Goal: Task Accomplishment & Management: Manage account settings

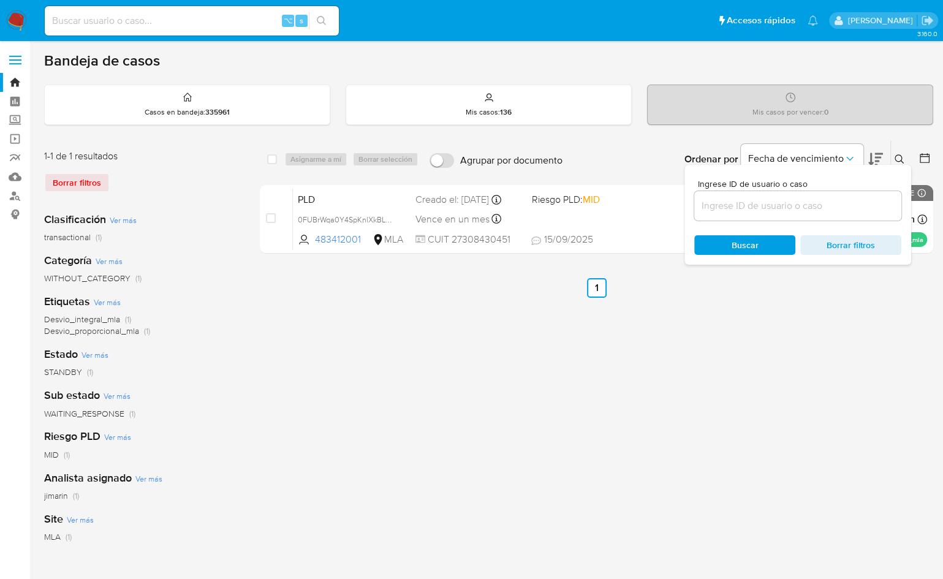
click at [855, 207] on input at bounding box center [798, 206] width 207 height 16
type input "1510727703"
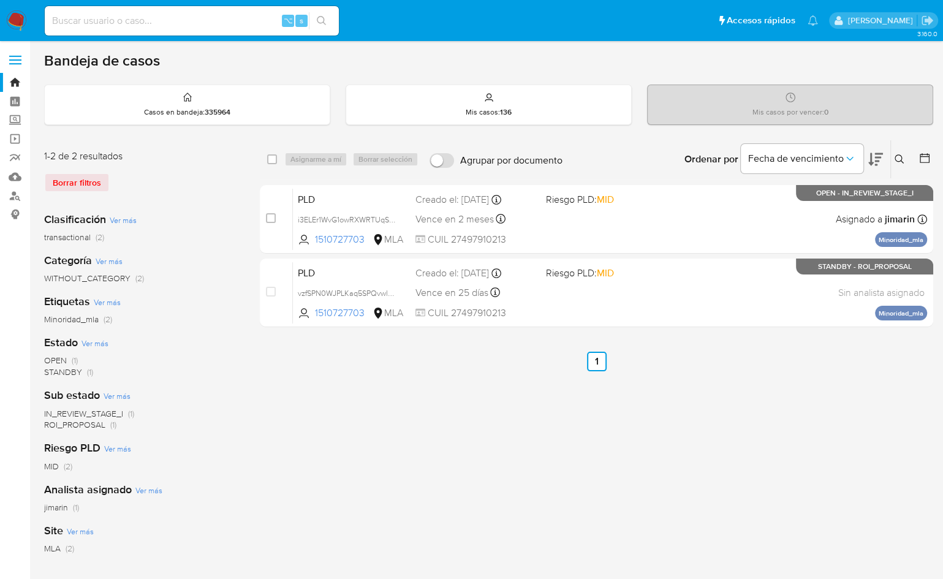
click at [897, 158] on icon at bounding box center [900, 159] width 10 height 10
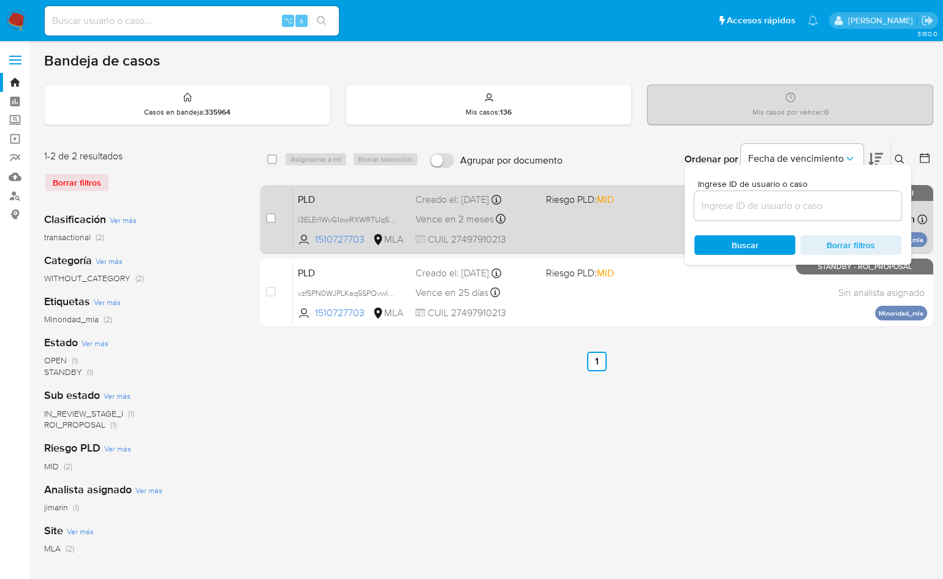
click at [634, 205] on span "Riesgo PLD: MID" at bounding box center [606, 199] width 121 height 16
click at [657, 221] on div "PLD i3ELEr1WvG1owRXWRTUqSP8p 1510727703 MLA Riesgo PLD: MID Creado el: 12/09/20…" at bounding box center [610, 219] width 634 height 62
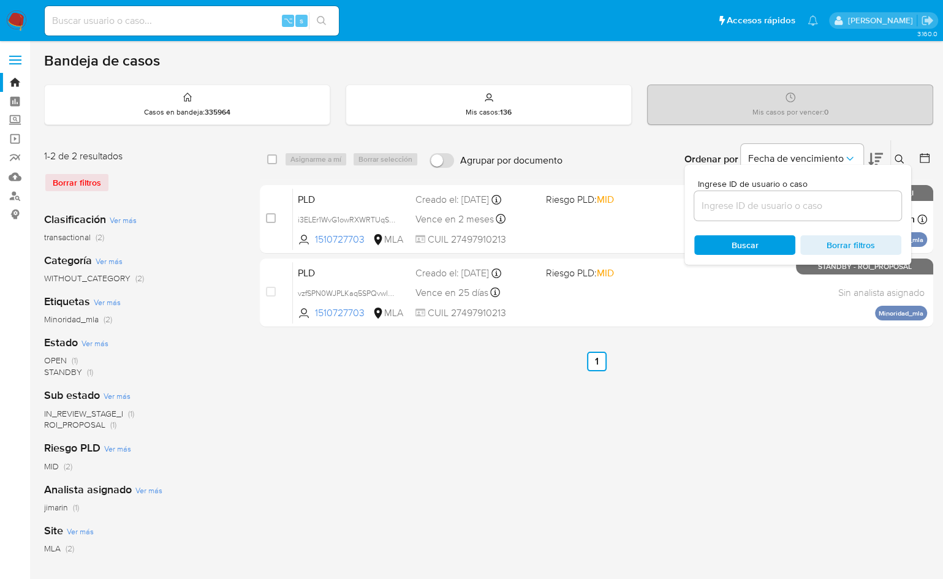
click at [866, 198] on input at bounding box center [798, 206] width 207 height 16
click at [850, 203] on input at bounding box center [798, 206] width 207 height 16
paste input "70729132"
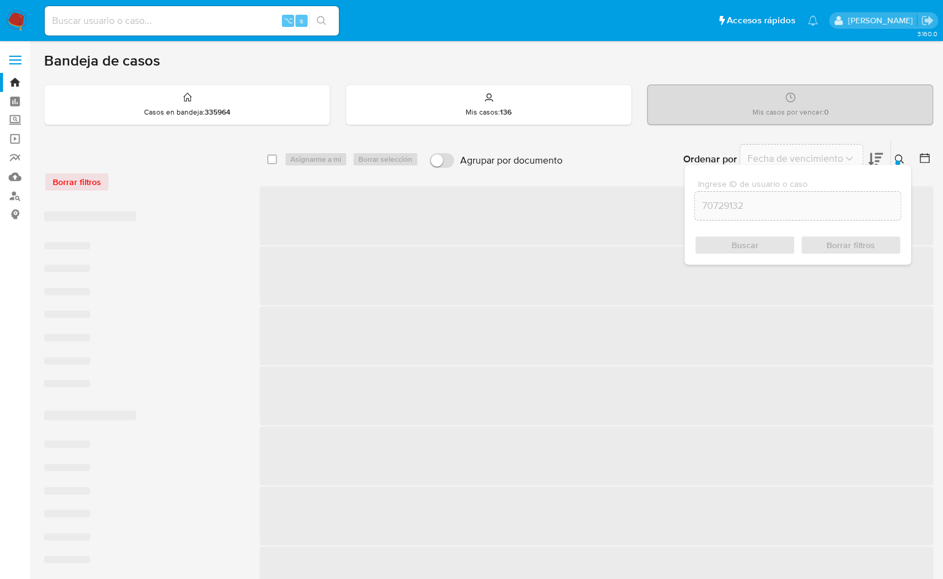
click at [899, 156] on icon at bounding box center [900, 159] width 10 height 10
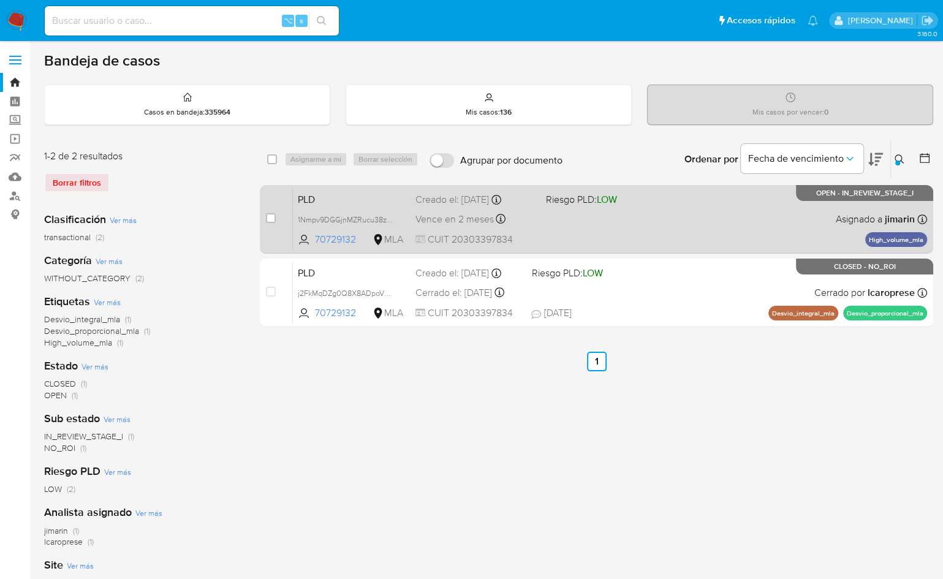
click at [649, 218] on span at bounding box center [606, 219] width 121 height 2
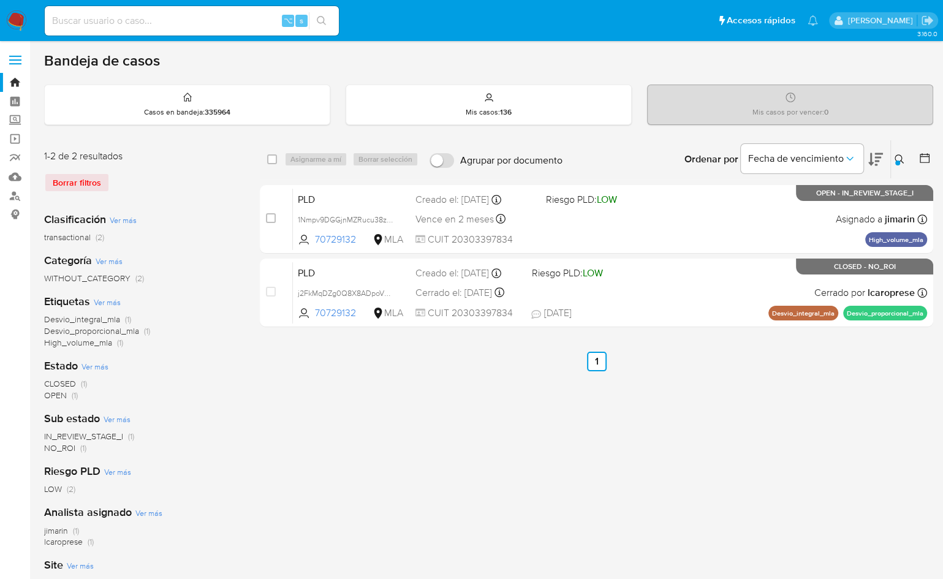
click at [896, 154] on icon at bounding box center [900, 159] width 10 height 10
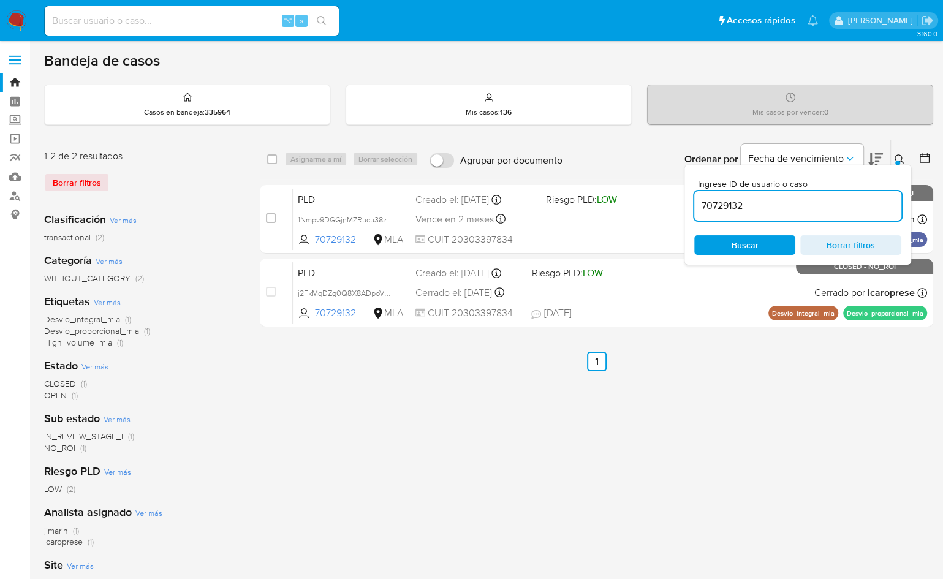
click at [848, 202] on input "70729132" at bounding box center [798, 206] width 207 height 16
type input "2408029356"
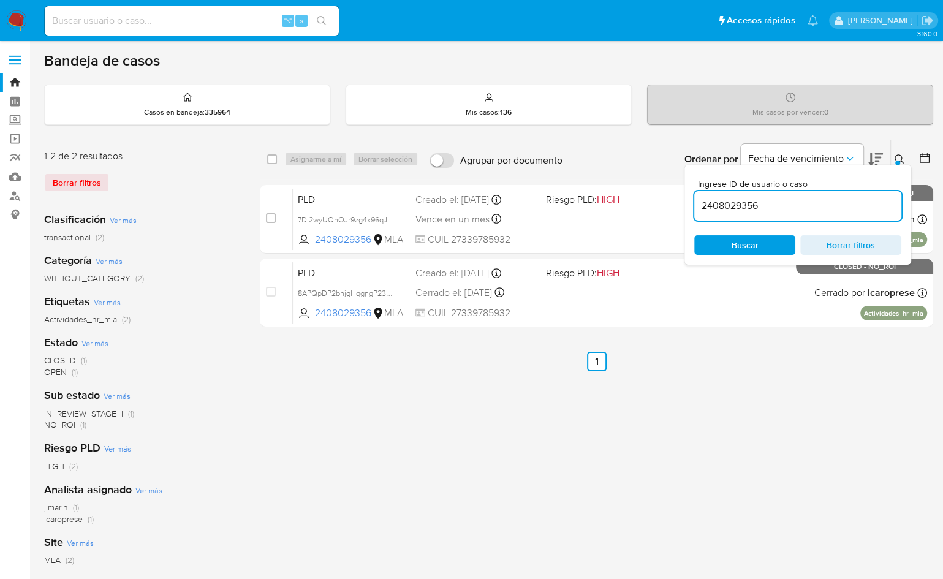
click at [897, 156] on icon at bounding box center [900, 159] width 10 height 10
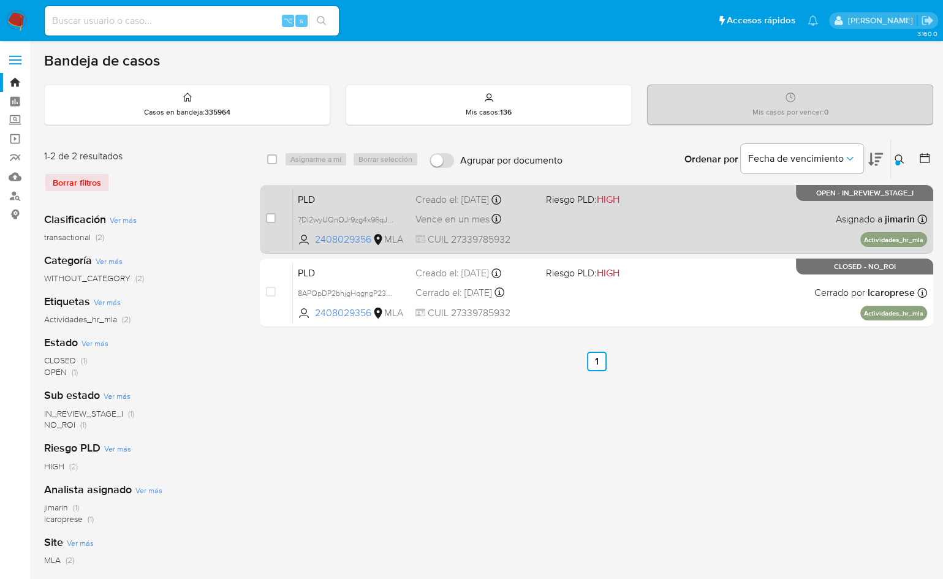
click at [813, 215] on div "PLD 7DI2wyUQnOJr9zg4x96qJr4m 2408029356 MLA Riesgo PLD: HIGH Creado el: 12/09/2…" at bounding box center [610, 219] width 634 height 62
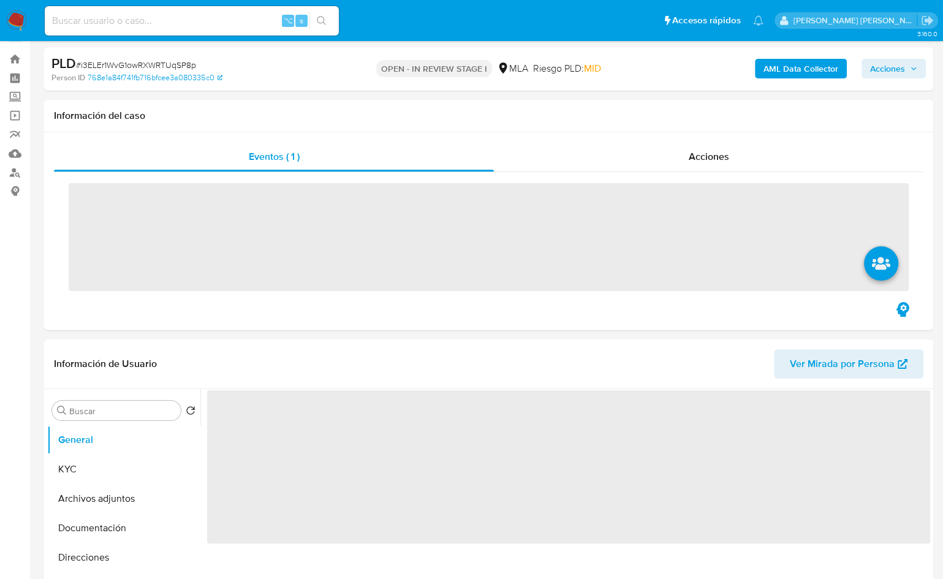
scroll to position [377, 0]
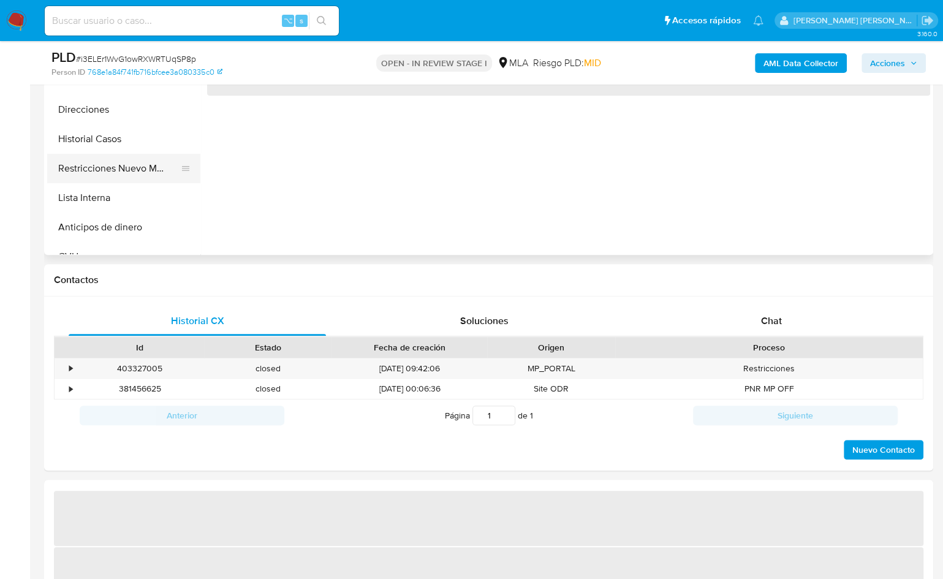
click at [137, 163] on button "Restricciones Nuevo Mundo" at bounding box center [118, 168] width 143 height 29
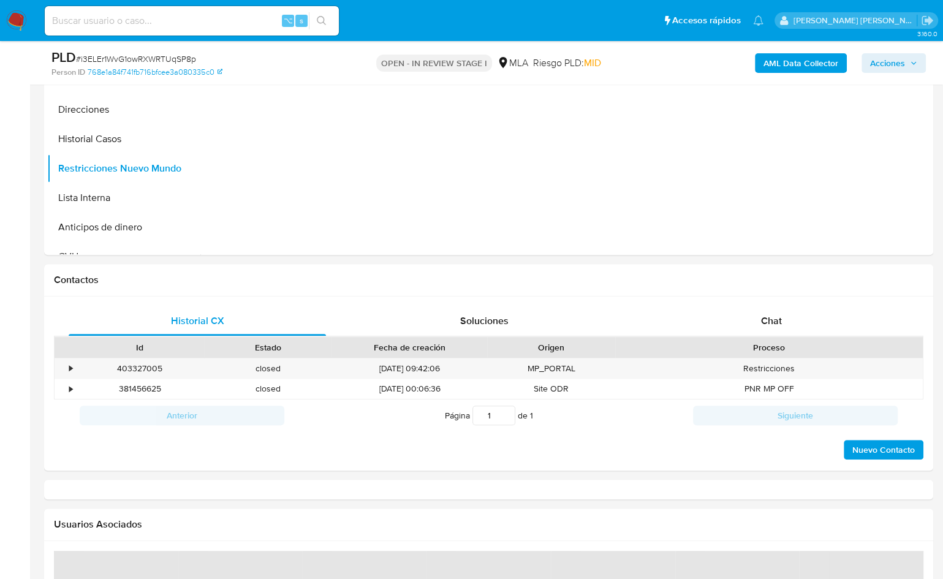
select select "10"
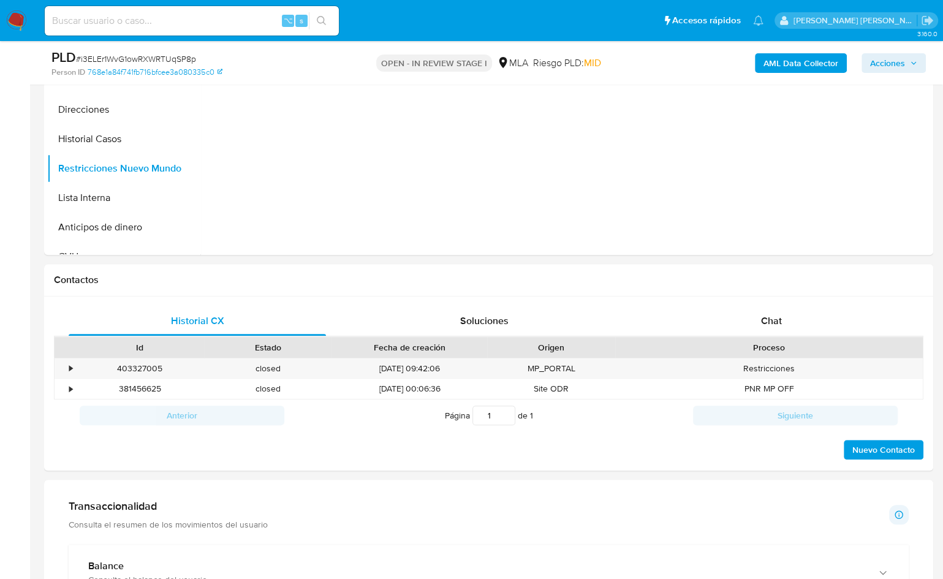
click at [791, 62] on b "AML Data Collector" at bounding box center [801, 63] width 75 height 20
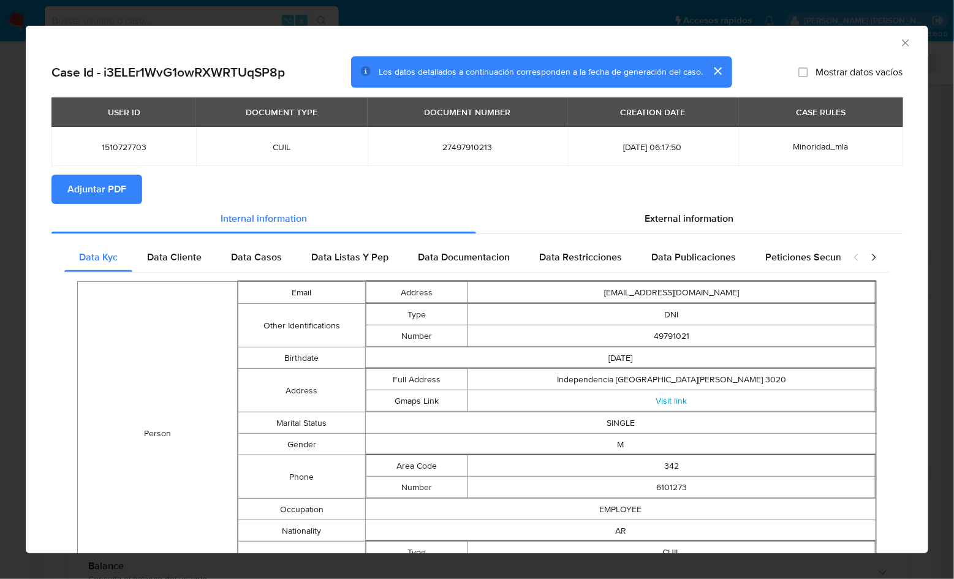
click at [141, 181] on button "Adjuntar PDF" at bounding box center [96, 189] width 91 height 29
click at [900, 45] on icon "Cerrar ventana" at bounding box center [906, 43] width 12 height 12
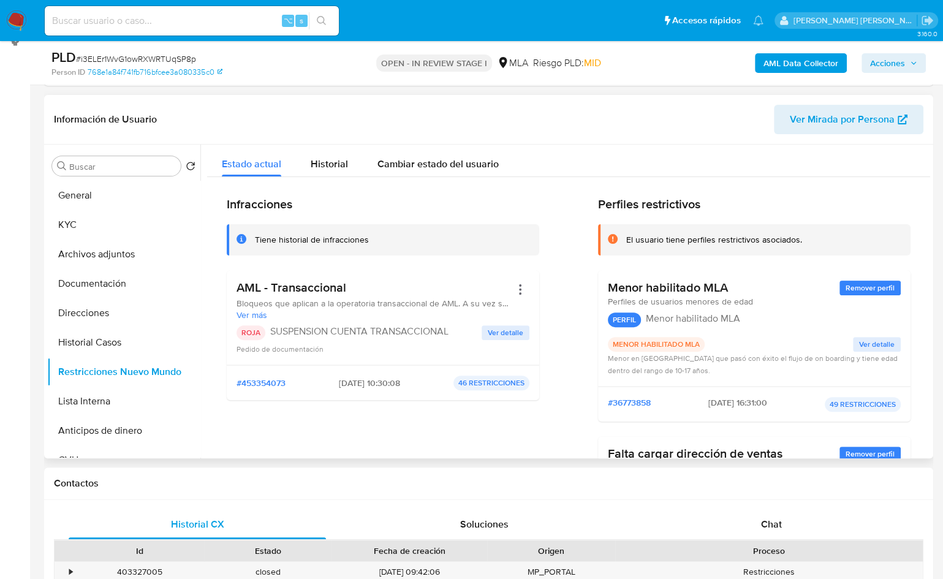
scroll to position [162, 0]
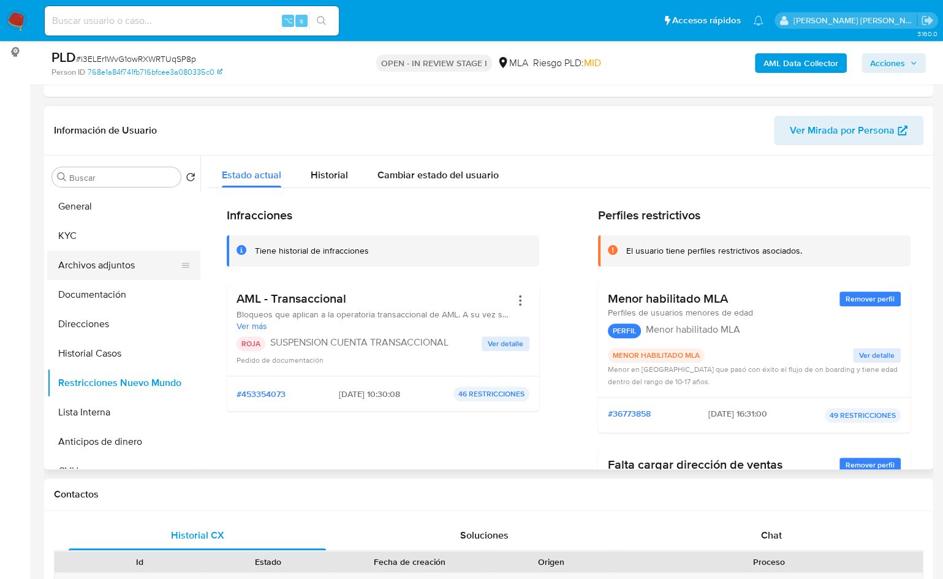
click at [107, 276] on button "Archivos adjuntos" at bounding box center [118, 265] width 143 height 29
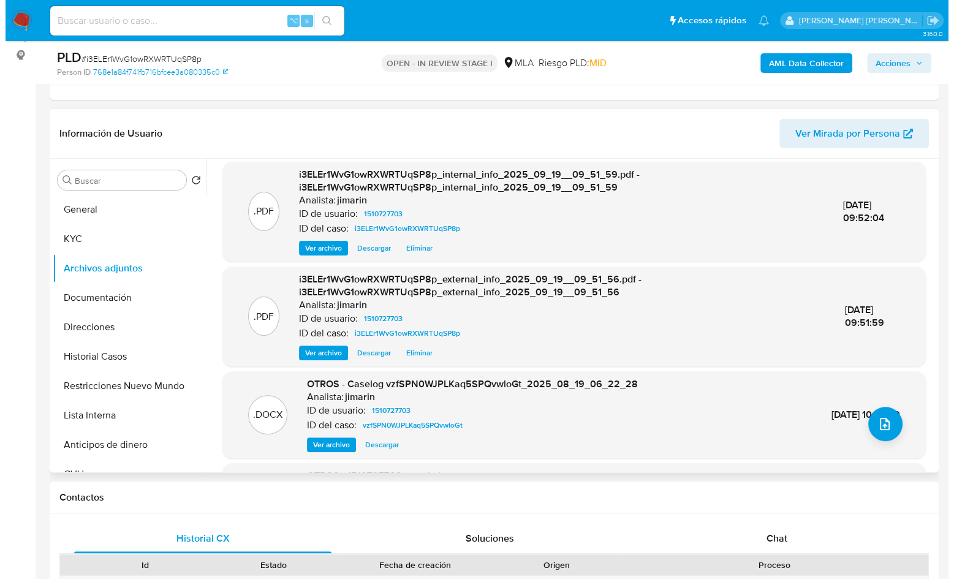
scroll to position [0, 0]
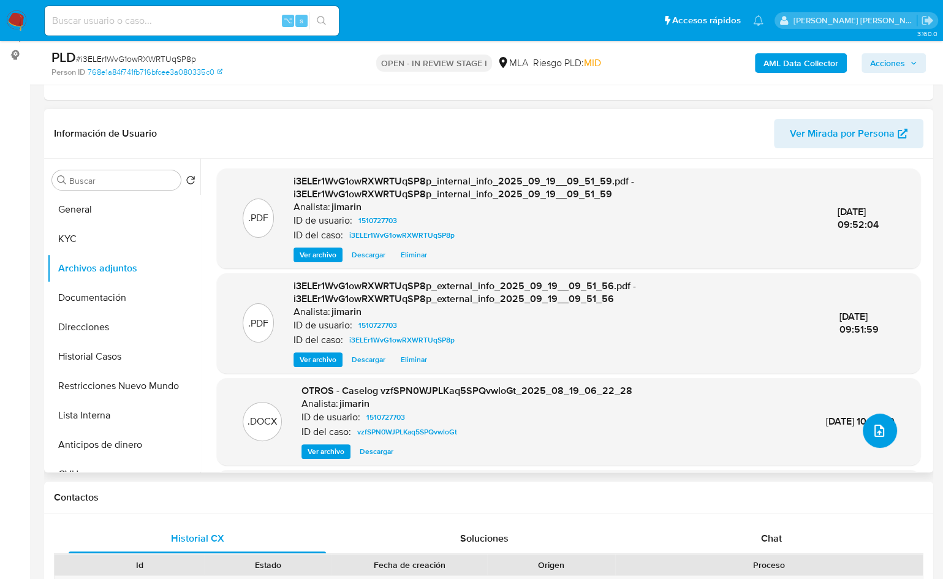
click at [872, 433] on icon "upload-file" at bounding box center [879, 431] width 15 height 15
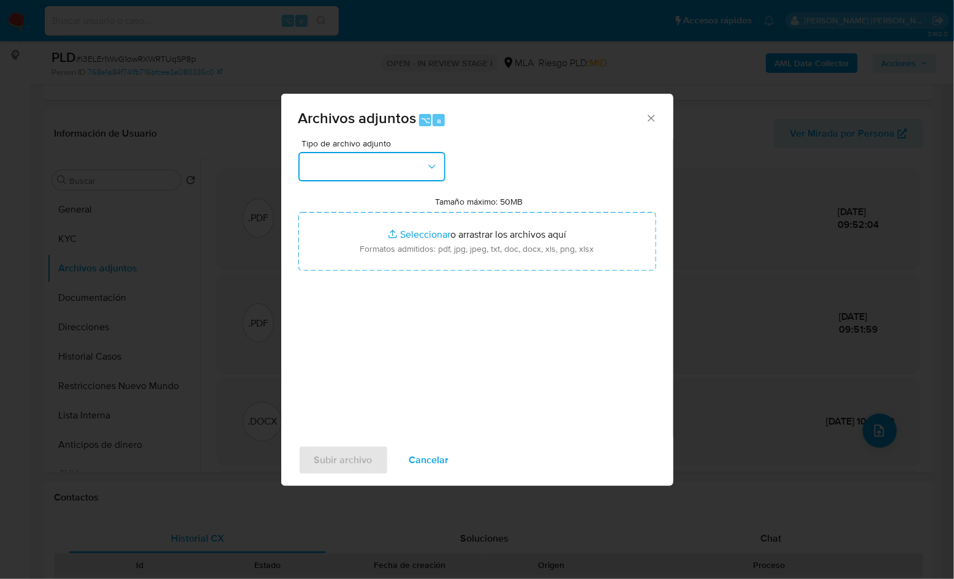
click at [372, 180] on button "button" at bounding box center [372, 166] width 147 height 29
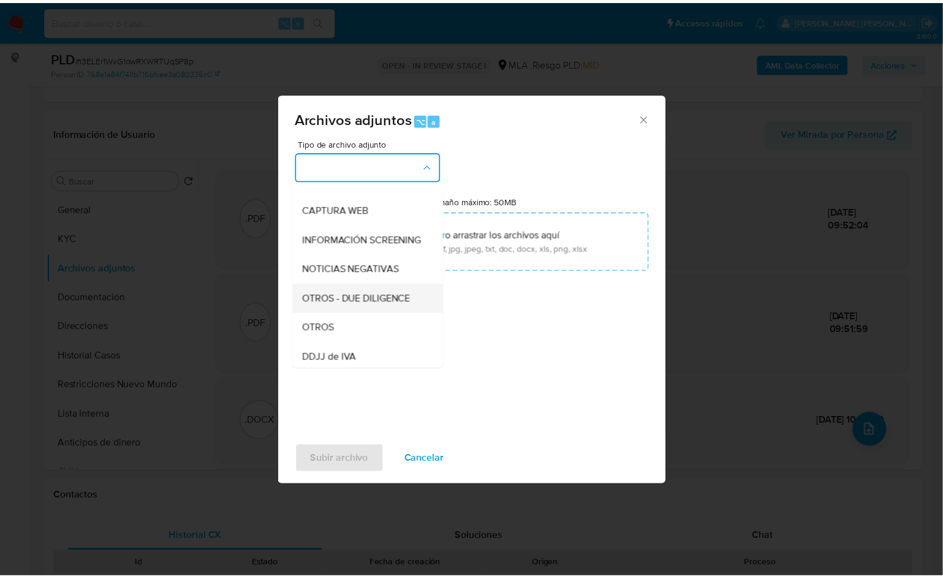
scroll to position [108, 0]
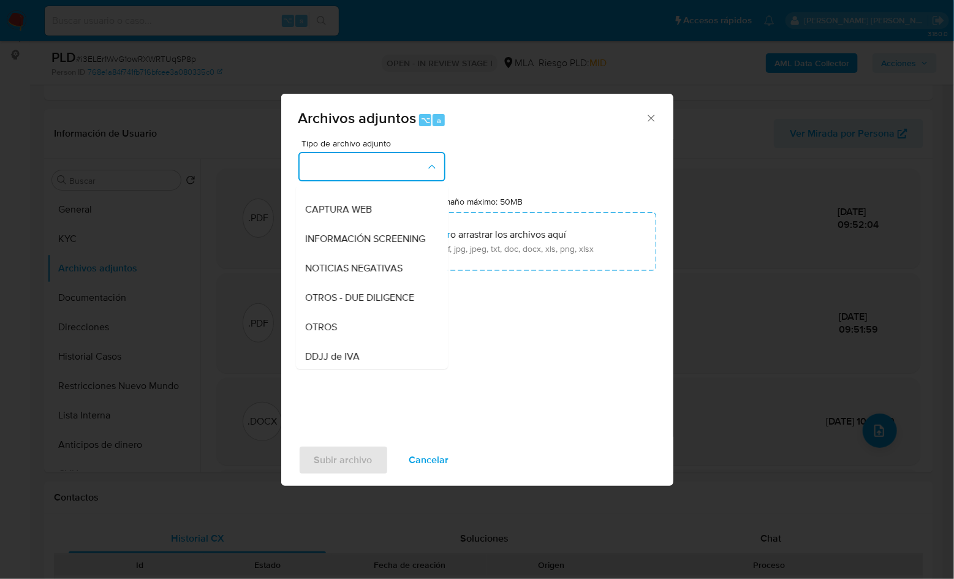
drag, startPoint x: 332, startPoint y: 337, endPoint x: 165, endPoint y: 280, distance: 176.8
click at [332, 333] on span "OTROS" at bounding box center [322, 327] width 32 height 12
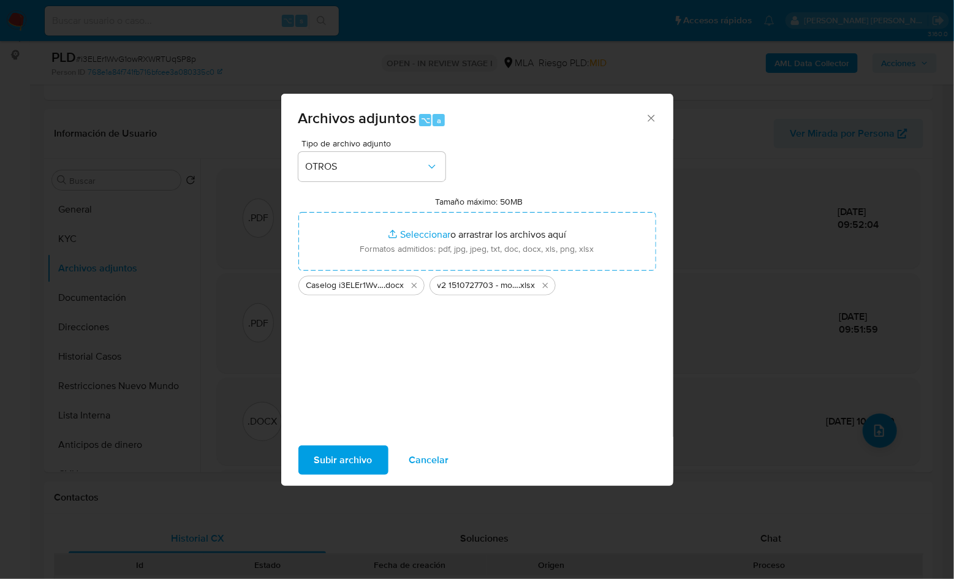
click at [324, 451] on span "Subir archivo" at bounding box center [343, 460] width 58 height 27
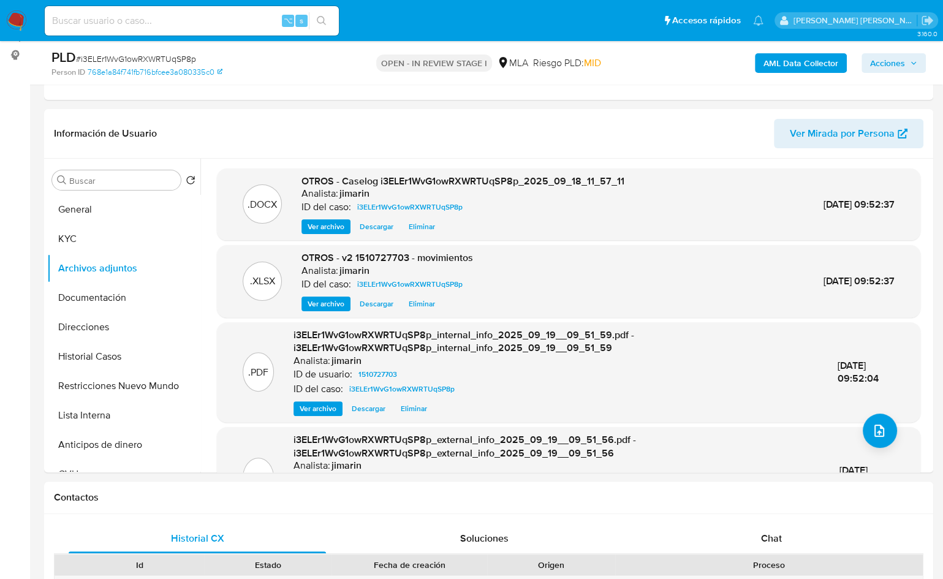
click at [897, 75] on div "AML Data Collector Acciones" at bounding box center [782, 62] width 288 height 29
click at [897, 67] on span "Acciones" at bounding box center [887, 63] width 35 height 20
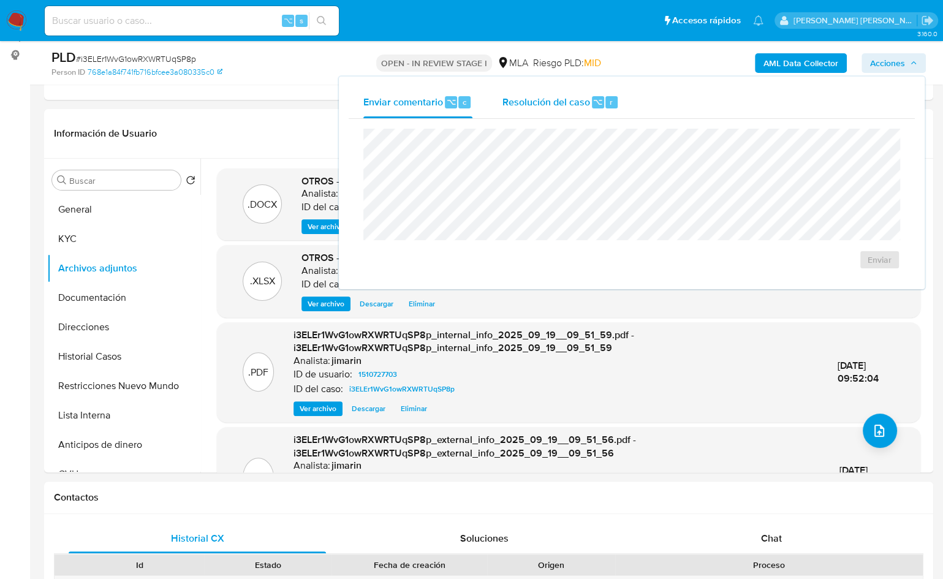
click at [541, 95] on span "Resolución del caso" at bounding box center [546, 101] width 88 height 14
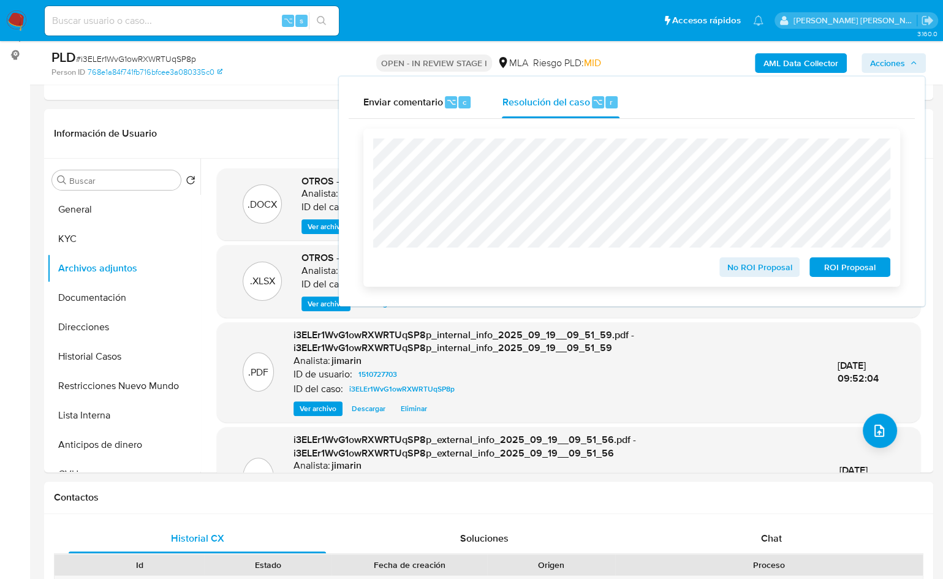
click at [838, 272] on span "ROI Proposal" at bounding box center [850, 267] width 64 height 17
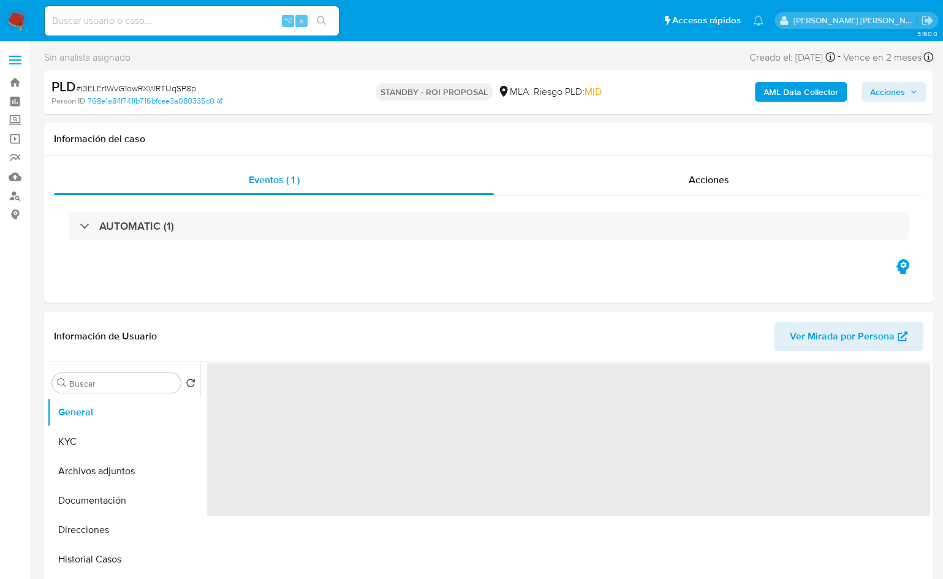
select select "10"
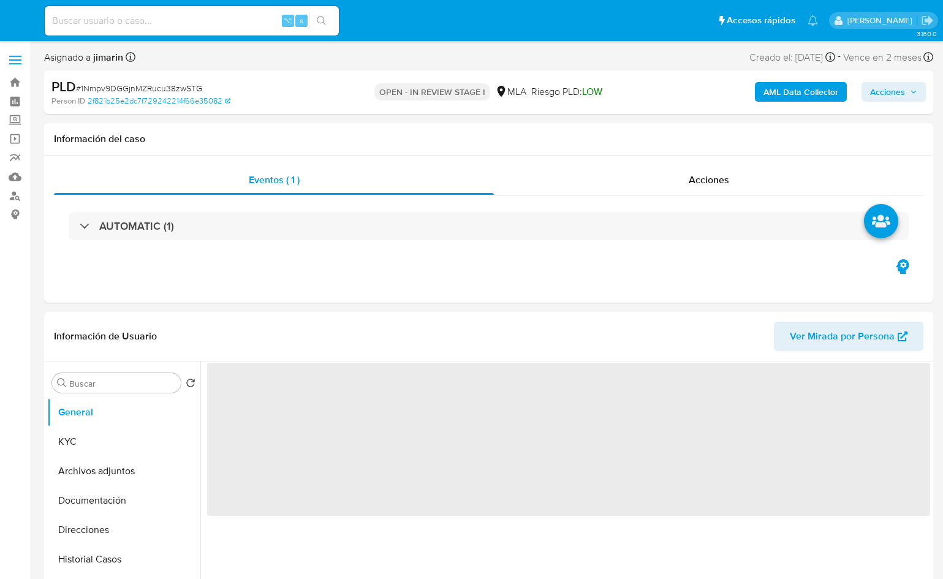
select select "10"
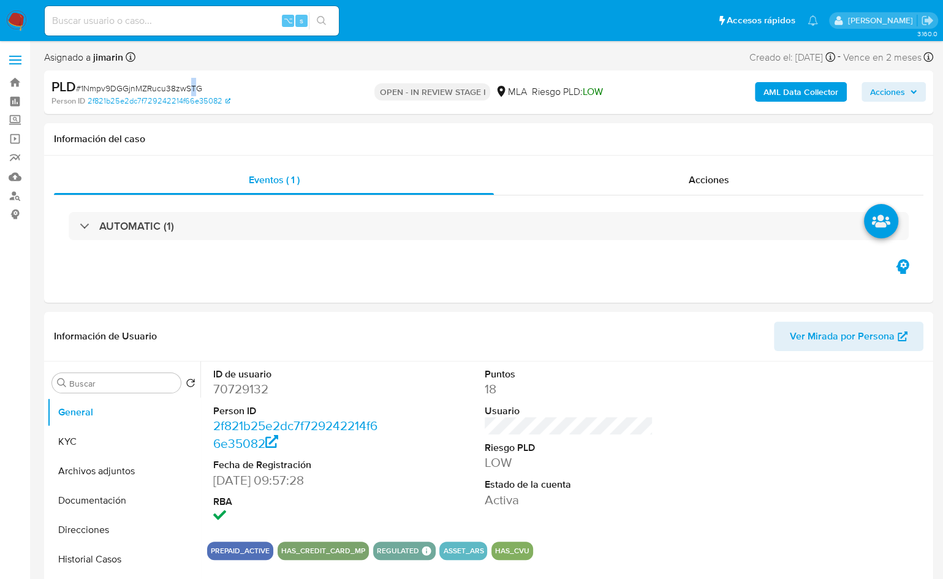
click at [192, 90] on span "# 1Nmpv9DGGjnMZRucu38zwSTG" at bounding box center [139, 88] width 126 height 12
click at [147, 82] on span "# 1Nmpv9DGGjnMZRucu38zwSTG" at bounding box center [139, 88] width 126 height 12
copy span "1Nmpv9DGGjnMZRucu38zwSTG"
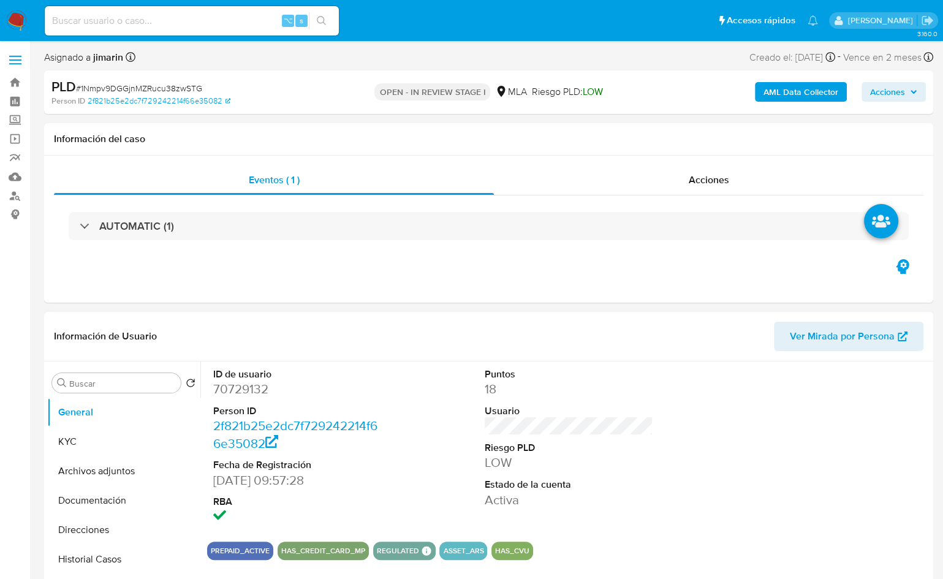
click at [251, 384] on dd "70729132" at bounding box center [297, 389] width 169 height 17
copy dd "70729132"
click at [70, 435] on button "KYC" at bounding box center [118, 441] width 143 height 29
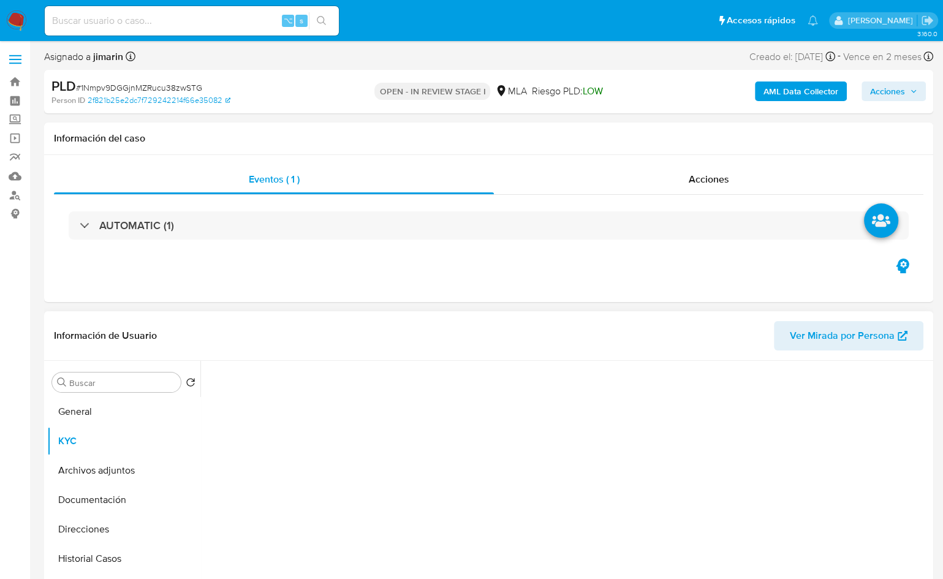
scroll to position [205, 0]
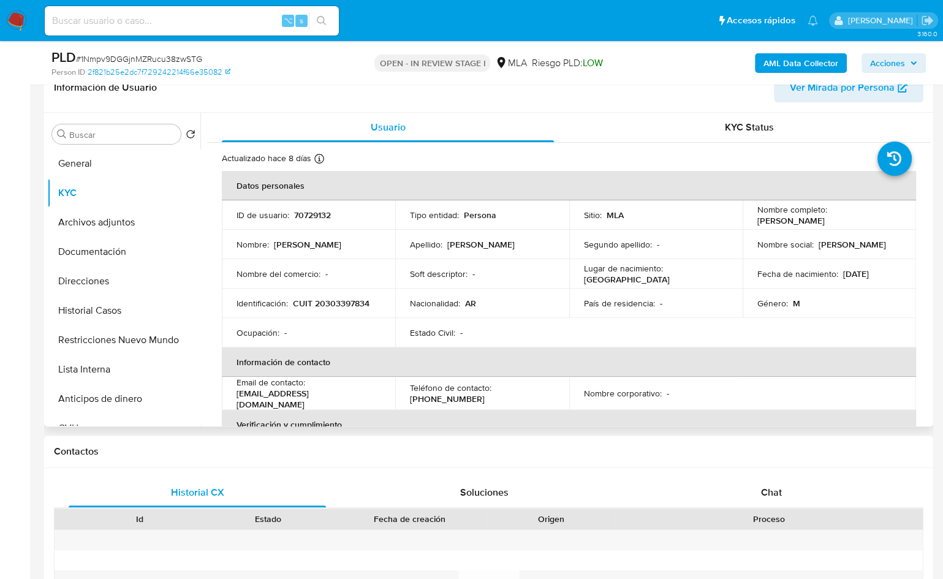
click at [327, 288] on td "Nombre del comercio : -" at bounding box center [308, 273] width 173 height 29
click at [334, 298] on p "CUIT 20303397834" at bounding box center [331, 303] width 77 height 11
copy p "20303397834"
click at [151, 332] on button "Restricciones Nuevo Mundo" at bounding box center [118, 340] width 143 height 29
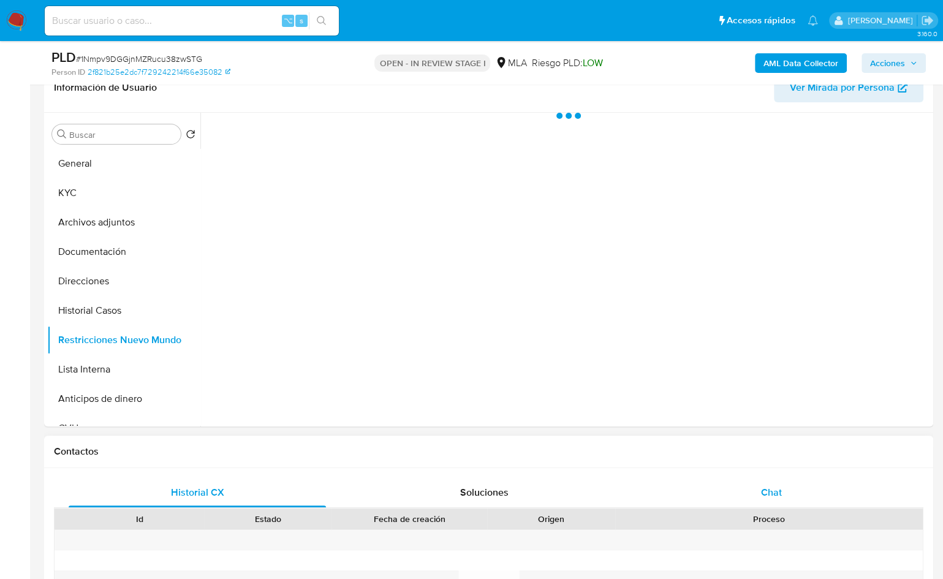
click at [766, 486] on span "Chat" at bounding box center [771, 493] width 21 height 14
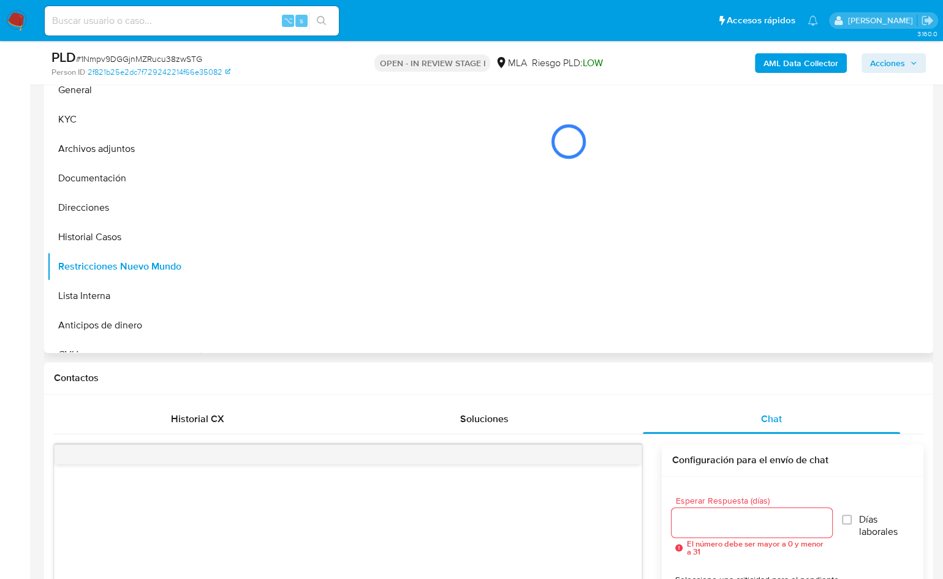
scroll to position [236, 0]
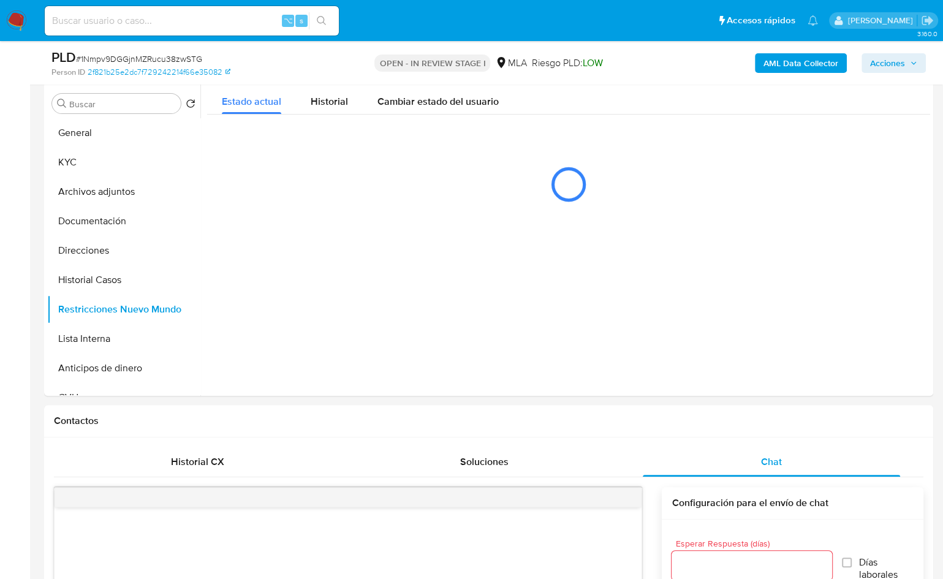
click at [797, 65] on b "AML Data Collector" at bounding box center [801, 63] width 75 height 20
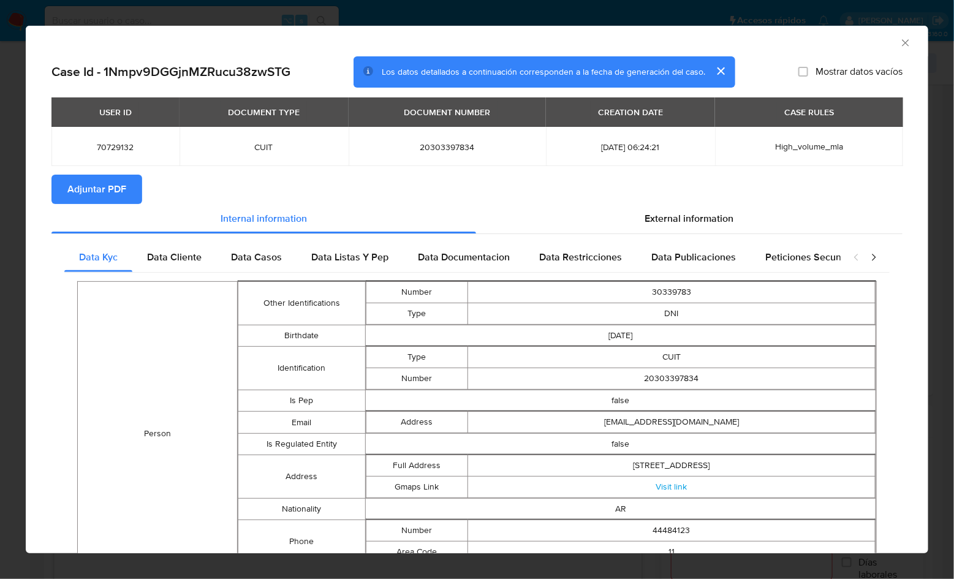
click at [132, 183] on button "Adjuntar PDF" at bounding box center [96, 189] width 91 height 29
click at [900, 43] on icon "Cerrar ventana" at bounding box center [906, 43] width 12 height 12
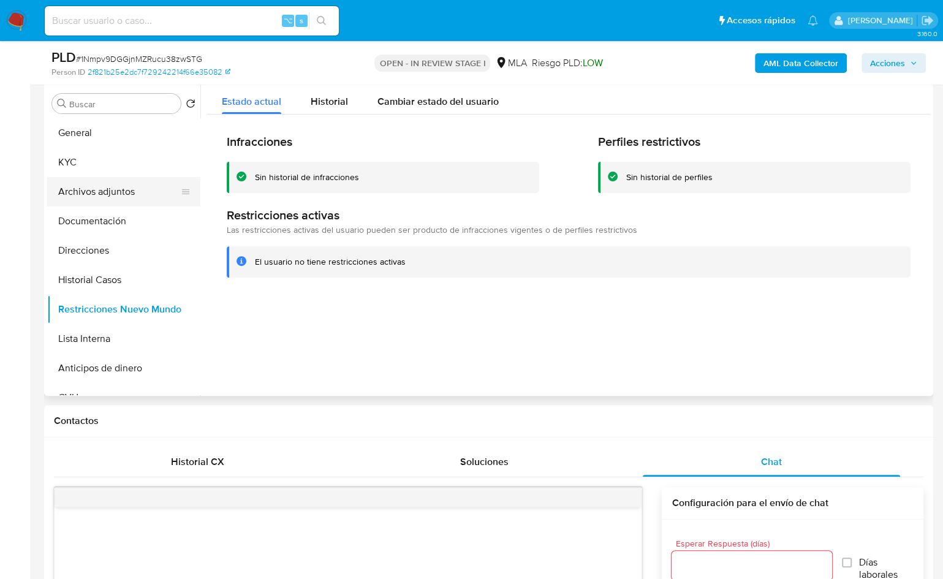
click at [122, 192] on button "Archivos adjuntos" at bounding box center [118, 191] width 143 height 29
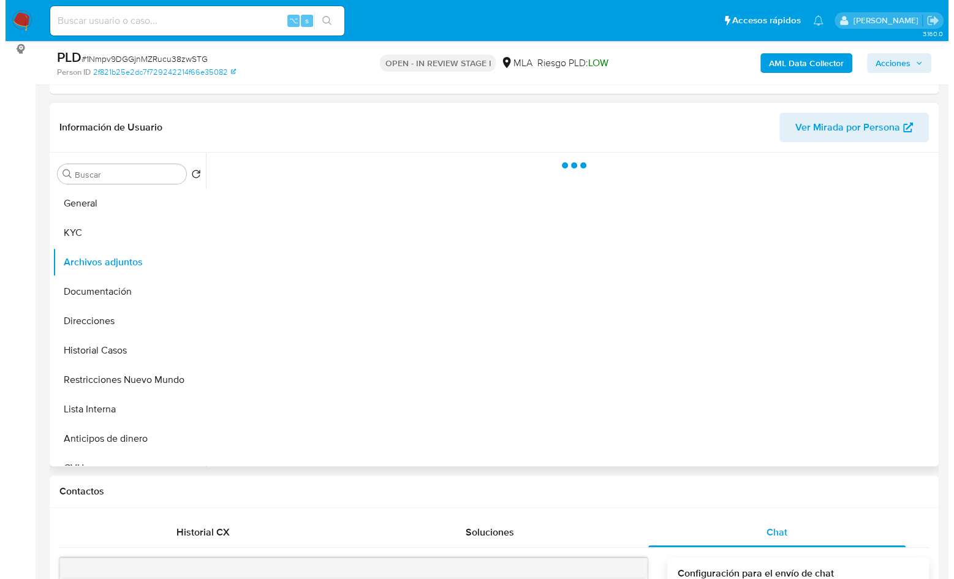
scroll to position [140, 0]
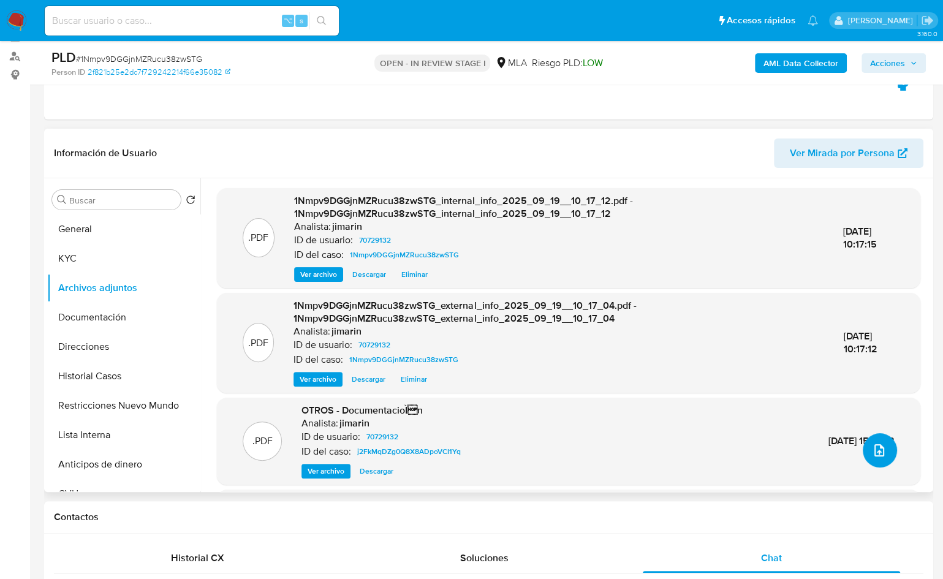
click at [883, 449] on button "upload-file" at bounding box center [880, 450] width 34 height 34
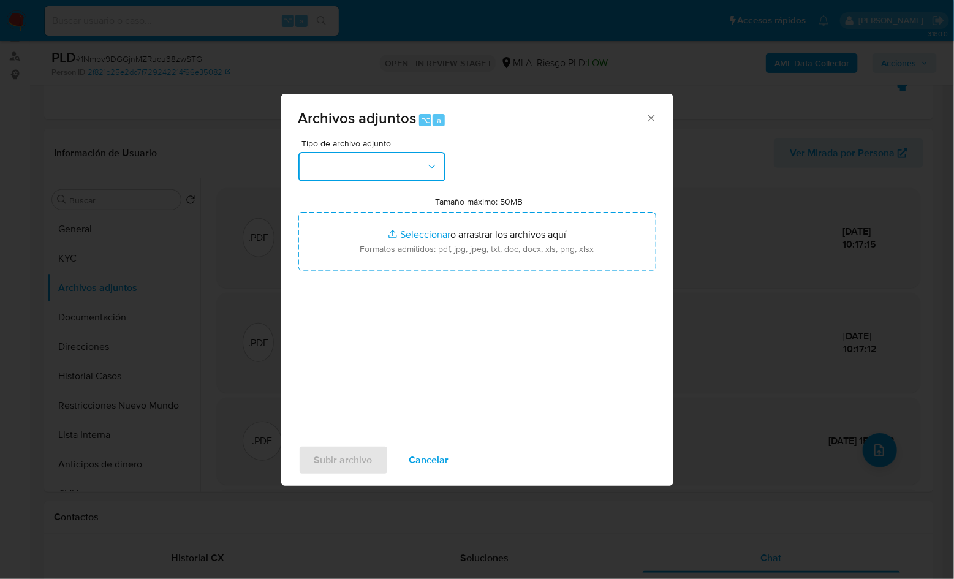
click at [419, 152] on button "button" at bounding box center [372, 166] width 147 height 29
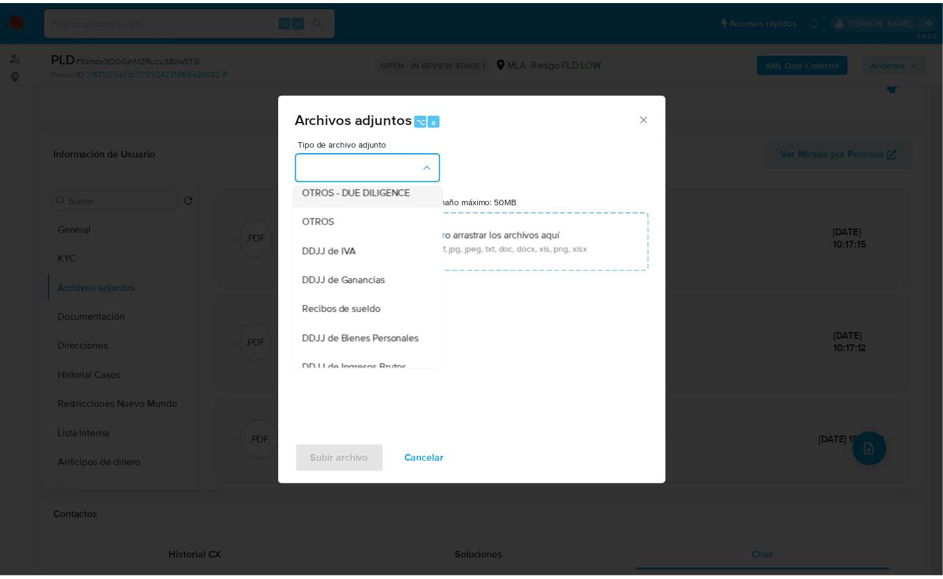
scroll to position [216, 0]
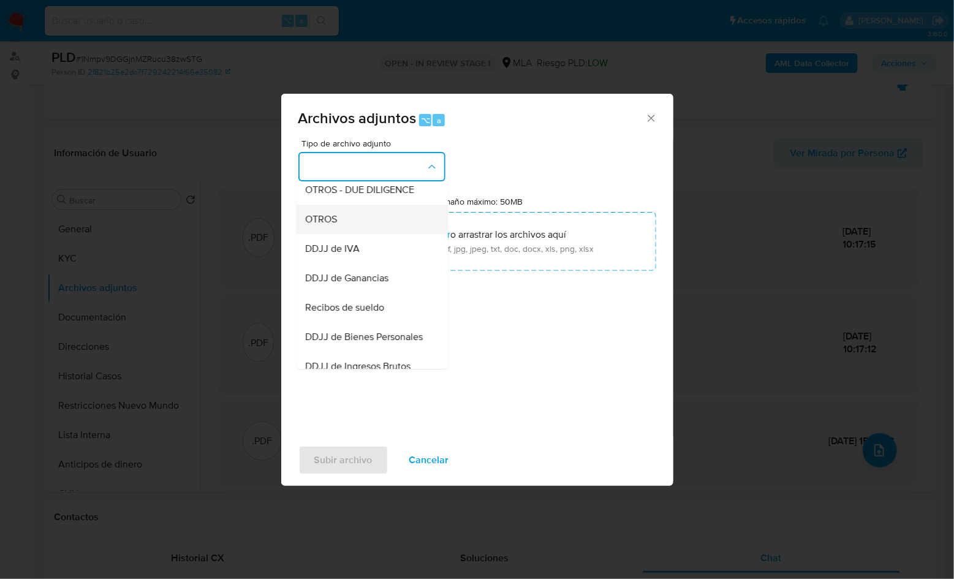
click at [361, 234] on div "OTROS" at bounding box center [368, 219] width 125 height 29
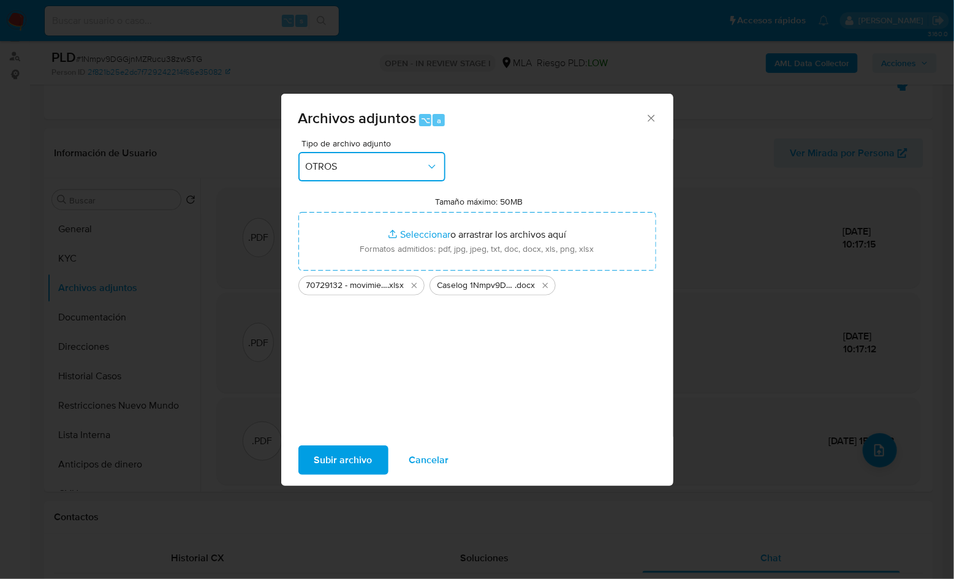
copy p "20303397834"
click at [320, 463] on span "Subir archivo" at bounding box center [343, 460] width 58 height 27
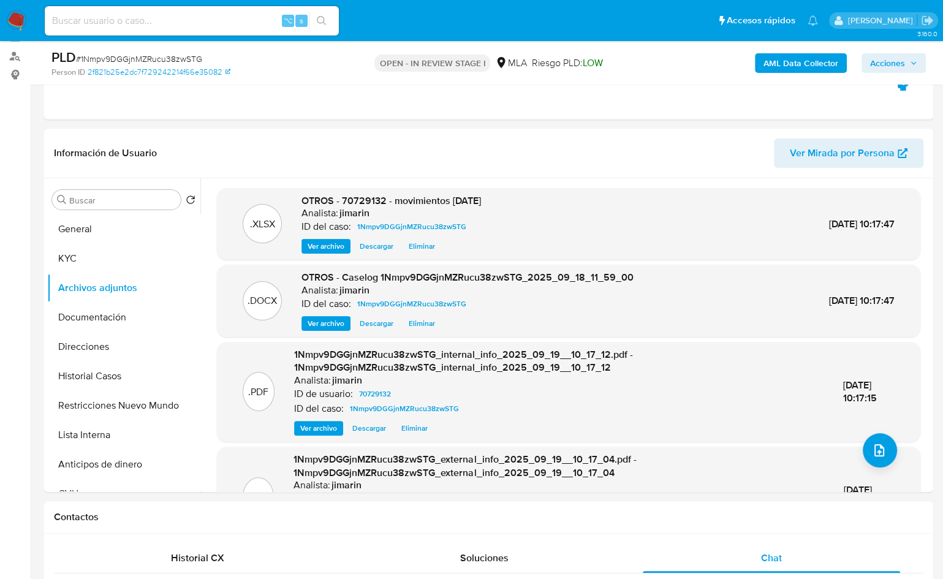
click at [908, 59] on span "Acciones" at bounding box center [893, 63] width 47 height 17
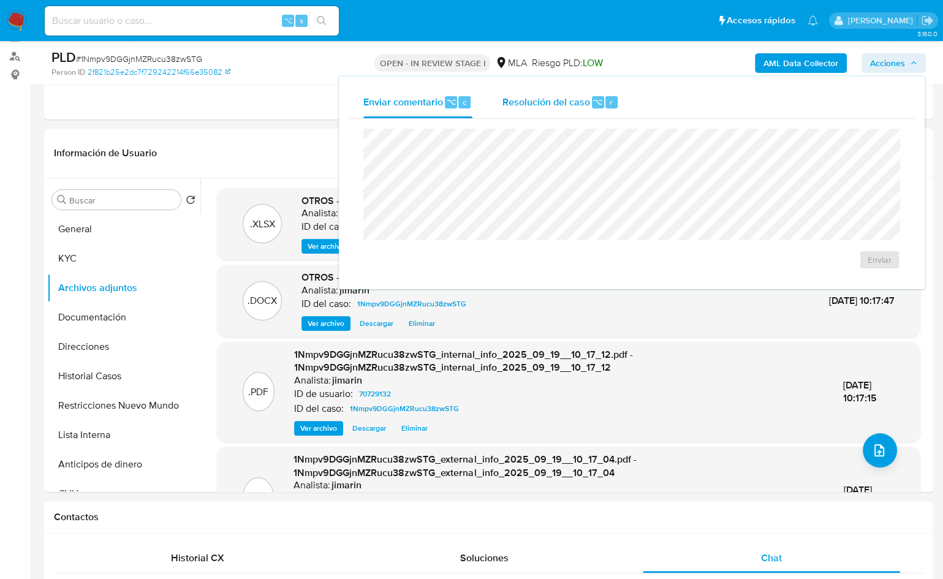
click at [596, 112] on div "Resolución del caso ⌥ r" at bounding box center [560, 102] width 117 height 32
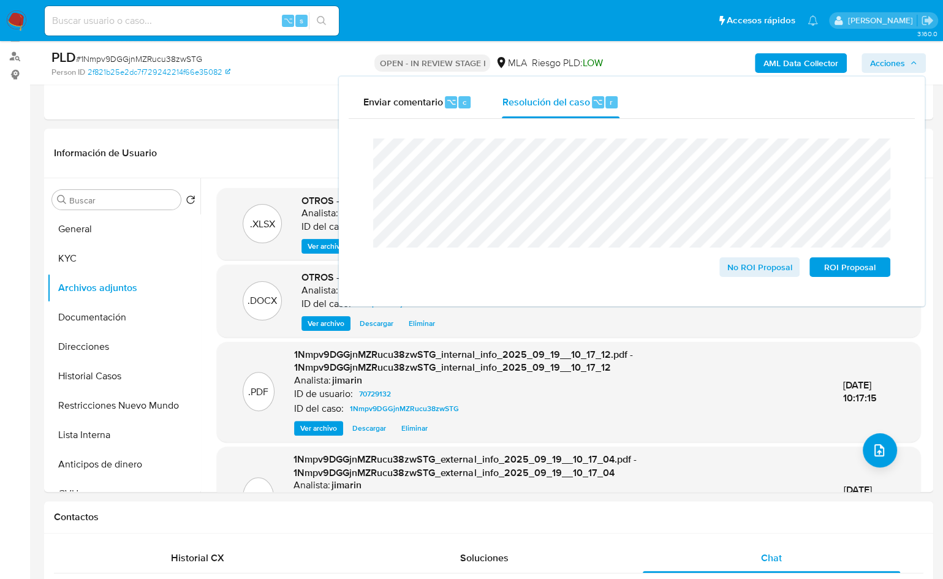
click at [349, 168] on div "Cierre de caso No ROI Proposal ROI Proposal" at bounding box center [632, 208] width 566 height 178
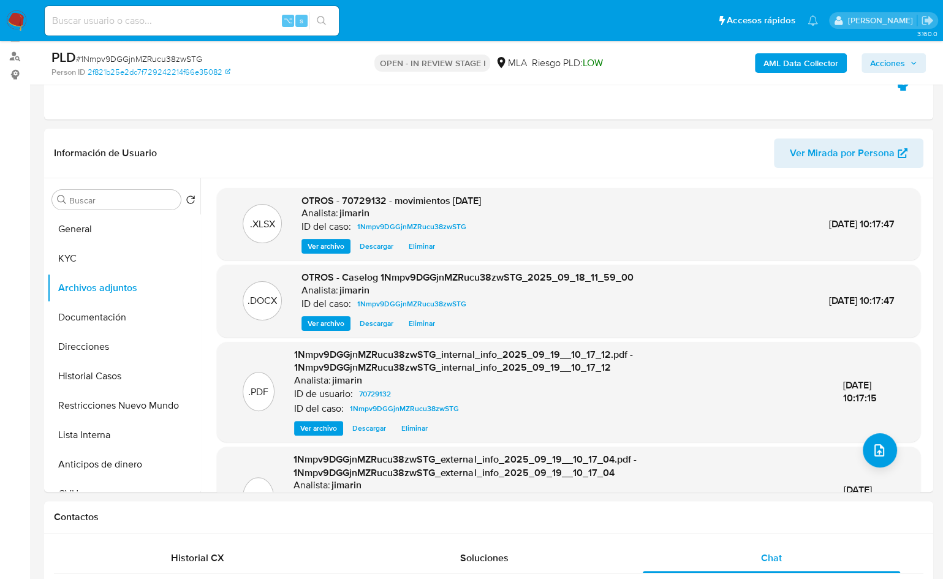
click at [882, 63] on span "Acciones" at bounding box center [887, 63] width 35 height 20
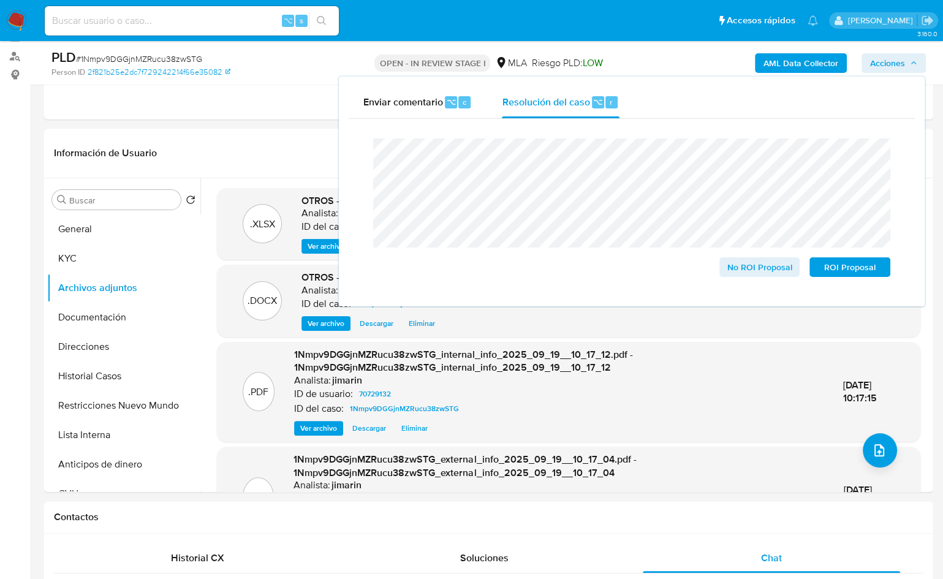
click at [358, 156] on div "Cierre de caso No ROI Proposal ROI Proposal" at bounding box center [632, 208] width 566 height 178
click at [757, 272] on span "No ROI Proposal" at bounding box center [760, 267] width 64 height 17
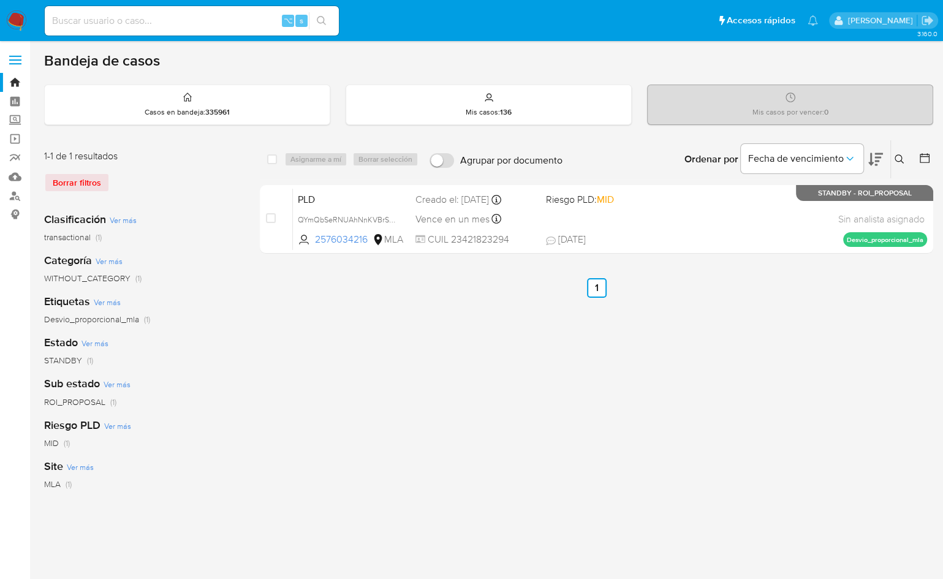
click at [897, 162] on icon at bounding box center [900, 159] width 10 height 10
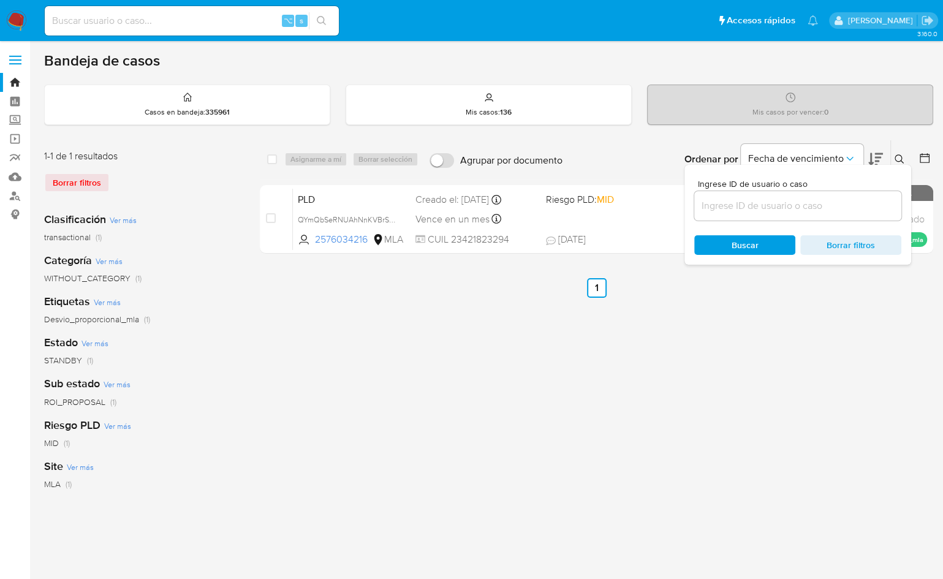
click at [836, 198] on input at bounding box center [798, 206] width 207 height 16
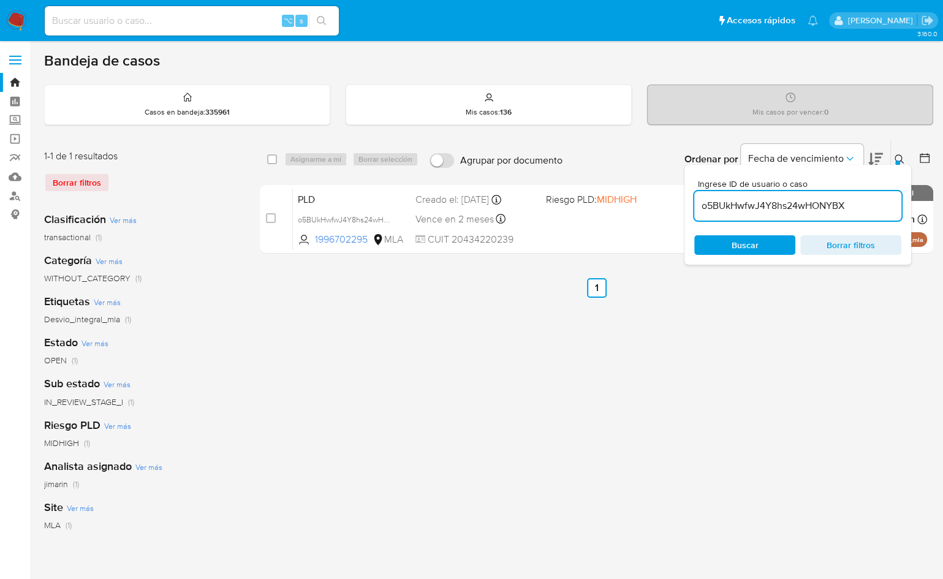
click at [895, 157] on icon at bounding box center [900, 159] width 10 height 10
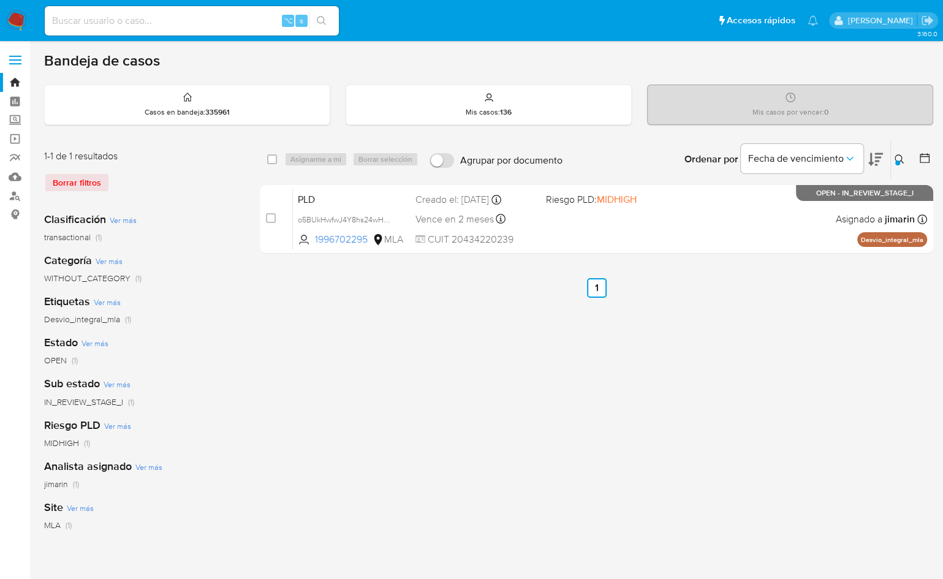
click at [896, 161] on div at bounding box center [898, 163] width 5 height 5
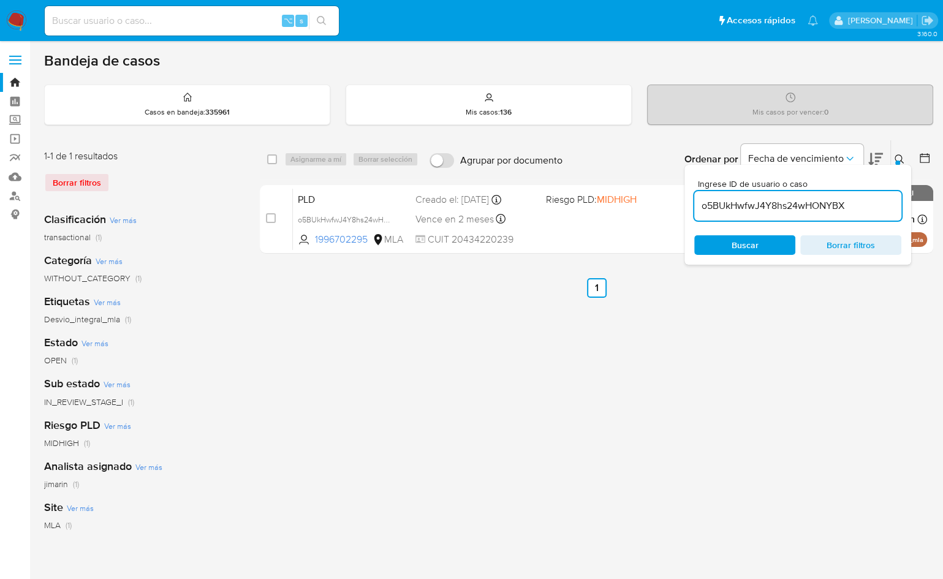
click at [828, 206] on input "o5BUkHwfwJ4Y8hs24wHONYBX" at bounding box center [798, 206] width 207 height 16
click at [897, 152] on button at bounding box center [901, 159] width 20 height 15
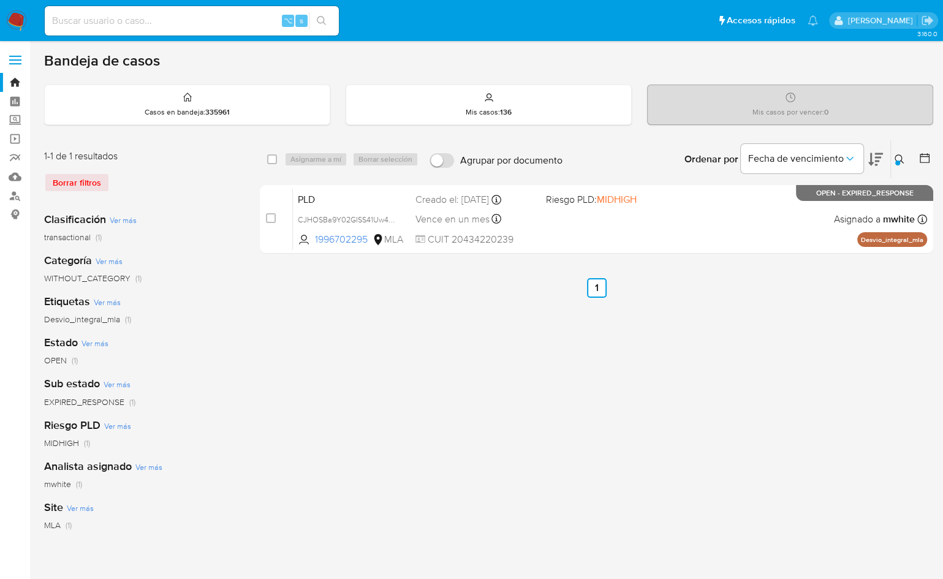
click at [902, 154] on icon at bounding box center [900, 159] width 10 height 10
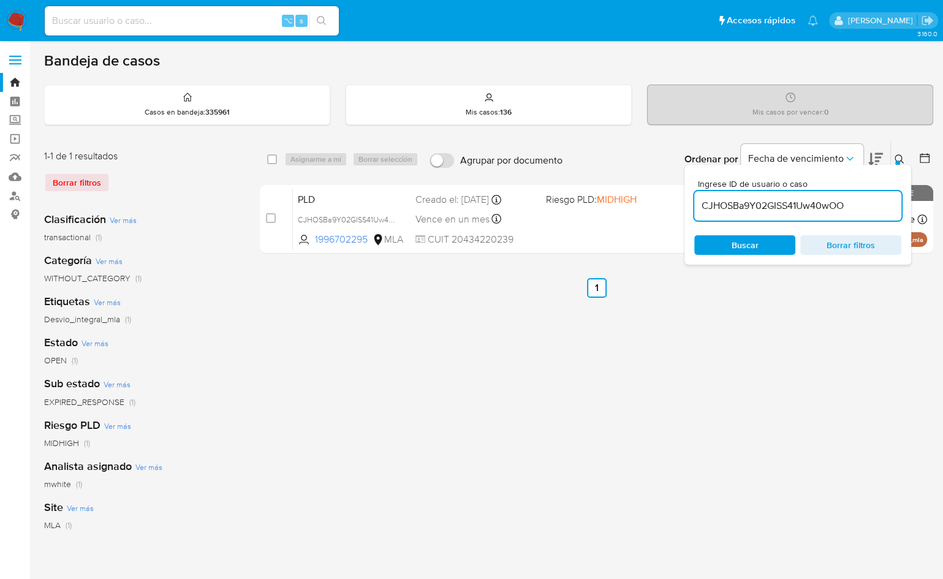
click at [828, 209] on input "CJHOSBa9Y02GISS41Uw40wOO" at bounding box center [798, 206] width 207 height 16
type input "1996702295"
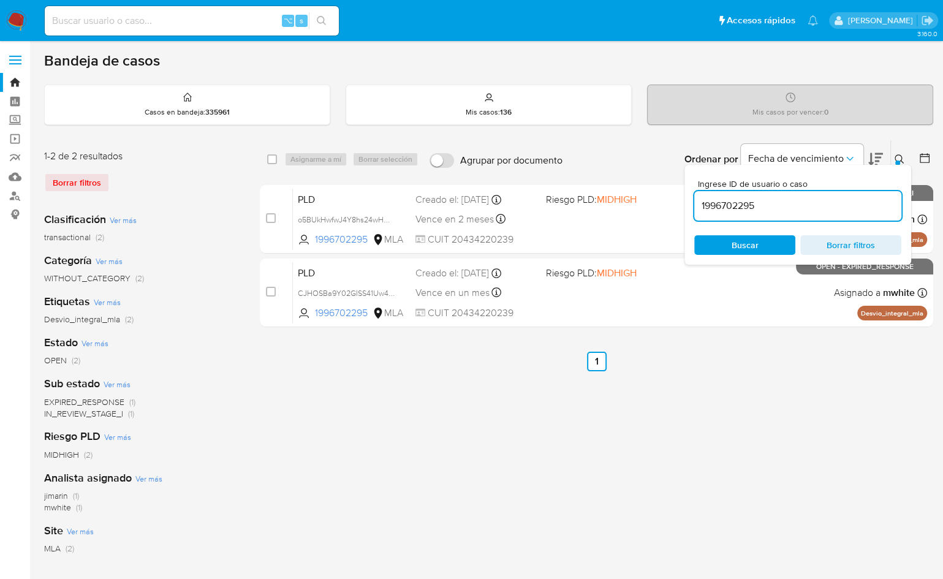
drag, startPoint x: 900, startPoint y: 156, endPoint x: 898, endPoint y: 163, distance: 7.6
click at [901, 156] on icon at bounding box center [900, 159] width 10 height 10
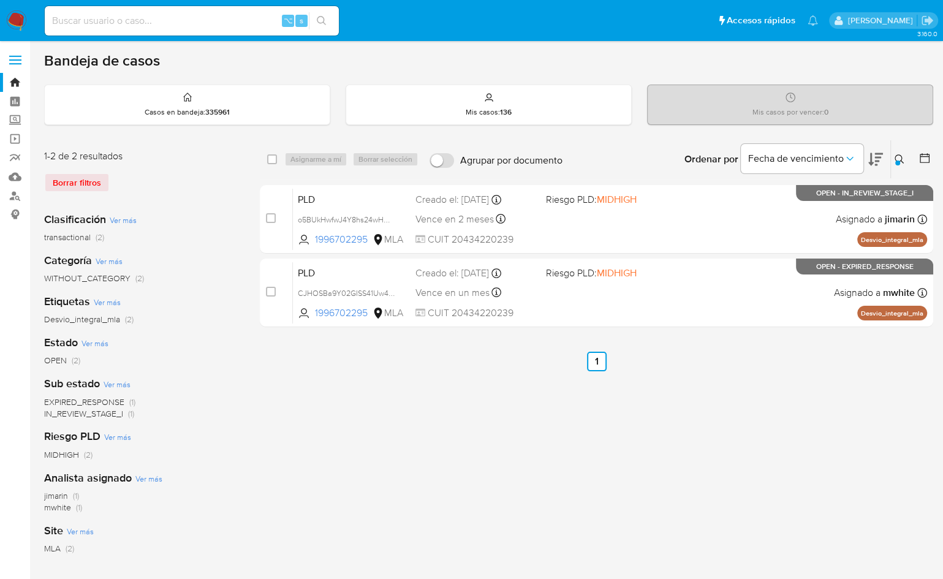
click at [781, 369] on ul "Anterior 1 Siguiente" at bounding box center [597, 362] width 674 height 20
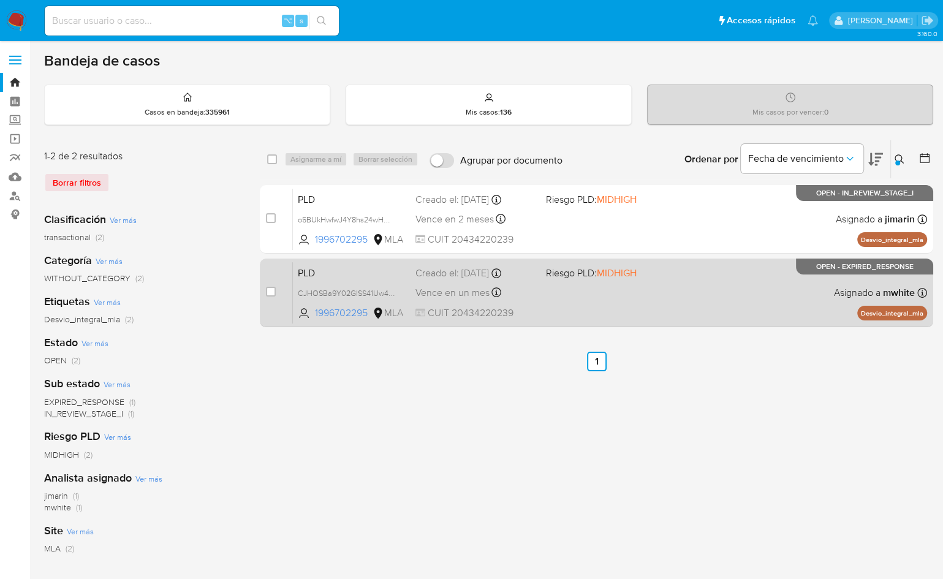
click at [809, 304] on div "PLD CJHOSBa9Y02GISS41Uw40wOO 1996702295 MLA Riesgo PLD: MIDHIGH Creado el: 12/0…" at bounding box center [610, 293] width 634 height 62
click at [661, 297] on div "PLD CJHOSBa9Y02GISS41Uw40wOO 1996702295 MLA Riesgo PLD: MIDHIGH Creado el: 12/0…" at bounding box center [610, 293] width 634 height 62
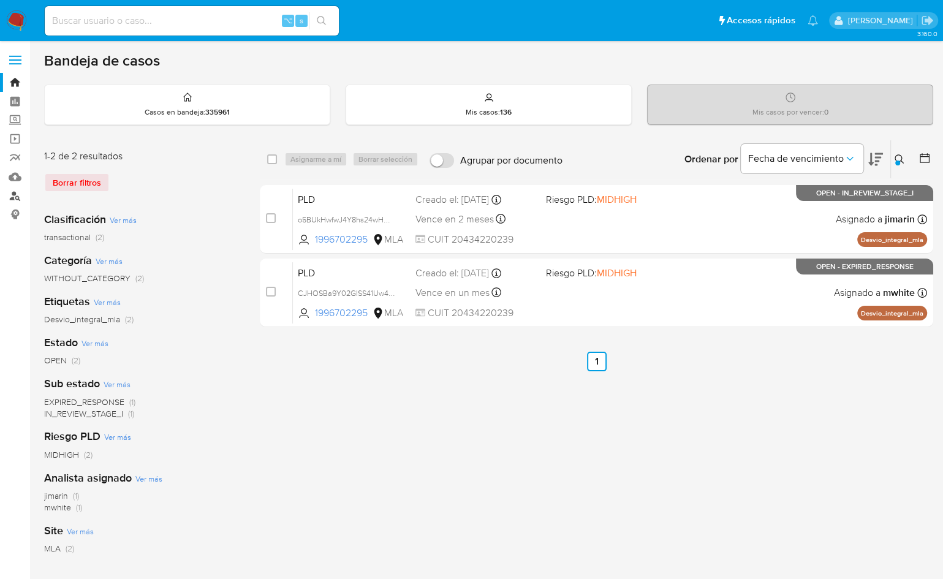
click at [12, 192] on link "Buscador de personas" at bounding box center [73, 195] width 146 height 19
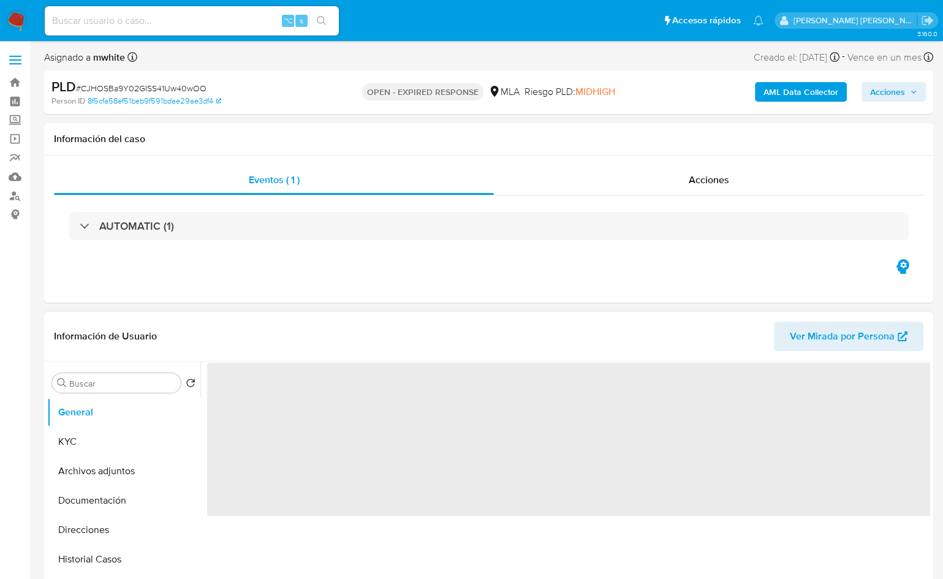
select select "10"
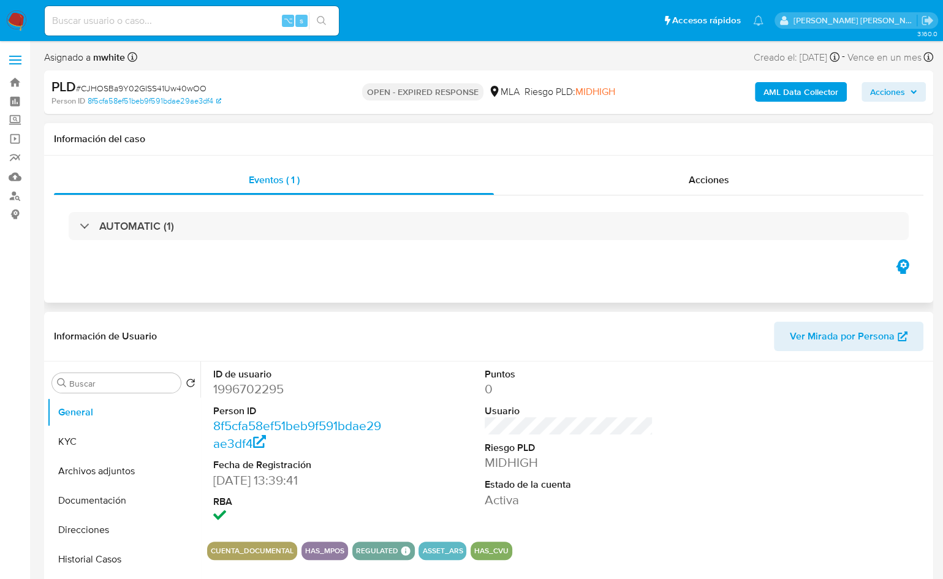
click at [341, 270] on div "Eventos ( 1 ) Acciones AUTOMATIC (1)" at bounding box center [489, 229] width 890 height 147
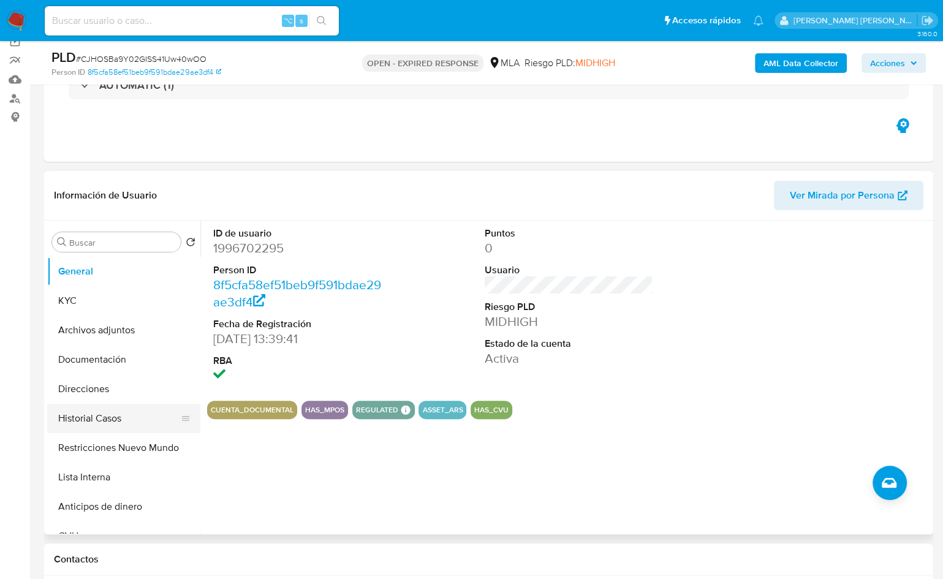
scroll to position [102, 0]
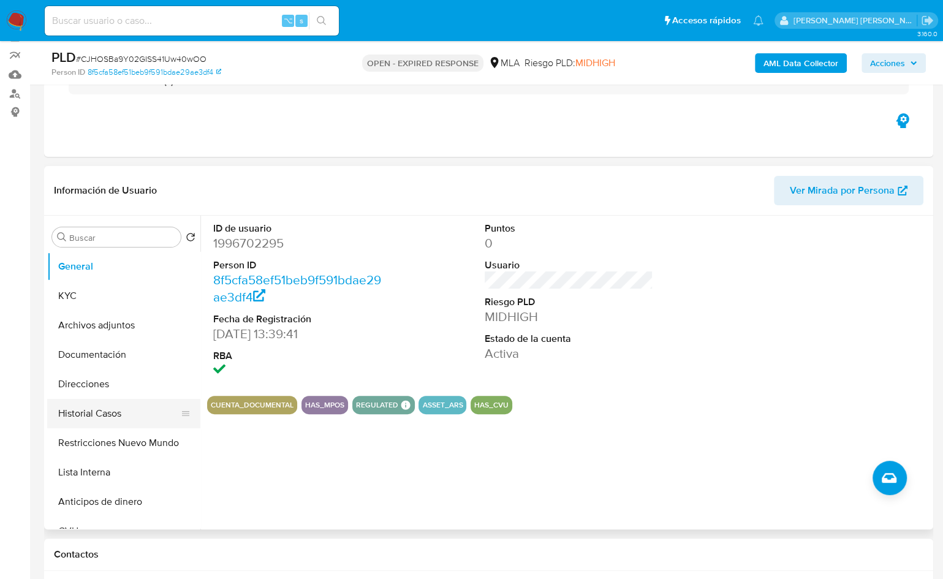
click at [89, 405] on button "Historial Casos" at bounding box center [118, 413] width 143 height 29
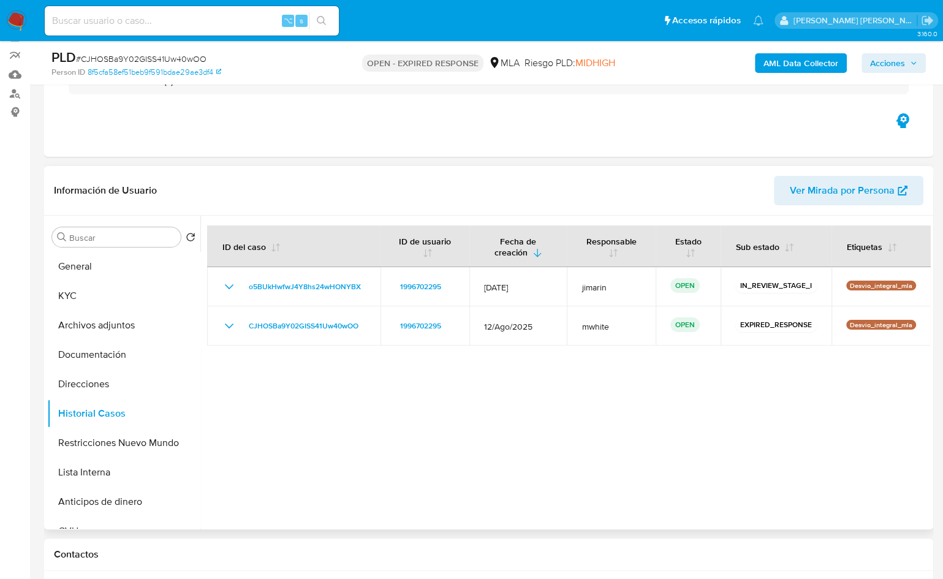
click at [373, 435] on div at bounding box center [565, 373] width 730 height 314
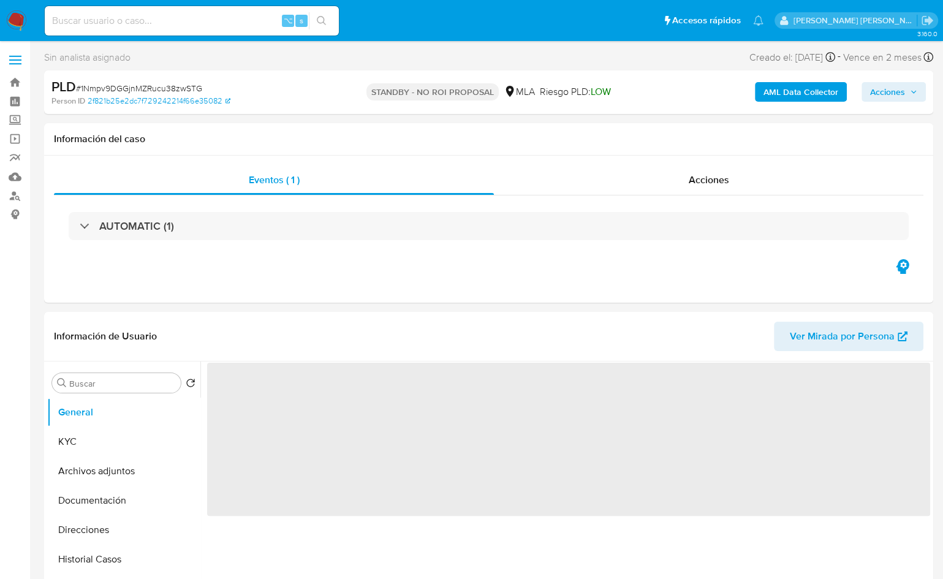
select select "10"
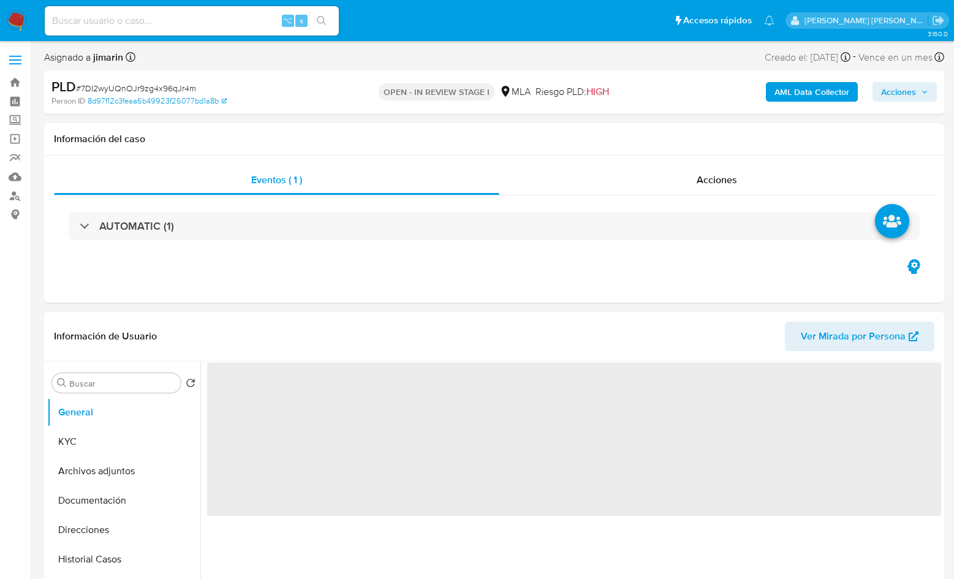
select select "10"
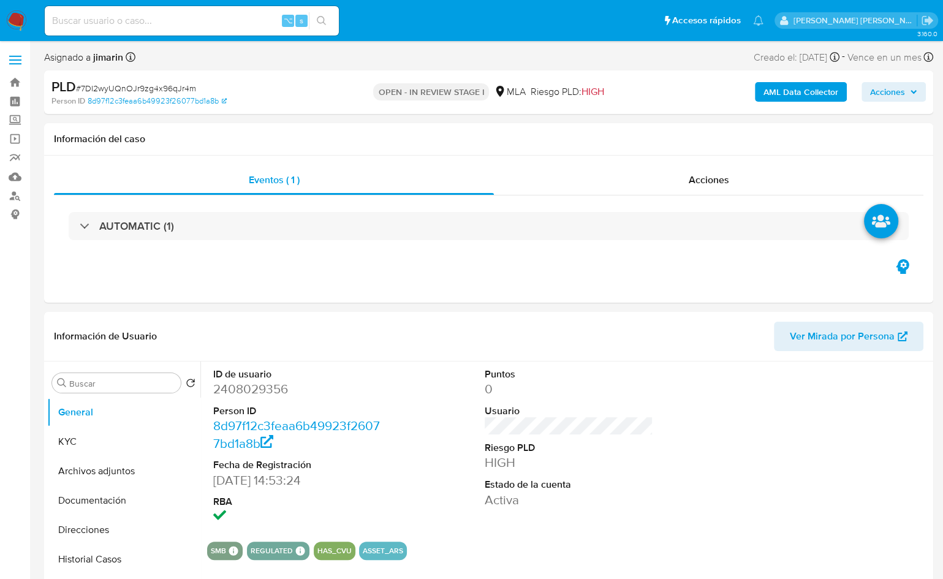
click at [168, 87] on span "# 7DI2wyUQnOJr9zg4x96qJr4m" at bounding box center [136, 88] width 120 height 12
copy span "7DI2wyUQnOJr9zg4x96qJr4m"
click at [336, 266] on div "Eventos ( 1 ) Acciones AUTOMATIC (1)" at bounding box center [489, 229] width 890 height 147
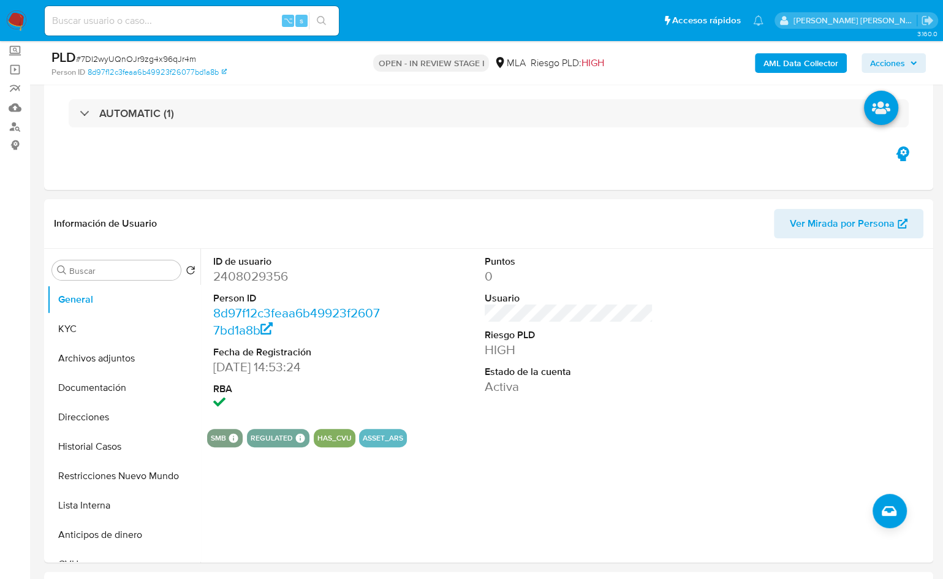
scroll to position [386, 0]
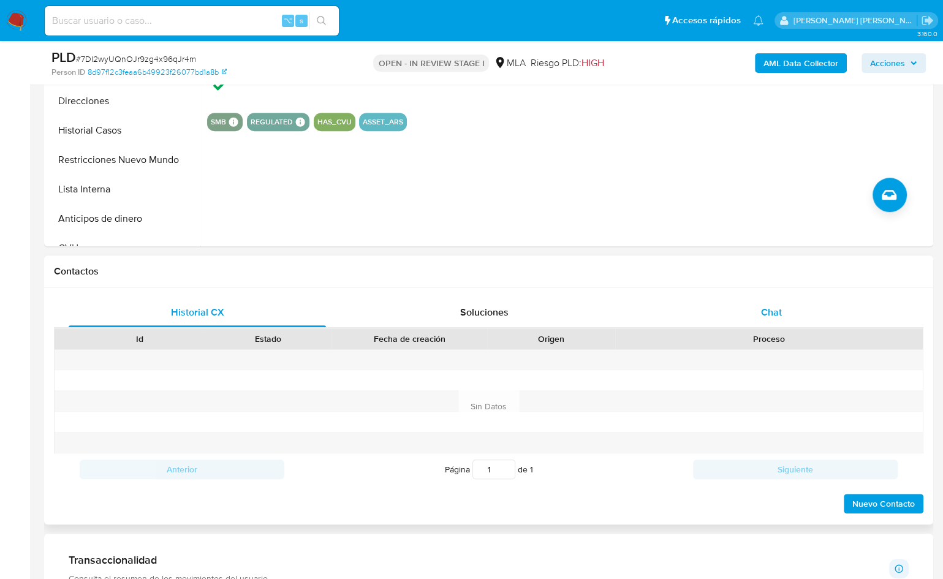
click at [799, 319] on div "Chat" at bounding box center [771, 312] width 257 height 29
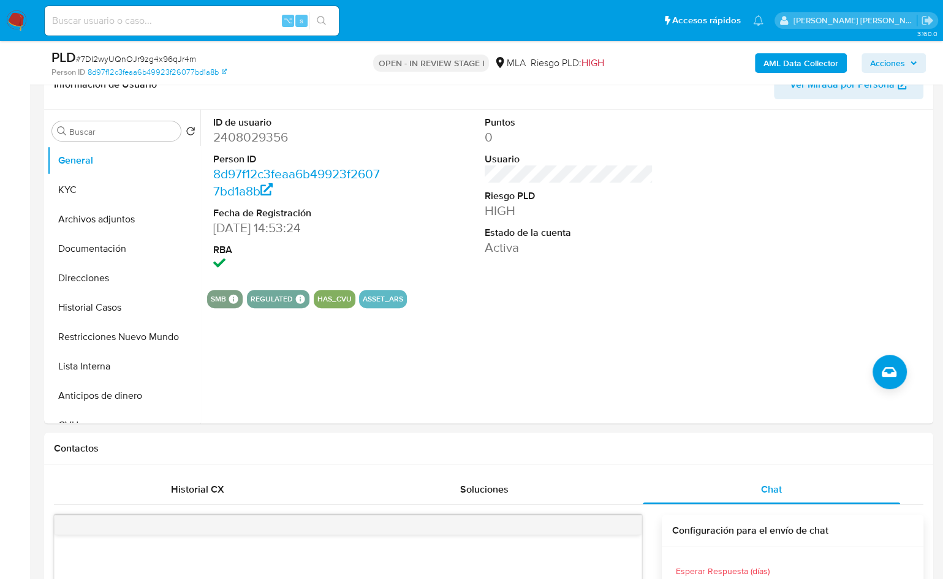
scroll to position [206, 0]
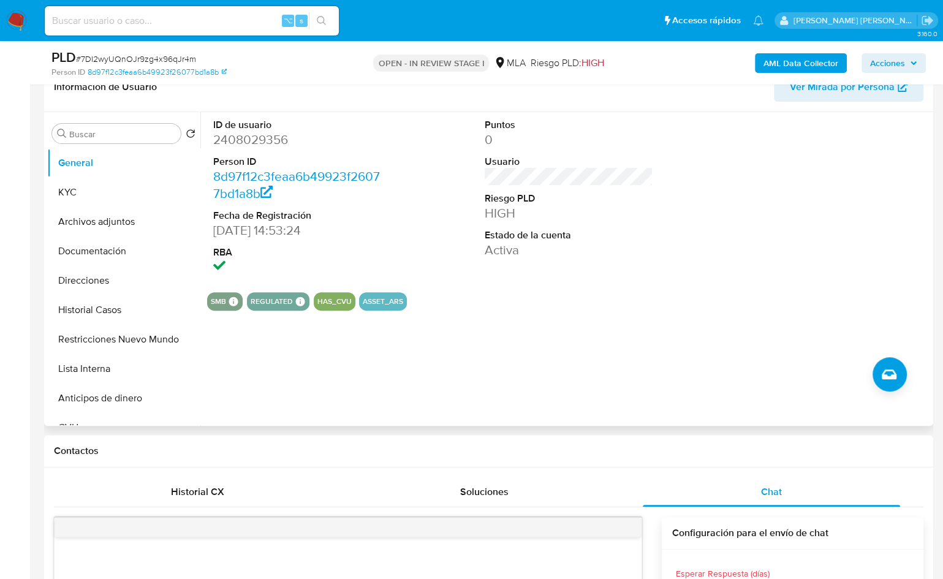
click at [249, 143] on dd "2408029356" at bounding box center [297, 139] width 169 height 17
copy dd "2408029356"
click at [89, 204] on button "KYC" at bounding box center [118, 192] width 143 height 29
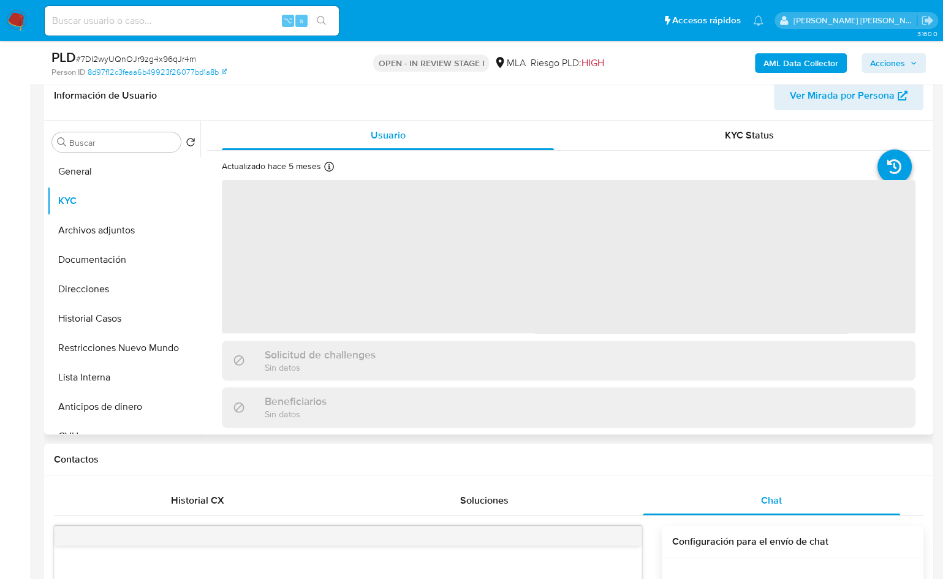
scroll to position [184, 0]
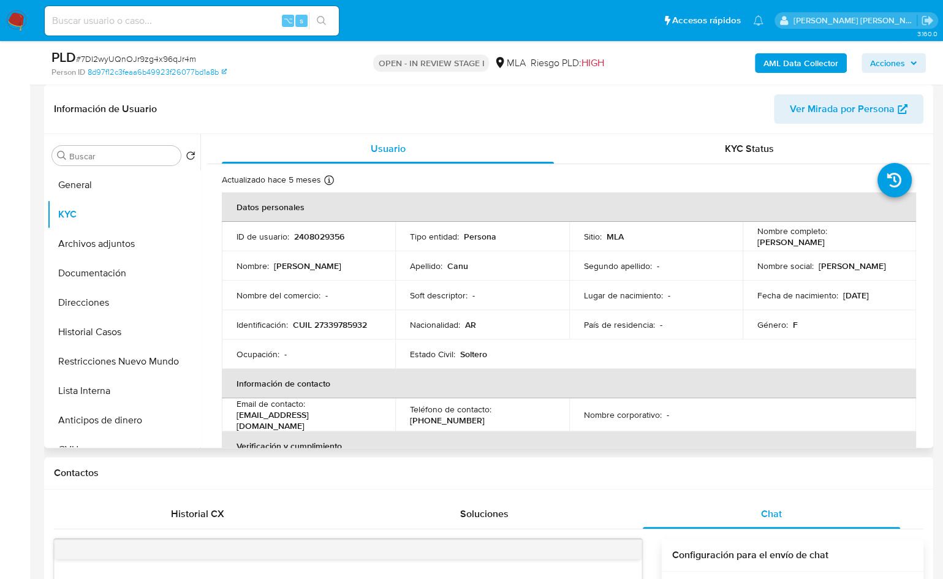
click at [330, 326] on p "CUIL 27339785932" at bounding box center [330, 324] width 74 height 11
copy p "27339785932"
click at [327, 319] on p "CUIL 27339785932" at bounding box center [330, 324] width 74 height 11
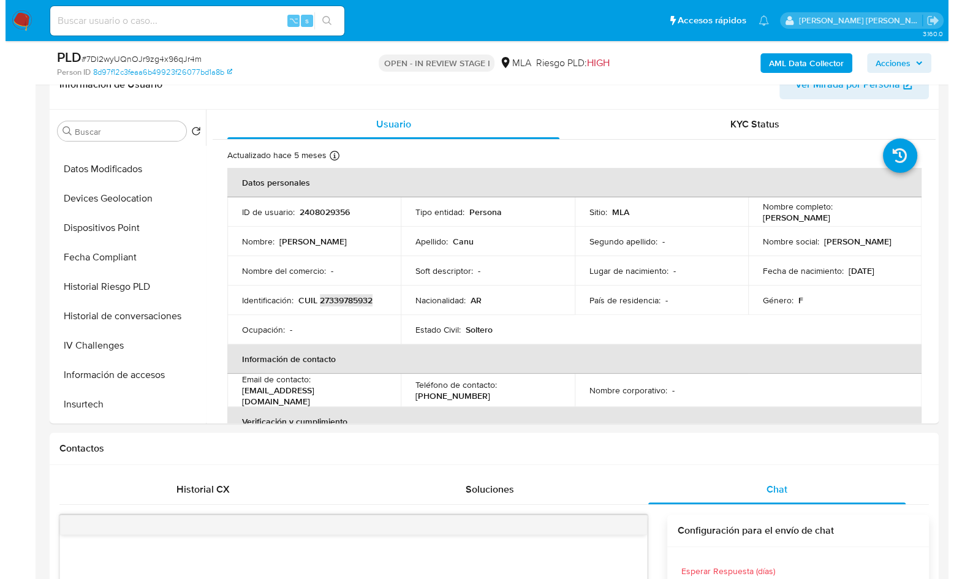
scroll to position [378, 0]
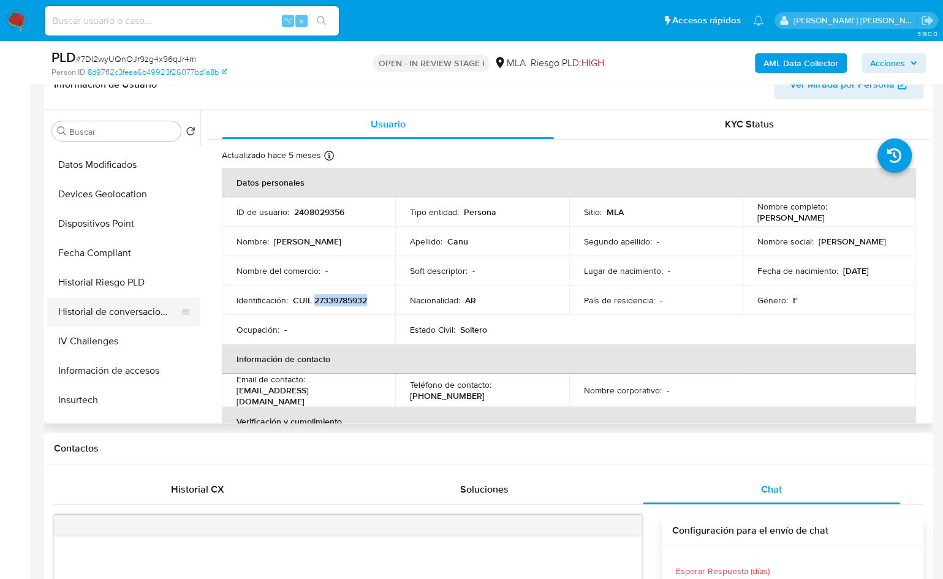
click at [102, 317] on button "Historial de conversaciones" at bounding box center [118, 311] width 143 height 29
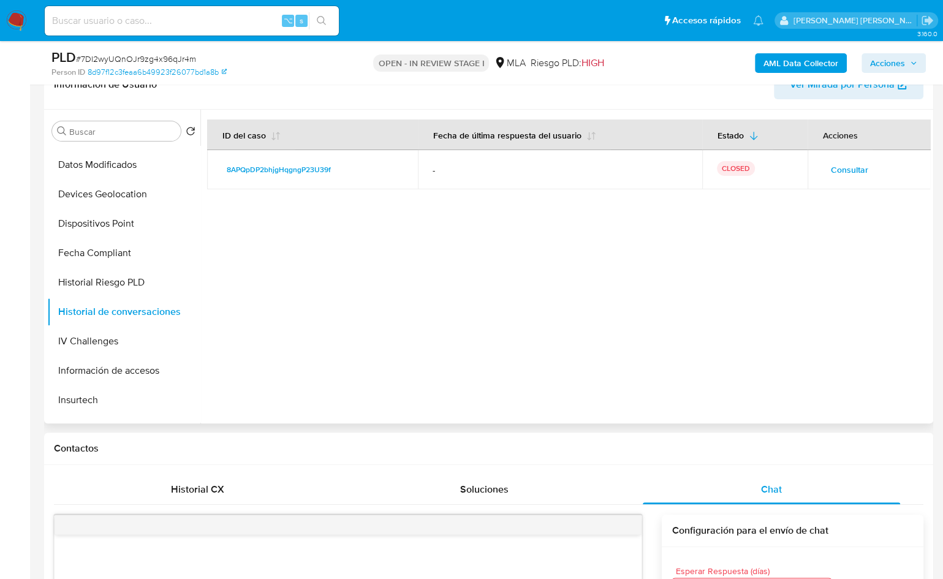
click at [831, 173] on span "Consultar" at bounding box center [849, 169] width 37 height 17
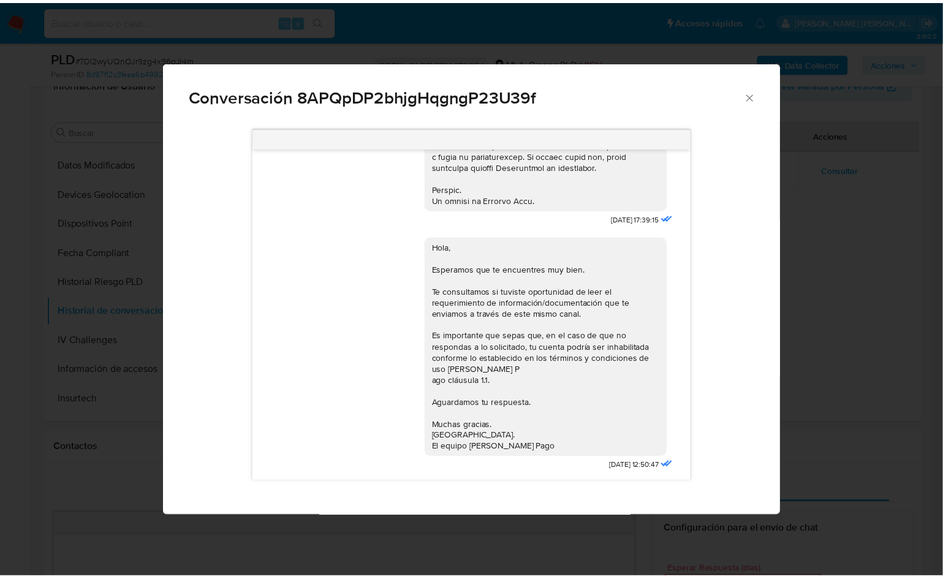
scroll to position [631, 0]
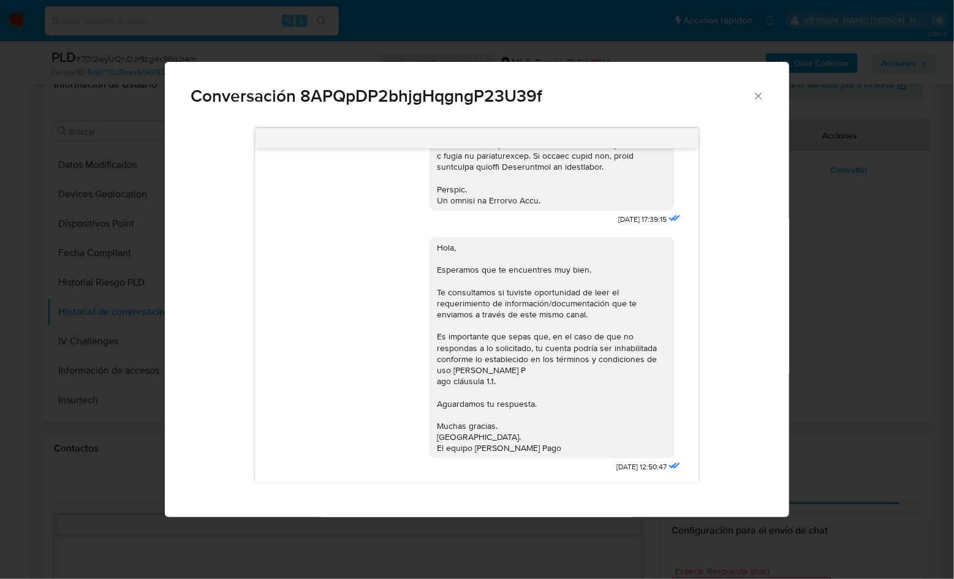
click at [868, 143] on div "Conversación 8APQpDP2bhjgHqgngP23U39f 18/08/2025 17:39:15 Hola, Esperamos que t…" at bounding box center [477, 289] width 954 height 579
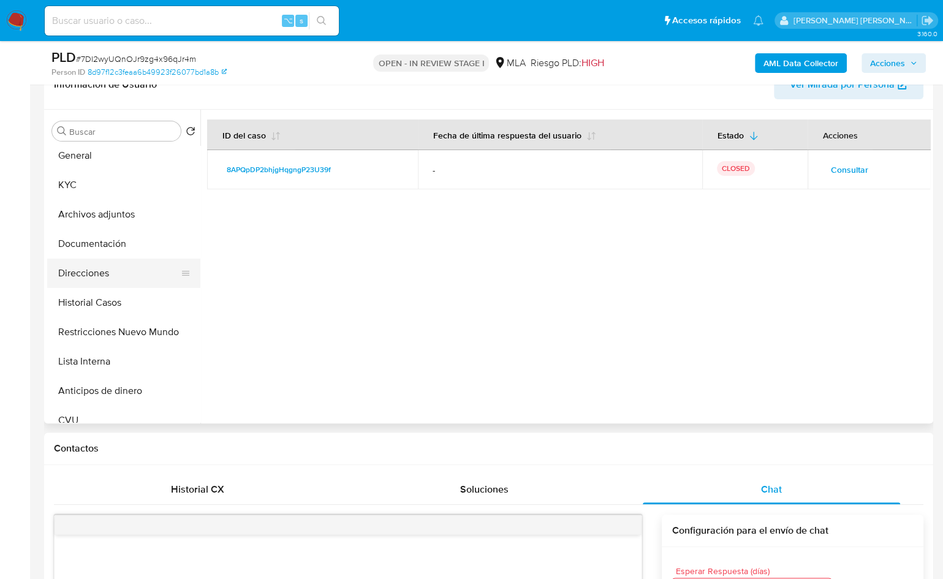
scroll to position [0, 0]
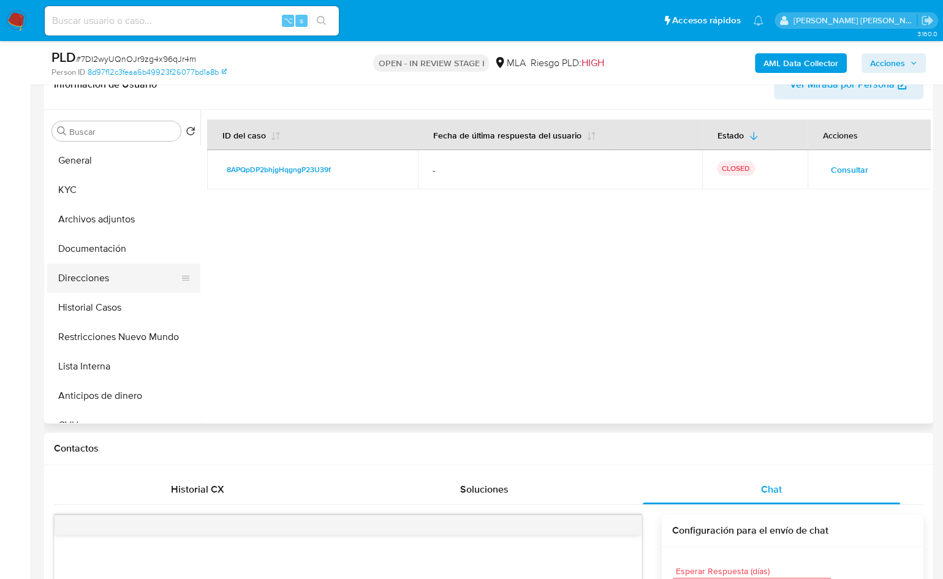
click at [121, 281] on button "Direcciones" at bounding box center [118, 278] width 143 height 29
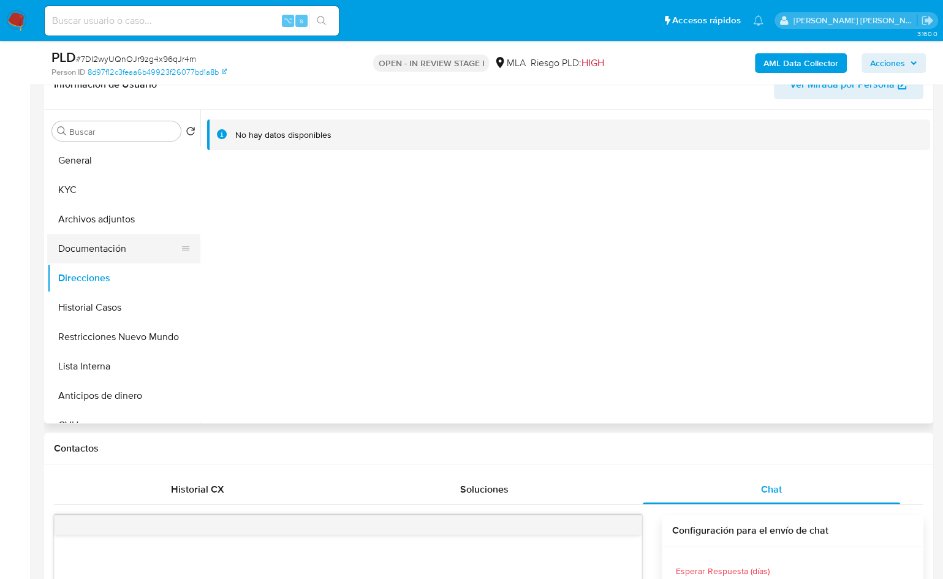
click at [102, 250] on button "Documentación" at bounding box center [118, 248] width 143 height 29
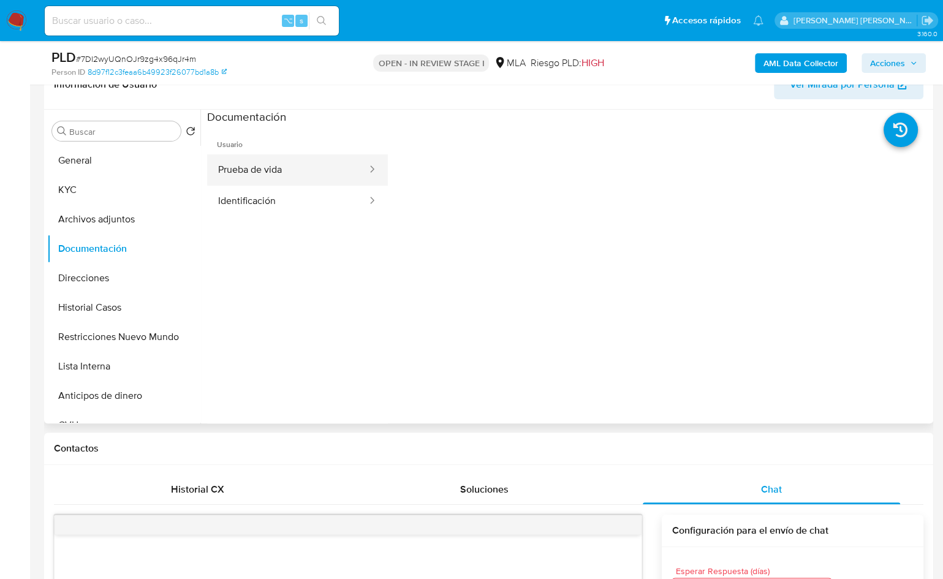
click at [288, 168] on button "Prueba de vida" at bounding box center [287, 169] width 161 height 31
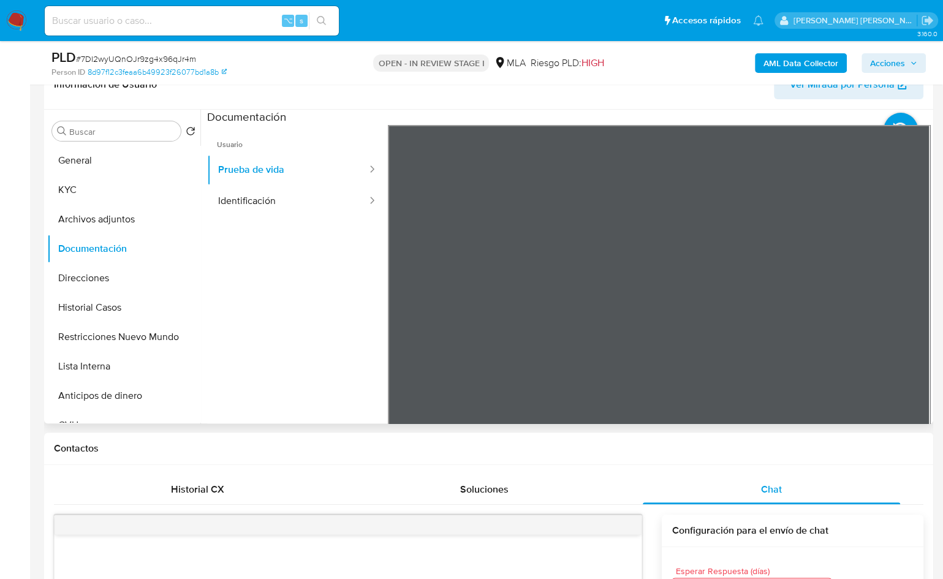
scroll to position [21, 0]
click at [280, 197] on button "Identificación" at bounding box center [287, 201] width 161 height 31
click at [912, 319] on icon at bounding box center [915, 324] width 7 height 12
click at [407, 332] on icon at bounding box center [403, 324] width 25 height 25
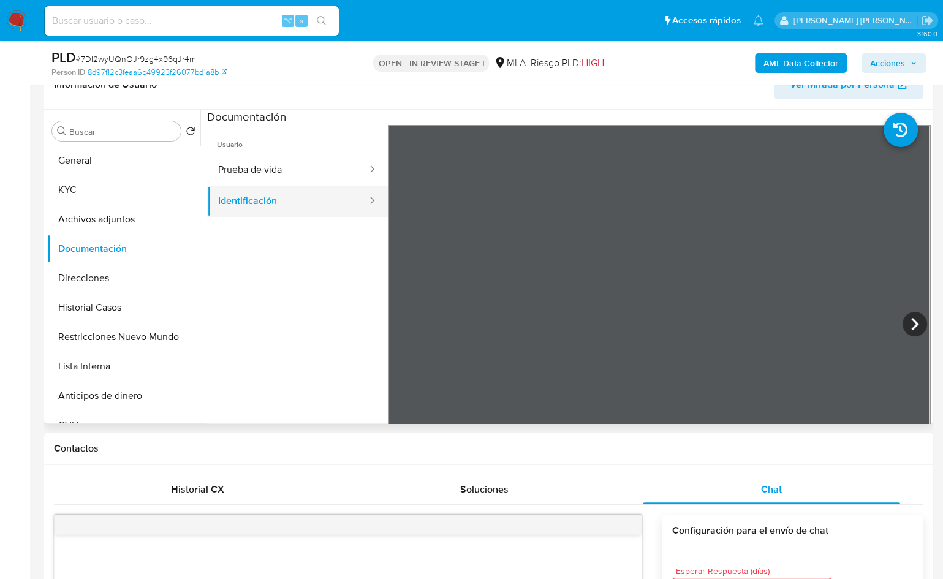
click at [264, 188] on button "Identificación" at bounding box center [287, 201] width 161 height 31
click at [296, 181] on button "Prueba de vida" at bounding box center [287, 169] width 161 height 31
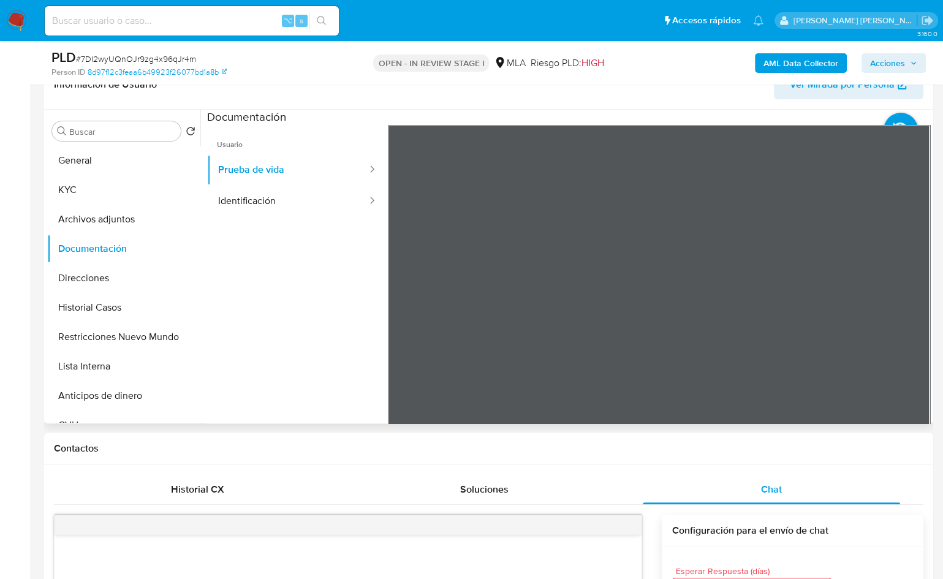
drag, startPoint x: 82, startPoint y: 189, endPoint x: 127, endPoint y: 140, distance: 66.4
click at [82, 189] on button "KYC" at bounding box center [123, 189] width 153 height 29
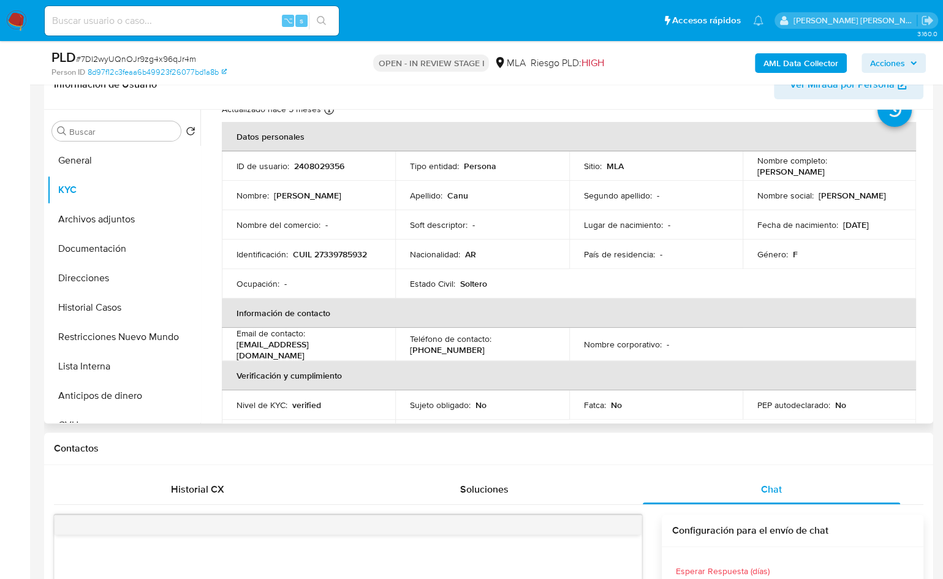
scroll to position [0, 0]
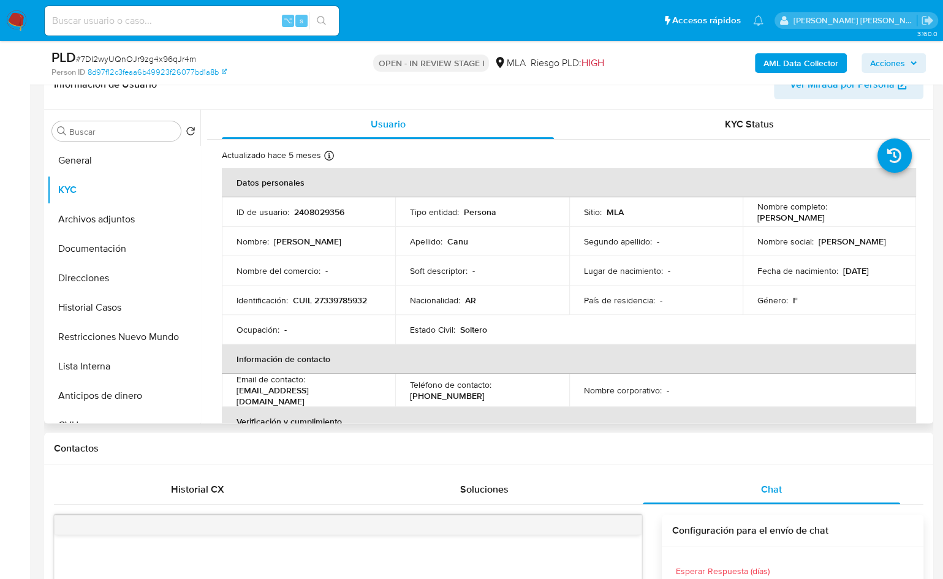
click at [328, 297] on p "CUIL 27339785932" at bounding box center [330, 300] width 74 height 11
copy p "27339785932"
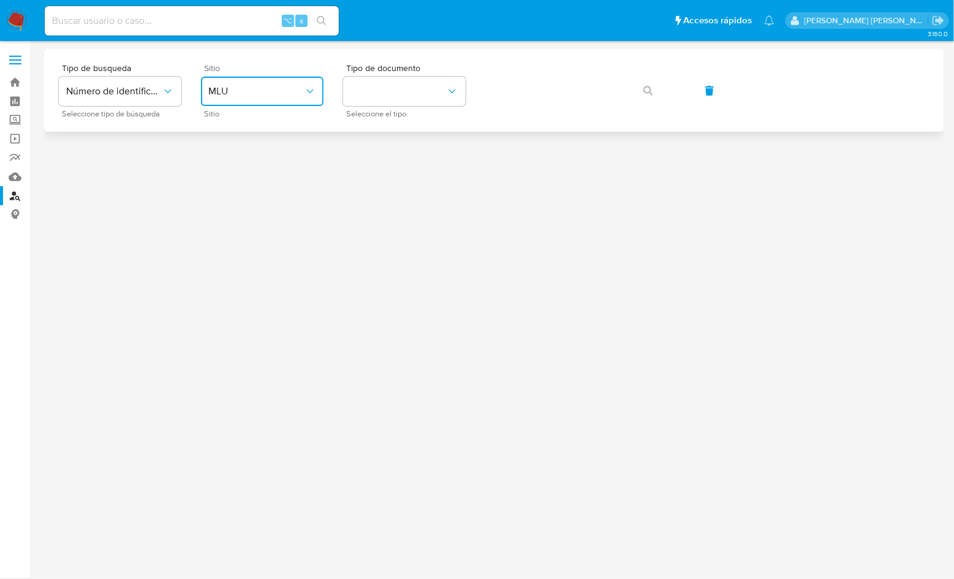
click at [286, 96] on span "MLU" at bounding box center [256, 91] width 96 height 12
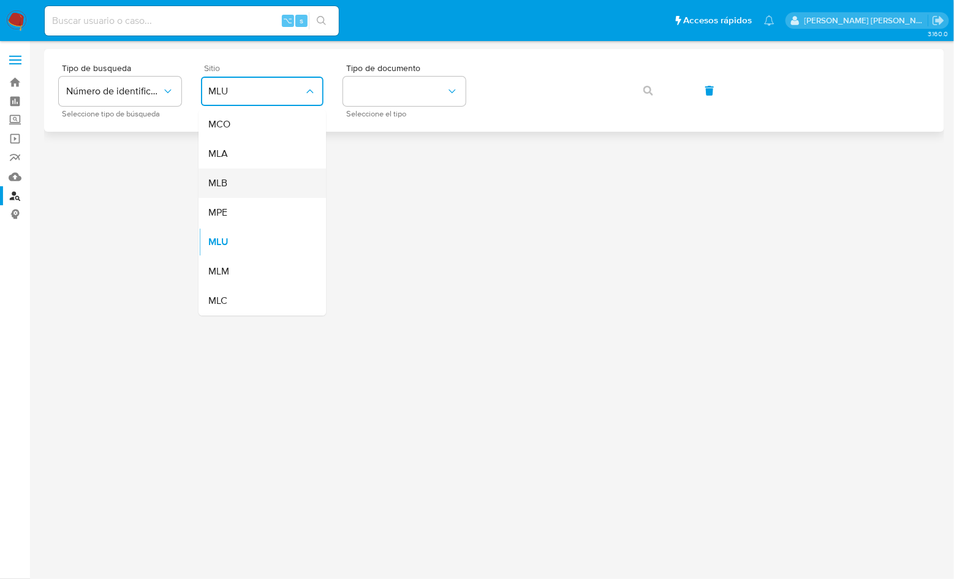
click at [248, 177] on div "MLB" at bounding box center [258, 183] width 101 height 29
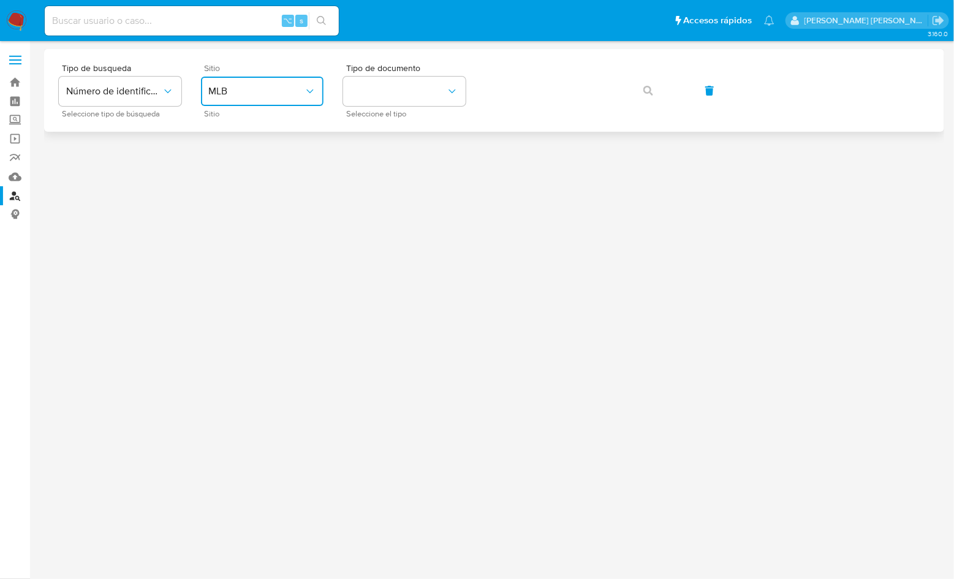
drag, startPoint x: 253, startPoint y: 96, endPoint x: 252, endPoint y: 105, distance: 9.2
click at [253, 96] on span "MLB" at bounding box center [256, 91] width 96 height 12
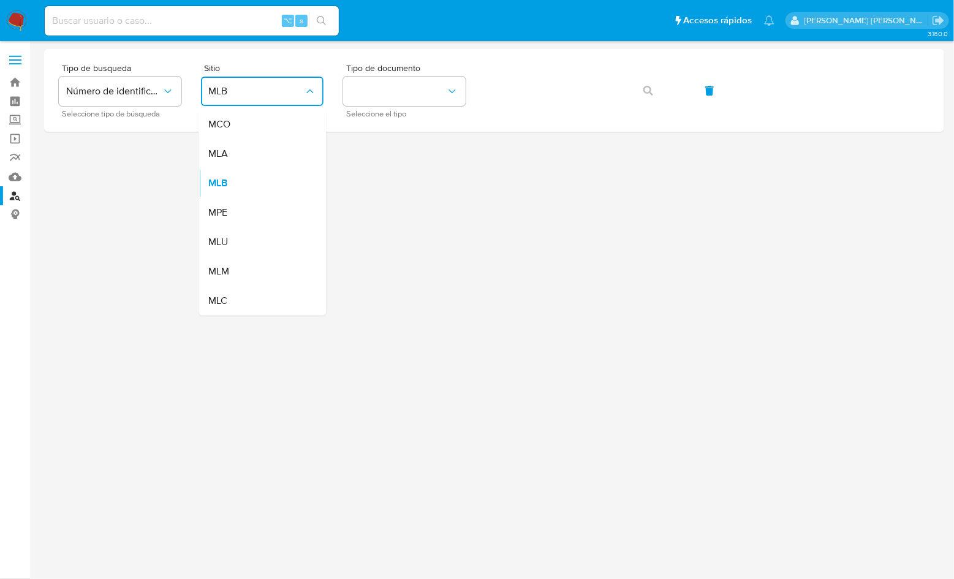
click at [236, 153] on div "MLA" at bounding box center [258, 153] width 101 height 29
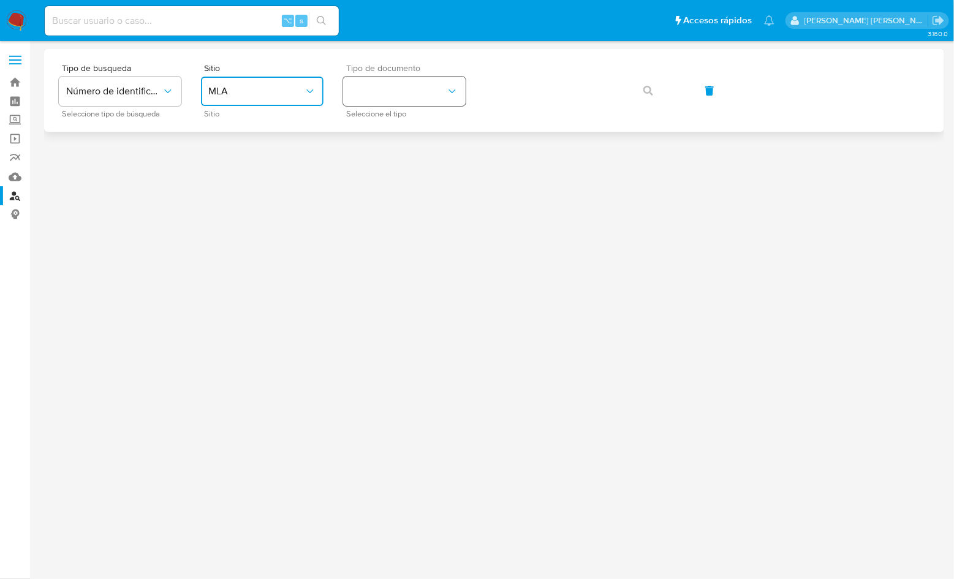
click at [402, 98] on button "identificationType" at bounding box center [404, 91] width 123 height 29
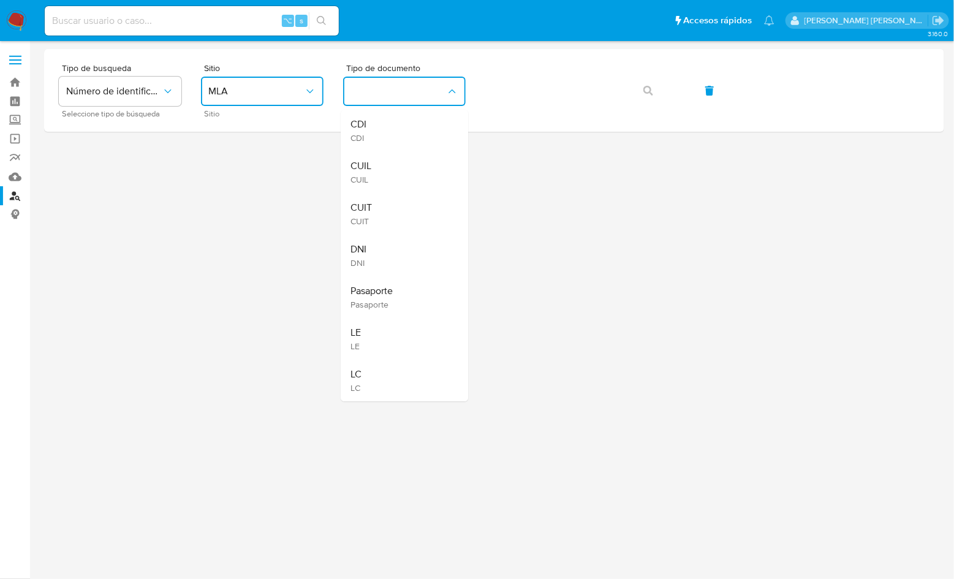
click at [405, 202] on div "CUIT CUIT" at bounding box center [401, 214] width 101 height 42
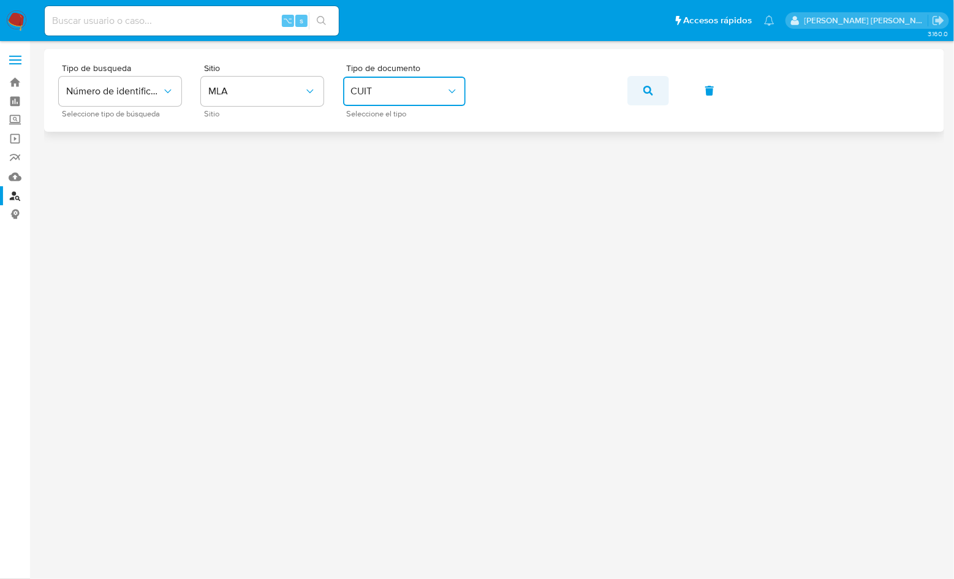
click at [636, 101] on button "button" at bounding box center [649, 90] width 42 height 29
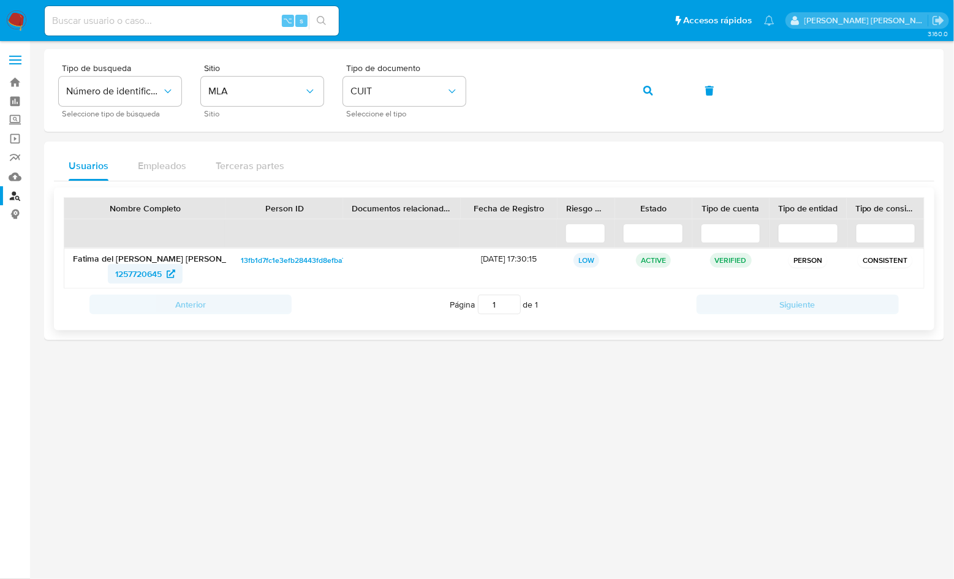
click at [124, 272] on span "1257720645" at bounding box center [138, 274] width 47 height 20
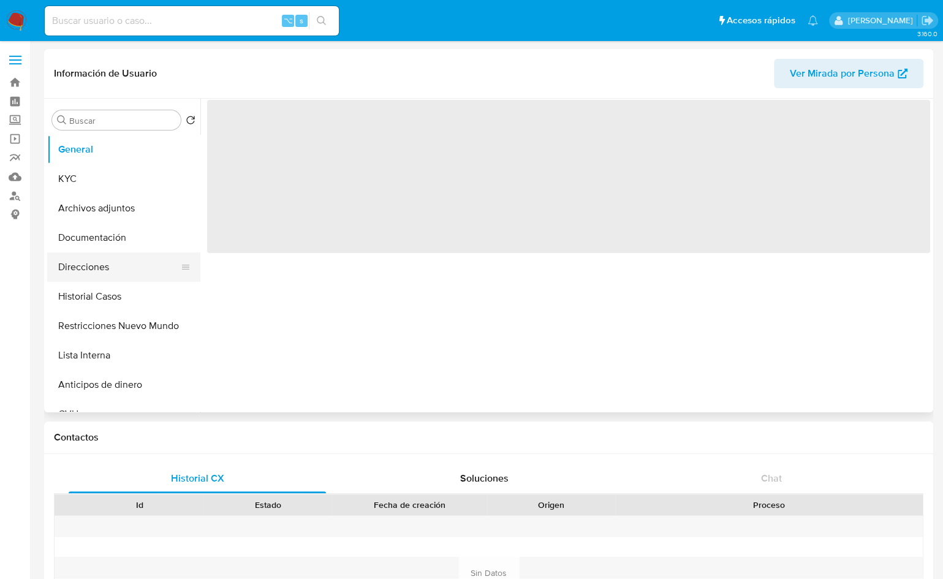
click at [106, 276] on button "Direcciones" at bounding box center [118, 267] width 143 height 29
select select "10"
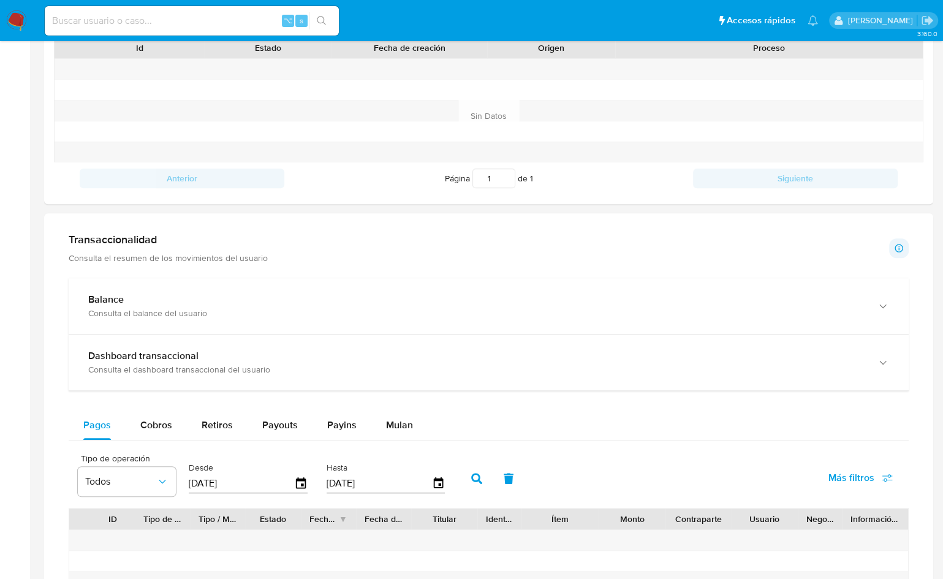
scroll to position [463, 0]
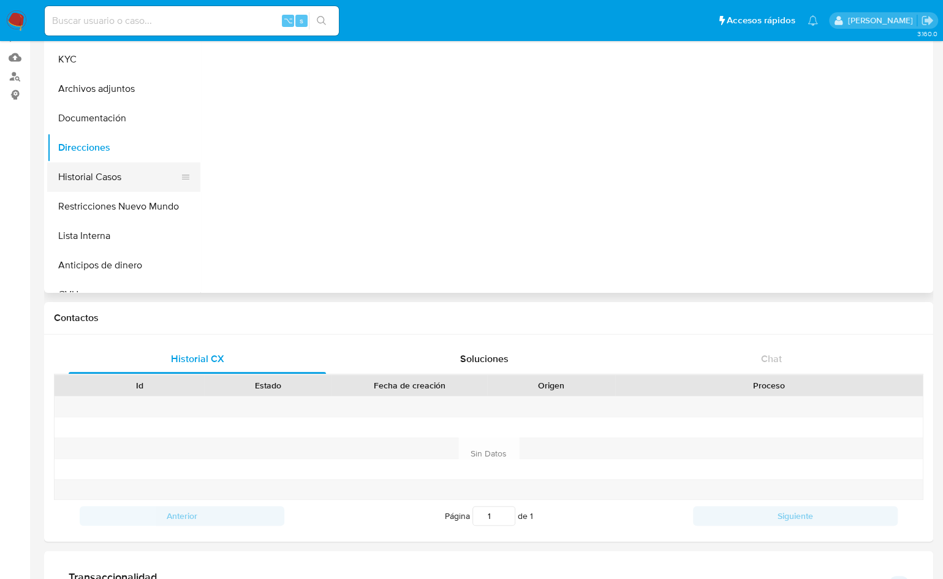
click at [118, 183] on button "Historial Casos" at bounding box center [118, 176] width 143 height 29
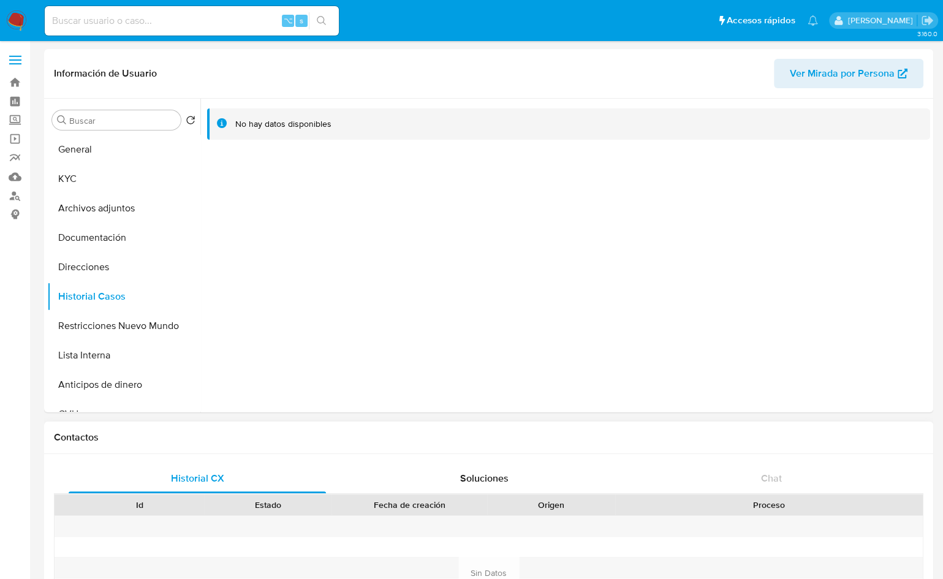
scroll to position [390, 0]
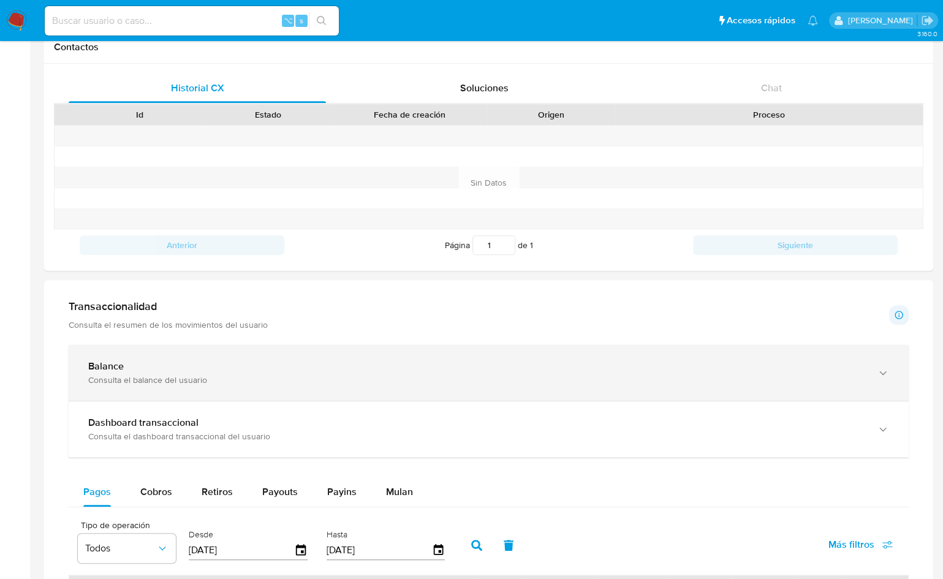
click at [276, 365] on div "Balance" at bounding box center [476, 366] width 777 height 12
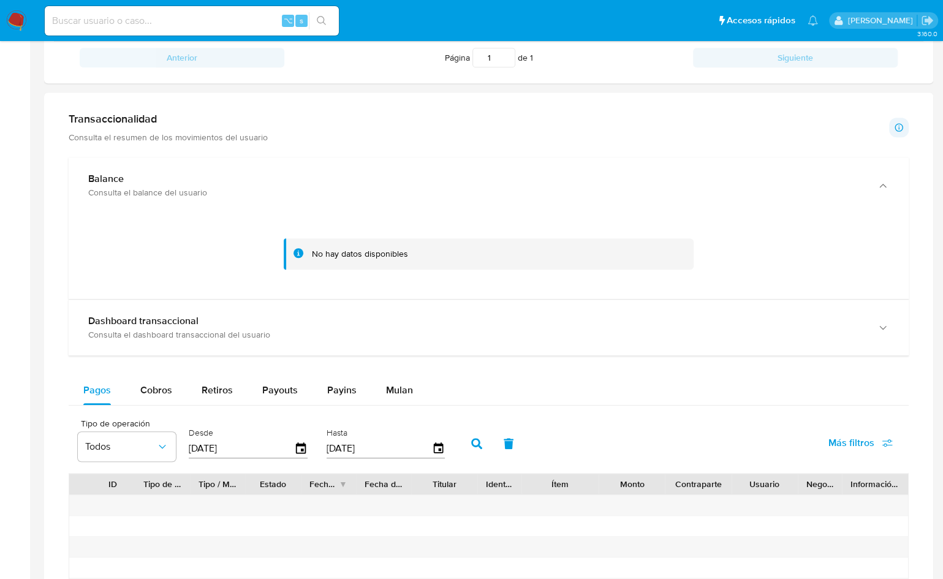
scroll to position [613, 0]
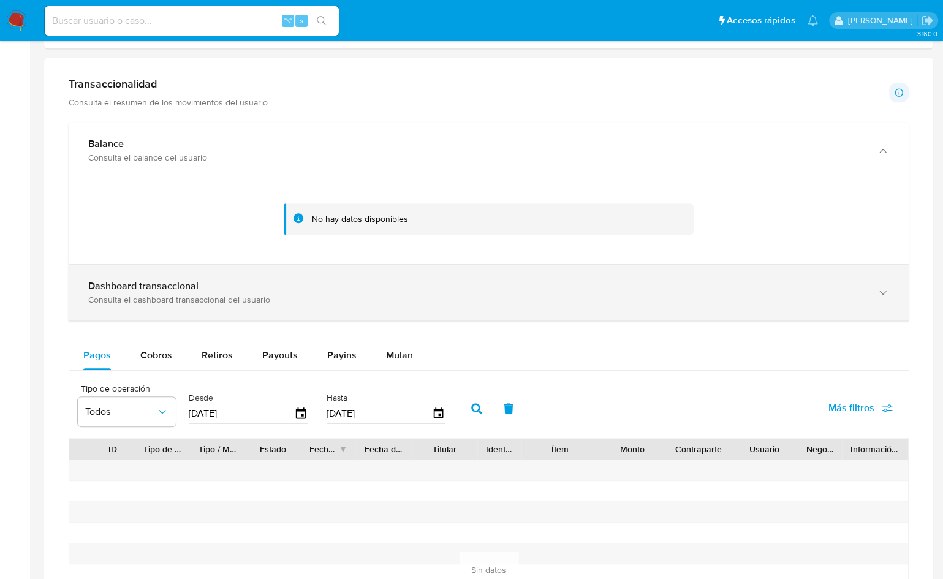
click at [205, 294] on div "Consulta el dashboard transaccional del usuario" at bounding box center [476, 299] width 777 height 11
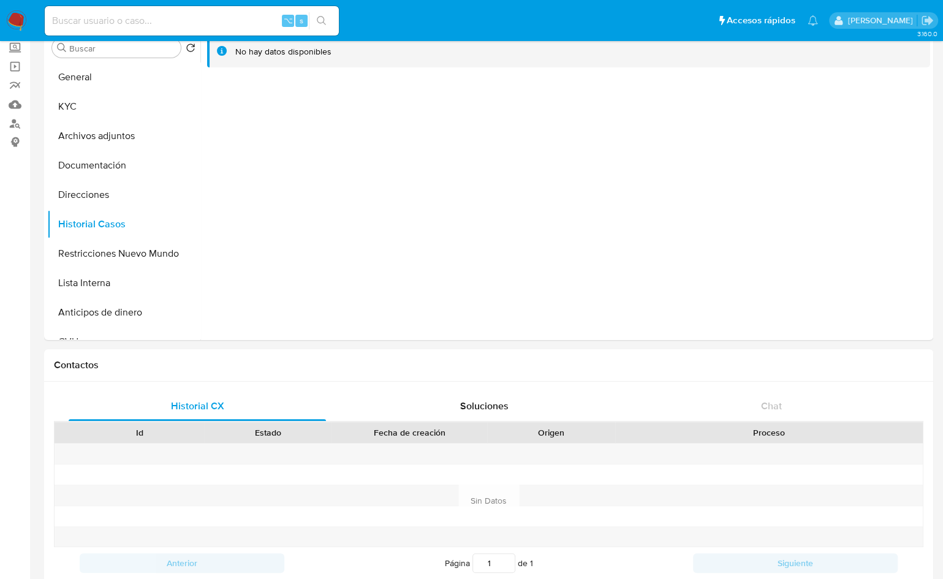
scroll to position [0, 0]
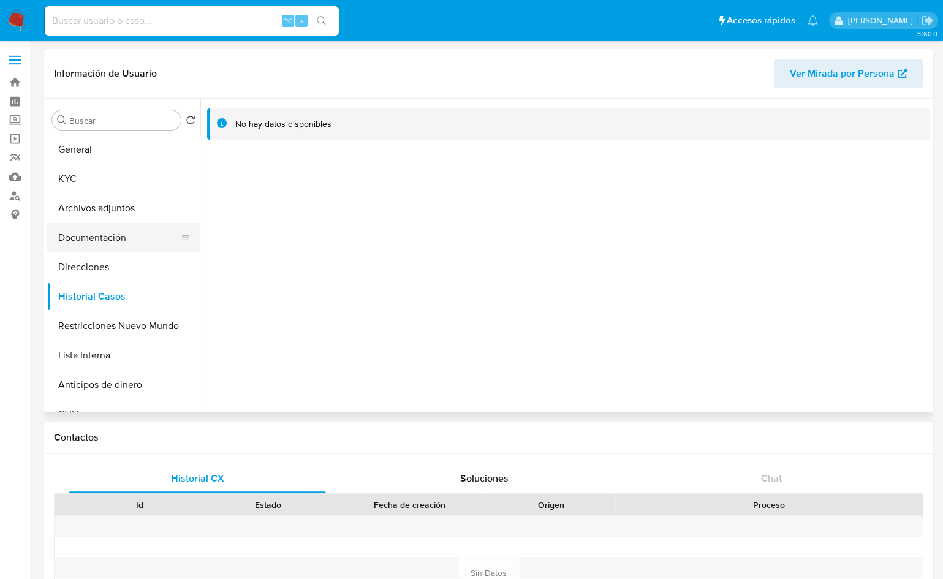
click at [92, 236] on button "Documentación" at bounding box center [118, 237] width 143 height 29
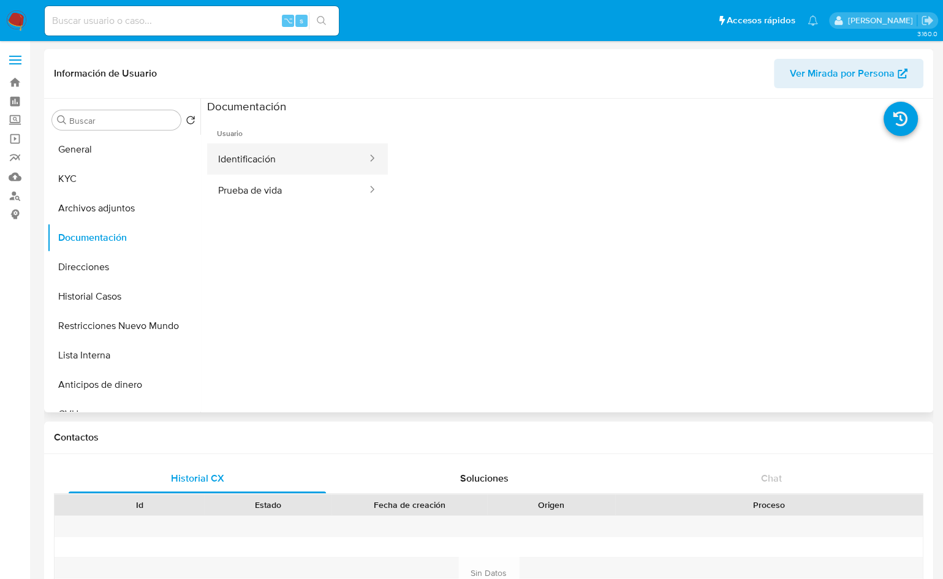
click at [265, 170] on button "Identificación" at bounding box center [287, 158] width 161 height 31
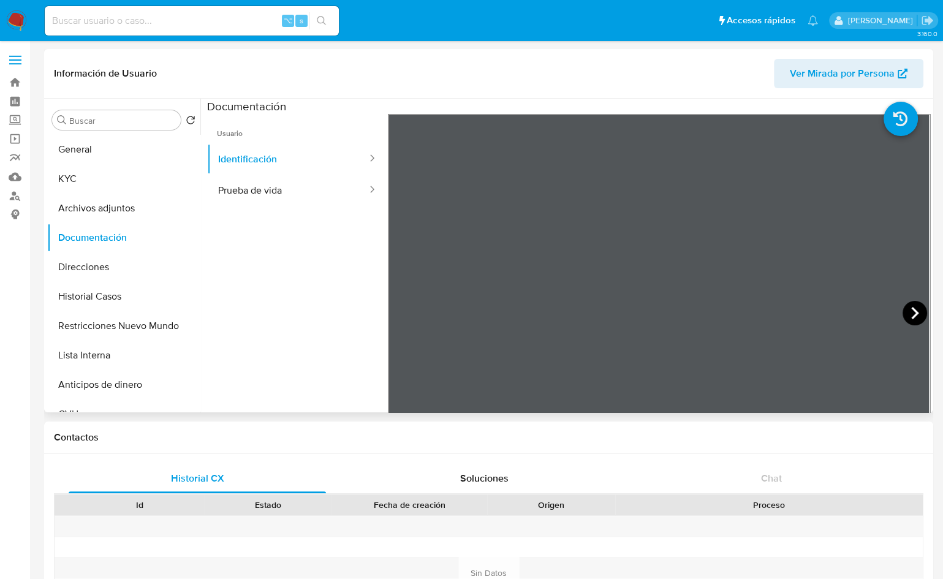
click at [913, 311] on icon at bounding box center [915, 313] width 7 height 12
click at [401, 318] on icon at bounding box center [403, 313] width 25 height 25
click at [314, 198] on button "Prueba de vida" at bounding box center [287, 190] width 161 height 31
click at [117, 179] on button "KYC" at bounding box center [118, 178] width 143 height 29
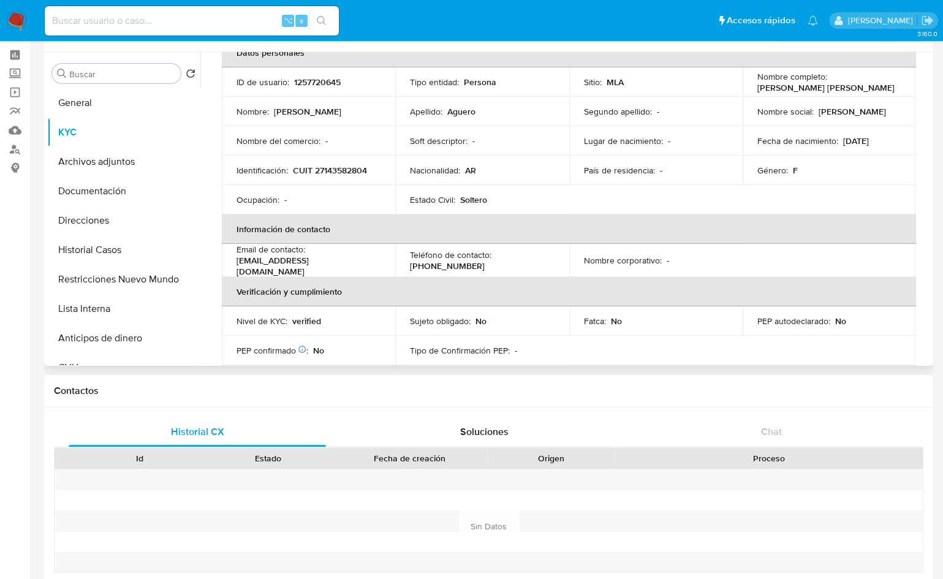
scroll to position [70, 0]
click at [323, 178] on td "Identificación : CUIT 27143582804" at bounding box center [308, 172] width 173 height 29
click at [324, 177] on p "CUIT 27143582804" at bounding box center [330, 172] width 74 height 11
click at [324, 175] on p "CUIT 27143582804" at bounding box center [330, 172] width 74 height 11
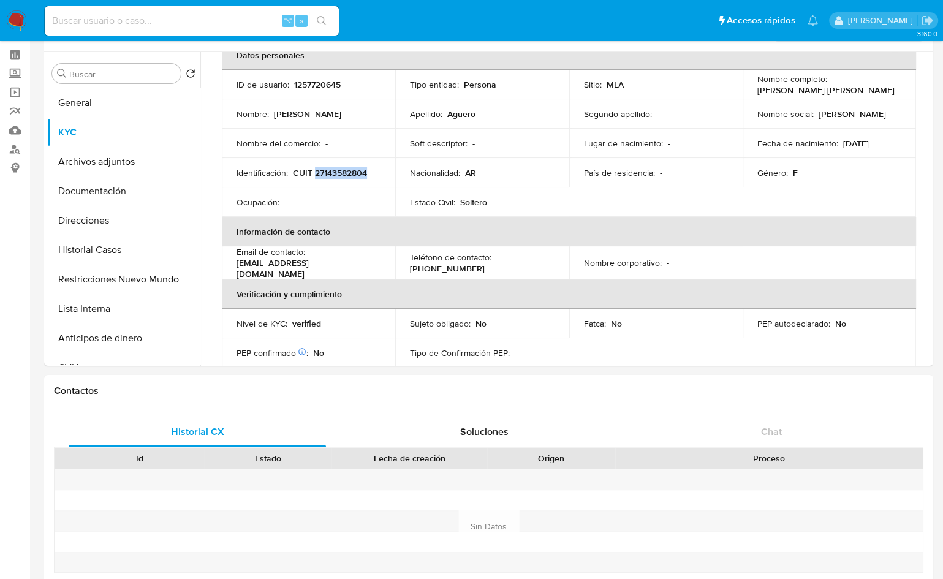
copy p "27143582804"
click at [127, 283] on button "Restricciones Nuevo Mundo" at bounding box center [118, 279] width 143 height 29
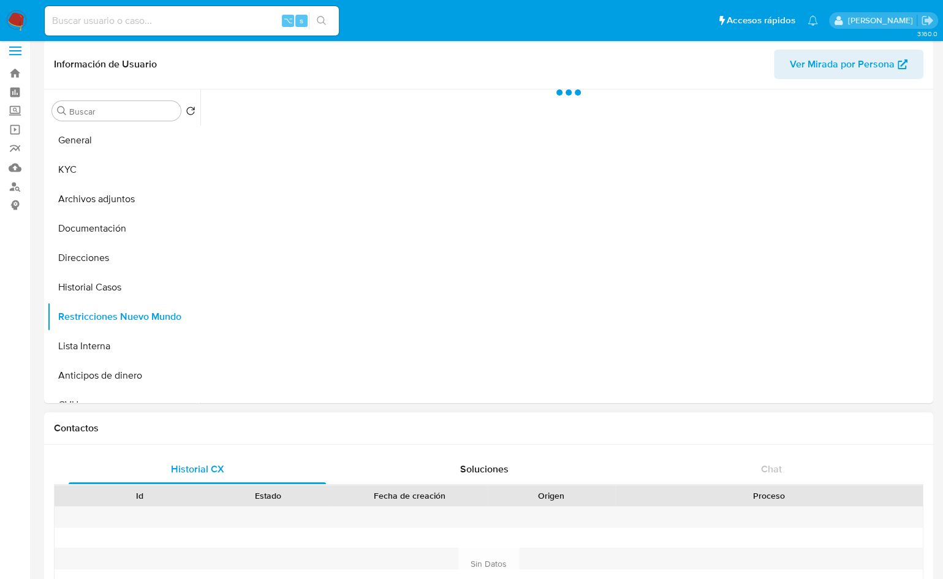
scroll to position [0, 0]
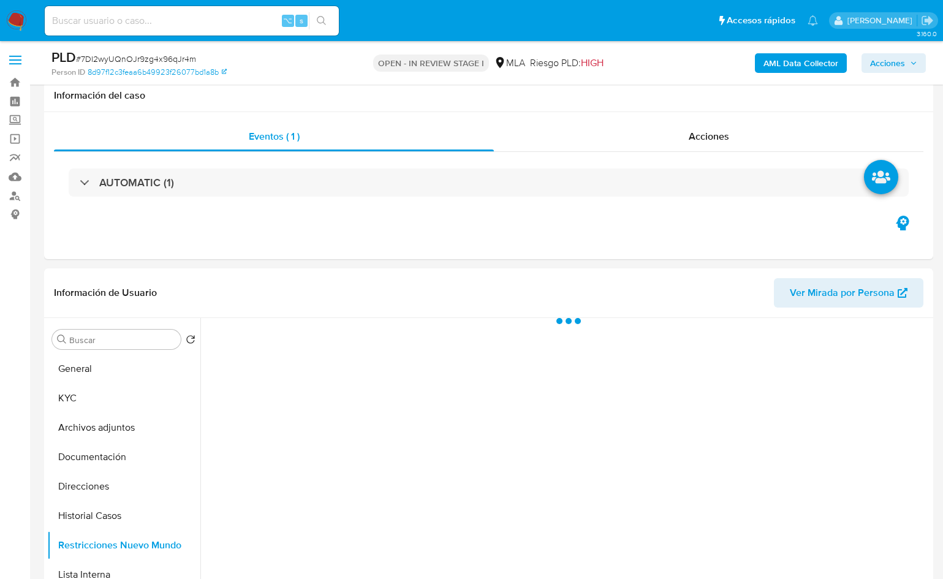
select select "10"
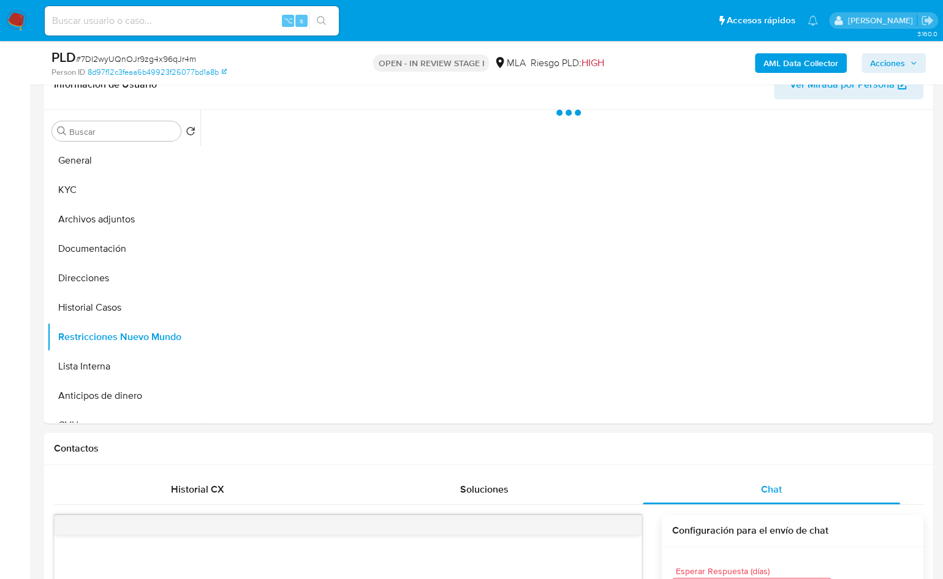
click at [788, 54] on b "AML Data Collector" at bounding box center [801, 63] width 75 height 20
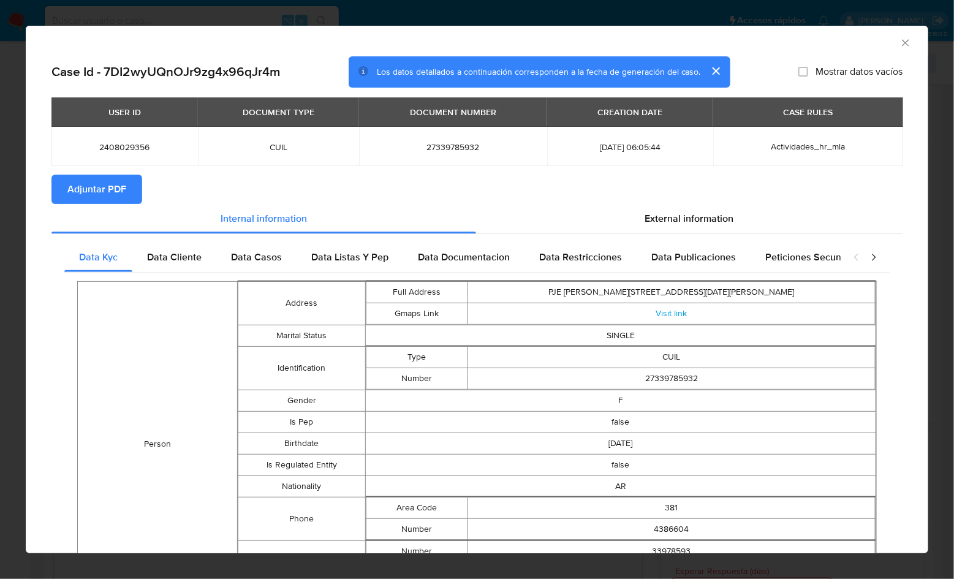
click at [900, 40] on icon "Cerrar ventana" at bounding box center [906, 43] width 12 height 12
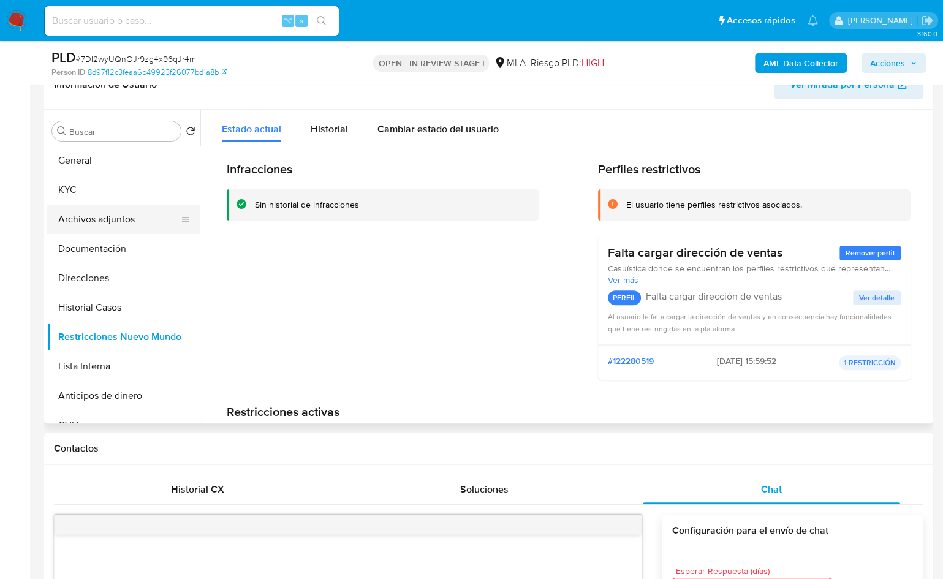
click at [126, 221] on button "Archivos adjuntos" at bounding box center [118, 219] width 143 height 29
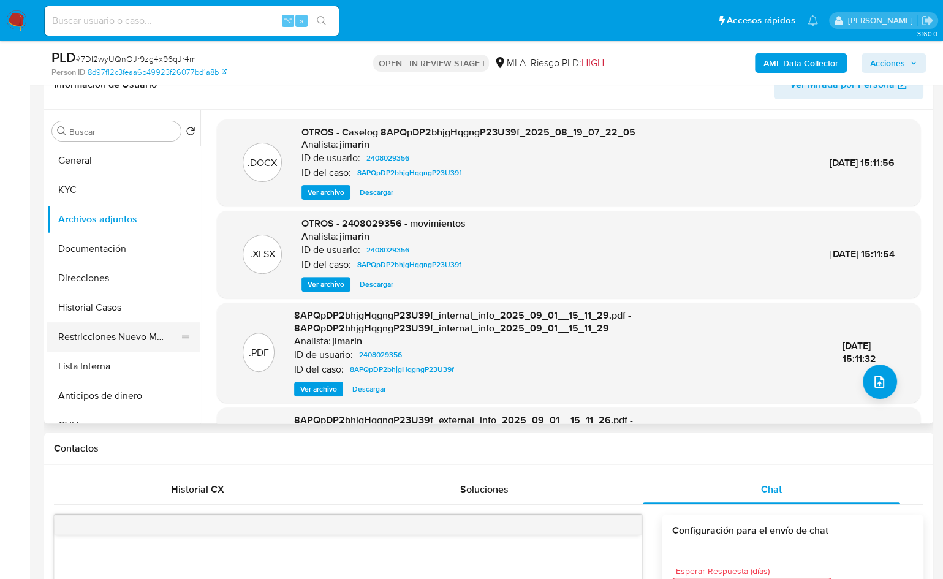
click at [143, 333] on button "Restricciones Nuevo Mundo" at bounding box center [118, 336] width 143 height 29
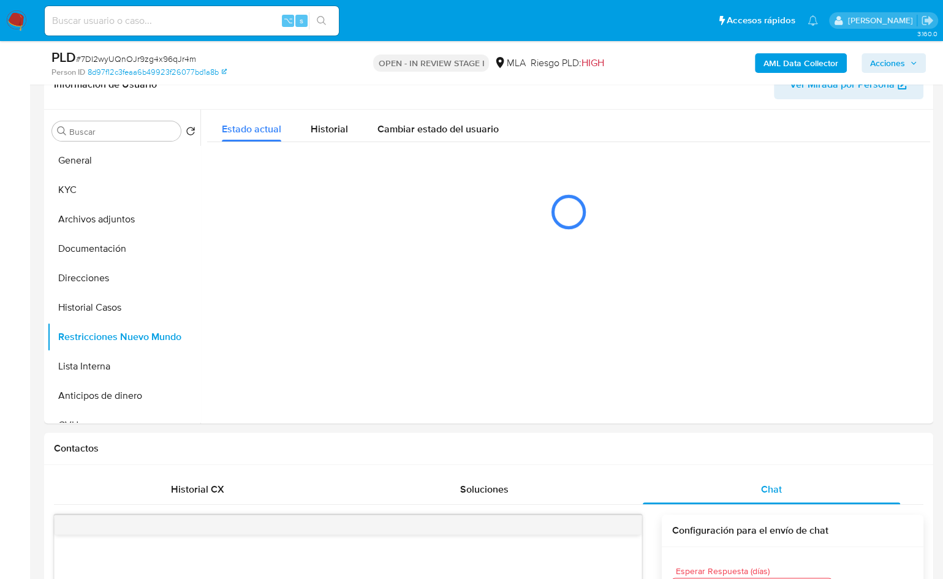
click at [793, 64] on b "AML Data Collector" at bounding box center [801, 63] width 75 height 20
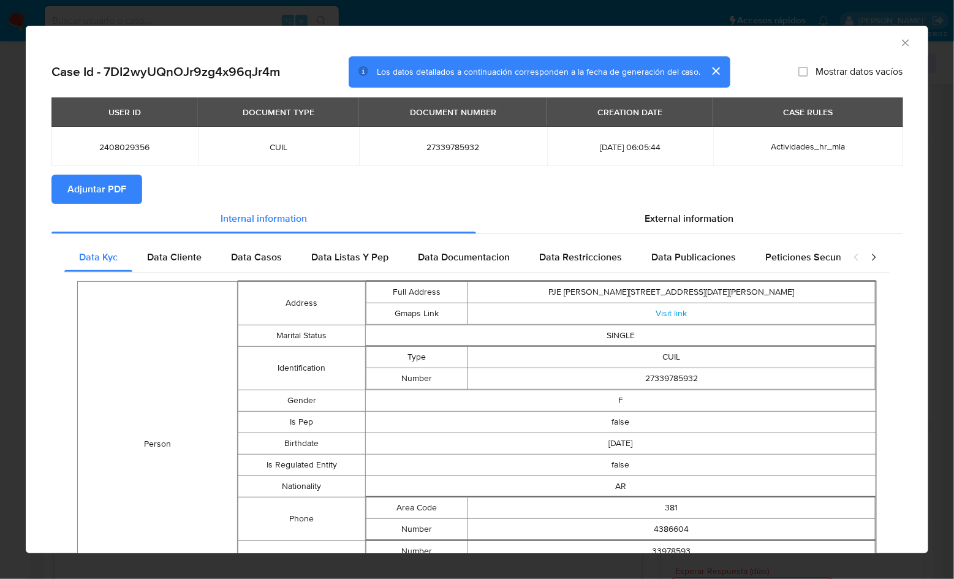
click at [900, 39] on icon "Cerrar ventana" at bounding box center [906, 43] width 12 height 12
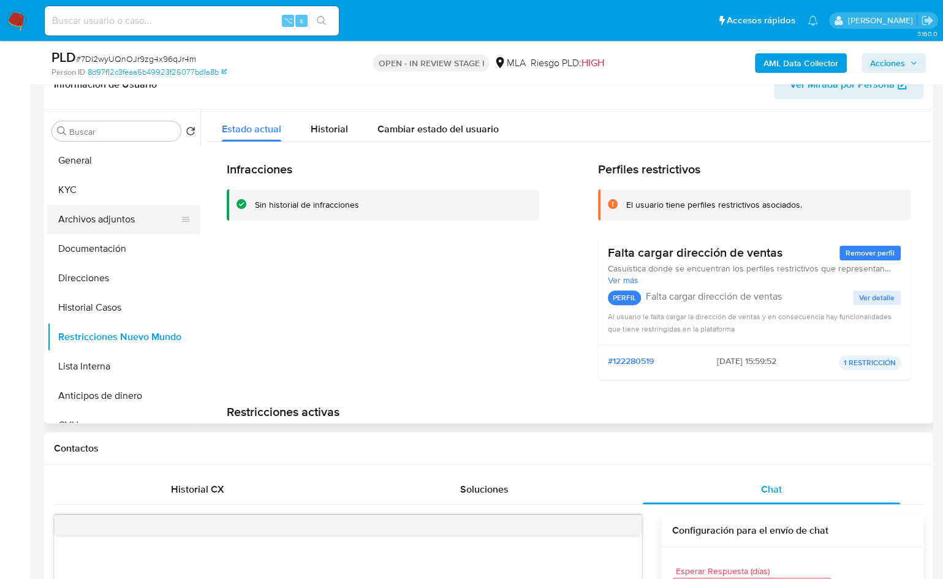
click at [147, 211] on button "Archivos adjuntos" at bounding box center [118, 219] width 143 height 29
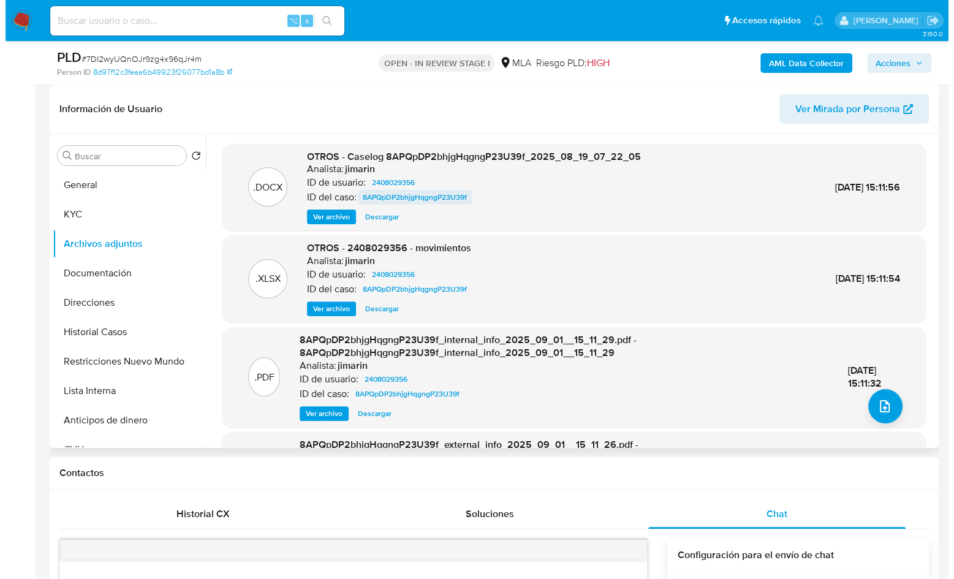
scroll to position [111, 0]
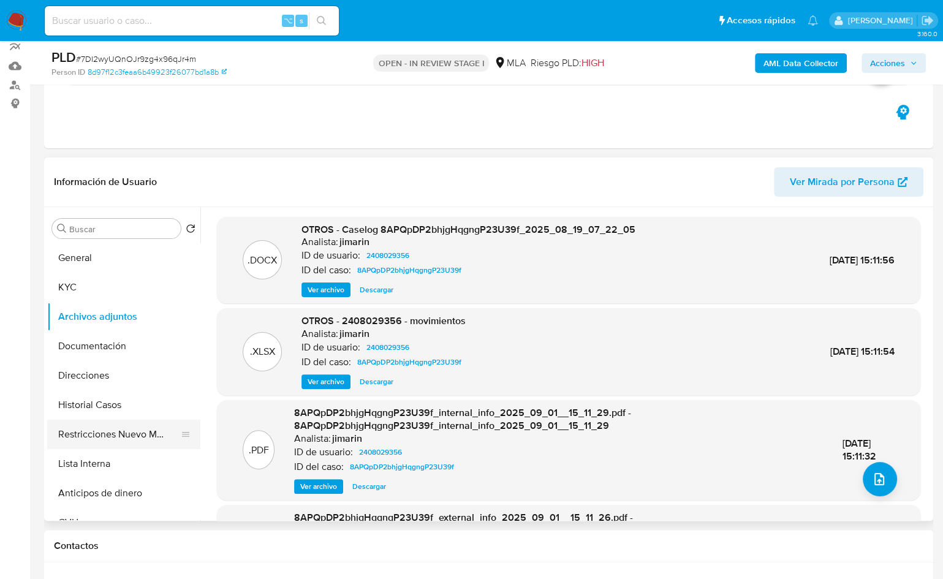
click at [109, 428] on button "Restricciones Nuevo Mundo" at bounding box center [118, 434] width 143 height 29
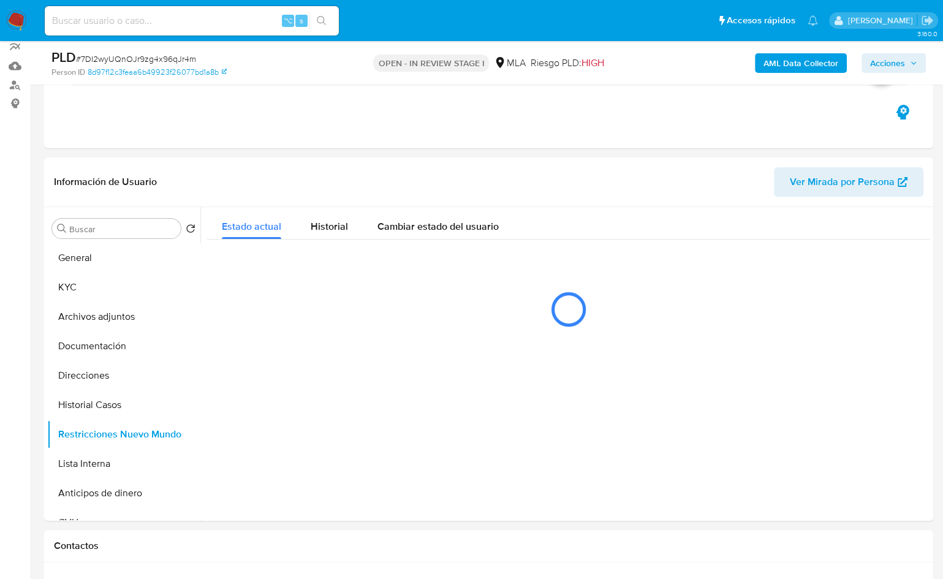
click at [798, 51] on div "AML Data Collector Acciones" at bounding box center [782, 62] width 288 height 29
click at [783, 64] on b "AML Data Collector" at bounding box center [801, 63] width 75 height 20
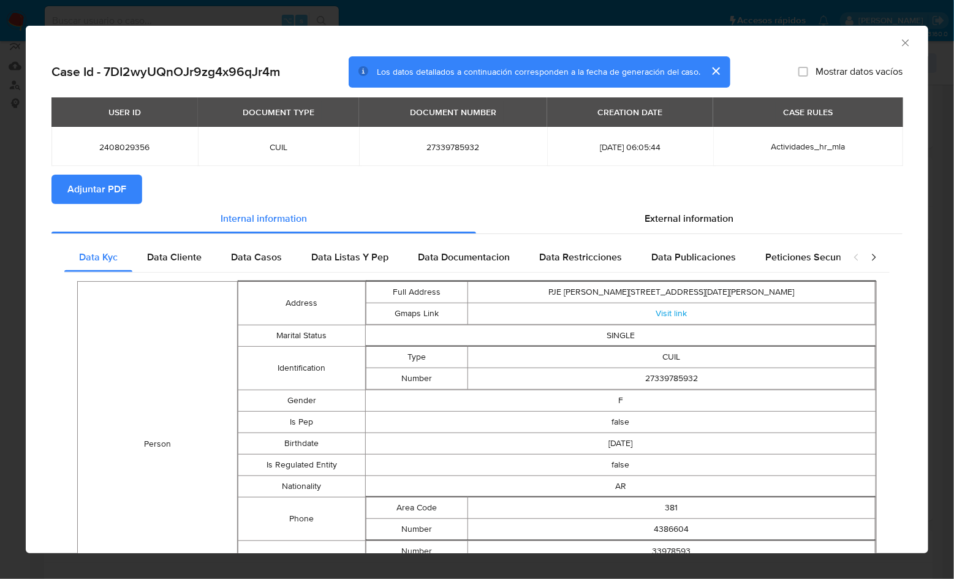
click at [118, 182] on span "Adjuntar PDF" at bounding box center [96, 189] width 59 height 27
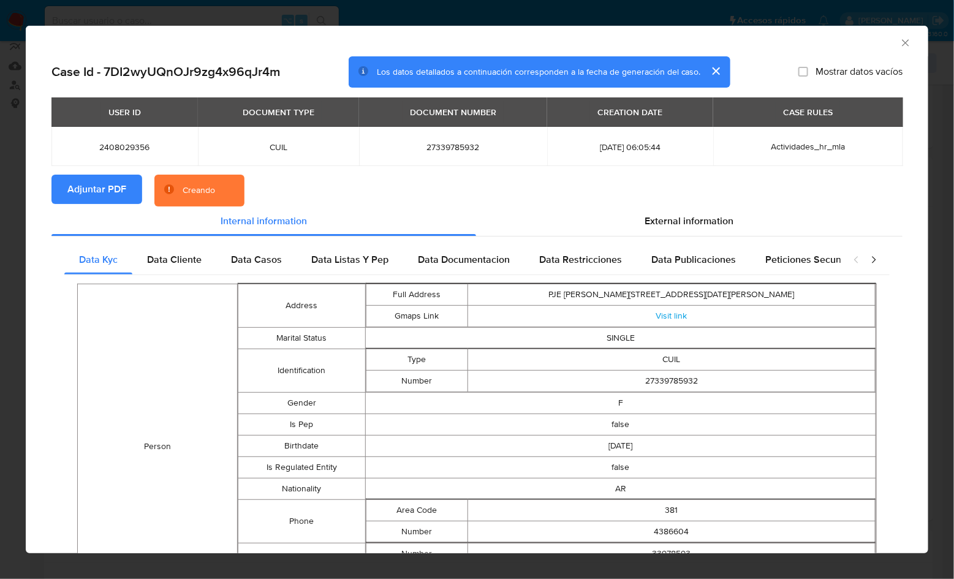
click at [376, 183] on section "Adjuntar PDF Creando" at bounding box center [476, 191] width 851 height 32
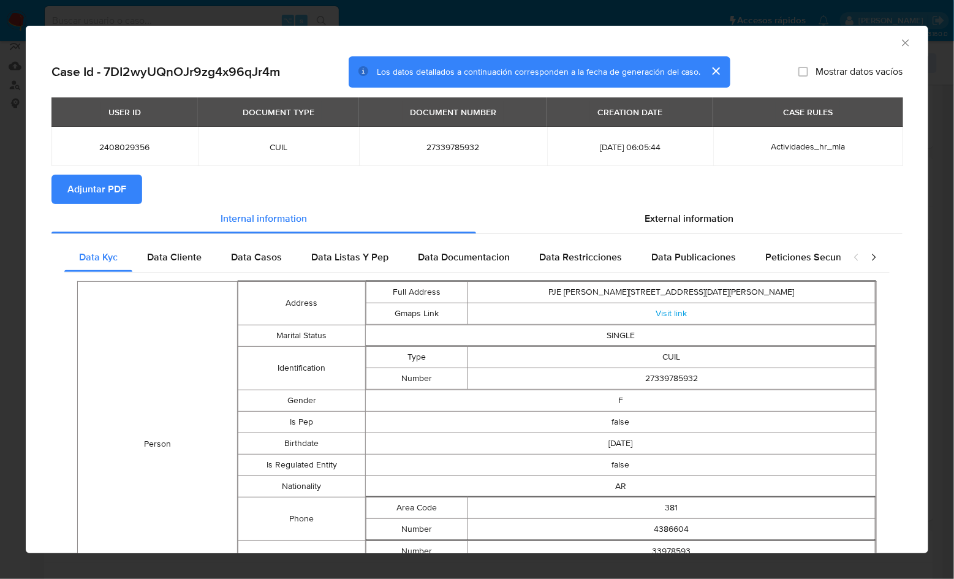
click at [885, 48] on div "AML Data Collector" at bounding box center [477, 41] width 903 height 31
click at [900, 42] on icon "Cerrar ventana" at bounding box center [906, 43] width 12 height 12
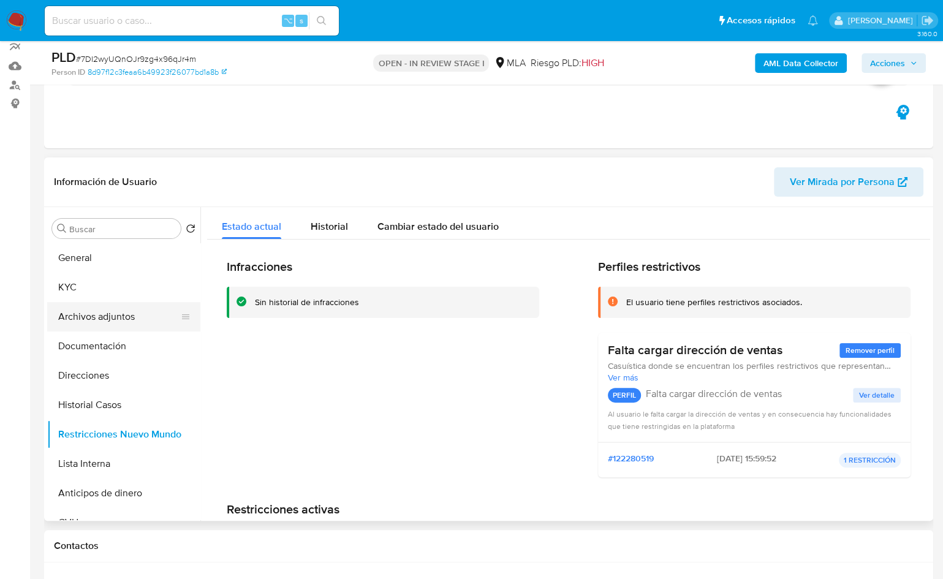
click at [135, 305] on button "Archivos adjuntos" at bounding box center [118, 316] width 143 height 29
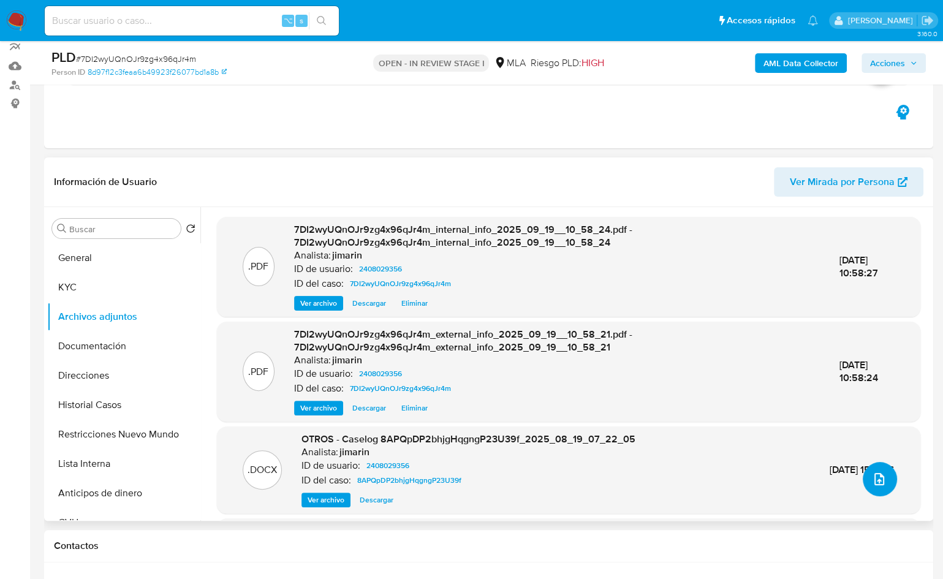
click at [864, 467] on button "upload-file" at bounding box center [880, 479] width 34 height 34
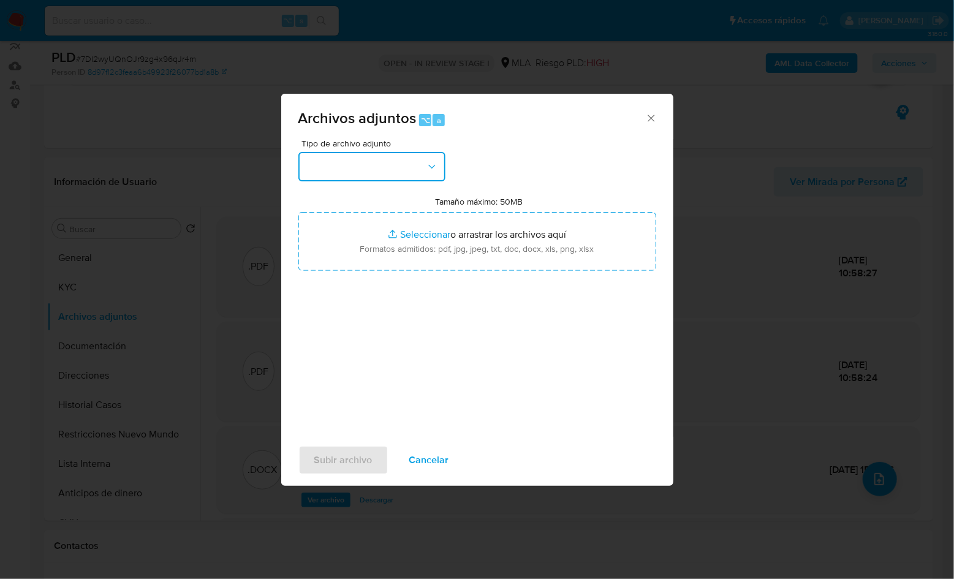
click at [356, 163] on button "button" at bounding box center [372, 166] width 147 height 29
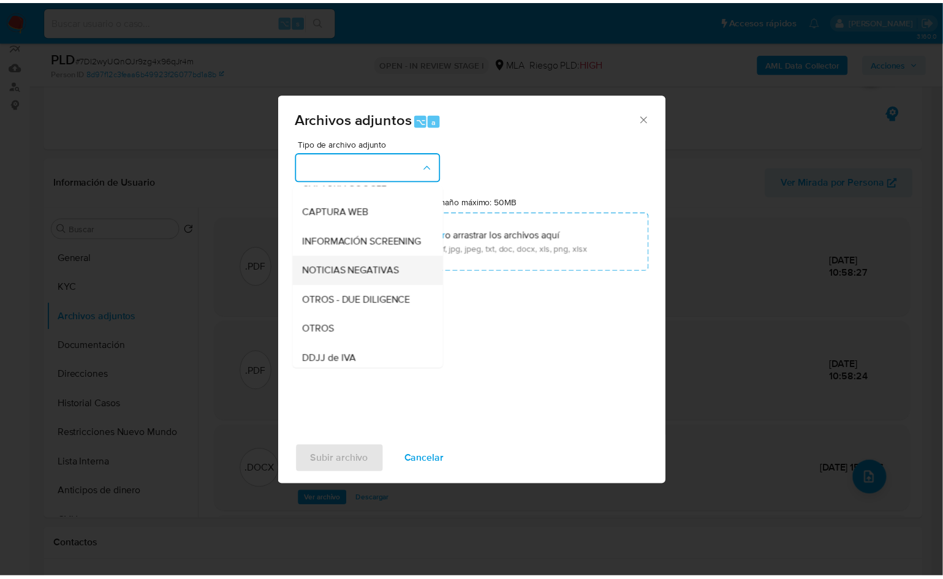
scroll to position [107, 0]
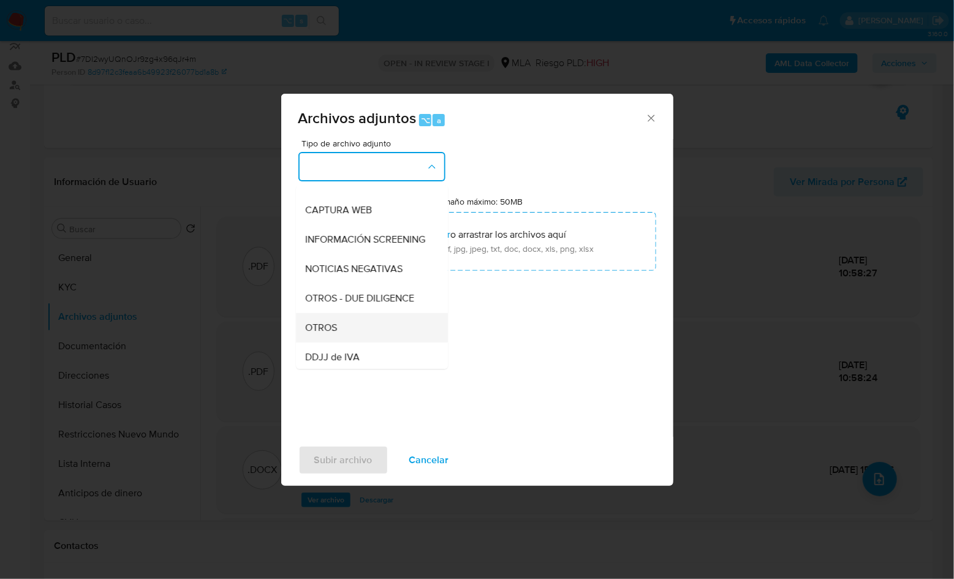
click at [354, 331] on div "OTROS" at bounding box center [368, 327] width 125 height 29
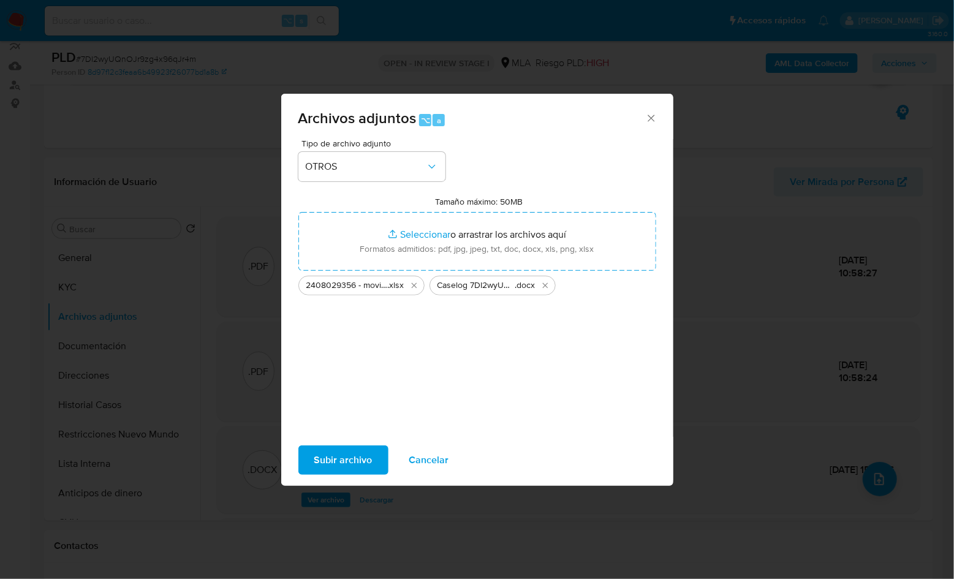
click at [343, 460] on span "Subir archivo" at bounding box center [343, 460] width 58 height 27
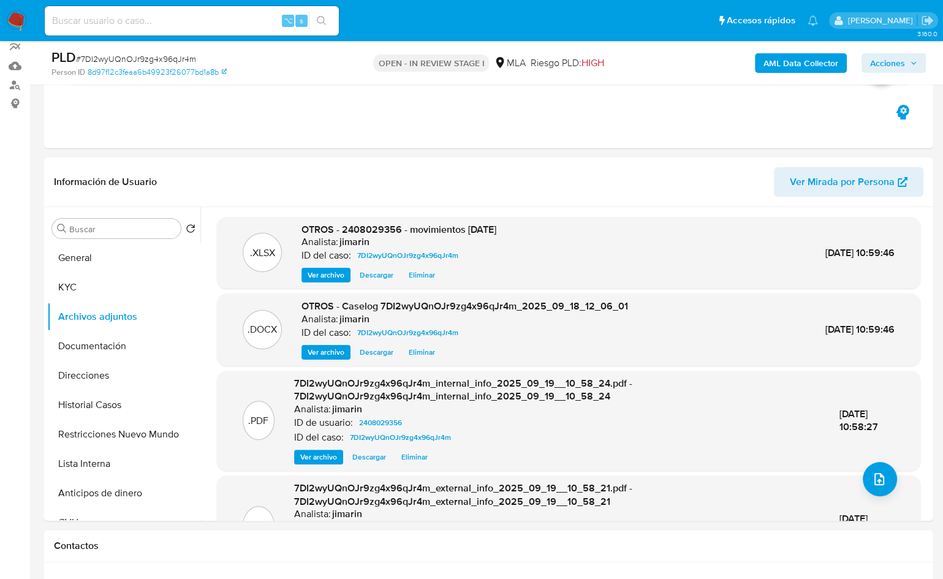
click at [894, 60] on span "Acciones" at bounding box center [887, 63] width 35 height 20
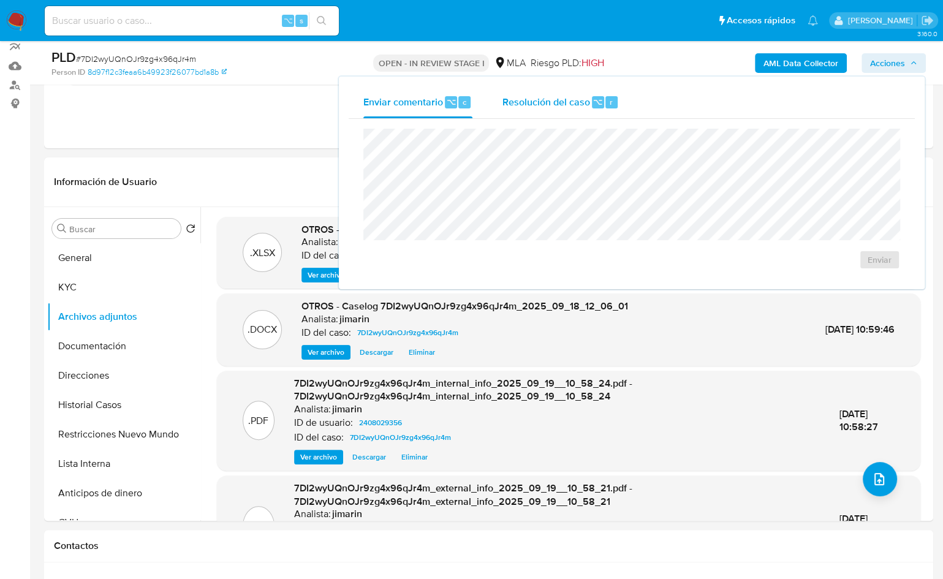
click at [503, 105] on span "Resolución del caso" at bounding box center [546, 101] width 88 height 14
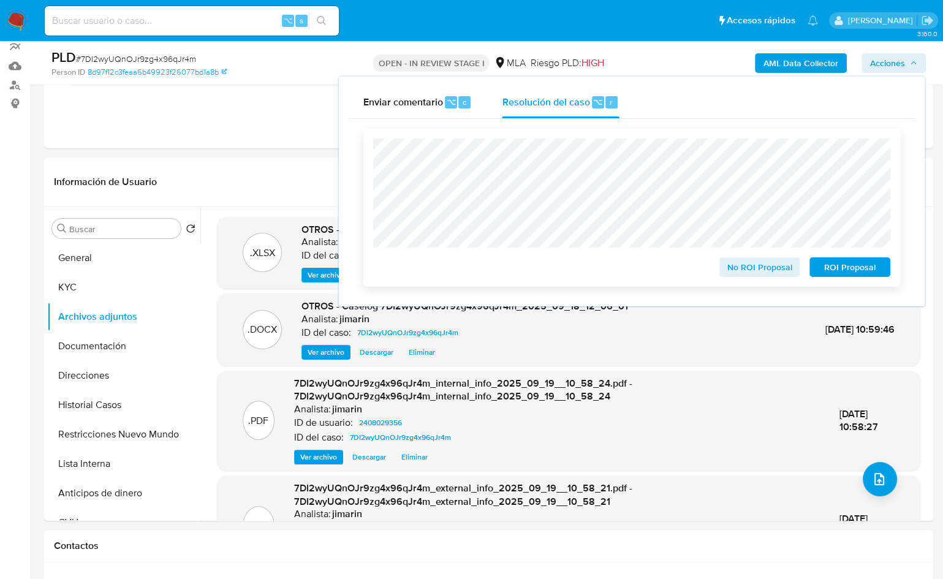
click at [746, 274] on span "No ROI Proposal" at bounding box center [760, 267] width 64 height 17
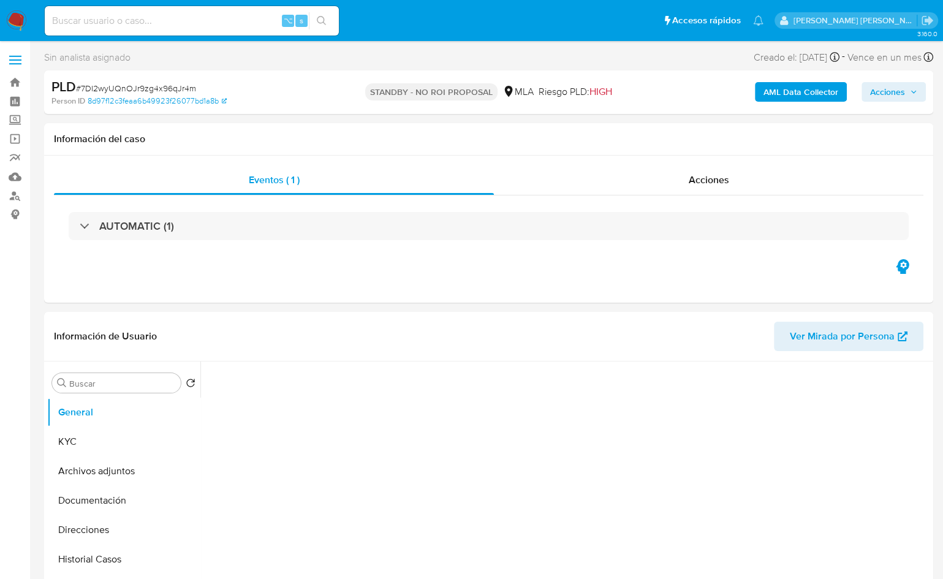
select select "10"
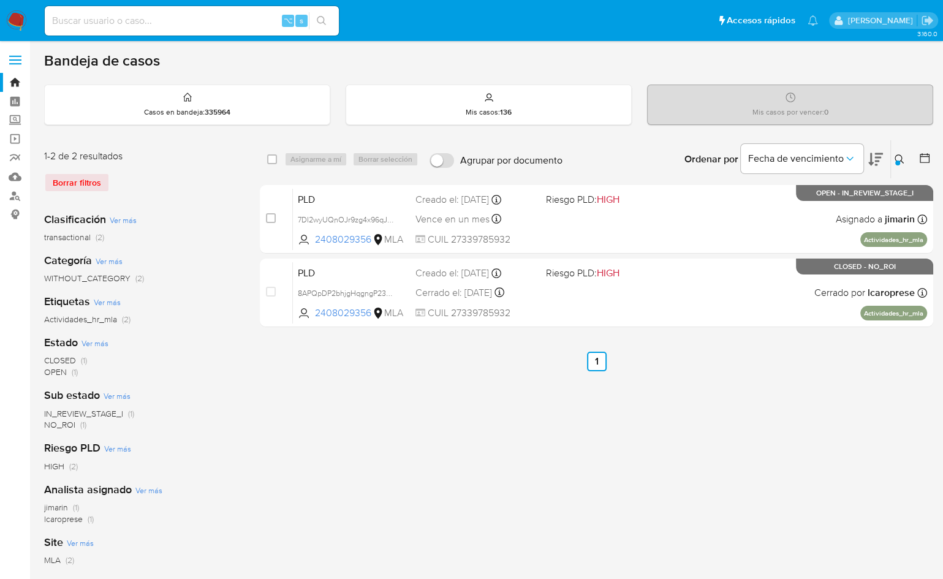
click at [897, 152] on button at bounding box center [901, 159] width 20 height 15
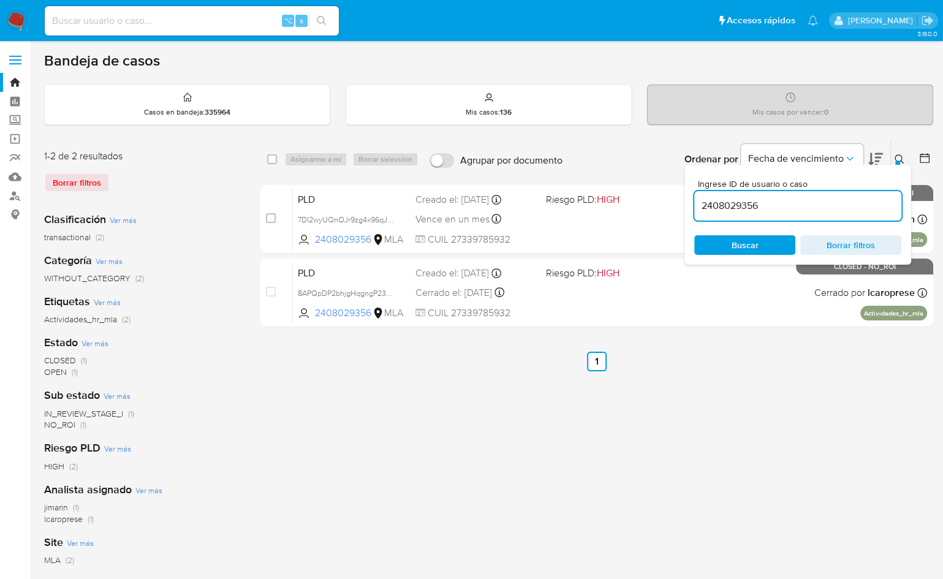
click at [826, 200] on input "2408029356" at bounding box center [798, 206] width 207 height 16
click at [903, 158] on icon at bounding box center [900, 159] width 10 height 10
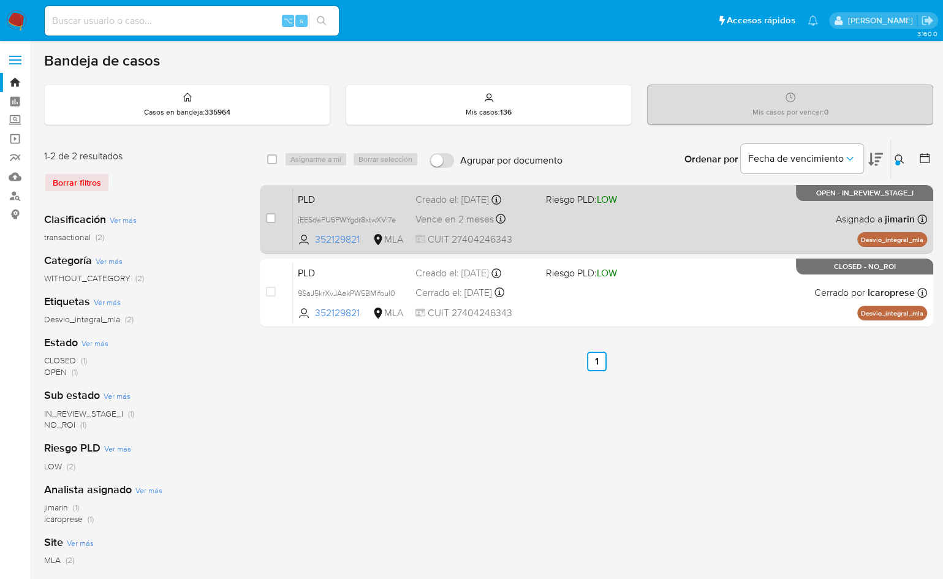
click at [709, 234] on div "PLD jEESdaPU5PWYgdr8xtwXVi7e 352129821 MLA Riesgo PLD: LOW Creado el: [DATE] Cr…" at bounding box center [610, 219] width 634 height 62
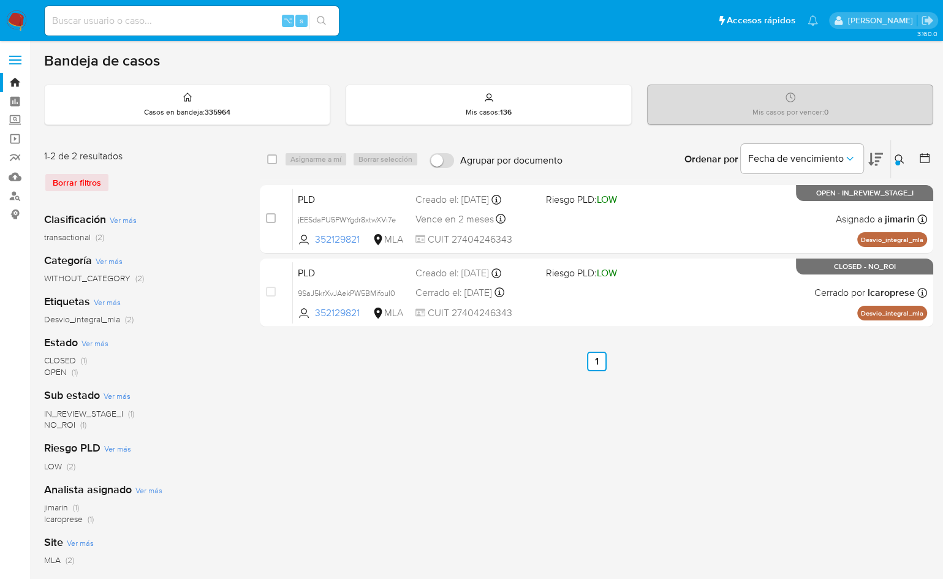
click at [897, 162] on div at bounding box center [898, 163] width 5 height 5
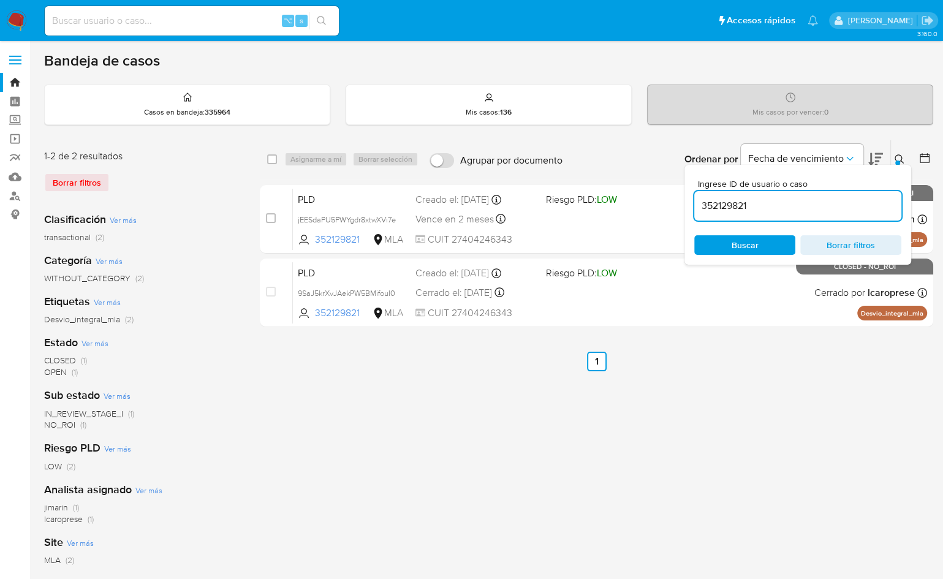
click at [853, 202] on input "352129821" at bounding box center [798, 206] width 207 height 16
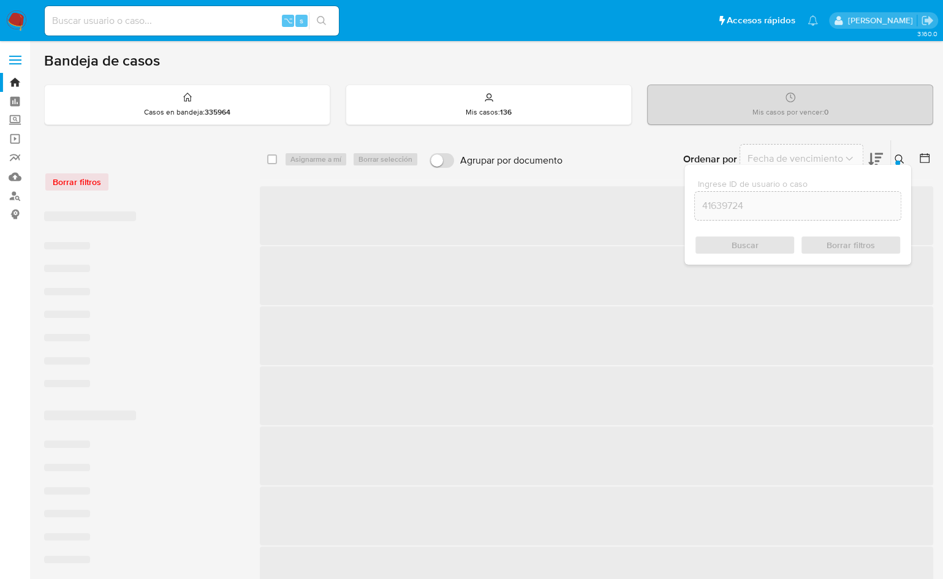
click at [901, 157] on icon at bounding box center [900, 159] width 10 height 10
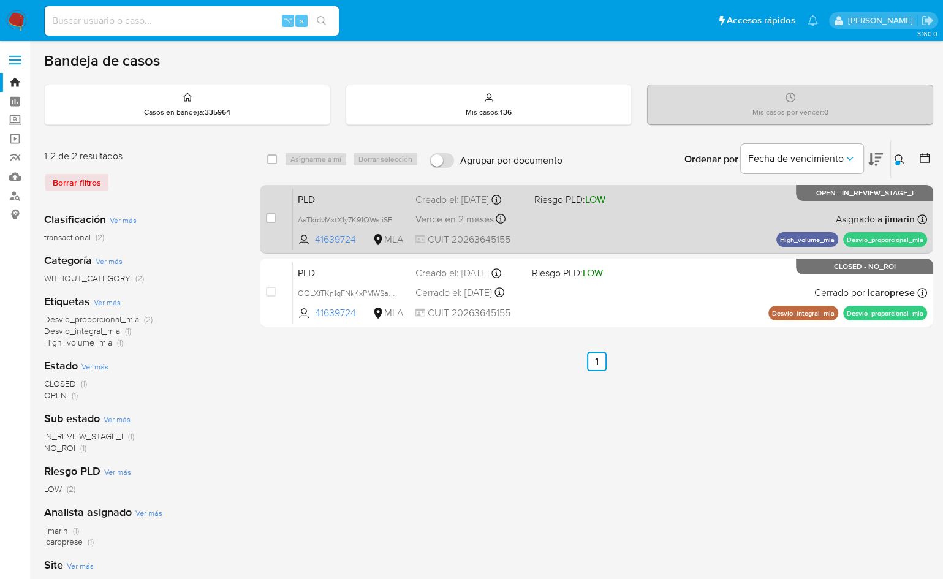
click at [699, 222] on div "PLD AaTkrdvMxtX1y7K91QWaiiSF 41639724 MLA Riesgo PLD: LOW Creado el: [DATE] Cre…" at bounding box center [610, 219] width 634 height 62
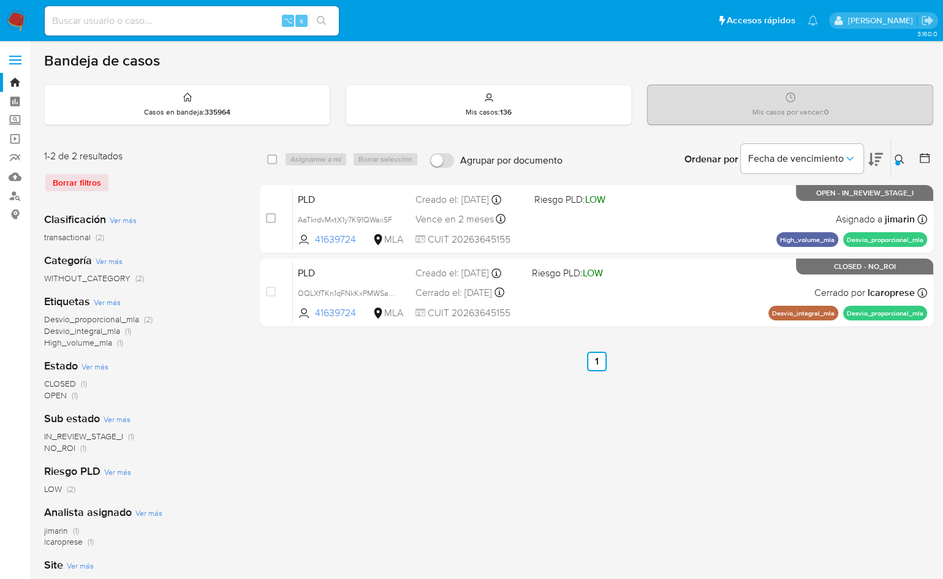
click at [897, 161] on div at bounding box center [898, 163] width 5 height 5
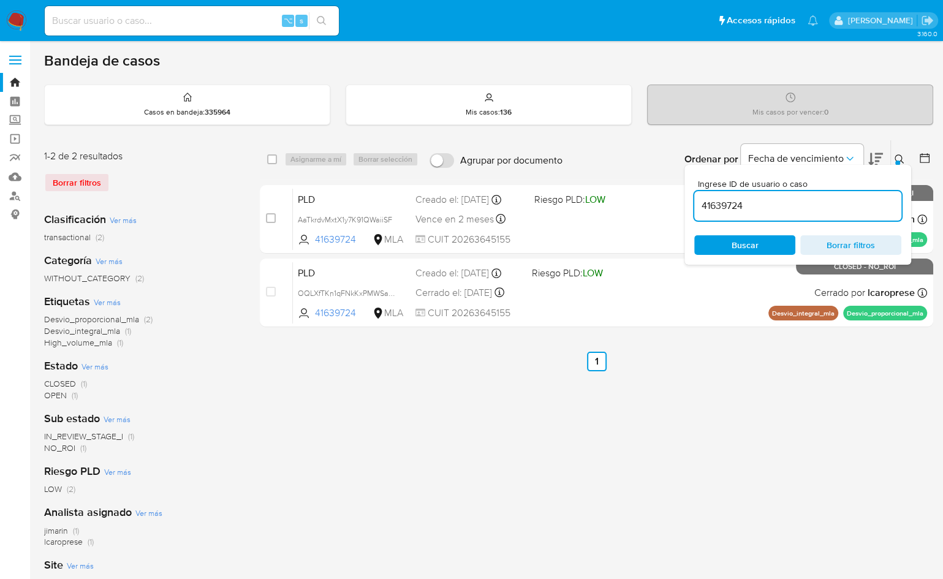
click at [859, 200] on input "41639724" at bounding box center [798, 206] width 207 height 16
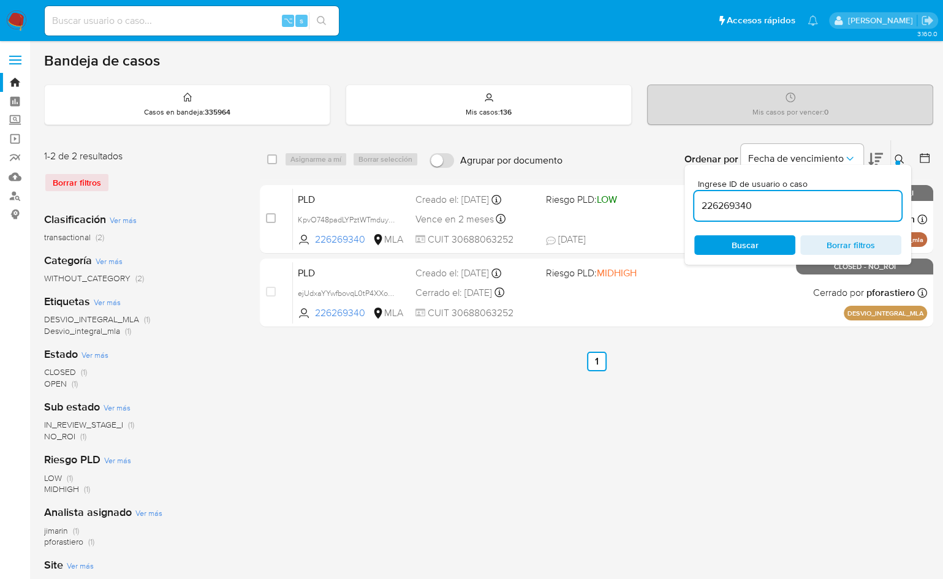
click at [902, 154] on icon at bounding box center [900, 159] width 10 height 10
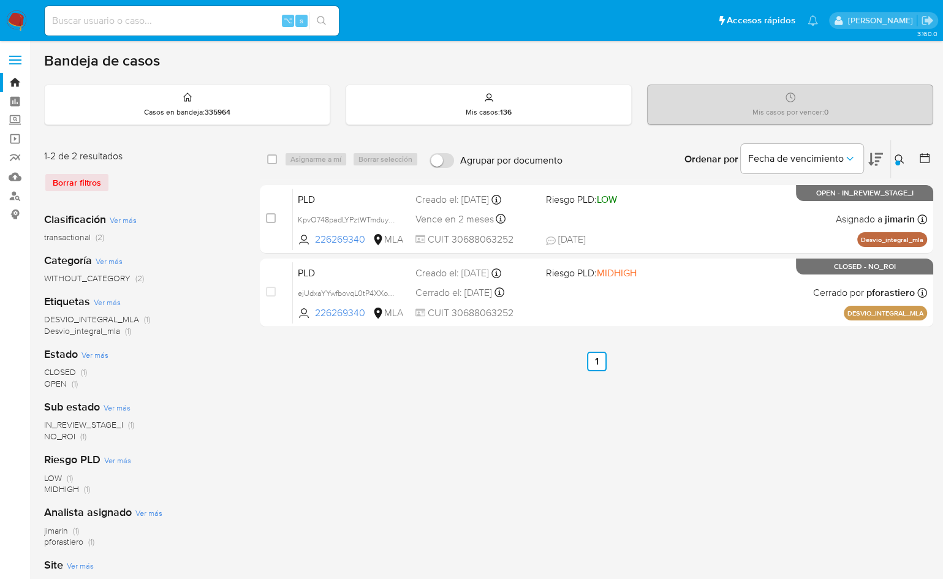
click at [713, 138] on div "Bandeja de casos Casos en bandeja : 335964 Mis casos : 136 Mis casos por vencer…" at bounding box center [489, 364] width 890 height 627
click at [725, 414] on div "select-all-cases-checkbox Asignarme a mí Borrar selección Agrupar por documento…" at bounding box center [597, 409] width 674 height 538
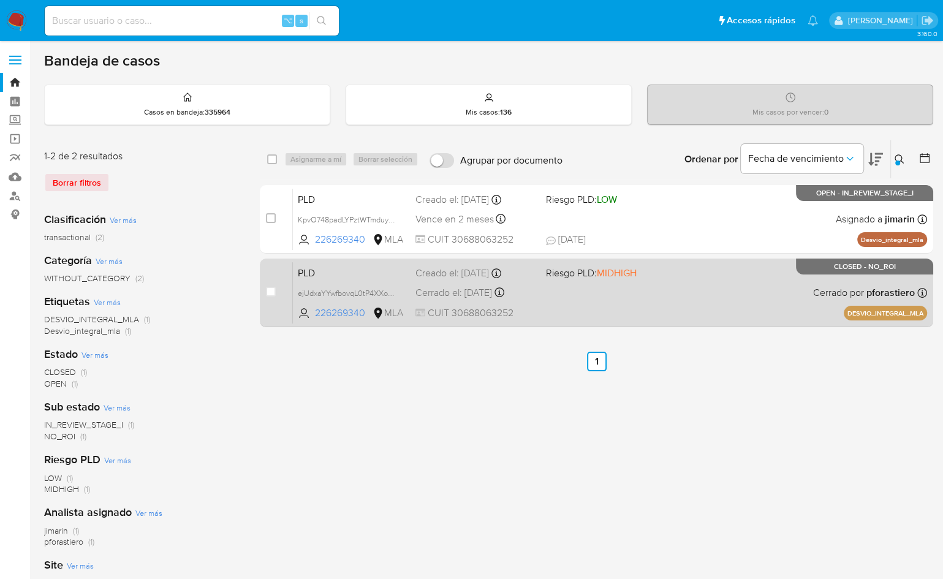
click at [707, 303] on div "PLD ejUdxaYYwfbovqL0tP4XXoSK 226269340 MLA Riesgo PLD: MIDHIGH Creado el: 12/11…" at bounding box center [610, 293] width 634 height 62
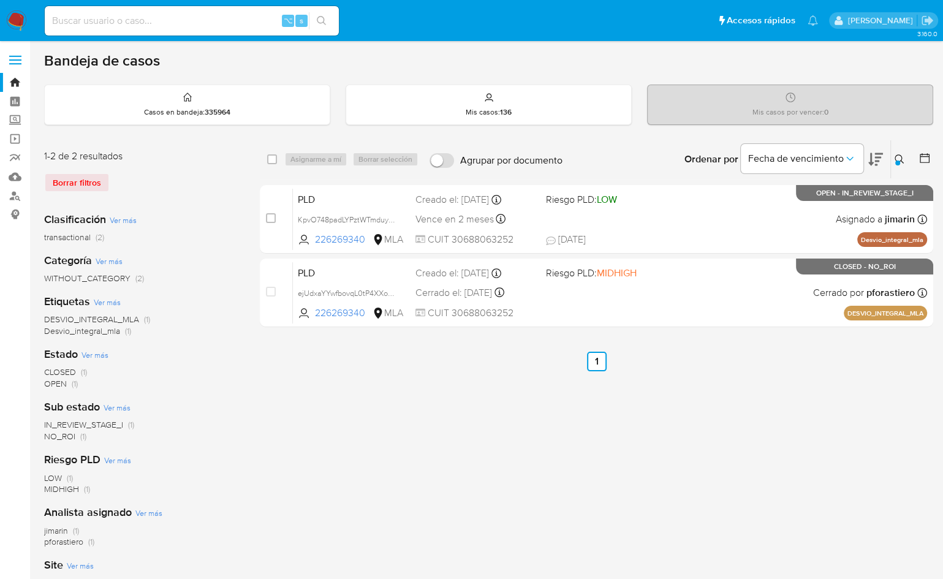
click at [893, 158] on button at bounding box center [901, 159] width 20 height 15
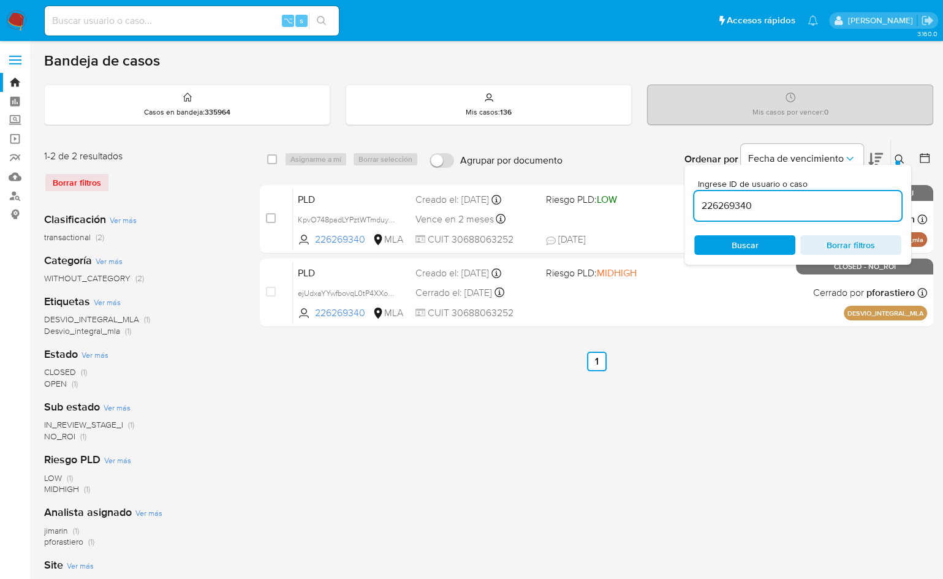
click at [775, 203] on input "226269340" at bounding box center [798, 206] width 207 height 16
type input "809964889"
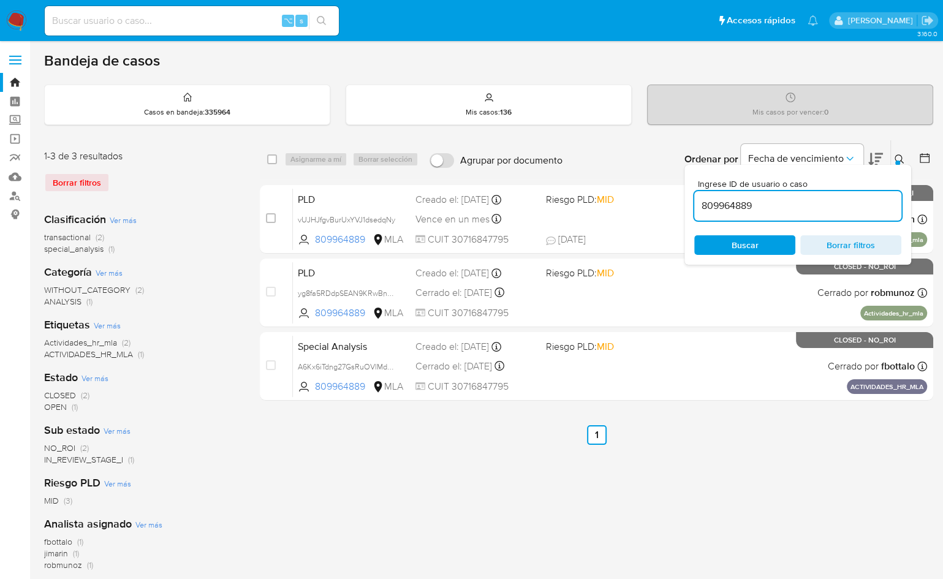
click at [899, 154] on icon at bounding box center [900, 159] width 10 height 10
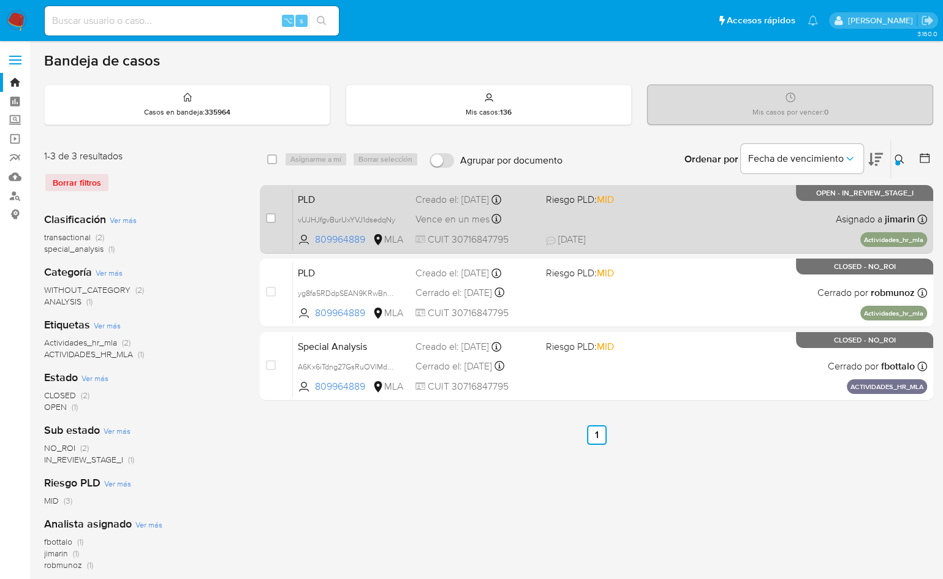
click at [690, 230] on div "PLD vUJHJfgvBurUxYVJ1dsedqNy 809964889 MLA Riesgo PLD: MID Creado el: 12/09/202…" at bounding box center [610, 219] width 634 height 62
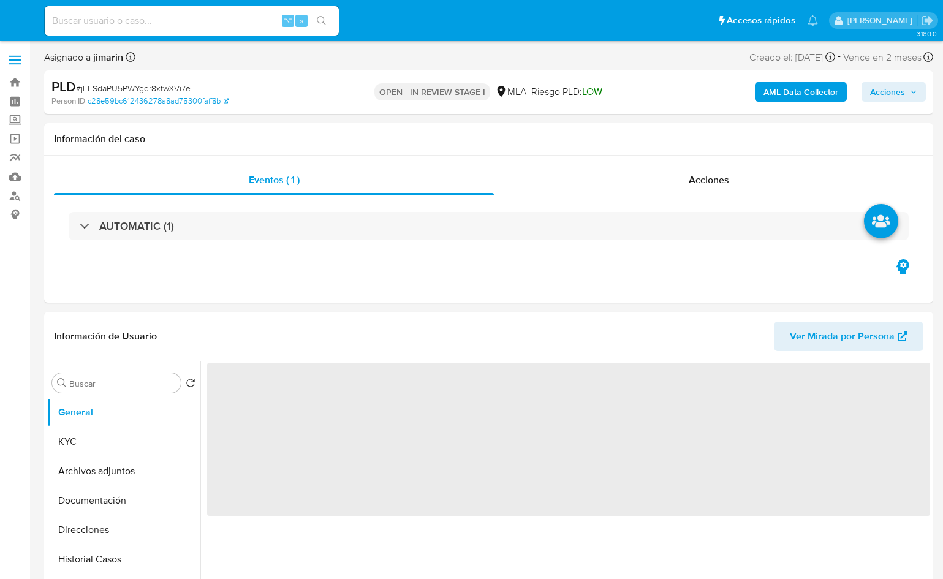
select select "10"
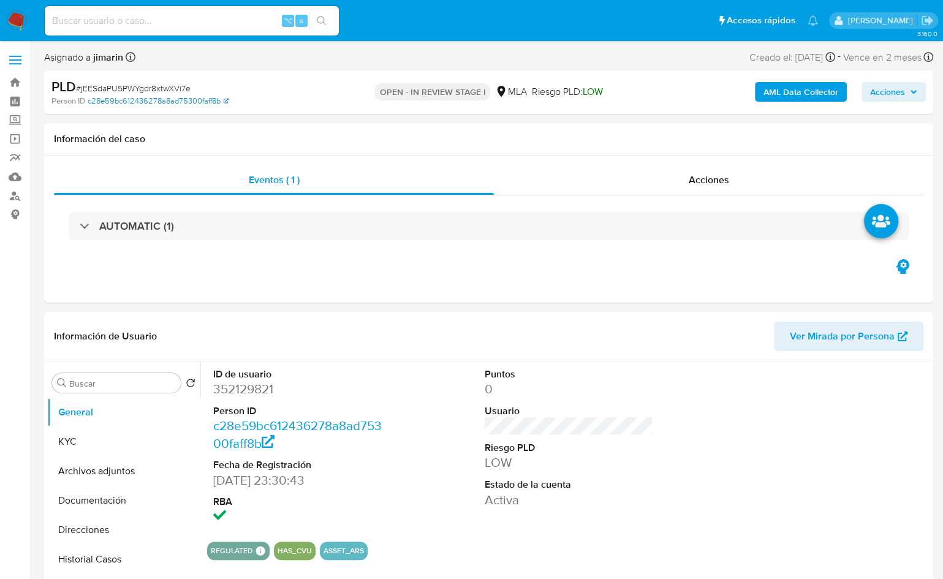
click at [147, 97] on link "c28e59bc612436278a8ad75300faff8b" at bounding box center [158, 101] width 141 height 11
click at [164, 86] on span "# jEESdaPU5PWYgdr8xtwXVi7e" at bounding box center [133, 88] width 115 height 12
copy span "jEESdaPU5PWYgdr8xtwXVi7e"
click at [243, 391] on dd "352129821" at bounding box center [297, 389] width 169 height 17
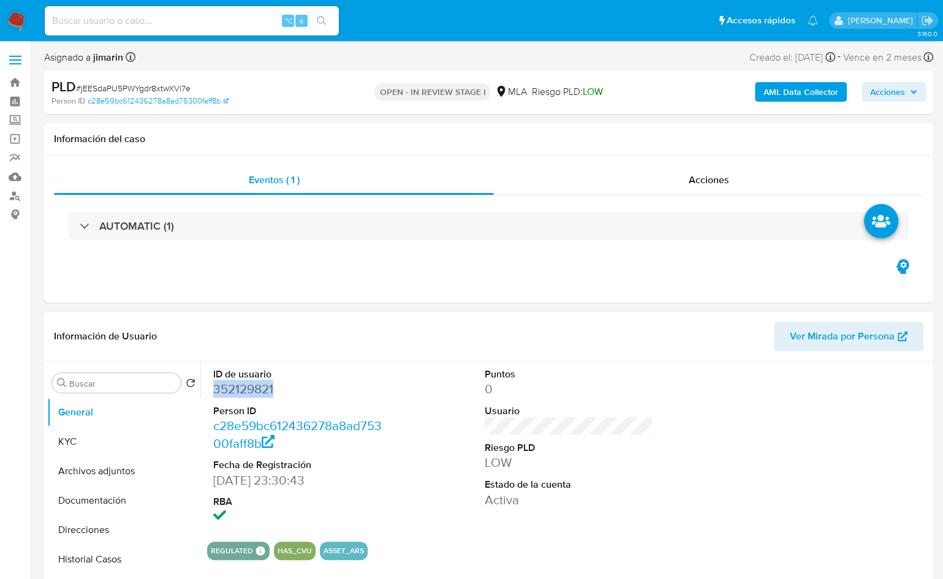
click at [243, 391] on dd "352129821" at bounding box center [297, 389] width 169 height 17
copy dd "352129821"
click at [288, 187] on div "Eventos ( 1 )" at bounding box center [274, 180] width 440 height 29
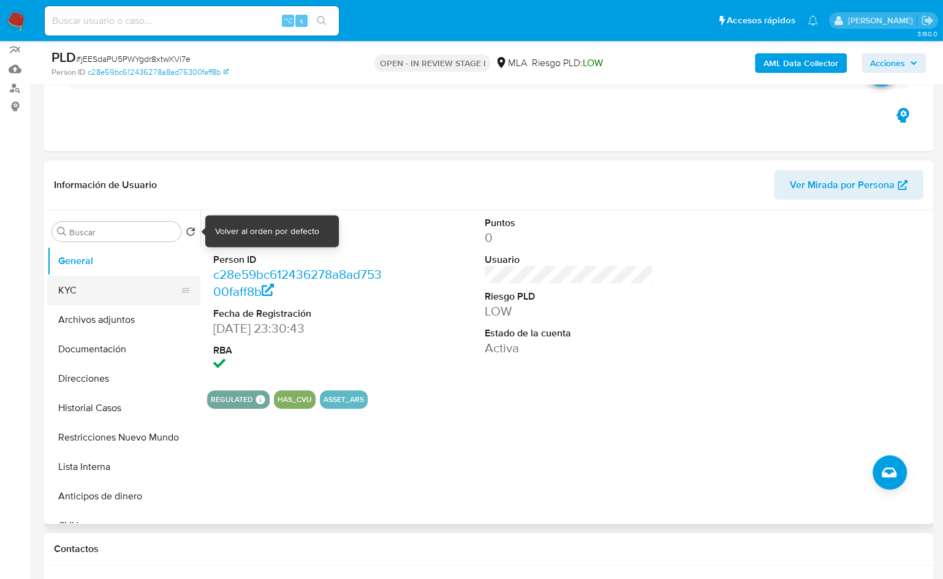
click at [97, 283] on button "KYC" at bounding box center [118, 290] width 143 height 29
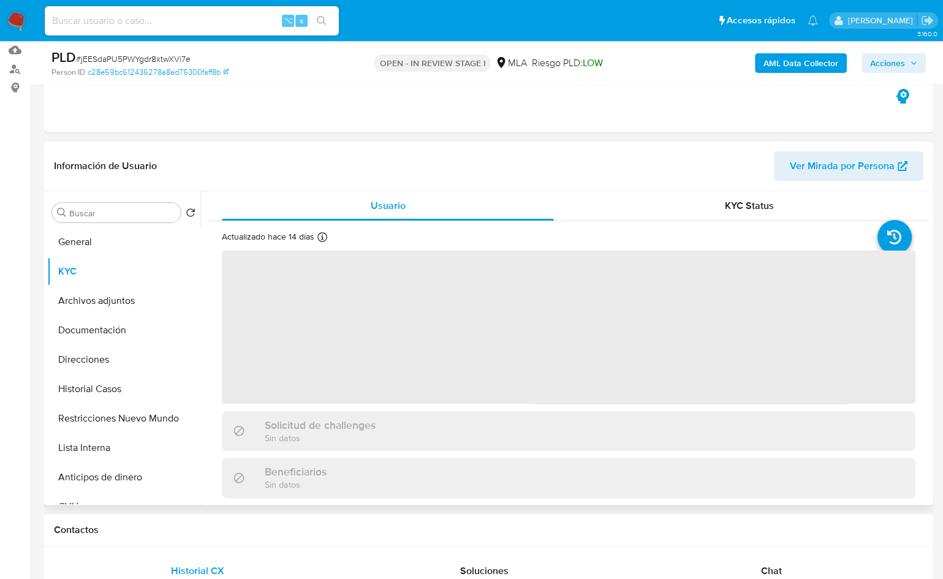
scroll to position [129, 0]
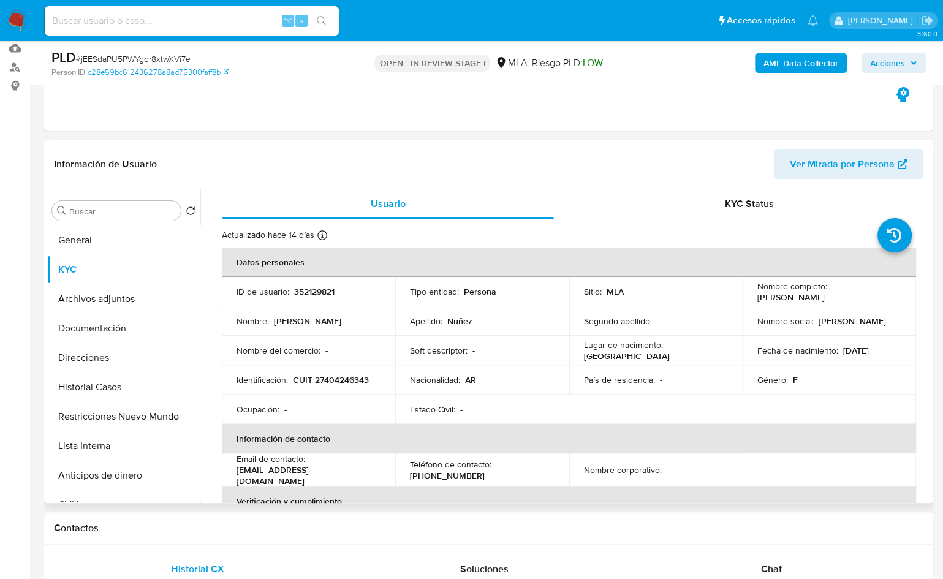
click at [346, 375] on p "CUIT 27404246343" at bounding box center [331, 380] width 76 height 11
copy p "27404246343"
click at [337, 379] on p "CUIT 27404246343" at bounding box center [331, 380] width 76 height 11
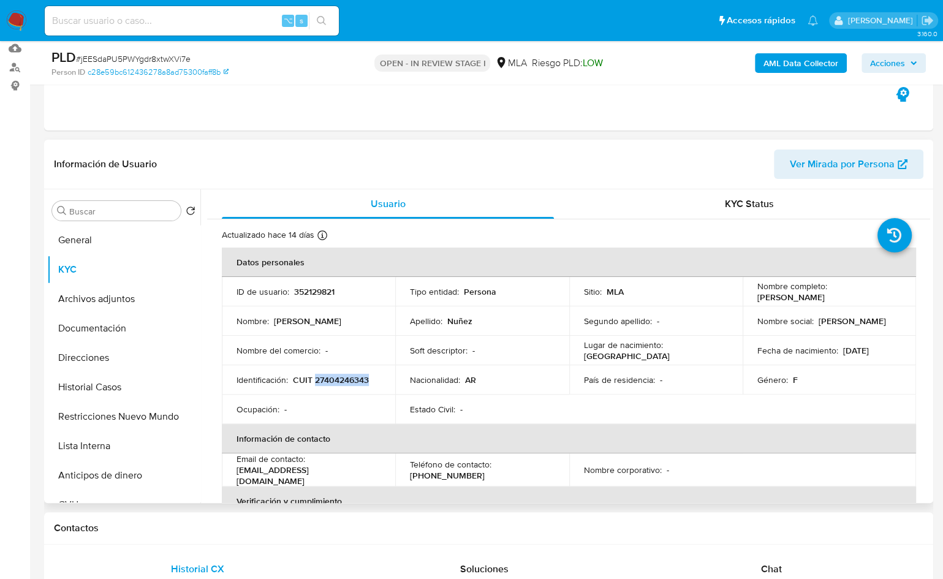
copy p "27404246343"
click at [91, 413] on button "Restricciones Nuevo Mundo" at bounding box center [118, 416] width 143 height 29
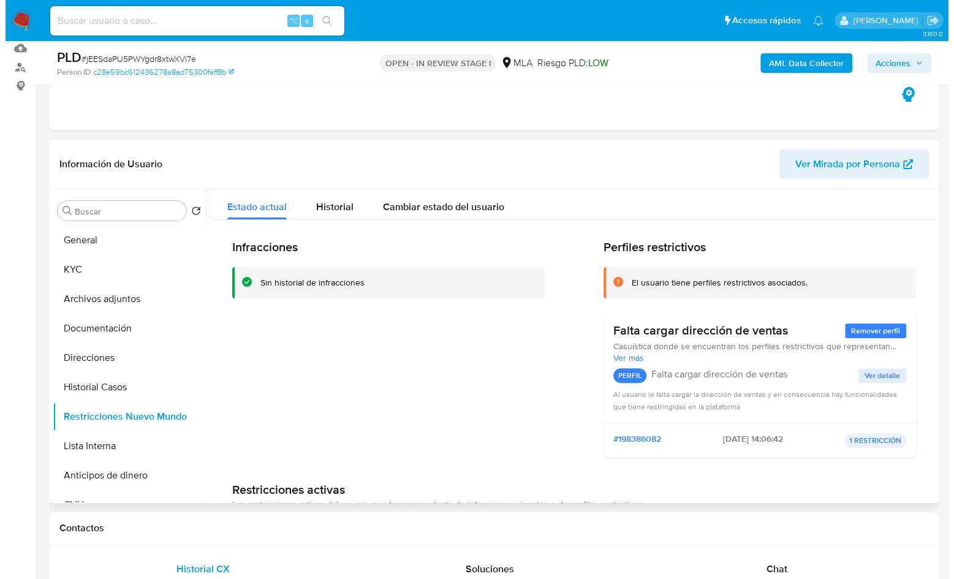
scroll to position [0, 0]
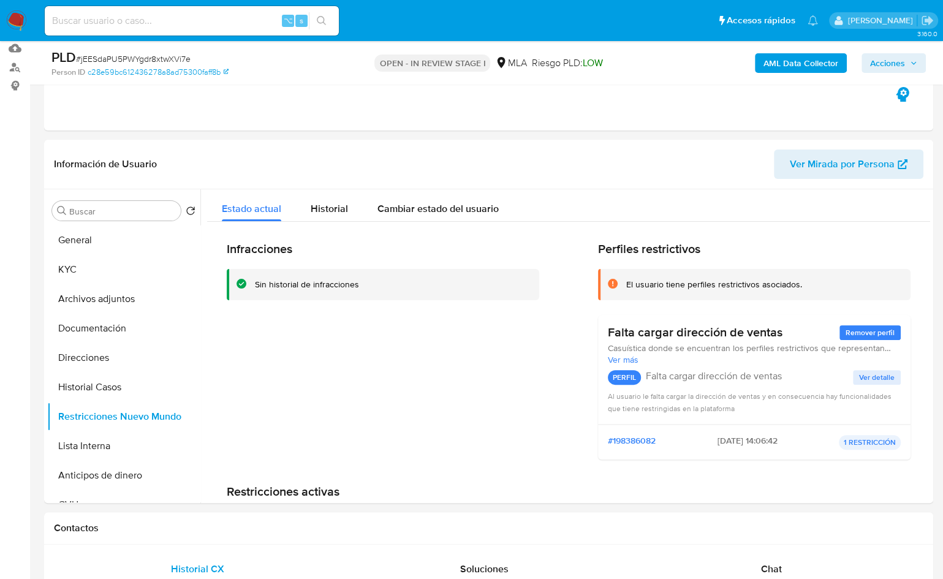
click at [787, 51] on div "AML Data Collector Acciones" at bounding box center [782, 62] width 288 height 29
click at [782, 69] on b "AML Data Collector" at bounding box center [801, 63] width 75 height 20
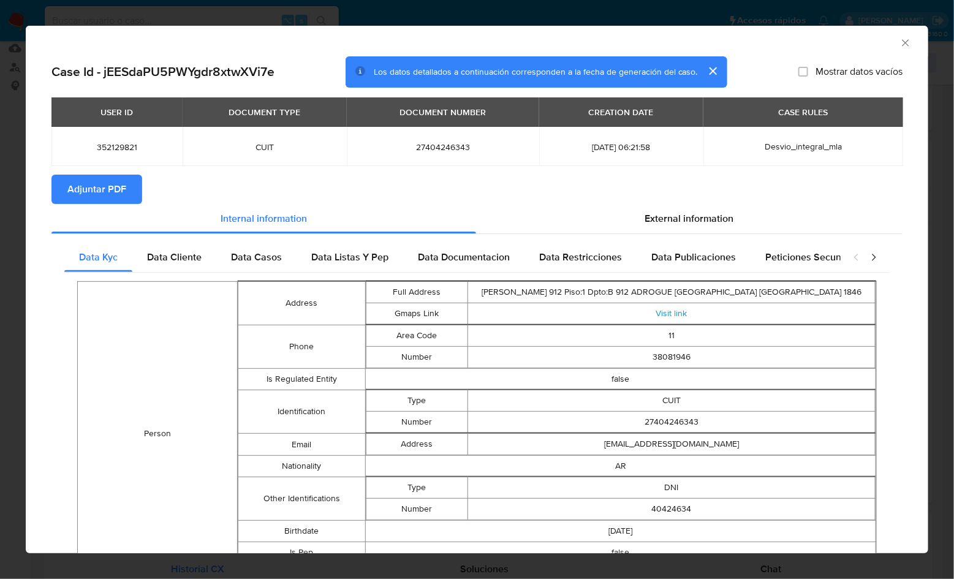
click at [82, 196] on span "Adjuntar PDF" at bounding box center [96, 189] width 59 height 27
click at [900, 40] on icon "Cerrar ventana" at bounding box center [906, 43] width 12 height 12
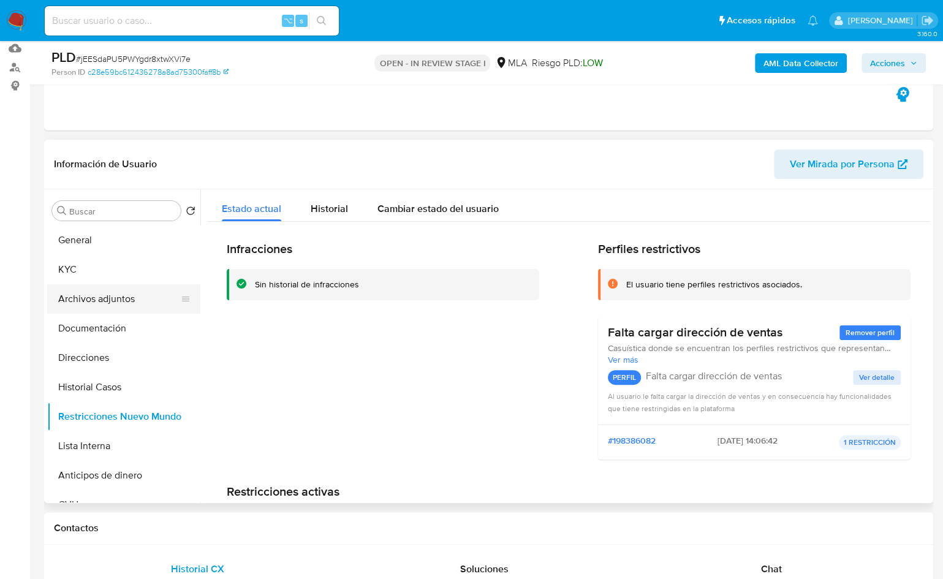
click at [121, 299] on button "Archivos adjuntos" at bounding box center [118, 298] width 143 height 29
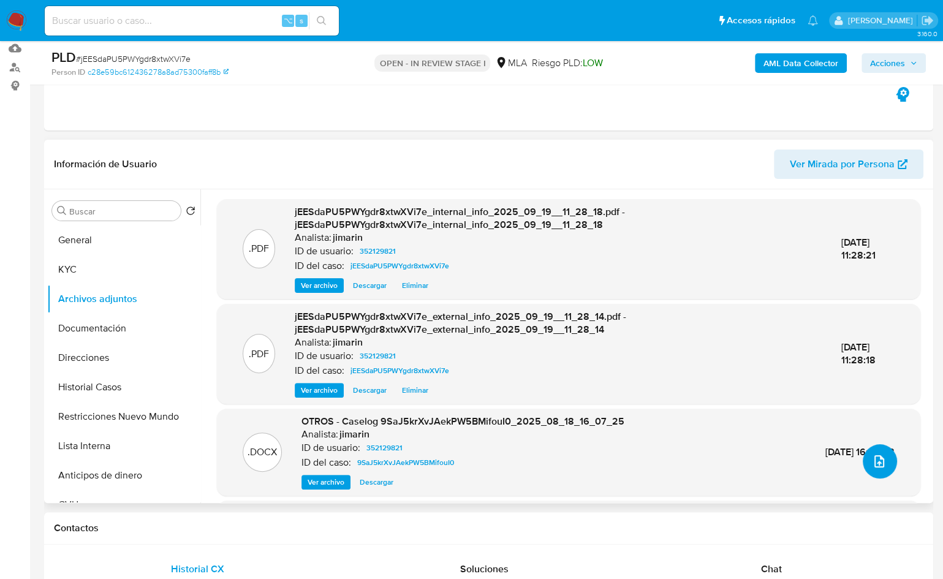
click at [875, 466] on icon "upload-file" at bounding box center [879, 461] width 15 height 15
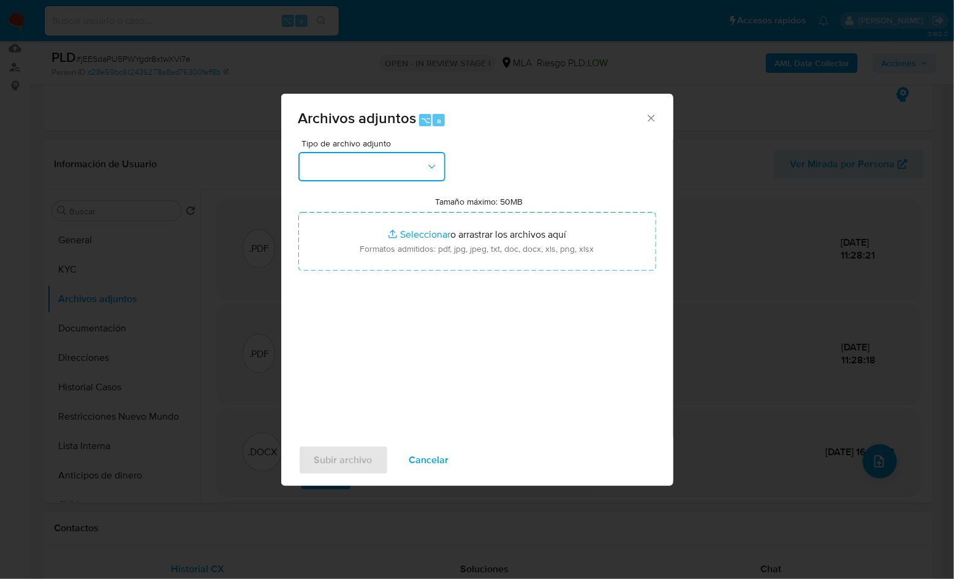
click at [393, 158] on button "button" at bounding box center [372, 166] width 147 height 29
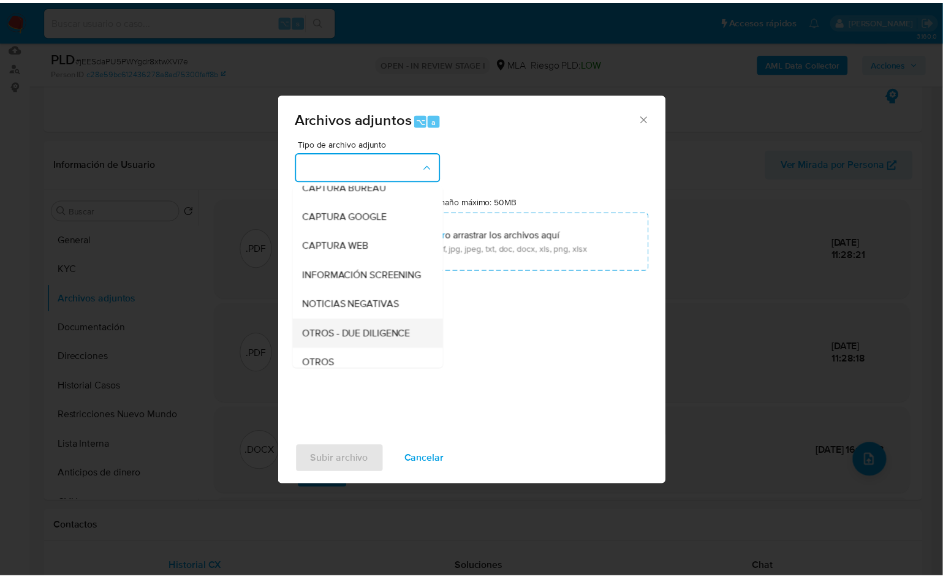
scroll to position [93, 0]
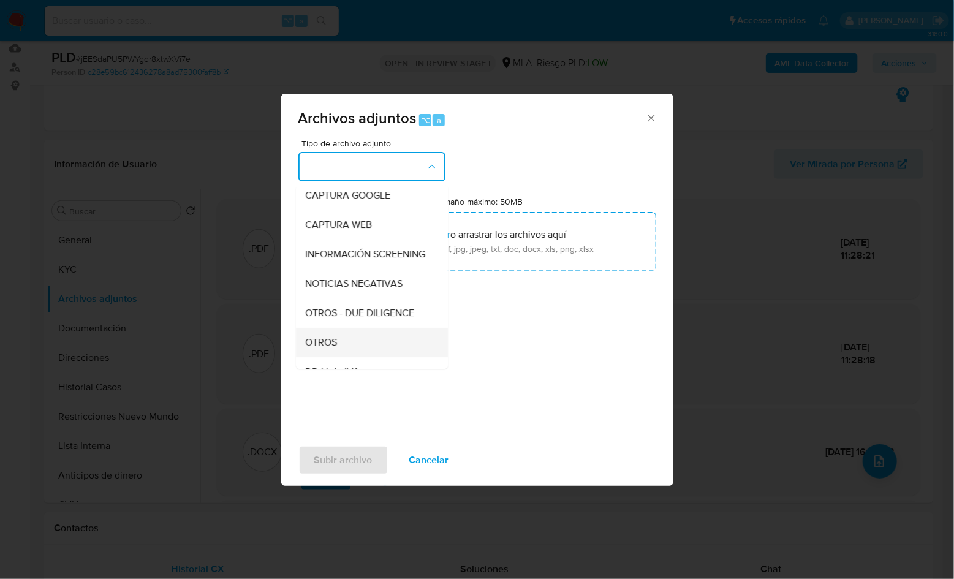
click at [348, 343] on div "OTROS" at bounding box center [368, 342] width 125 height 29
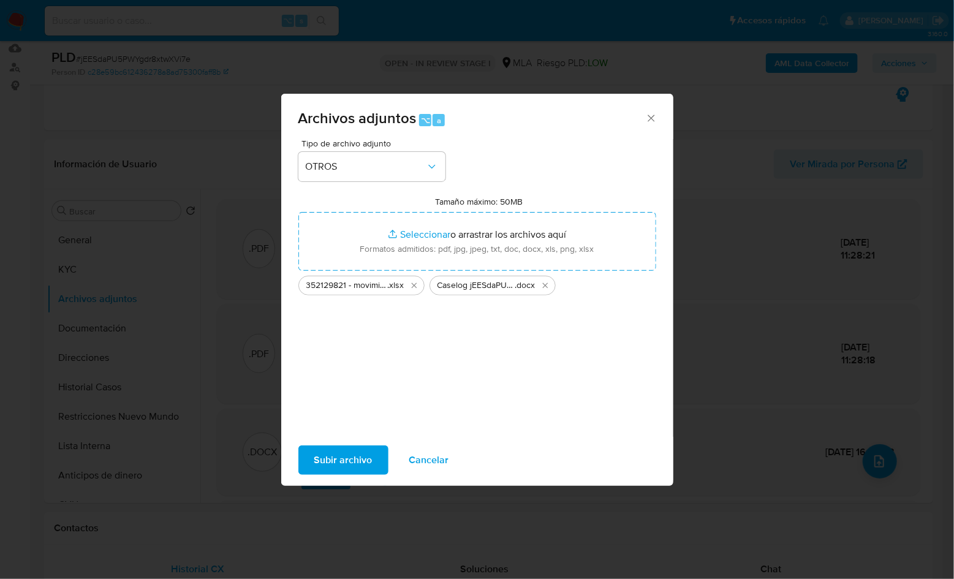
click at [347, 459] on span "Subir archivo" at bounding box center [343, 460] width 58 height 27
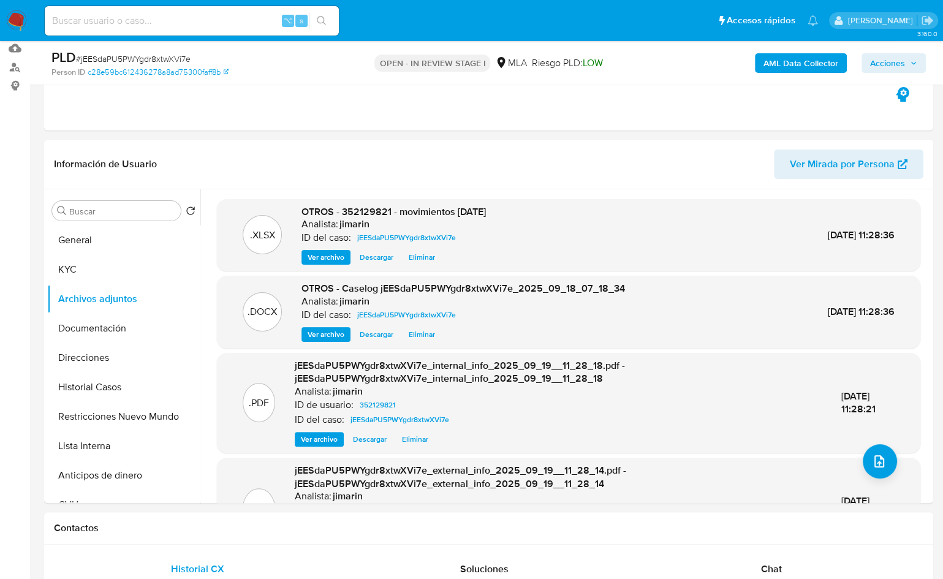
click at [911, 57] on span "Acciones" at bounding box center [893, 63] width 47 height 17
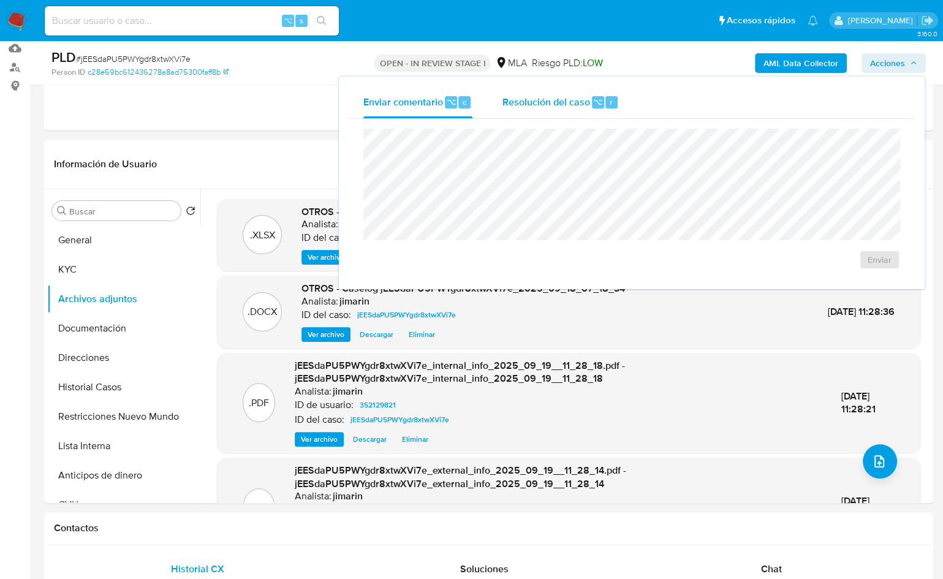
click at [526, 102] on span "Resolución del caso" at bounding box center [546, 101] width 88 height 14
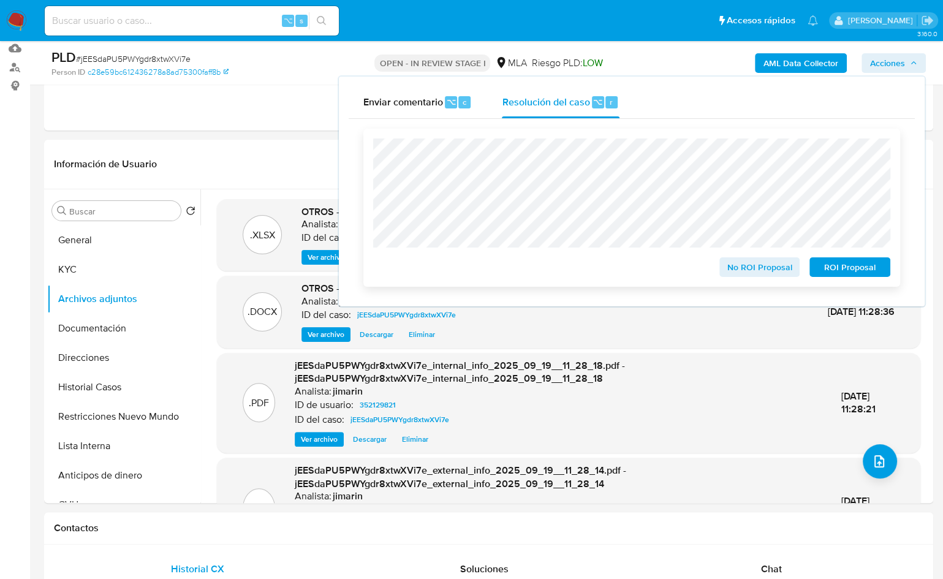
click at [750, 273] on span "No ROI Proposal" at bounding box center [760, 267] width 64 height 17
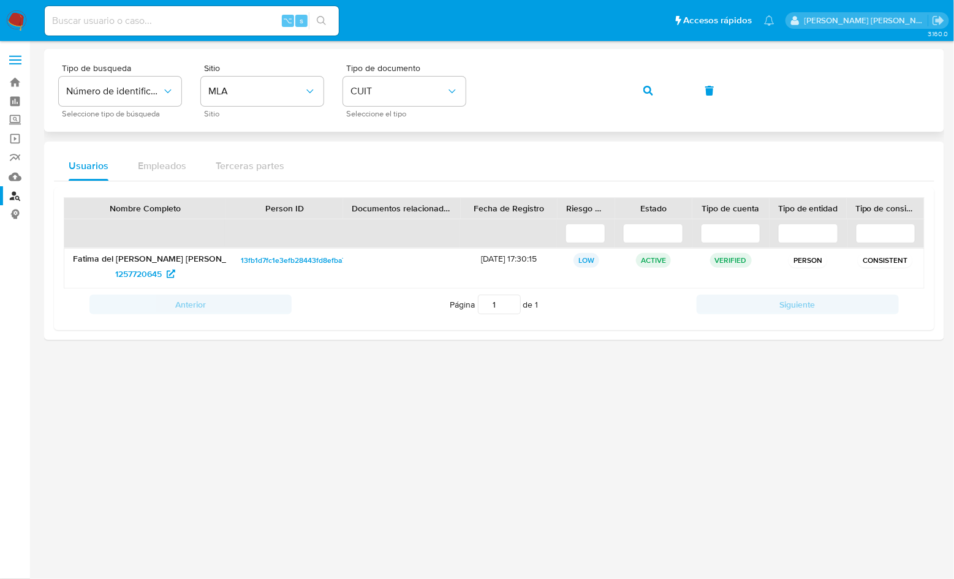
click at [617, 90] on div "Tipo de busqueda Número de identificación Seleccione tipo de búsqueda Sitio MLA…" at bounding box center [494, 90] width 871 height 53
drag, startPoint x: 634, startPoint y: 90, endPoint x: 614, endPoint y: 94, distance: 21.3
click at [635, 90] on button "button" at bounding box center [649, 90] width 42 height 29
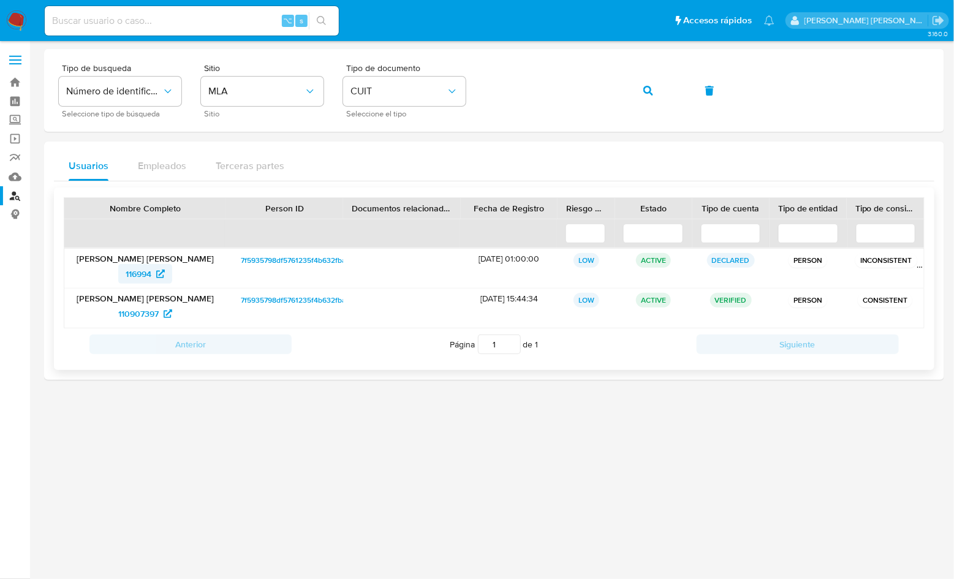
click at [137, 277] on span "116994" at bounding box center [139, 274] width 26 height 20
click at [634, 88] on button "button" at bounding box center [649, 90] width 42 height 29
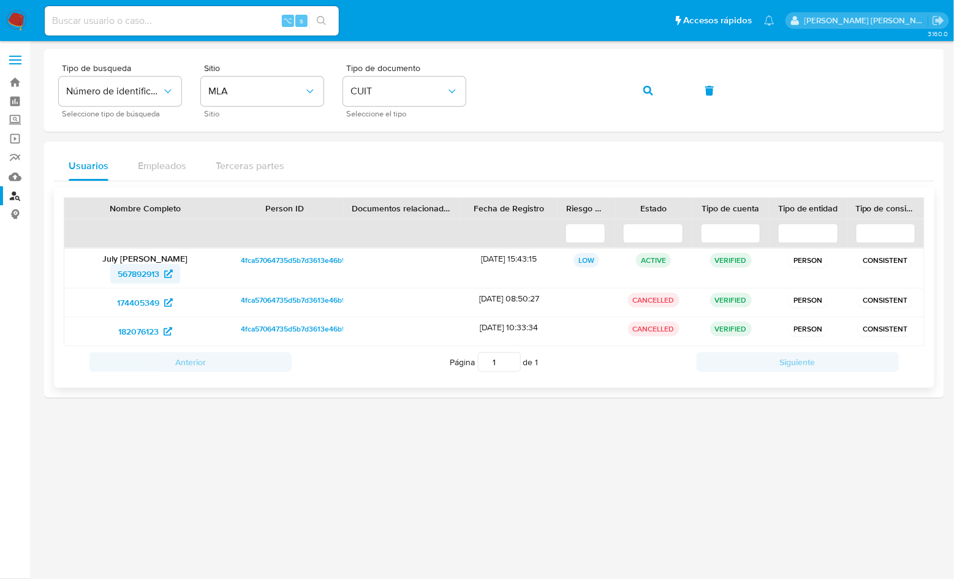
click at [134, 277] on span "567892913" at bounding box center [139, 274] width 42 height 20
click at [650, 93] on icon "button" at bounding box center [649, 91] width 10 height 10
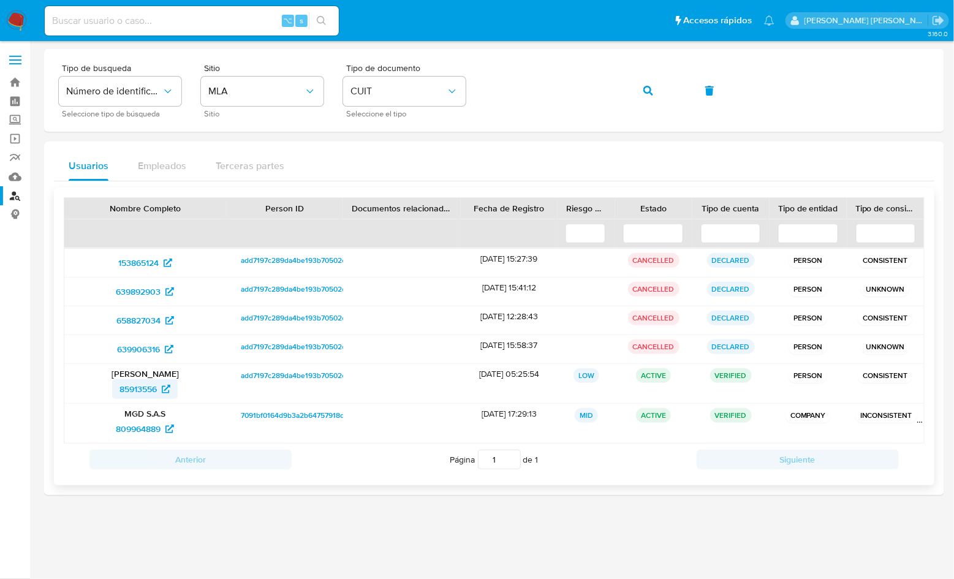
click at [127, 387] on span "85913556" at bounding box center [138, 389] width 37 height 20
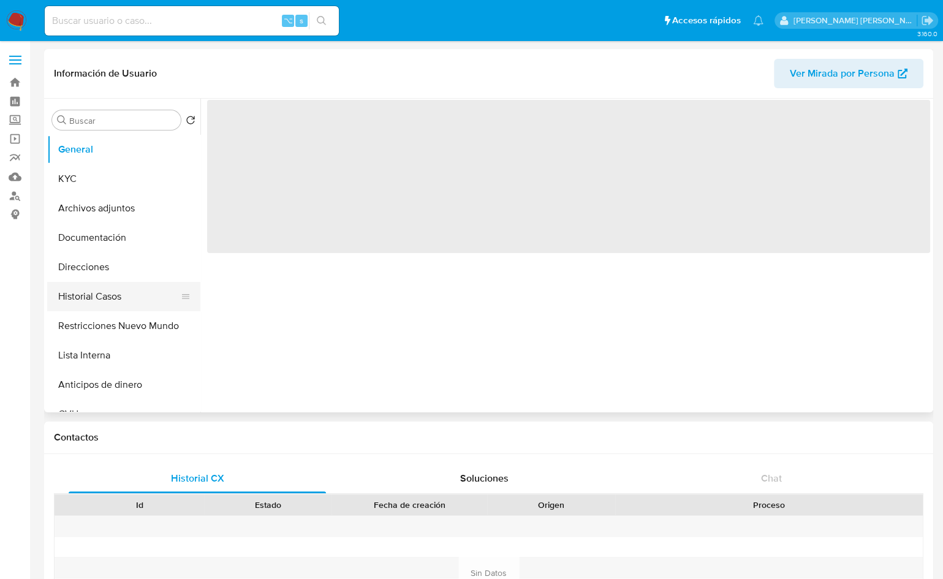
click at [138, 304] on button "Historial Casos" at bounding box center [118, 296] width 143 height 29
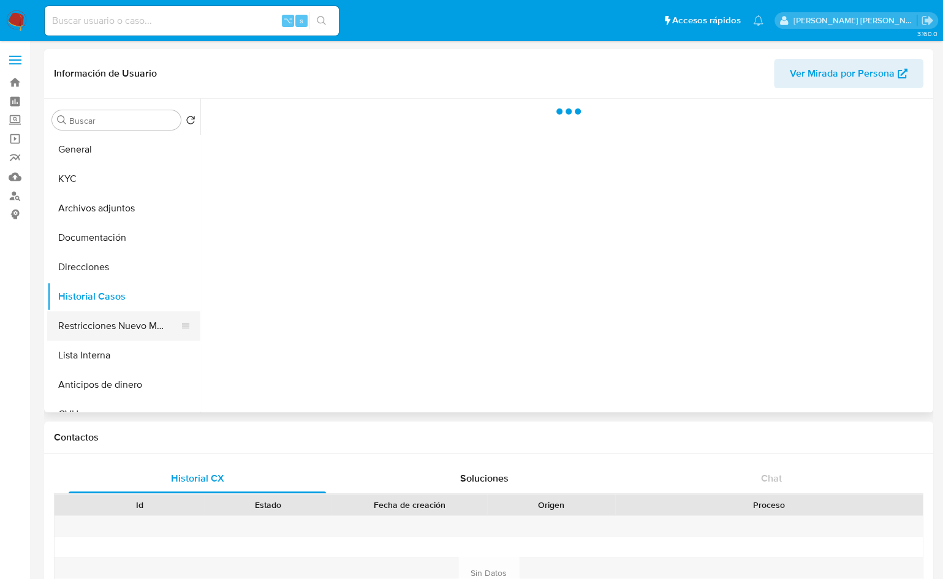
select select "10"
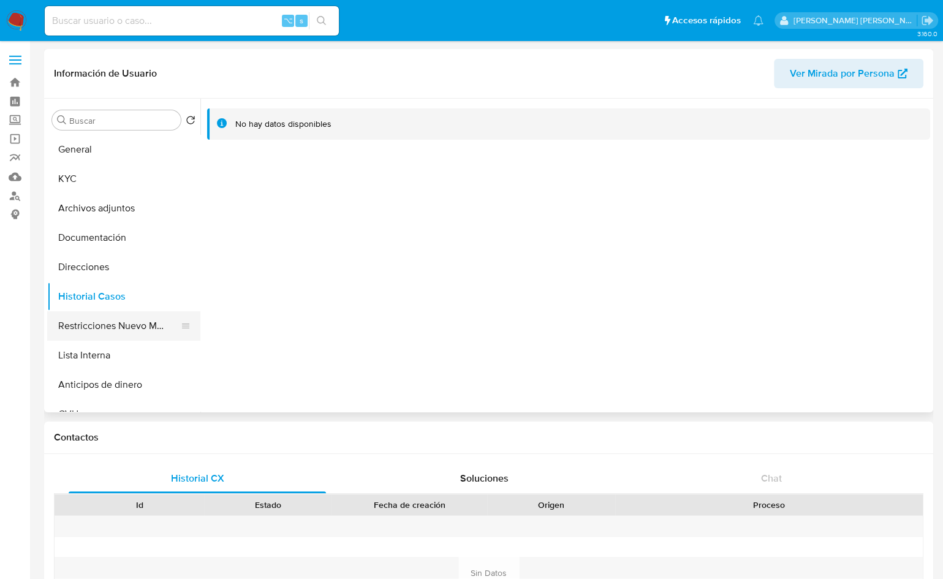
click at [129, 325] on button "Restricciones Nuevo Mundo" at bounding box center [118, 325] width 143 height 29
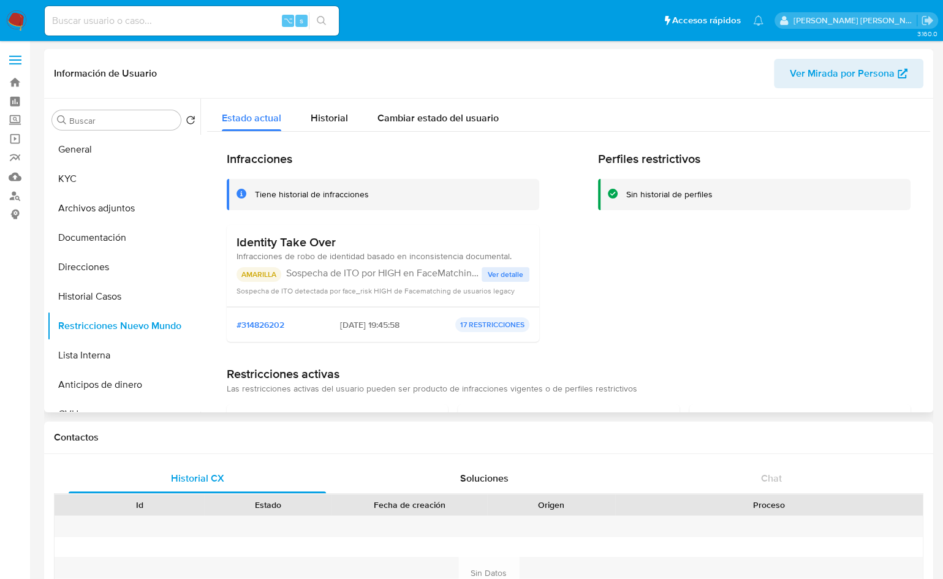
click at [507, 276] on span "Ver detalle" at bounding box center [506, 275] width 36 height 12
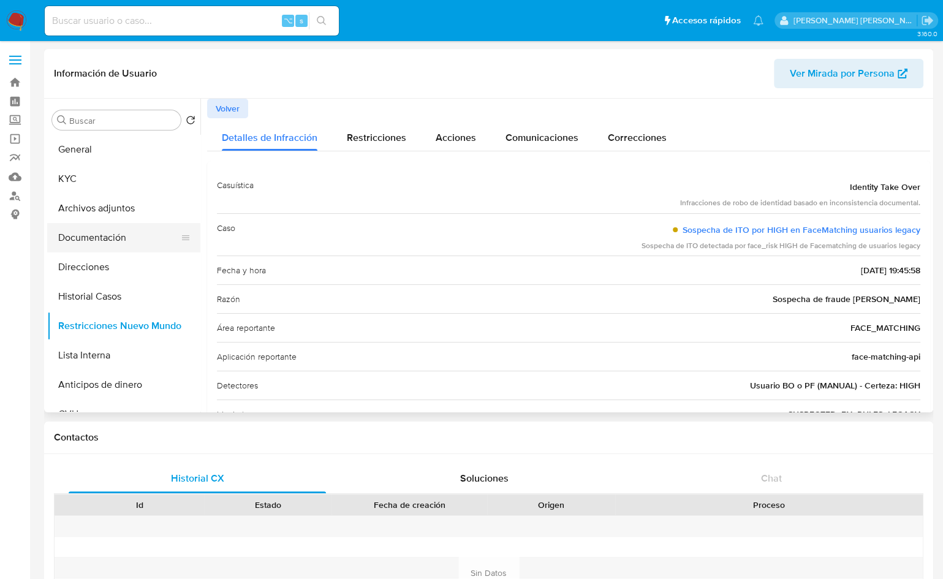
click at [124, 241] on button "Documentación" at bounding box center [118, 237] width 143 height 29
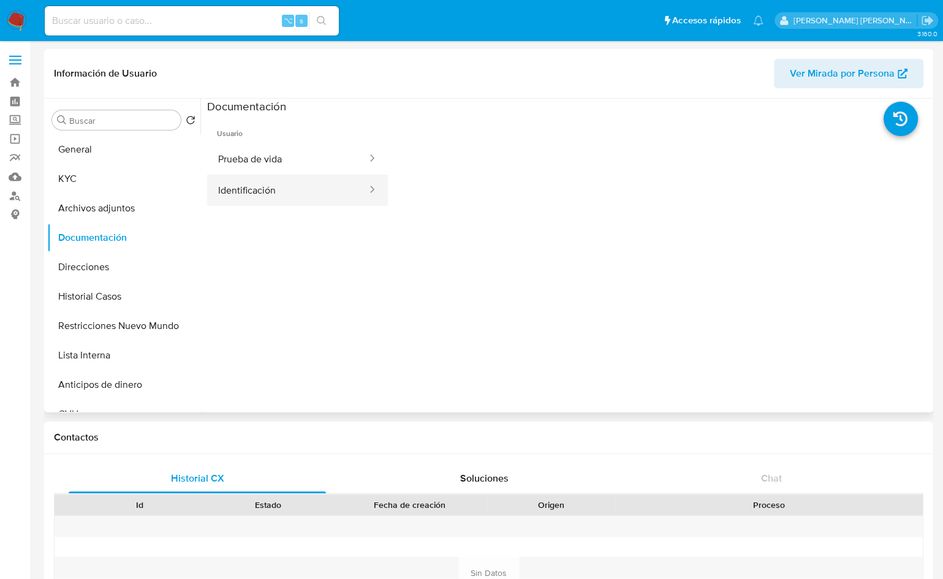
click at [237, 176] on button "Identificación" at bounding box center [287, 190] width 161 height 31
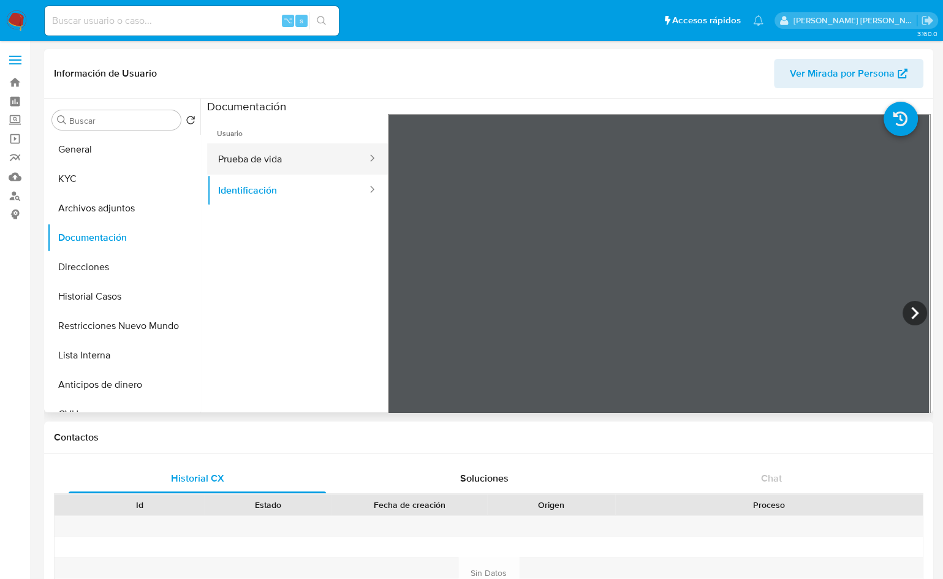
click at [259, 168] on button "Prueba de vida" at bounding box center [287, 158] width 161 height 31
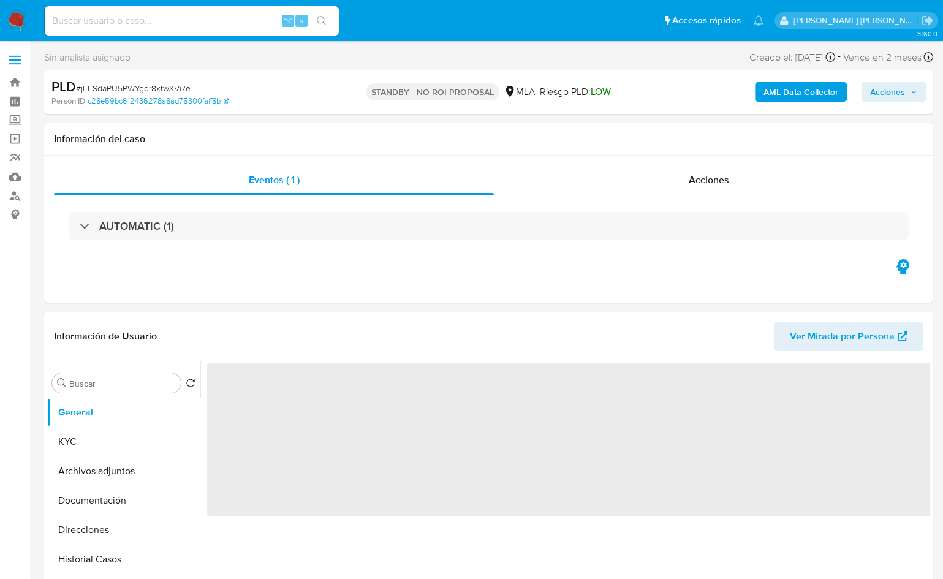
select select "10"
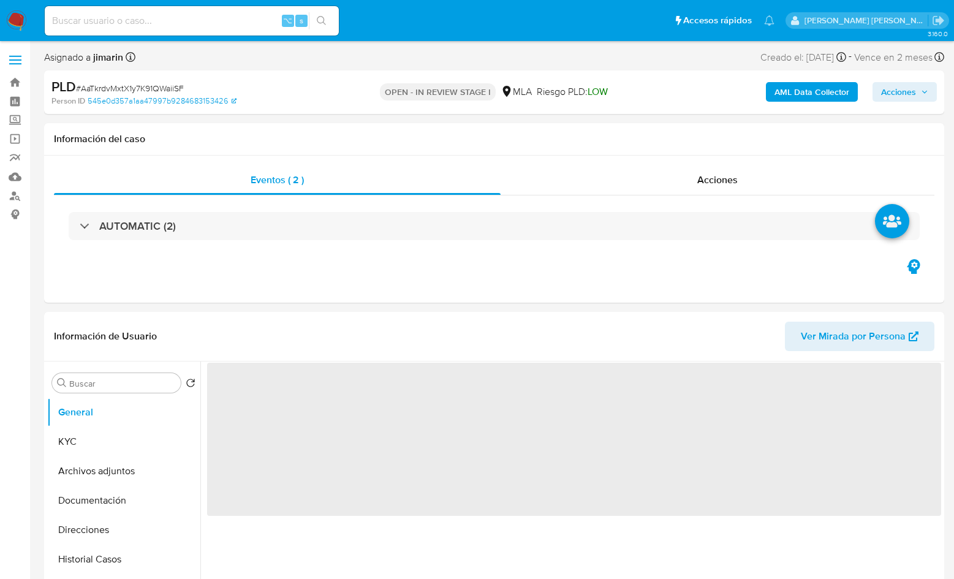
select select "10"
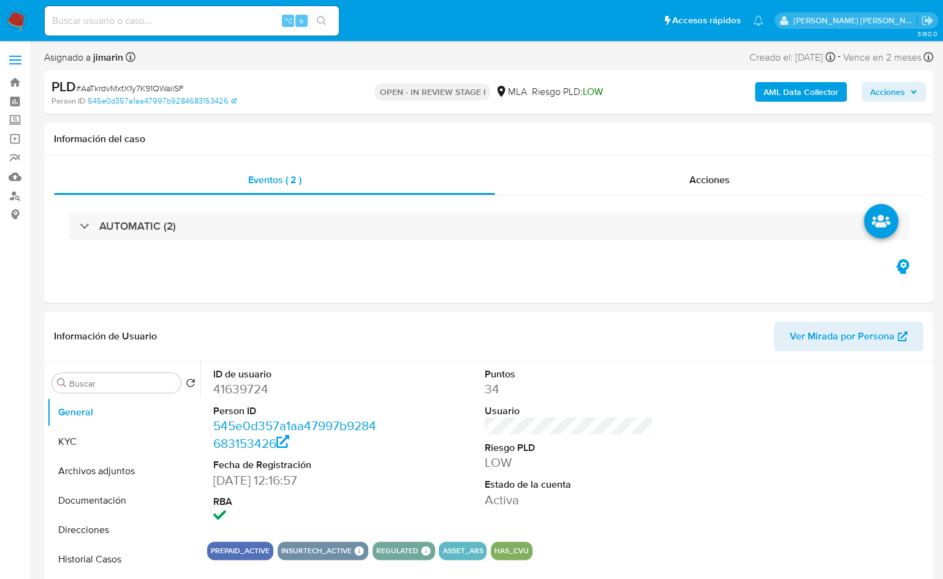
click at [170, 88] on span "# AaTkrdvMxtX1y7K91QWaiiSF" at bounding box center [130, 88] width 108 height 12
copy span "AaTkrdvMxtX1y7K91QWaiiSF"
click at [264, 392] on dd "41639724" at bounding box center [297, 389] width 169 height 17
click at [264, 391] on dd "41639724" at bounding box center [297, 389] width 169 height 17
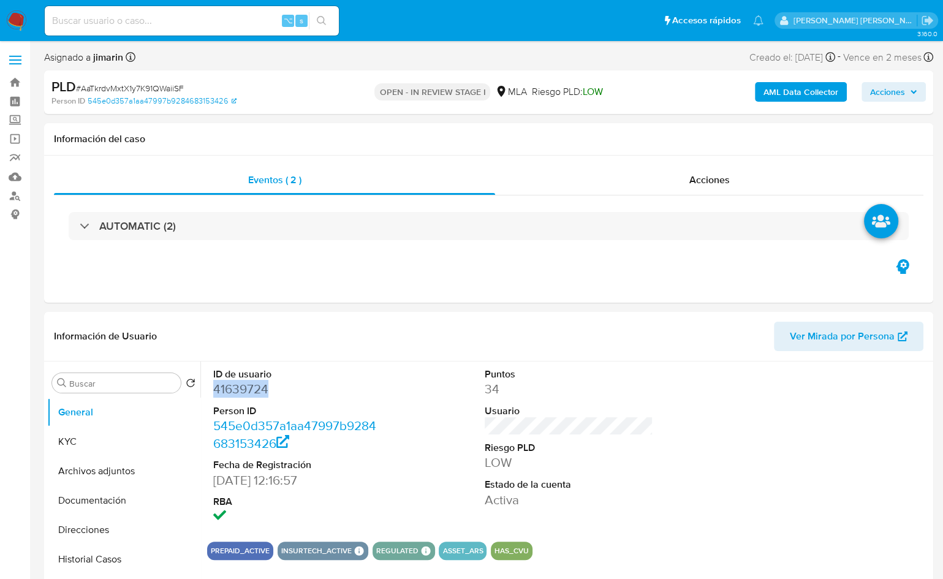
copy dd "41639724"
click at [117, 449] on button "KYC" at bounding box center [118, 441] width 143 height 29
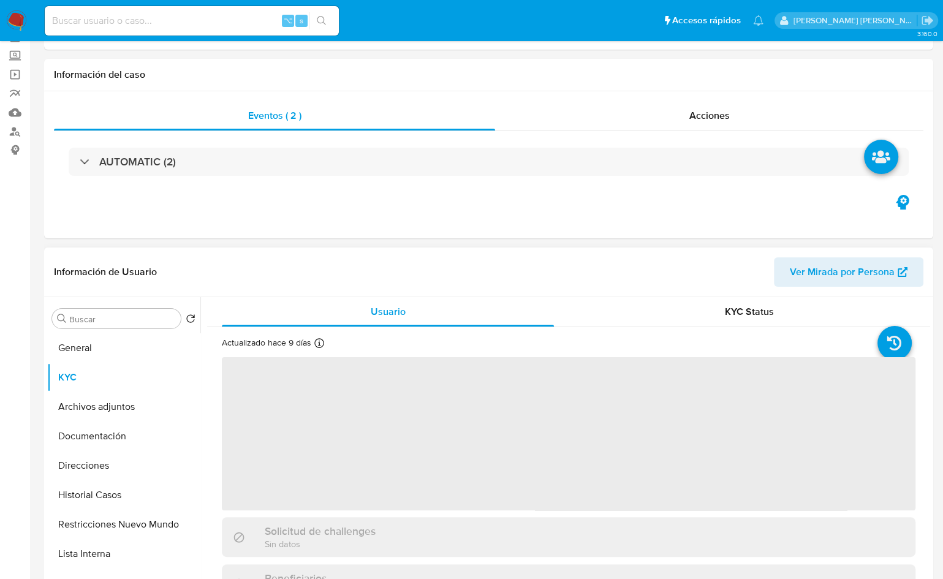
scroll to position [86, 0]
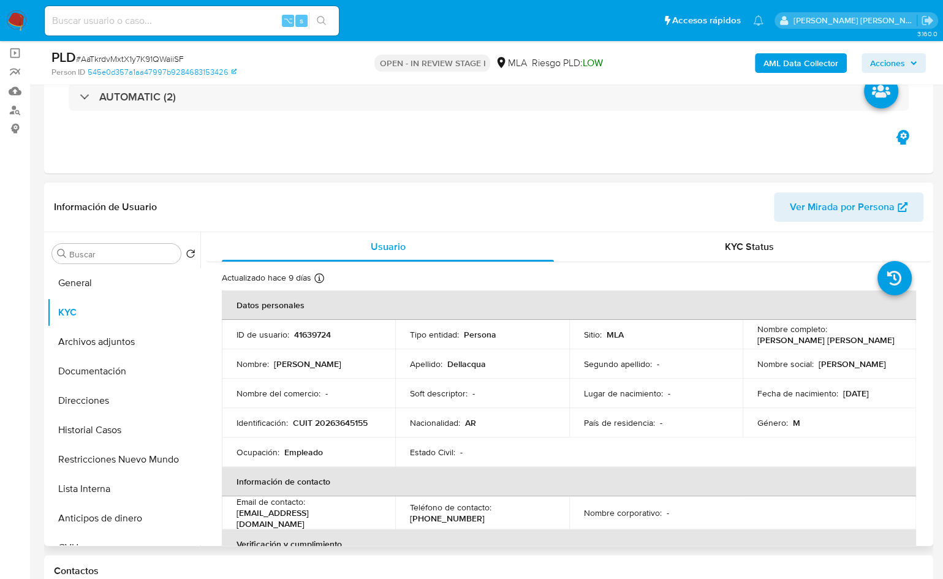
click at [329, 425] on p "CUIT 20263645155" at bounding box center [330, 422] width 75 height 11
copy p "20263645155"
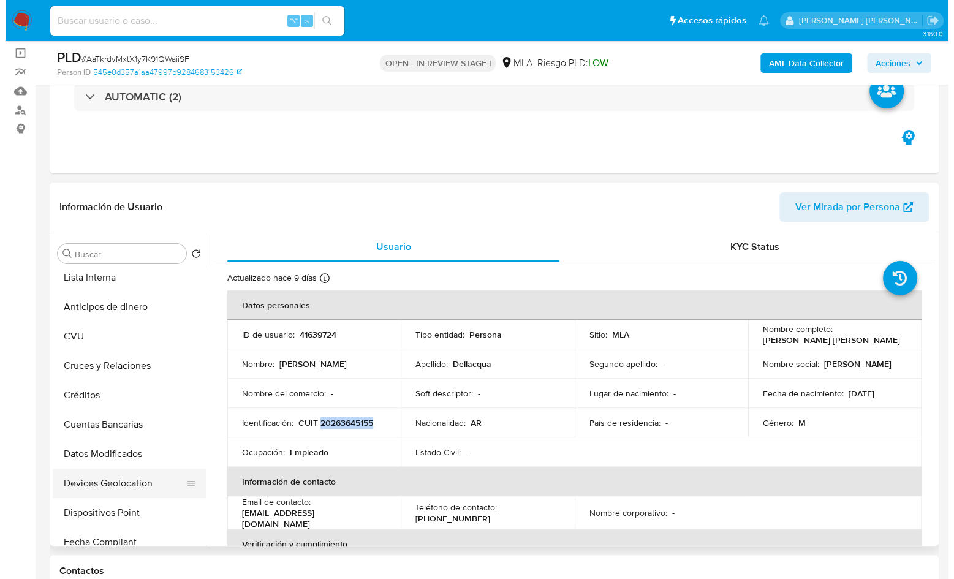
scroll to position [305, 0]
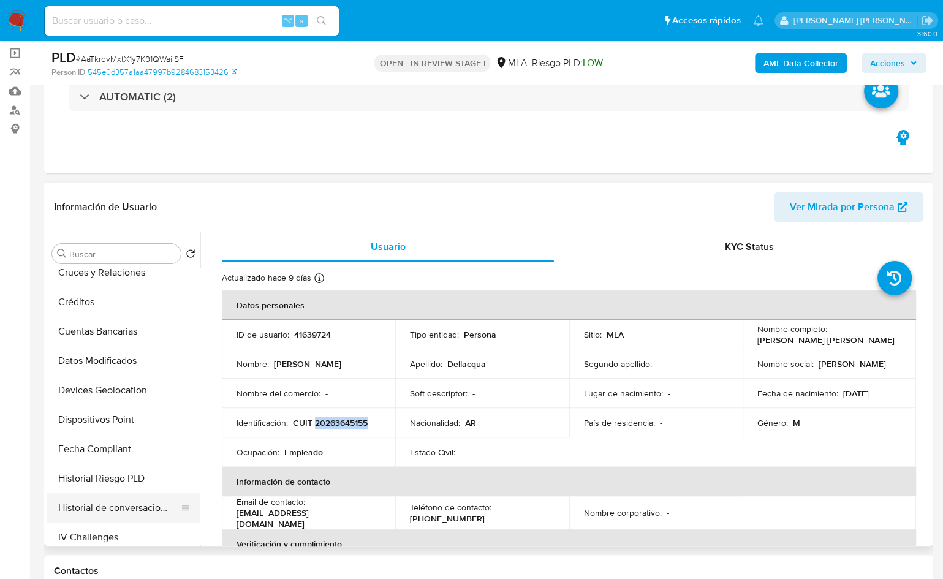
click at [121, 500] on button "Historial de conversaciones" at bounding box center [118, 507] width 143 height 29
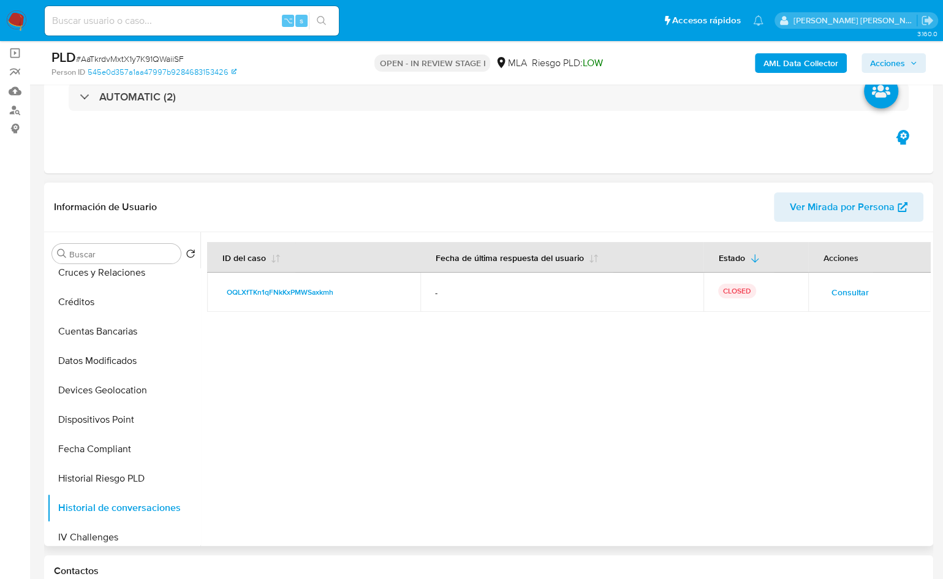
click at [855, 288] on span "Consultar" at bounding box center [850, 292] width 37 height 17
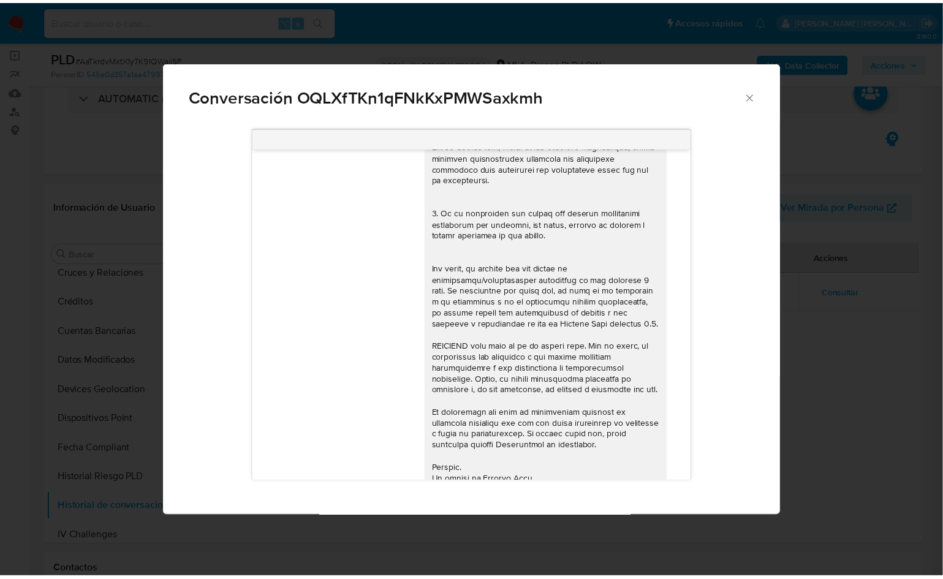
scroll to position [0, 0]
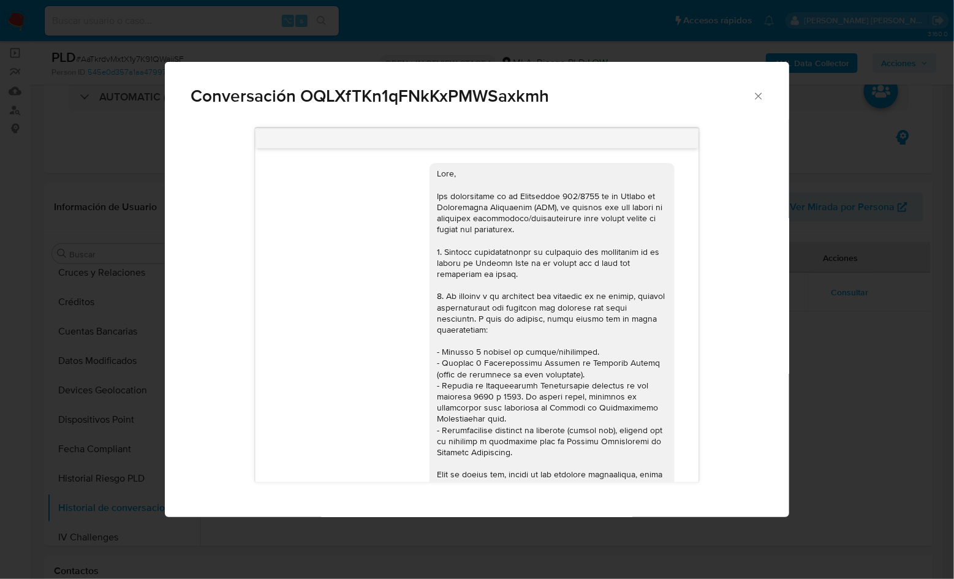
click at [748, 101] on span "Conversación OQLXfTKn1qFNkKxPMWSaxkmh" at bounding box center [472, 96] width 562 height 17
click at [754, 99] on icon "Cerrar" at bounding box center [759, 96] width 12 height 12
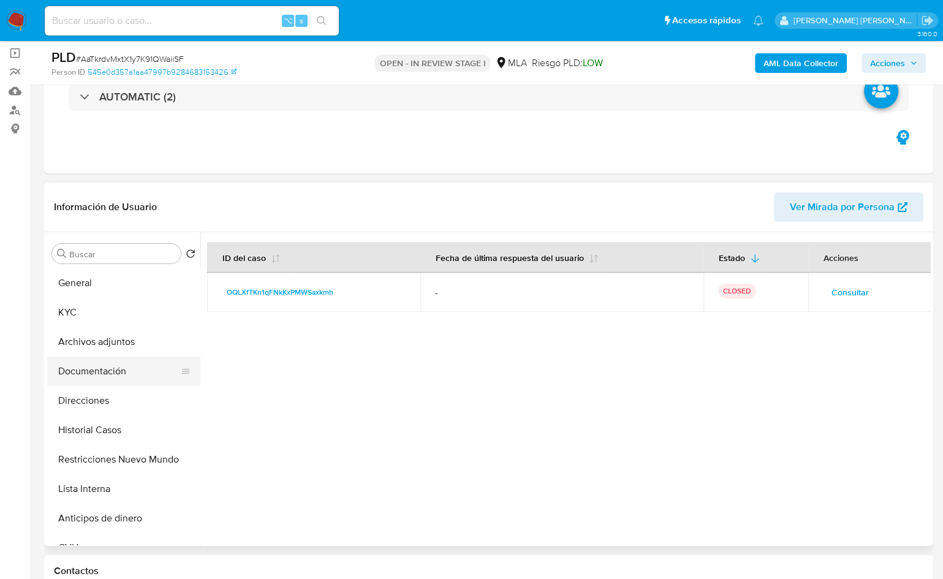
drag, startPoint x: 120, startPoint y: 366, endPoint x: 131, endPoint y: 363, distance: 12.0
click at [120, 366] on button "Documentación" at bounding box center [118, 371] width 143 height 29
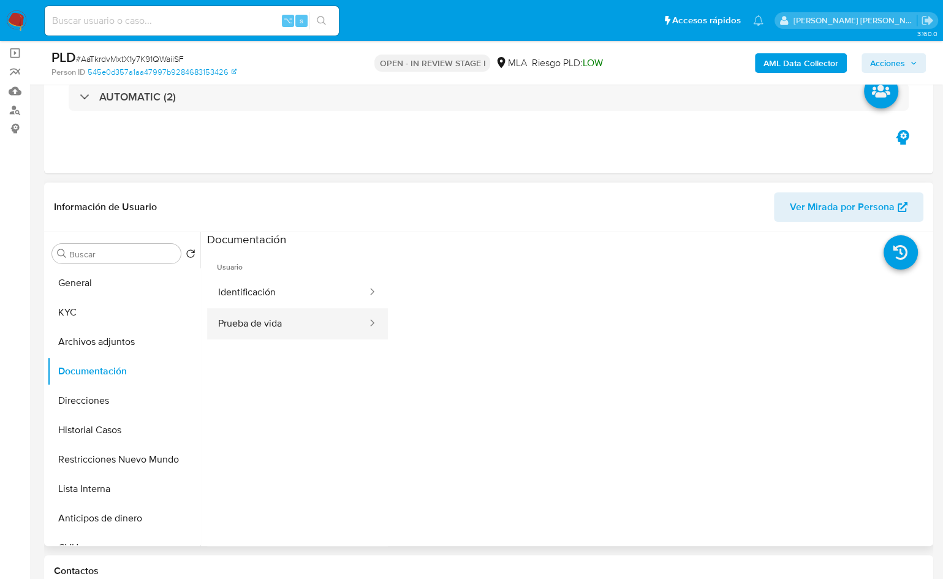
click at [308, 312] on button "Prueba de vida" at bounding box center [287, 323] width 161 height 31
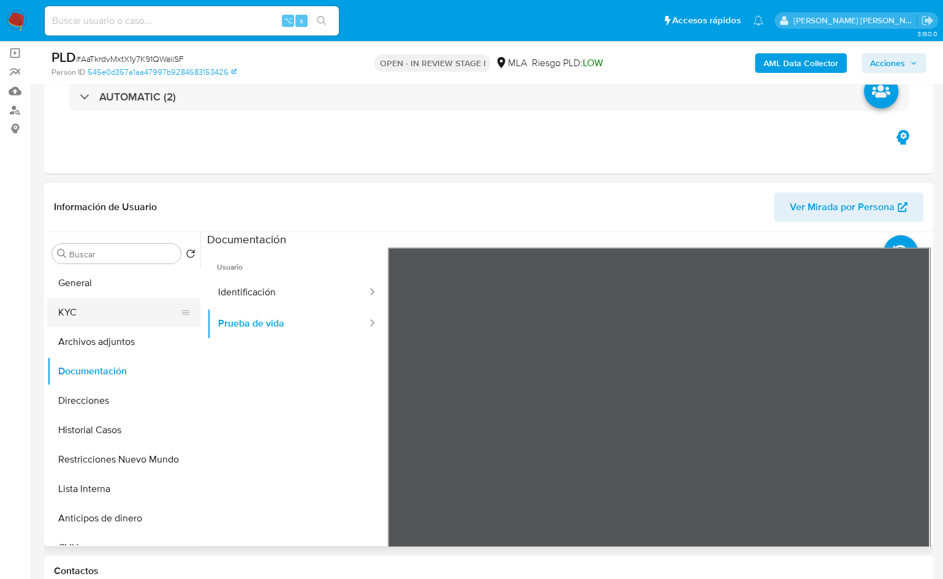
click at [144, 316] on button "KYC" at bounding box center [118, 312] width 143 height 29
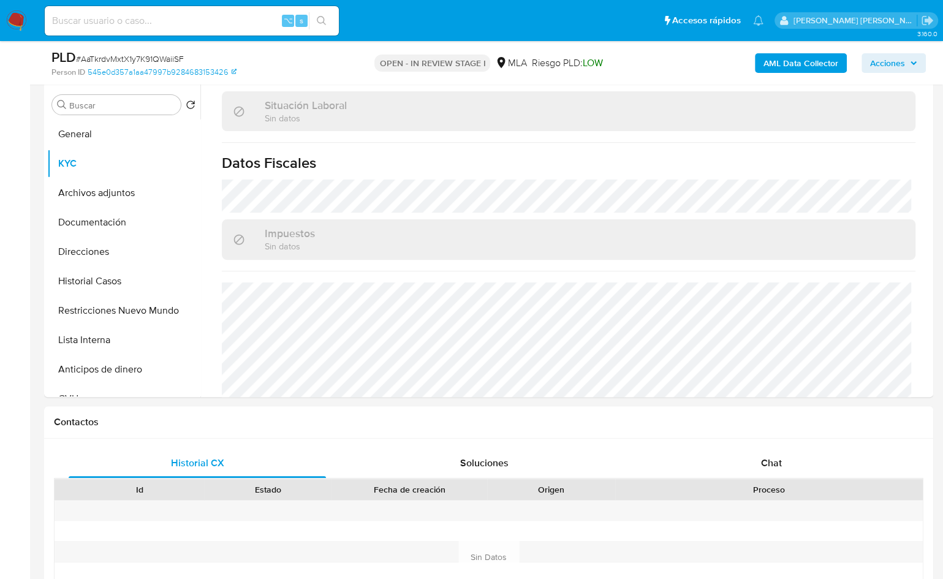
scroll to position [644, 0]
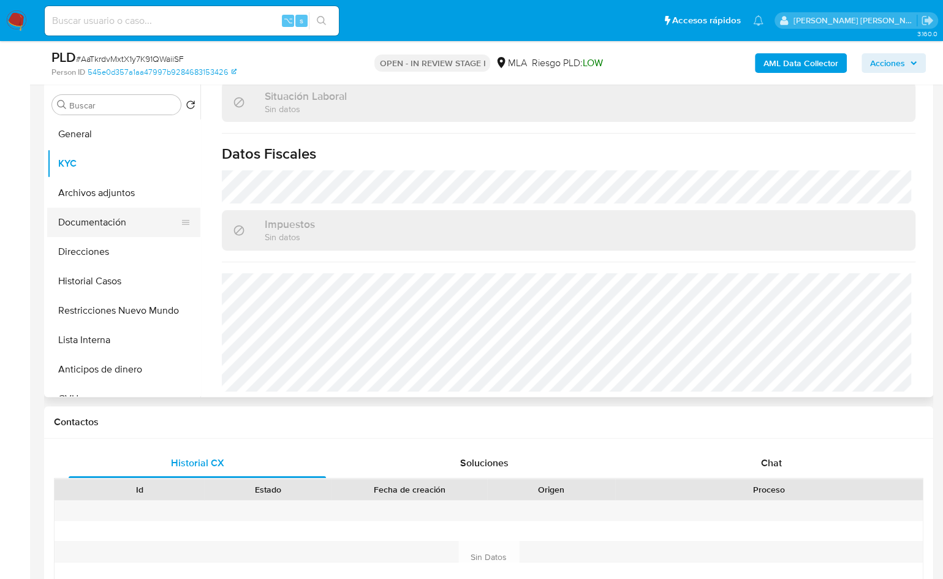
click at [123, 216] on button "Documentación" at bounding box center [118, 222] width 143 height 29
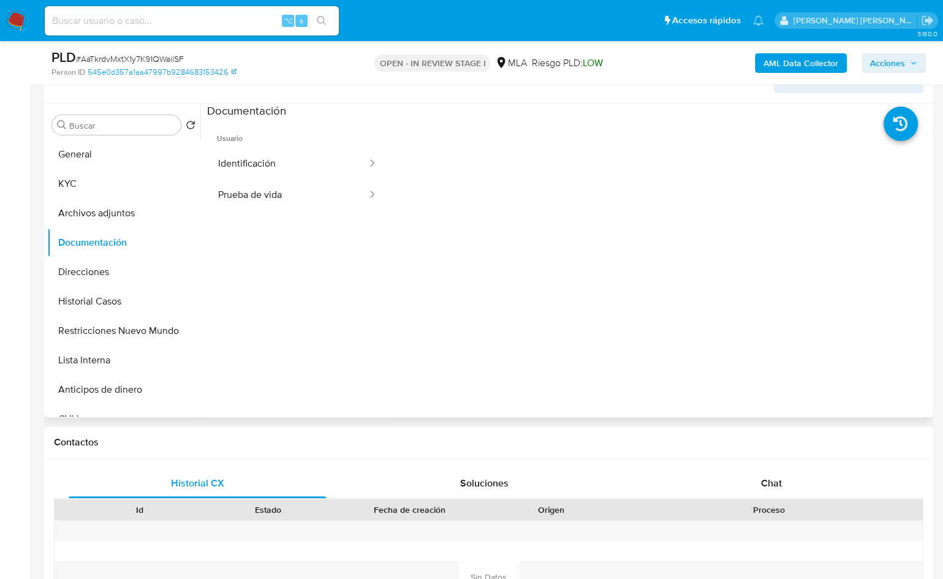
scroll to position [211, 0]
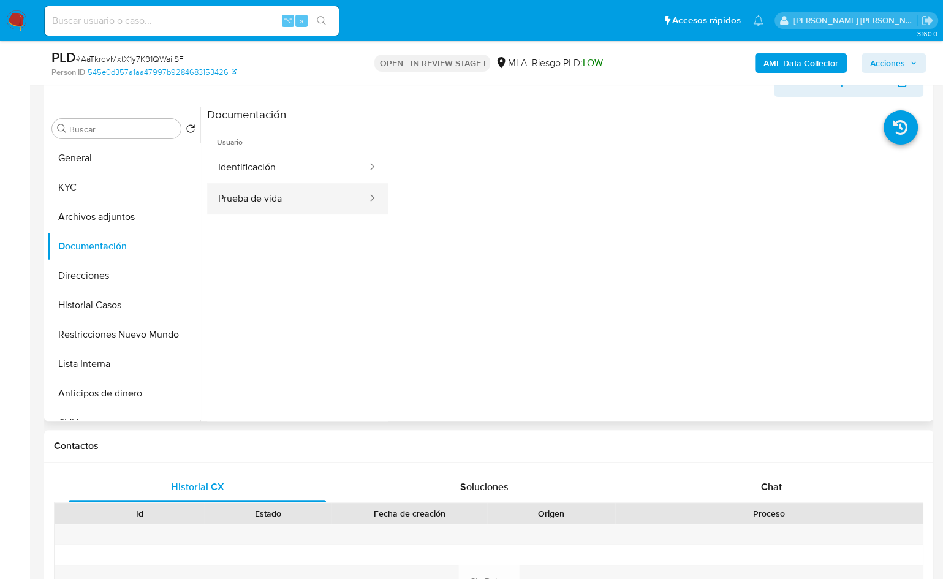
click at [278, 208] on button "Prueba de vida" at bounding box center [287, 198] width 161 height 31
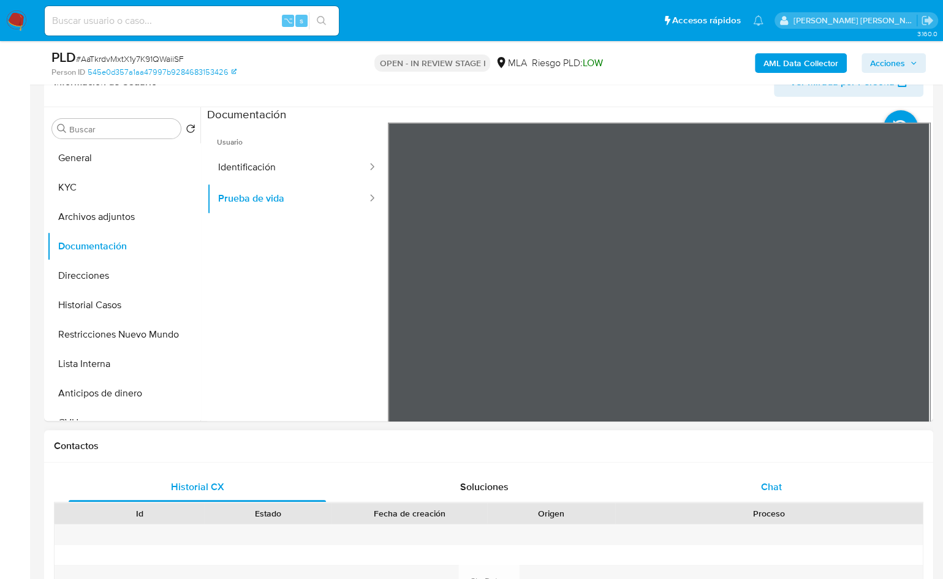
click at [820, 483] on div "Chat" at bounding box center [771, 487] width 257 height 29
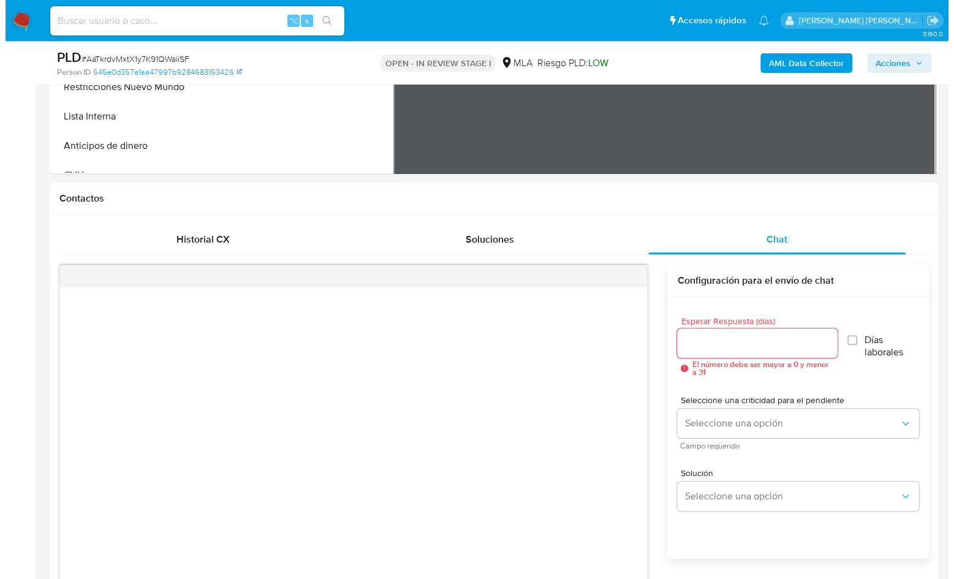
scroll to position [221, 0]
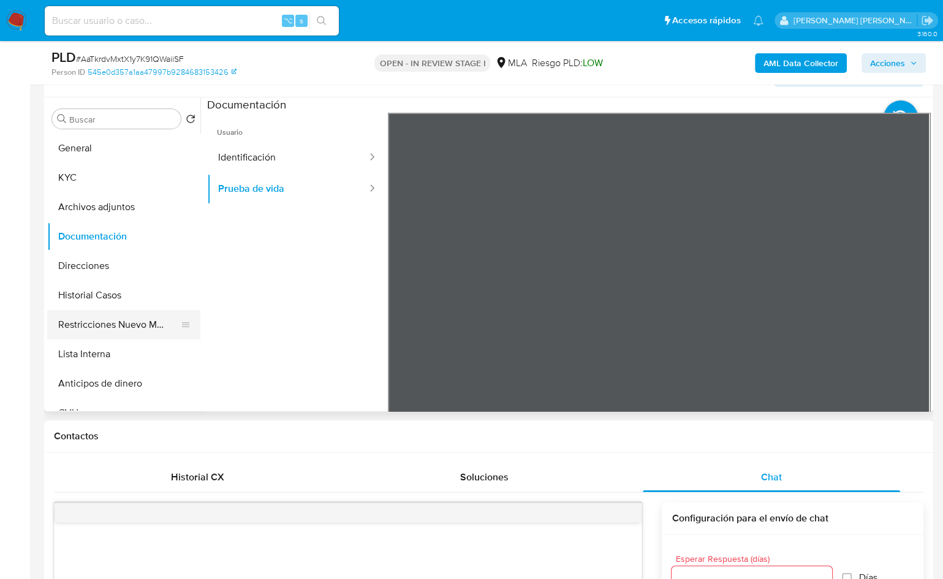
click at [128, 318] on button "Restricciones Nuevo Mundo" at bounding box center [118, 324] width 143 height 29
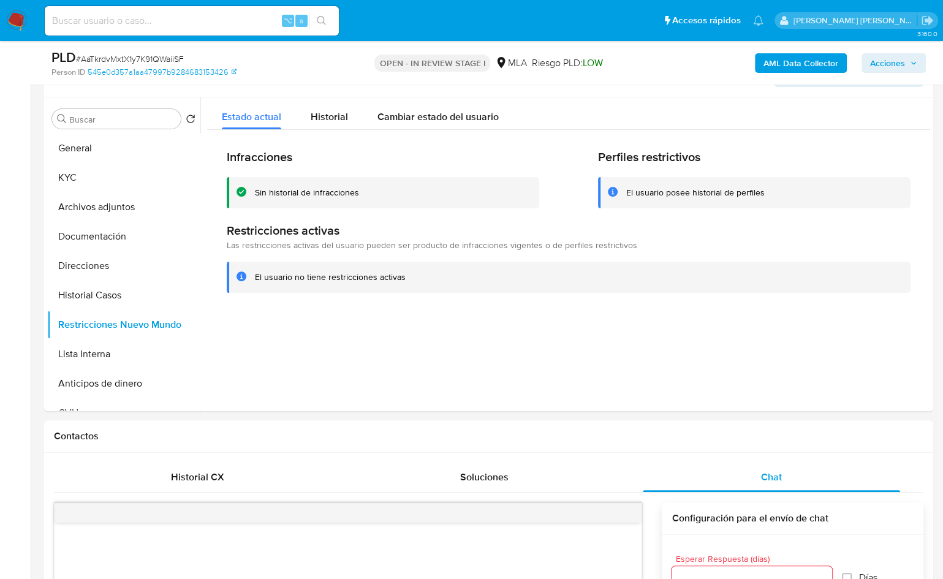
click at [761, 71] on button "AML Data Collector" at bounding box center [801, 63] width 92 height 20
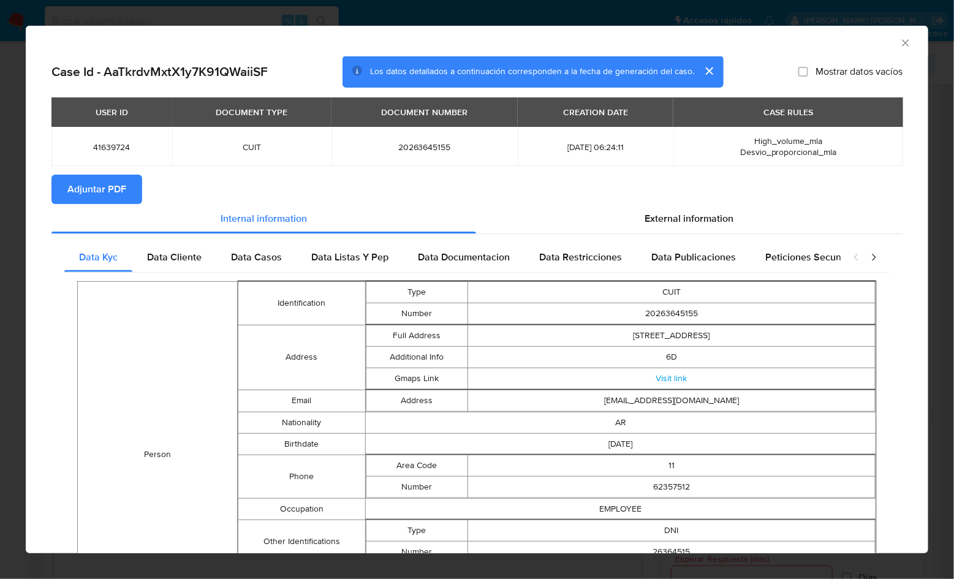
click at [110, 189] on span "Adjuntar PDF" at bounding box center [96, 189] width 59 height 27
click at [900, 44] on icon "Cerrar ventana" at bounding box center [906, 43] width 12 height 12
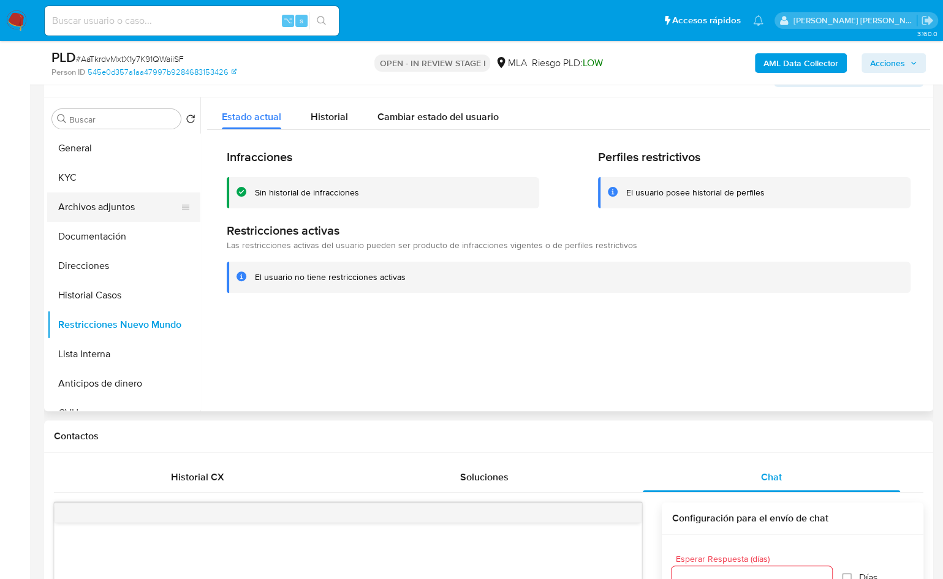
click at [131, 207] on button "Archivos adjuntos" at bounding box center [118, 206] width 143 height 29
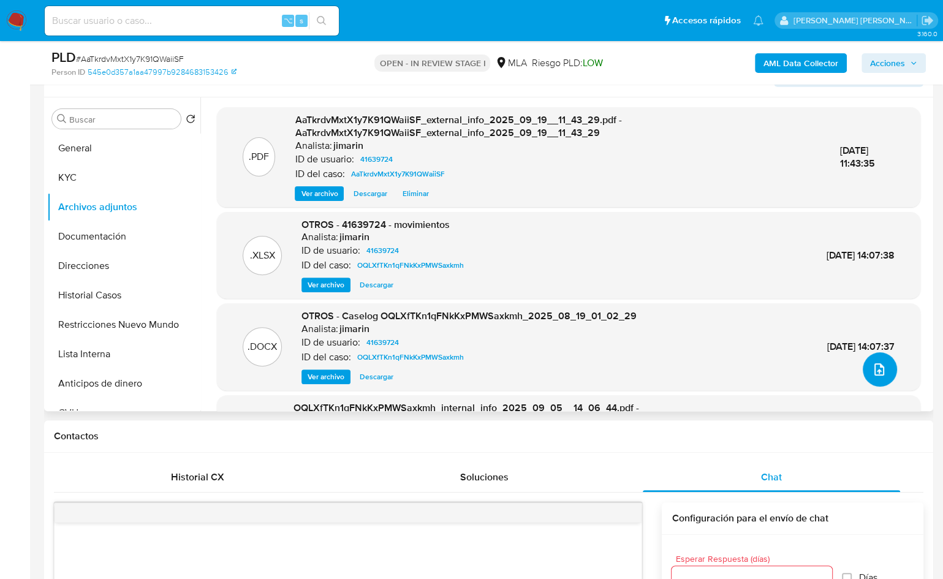
click at [876, 378] on button "upload-file" at bounding box center [880, 369] width 34 height 34
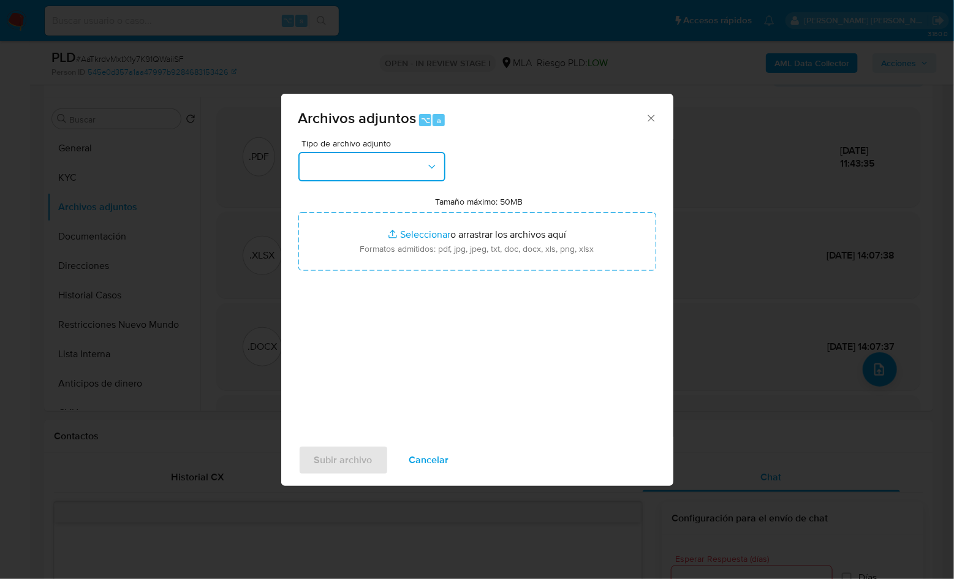
click at [363, 160] on button "button" at bounding box center [372, 166] width 147 height 29
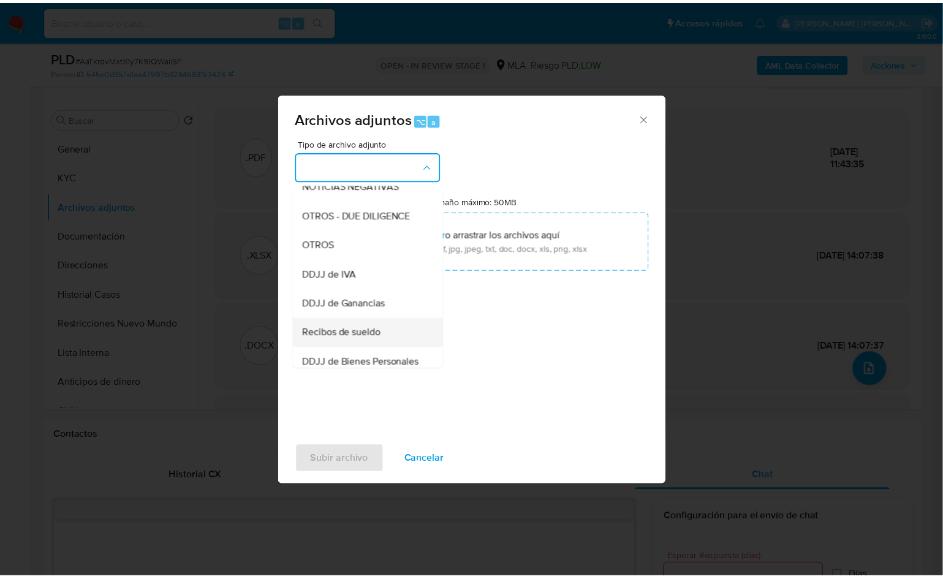
scroll to position [242, 0]
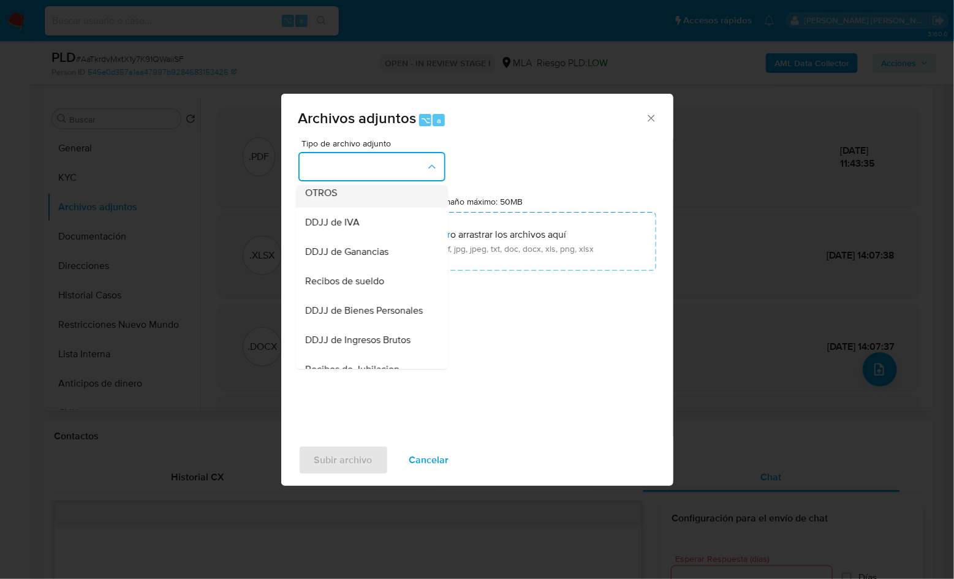
click at [347, 207] on div "OTROS" at bounding box center [368, 192] width 125 height 29
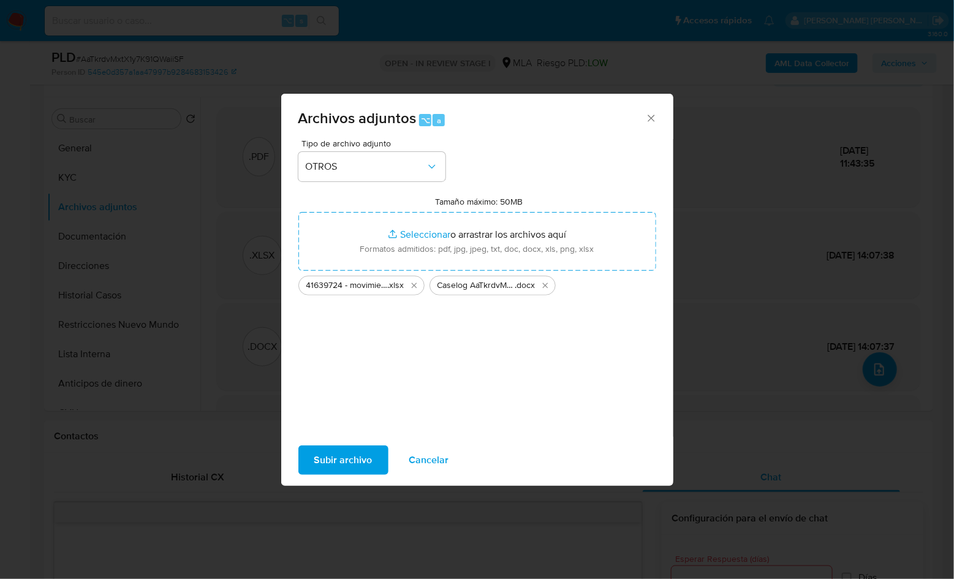
click at [333, 457] on span "Subir archivo" at bounding box center [343, 460] width 58 height 27
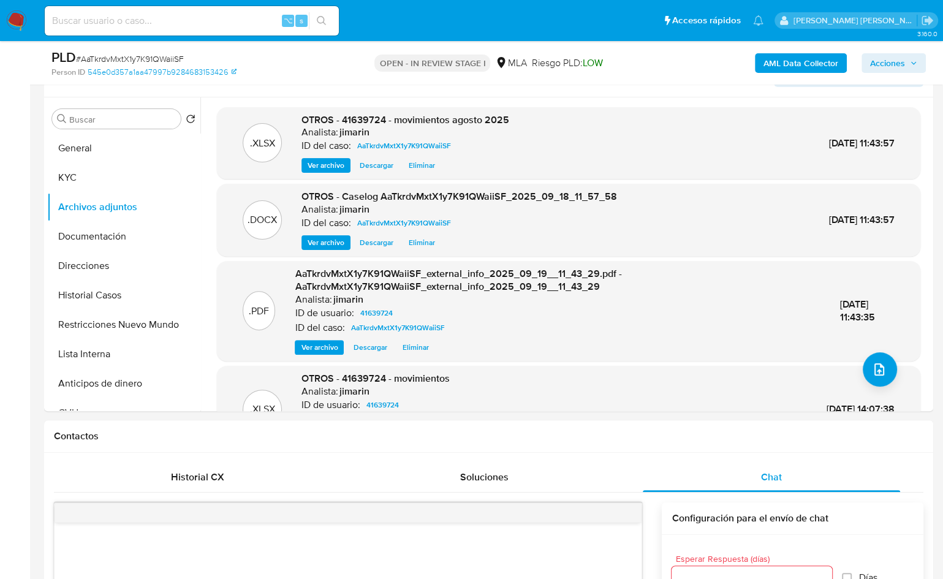
click at [886, 71] on span "Acciones" at bounding box center [887, 63] width 35 height 20
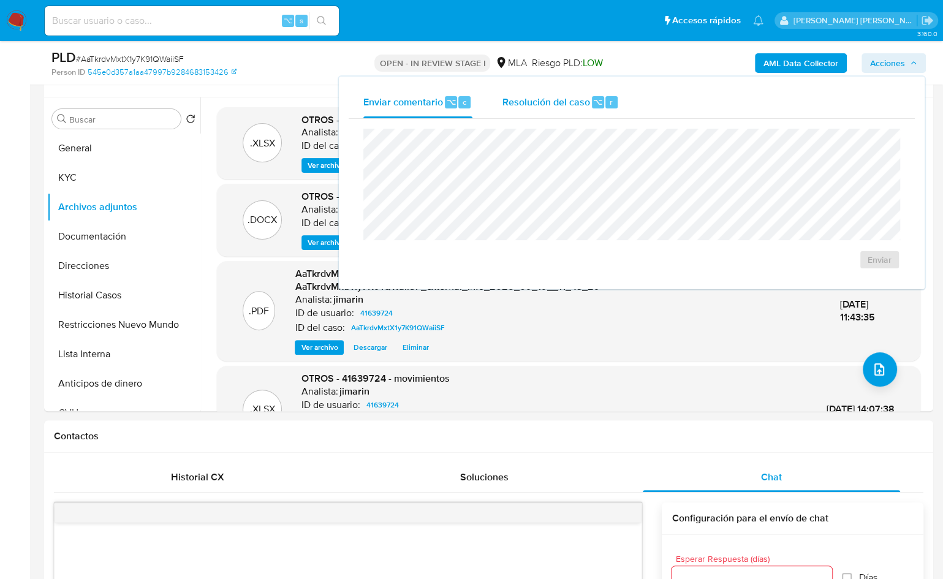
click at [547, 102] on span "Resolución del caso" at bounding box center [546, 101] width 88 height 14
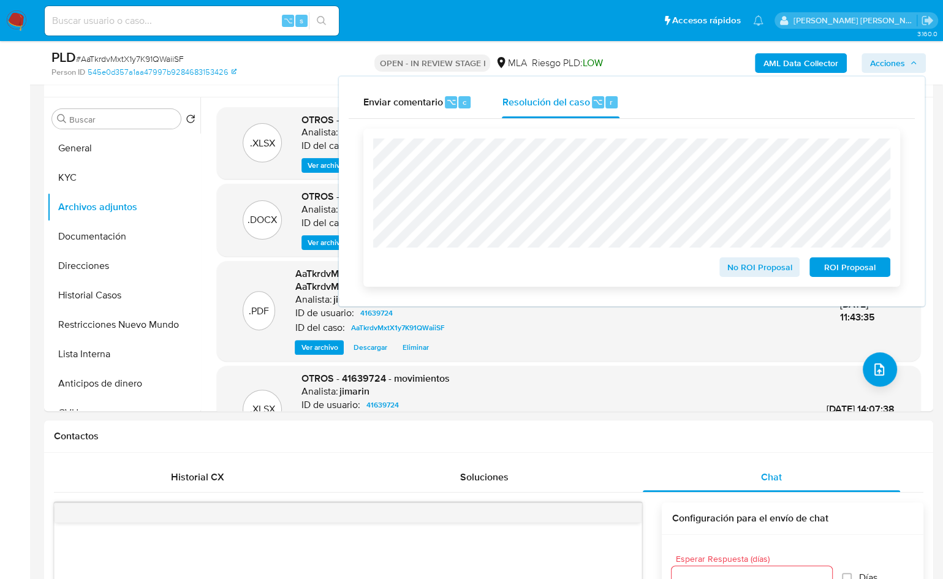
click at [740, 272] on span "No ROI Proposal" at bounding box center [760, 267] width 64 height 17
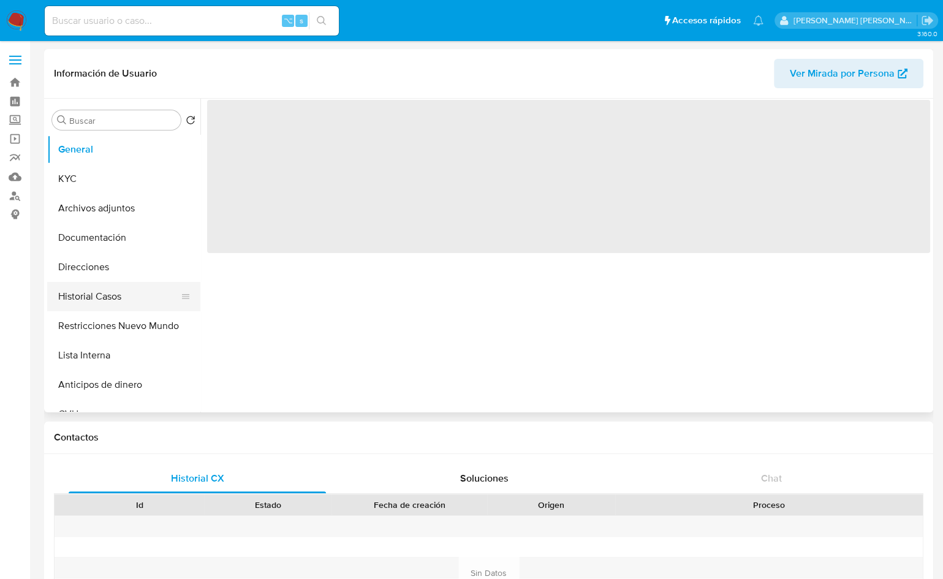
click at [132, 300] on button "Historial Casos" at bounding box center [118, 296] width 143 height 29
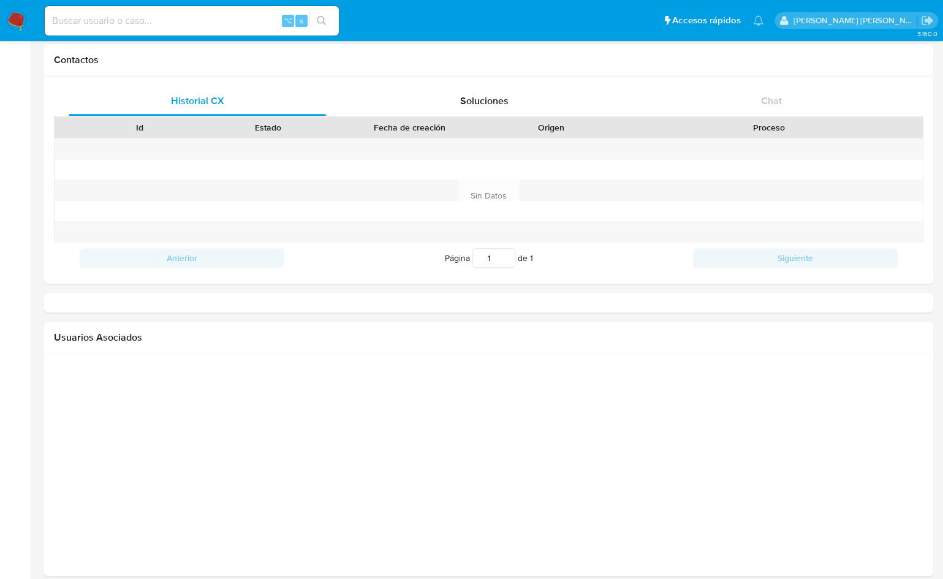
select select "10"
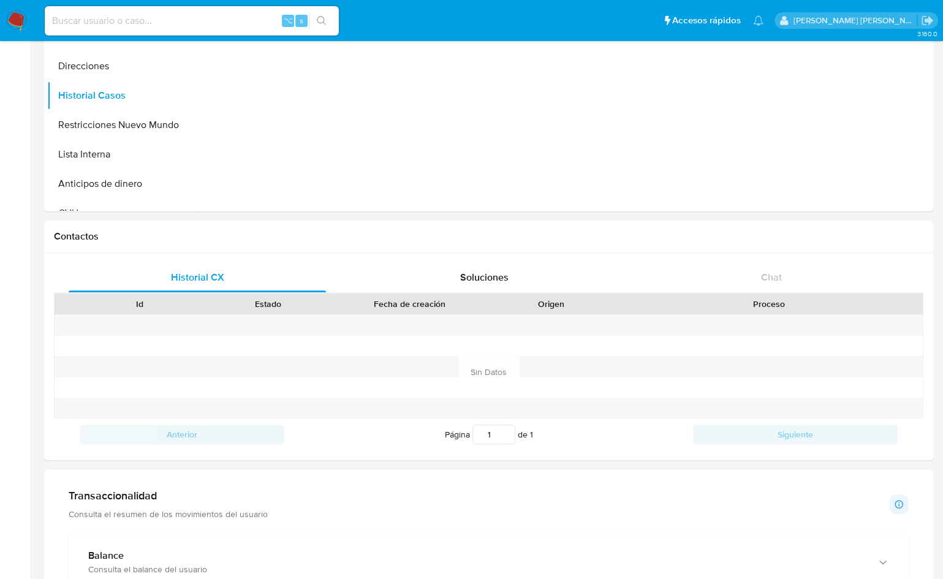
scroll to position [393, 0]
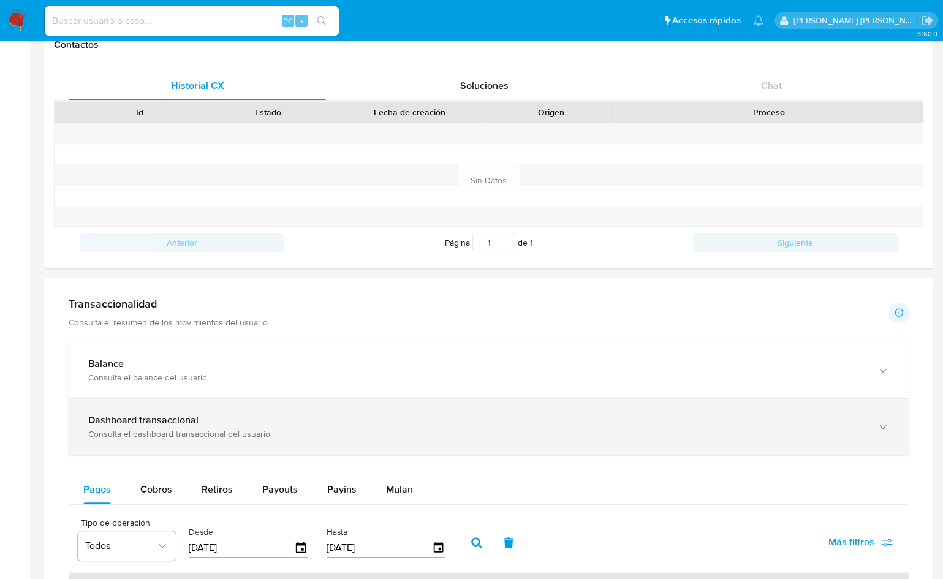
click at [253, 416] on div "Dashboard transaccional" at bounding box center [476, 420] width 777 height 12
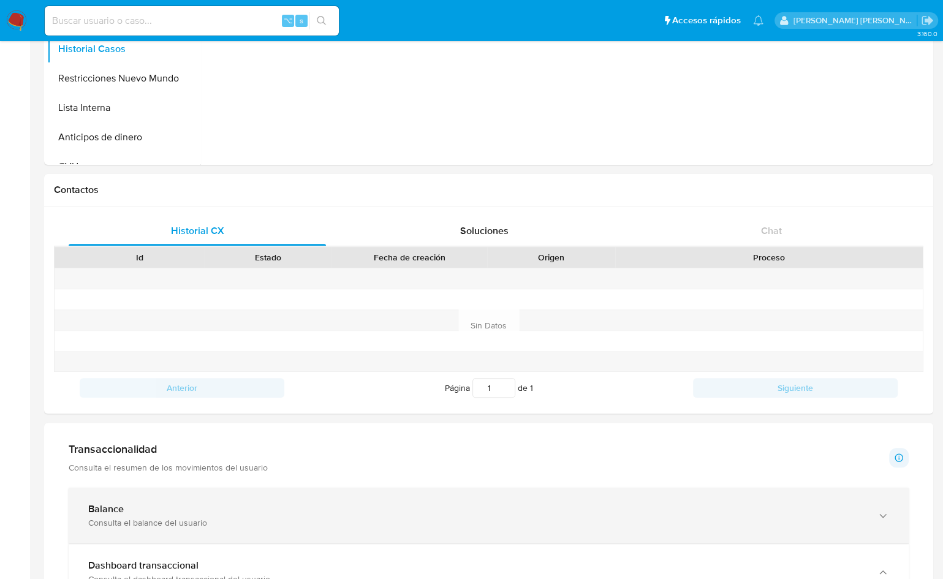
scroll to position [0, 0]
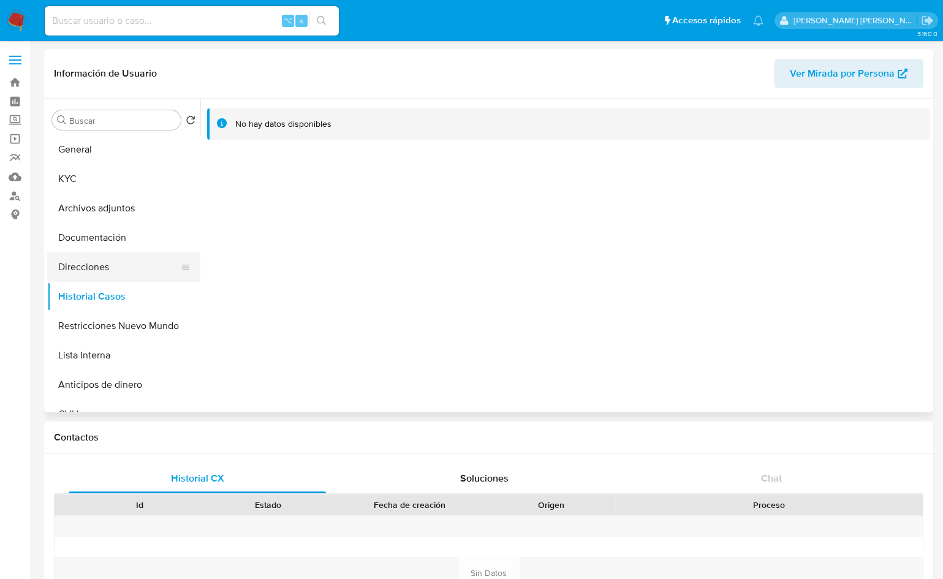
click at [103, 258] on button "Direcciones" at bounding box center [118, 267] width 143 height 29
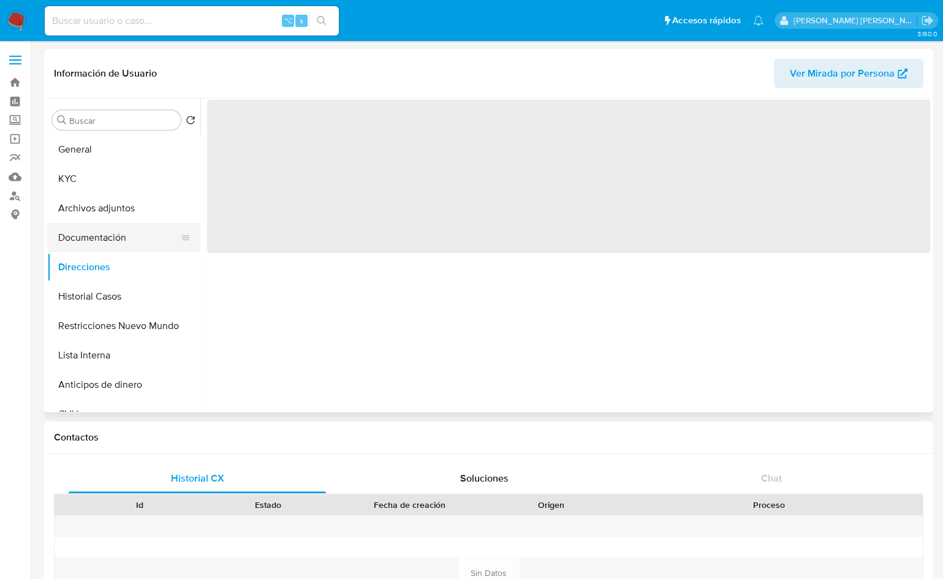
click at [131, 245] on button "Documentación" at bounding box center [118, 237] width 143 height 29
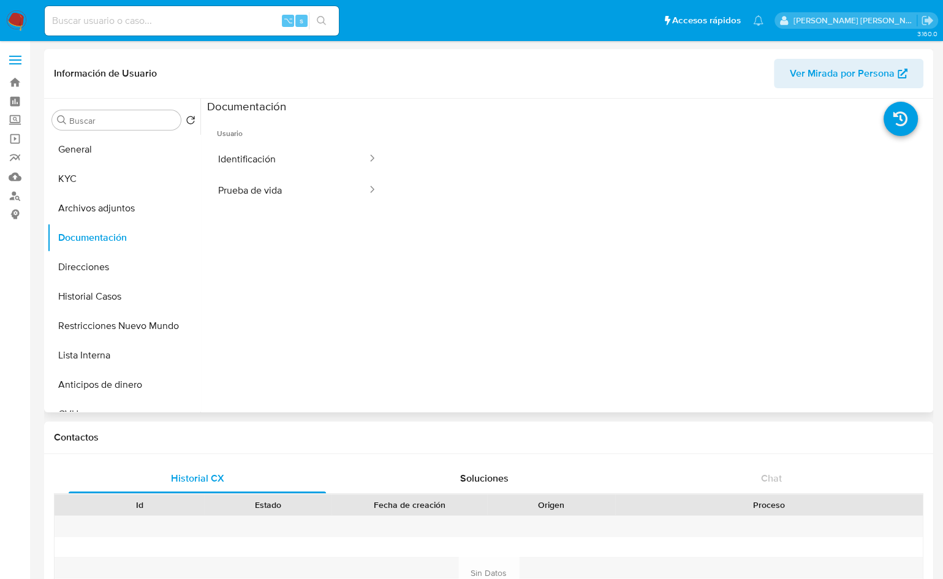
click at [262, 205] on ul "Usuario Identificación Prueba de vida" at bounding box center [297, 290] width 181 height 353
click at [359, 173] on div at bounding box center [369, 158] width 20 height 31
click at [359, 185] on div at bounding box center [369, 190] width 20 height 14
click at [269, 203] on button "Prueba de vida" at bounding box center [287, 190] width 161 height 31
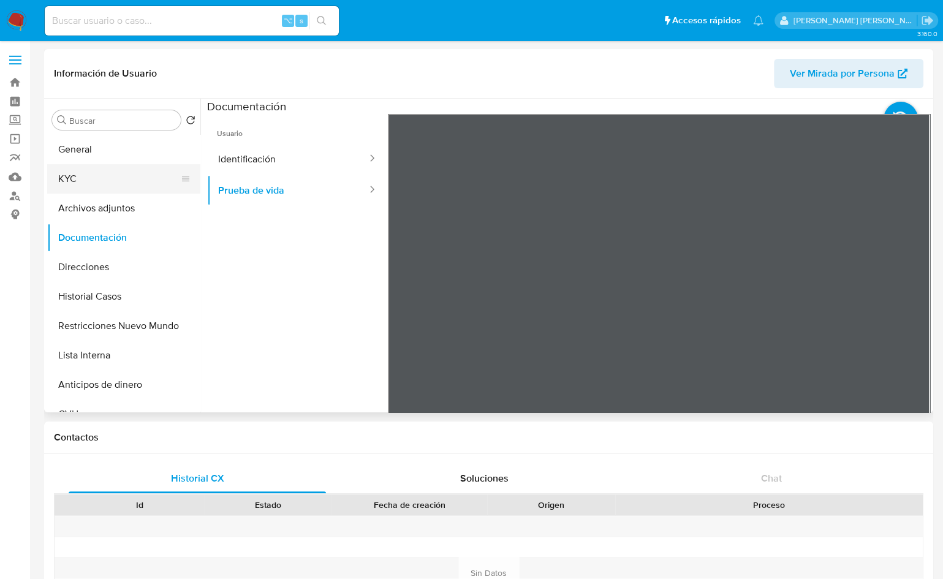
click at [86, 192] on button "KYC" at bounding box center [118, 178] width 143 height 29
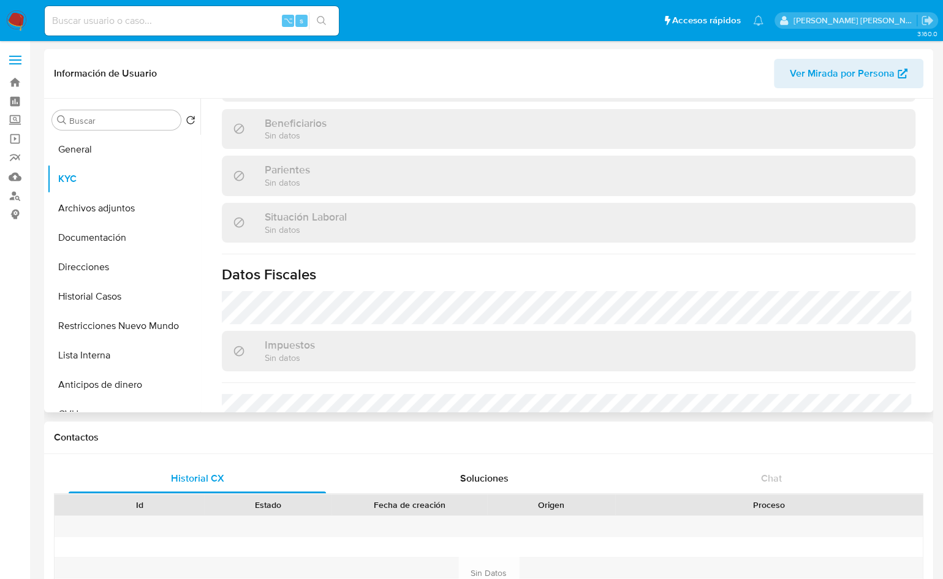
scroll to position [656, 0]
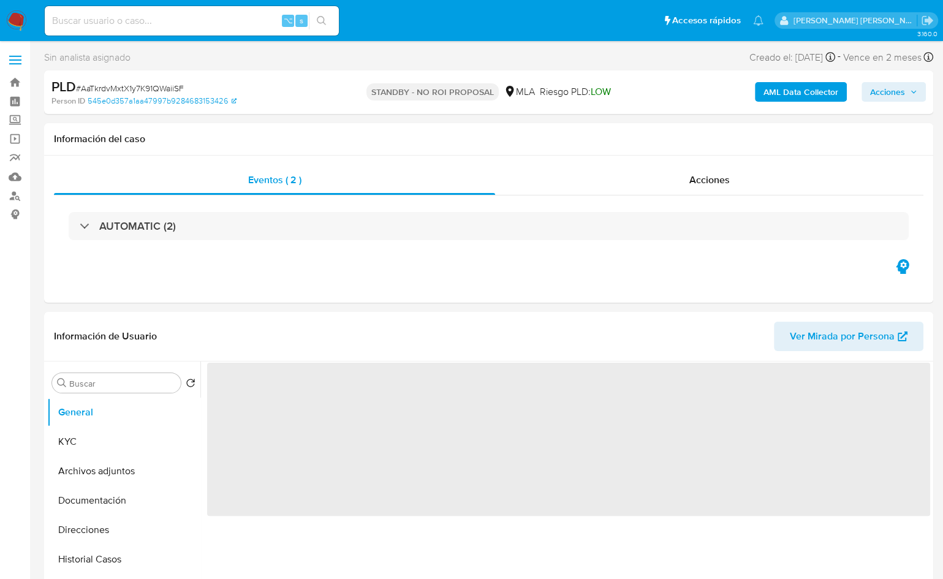
select select "10"
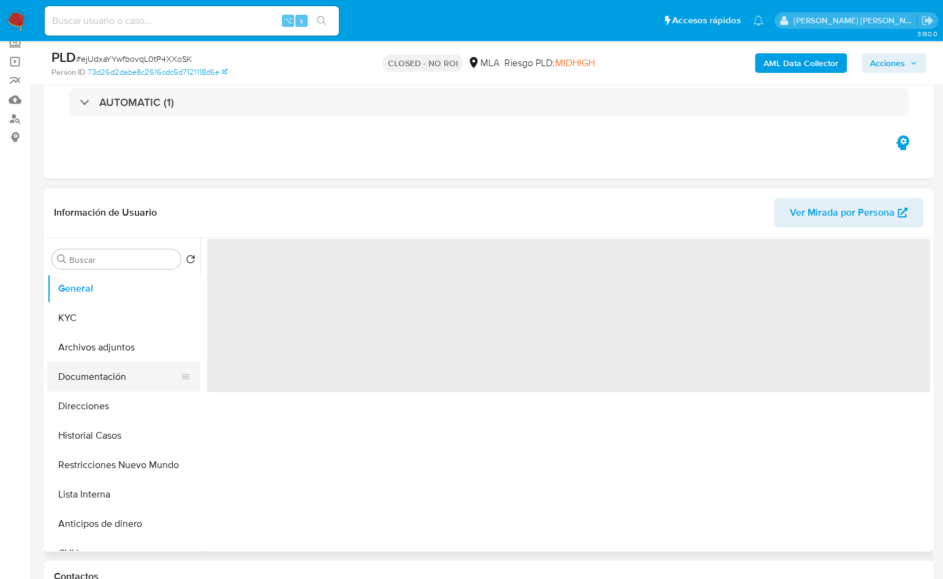
scroll to position [95, 0]
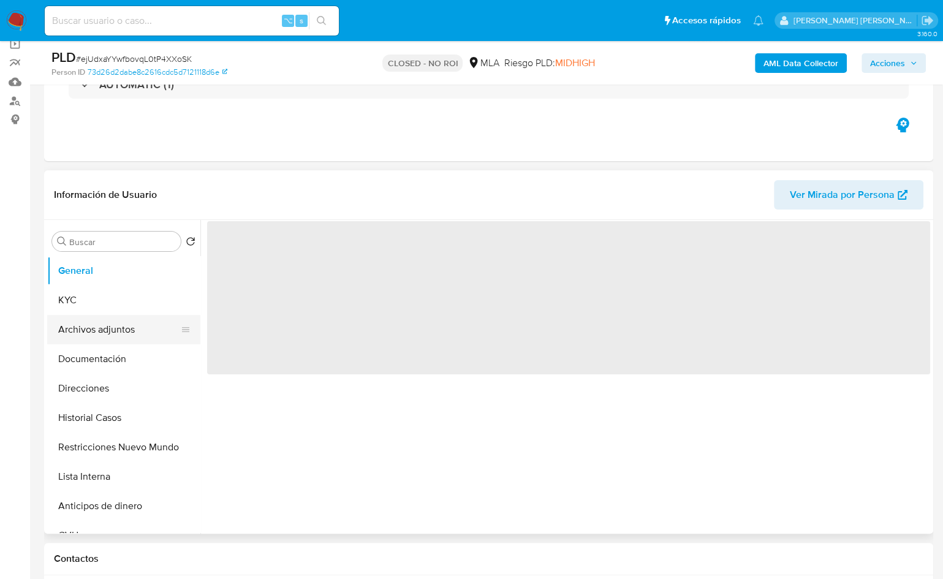
click at [114, 335] on button "Archivos adjuntos" at bounding box center [118, 329] width 143 height 29
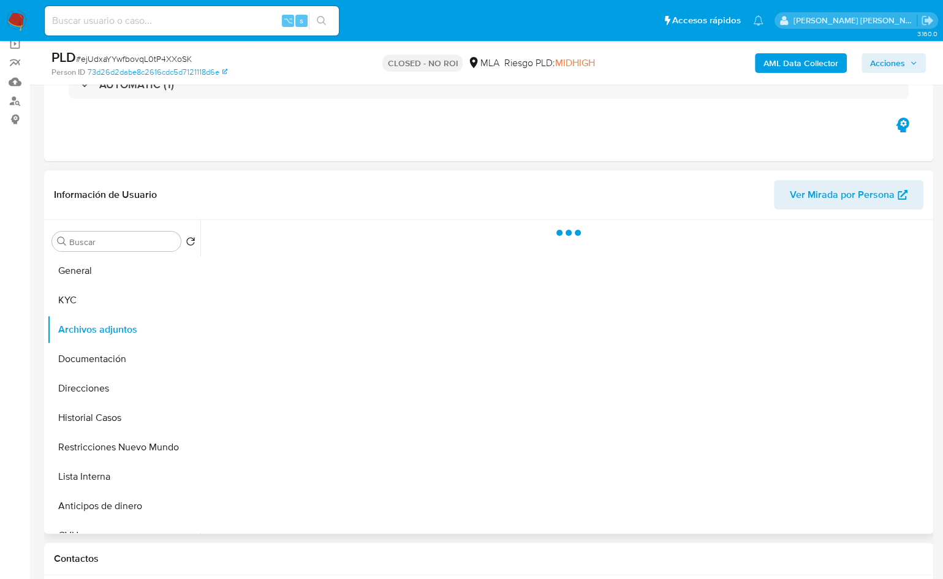
select select "10"
click at [433, 193] on header "Información de Usuario Ver Mirada por Persona" at bounding box center [489, 194] width 870 height 29
click at [437, 193] on header "Información de Usuario Ver Mirada por Persona" at bounding box center [489, 194] width 870 height 29
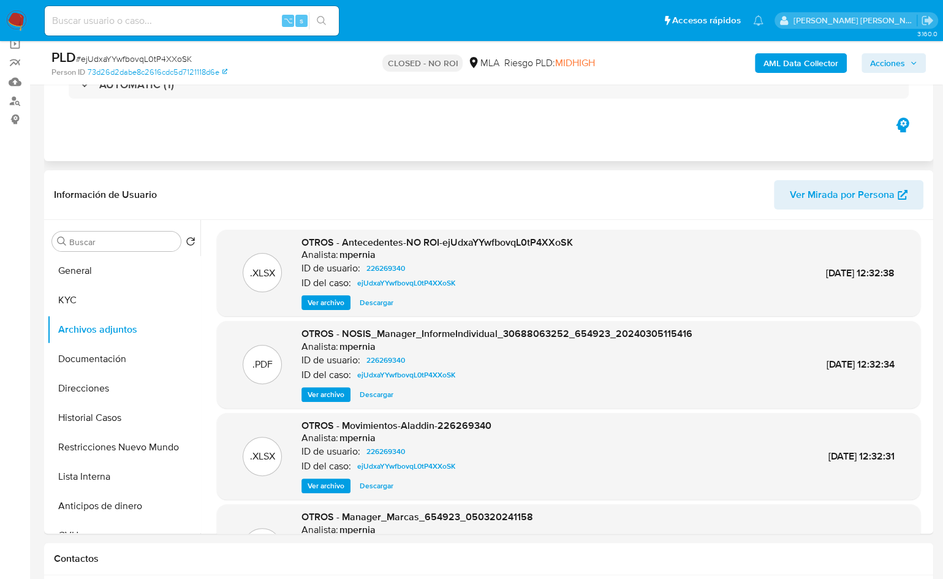
click at [564, 141] on div "Eventos ( 1 ) Acciones AUTOMATIC (1)" at bounding box center [489, 87] width 890 height 147
click at [535, 186] on header "Información de Usuario Ver Mirada por Persona" at bounding box center [489, 194] width 870 height 29
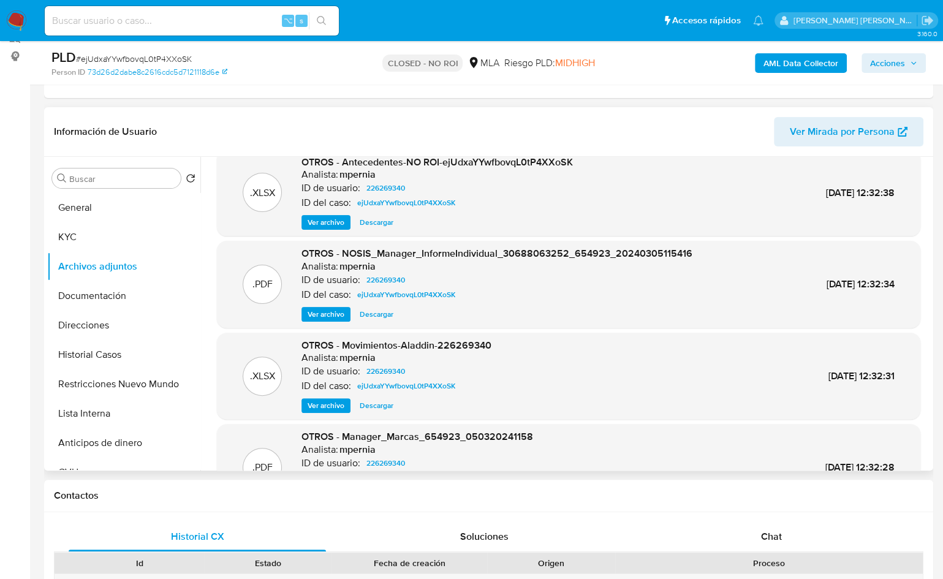
scroll to position [0, 0]
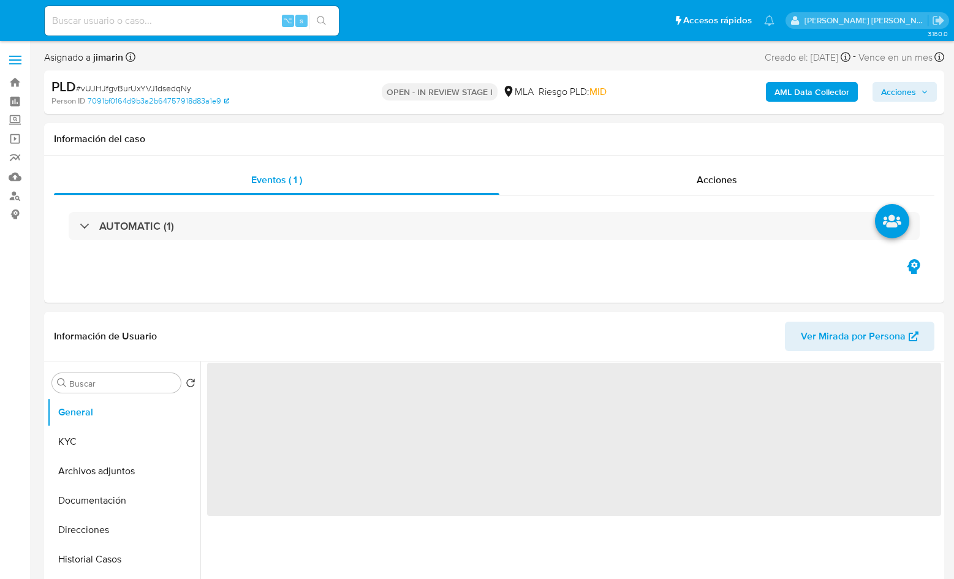
select select "10"
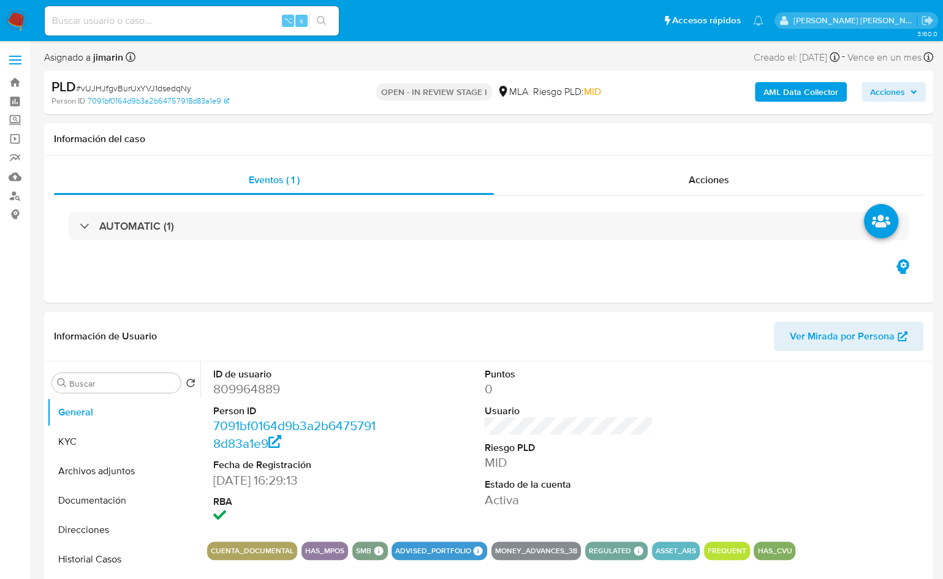
click at [172, 86] on span "# vUJHJfgvBurUxYVJ1dsedqNy" at bounding box center [133, 88] width 115 height 12
copy span "vUJHJfgvBurUxYVJ1dsedqNy"
click at [230, 390] on dd "809964889" at bounding box center [297, 389] width 169 height 17
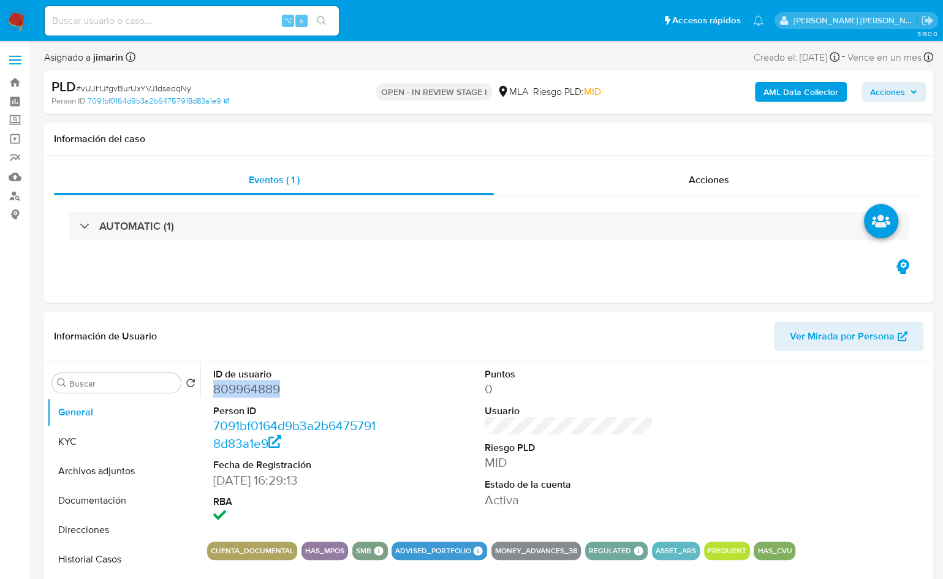
copy dd "809964889"
click at [101, 459] on button "Archivos adjuntos" at bounding box center [118, 471] width 143 height 29
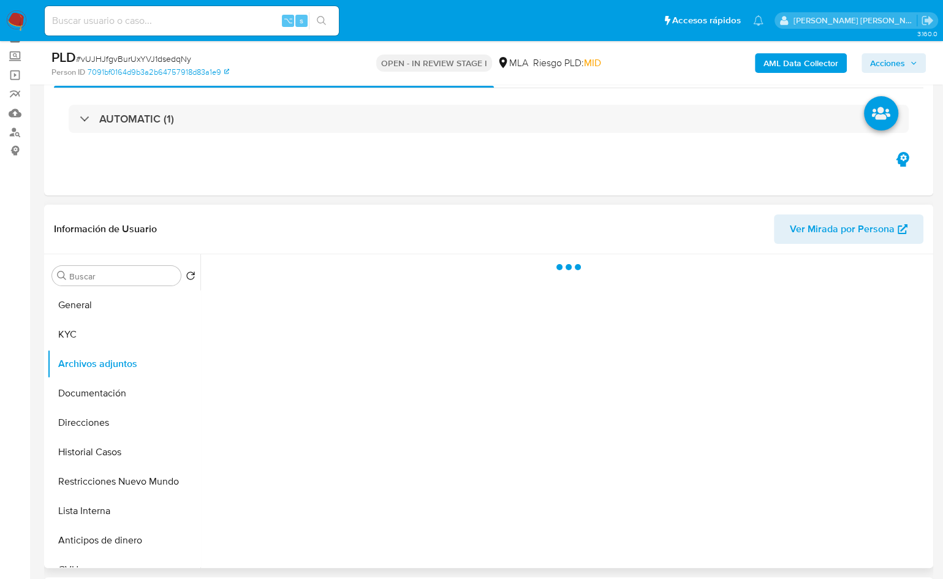
scroll to position [86, 0]
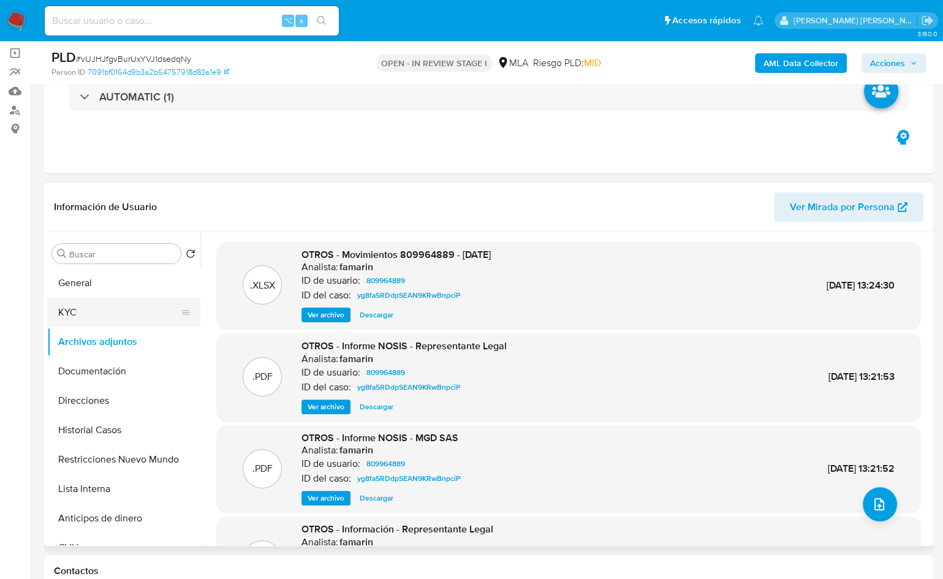
click at [67, 304] on button "KYC" at bounding box center [118, 312] width 143 height 29
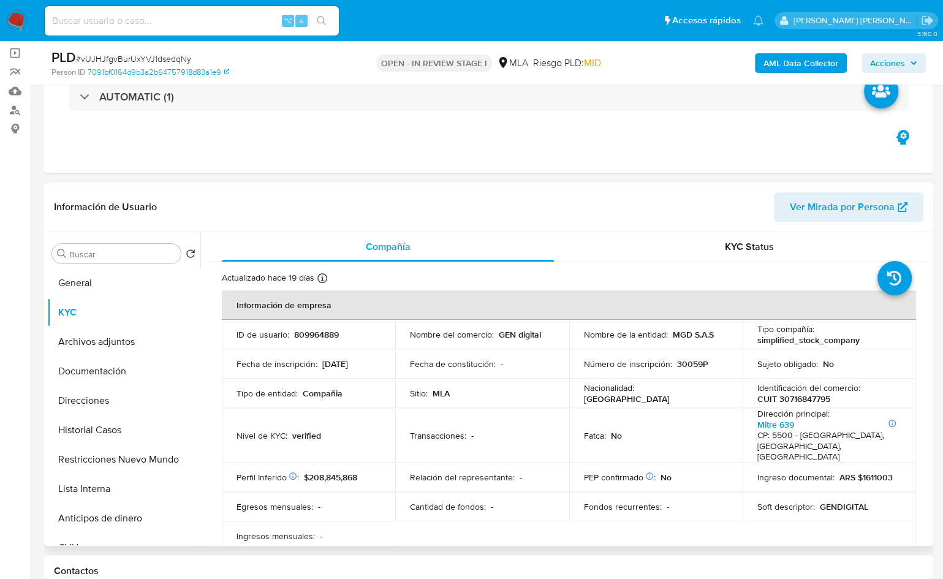
click at [809, 398] on p "CUIT 30716847795" at bounding box center [794, 399] width 73 height 11
copy p "30716847795"
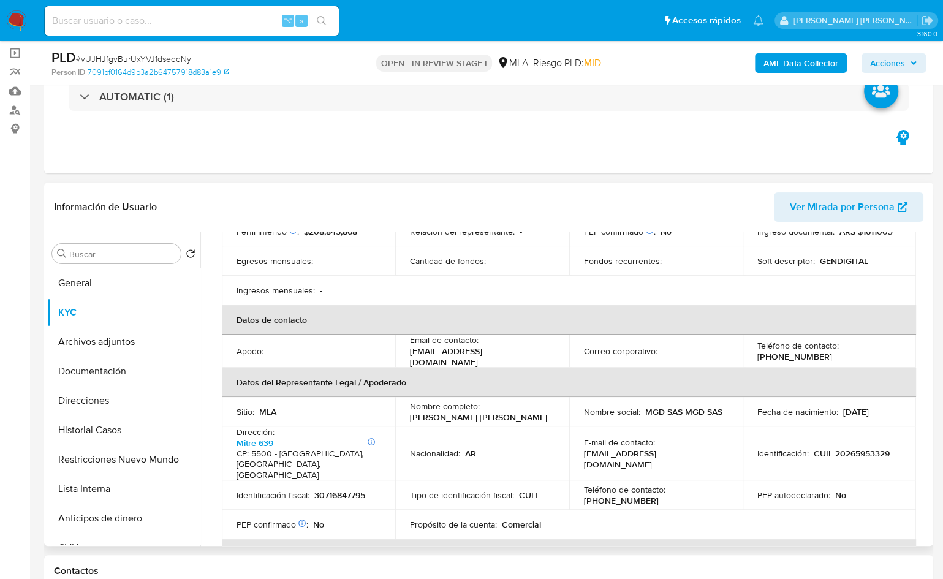
scroll to position [245, 0]
click at [793, 352] on p "(261) 2351023" at bounding box center [795, 357] width 75 height 11
copy p "2351023"
drag, startPoint x: 495, startPoint y: 345, endPoint x: 411, endPoint y: 346, distance: 83.4
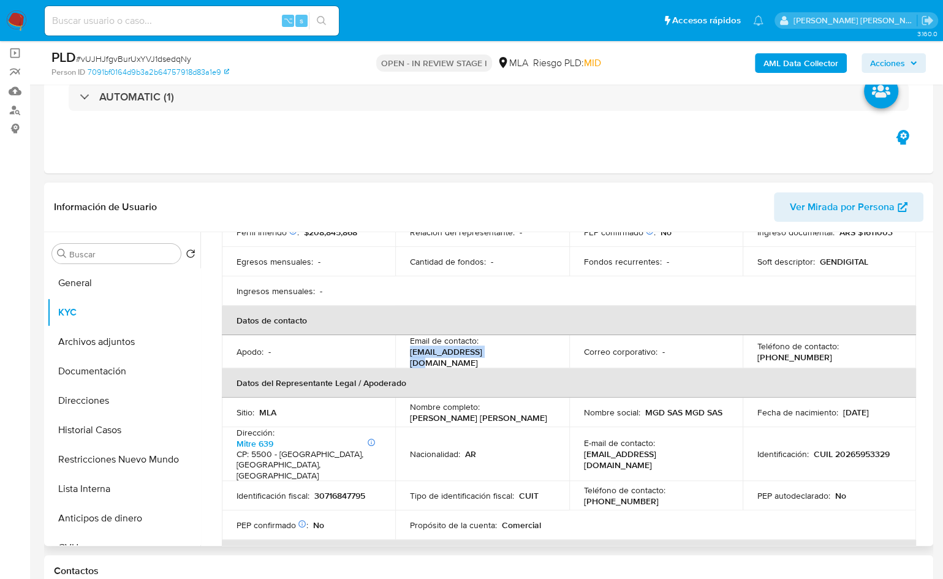
click at [411, 346] on div "Email de contacto : mgdsas21@gmail.com" at bounding box center [482, 351] width 144 height 33
copy p "mgdsas21@gmail.com"
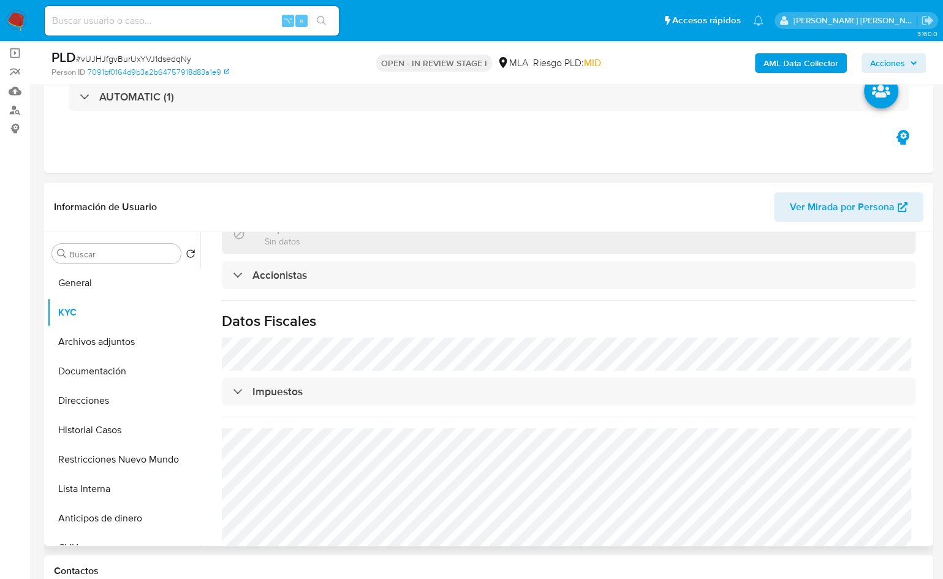
scroll to position [839, 0]
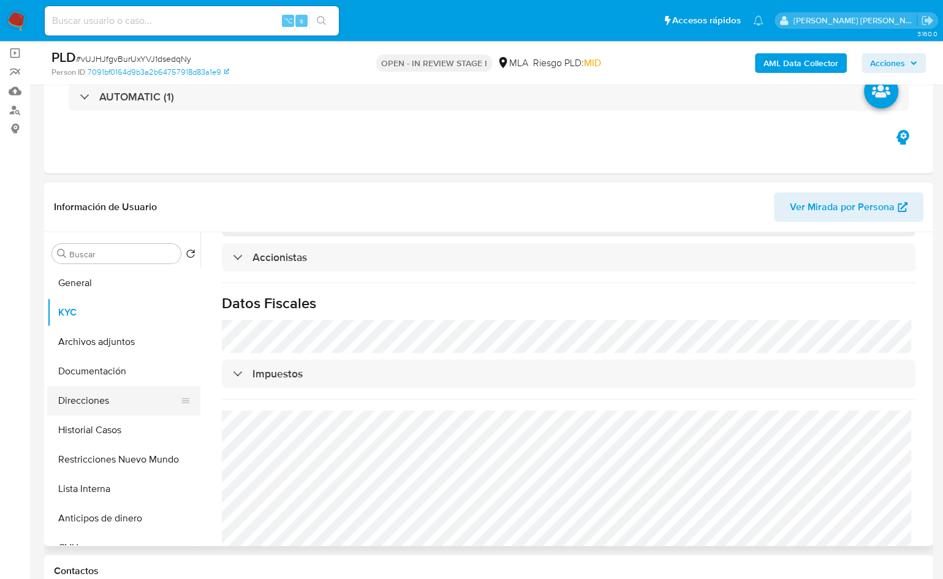
click at [99, 400] on button "Direcciones" at bounding box center [118, 400] width 143 height 29
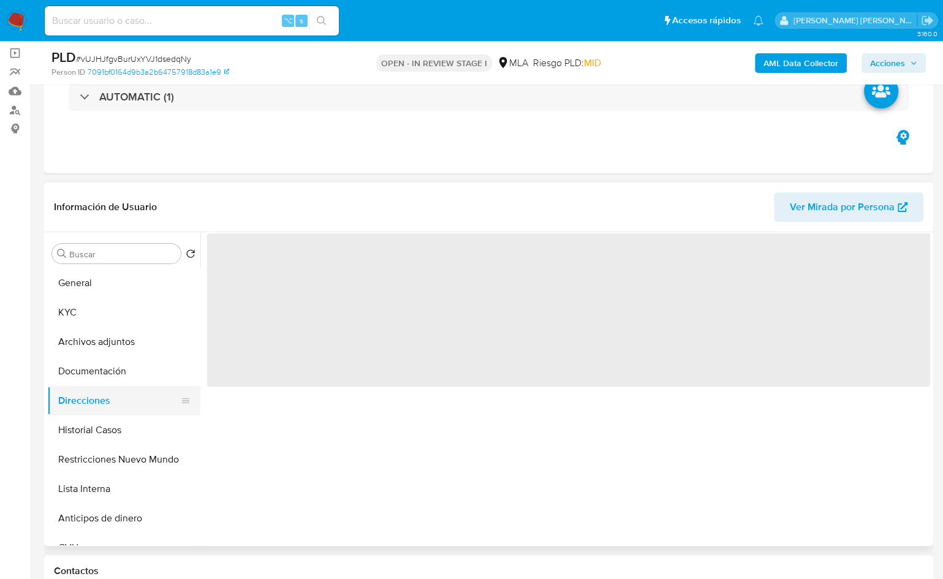
scroll to position [0, 0]
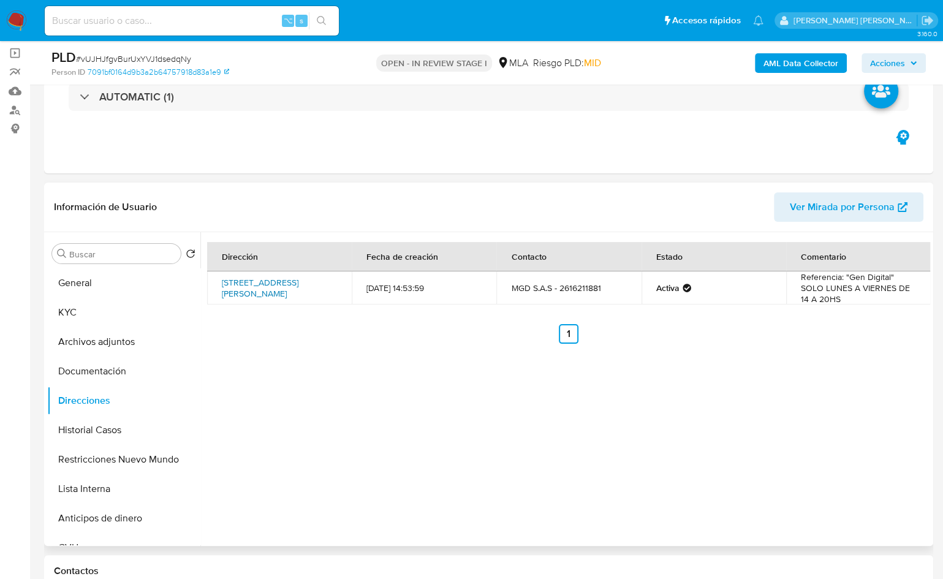
click at [250, 283] on link "San Juan 1116, Capital, Mendoza, 5500, Argentina 1116" at bounding box center [260, 287] width 77 height 23
click at [268, 291] on link "San Juan 1116, Capital, Mendoza, 5500, Argentina 1116" at bounding box center [260, 287] width 77 height 23
click at [90, 308] on button "KYC" at bounding box center [118, 312] width 143 height 29
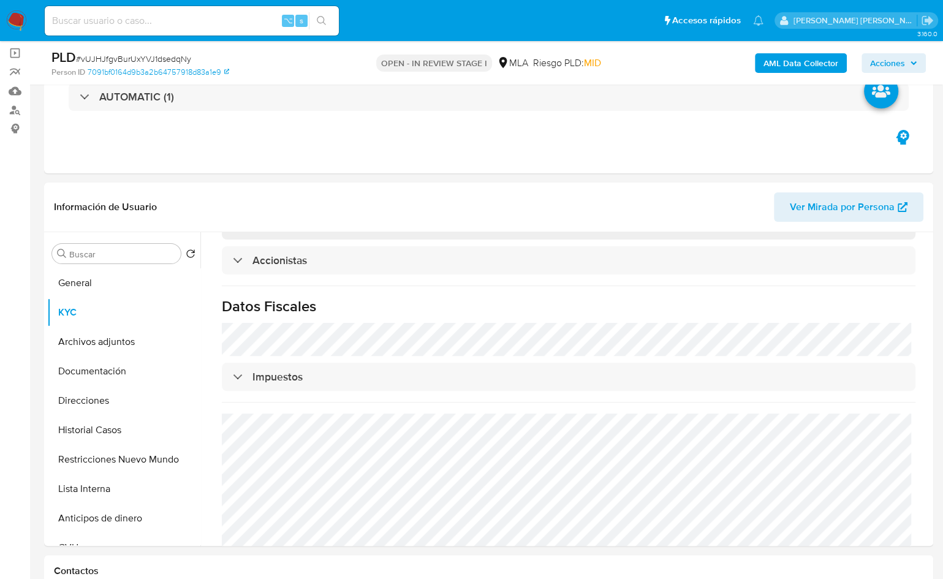
scroll to position [839, 0]
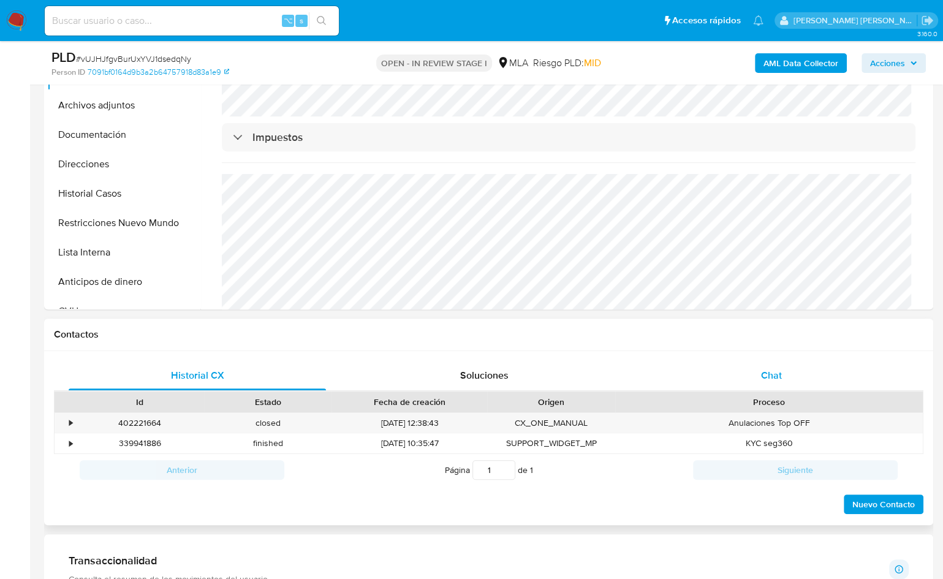
click at [765, 381] on span "Chat" at bounding box center [771, 375] width 21 height 14
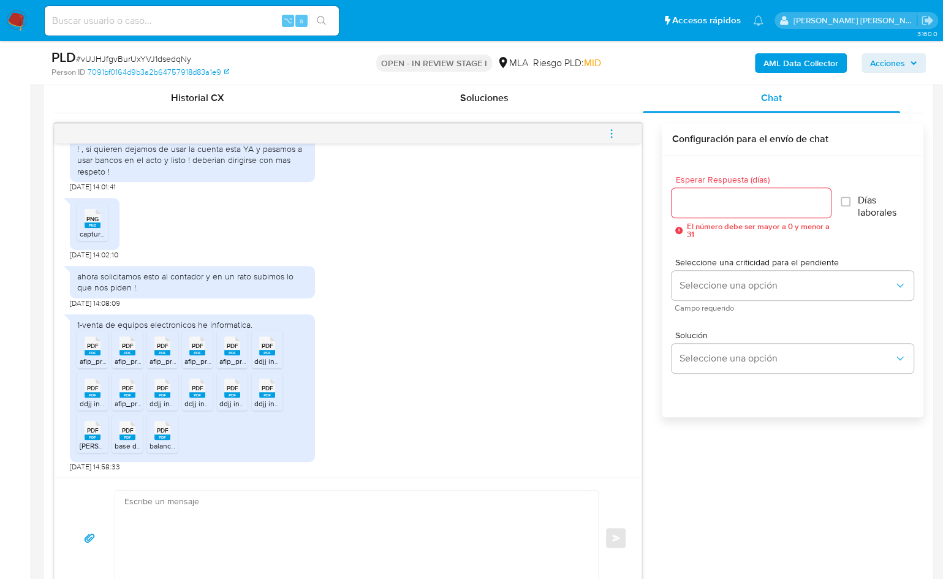
scroll to position [693, 0]
click at [98, 228] on icon "PNG" at bounding box center [93, 217] width 16 height 21
click at [96, 349] on span "PDF" at bounding box center [93, 345] width 12 height 8
click at [125, 349] on span "PDF" at bounding box center [128, 345] width 12 height 8
click at [154, 356] on icon "PDF" at bounding box center [162, 344] width 16 height 21
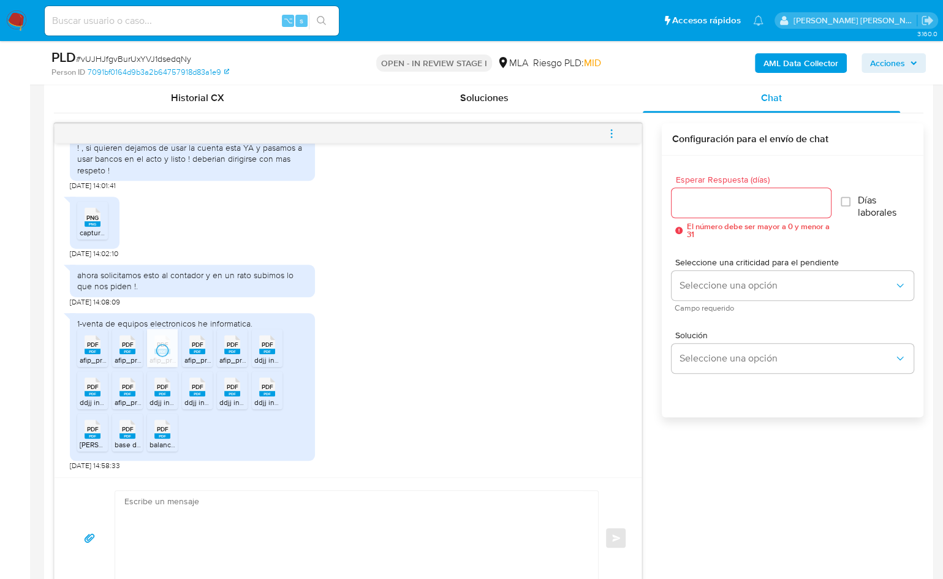
click at [185, 356] on div "PDF PDF" at bounding box center [198, 344] width 26 height 24
click at [229, 354] on rect at bounding box center [232, 352] width 16 height 6
click at [261, 354] on rect at bounding box center [267, 352] width 16 height 6
click at [264, 388] on icon at bounding box center [267, 387] width 16 height 19
click at [231, 391] on span "PDF" at bounding box center [233, 387] width 12 height 8
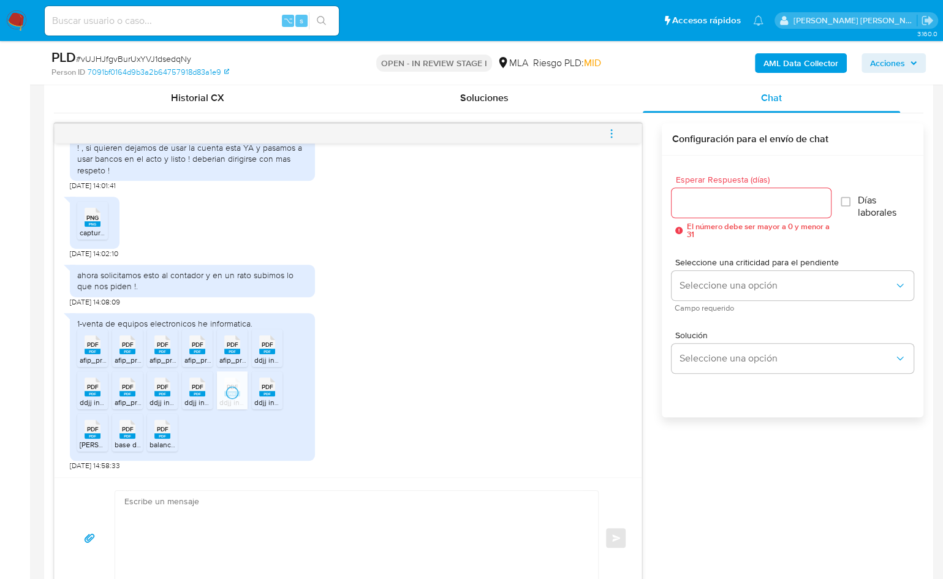
click at [202, 391] on span "PDF" at bounding box center [198, 387] width 12 height 8
click at [169, 395] on icon at bounding box center [162, 387] width 16 height 19
click at [137, 395] on div "PDF PDF" at bounding box center [128, 386] width 26 height 24
click at [91, 391] on span "PDF" at bounding box center [93, 387] width 12 height 8
click at [90, 420] on ul "PDF PDF afip_presentacion_cuit_30716847795_f5111_nrotransaccion_1117941134.pdf …" at bounding box center [192, 392] width 230 height 127
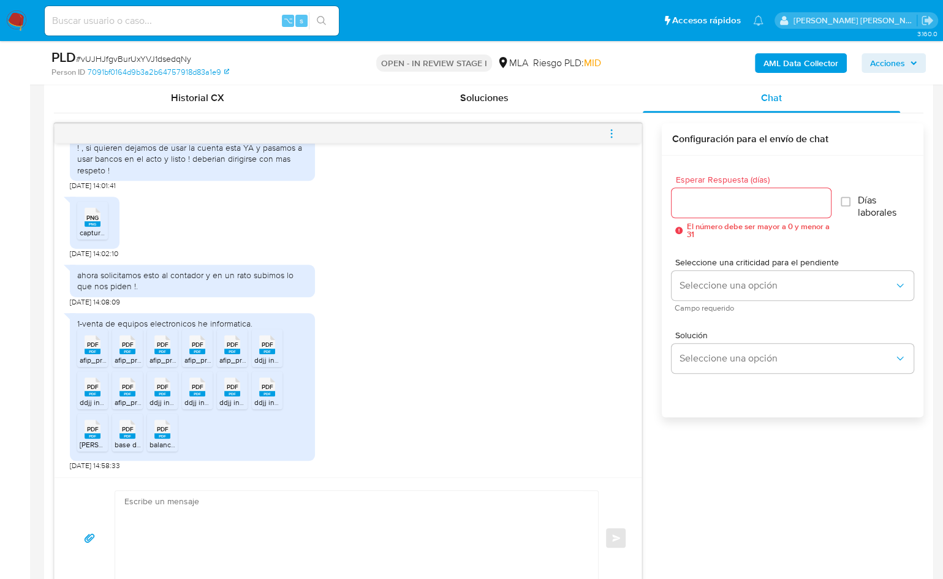
click at [94, 430] on icon at bounding box center [93, 429] width 16 height 19
click at [122, 433] on span "PDF" at bounding box center [128, 429] width 12 height 8
click at [163, 433] on span "PDF" at bounding box center [163, 429] width 12 height 8
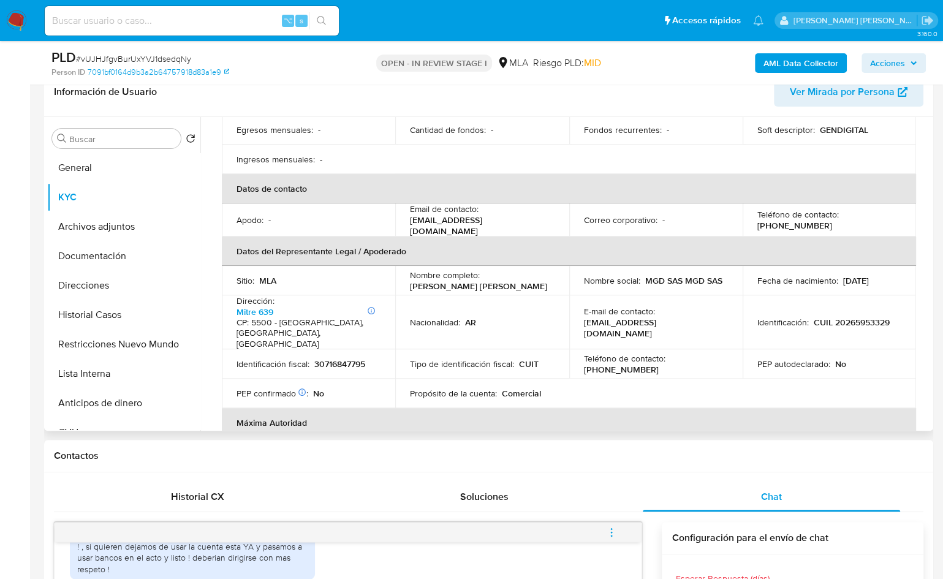
scroll to position [257, 0]
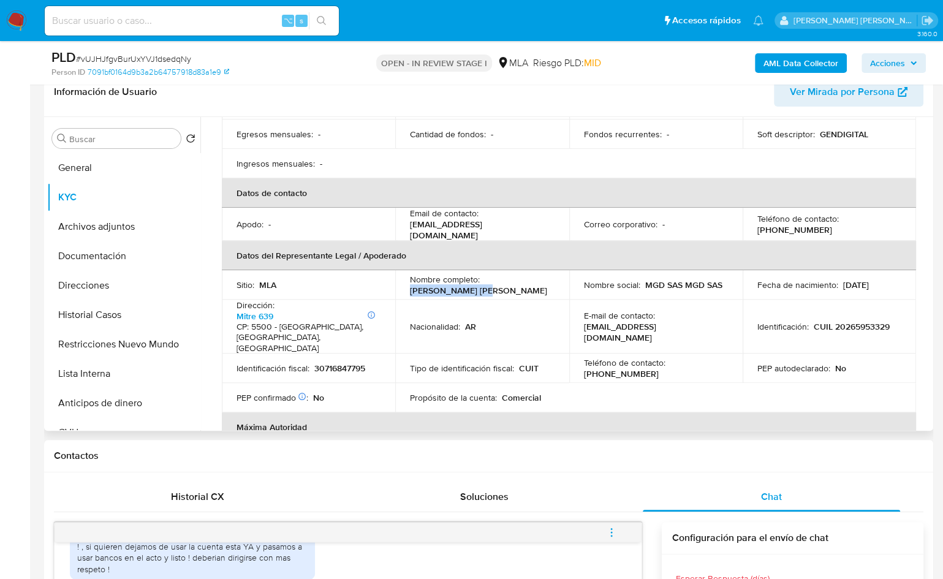
drag, startPoint x: 410, startPoint y: 276, endPoint x: 478, endPoint y: 277, distance: 67.4
click at [478, 277] on div "Nombre completo : Oscar Antonio Gil" at bounding box center [482, 285] width 144 height 22
copy p "Oscar Antonio Gil"
click at [845, 321] on p "CUIL 20265953329" at bounding box center [852, 326] width 76 height 11
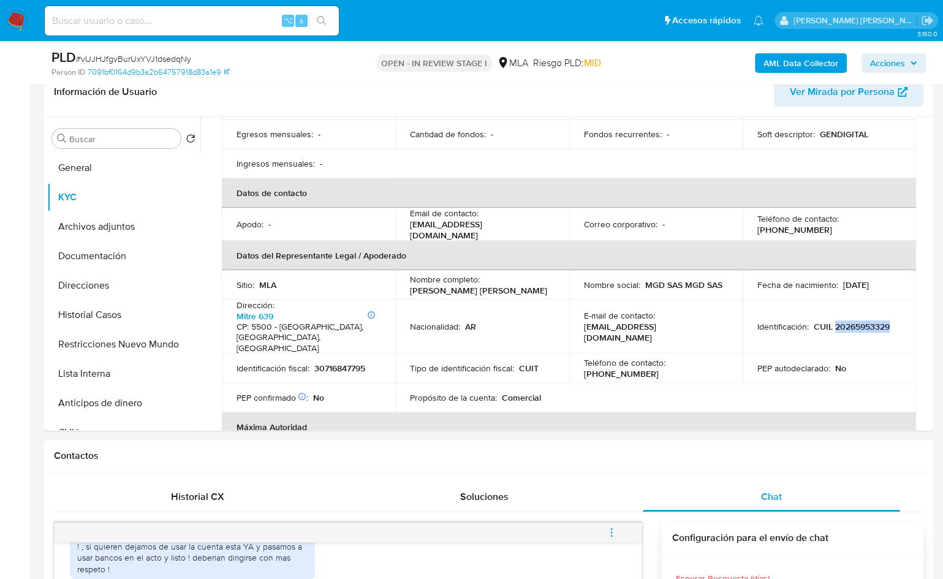
copy p "20265953329"
click at [83, 253] on button "Documentación" at bounding box center [118, 256] width 143 height 29
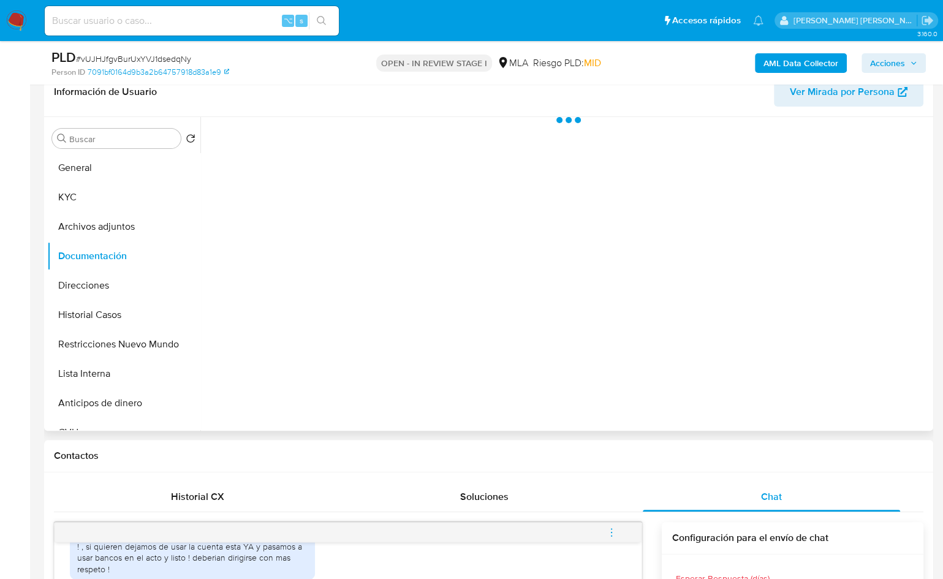
scroll to position [0, 0]
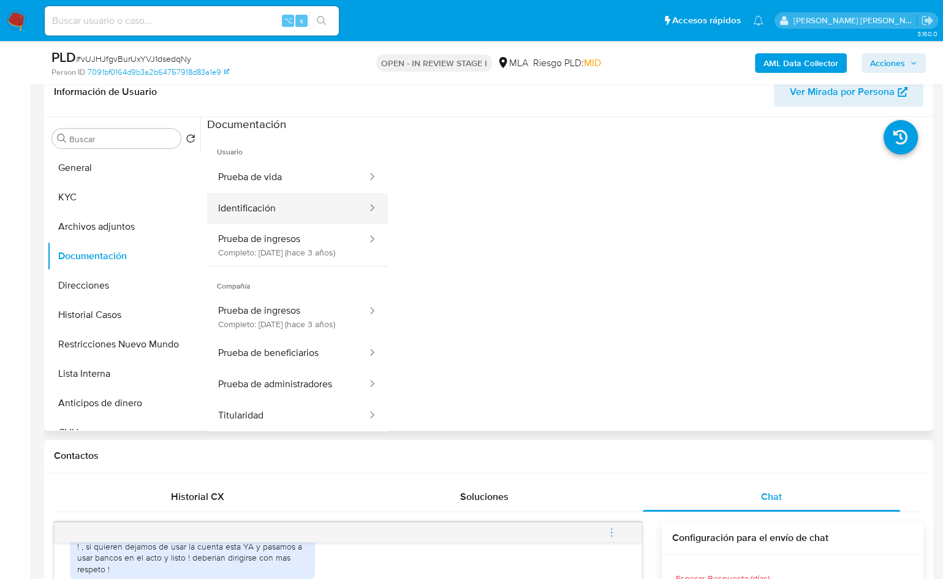
click at [283, 204] on button "Identificación" at bounding box center [287, 208] width 161 height 31
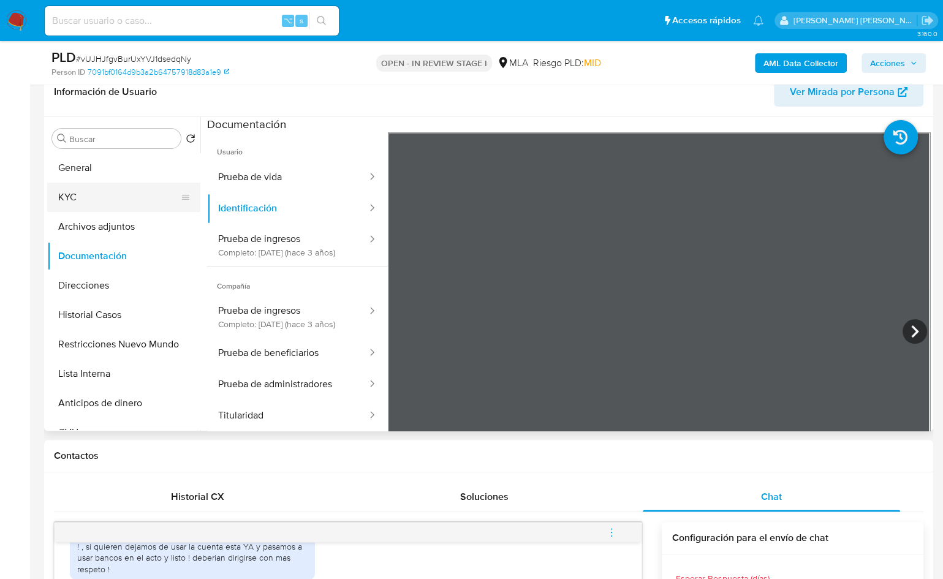
click at [117, 203] on button "KYC" at bounding box center [118, 197] width 143 height 29
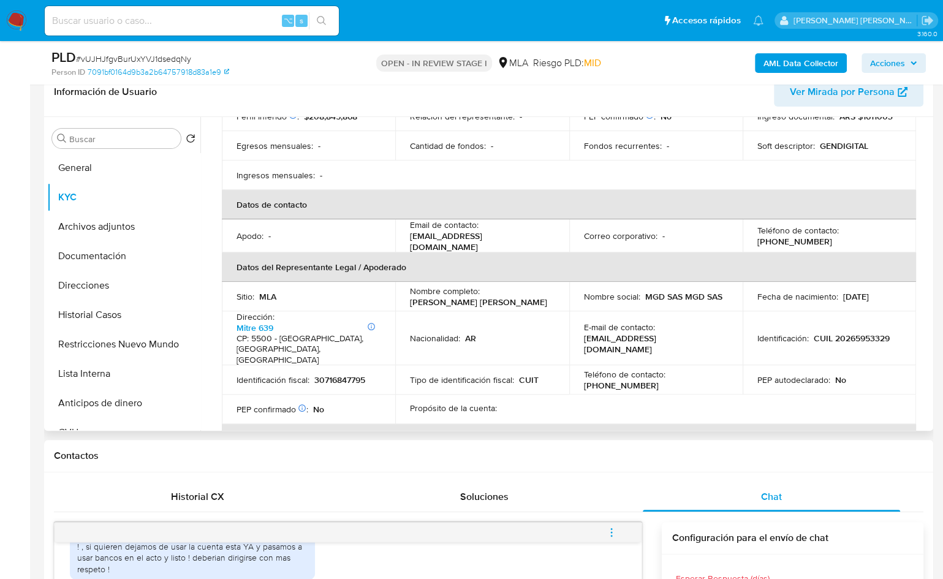
scroll to position [248, 0]
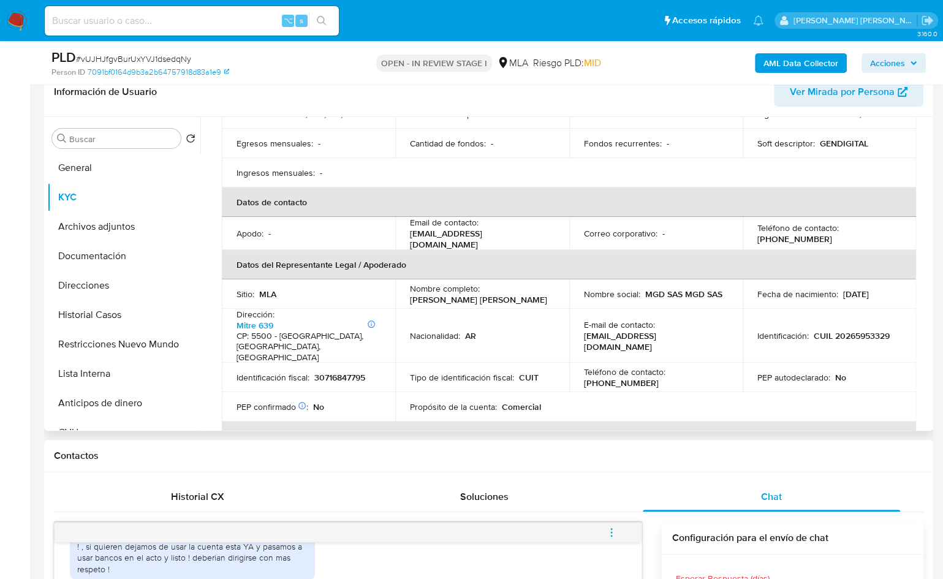
click at [706, 381] on table "Información de empresa ID de usuario : 809964889 Nombre del comercio : GEN digi…" at bounding box center [569, 218] width 695 height 583
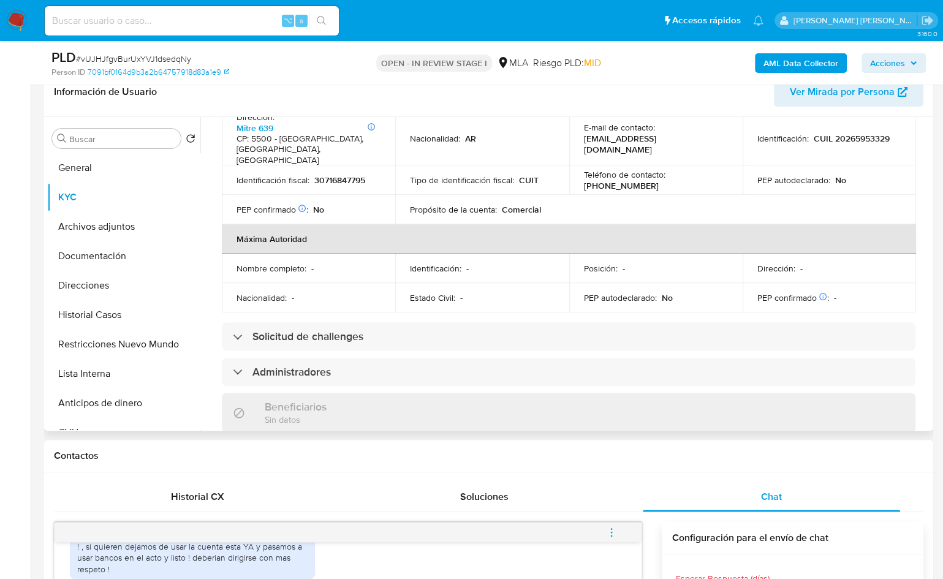
scroll to position [511, 0]
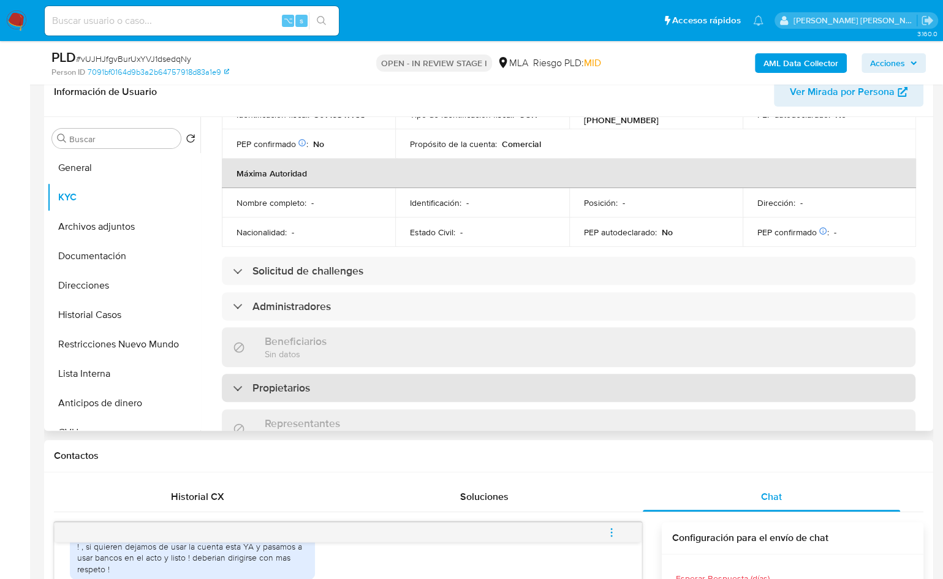
click at [295, 381] on h3 "Propietarios" at bounding box center [282, 387] width 58 height 13
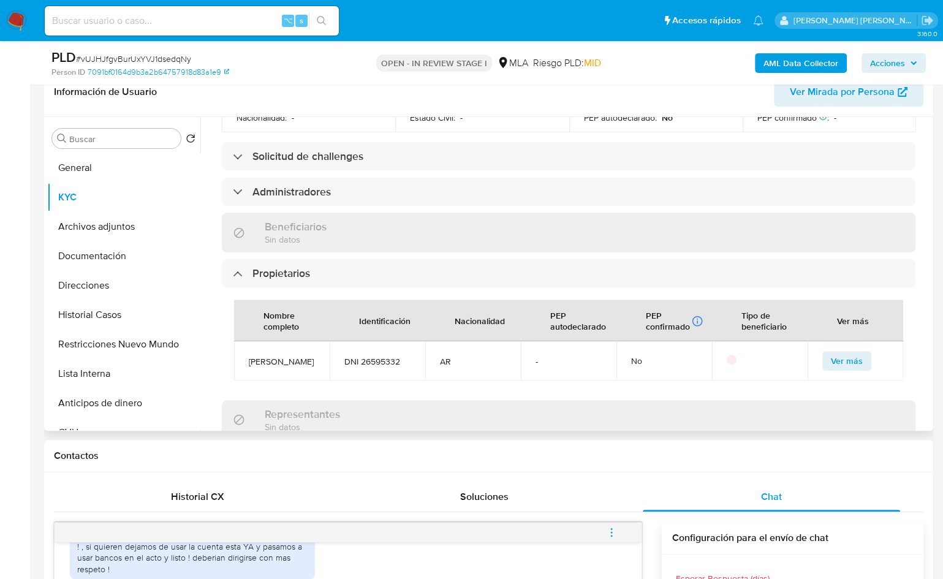
scroll to position [699, 0]
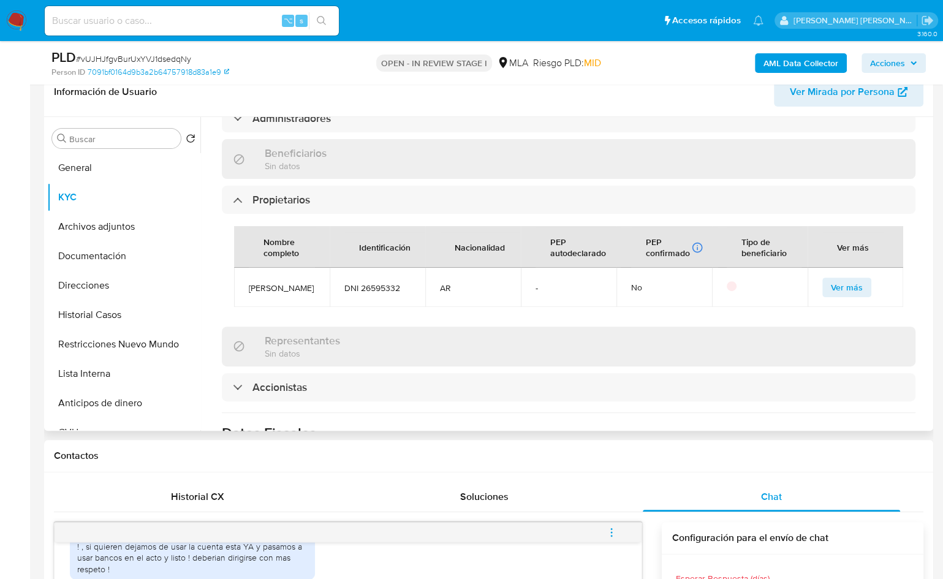
click at [729, 281] on p at bounding box center [732, 286] width 10 height 10
click at [849, 279] on span "Ver más" at bounding box center [847, 287] width 32 height 17
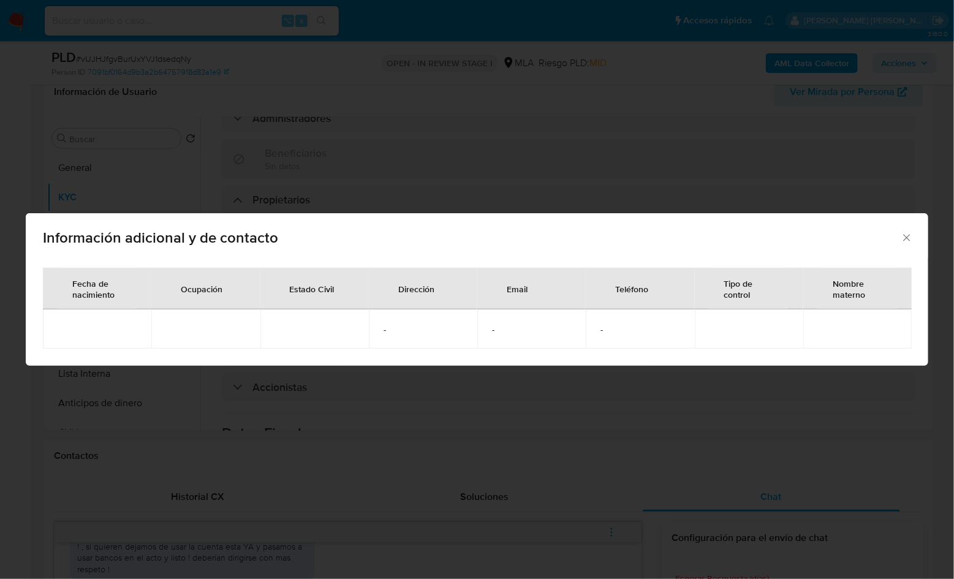
click at [902, 234] on icon "Cerrar" at bounding box center [907, 238] width 12 height 12
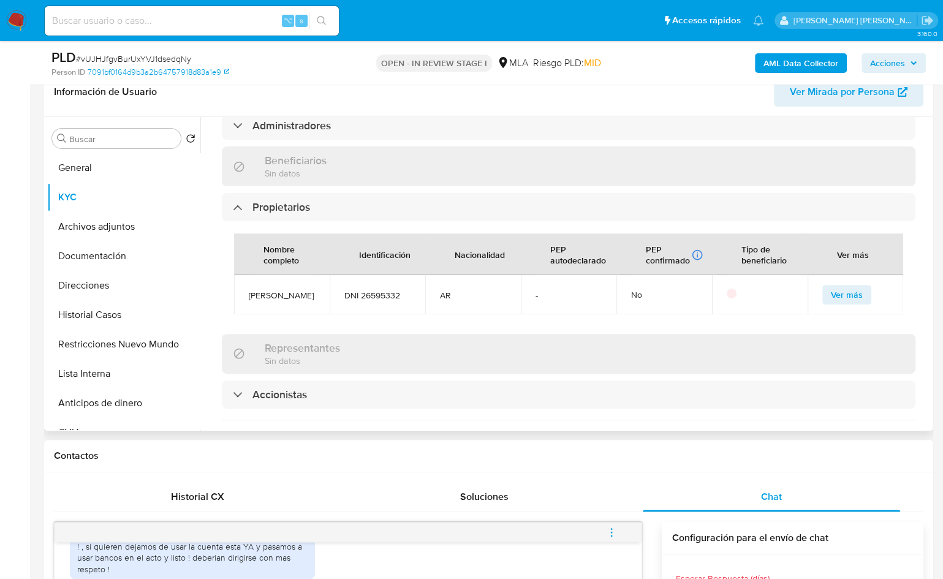
scroll to position [602, 0]
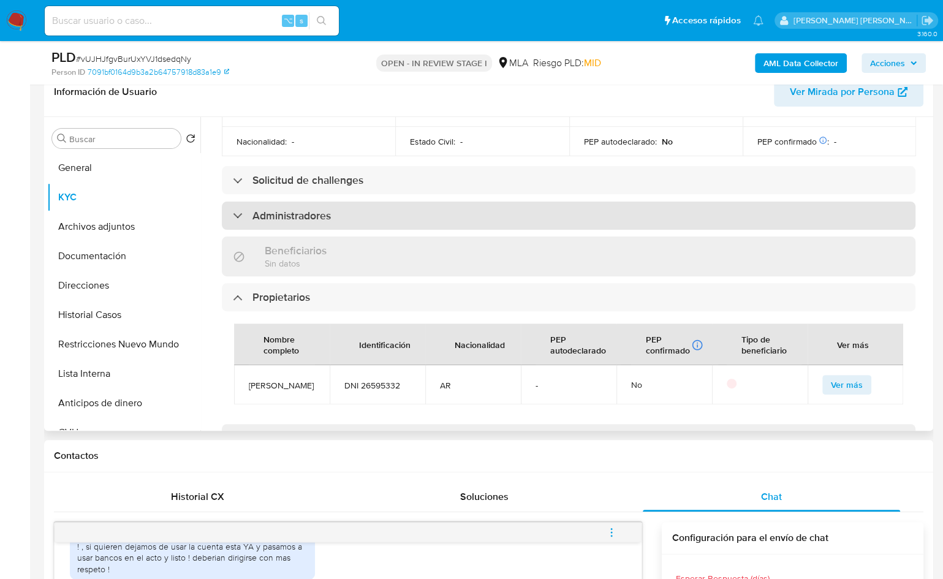
click at [317, 209] on h3 "Administradores" at bounding box center [292, 215] width 78 height 13
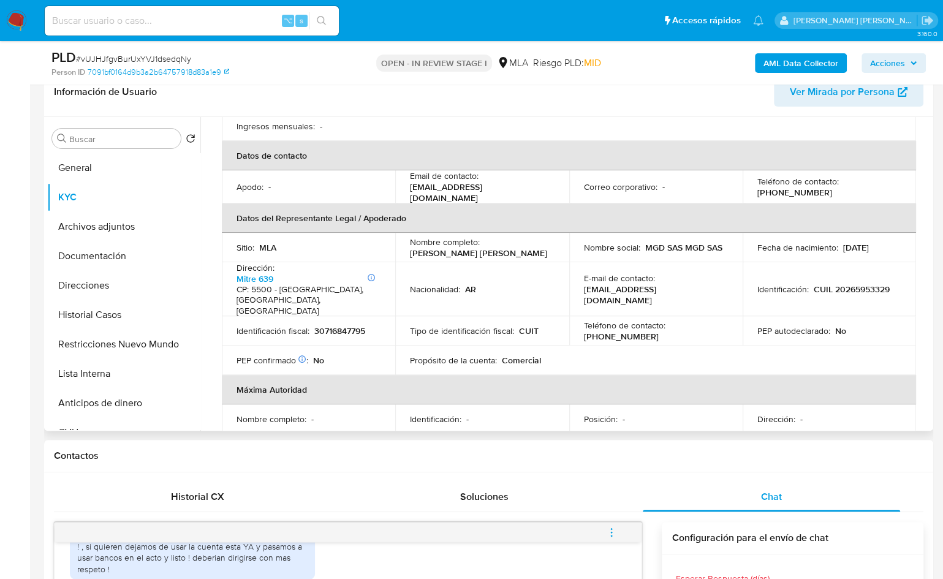
scroll to position [298, 0]
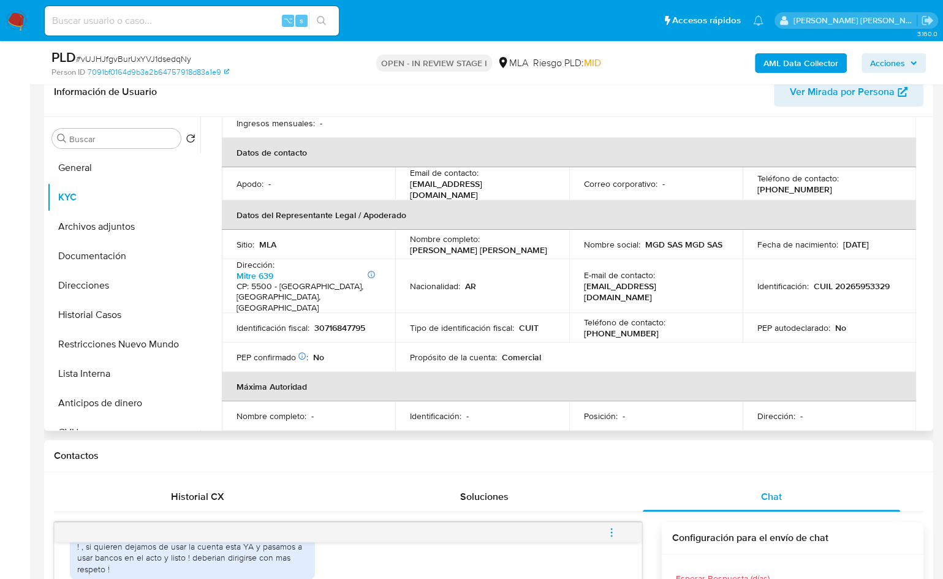
click at [688, 321] on table "Información de empresa ID de usuario : 809964889 Nombre del comercio : GEN digi…" at bounding box center [569, 168] width 695 height 583
click at [691, 332] on table "Información de empresa ID de usuario : 809964889 Nombre del comercio : GEN digi…" at bounding box center [569, 168] width 695 height 583
click at [124, 228] on button "Archivos adjuntos" at bounding box center [118, 226] width 143 height 29
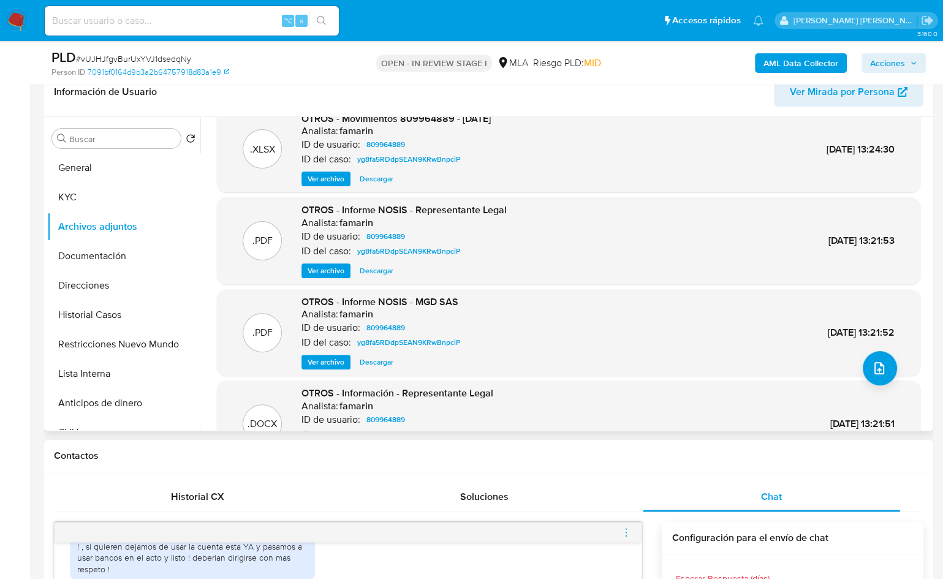
scroll to position [103, 0]
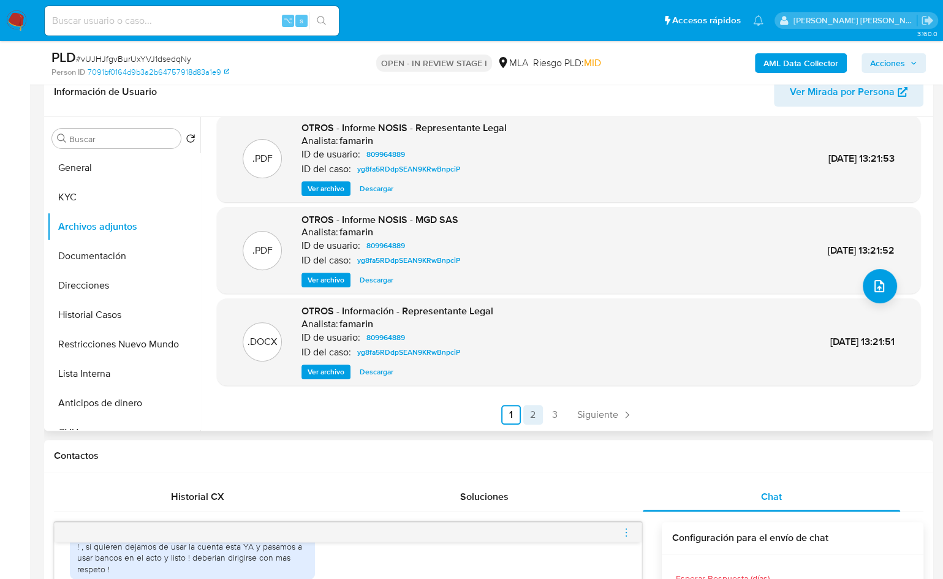
click at [539, 419] on link "2" at bounding box center [534, 415] width 20 height 20
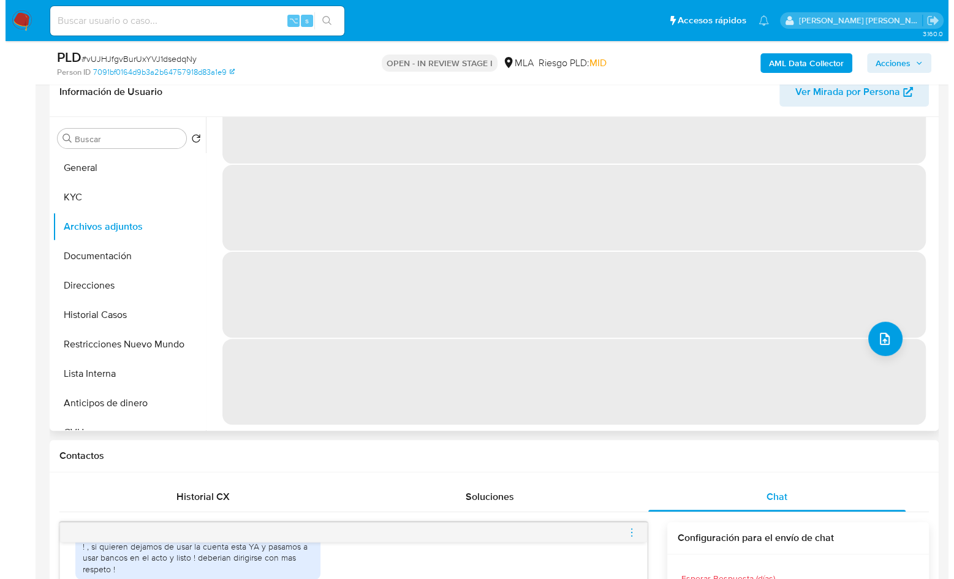
scroll to position [0, 0]
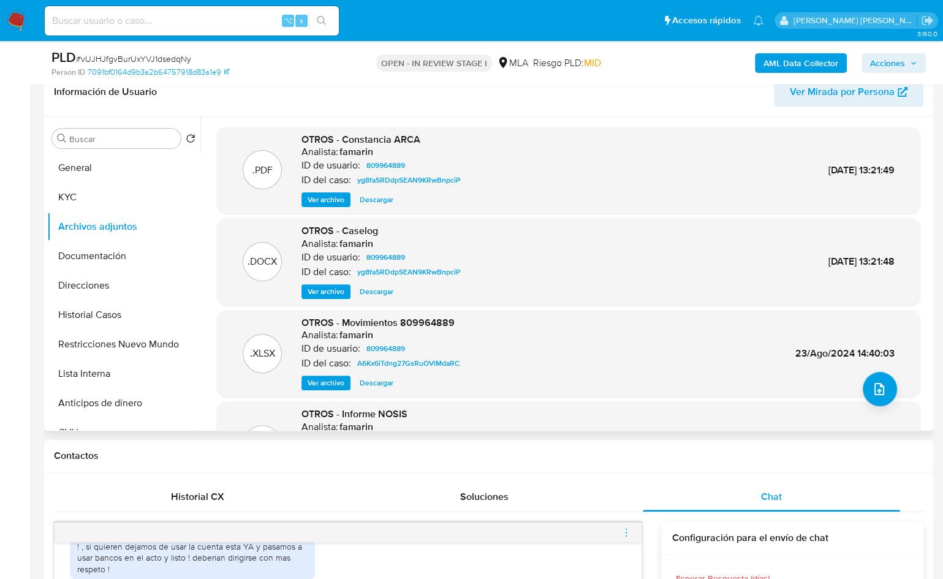
click at [333, 295] on span "Ver archivo" at bounding box center [326, 292] width 37 height 12
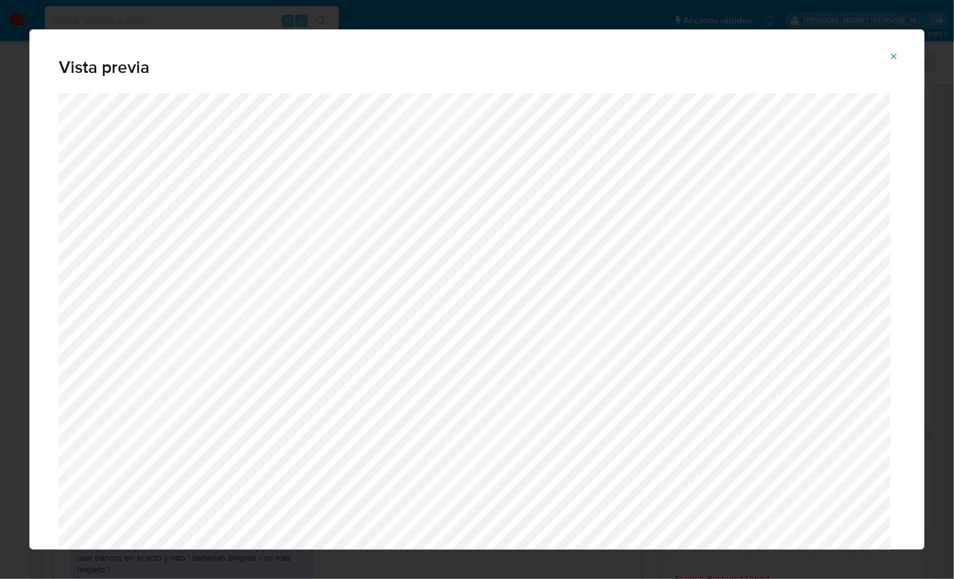
click at [899, 53] on icon "Attachment preview" at bounding box center [895, 56] width 10 height 10
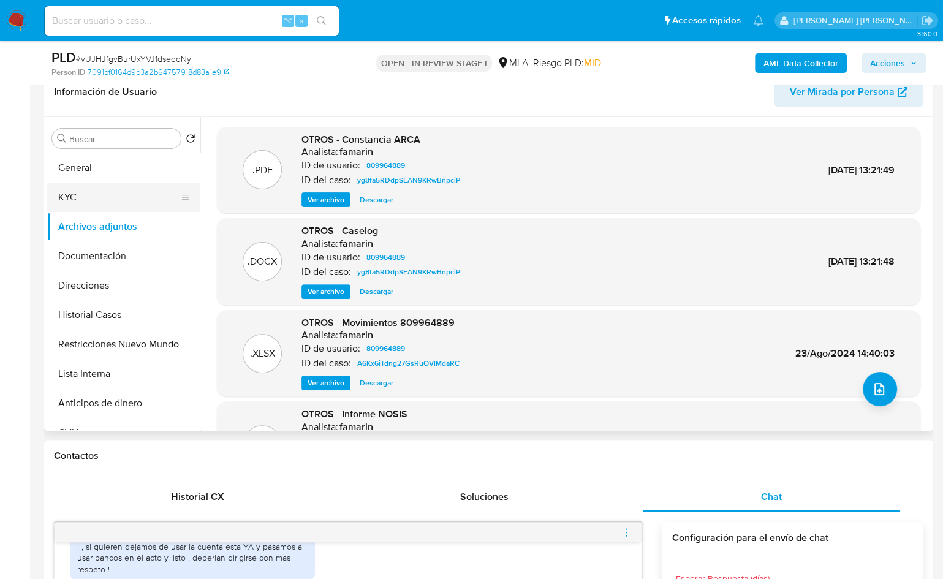
click at [77, 202] on button "KYC" at bounding box center [118, 197] width 143 height 29
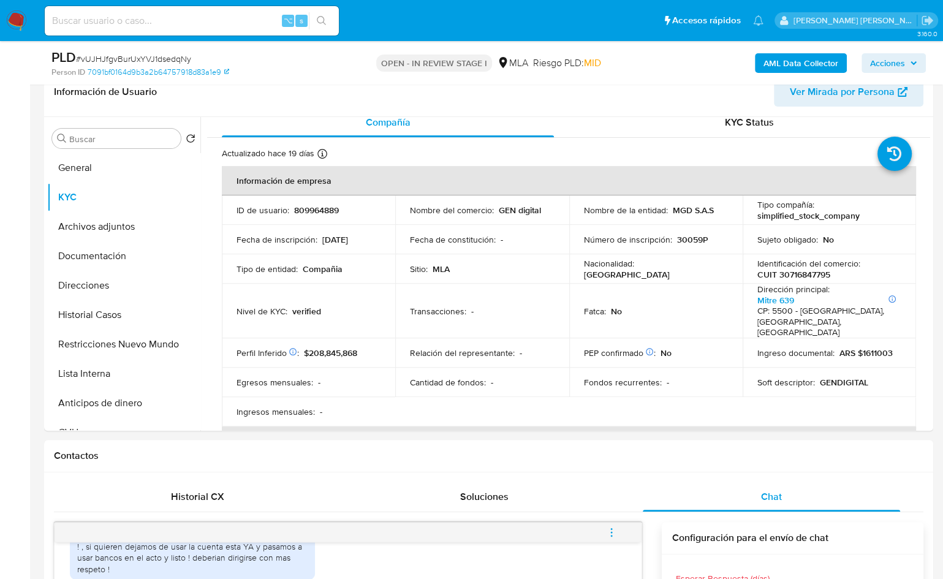
scroll to position [349, 0]
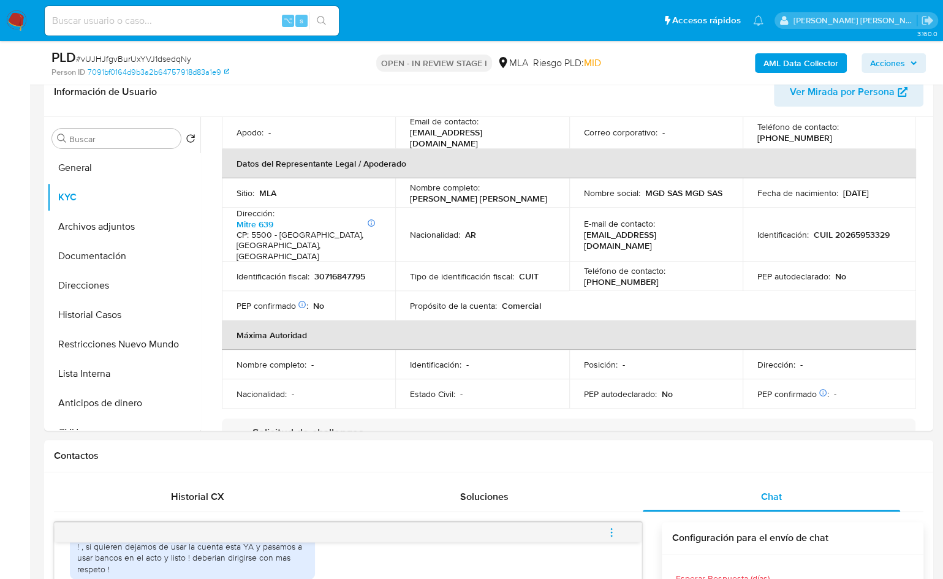
click at [838, 229] on p "CUIL 20265953329" at bounding box center [852, 234] width 76 height 11
copy p "20265953329"
click at [112, 262] on button "Documentación" at bounding box center [118, 256] width 143 height 29
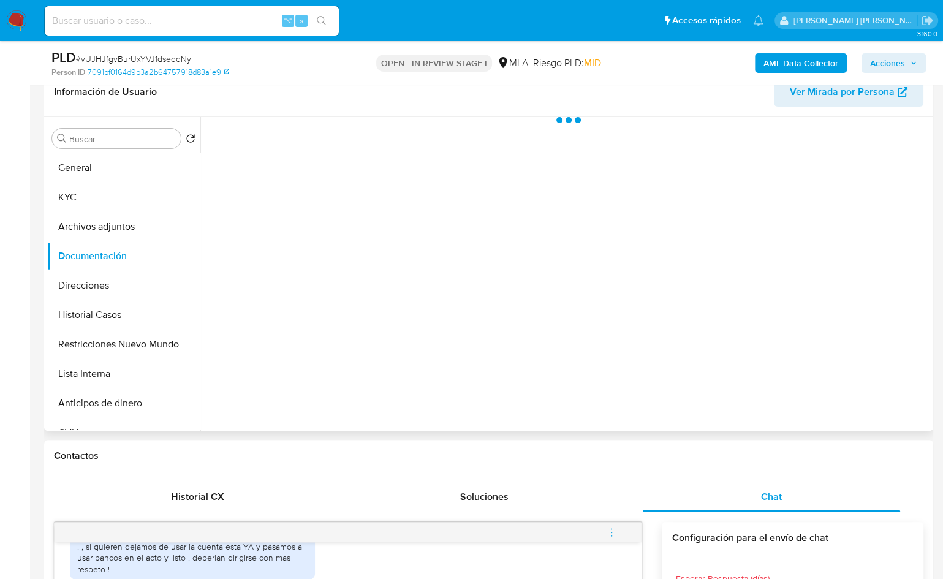
scroll to position [0, 0]
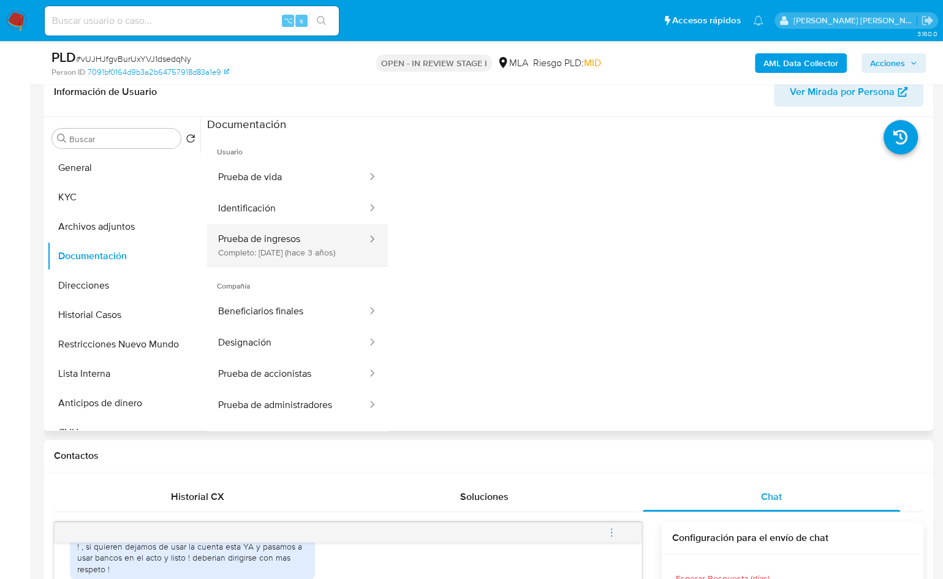
click at [307, 249] on button "Prueba de ingresos Completo: 25/10/2022 (hace 3 años)" at bounding box center [287, 245] width 161 height 42
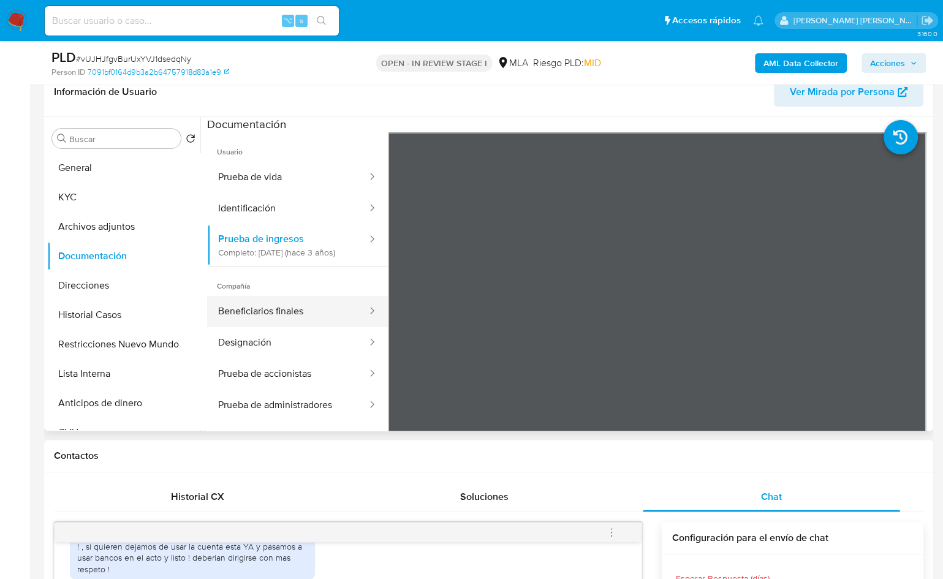
click at [302, 308] on button "Beneficiarios finales" at bounding box center [287, 311] width 161 height 31
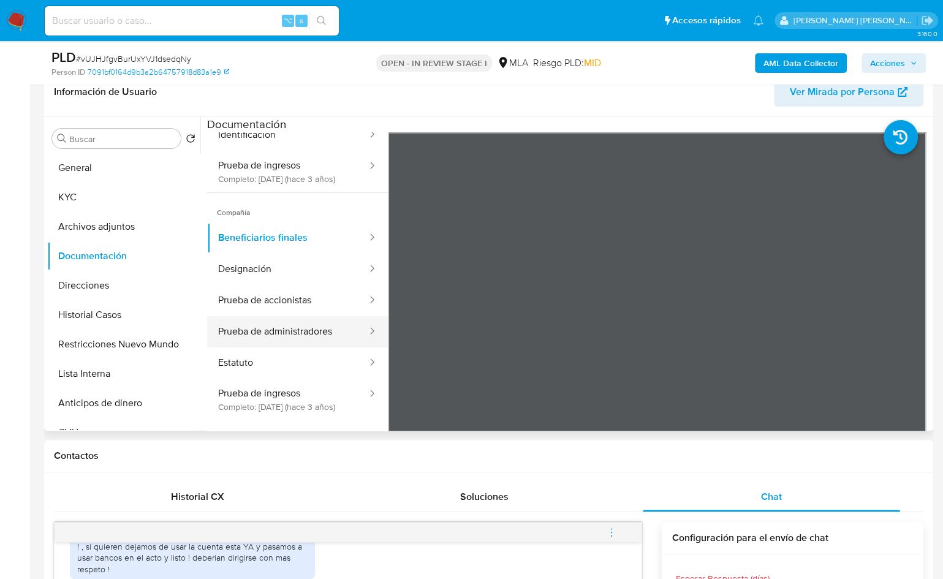
scroll to position [91, 0]
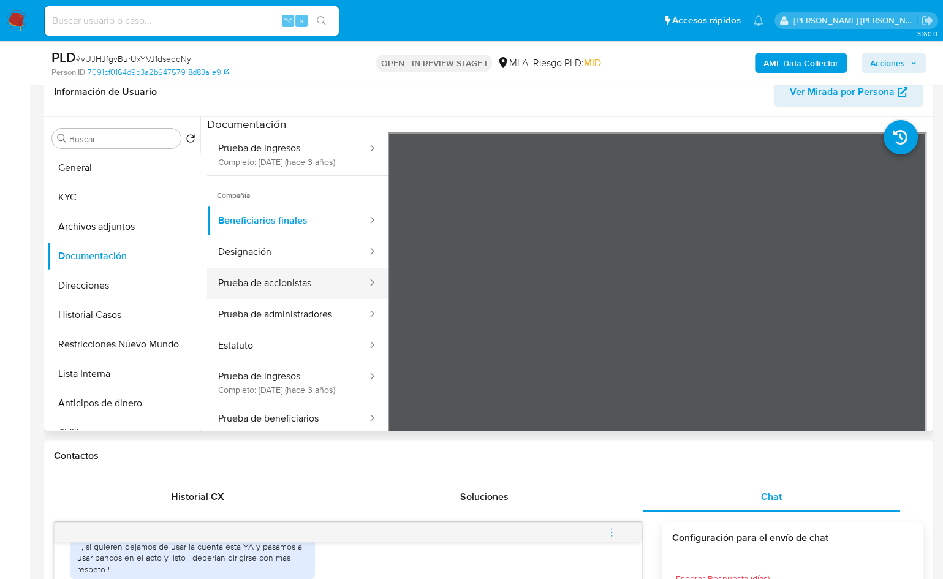
click at [302, 299] on button "Prueba de accionistas" at bounding box center [287, 283] width 161 height 31
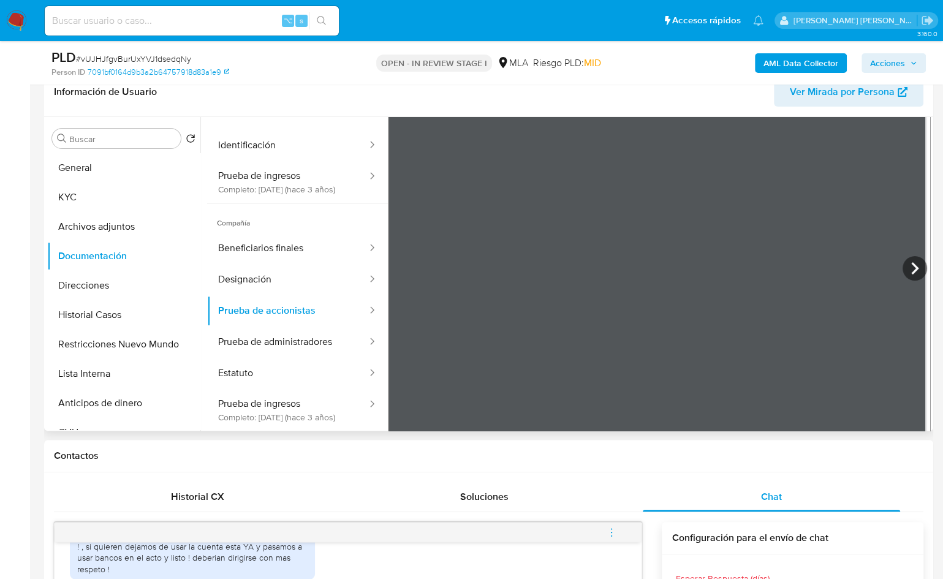
scroll to position [0, 0]
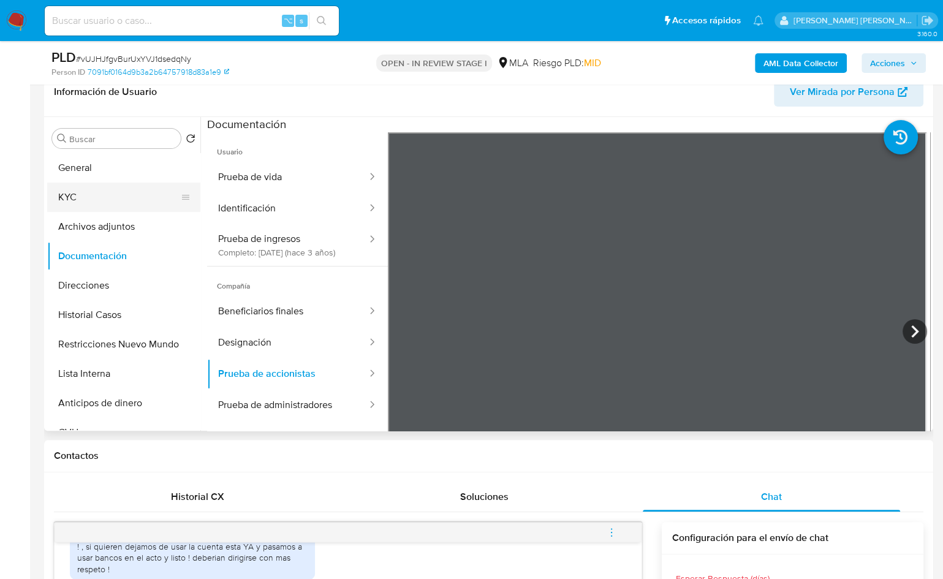
click at [93, 207] on button "KYC" at bounding box center [118, 197] width 143 height 29
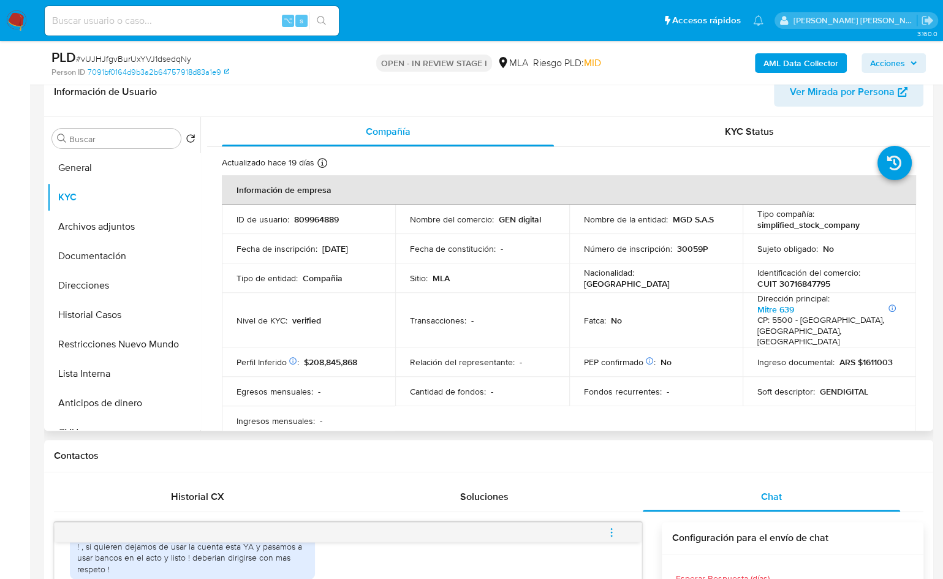
click at [799, 280] on p "CUIT 30716847795" at bounding box center [794, 283] width 73 height 11
copy p "30716847795"
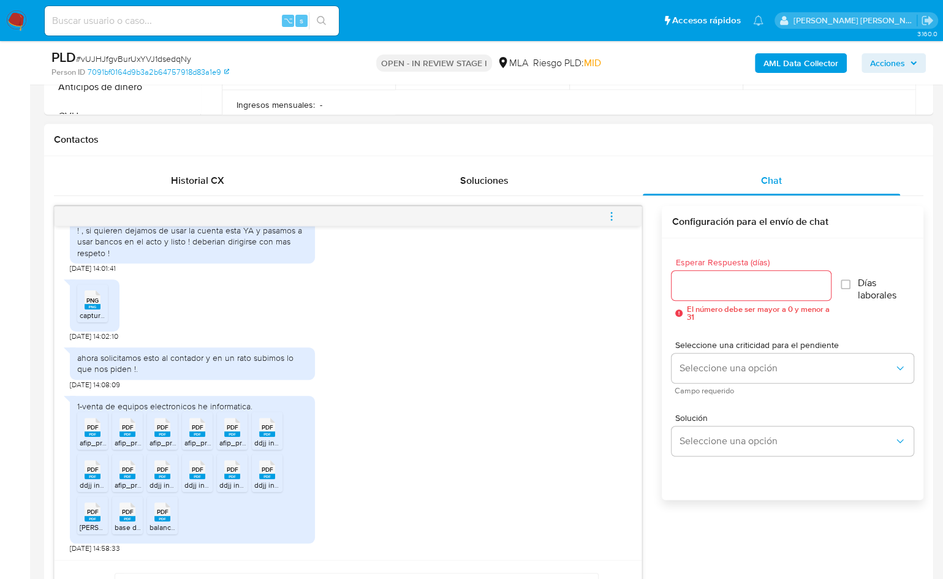
scroll to position [521, 0]
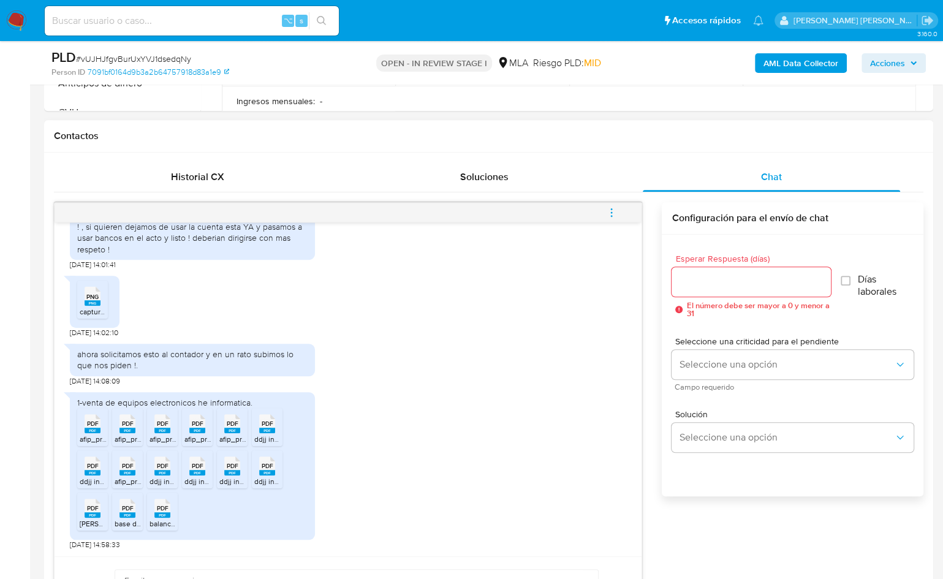
click at [659, 389] on div "17/09/2025 14:51:30 Hola Buenas, como es es de ponernos 48hs como si fuéramos d…" at bounding box center [489, 440] width 870 height 476
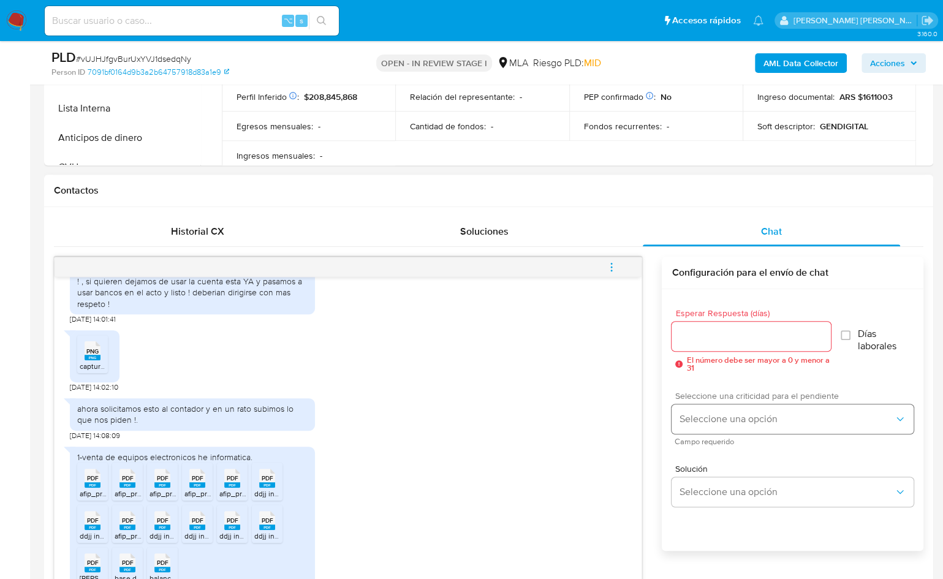
scroll to position [143, 0]
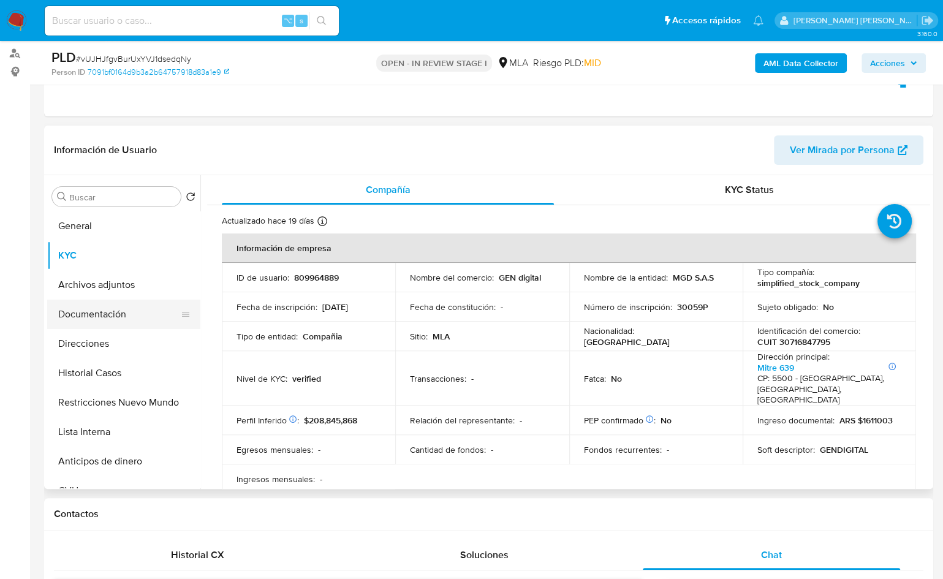
click at [123, 326] on button "Documentación" at bounding box center [118, 314] width 143 height 29
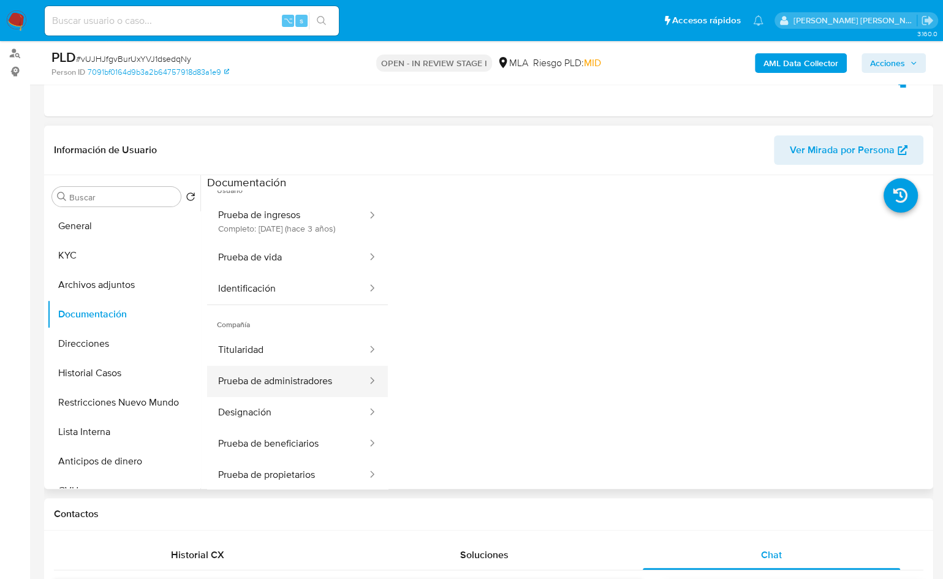
scroll to position [31, 0]
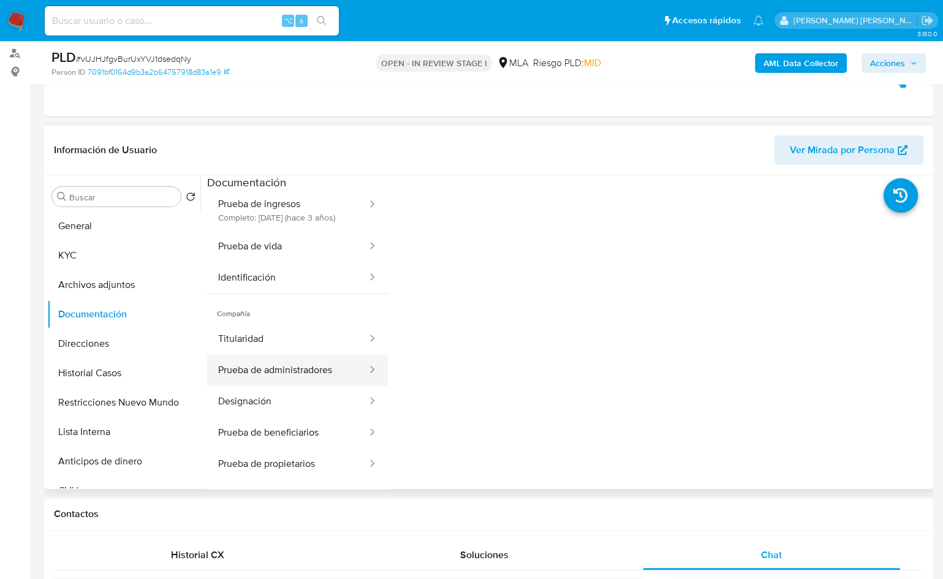
click at [264, 367] on button "Prueba de administradores" at bounding box center [287, 370] width 161 height 31
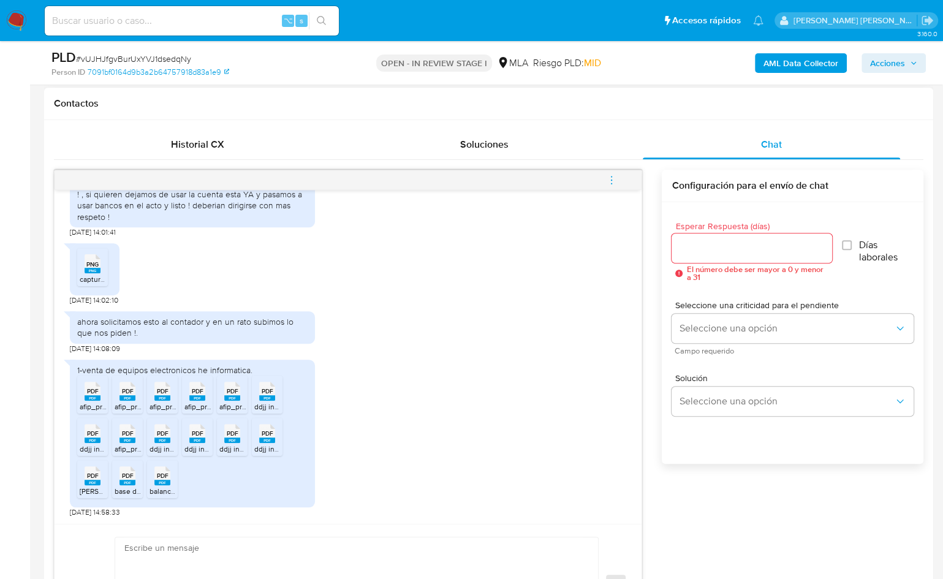
scroll to position [555, 0]
click at [835, 503] on div "17/09/2025 14:51:30 Hola Buenas, como es es de ponernos 48hs como si fuéramos d…" at bounding box center [489, 407] width 870 height 476
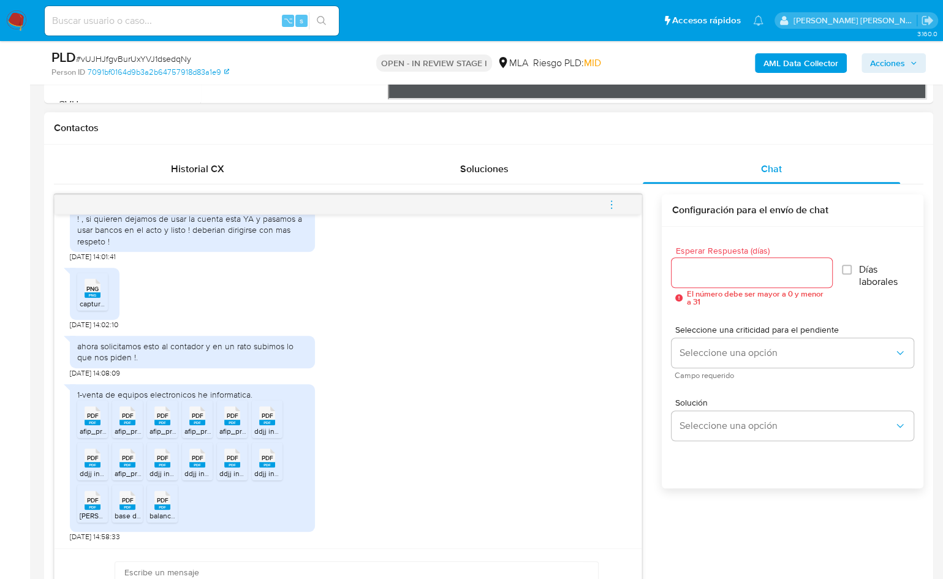
scroll to position [150, 0]
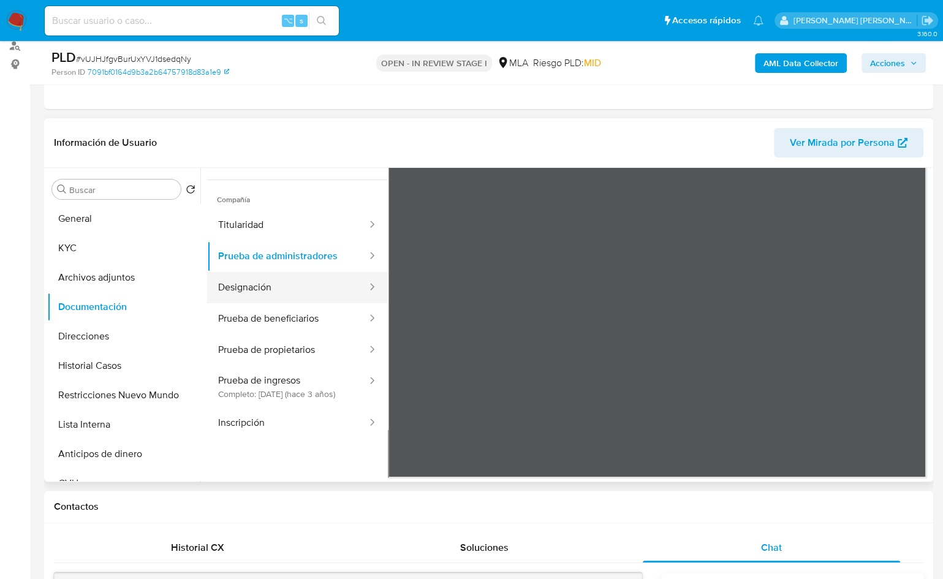
click at [272, 303] on button "Designación" at bounding box center [287, 287] width 161 height 31
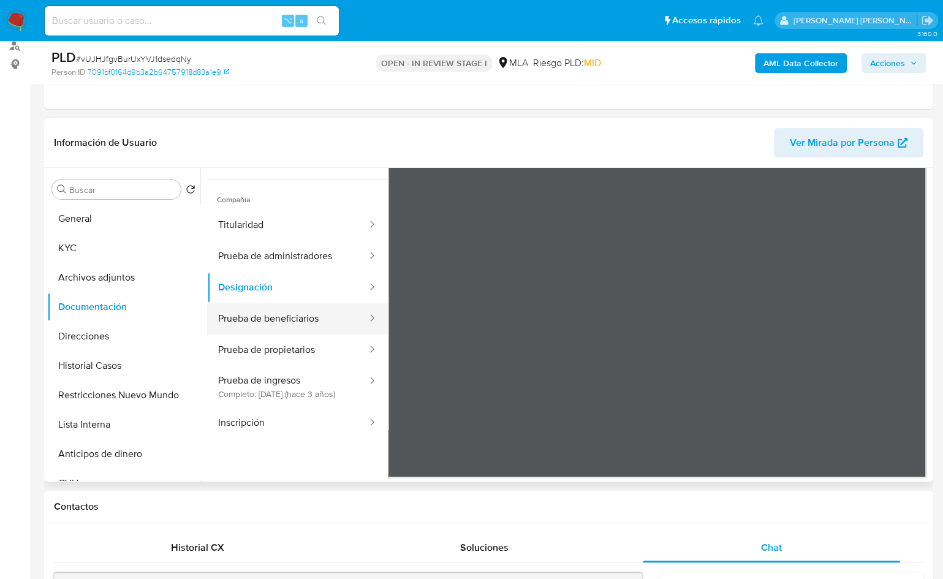
click at [325, 335] on button "Prueba de beneficiarios" at bounding box center [287, 318] width 161 height 31
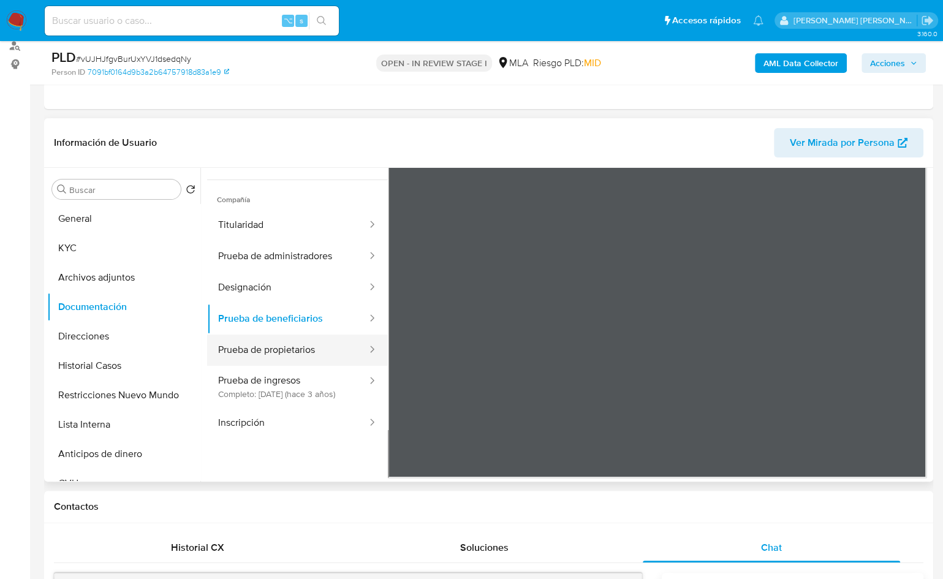
click at [283, 359] on button "Prueba de propietarios" at bounding box center [287, 350] width 161 height 31
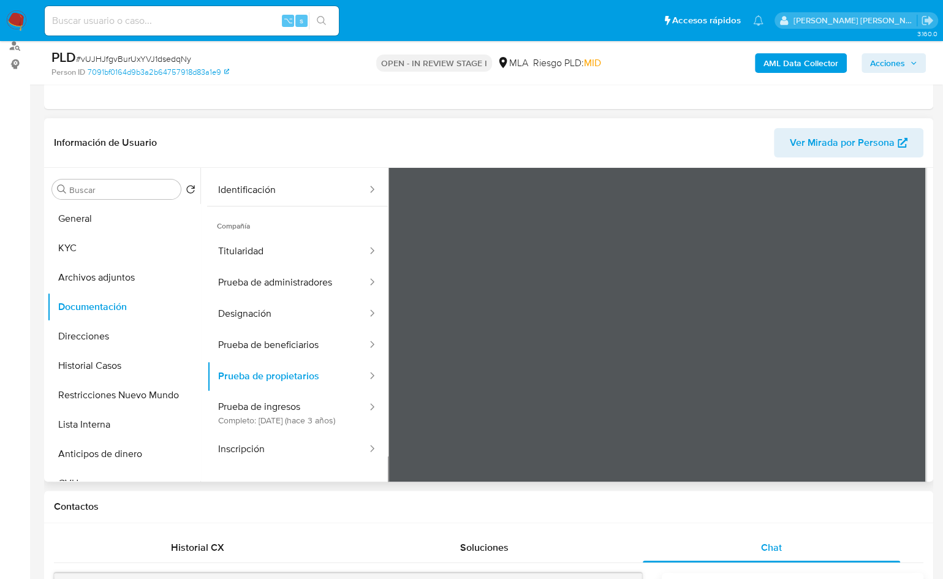
scroll to position [0, 0]
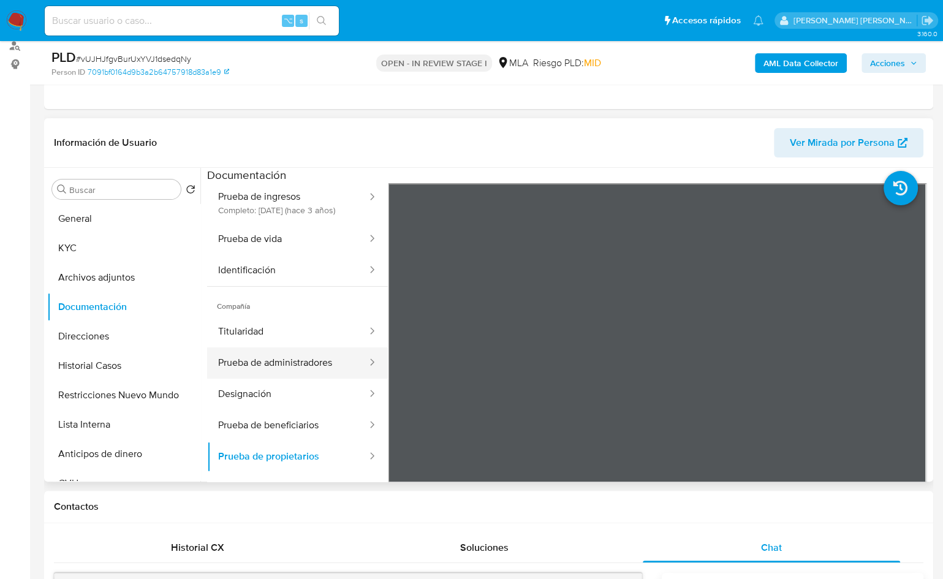
click at [309, 373] on button "Prueba de administradores" at bounding box center [287, 363] width 161 height 31
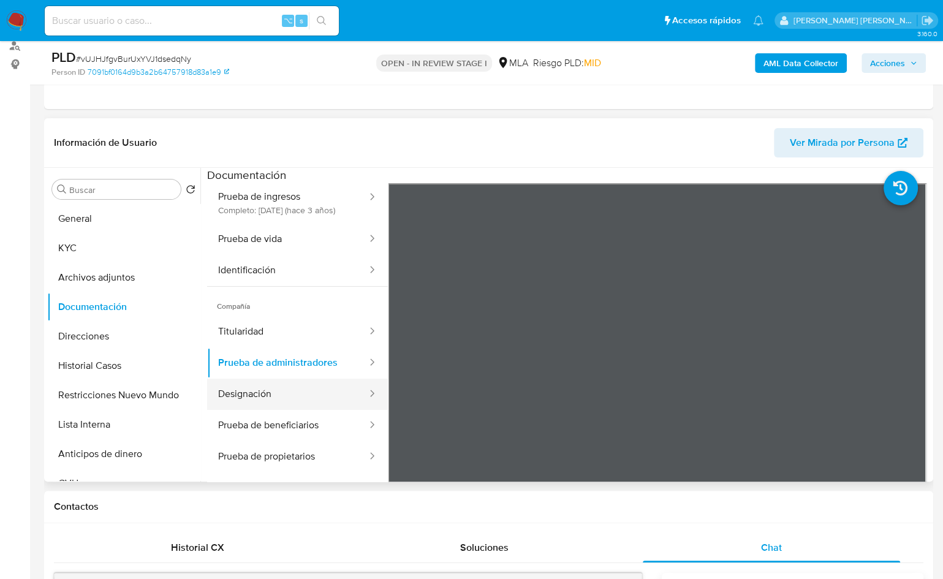
click at [279, 410] on button "Designación" at bounding box center [287, 394] width 161 height 31
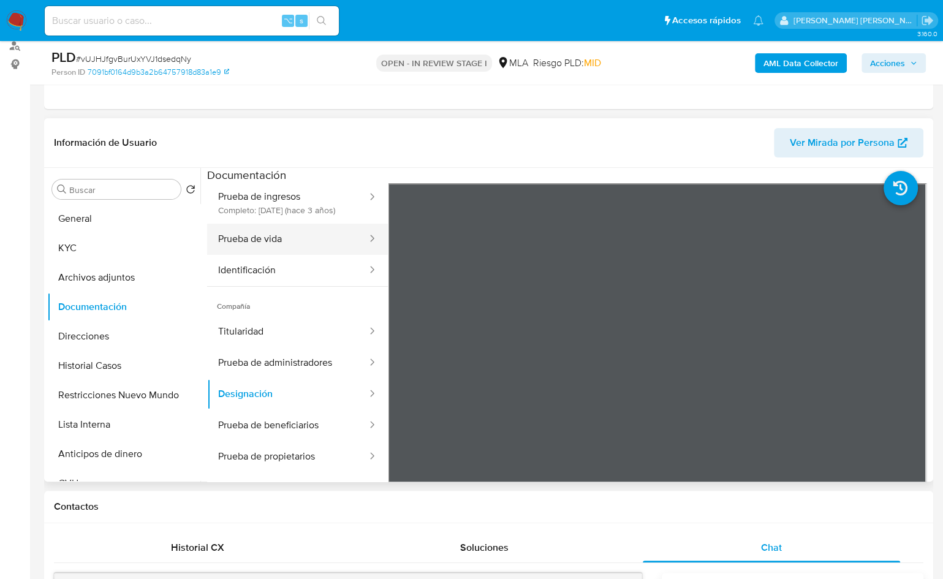
click at [286, 248] on button "Prueba de vida" at bounding box center [287, 239] width 161 height 31
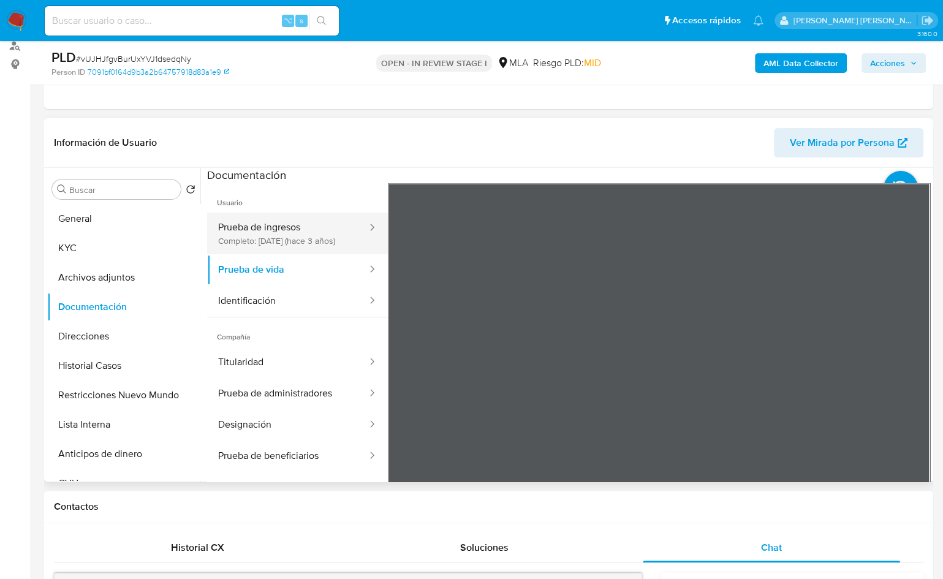
click at [278, 245] on button "Prueba de ingresos Completo: 25/10/2022 (hace 3 años)" at bounding box center [287, 234] width 161 height 42
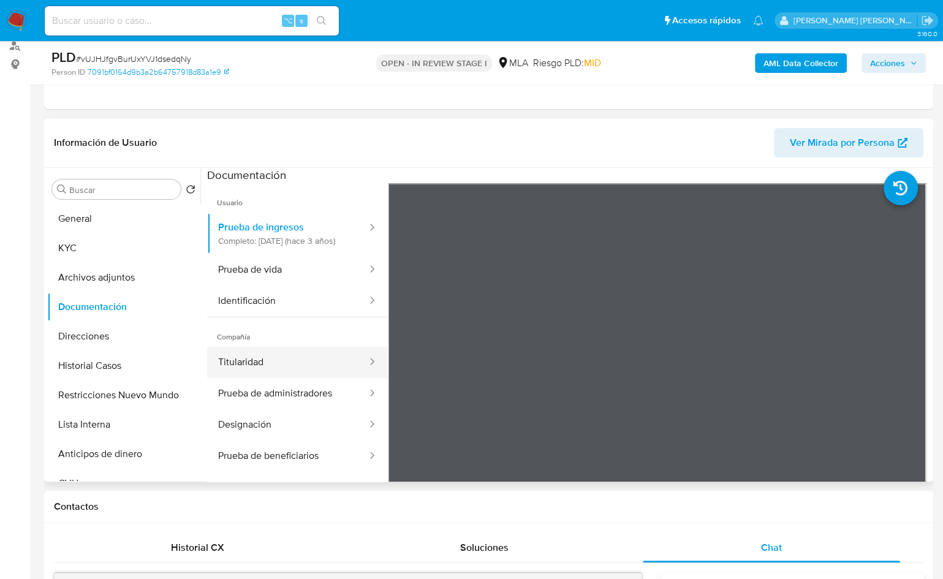
click at [284, 378] on button "Titularidad" at bounding box center [287, 362] width 161 height 31
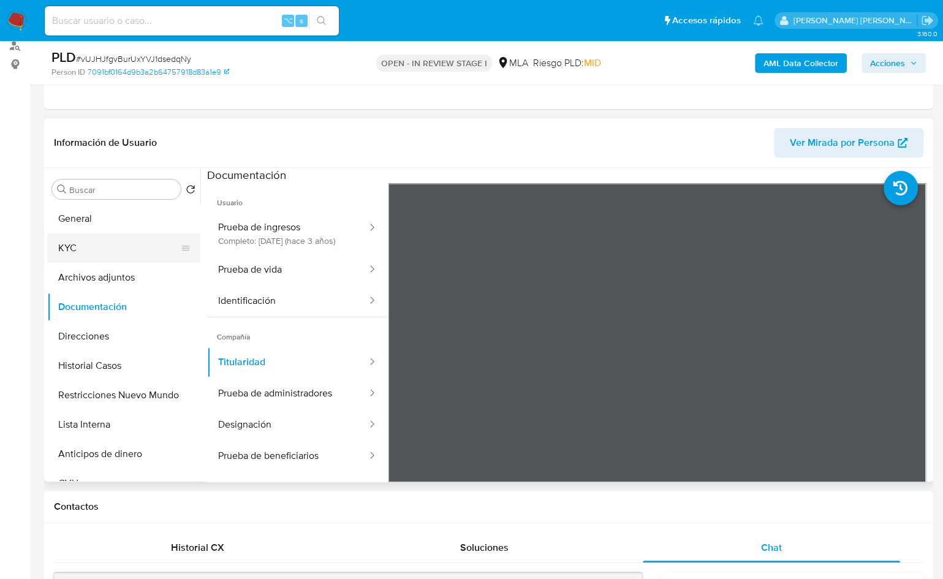
click at [62, 245] on button "KYC" at bounding box center [118, 248] width 143 height 29
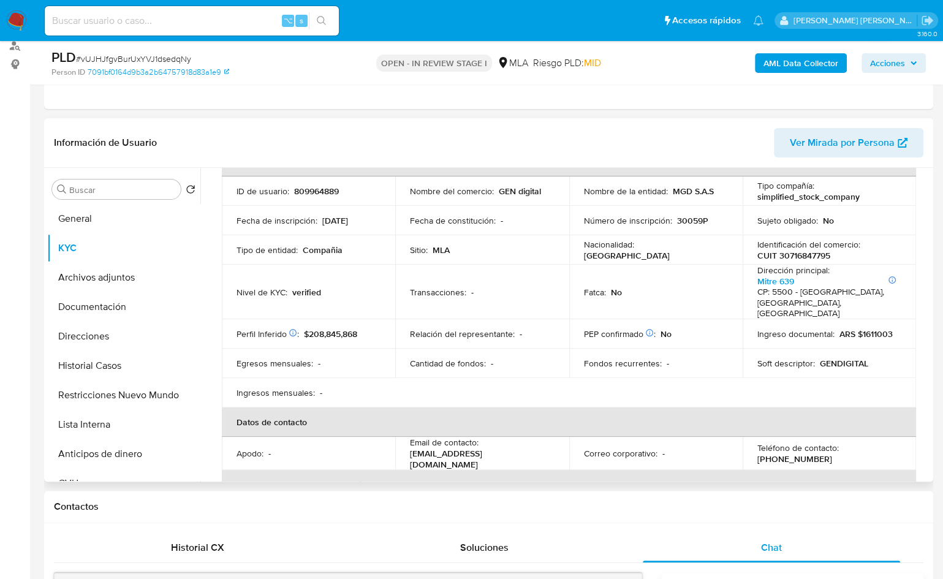
scroll to position [80, 0]
click at [105, 308] on button "Documentación" at bounding box center [118, 306] width 143 height 29
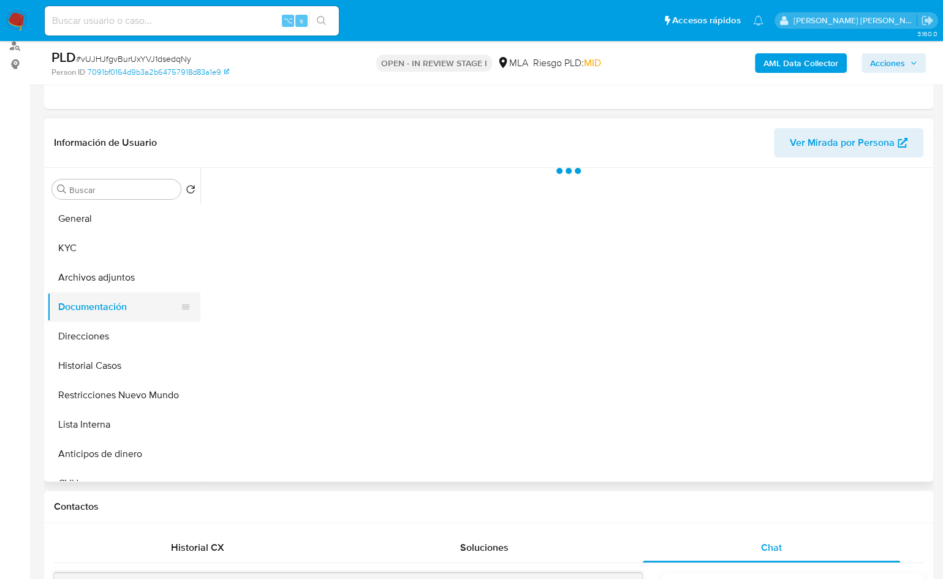
scroll to position [0, 0]
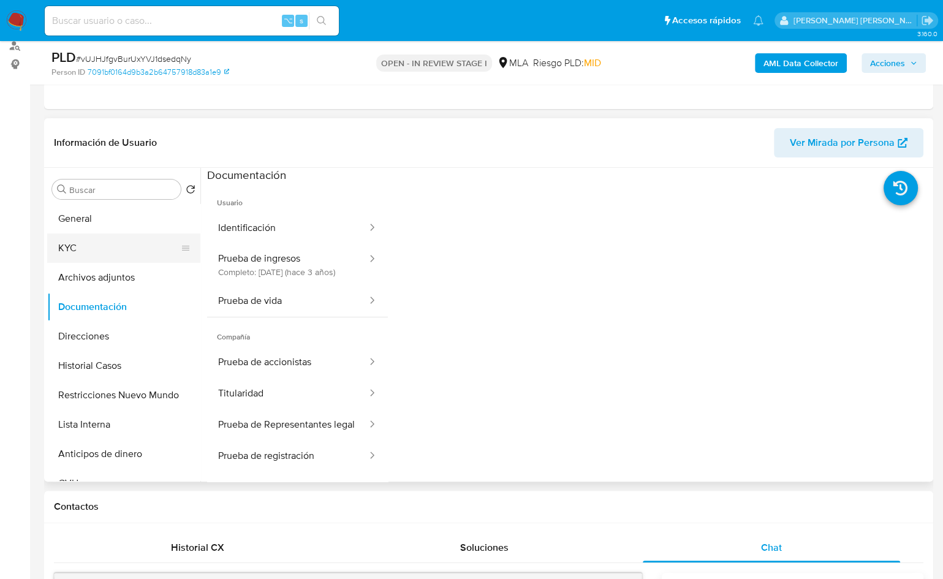
click at [93, 257] on button "KYC" at bounding box center [118, 248] width 143 height 29
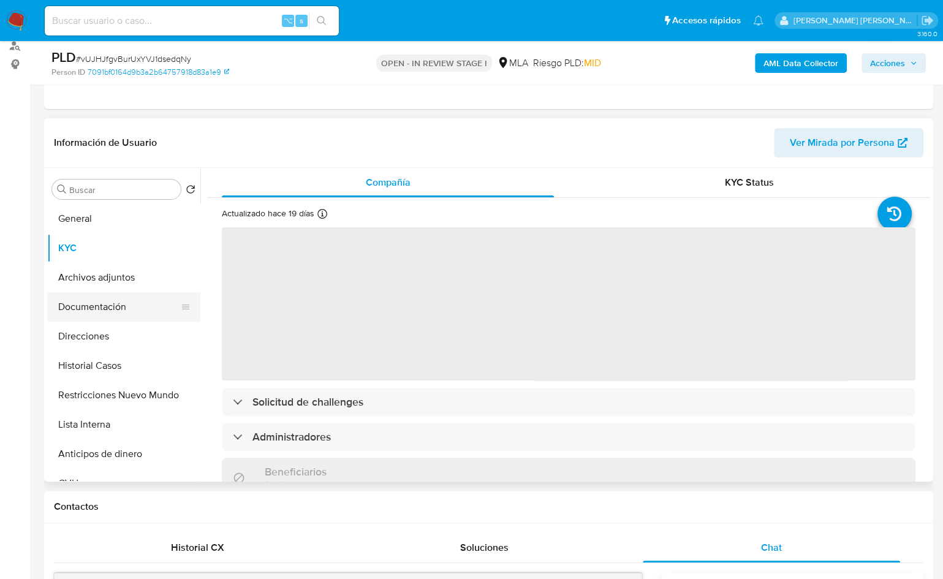
click at [118, 320] on button "Documentación" at bounding box center [118, 306] width 143 height 29
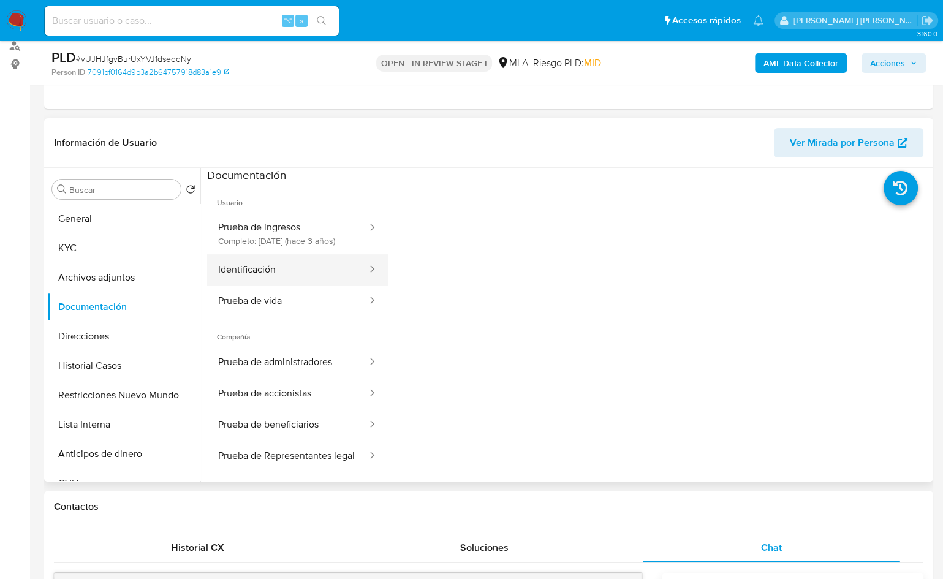
click at [302, 283] on button "Identificación" at bounding box center [287, 269] width 161 height 31
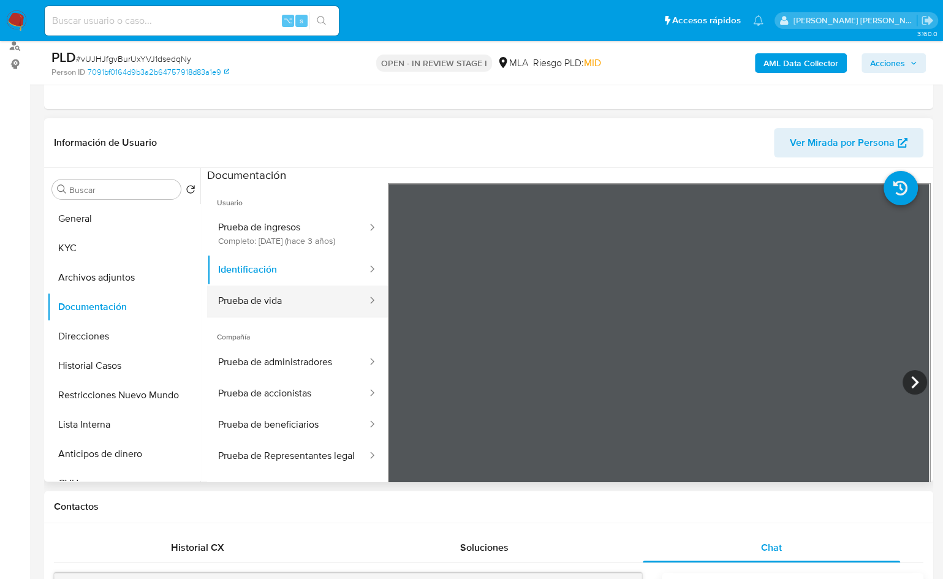
click at [288, 317] on button "Prueba de vida" at bounding box center [287, 301] width 161 height 31
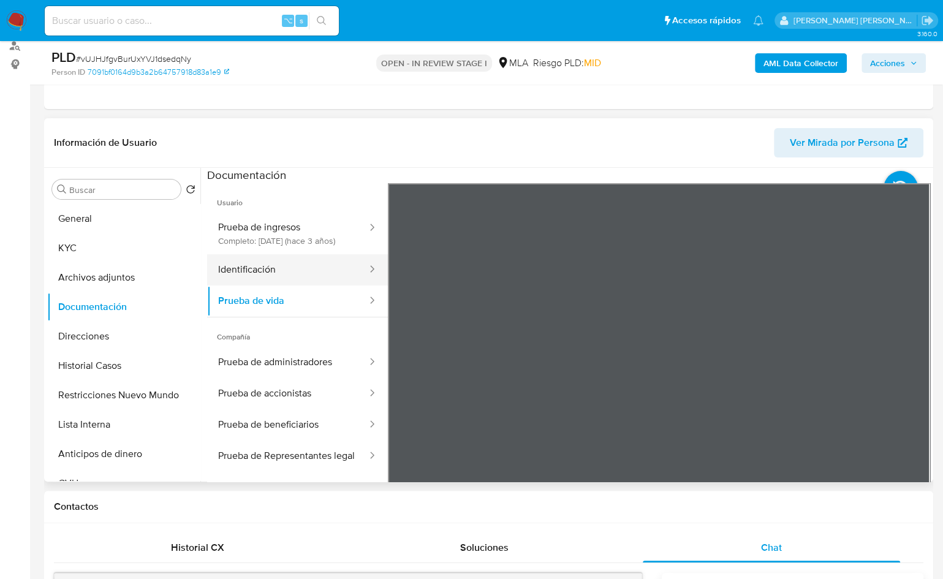
click at [290, 282] on button "Identificación" at bounding box center [287, 269] width 161 height 31
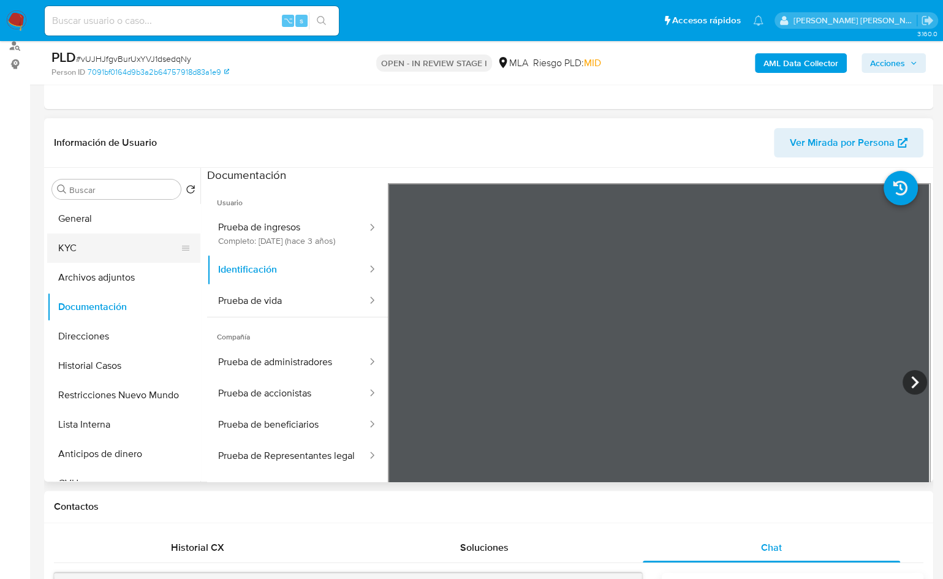
click at [109, 247] on button "KYC" at bounding box center [118, 248] width 143 height 29
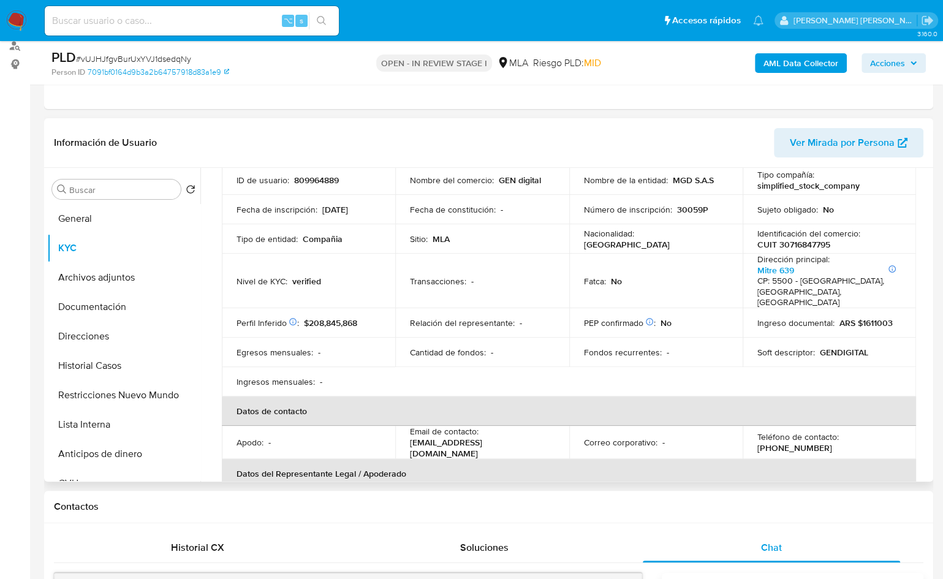
scroll to position [284, 0]
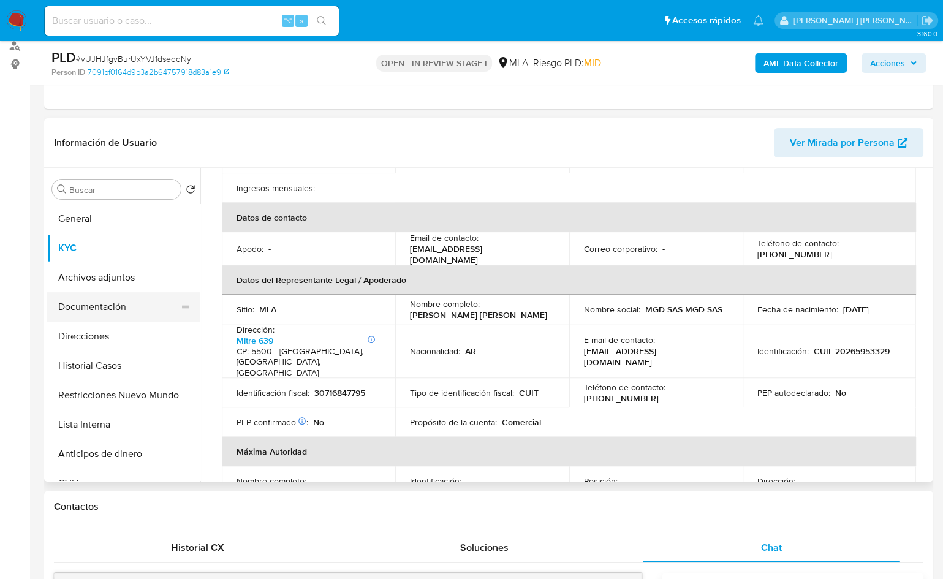
click at [109, 302] on button "Documentación" at bounding box center [118, 306] width 143 height 29
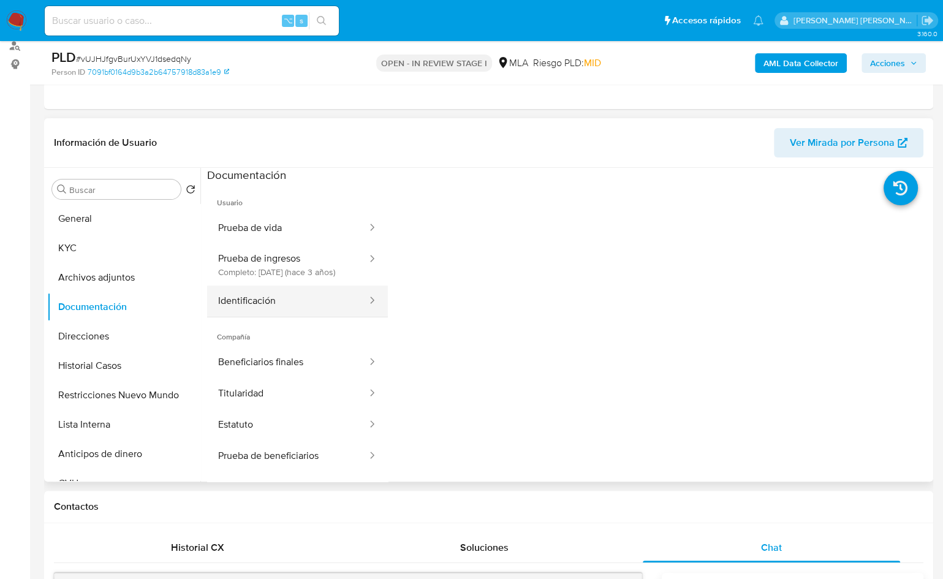
click at [270, 307] on button "Identificación" at bounding box center [287, 301] width 161 height 31
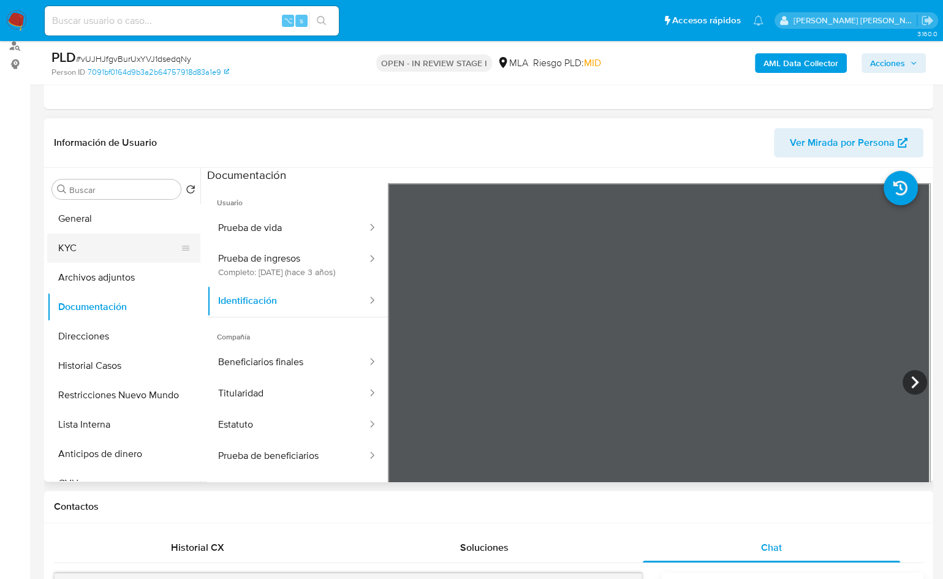
click at [108, 246] on button "KYC" at bounding box center [118, 248] width 143 height 29
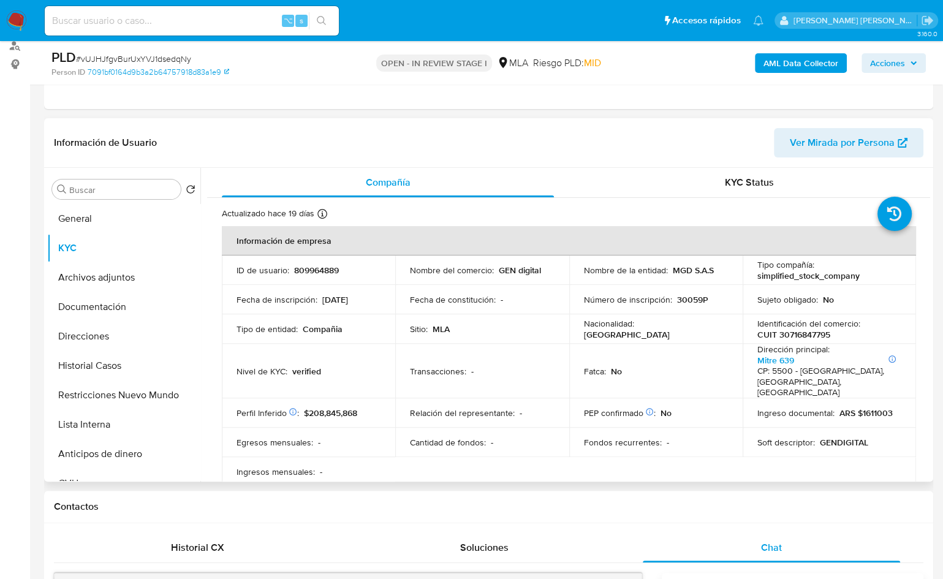
click at [799, 336] on p "CUIT 30716847795" at bounding box center [794, 334] width 73 height 11
copy p "30716847795"
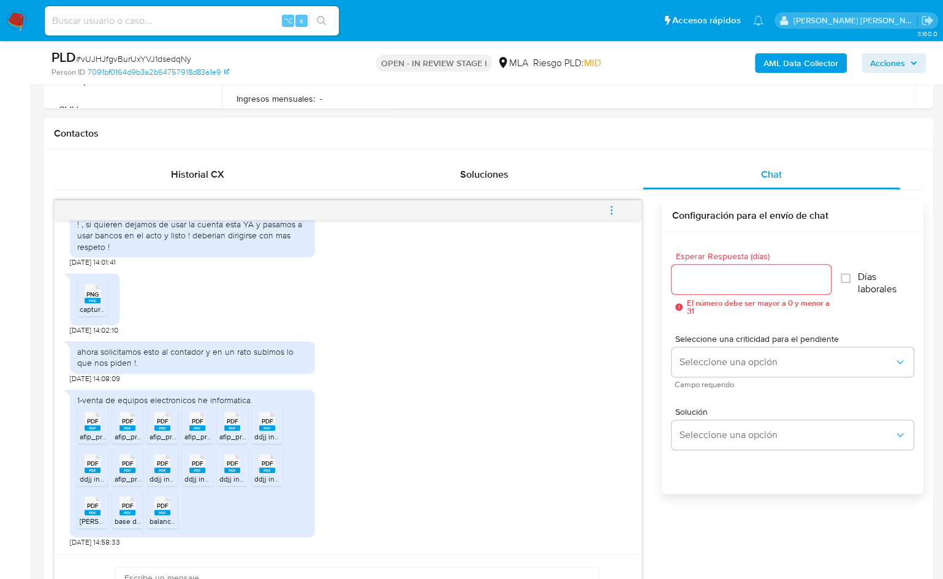
scroll to position [708, 0]
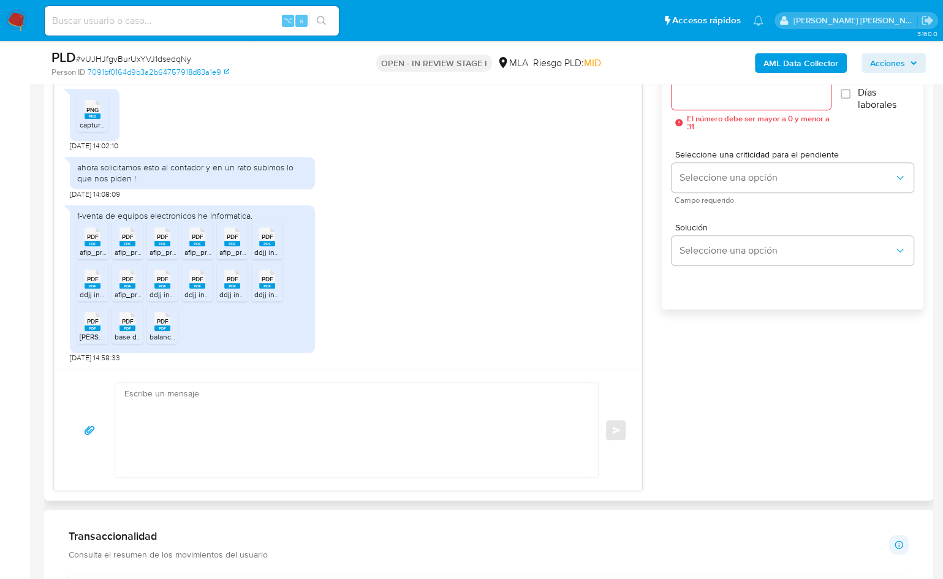
click at [397, 424] on textarea at bounding box center [353, 430] width 459 height 94
paste textarea "Hola, ¡Muchas gracias por tu respuesta! Confirmamos la recepción de la document…"
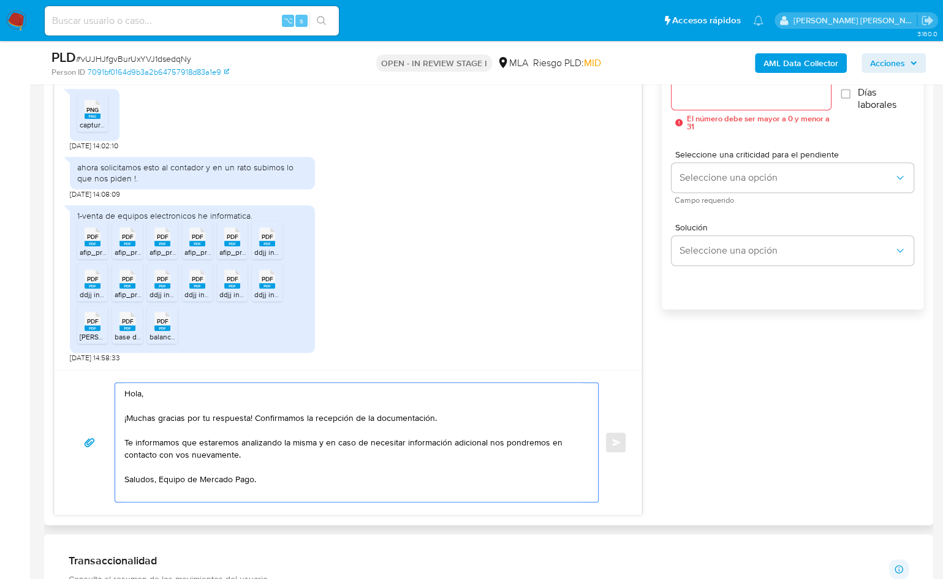
type textarea "Hola, ¡Muchas gracias por tu respuesta! Confirmamos la recepción de la document…"
click at [726, 97] on input "Esperar Respuesta (días)" at bounding box center [751, 95] width 159 height 16
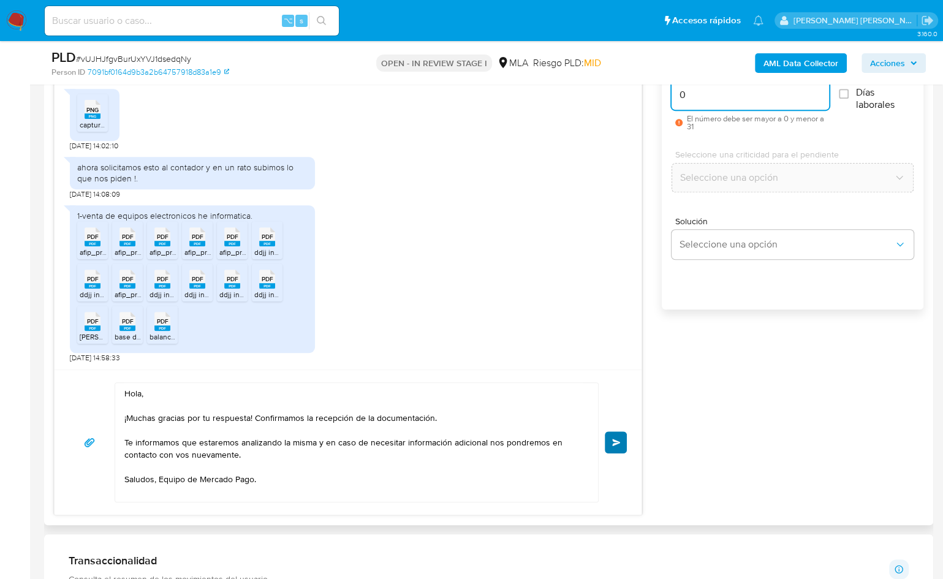
type input "0"
click at [617, 441] on span "Enviar" at bounding box center [616, 442] width 9 height 7
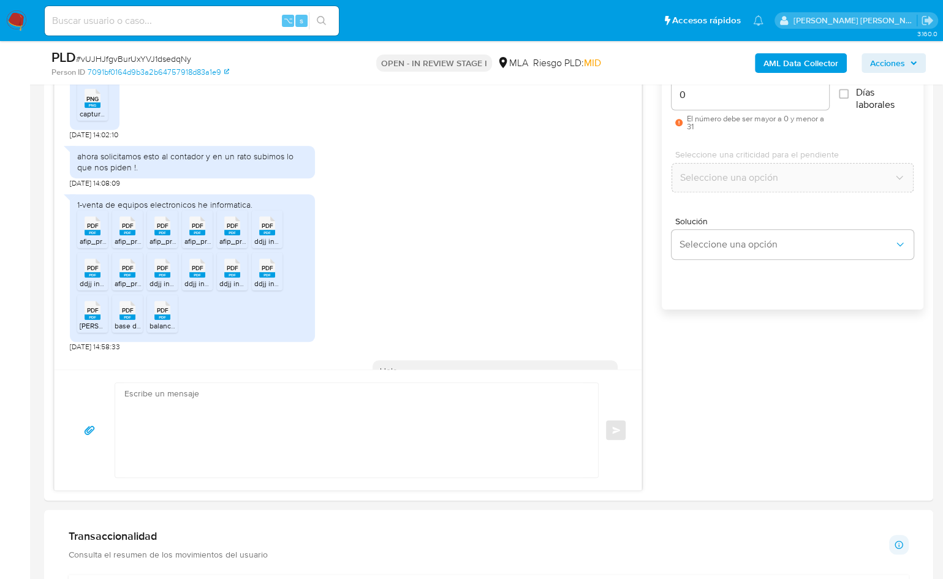
scroll to position [851, 0]
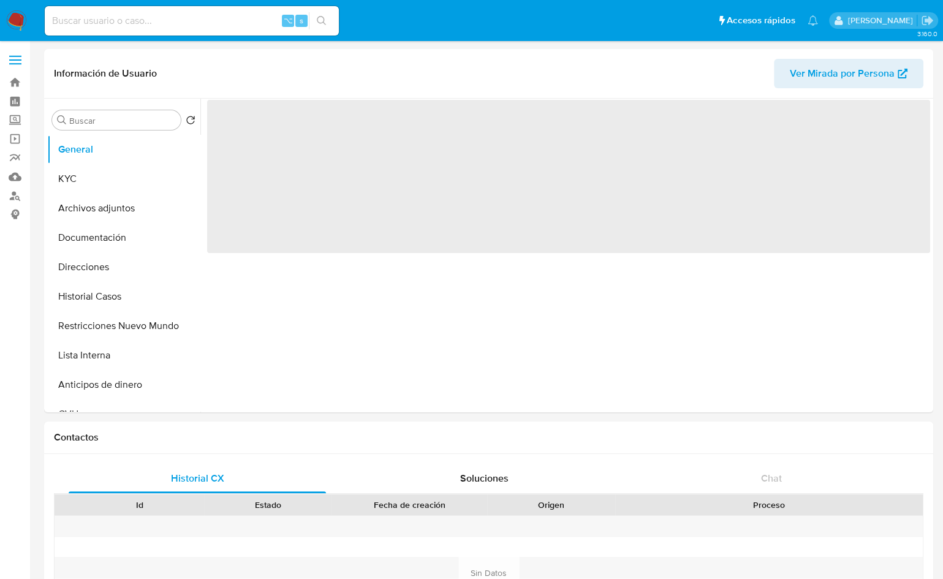
select select "10"
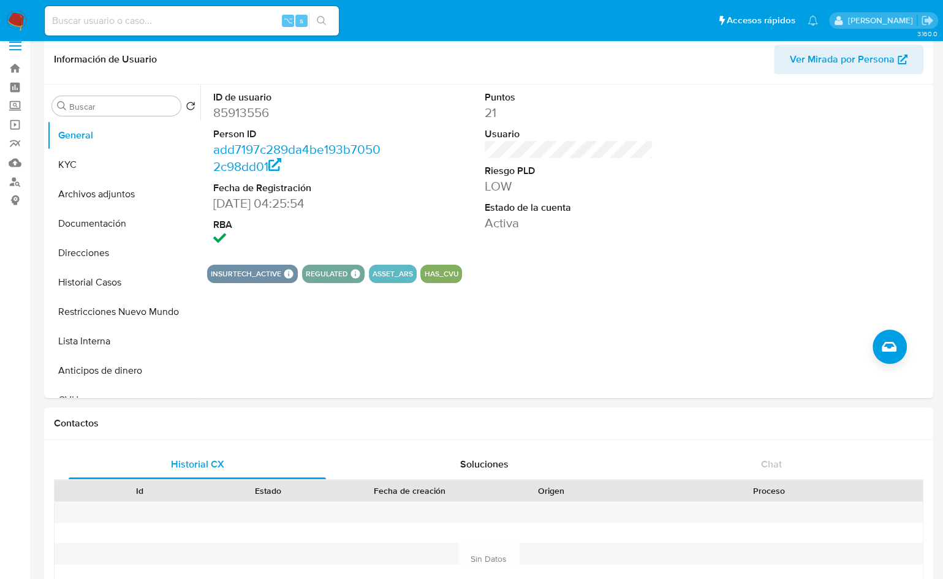
scroll to position [17, 0]
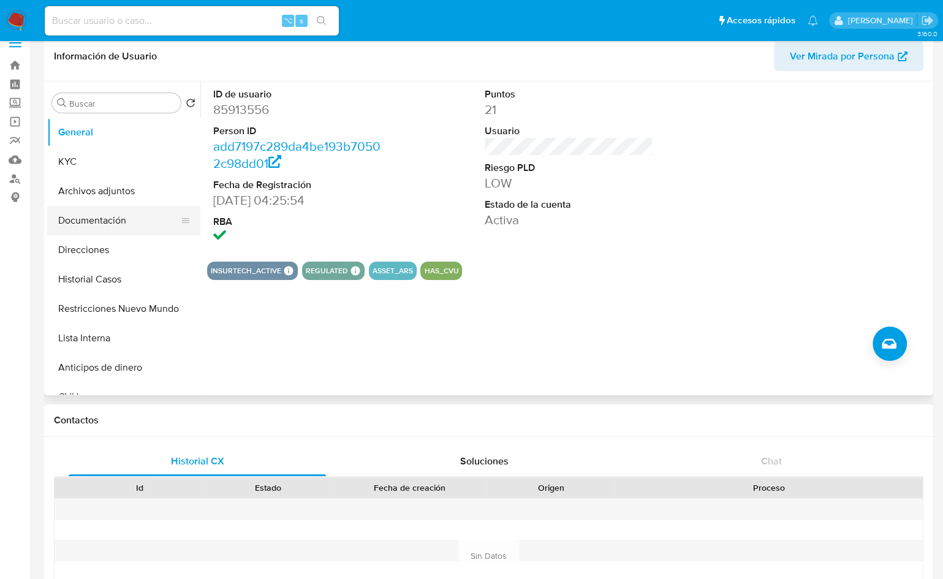
click at [102, 207] on button "Documentación" at bounding box center [118, 220] width 143 height 29
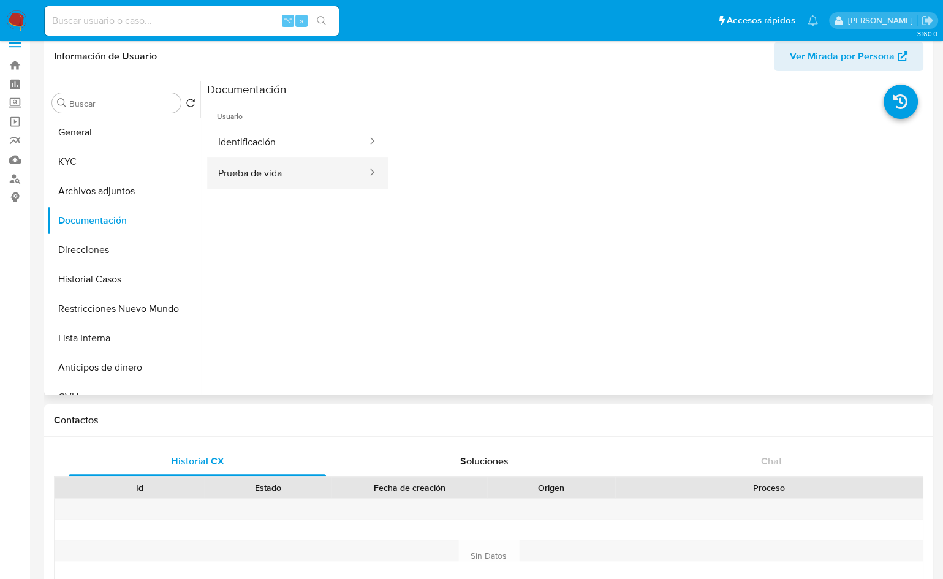
click at [297, 173] on button "Prueba de vida" at bounding box center [287, 173] width 161 height 31
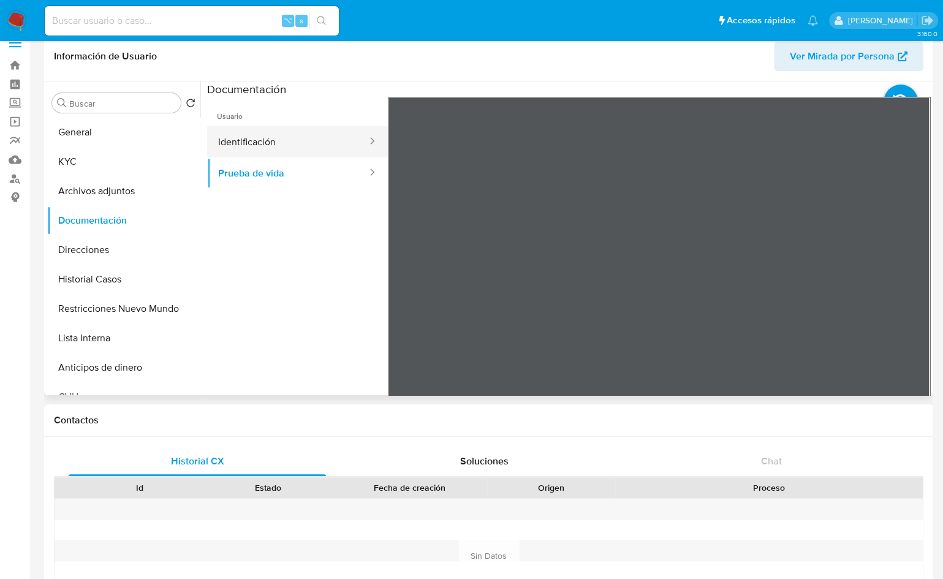
click at [327, 150] on button "Identificación" at bounding box center [287, 141] width 161 height 31
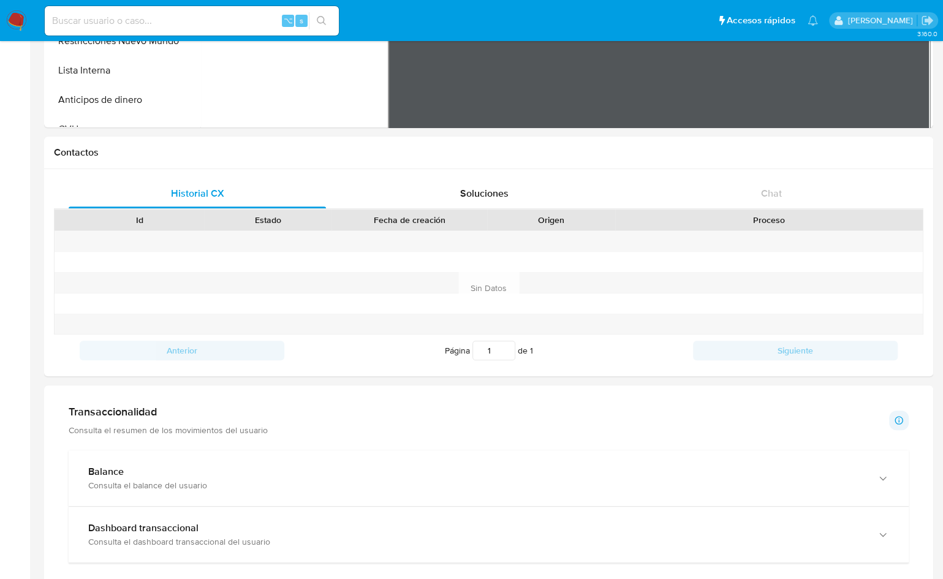
scroll to position [0, 0]
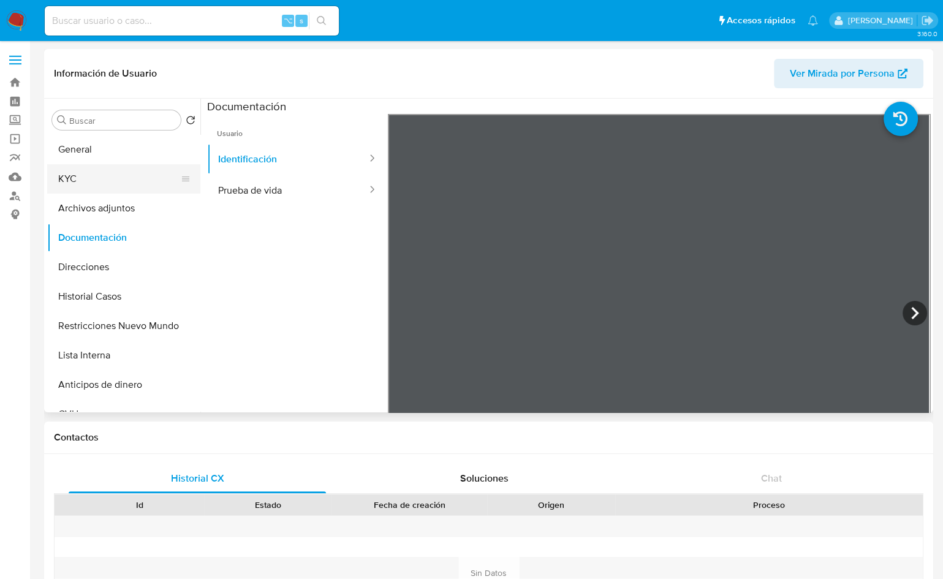
click at [97, 169] on button "KYC" at bounding box center [118, 178] width 143 height 29
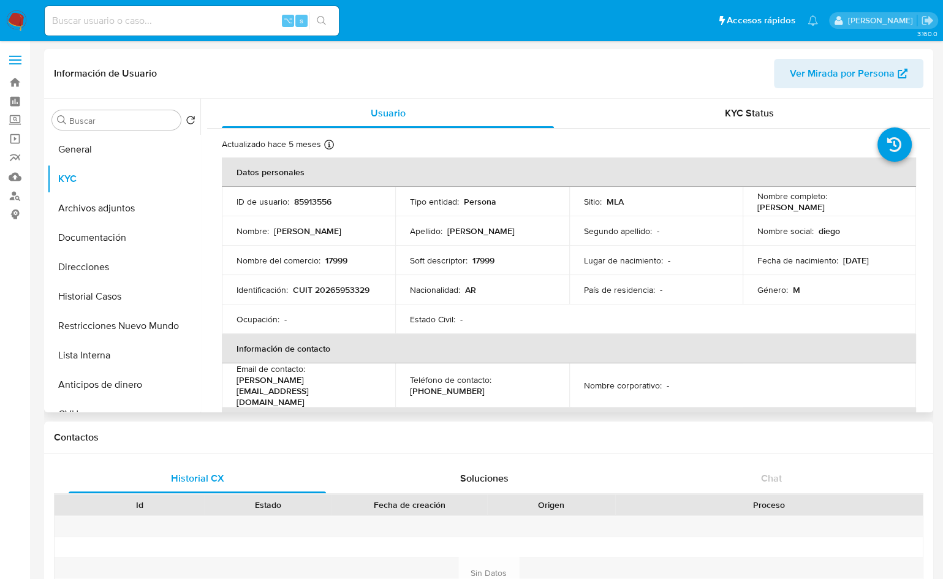
drag, startPoint x: 829, startPoint y: 204, endPoint x: 893, endPoint y: 203, distance: 64.4
click at [893, 203] on div "Nombre completo : [PERSON_NAME]" at bounding box center [830, 202] width 144 height 22
copy p "[PERSON_NAME]"
click at [343, 291] on p "CUIT 20265953329" at bounding box center [331, 289] width 77 height 11
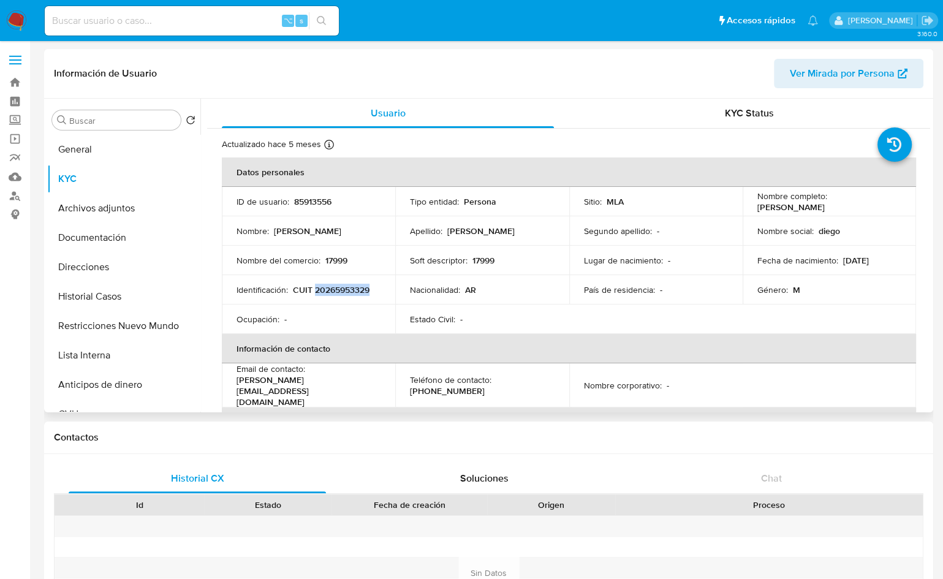
copy p "20265953329"
click at [363, 288] on p "CUIT 20265953329" at bounding box center [331, 289] width 77 height 11
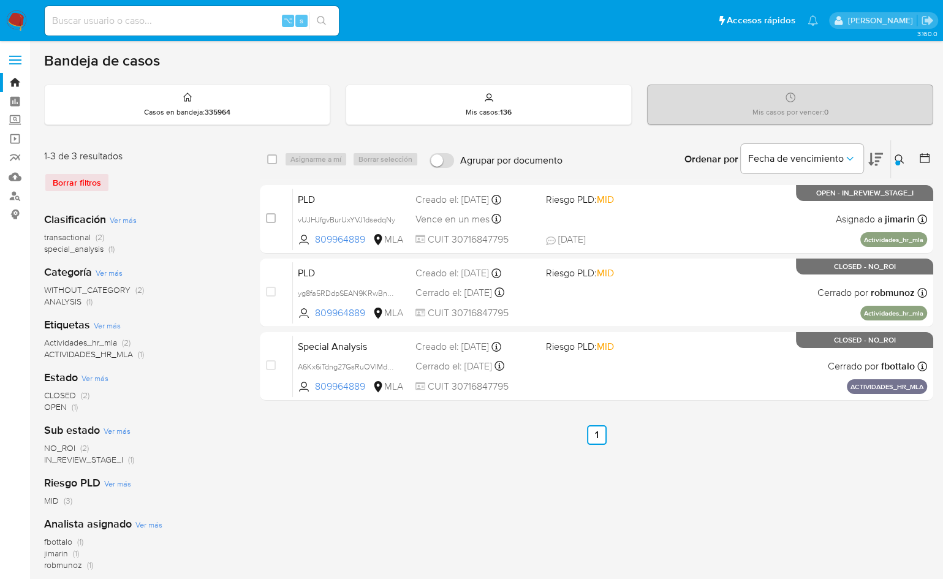
click at [392, 468] on div "select-all-cases-checkbox Asignarme a mí Borrar selección Agrupar por documento…" at bounding box center [597, 409] width 674 height 538
click at [272, 213] on input "checkbox" at bounding box center [271, 218] width 10 height 10
checkbox input "true"
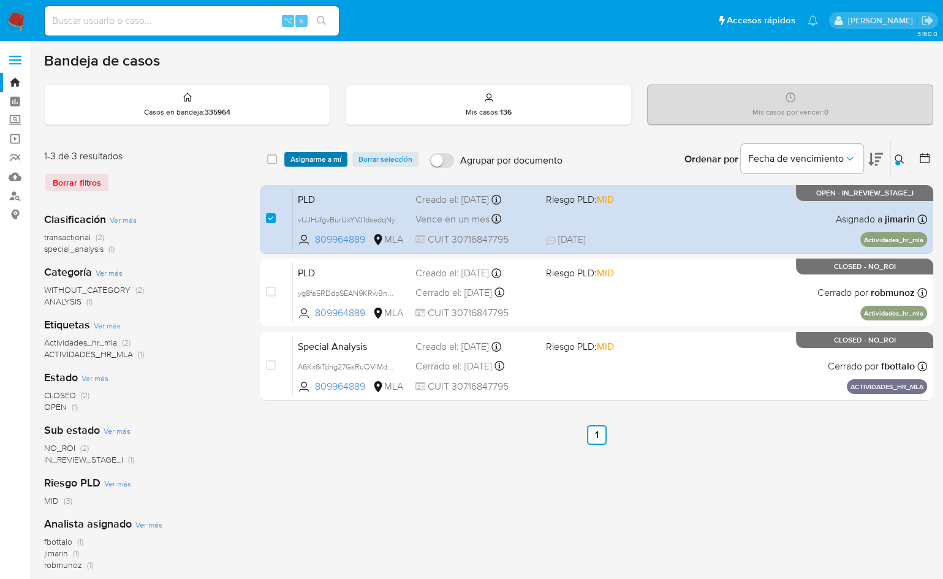
click at [300, 162] on span "Asignarme a mí" at bounding box center [316, 159] width 51 height 12
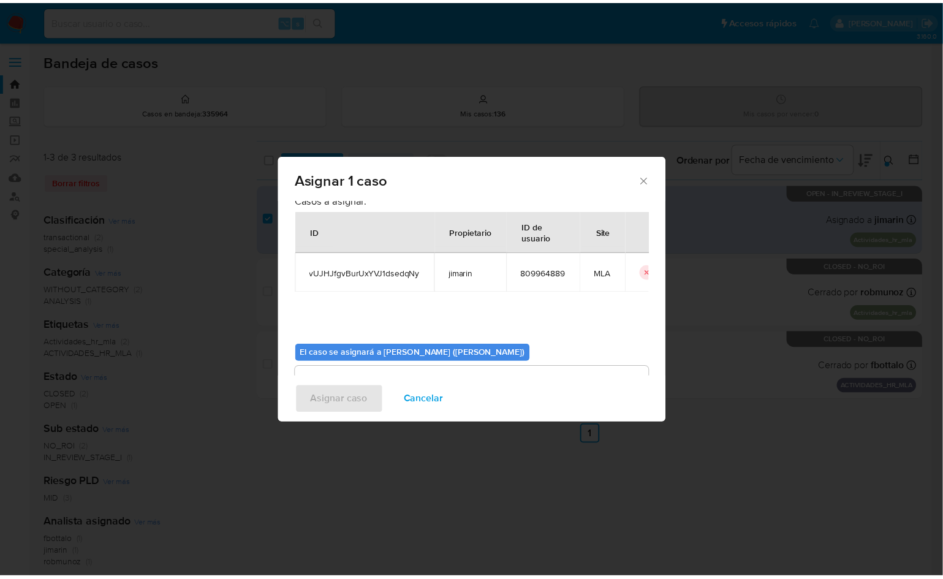
scroll to position [63, 0]
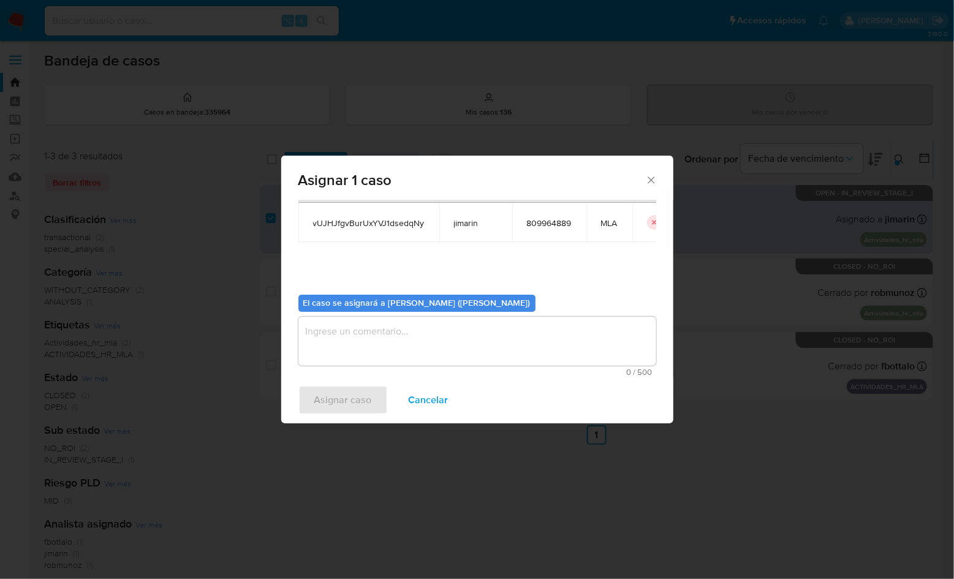
click at [379, 327] on textarea "assign-modal" at bounding box center [478, 341] width 358 height 49
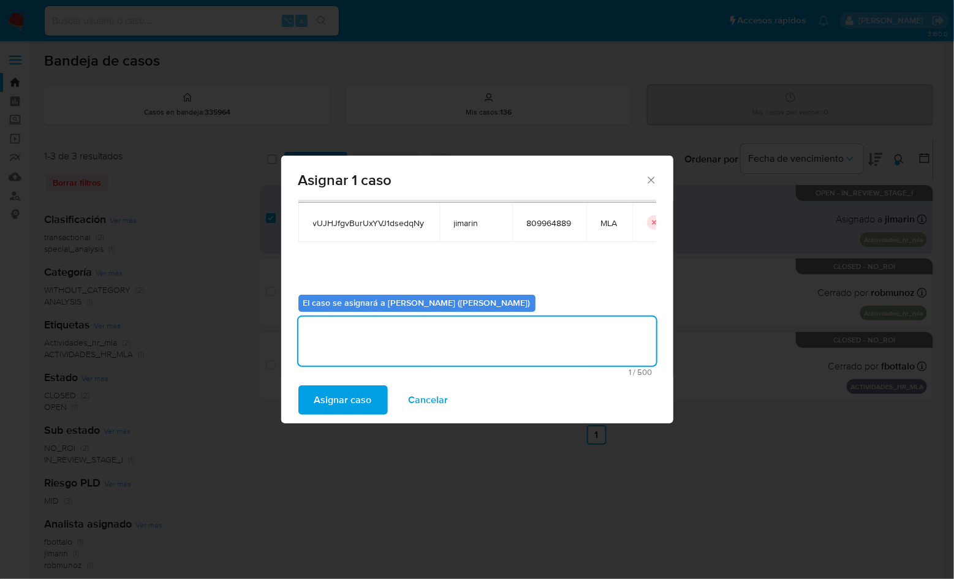
click at [340, 390] on span "Asignar caso" at bounding box center [343, 400] width 58 height 27
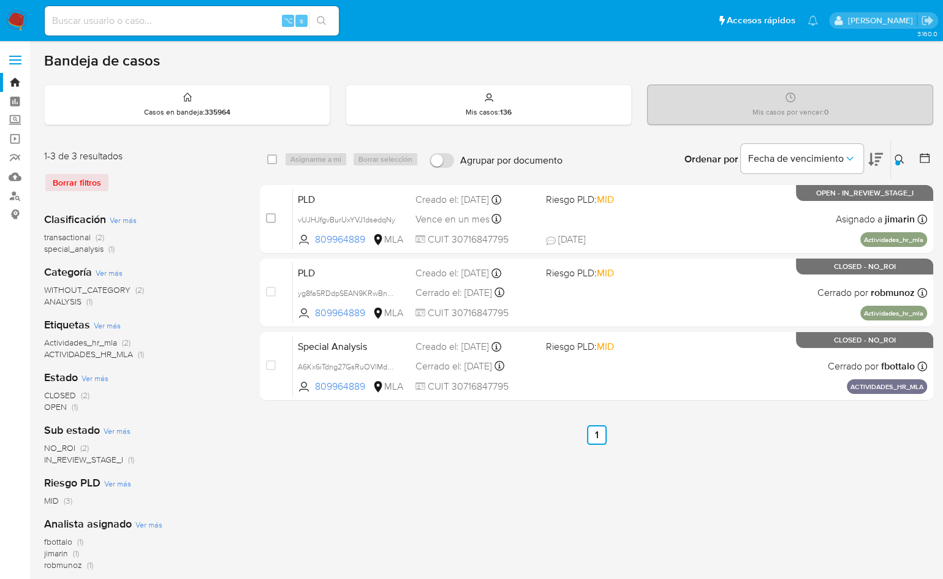
click at [900, 161] on div at bounding box center [898, 163] width 5 height 5
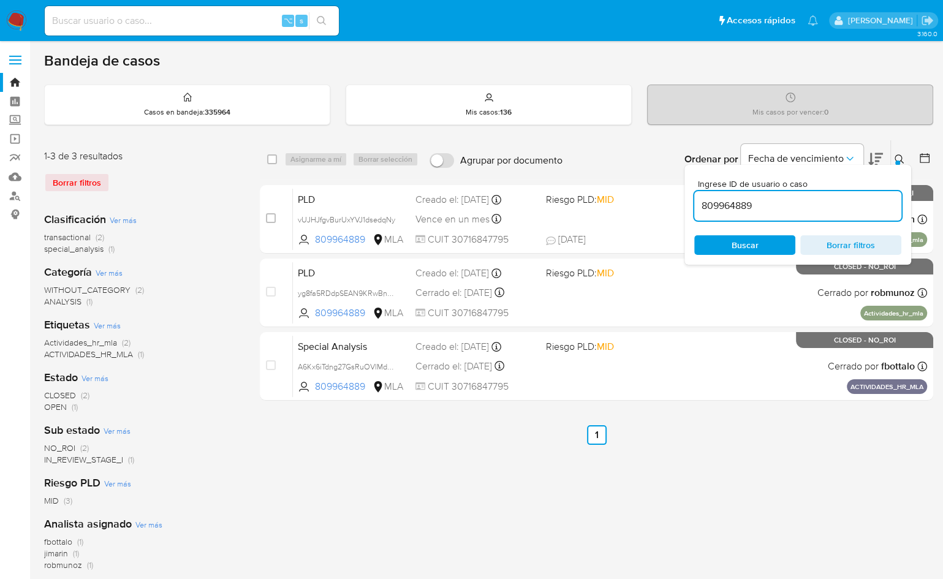
click at [839, 210] on input "809964889" at bounding box center [798, 206] width 207 height 16
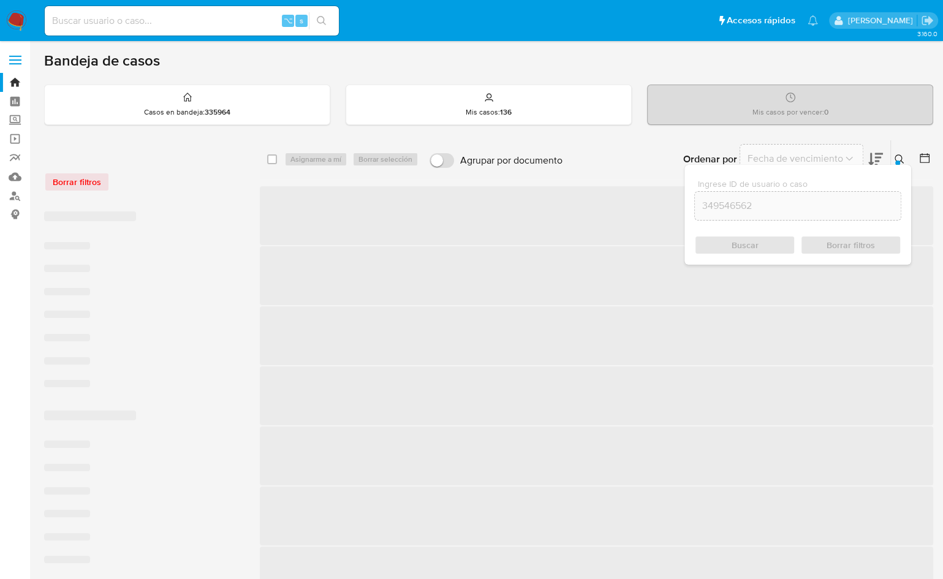
click at [899, 158] on icon at bounding box center [900, 159] width 10 height 10
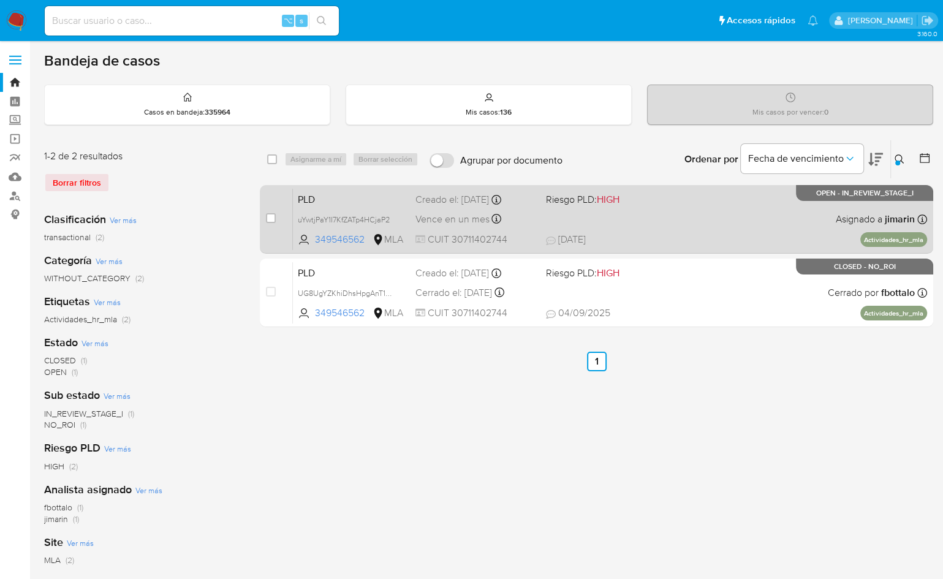
click at [790, 233] on span "[DATE] [DATE] 12:29" at bounding box center [671, 239] width 251 height 13
click at [647, 194] on span "Riesgo PLD: HIGH" at bounding box center [606, 199] width 121 height 16
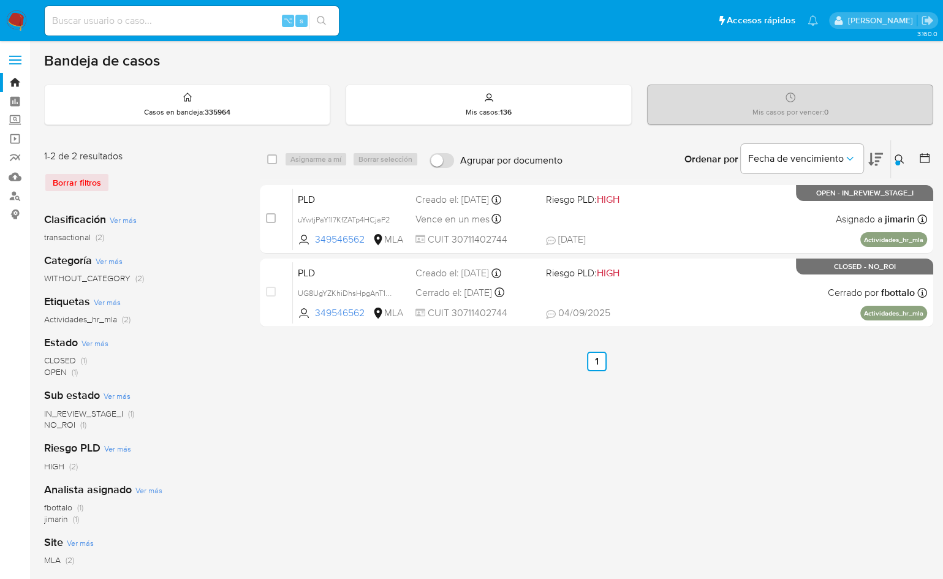
click at [897, 162] on div at bounding box center [898, 163] width 5 height 5
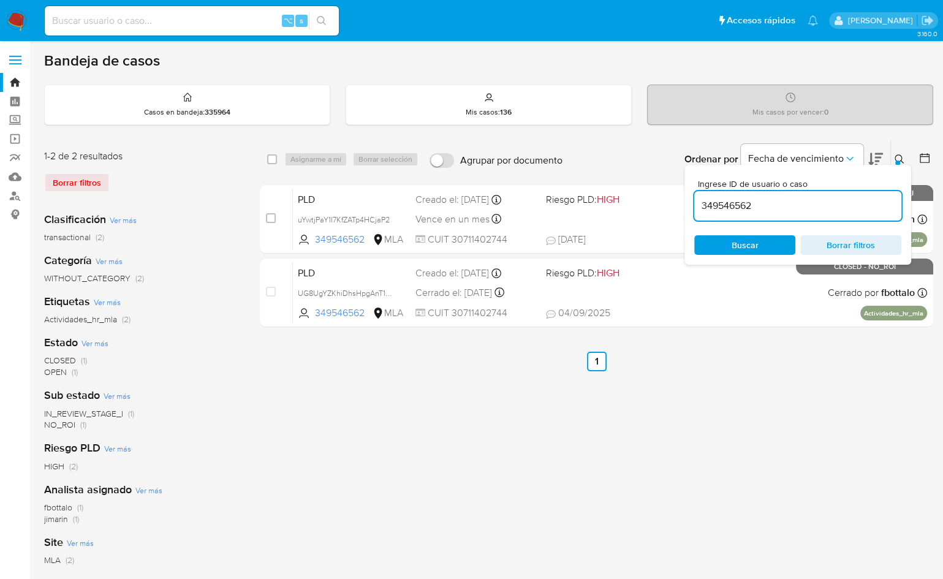
click at [860, 204] on input "349546562" at bounding box center [798, 206] width 207 height 16
type input "2037723194"
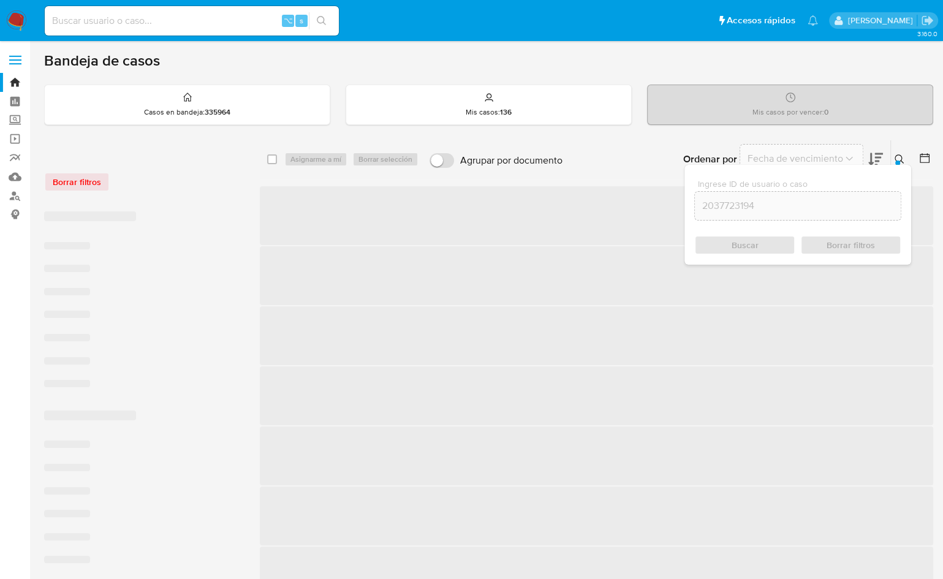
click at [901, 159] on icon at bounding box center [899, 158] width 9 height 9
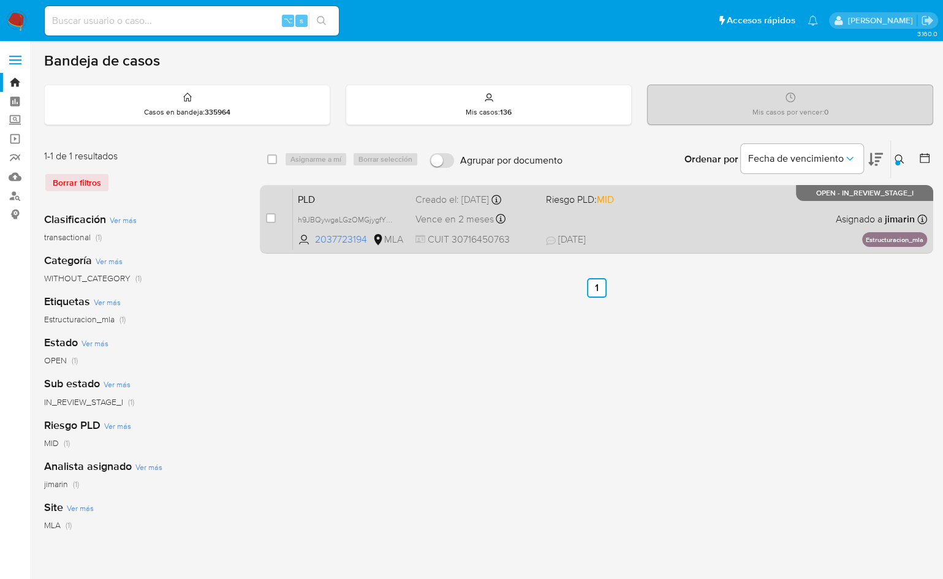
click at [682, 219] on div "PLD h9JBQywgaLGzOMGjygfYNFz4 2037723194 MLA Riesgo PLD: MID Creado el: [DATE] C…" at bounding box center [610, 219] width 634 height 62
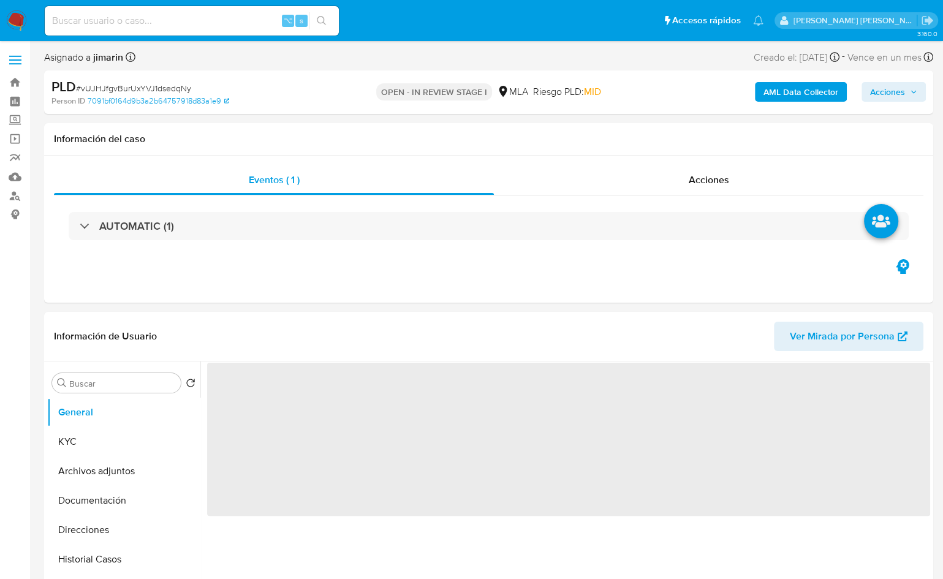
select select "10"
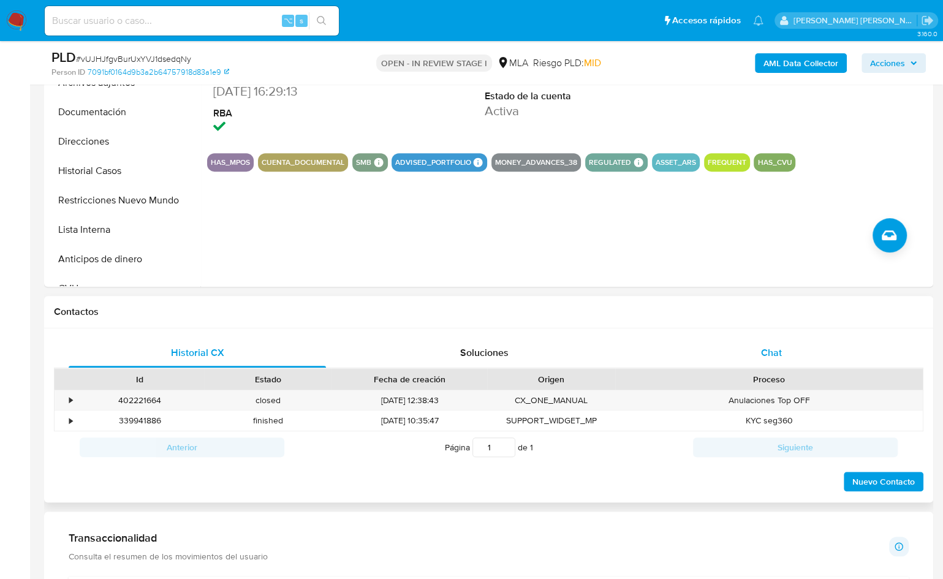
click at [761, 349] on span "Chat" at bounding box center [771, 353] width 21 height 14
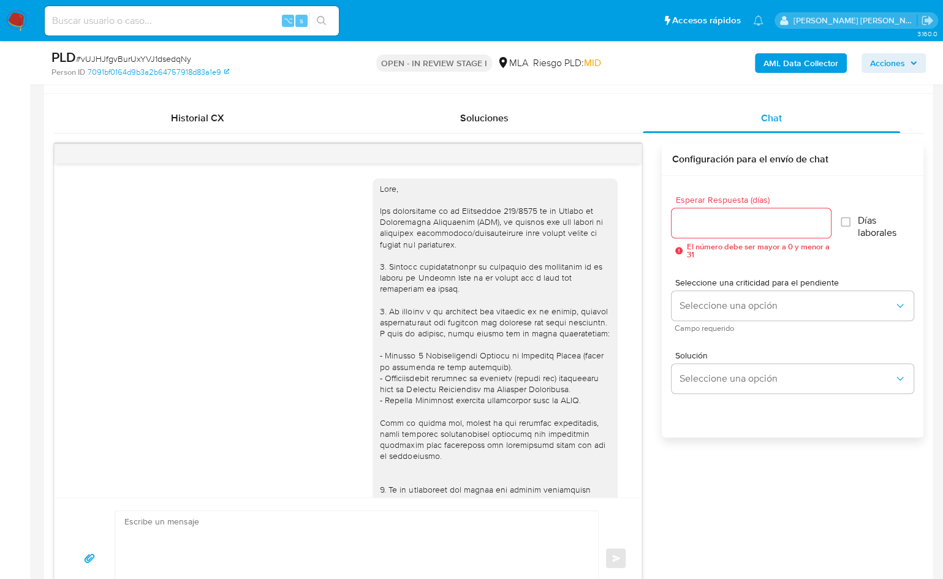
scroll to position [851, 0]
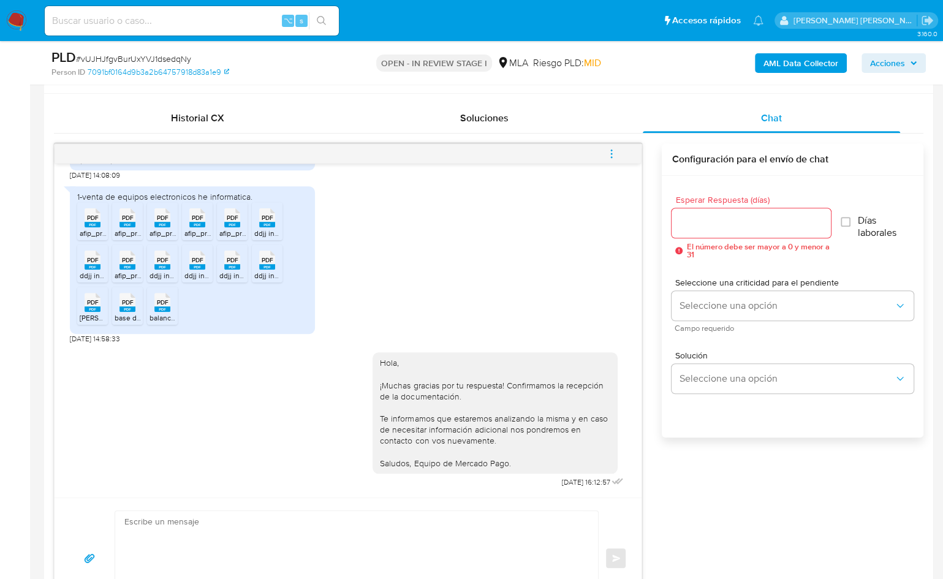
click at [609, 146] on span "menu-action" at bounding box center [611, 153] width 11 height 29
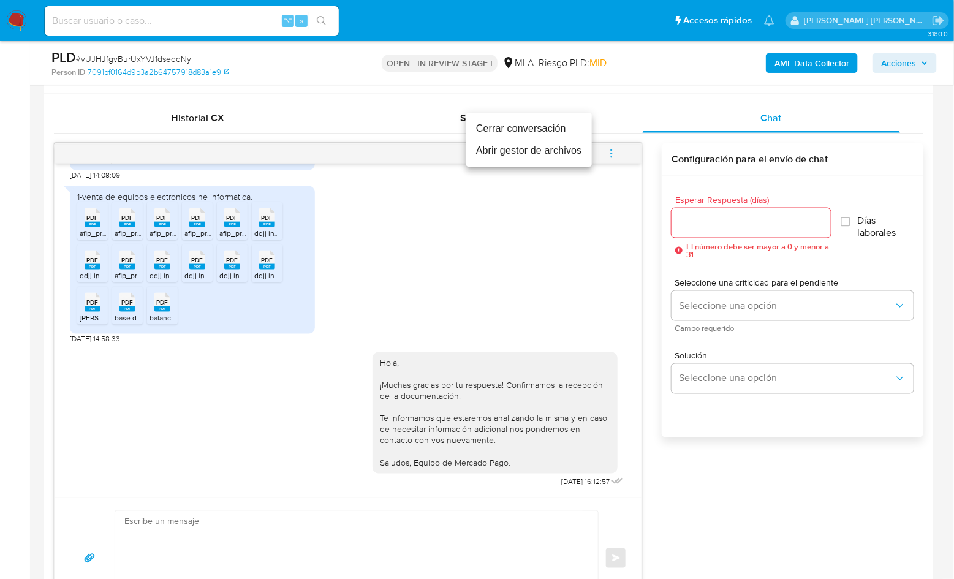
click at [539, 117] on ul "Cerrar conversación Abrir gestor de archivos" at bounding box center [530, 140] width 126 height 54
click at [539, 127] on li "Cerrar conversación" at bounding box center [530, 129] width 126 height 22
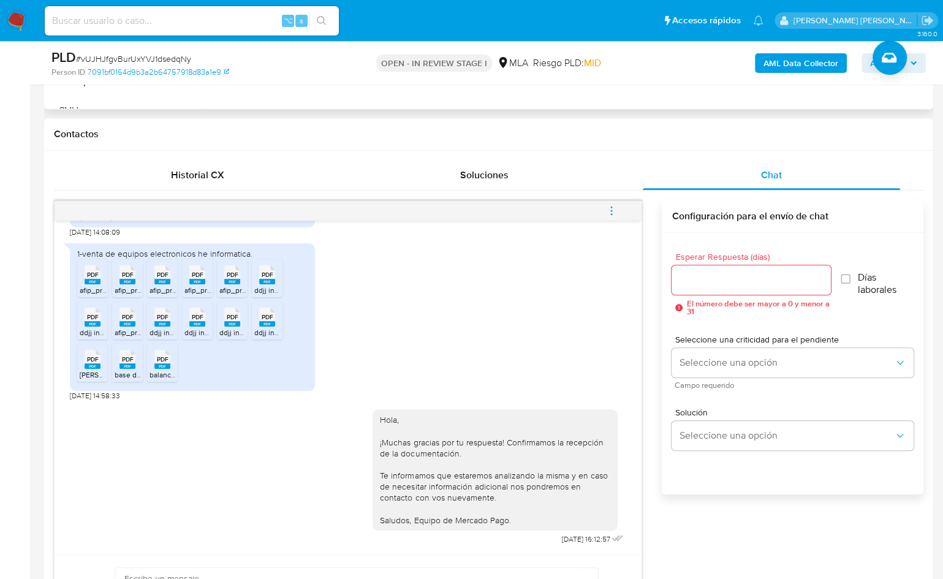
scroll to position [349, 0]
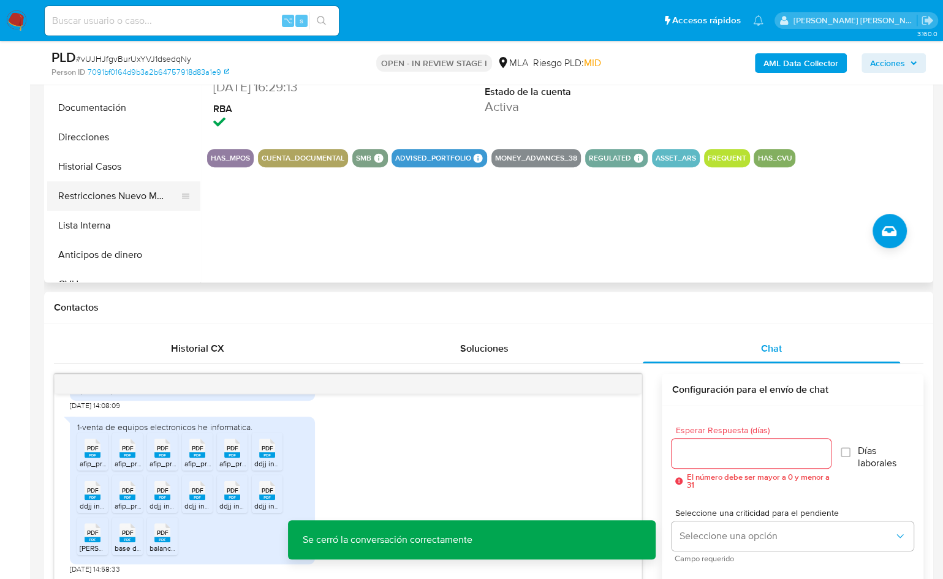
click at [153, 199] on button "Restricciones Nuevo Mundo" at bounding box center [118, 195] width 143 height 29
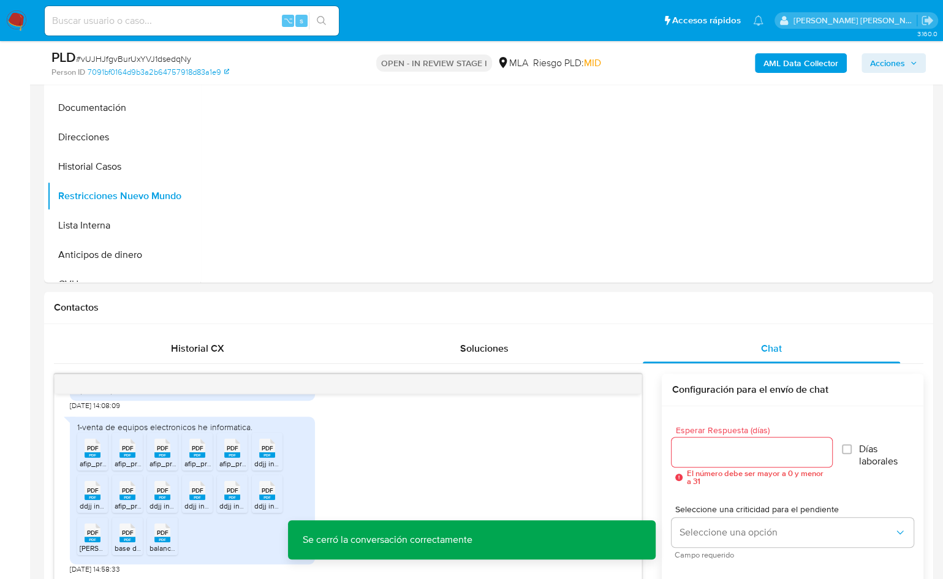
click at [788, 58] on b "AML Data Collector" at bounding box center [801, 63] width 75 height 20
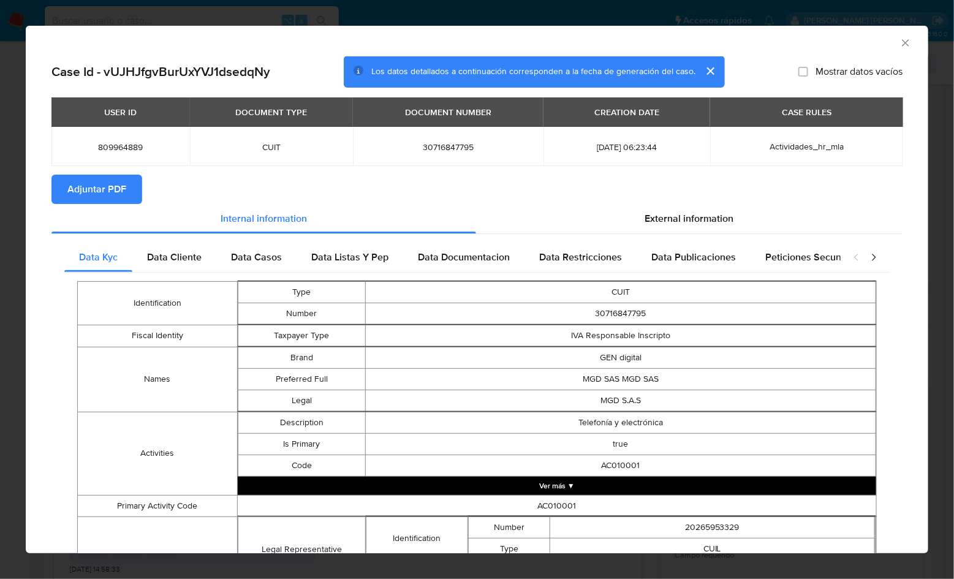
click at [115, 191] on span "Adjuntar PDF" at bounding box center [96, 189] width 59 height 27
click at [900, 44] on icon "Cerrar ventana" at bounding box center [906, 43] width 12 height 12
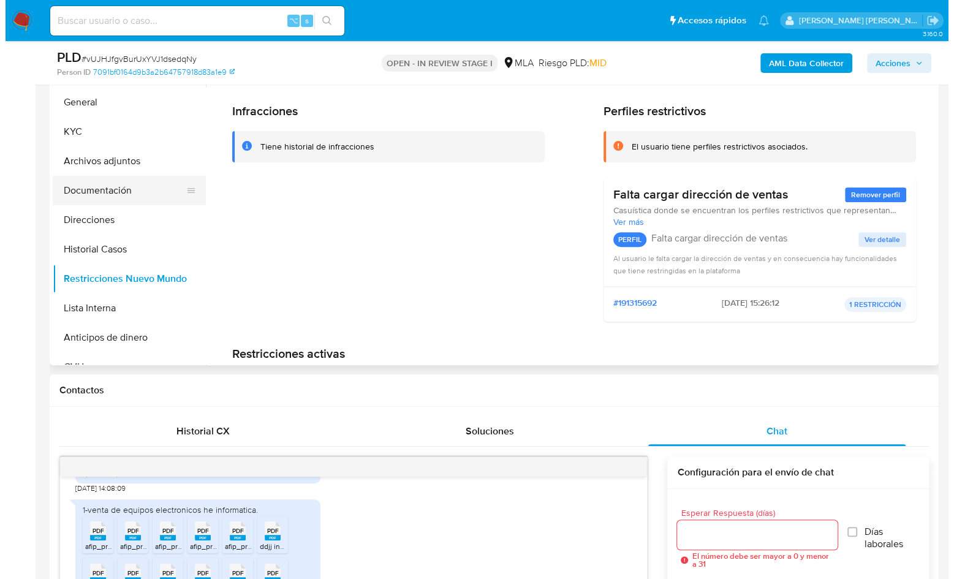
scroll to position [256, 0]
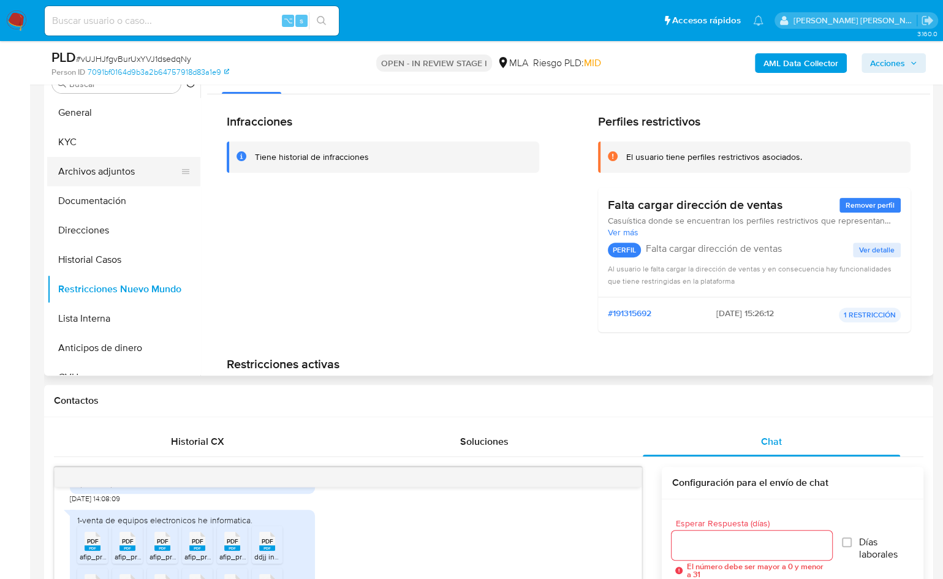
click at [103, 164] on button "Archivos adjuntos" at bounding box center [118, 171] width 143 height 29
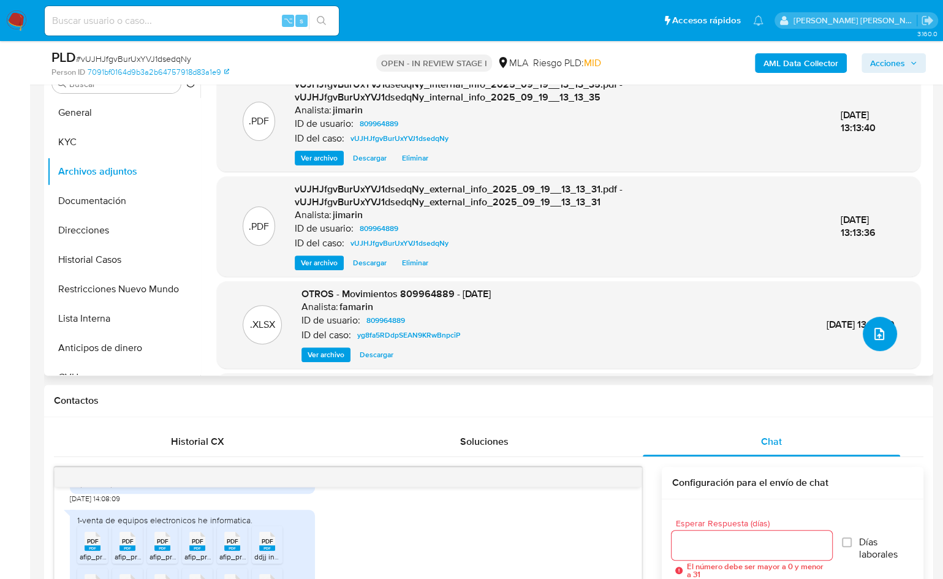
click at [875, 328] on icon "upload-file" at bounding box center [880, 334] width 10 height 12
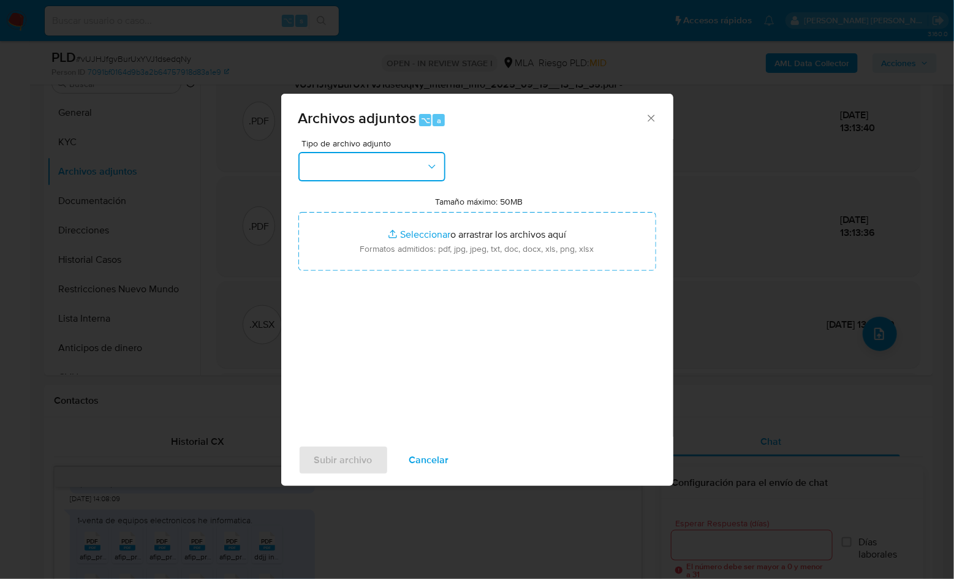
click at [397, 173] on button "button" at bounding box center [372, 166] width 147 height 29
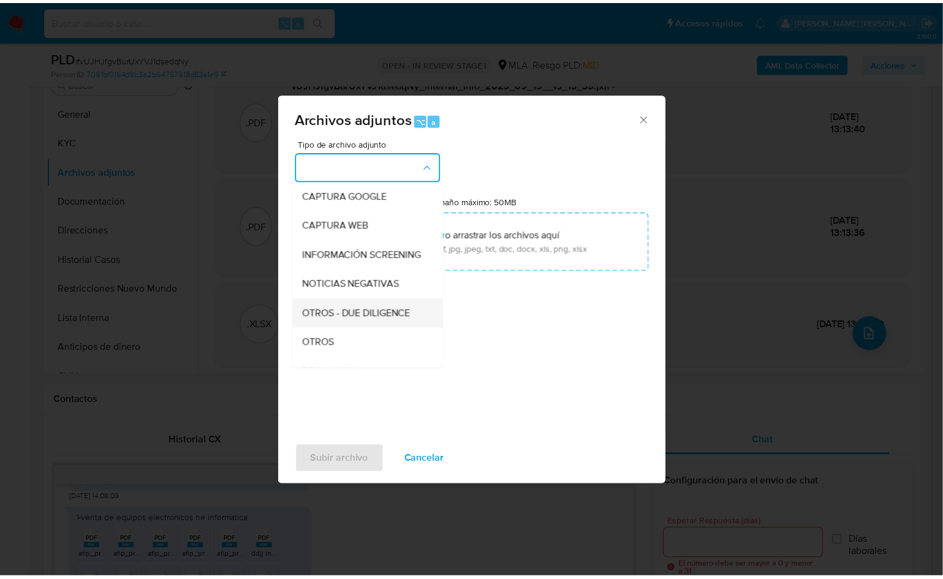
scroll to position [111, 0]
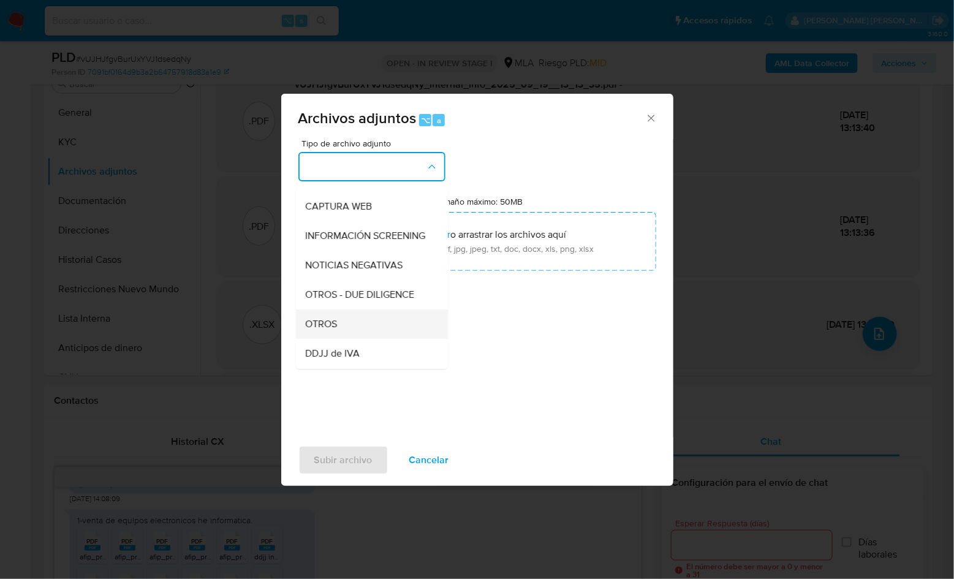
click at [352, 329] on div "OTROS" at bounding box center [368, 324] width 125 height 29
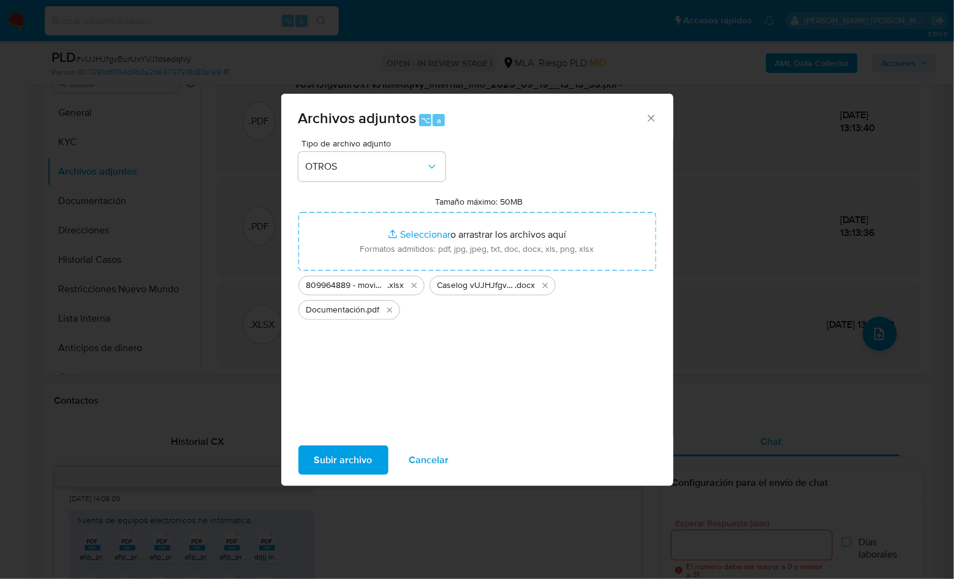
click at [345, 459] on span "Subir archivo" at bounding box center [343, 460] width 58 height 27
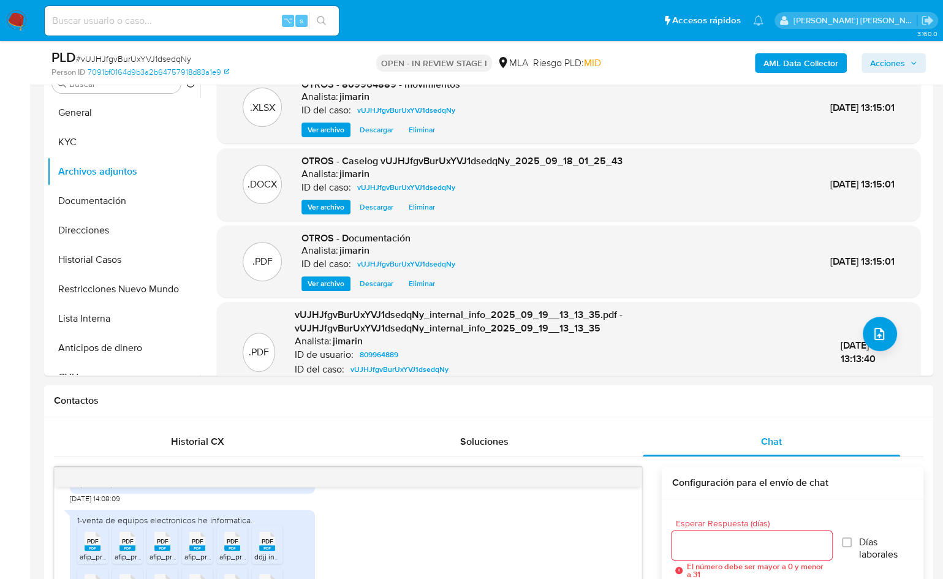
click at [904, 63] on span "Acciones" at bounding box center [887, 63] width 35 height 20
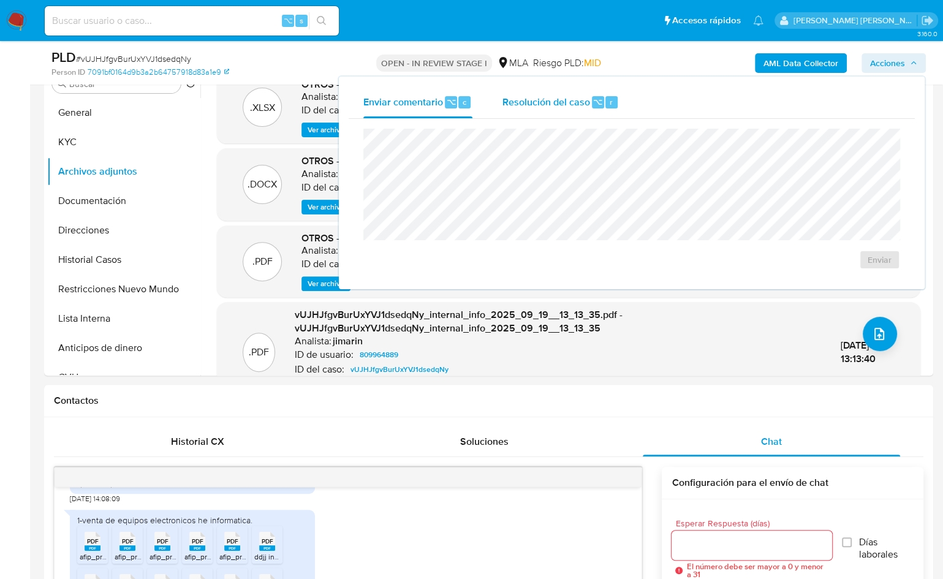
click at [500, 107] on button "Resolución del caso ⌥ r" at bounding box center [560, 102] width 147 height 32
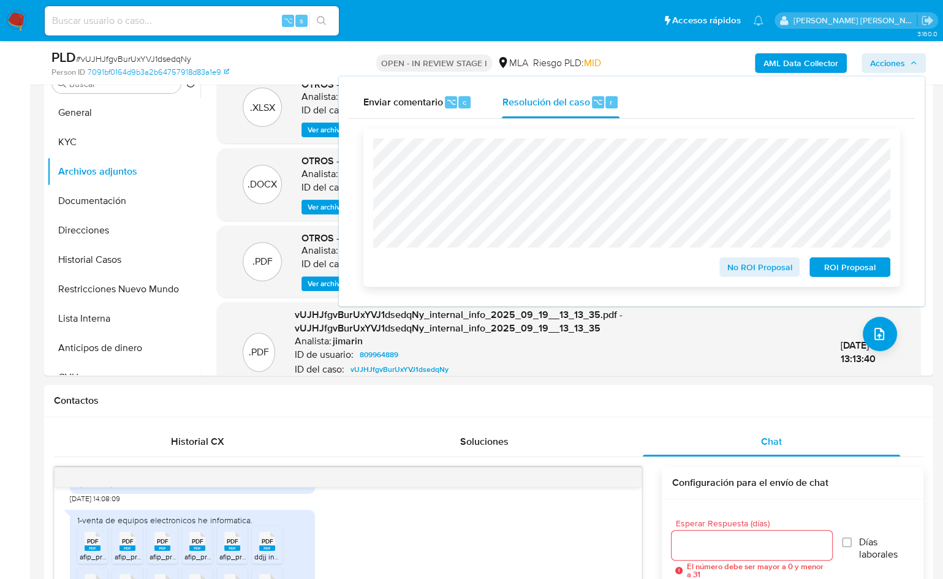
click at [755, 269] on span "No ROI Proposal" at bounding box center [760, 267] width 64 height 17
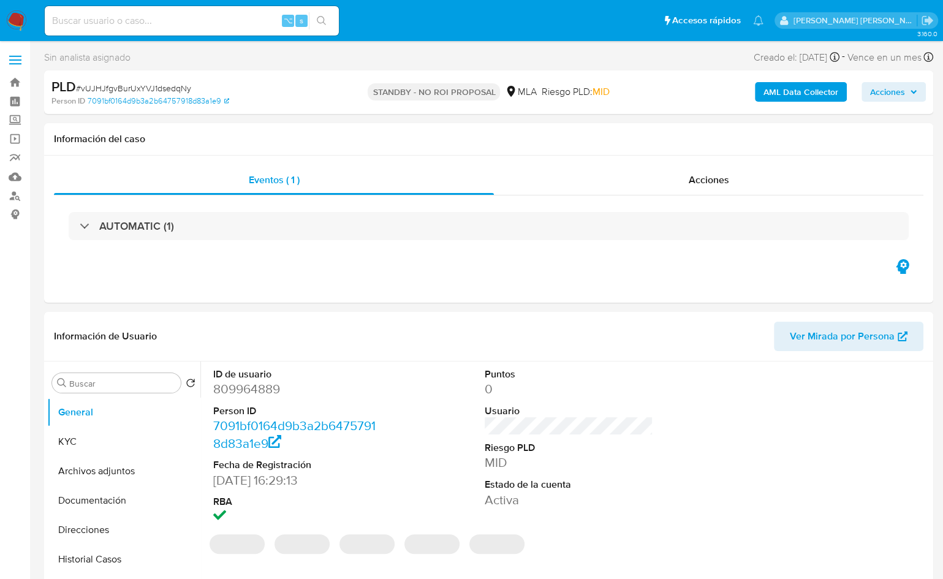
select select "10"
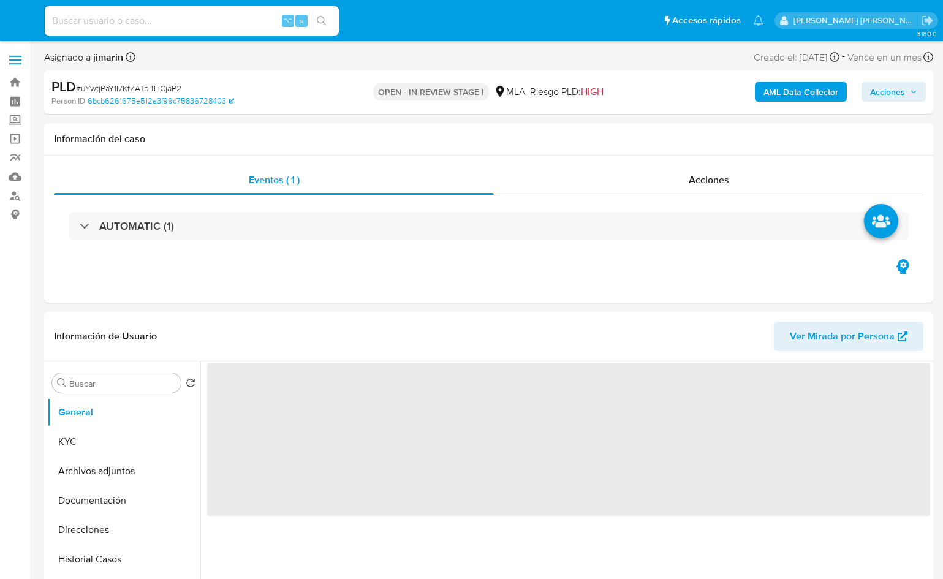
select select "10"
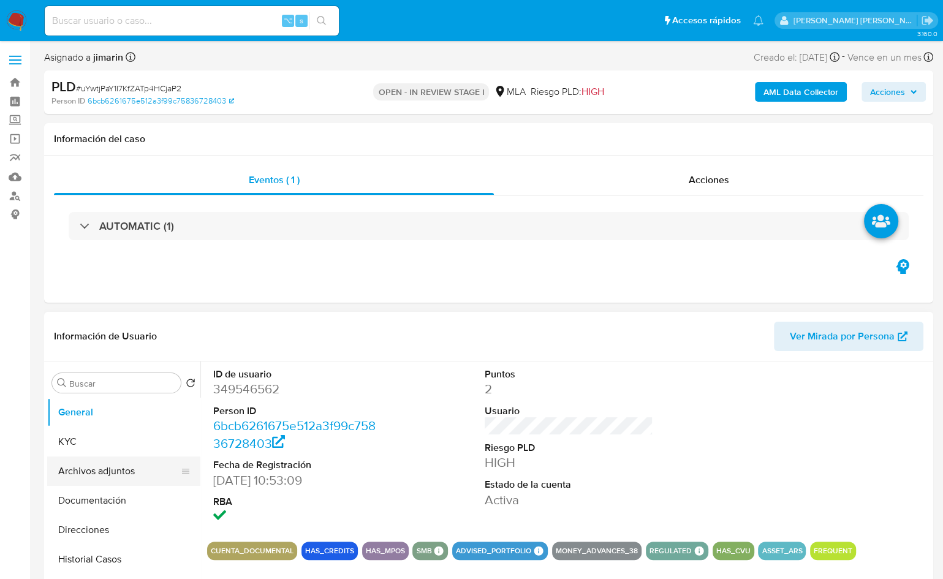
click at [110, 482] on button "Archivos adjuntos" at bounding box center [118, 471] width 143 height 29
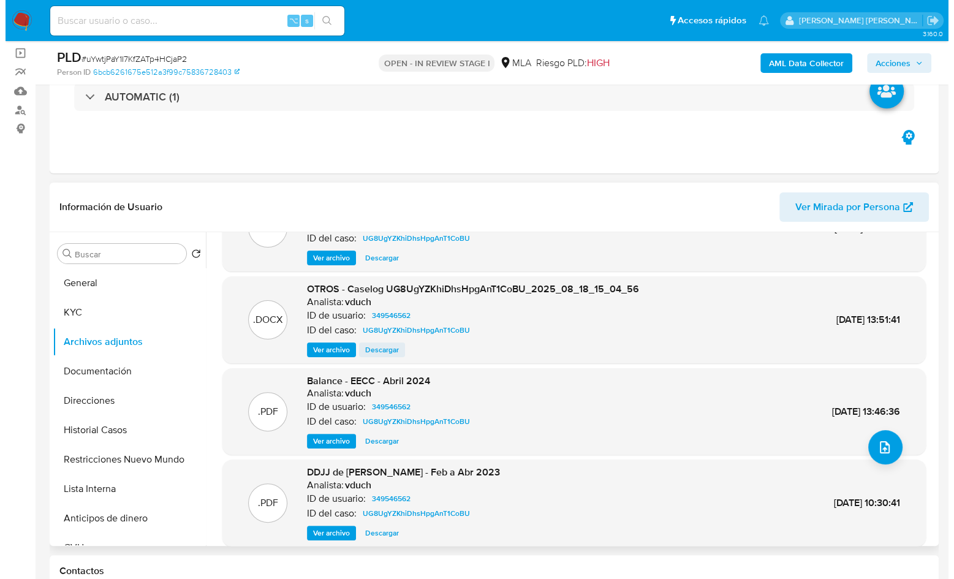
scroll to position [80, 0]
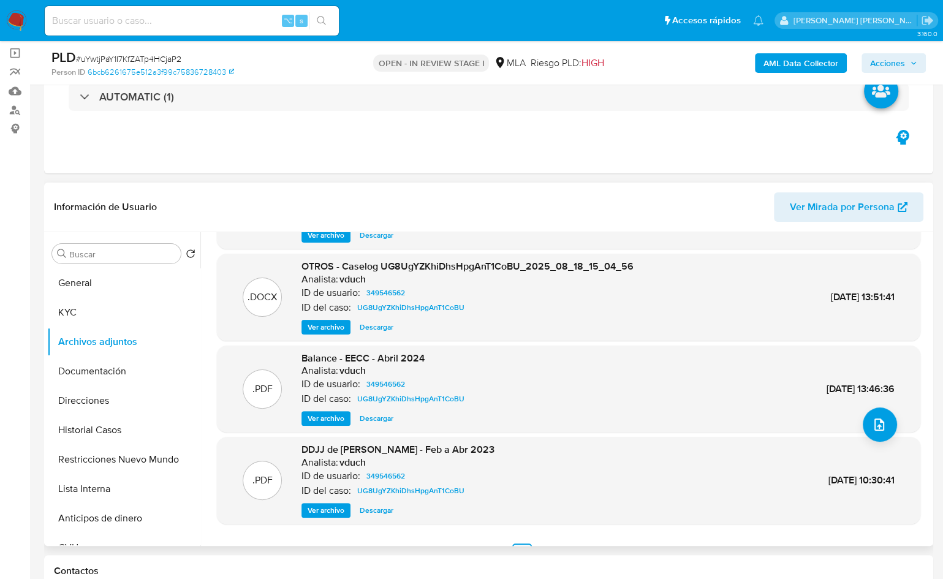
click at [340, 329] on span "Ver archivo" at bounding box center [326, 327] width 37 height 12
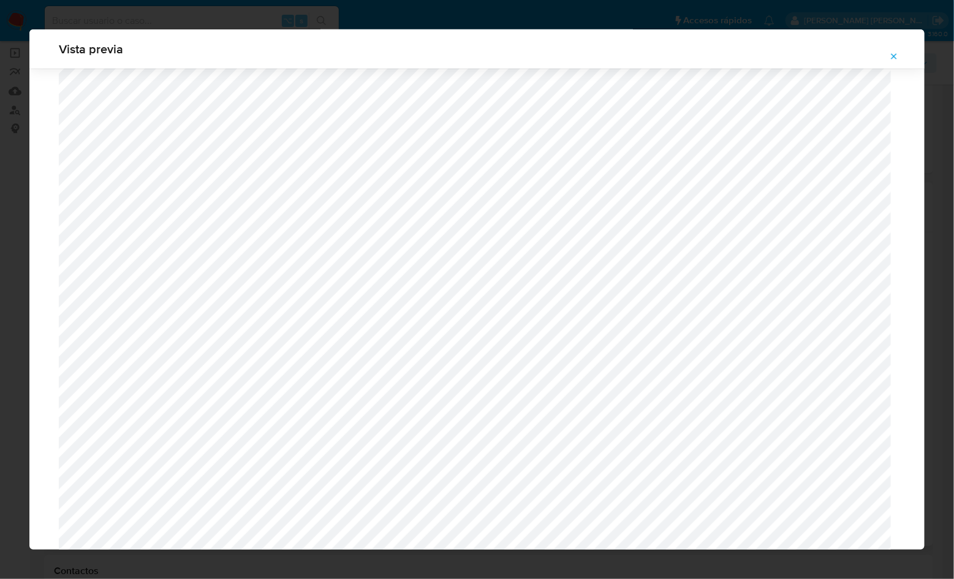
scroll to position [262, 0]
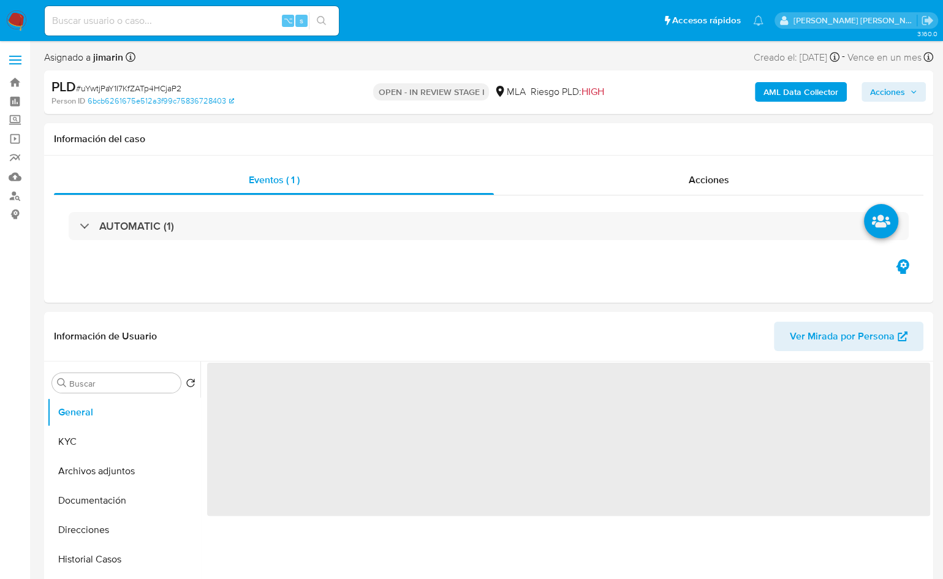
select select "10"
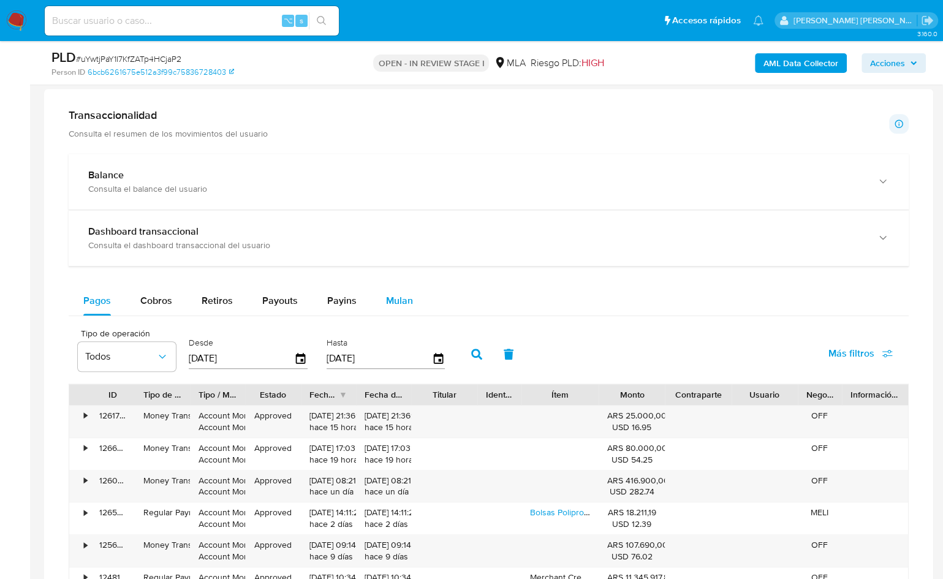
click at [397, 305] on div "Mulan" at bounding box center [399, 300] width 27 height 29
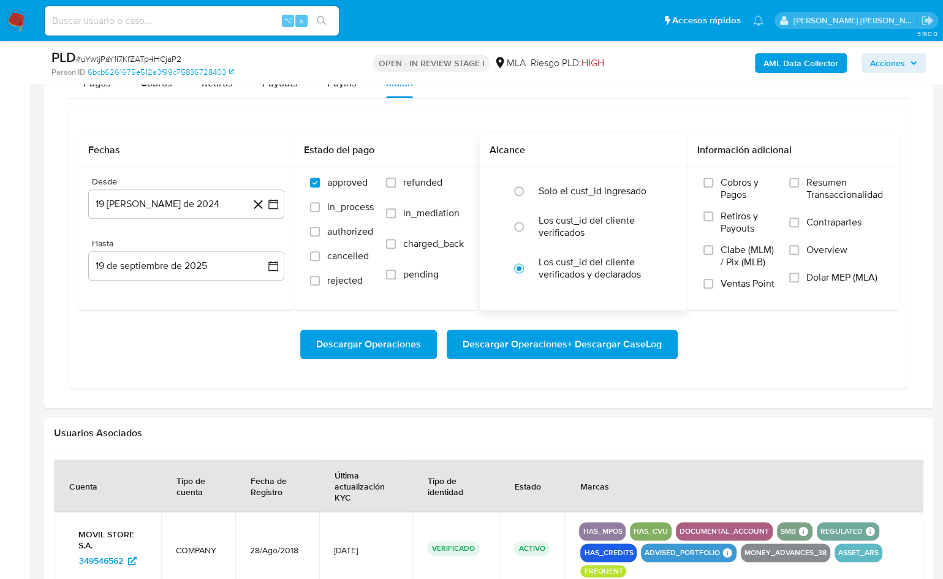
scroll to position [1053, 0]
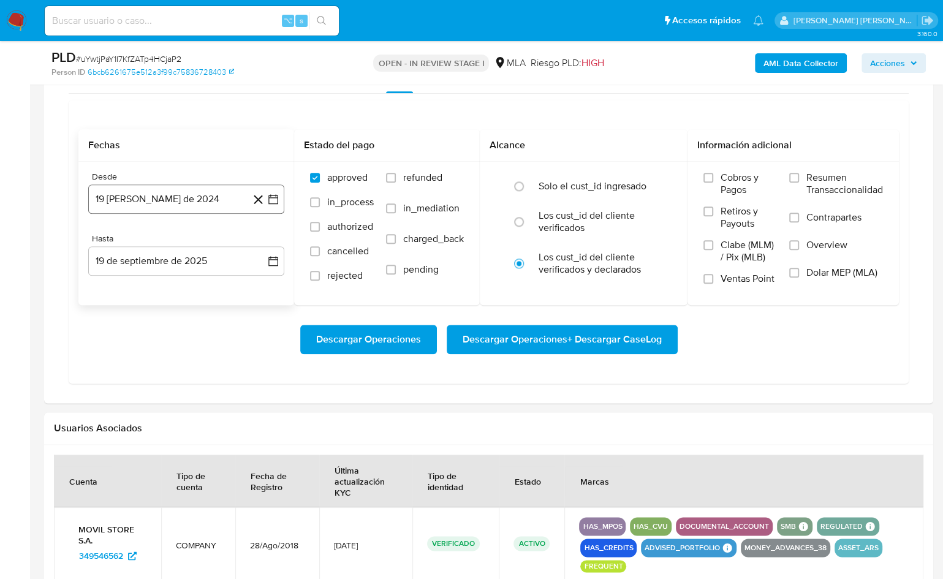
click at [157, 196] on button "19 [PERSON_NAME] de 2024" at bounding box center [186, 199] width 196 height 29
click at [198, 240] on span "agosto 2024" at bounding box center [181, 243] width 56 height 12
click at [256, 237] on icon "Año siguiente" at bounding box center [260, 243] width 15 height 15
click at [183, 355] on span "ago" at bounding box center [185, 357] width 15 height 10
click at [210, 281] on button "1" at bounding box center [211, 289] width 20 height 20
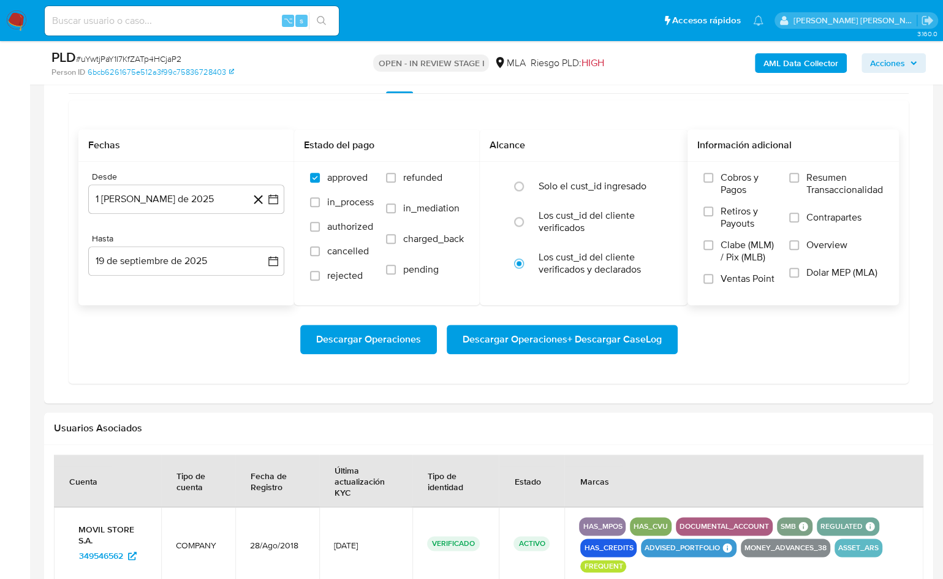
click at [825, 267] on span "Dolar MEP (MLA)" at bounding box center [842, 273] width 71 height 12
click at [799, 268] on input "Dolar MEP (MLA)" at bounding box center [795, 273] width 10 height 10
click at [198, 268] on button "19 de septiembre de 2025" at bounding box center [186, 260] width 196 height 29
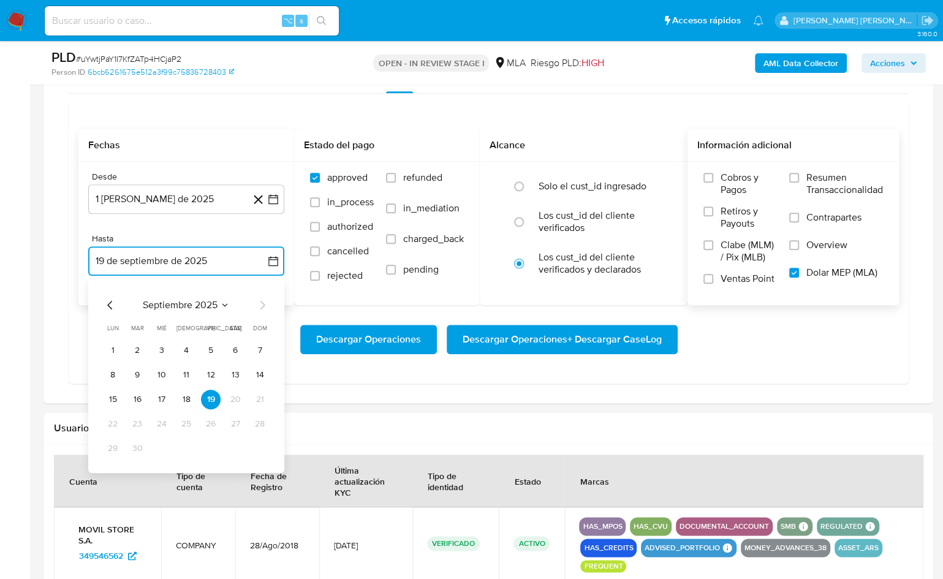
click at [172, 304] on span "septiembre 2025" at bounding box center [180, 305] width 75 height 12
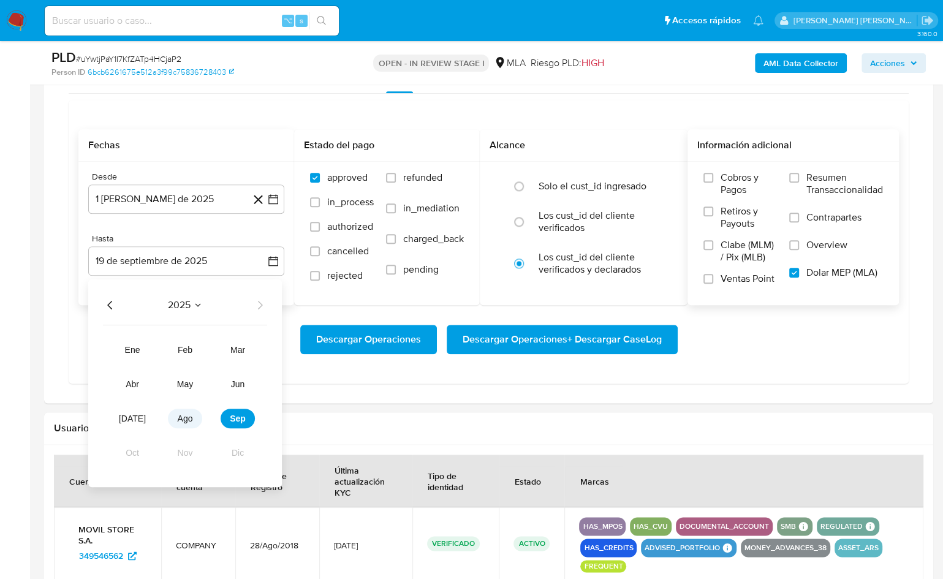
click at [185, 421] on button "ago" at bounding box center [185, 419] width 34 height 20
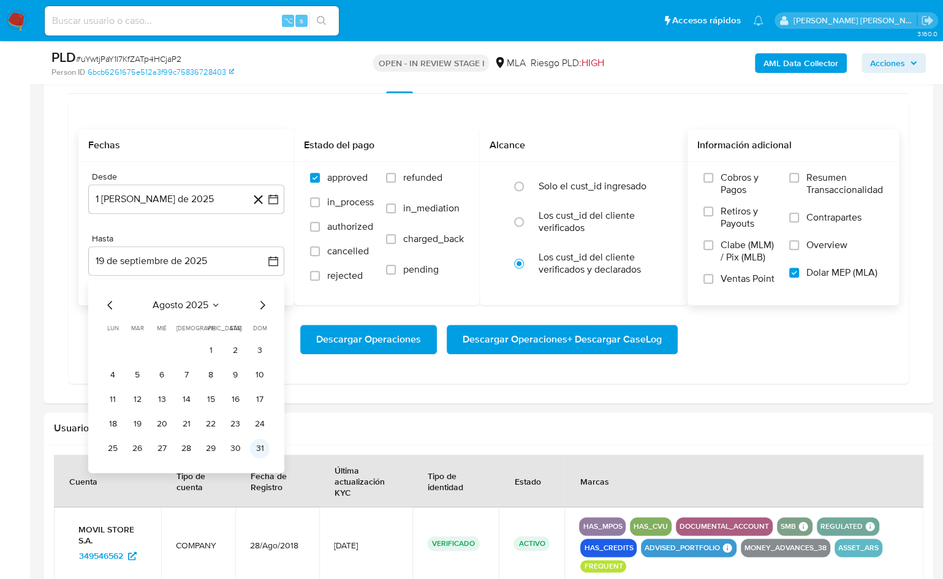
click at [257, 445] on button "31" at bounding box center [260, 449] width 20 height 20
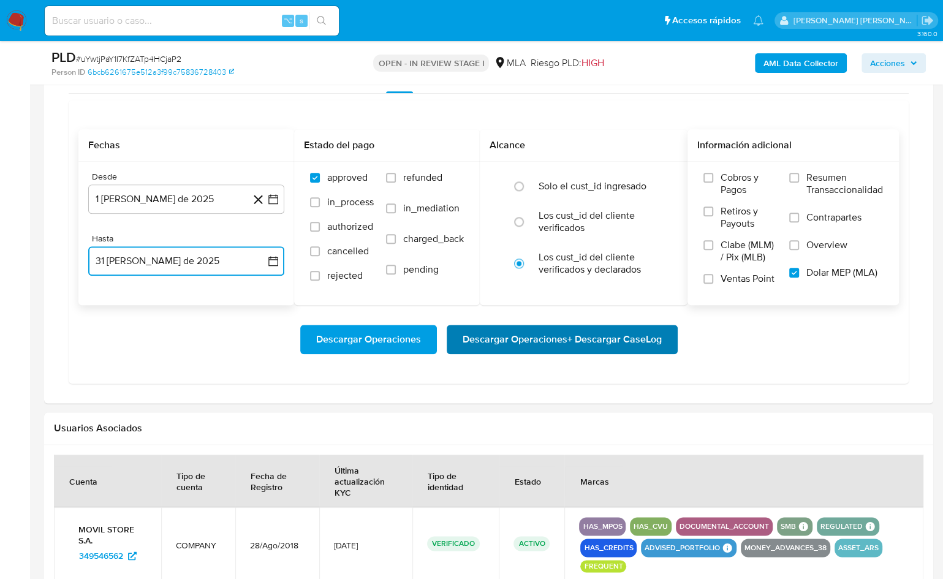
click at [515, 337] on span "Descargar Operaciones + Descargar CaseLog" at bounding box center [562, 339] width 199 height 27
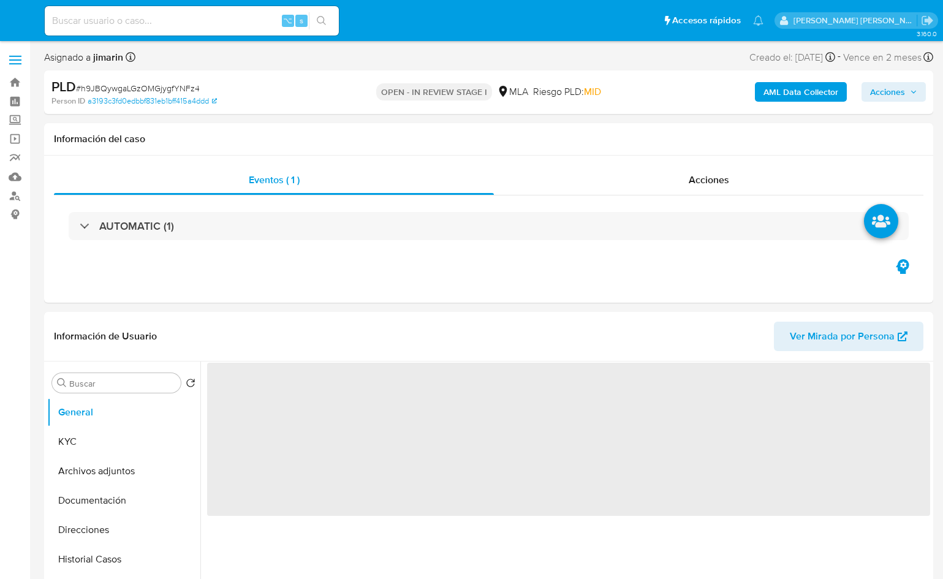
select select "10"
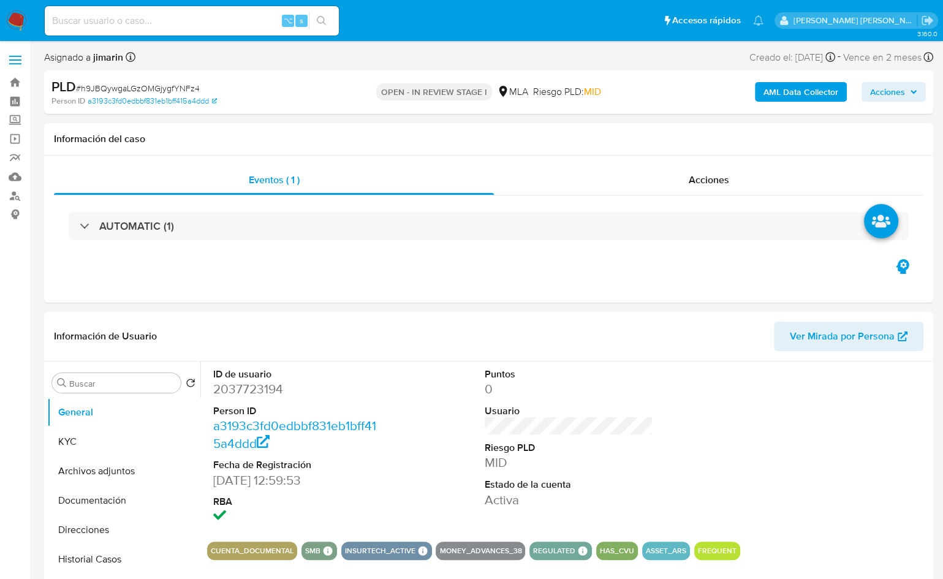
click at [145, 90] on span "# h9JBQywgaLGzOMGjygfYNFz4" at bounding box center [138, 88] width 124 height 12
copy span "h9JBQywgaLGzOMGjygfYNFz4"
click at [237, 381] on dd "2037723194" at bounding box center [297, 389] width 169 height 17
click at [238, 387] on dd "2037723194" at bounding box center [297, 389] width 169 height 17
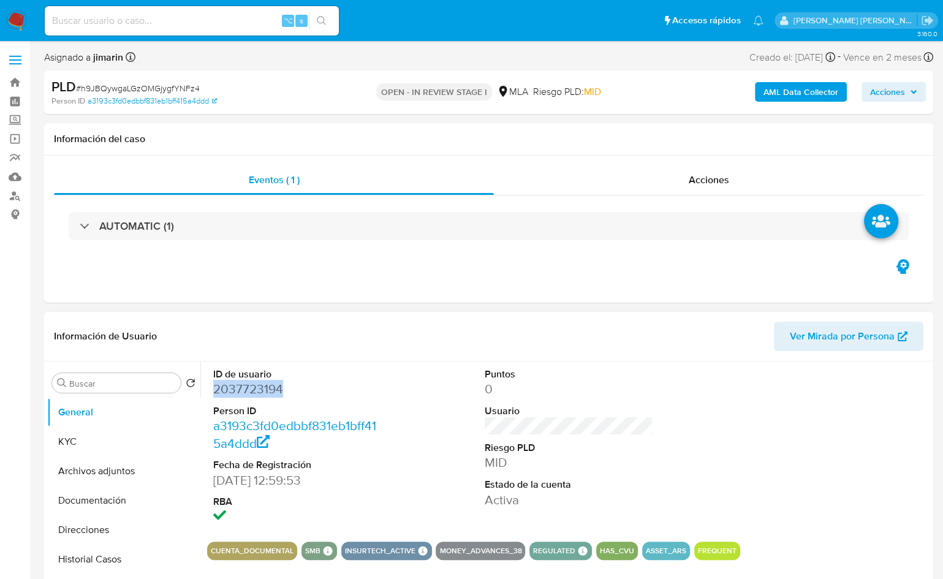
click at [238, 387] on dd "2037723194" at bounding box center [297, 389] width 169 height 17
copy dd "2037723194"
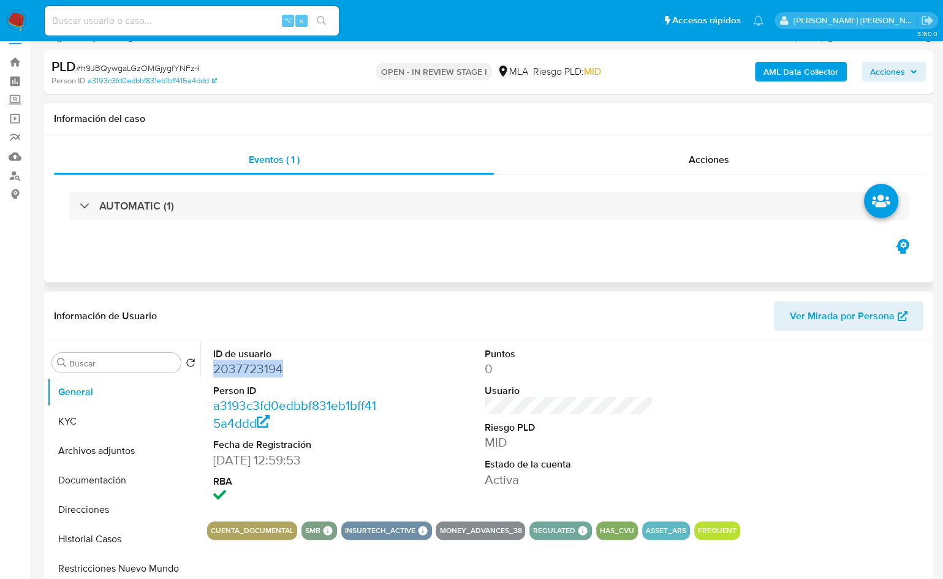
scroll to position [23, 0]
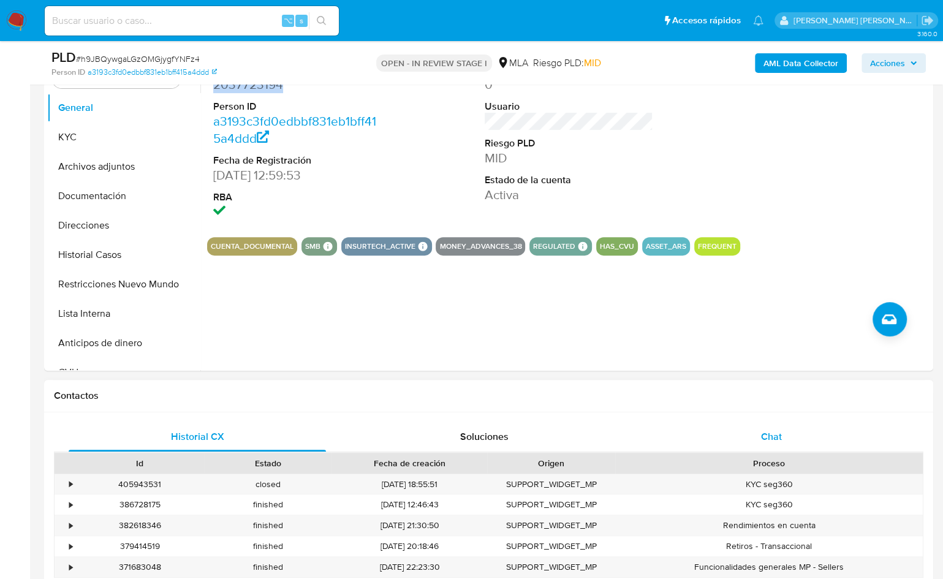
click at [802, 436] on div "Chat" at bounding box center [771, 436] width 257 height 29
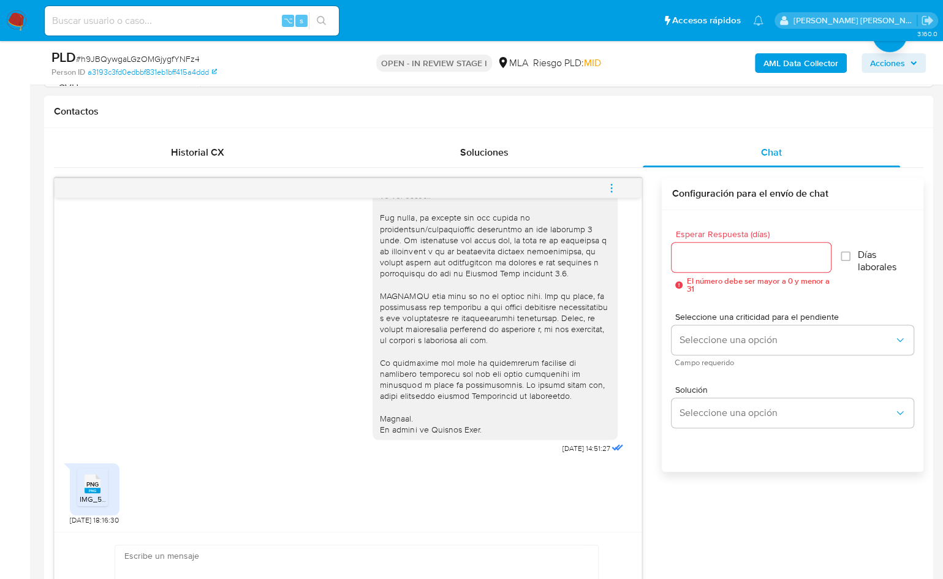
scroll to position [573, 0]
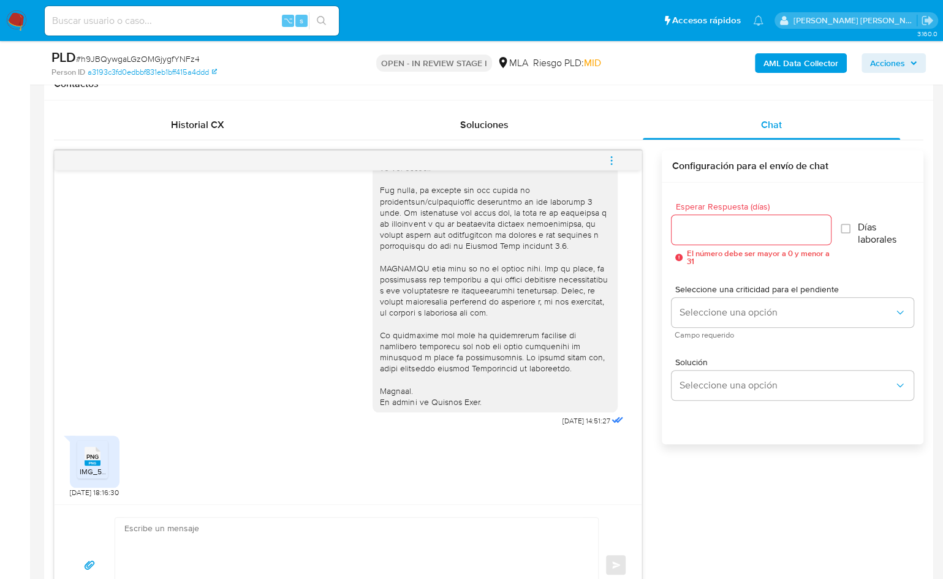
click at [104, 457] on div "PNG PNG" at bounding box center [93, 455] width 26 height 24
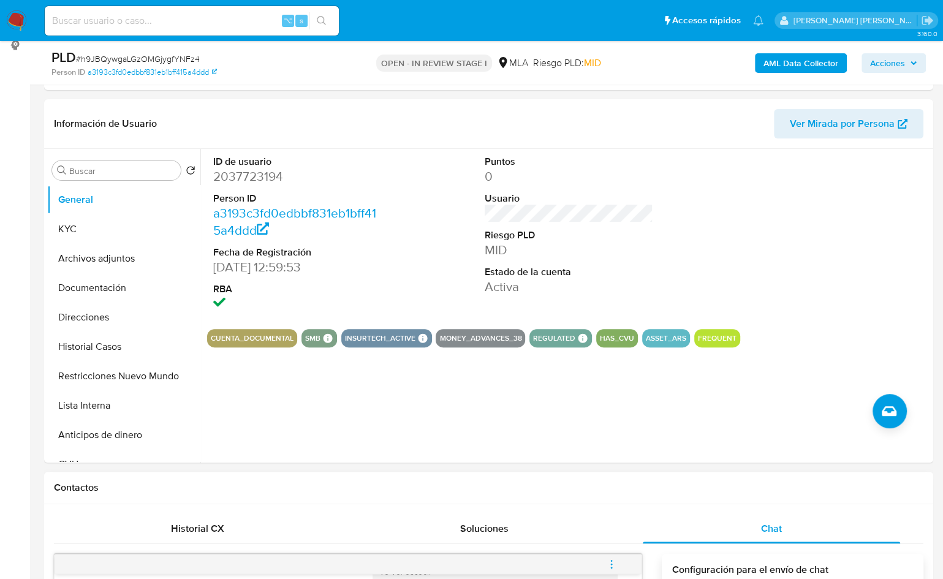
scroll to position [167, 0]
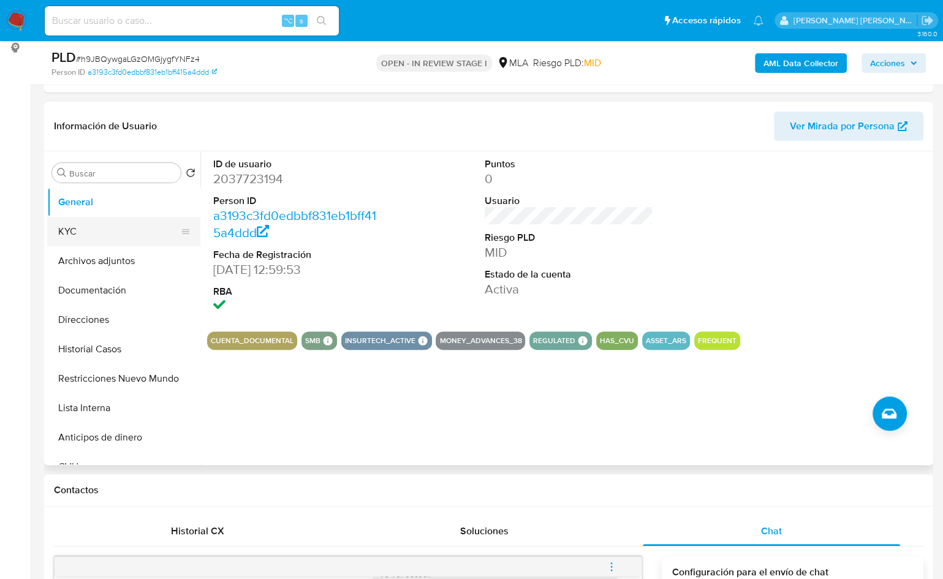
click at [90, 223] on button "KYC" at bounding box center [118, 231] width 143 height 29
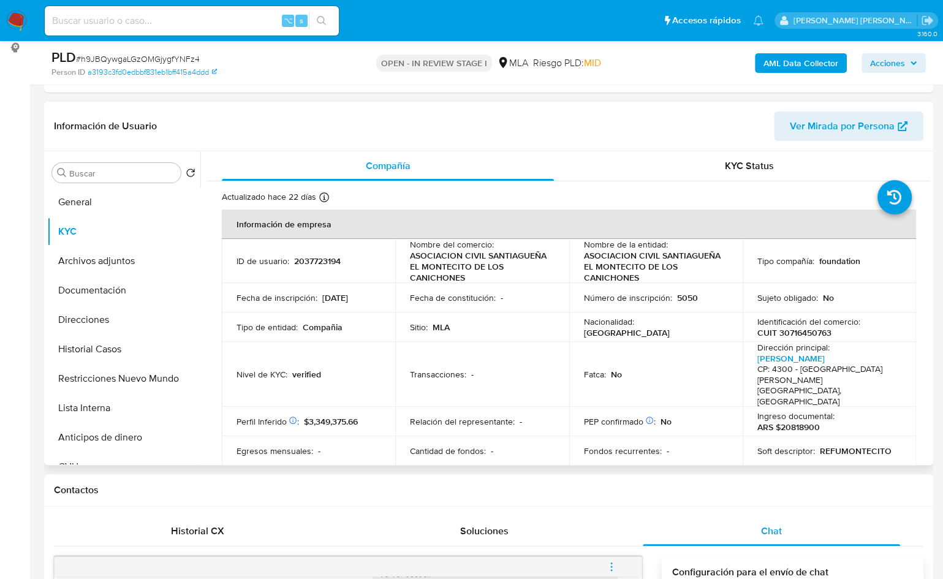
click at [791, 335] on p "CUIT 30716450763" at bounding box center [795, 332] width 74 height 11
copy p "30716450763"
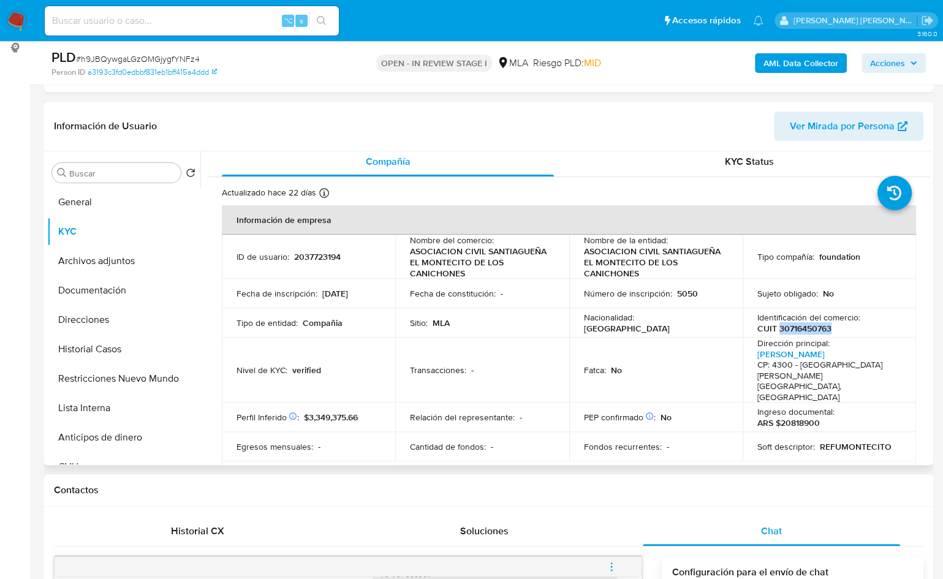
scroll to position [0, 0]
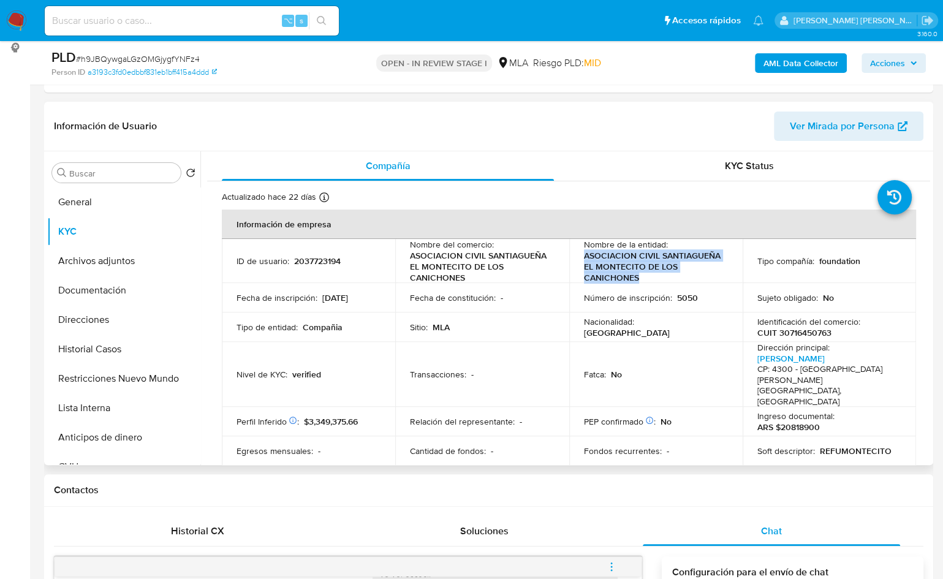
drag, startPoint x: 584, startPoint y: 256, endPoint x: 644, endPoint y: 275, distance: 63.8
click at [644, 276] on p "ASOCIACION CIVIL SANTIAGUEÑA EL MONTECITO DE LOS CANICHONES" at bounding box center [653, 266] width 139 height 33
copy p "ASOCIACION CIVIL SANTIAGUEÑA EL MONTECITO DE LOS CANICHONES"
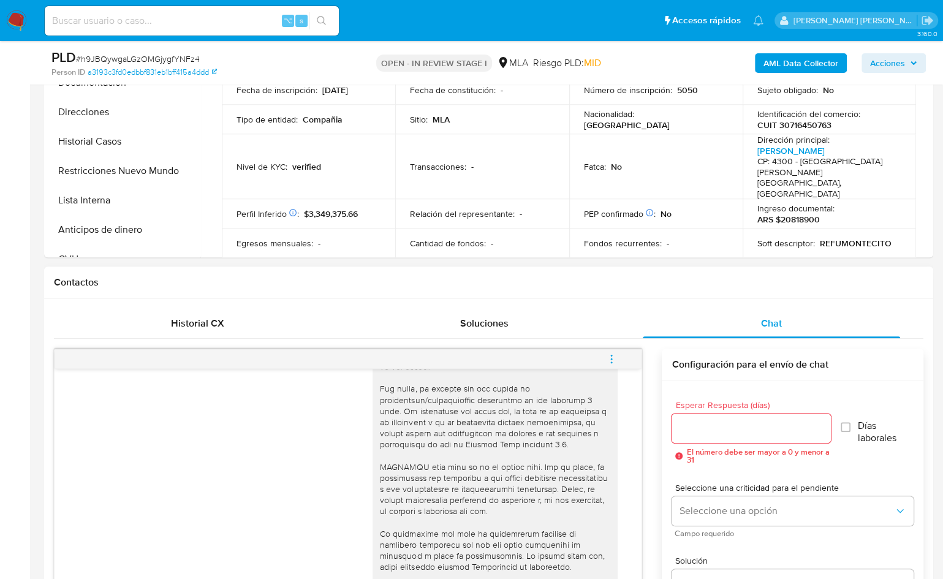
scroll to position [373, 0]
click at [253, 322] on div "Historial CX" at bounding box center [197, 324] width 257 height 29
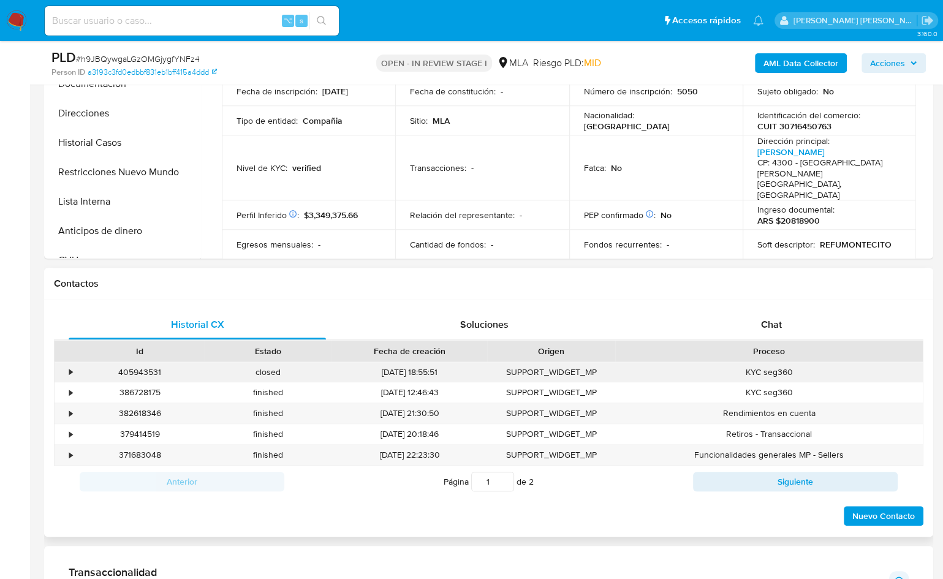
click at [141, 370] on div "405943531" at bounding box center [140, 372] width 128 height 20
copy div "405943531"
click at [406, 375] on div "17/09/2025 18:55:51" at bounding box center [410, 372] width 156 height 20
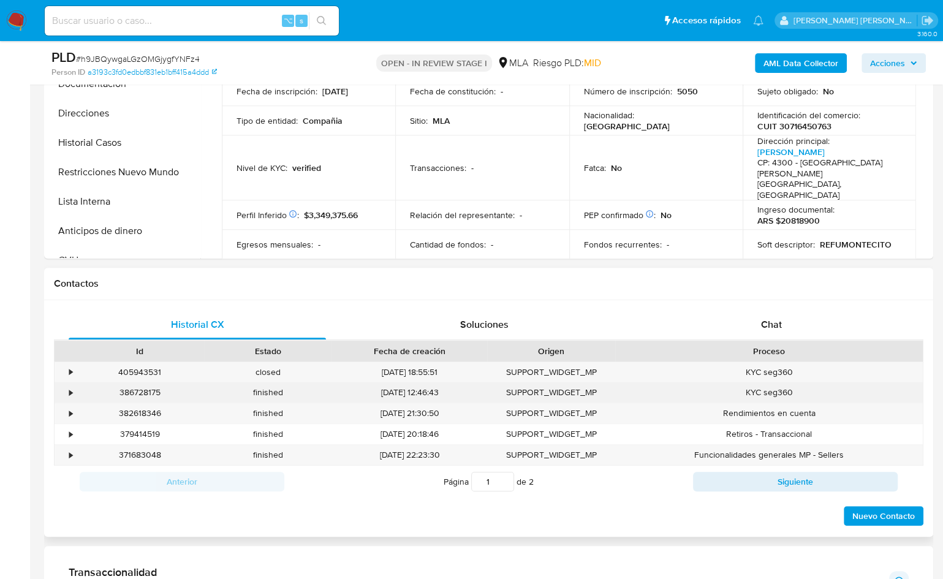
click at [417, 388] on div "25/05/2025 12:46:43" at bounding box center [410, 393] width 156 height 20
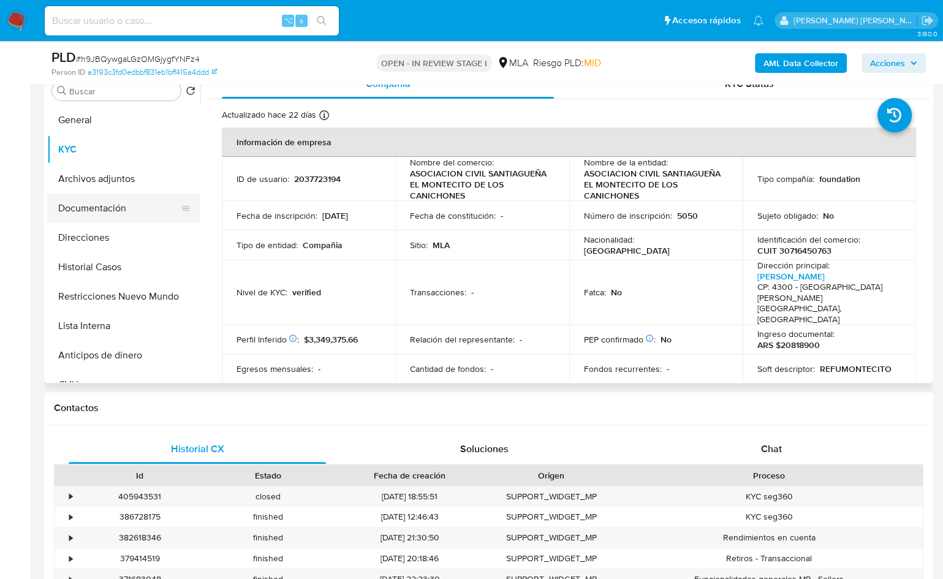
click at [132, 215] on button "Documentación" at bounding box center [118, 208] width 143 height 29
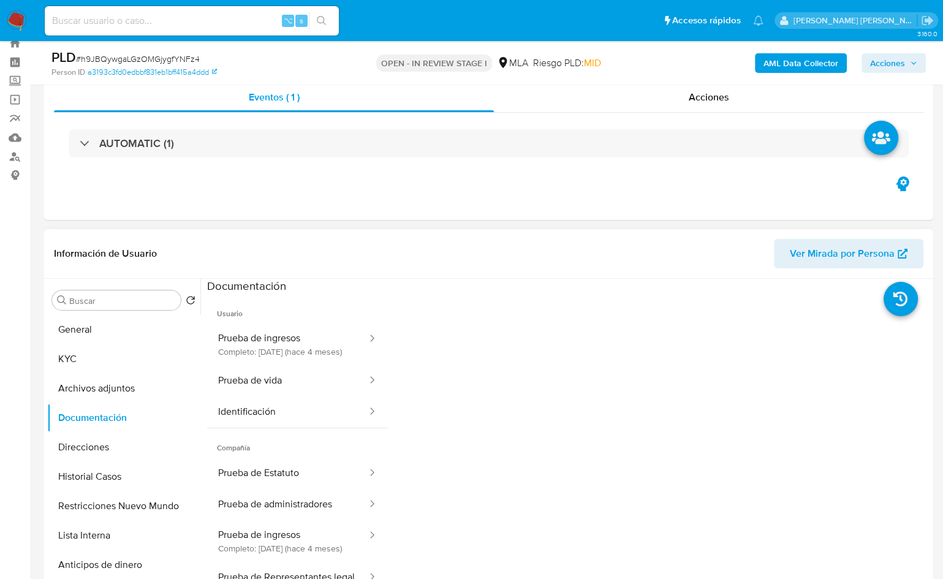
scroll to position [224, 0]
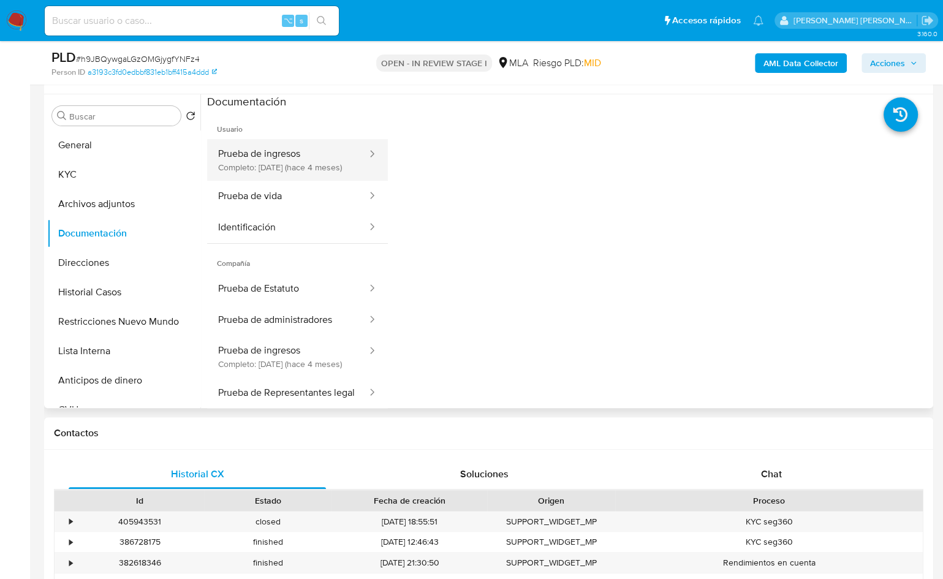
click at [301, 169] on button "Prueba de ingresos Completo: 24/05/2025 (hace 4 meses)" at bounding box center [287, 160] width 161 height 42
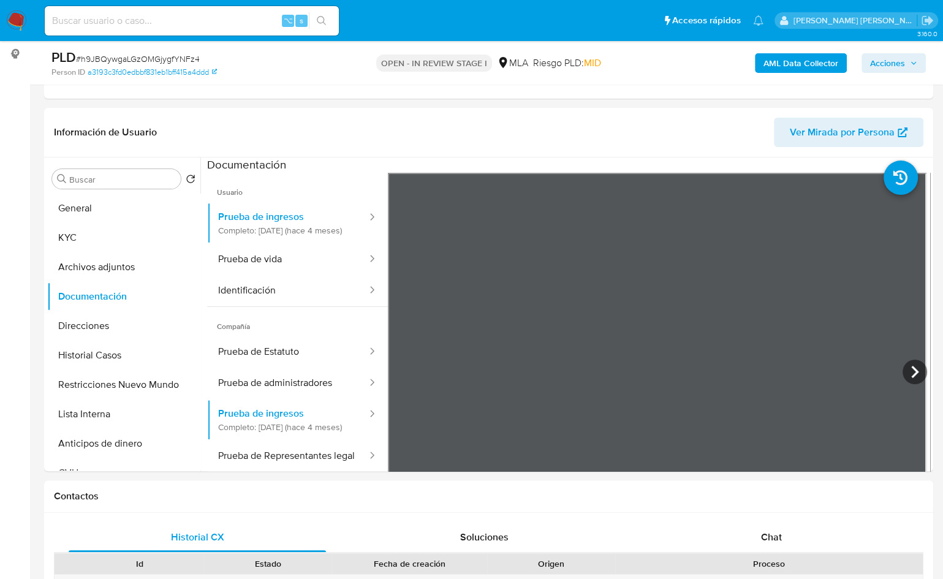
scroll to position [140, 0]
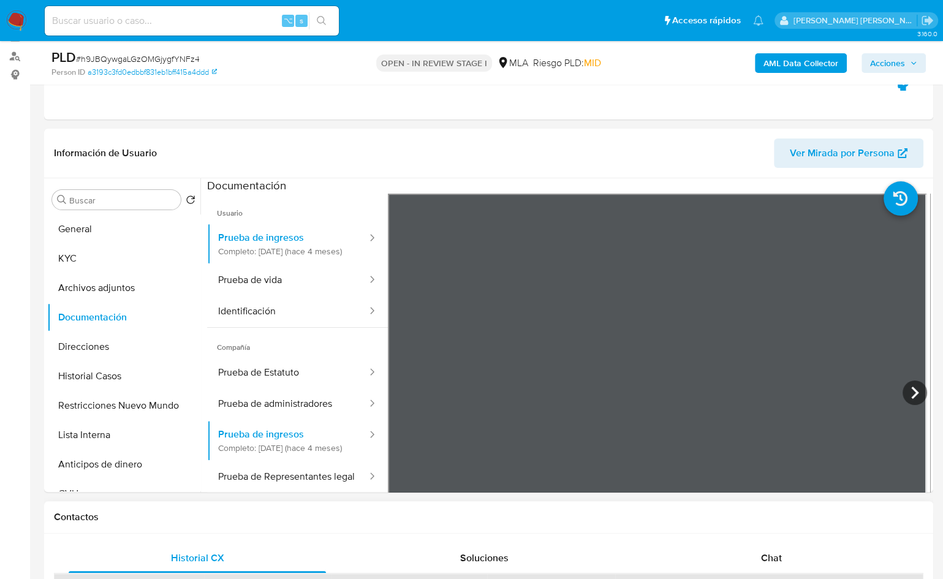
click at [763, 513] on h1 "Contactos" at bounding box center [489, 517] width 870 height 12
click at [910, 392] on icon at bounding box center [915, 393] width 25 height 25
click at [399, 390] on icon at bounding box center [403, 393] width 25 height 25
click at [295, 295] on button "Prueba de vida" at bounding box center [287, 280] width 161 height 31
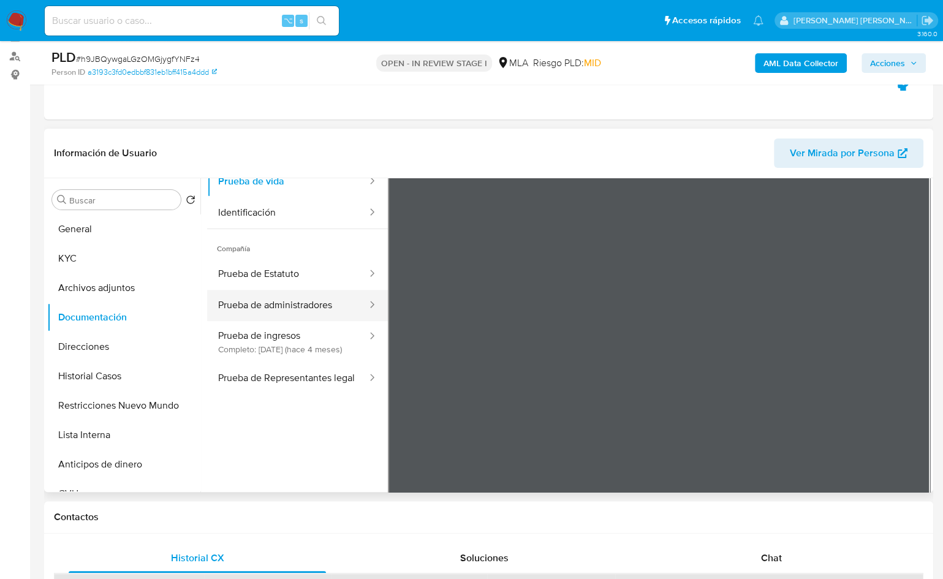
scroll to position [103, 0]
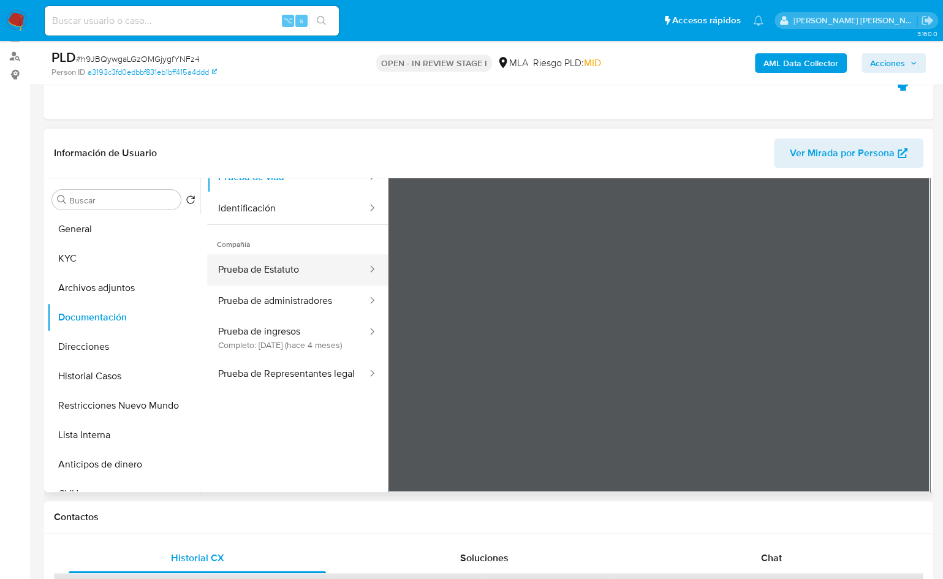
click at [292, 286] on button "Prueba de Estatuto" at bounding box center [287, 269] width 161 height 31
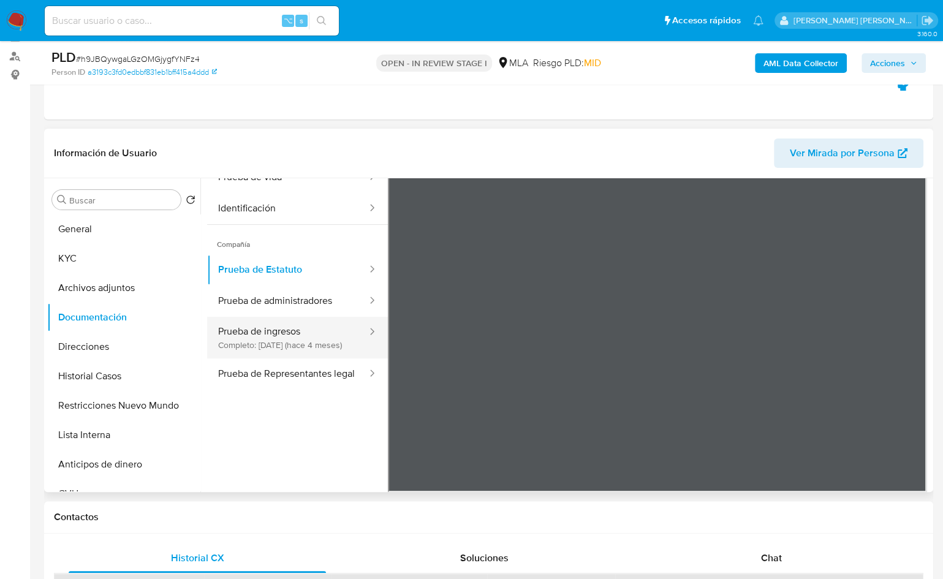
click at [308, 353] on button "Prueba de ingresos Completo: 24/05/2025 (hace 4 meses)" at bounding box center [287, 338] width 161 height 42
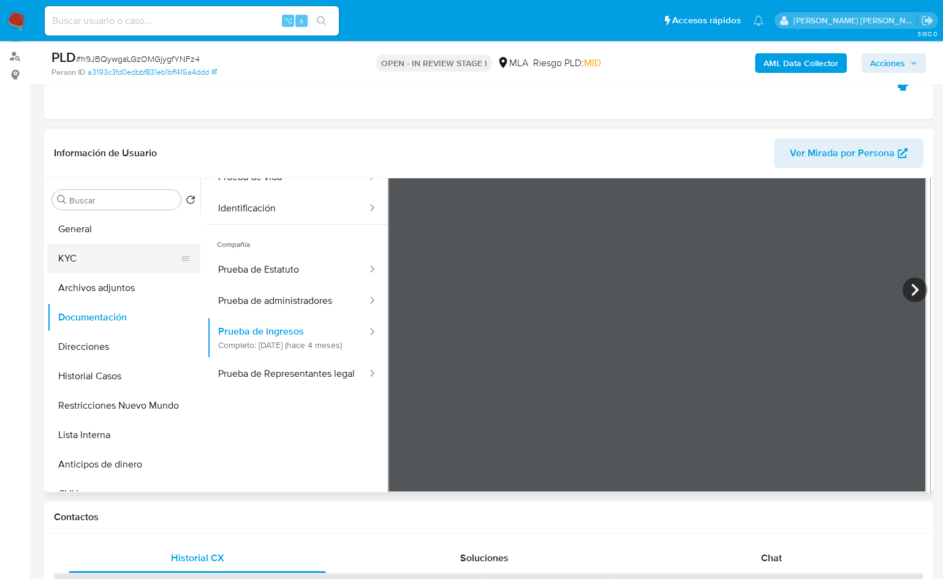
click at [87, 256] on button "KYC" at bounding box center [118, 258] width 143 height 29
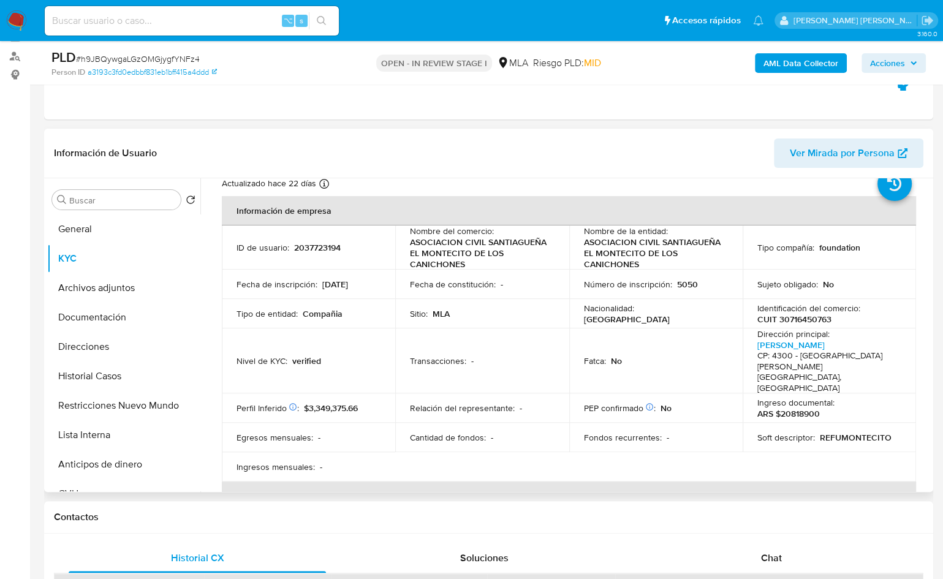
scroll to position [0, 0]
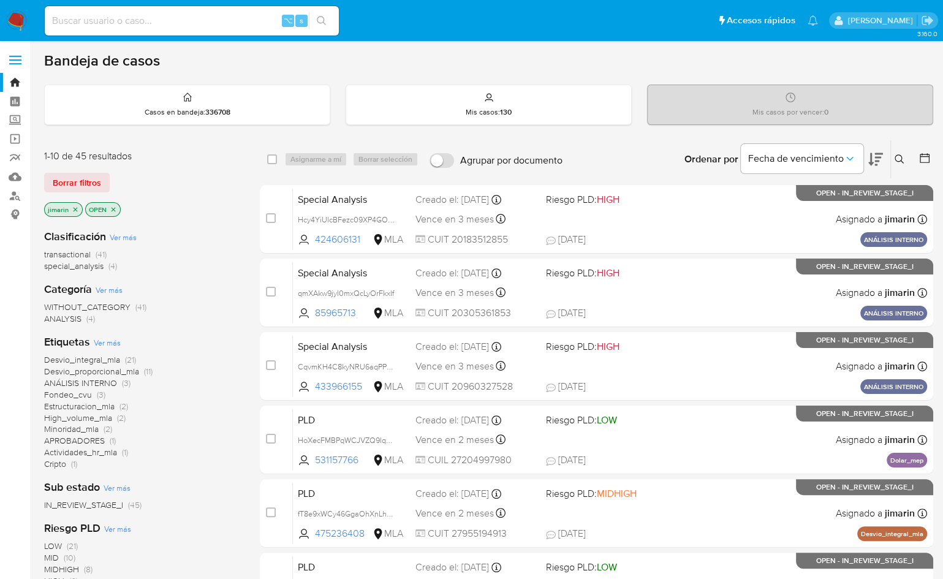
click at [184, 29] on div "⌥ s" at bounding box center [192, 20] width 294 height 29
click at [185, 21] on input at bounding box center [192, 21] width 294 height 16
paste input "809964889"
type input "809964889"
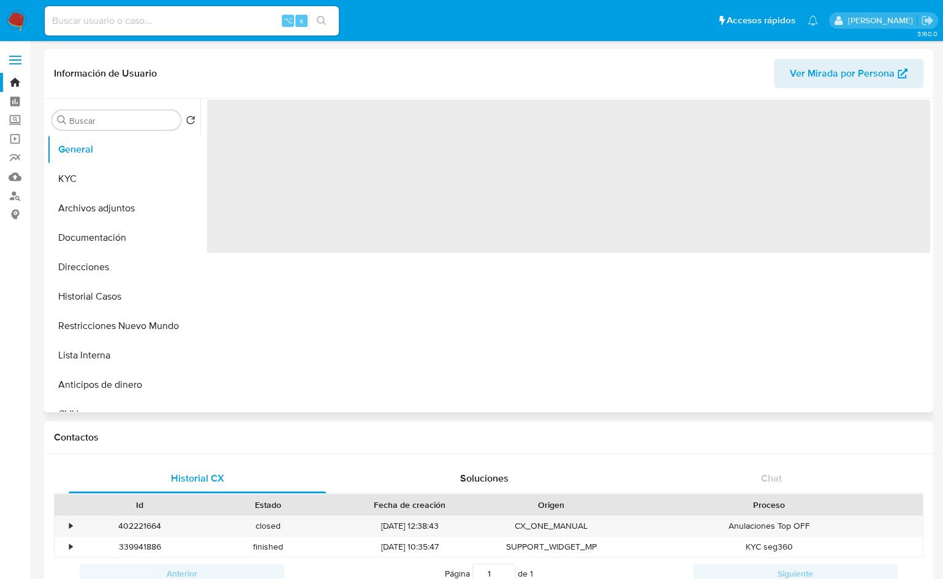
select select "10"
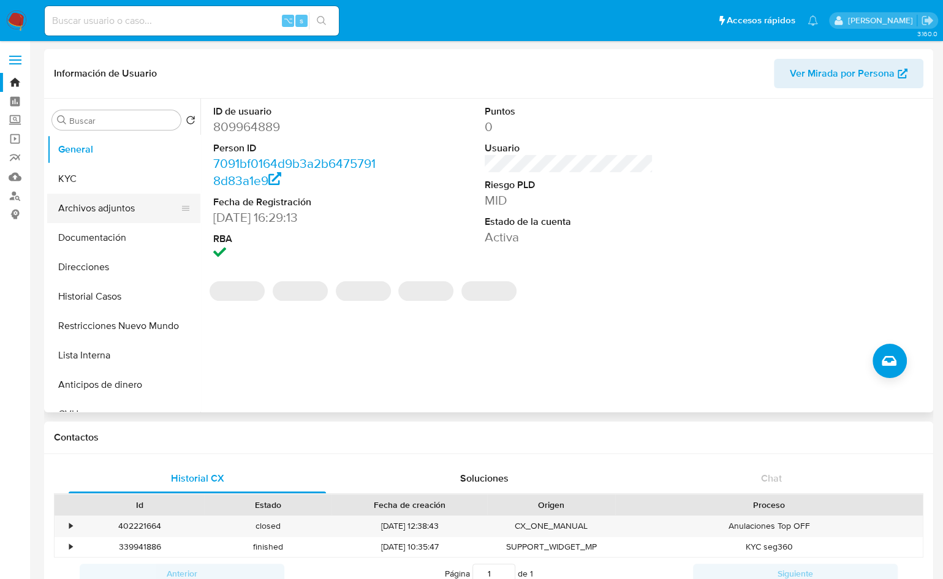
click at [75, 198] on button "Archivos adjuntos" at bounding box center [118, 208] width 143 height 29
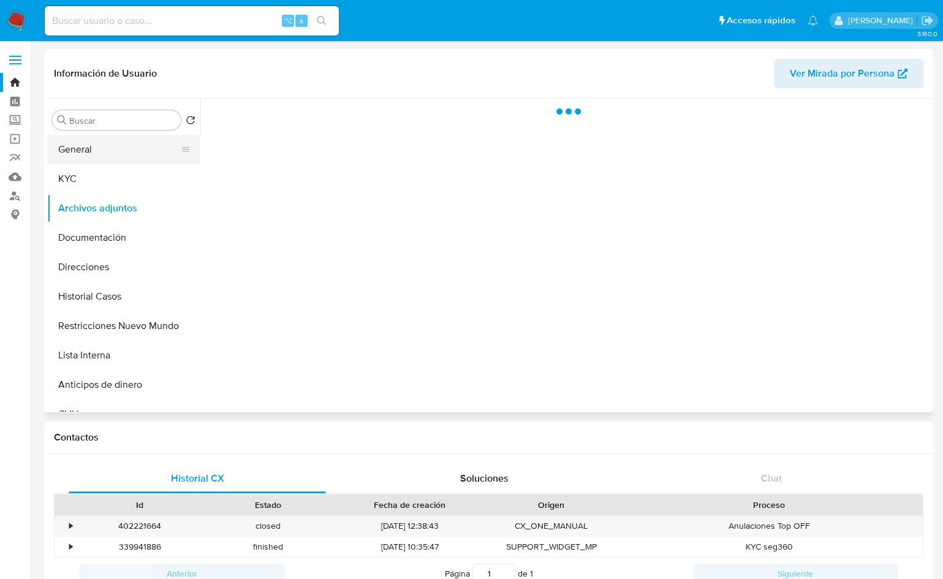
click at [107, 153] on button "General" at bounding box center [118, 149] width 143 height 29
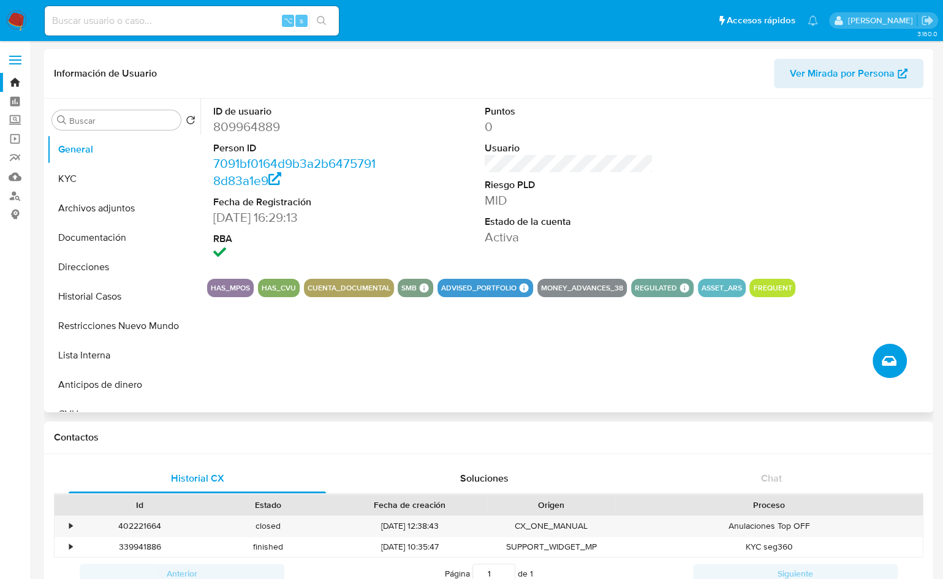
click at [896, 364] on button "Crear caso manual" at bounding box center [890, 361] width 34 height 34
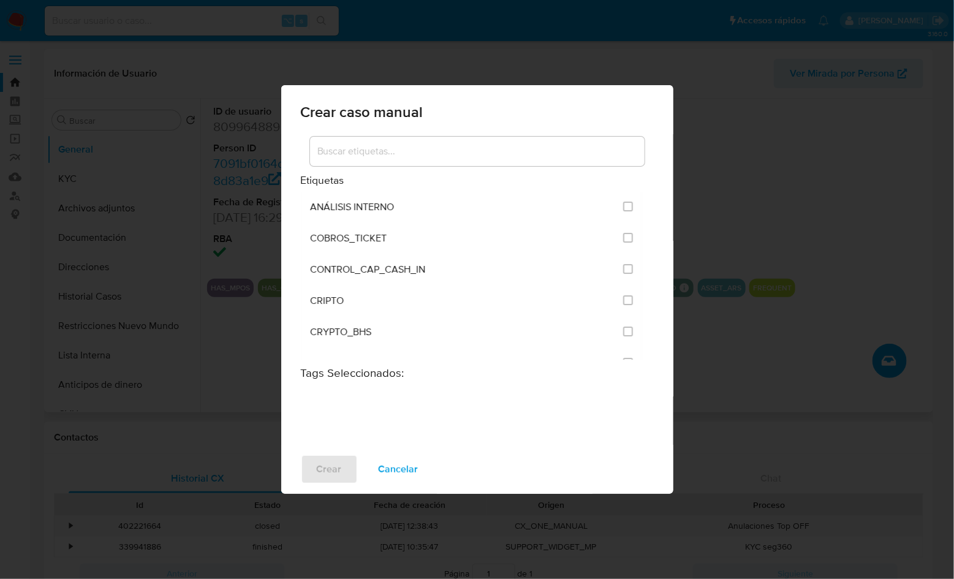
click at [365, 155] on input at bounding box center [477, 151] width 335 height 16
click at [365, 162] on div at bounding box center [477, 151] width 335 height 29
click at [305, 141] on div at bounding box center [477, 153] width 353 height 39
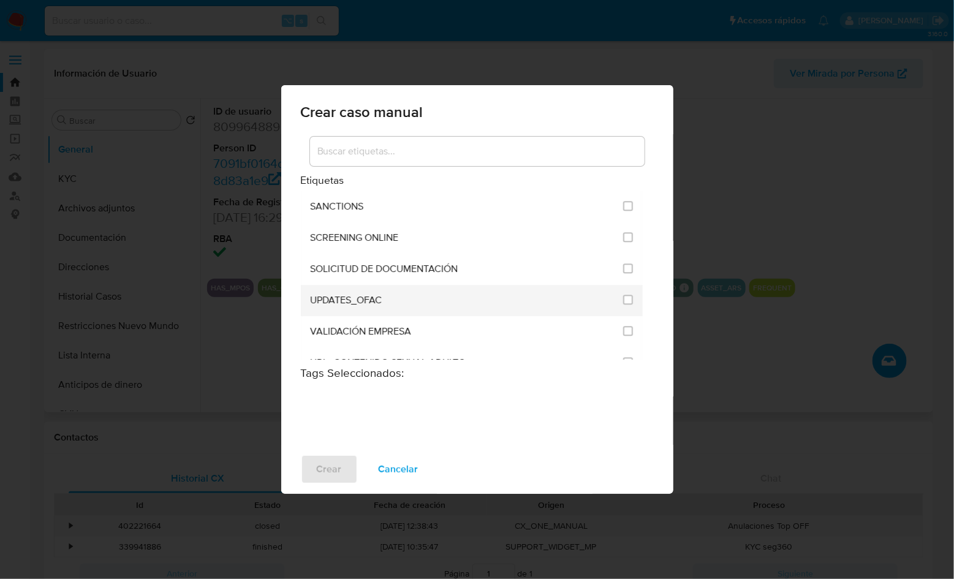
scroll to position [1504, 0]
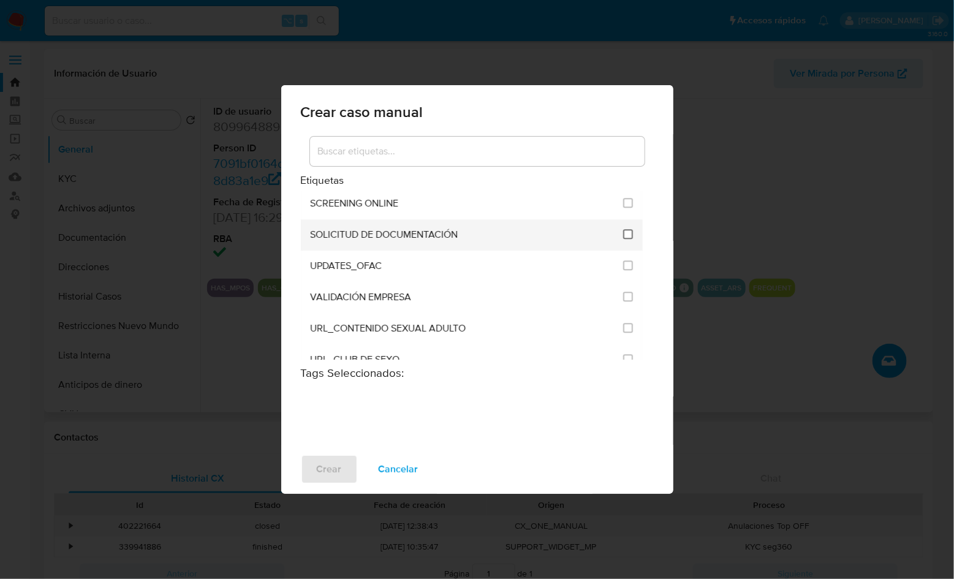
click at [623, 229] on input "2677" at bounding box center [628, 234] width 10 height 10
checkbox input "true"
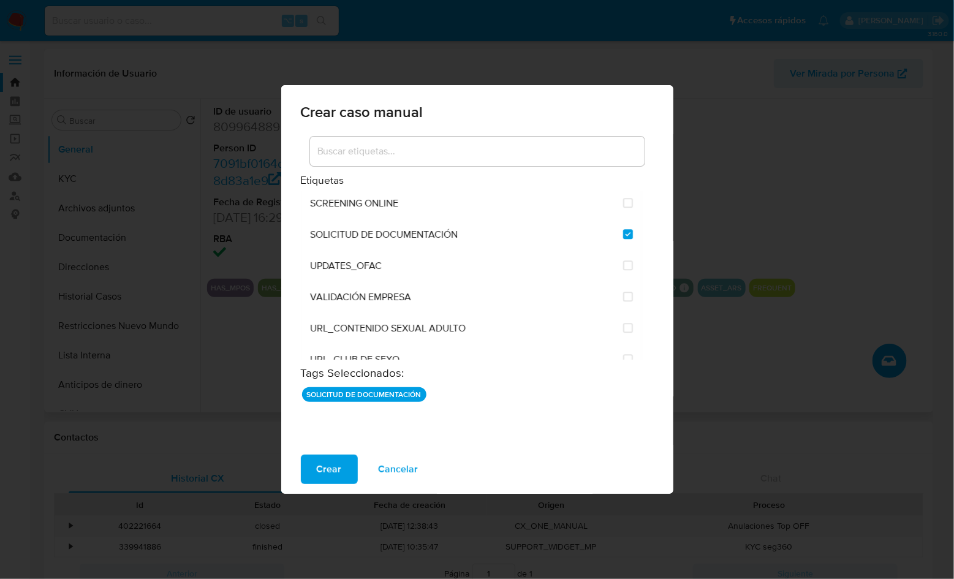
click at [402, 424] on div "SOLICITUD DE DOCUMENTACIÓN" at bounding box center [477, 410] width 353 height 49
click at [646, 202] on div "Etiquetas ANÁLISIS INTERNO COBROS_TICKET CONTROL_CAP_CASH_IN CRIPTO CRYPTO_BHS …" at bounding box center [477, 247] width 353 height 226
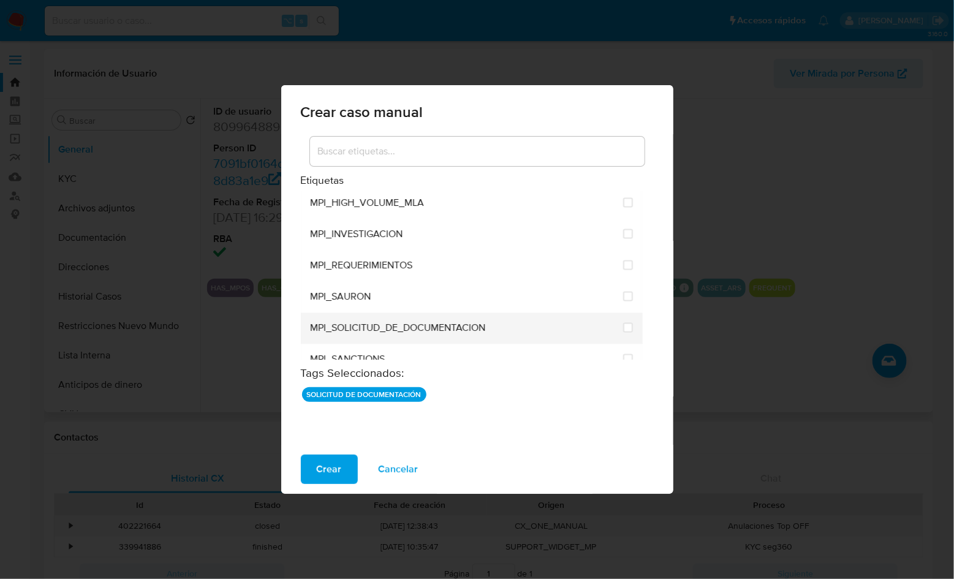
scroll to position [2921, 0]
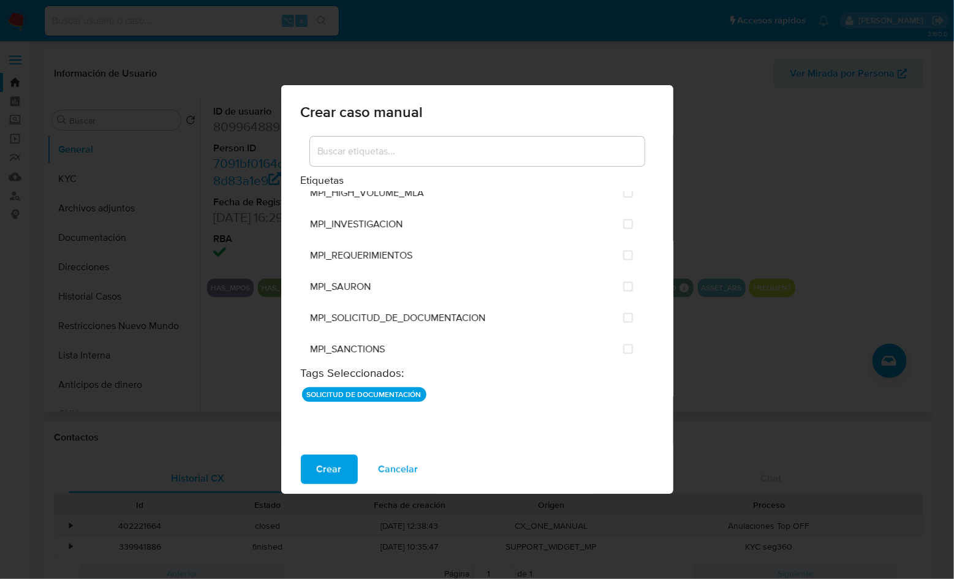
click at [387, 411] on div "SOLICITUD DE DOCUMENTACIÓN" at bounding box center [477, 410] width 353 height 49
click at [321, 469] on span "Crear" at bounding box center [329, 469] width 25 height 27
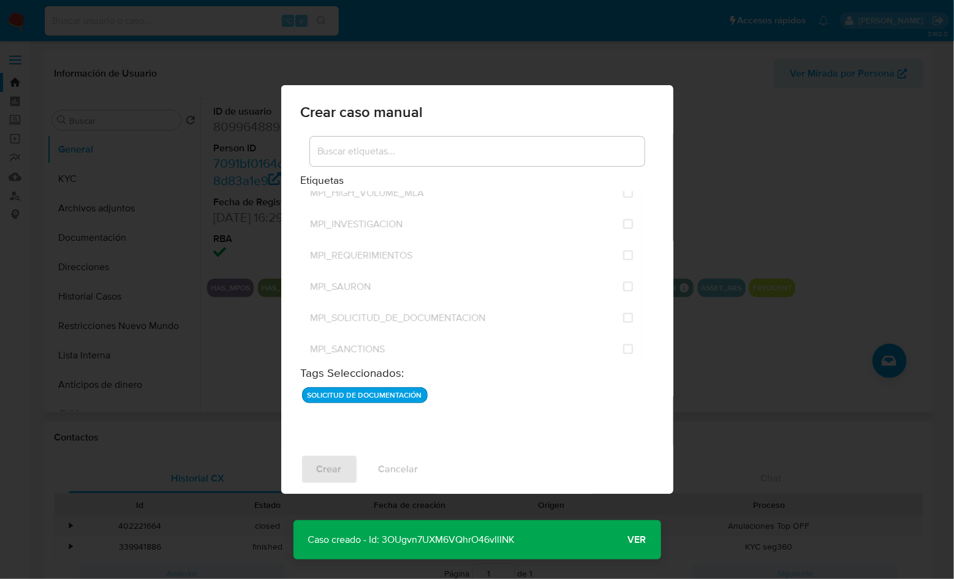
click at [634, 540] on span "Ver" at bounding box center [637, 540] width 18 height 0
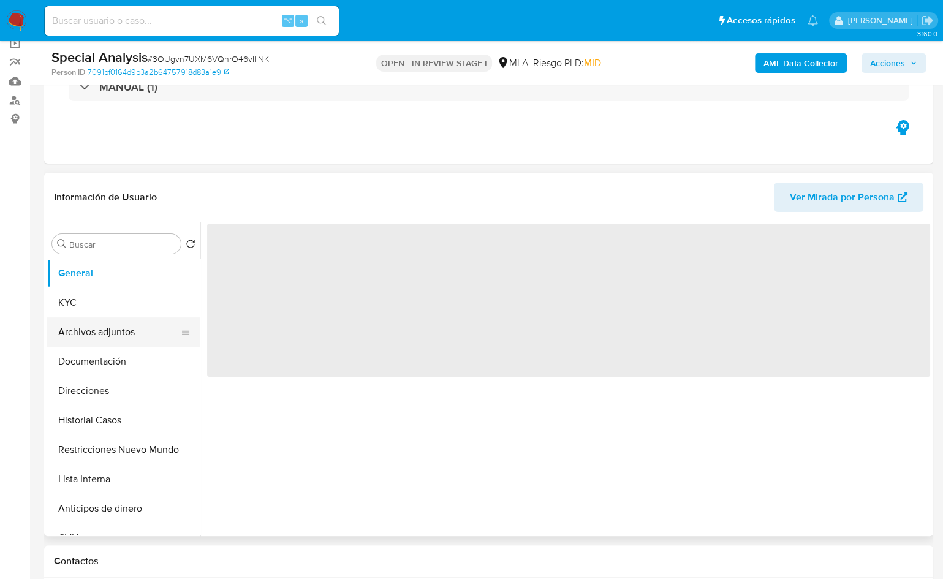
click at [85, 330] on button "Archivos adjuntos" at bounding box center [118, 332] width 143 height 29
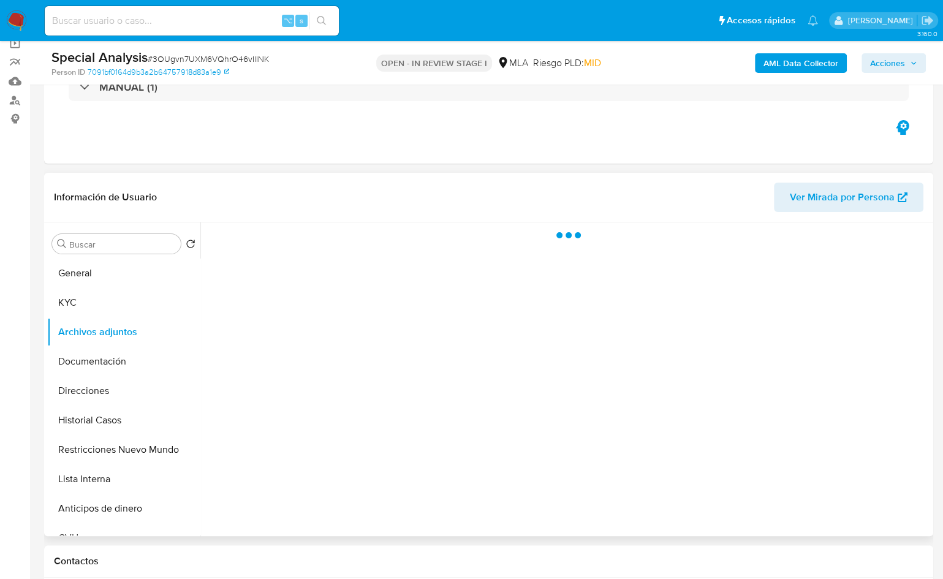
select select "10"
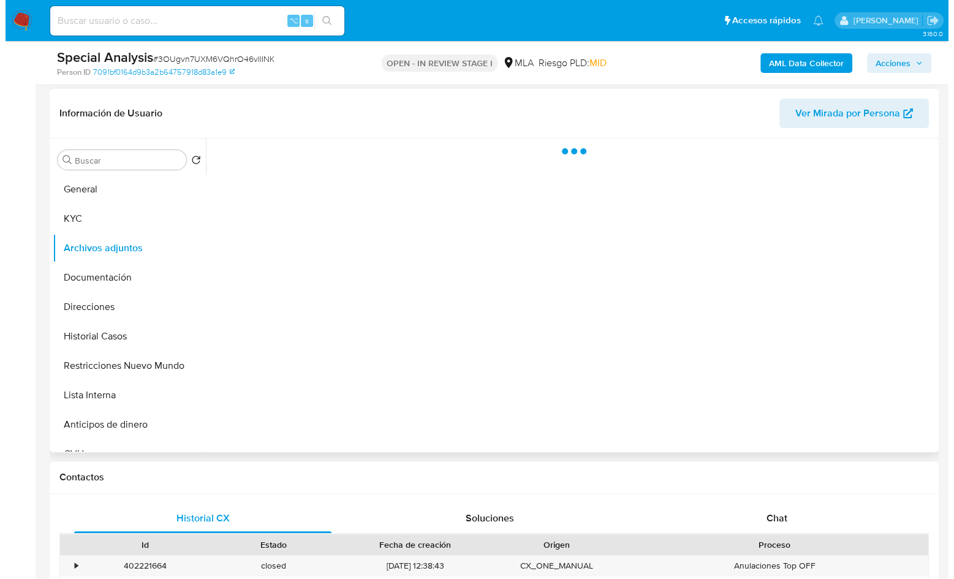
scroll to position [102, 0]
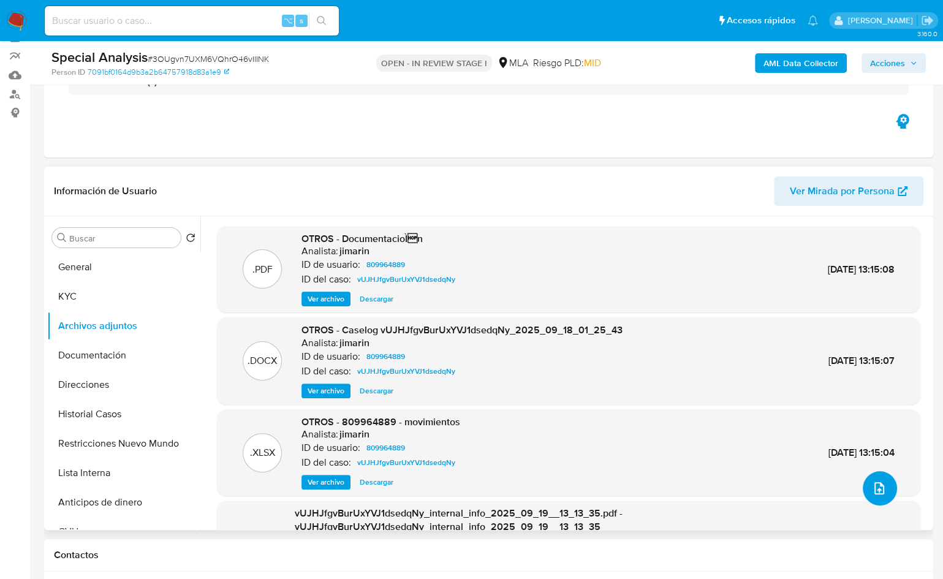
click at [875, 485] on icon "upload-file" at bounding box center [879, 488] width 15 height 15
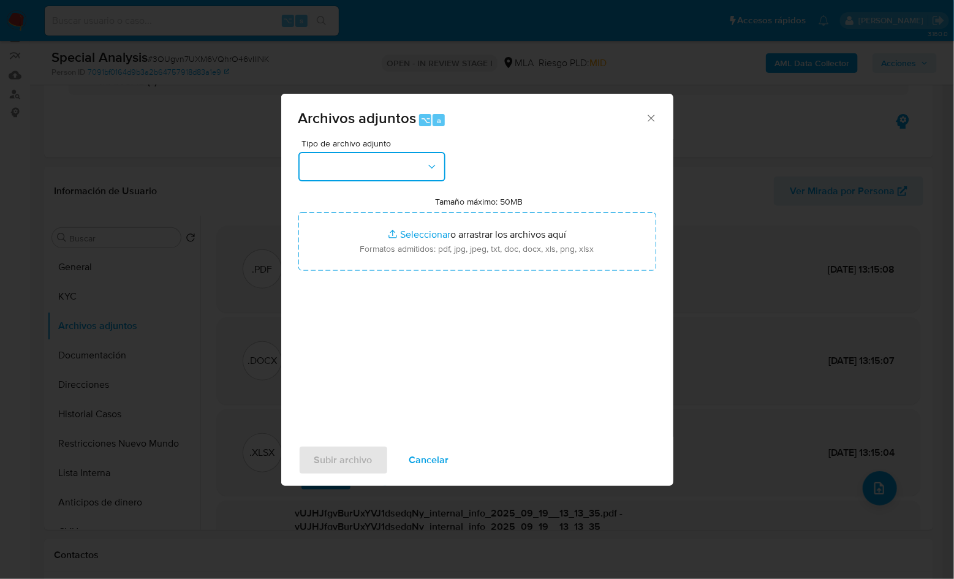
click at [371, 173] on button "button" at bounding box center [372, 166] width 147 height 29
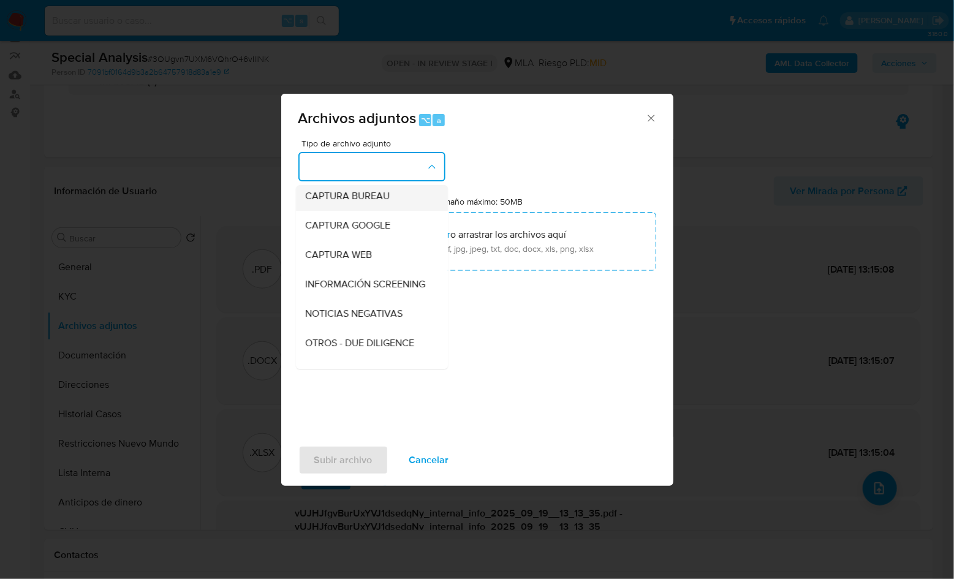
scroll to position [86, 0]
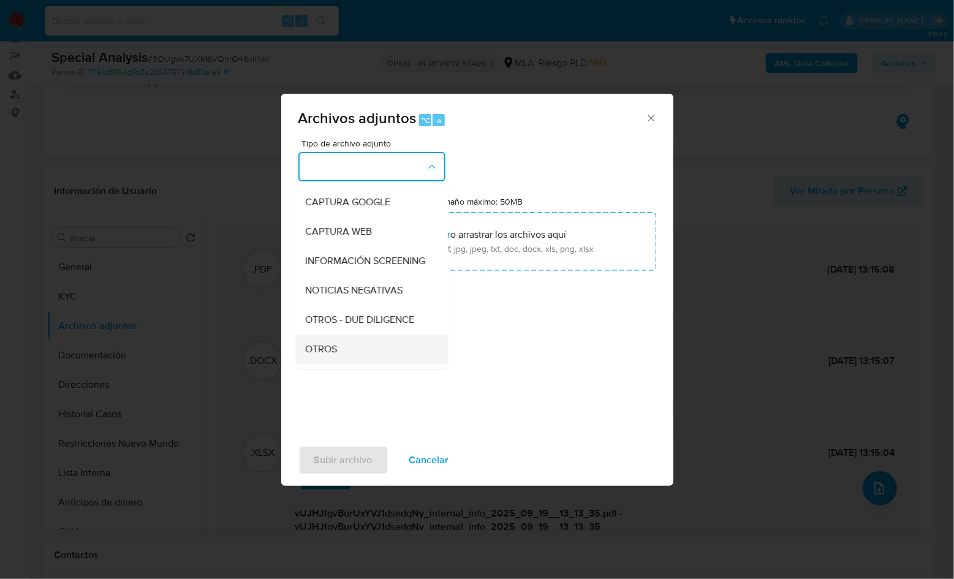
click at [342, 350] on div "OTROS" at bounding box center [368, 349] width 125 height 29
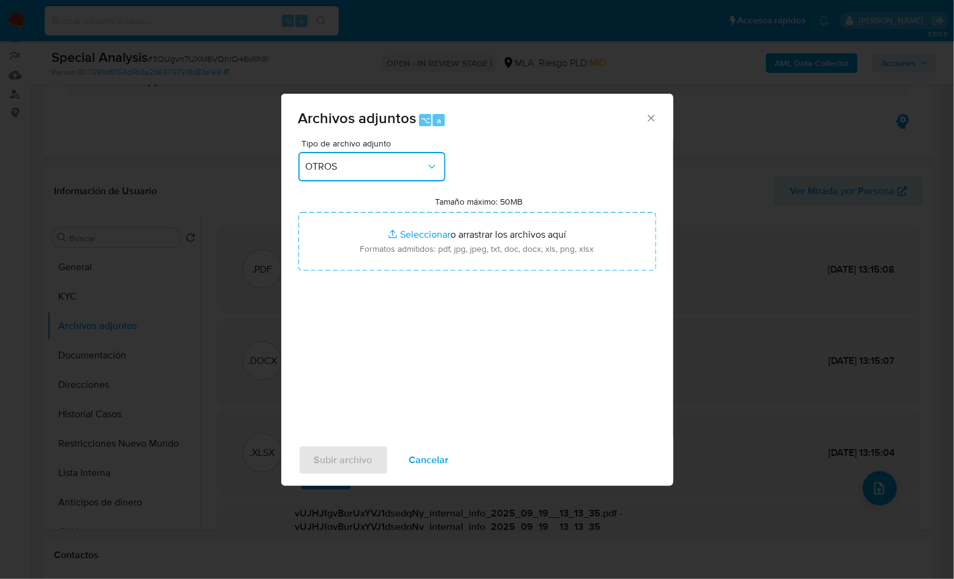
click at [364, 167] on span "OTROS" at bounding box center [366, 167] width 120 height 12
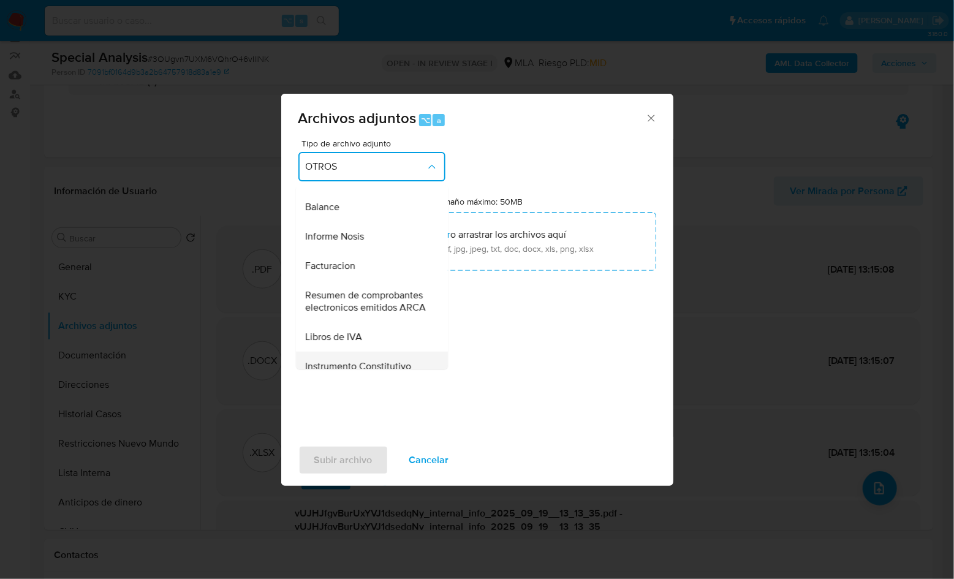
scroll to position [430, 0]
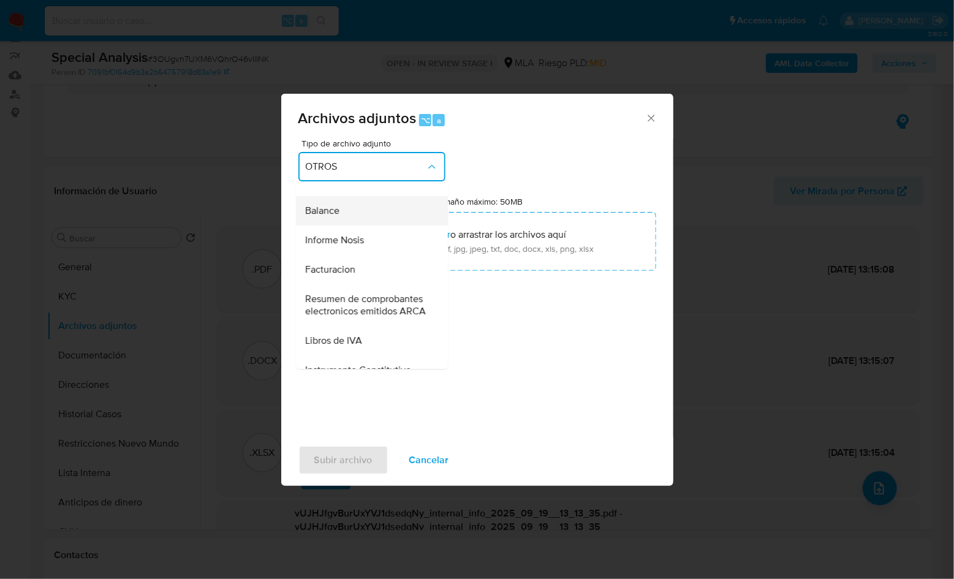
click at [332, 226] on div "Balance" at bounding box center [368, 210] width 125 height 29
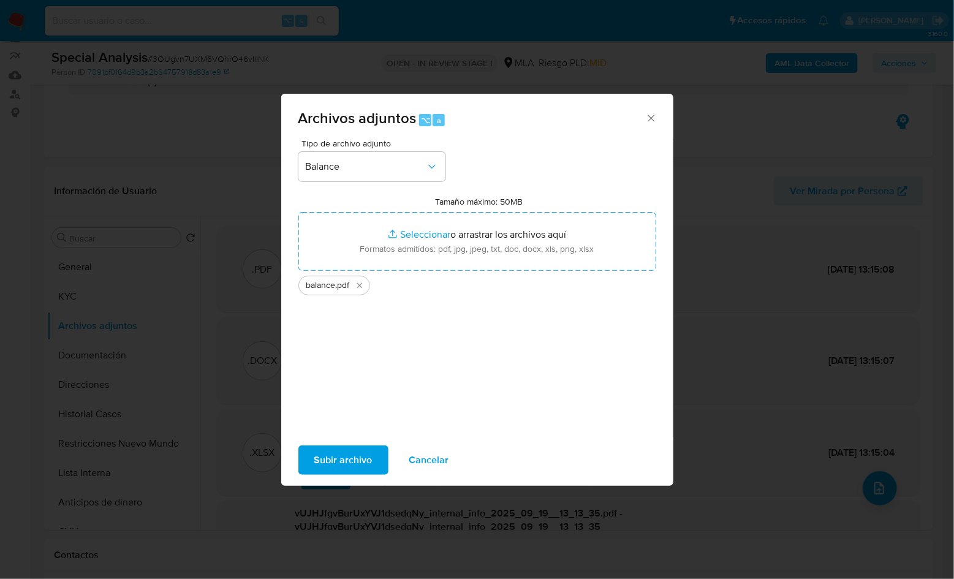
click at [360, 457] on span "Subir archivo" at bounding box center [343, 460] width 58 height 27
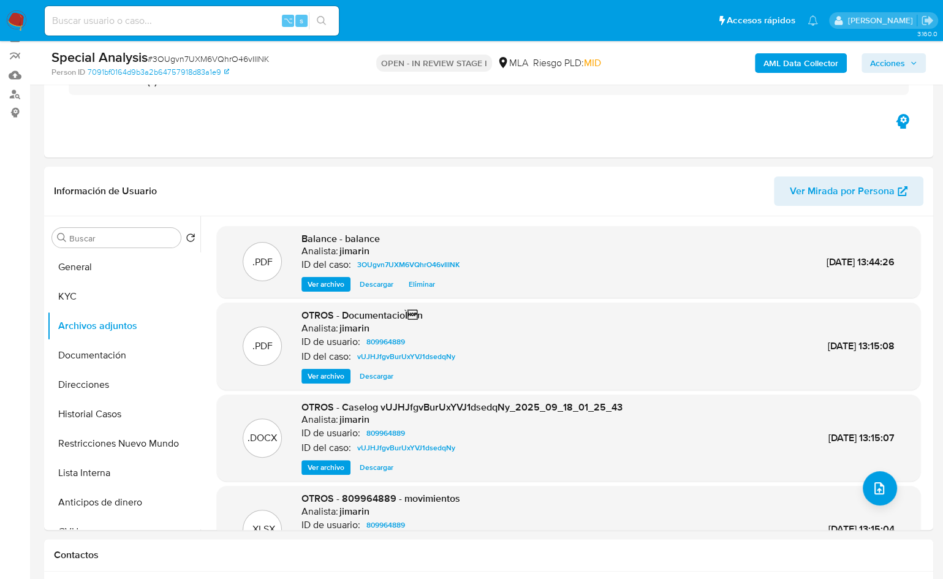
click at [897, 69] on span "Acciones" at bounding box center [887, 63] width 35 height 20
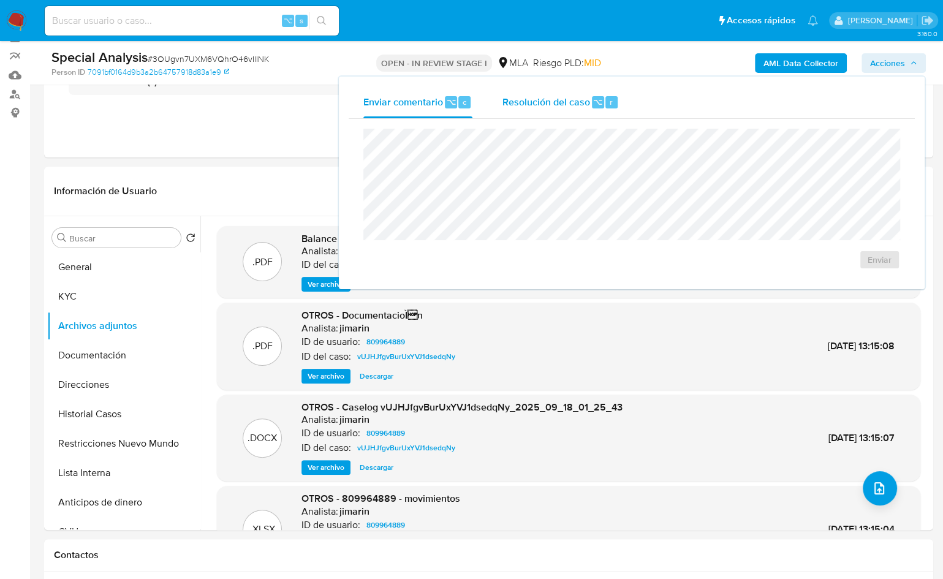
click at [601, 111] on div "Resolución del caso ⌥ r" at bounding box center [560, 102] width 117 height 32
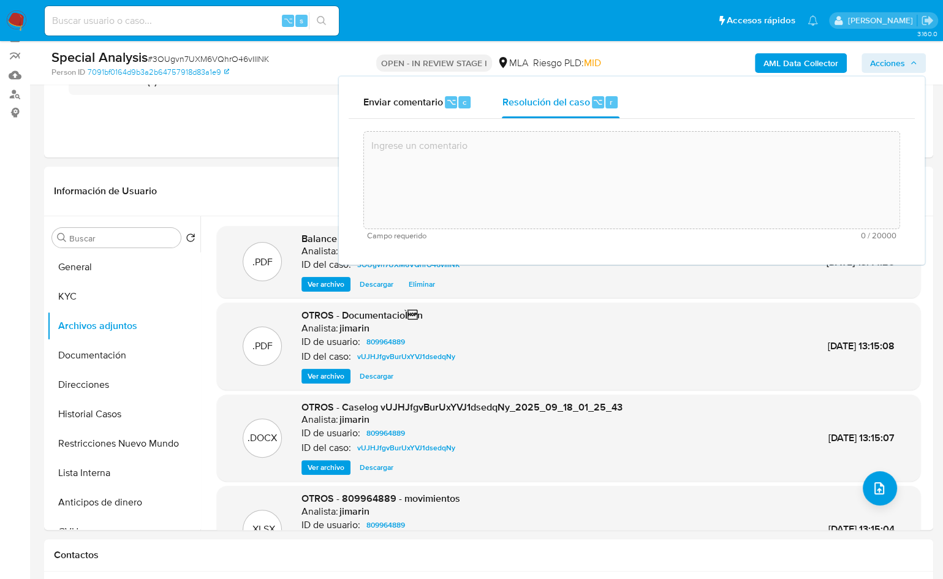
click at [603, 160] on textarea at bounding box center [632, 180] width 536 height 98
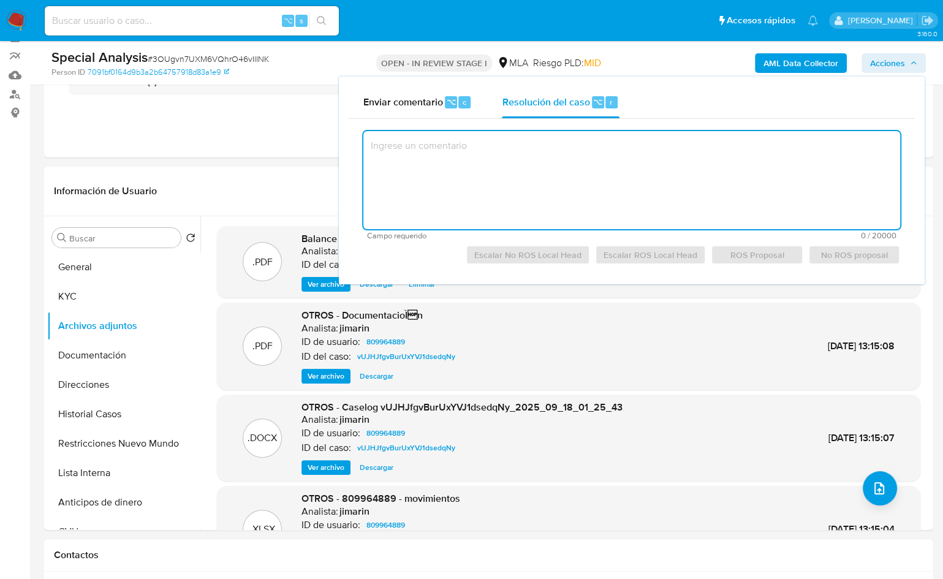
click at [645, 172] on textarea at bounding box center [632, 180] width 537 height 98
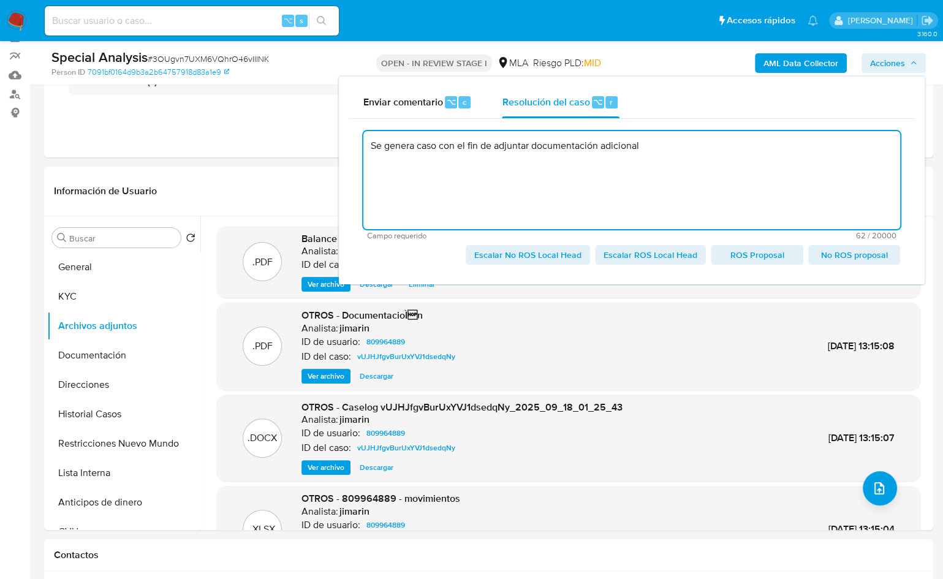
click at [658, 143] on textarea "Se genera caso con el fin de adjuntar documentación adicional" at bounding box center [632, 180] width 537 height 98
click at [787, 153] on textarea "Se genera caso con el fin de adjuntar documentación adicional sobre la empresa …" at bounding box center [632, 180] width 537 height 98
click at [756, 147] on textarea "Se genera caso con el fin de adjuntar documentación adicional sobre la empresa …" at bounding box center [632, 180] width 537 height 98
click at [819, 152] on textarea "Se genera caso con el fin de adjuntar documentación adicional sobre la empresa …" at bounding box center [632, 180] width 537 height 98
click at [496, 256] on span "Escalar No ROS Local Head" at bounding box center [527, 254] width 107 height 17
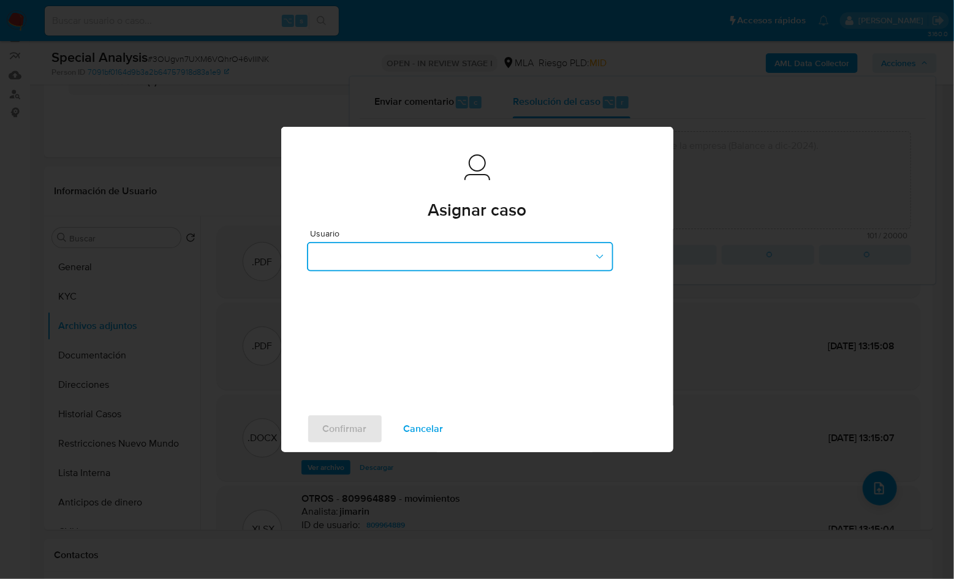
click at [366, 270] on button "button" at bounding box center [460, 256] width 307 height 29
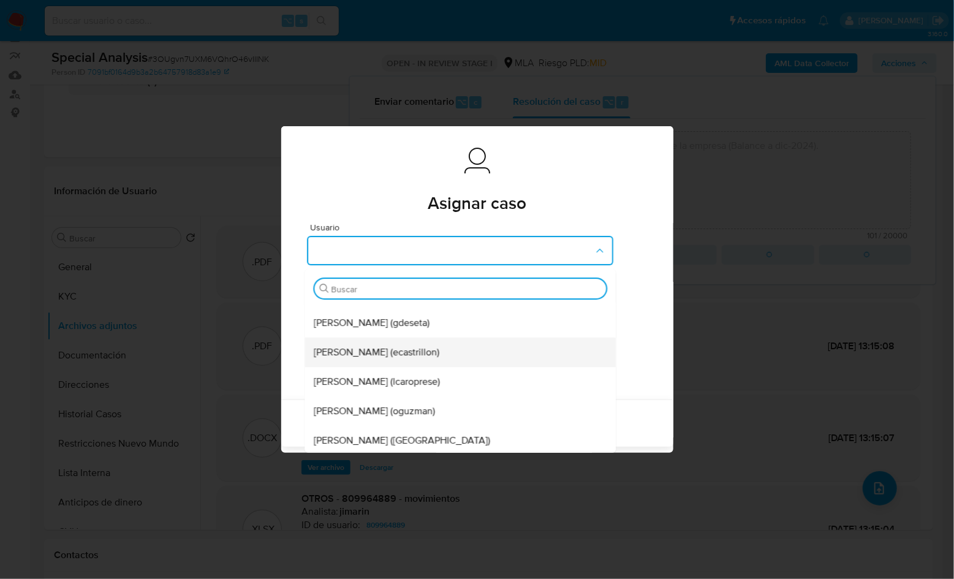
scroll to position [161, 0]
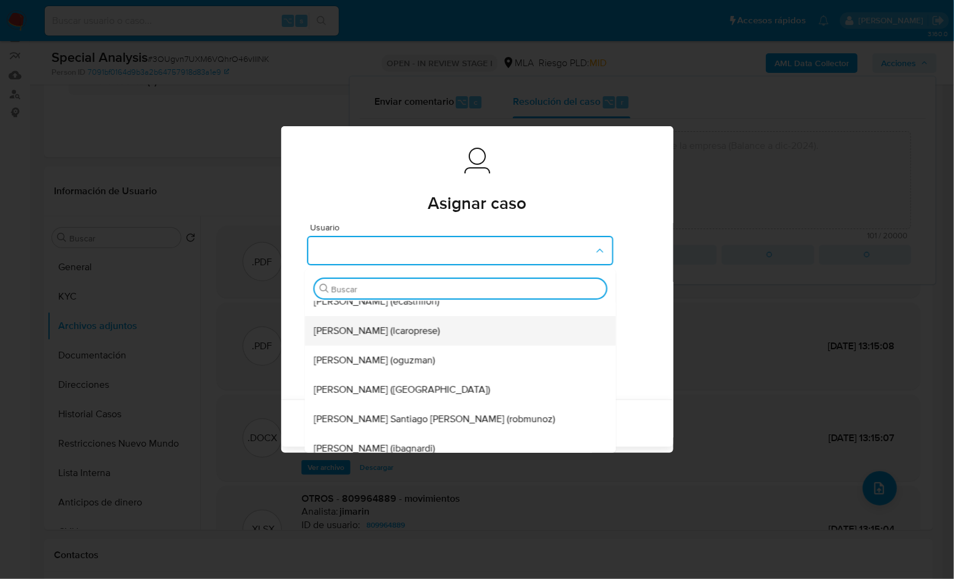
click at [358, 335] on span "Leandro Ezequiel Caroprese (lcaroprese)" at bounding box center [377, 331] width 126 height 12
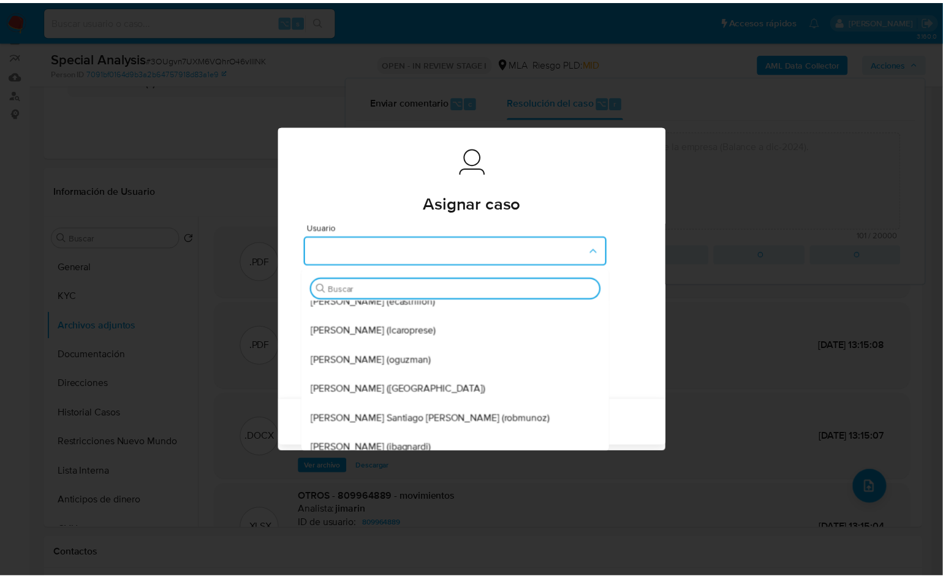
scroll to position [0, 0]
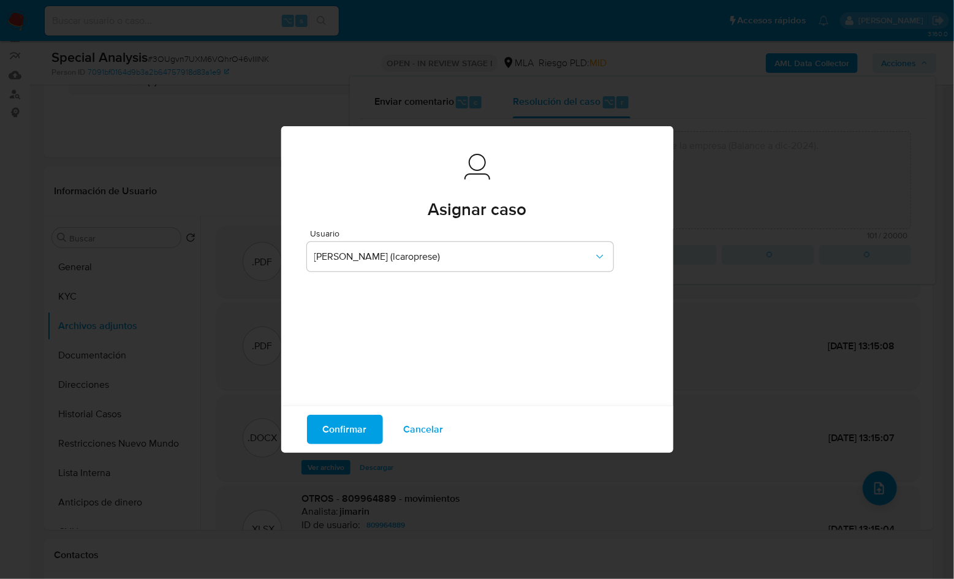
click at [337, 435] on span "Confirmar" at bounding box center [345, 429] width 44 height 27
type textarea "Se genera caso con el fin de adjuntar documentación adicional sobre la empresa …"
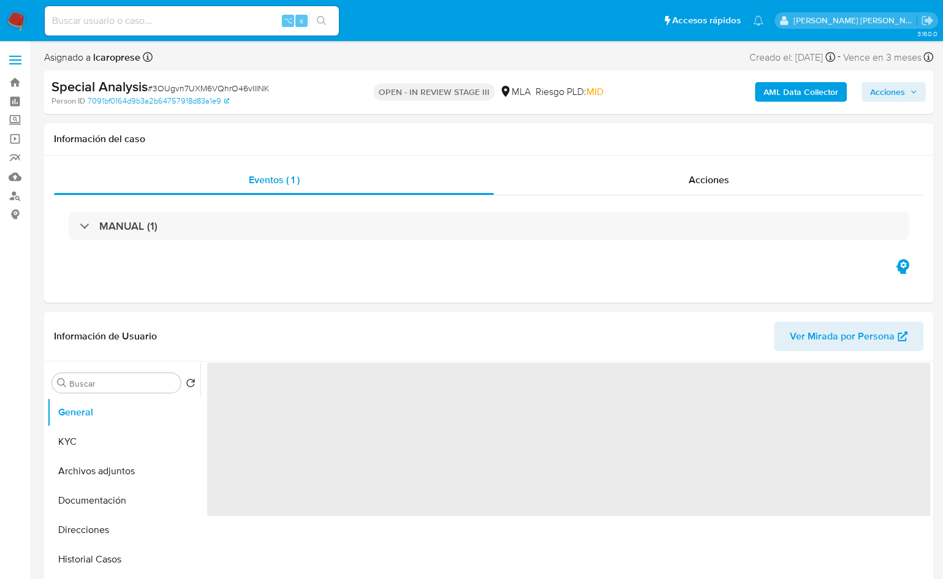
select select "10"
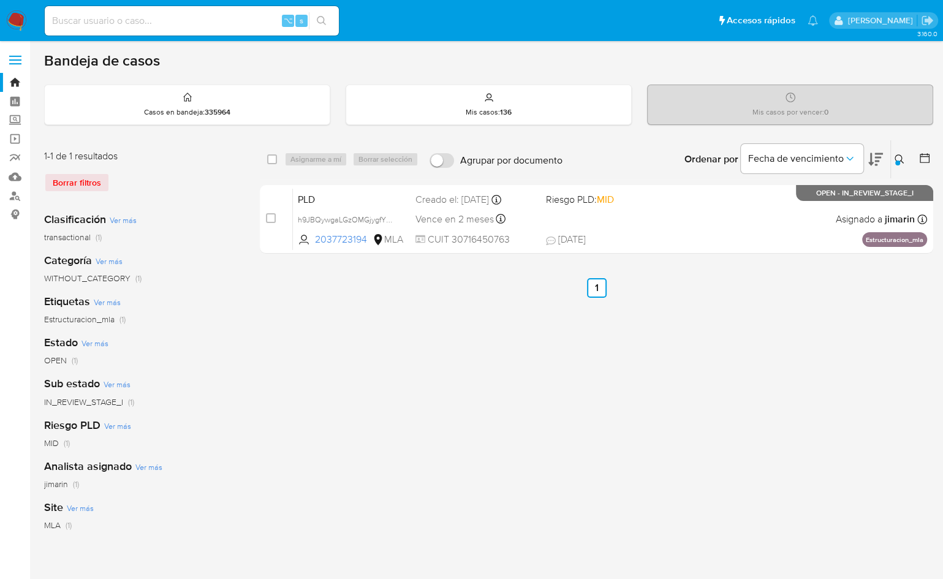
click at [898, 161] on div at bounding box center [898, 163] width 5 height 5
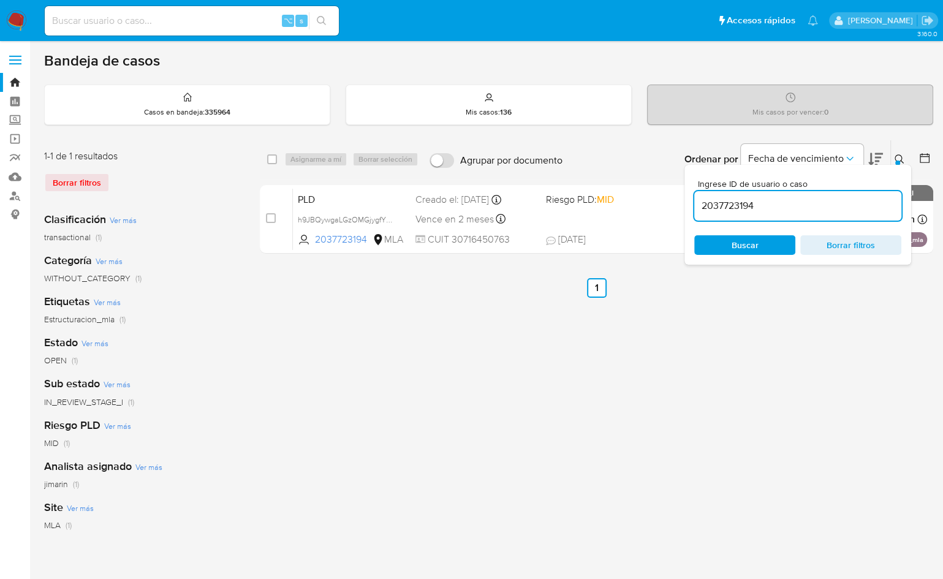
click at [864, 191] on div "2037723194" at bounding box center [798, 205] width 207 height 29
click at [861, 198] on input "2037723194" at bounding box center [798, 206] width 207 height 16
paste input "467225576"
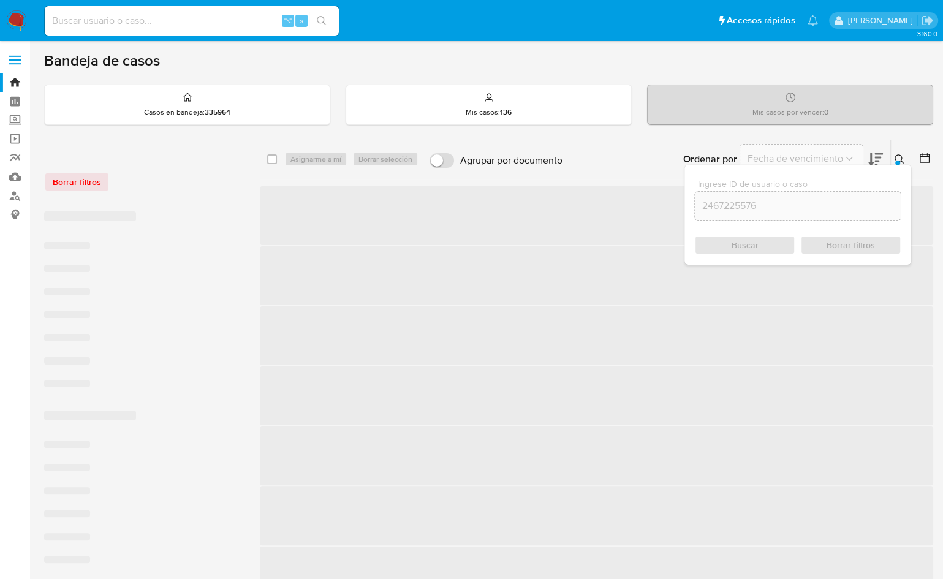
click at [904, 152] on button at bounding box center [901, 159] width 20 height 15
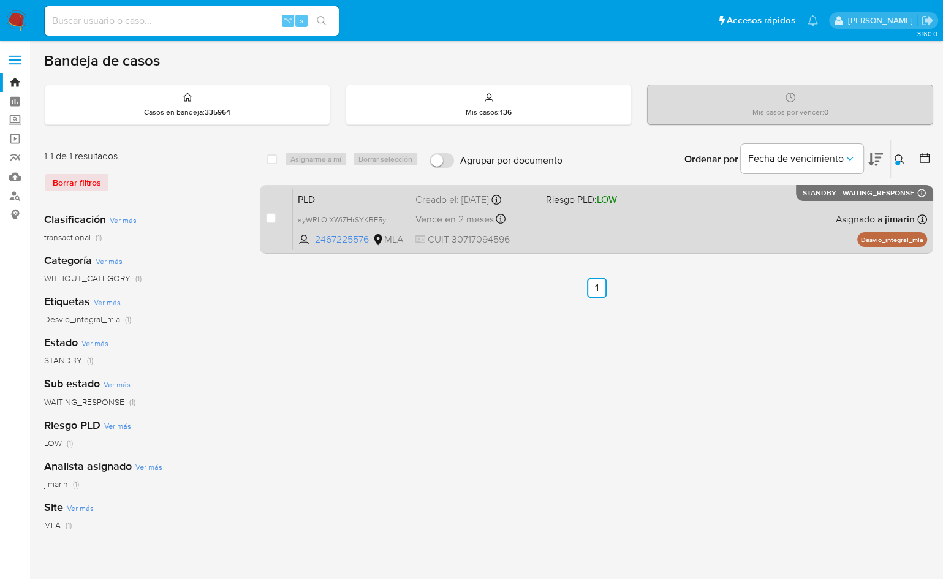
click at [676, 213] on div "PLD ayWRLQlXWiZHrSYKBF5ytsB6 2467225576 MLA Riesgo PLD: LOW Creado el: [DATE] C…" at bounding box center [610, 219] width 634 height 62
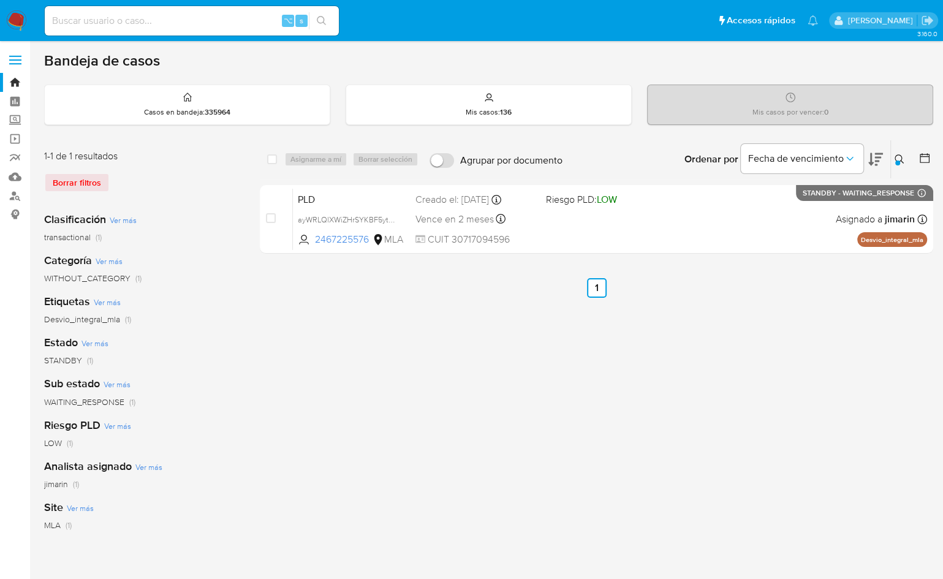
click at [904, 155] on icon at bounding box center [900, 159] width 10 height 10
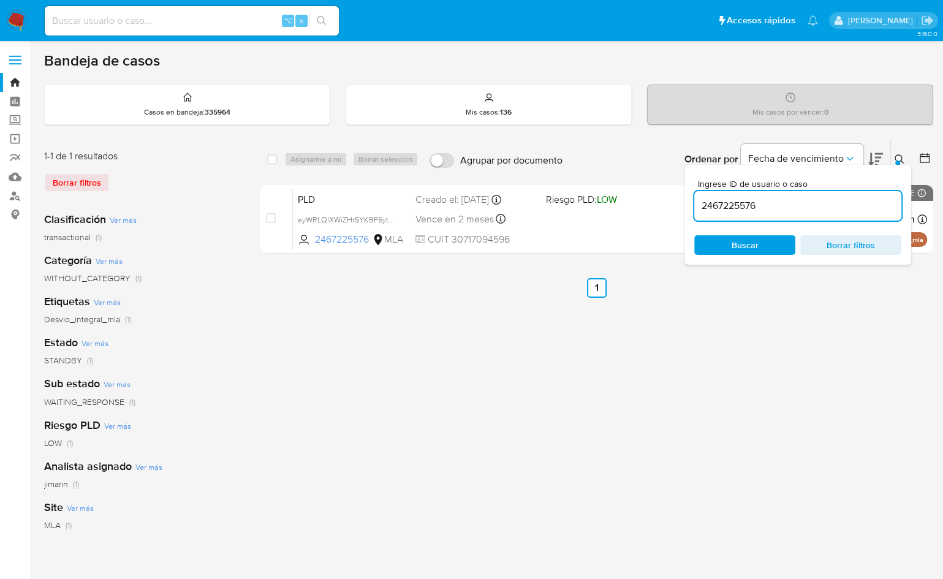
click at [844, 198] on input "2467225576" at bounding box center [798, 206] width 207 height 16
type input "226269340"
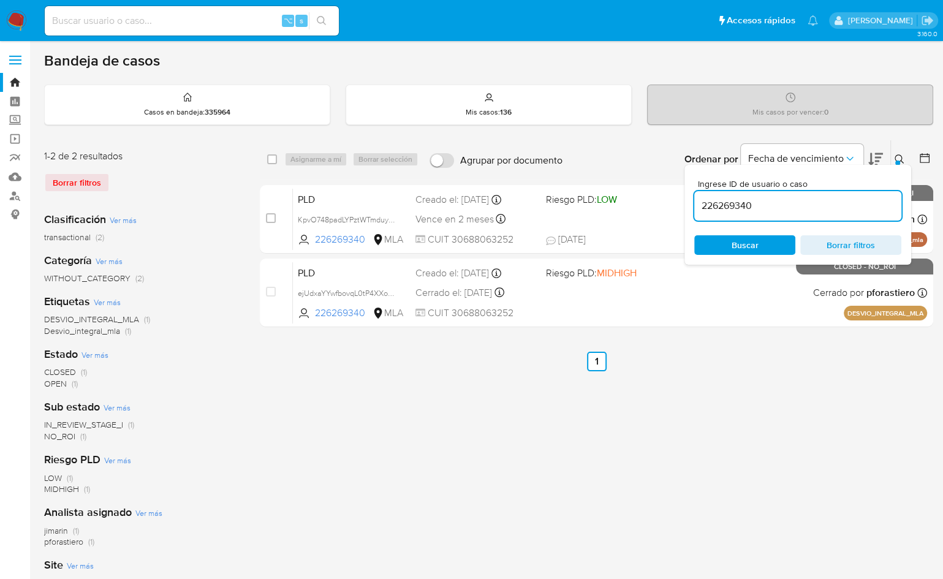
click at [904, 154] on icon at bounding box center [900, 159] width 10 height 10
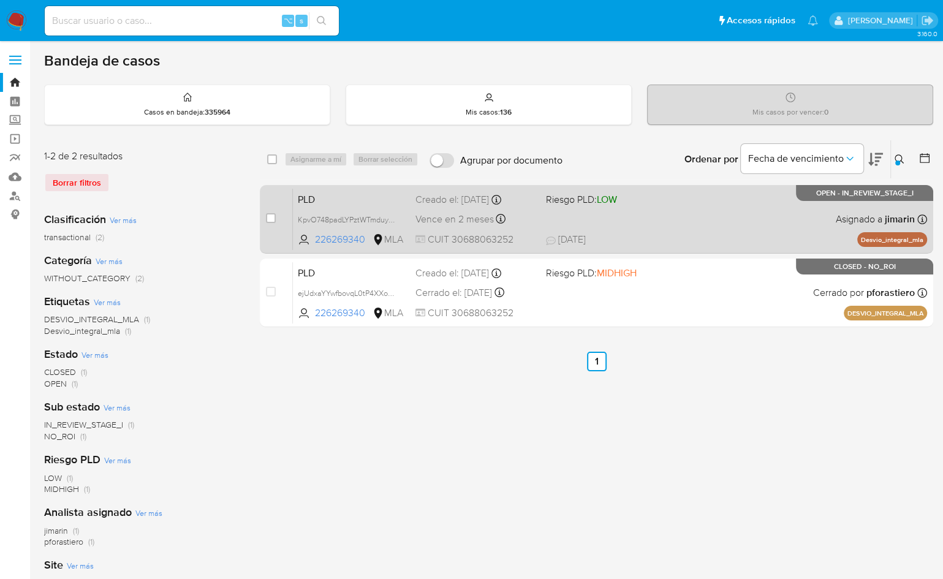
click at [698, 220] on div "PLD KpvO748padLYPztWTmduyZVw 226269340 MLA Riesgo PLD: LOW Creado el: [DATE] Cr…" at bounding box center [610, 219] width 634 height 62
drag, startPoint x: 270, startPoint y: 216, endPoint x: 287, endPoint y: 202, distance: 22.1
click at [270, 216] on input "checkbox" at bounding box center [271, 218] width 10 height 10
checkbox input "true"
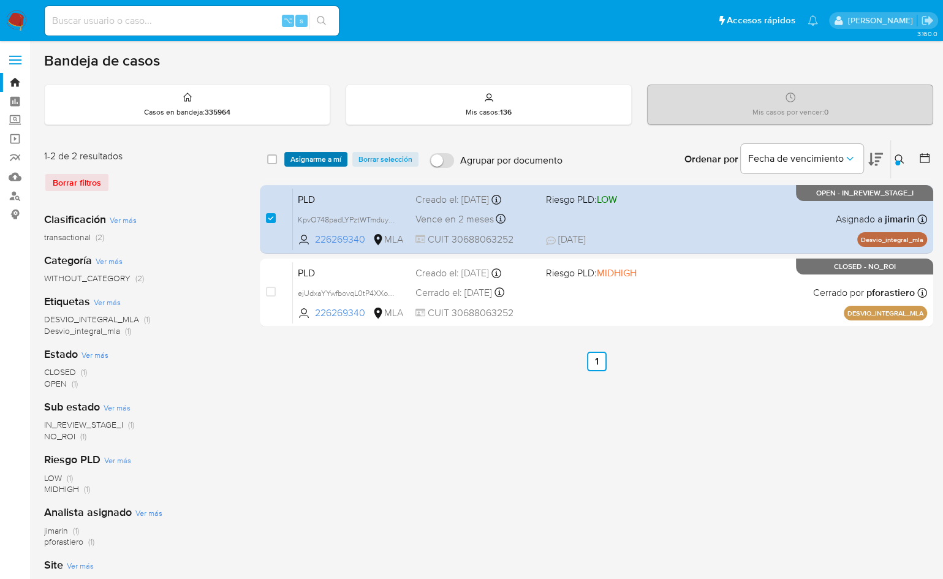
click at [313, 162] on span "Asignarme a mí" at bounding box center [316, 159] width 51 height 12
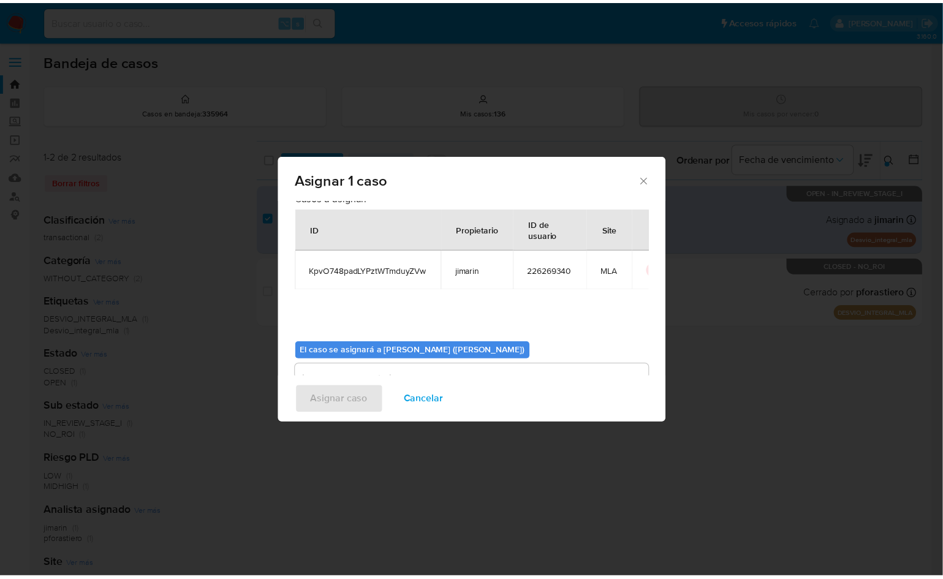
scroll to position [63, 0]
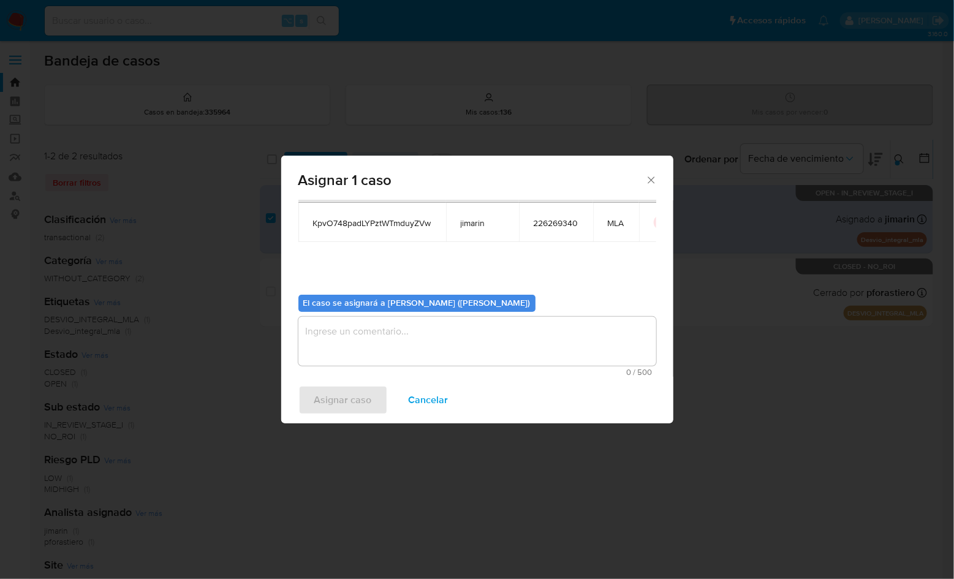
click at [362, 367] on div "0 / 500 500 caracteres restantes" at bounding box center [478, 346] width 358 height 59
click at [358, 332] on textarea "assign-modal" at bounding box center [478, 341] width 358 height 49
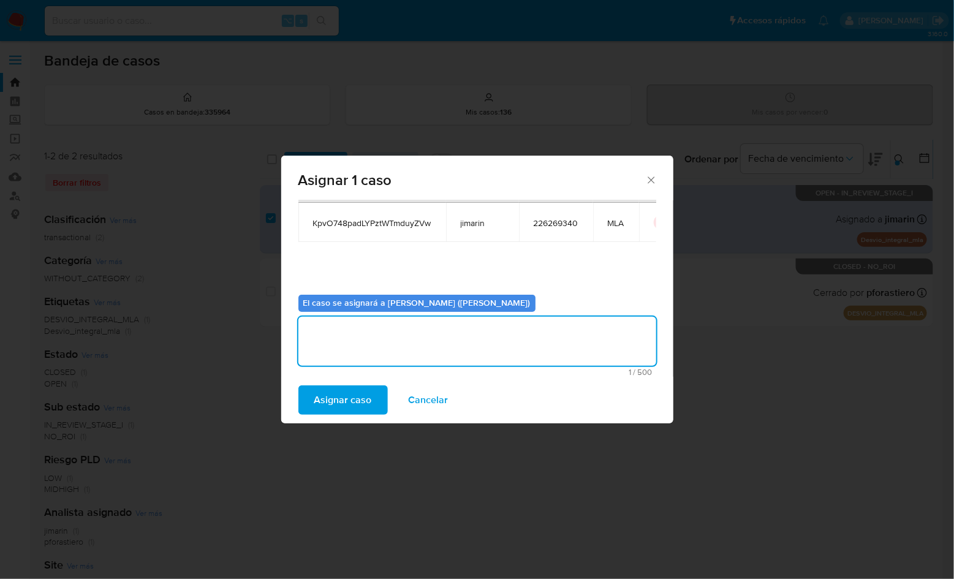
click at [358, 391] on span "Asignar caso" at bounding box center [343, 400] width 58 height 27
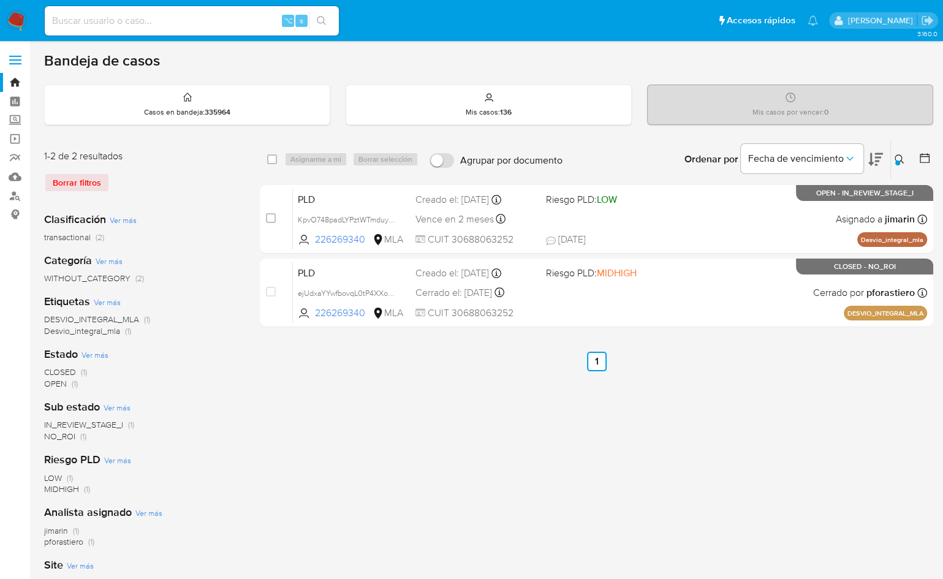
click at [897, 154] on icon at bounding box center [900, 159] width 10 height 10
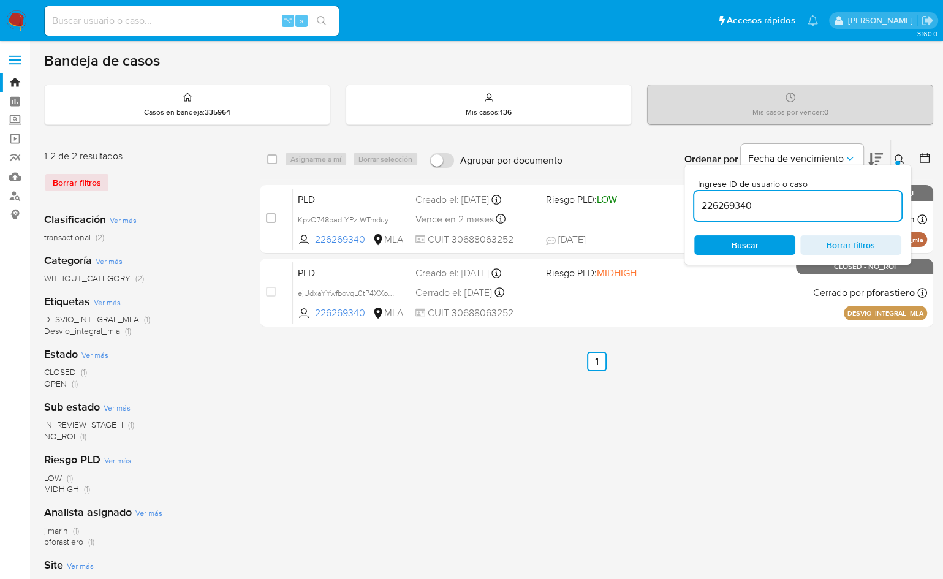
click at [848, 208] on input "226269340" at bounding box center [798, 206] width 207 height 16
type input "1306868170"
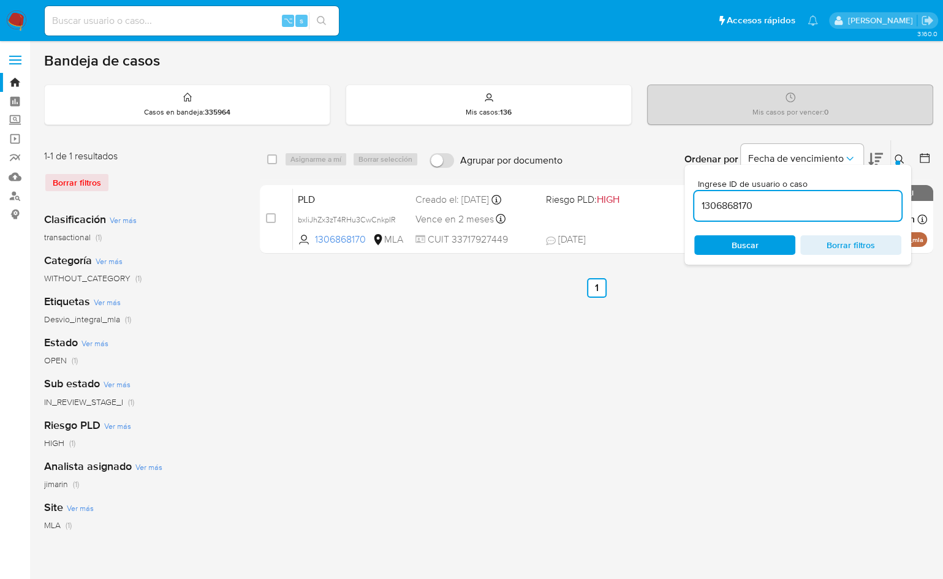
click at [897, 158] on icon at bounding box center [900, 159] width 10 height 10
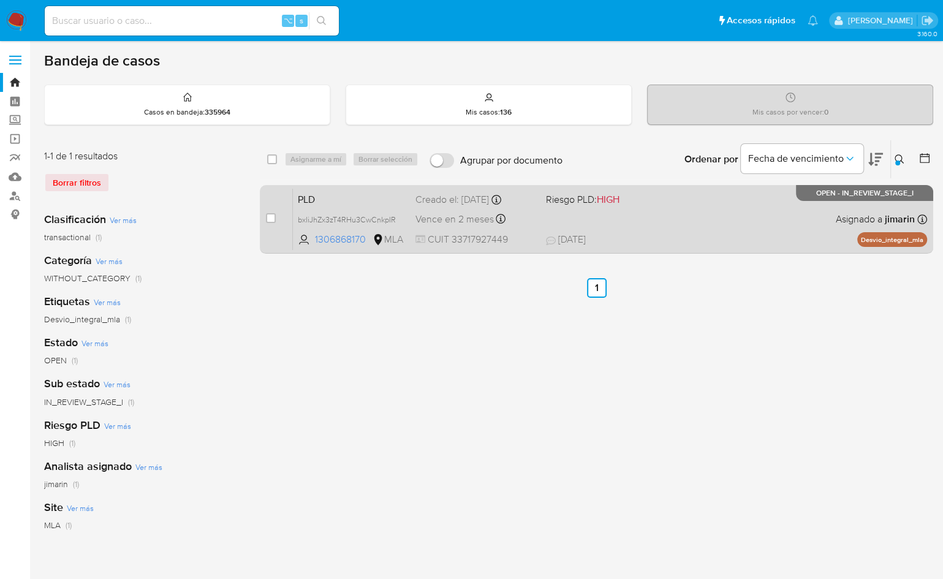
click at [758, 205] on div "PLD bxliJhZx3zT4RHu3CwCnkpIR 1306868170 MLA Riesgo PLD: HIGH Creado el: [DATE] …" at bounding box center [610, 219] width 634 height 62
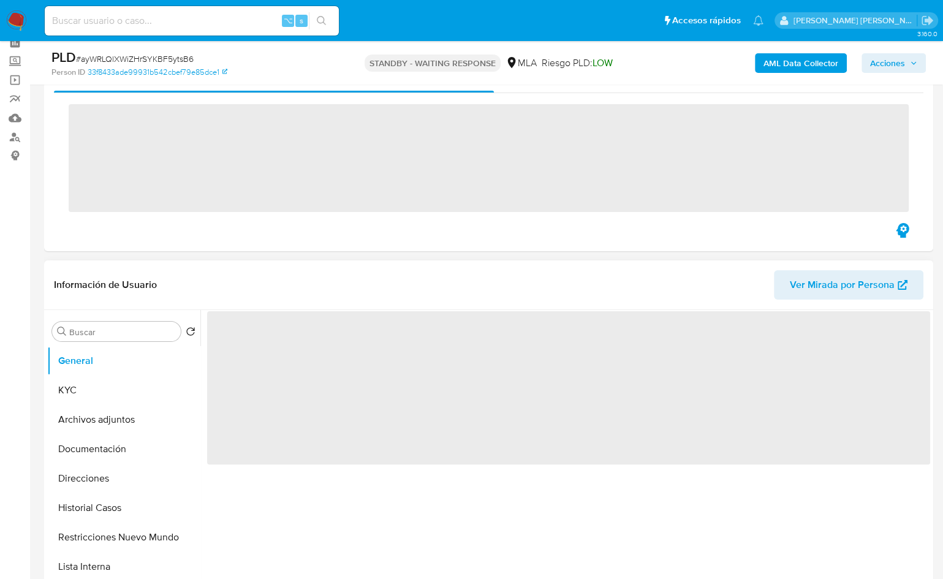
scroll to position [371, 0]
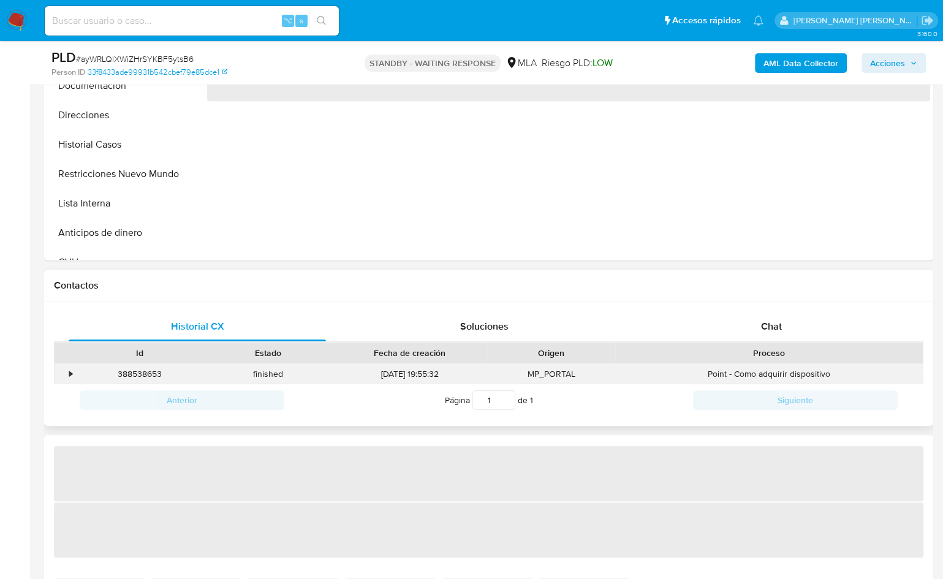
click at [777, 368] on div "Point - Como adquirir dispositivo" at bounding box center [769, 374] width 308 height 20
click at [791, 321] on div "Chat" at bounding box center [771, 326] width 257 height 29
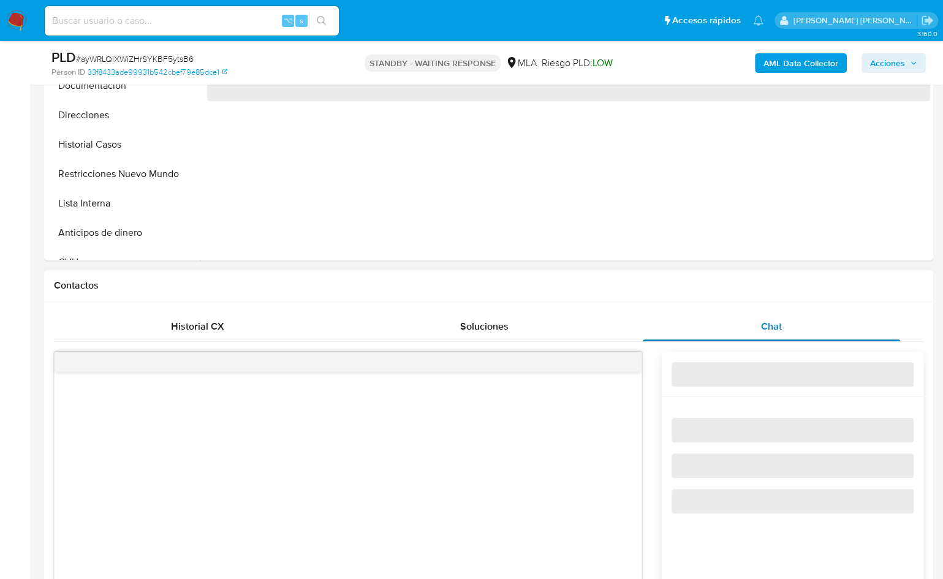
select select "10"
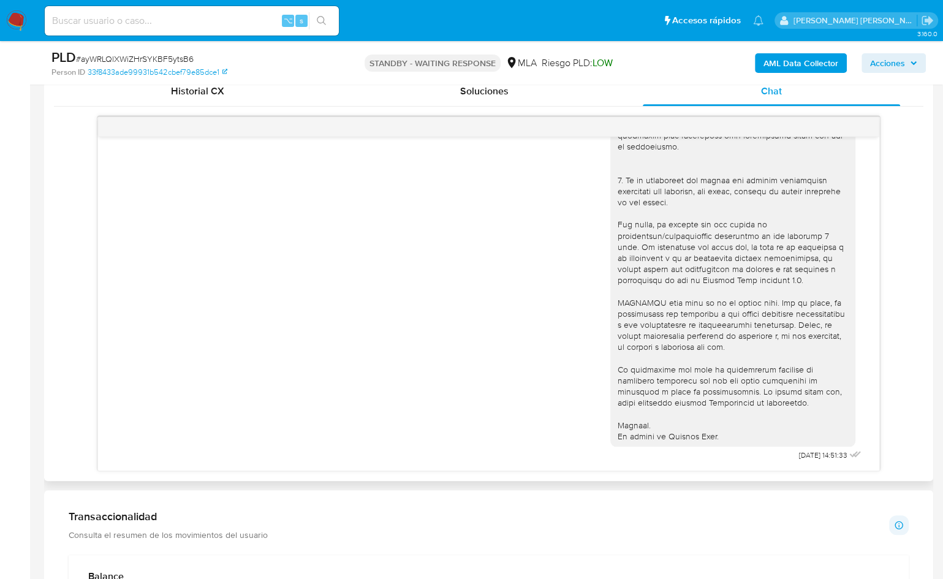
scroll to position [305, 0]
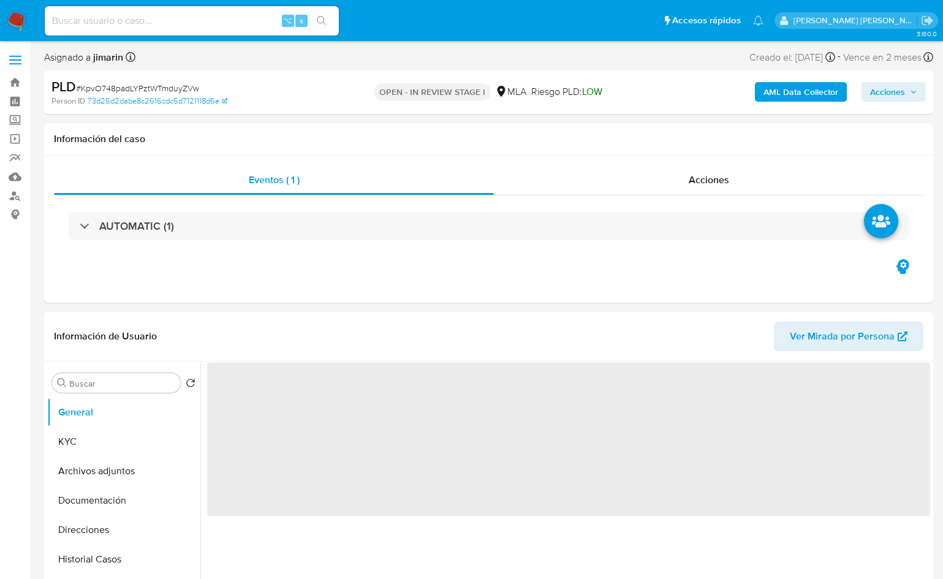
select select "10"
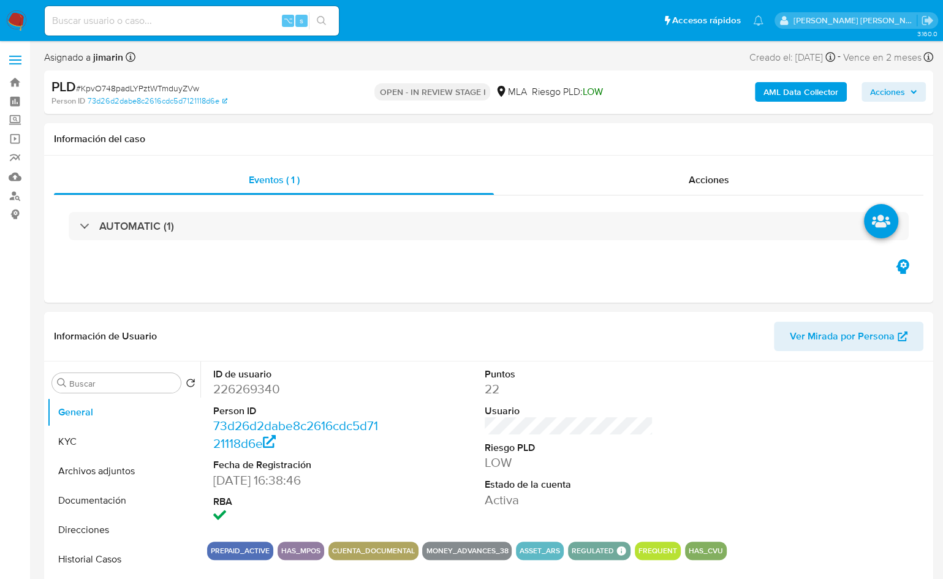
click at [179, 88] on span "# KpvO748padLYPztWTmduyZVw" at bounding box center [137, 88] width 123 height 12
copy span "KpvO748padLYPztWTmduyZVw"
click at [259, 395] on dd "226269340" at bounding box center [297, 389] width 169 height 17
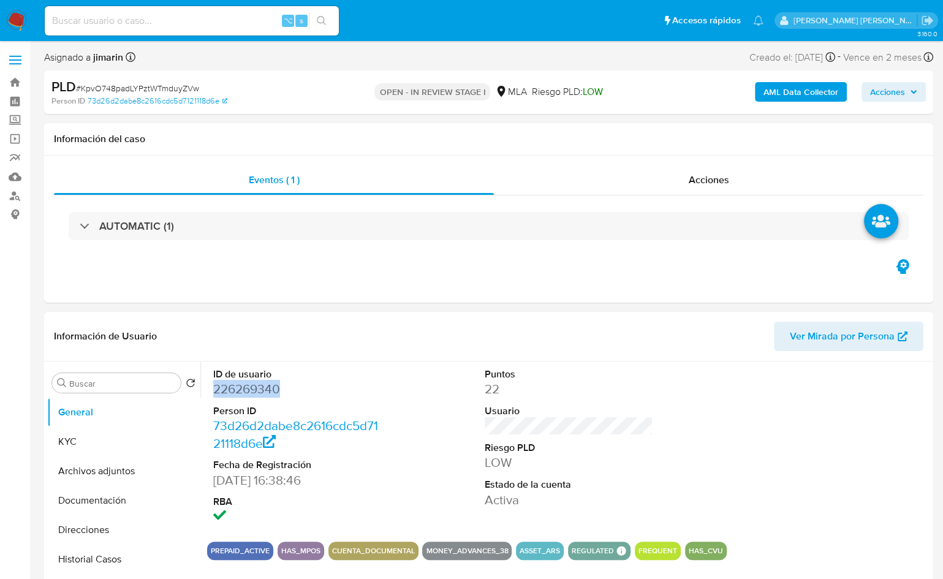
copy dd "226269340"
click at [518, 277] on div "Eventos ( 1 ) Acciones AUTOMATIC (1)" at bounding box center [489, 229] width 890 height 147
click at [99, 476] on button "Archivos adjuntos" at bounding box center [118, 471] width 143 height 29
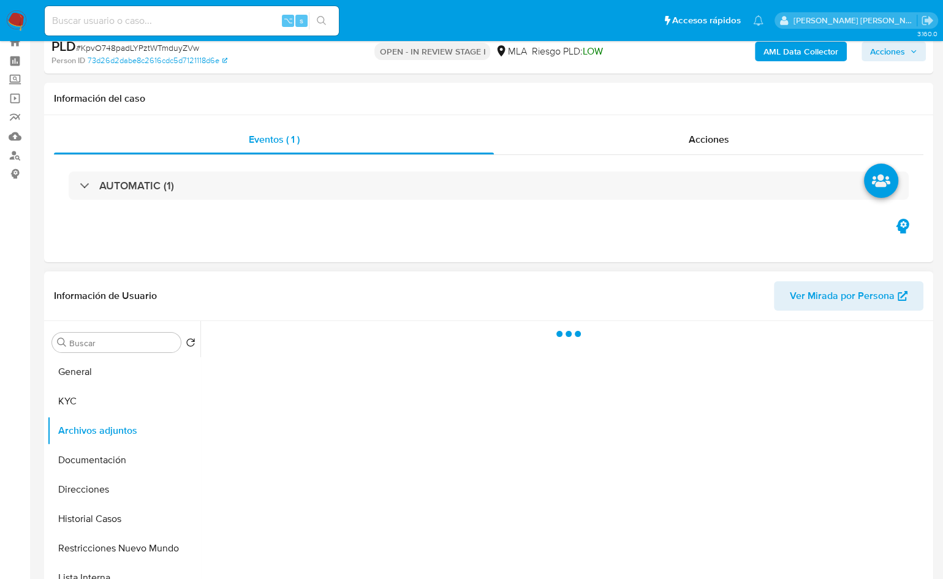
scroll to position [88, 0]
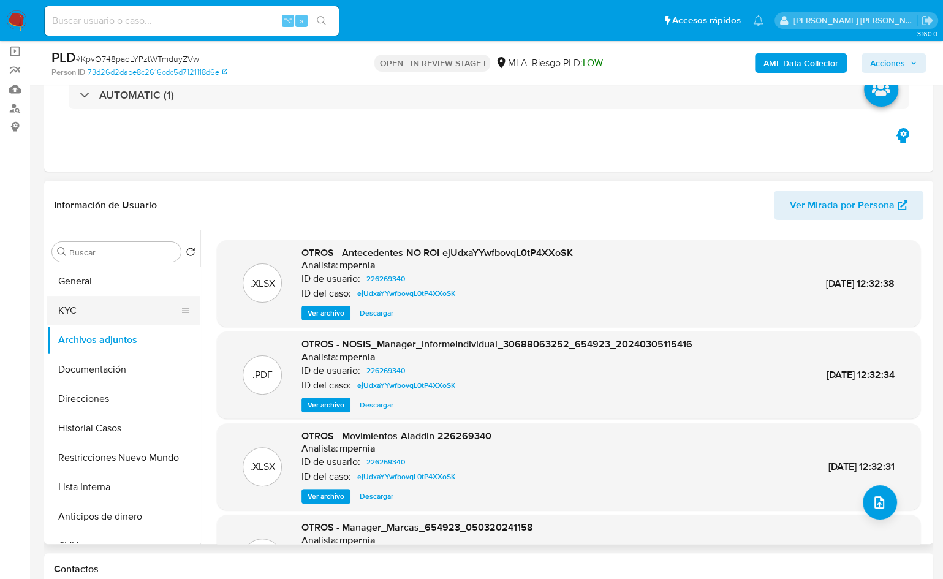
drag, startPoint x: 86, startPoint y: 310, endPoint x: 94, endPoint y: 308, distance: 8.1
click at [86, 310] on button "KYC" at bounding box center [118, 310] width 143 height 29
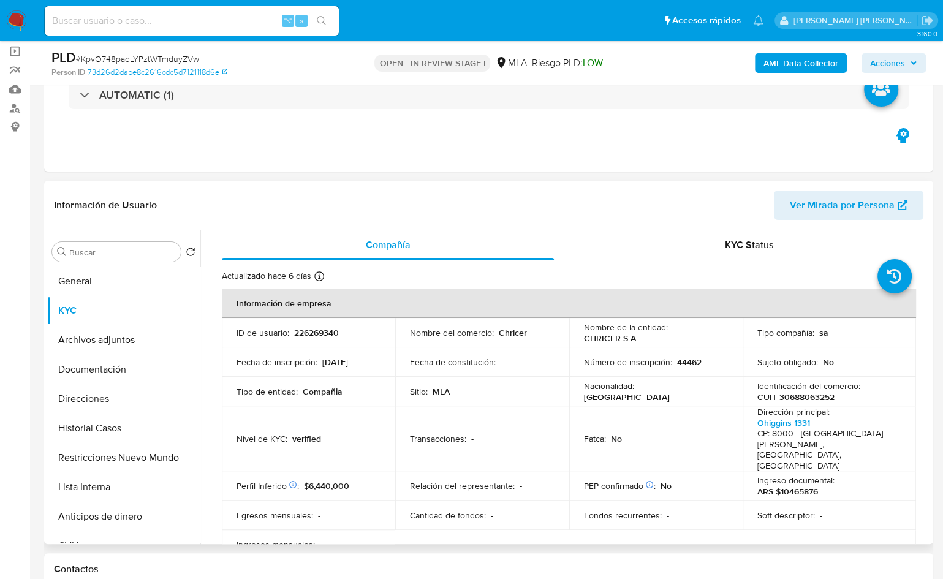
click at [788, 395] on p "CUIT 30688063252" at bounding box center [796, 397] width 77 height 11
copy p "30688063252"
click at [115, 338] on button "Archivos adjuntos" at bounding box center [118, 340] width 143 height 29
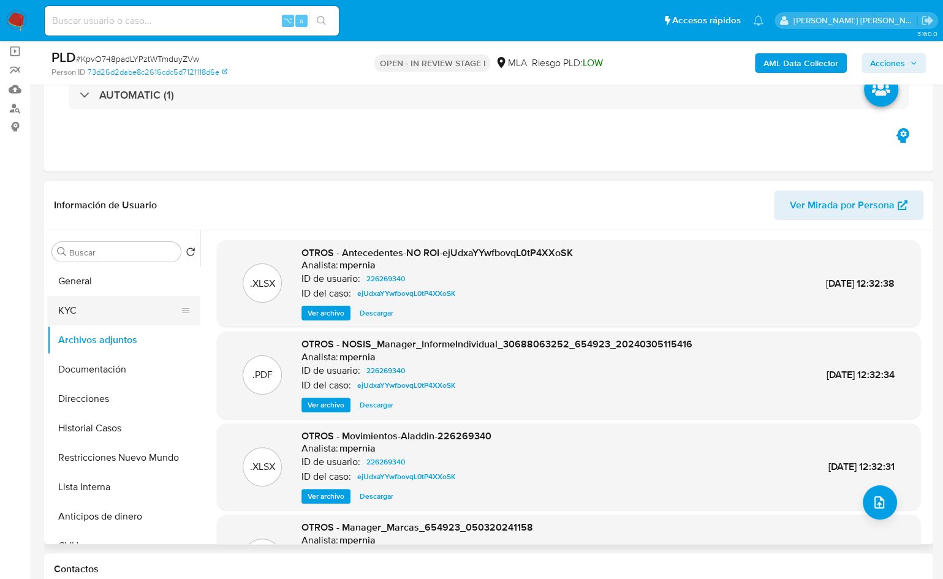
click at [99, 314] on button "KYC" at bounding box center [118, 310] width 143 height 29
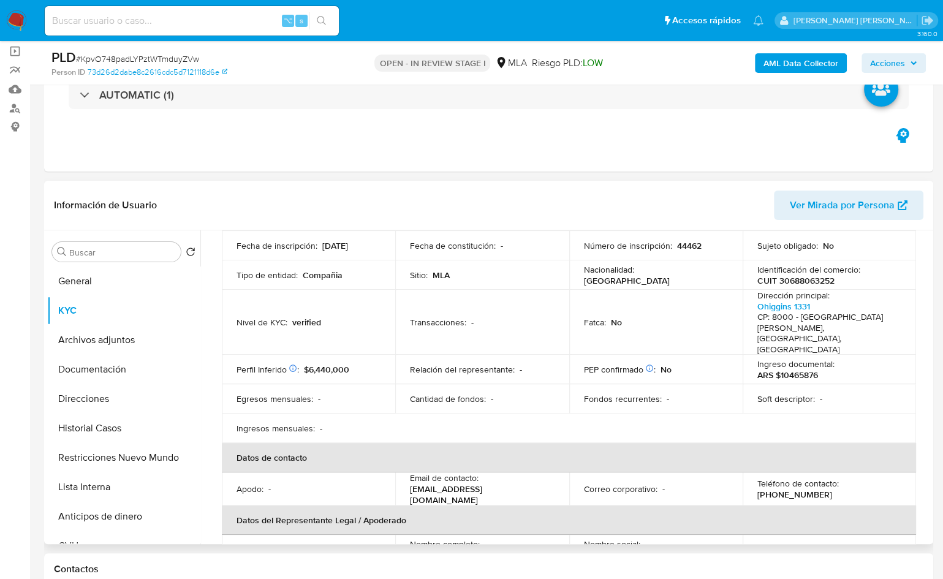
scroll to position [196, 0]
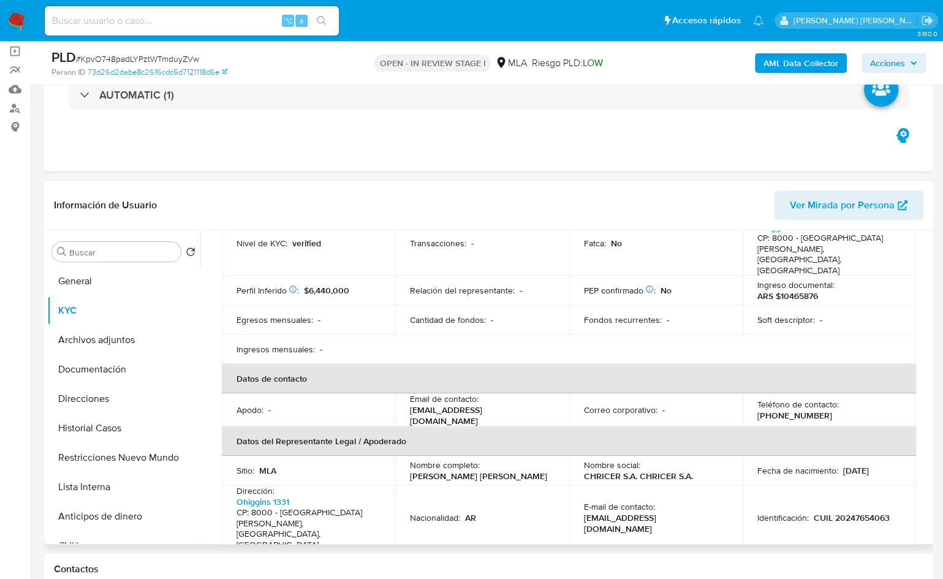
click at [764, 398] on td "Teléfono de contacto : (291) 6493400" at bounding box center [829, 410] width 173 height 33
click at [780, 410] on p "(291) 6493400" at bounding box center [795, 415] width 75 height 11
copy p "6493400"
drag, startPoint x: 500, startPoint y: 398, endPoint x: 410, endPoint y: 393, distance: 90.3
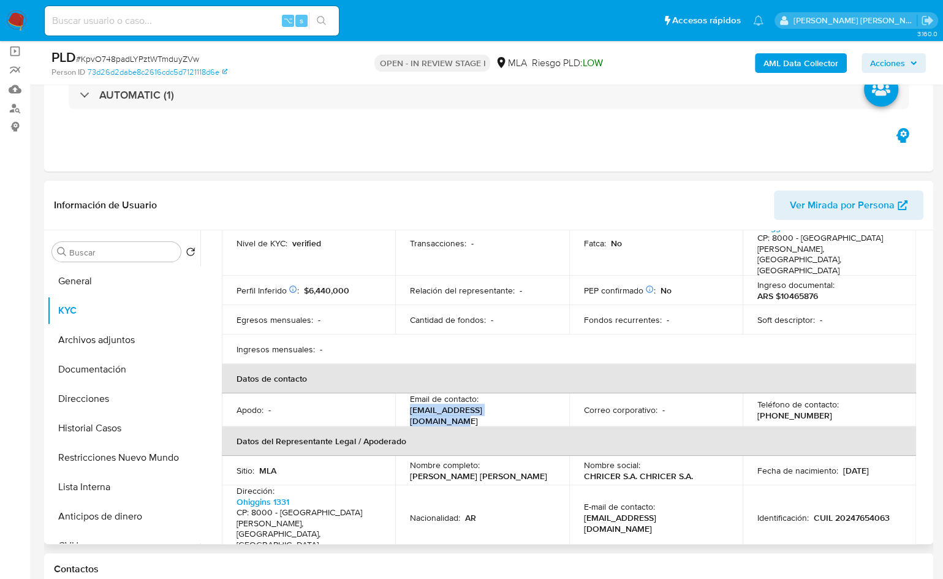
click at [410, 394] on div "Email de contacto : administracion@chricer.com" at bounding box center [482, 410] width 144 height 33
copy p "administracion@chricer.com"
click at [105, 338] on button "Archivos adjuntos" at bounding box center [118, 340] width 143 height 29
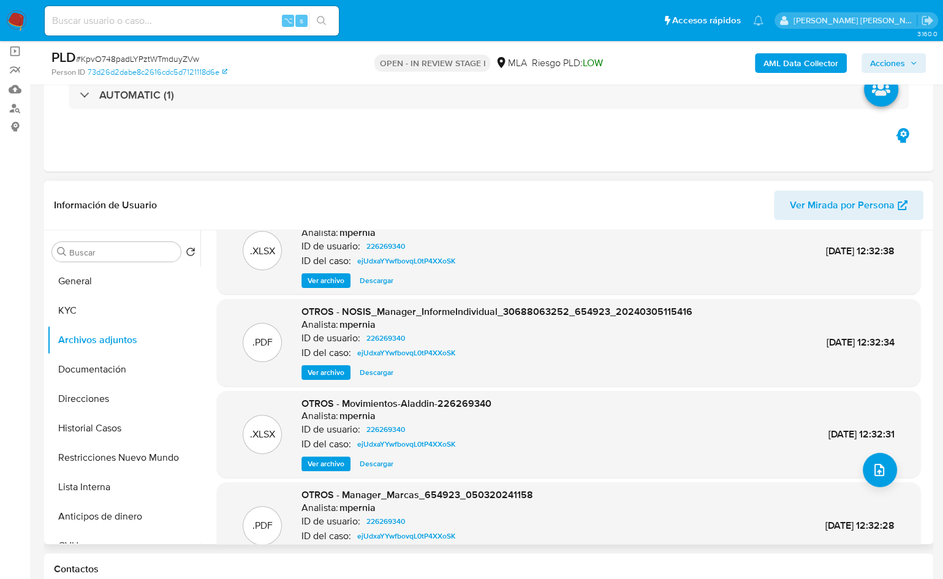
scroll to position [103, 0]
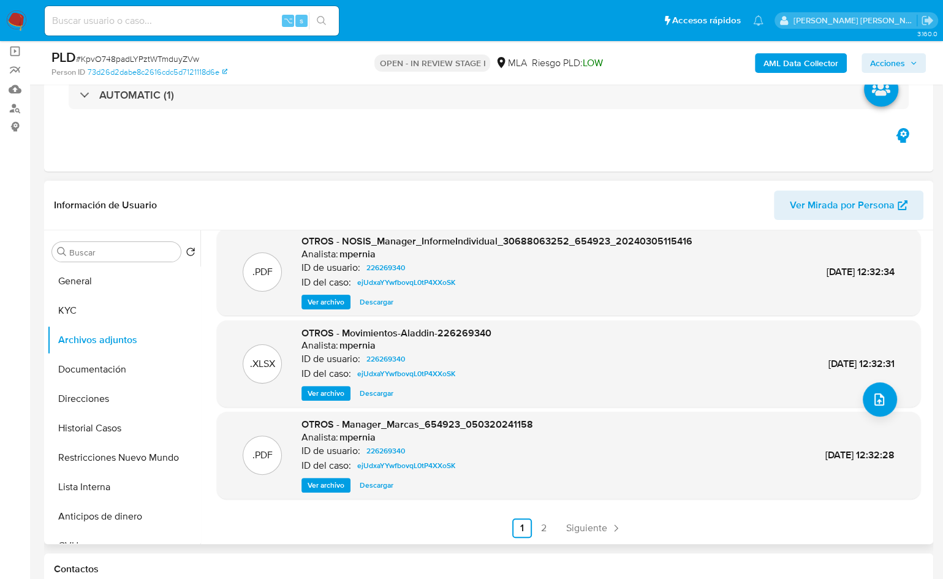
click at [558, 533] on ul "Anterior 1 2 Siguiente" at bounding box center [569, 529] width 704 height 20
click at [547, 535] on link "2" at bounding box center [545, 529] width 20 height 20
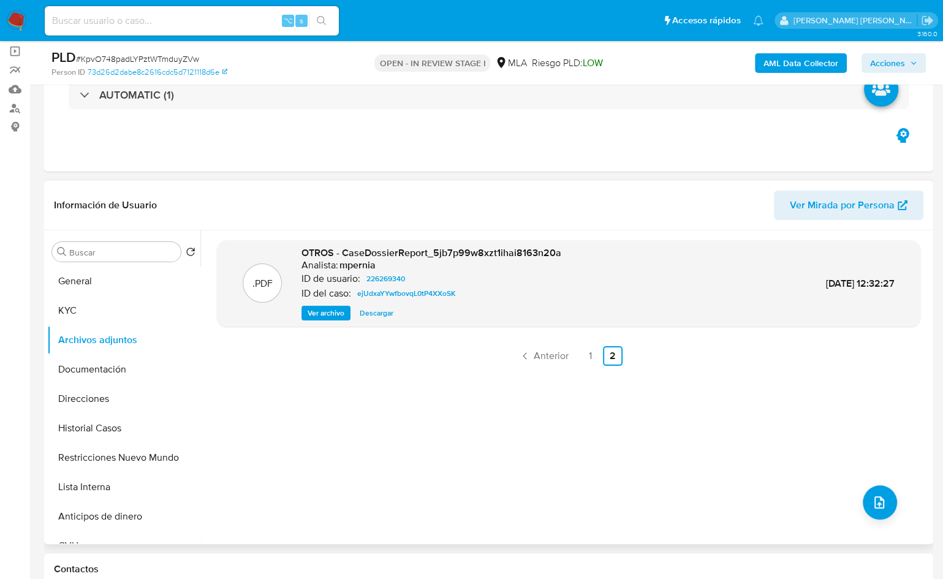
click at [333, 312] on span "Ver archivo" at bounding box center [326, 313] width 37 height 12
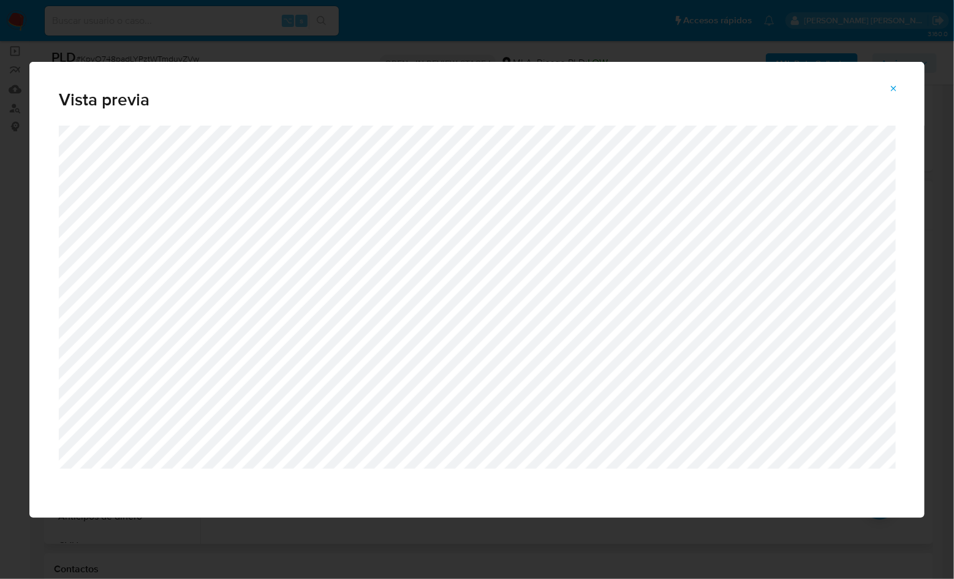
click at [901, 89] on button "Attachment preview" at bounding box center [894, 89] width 27 height 20
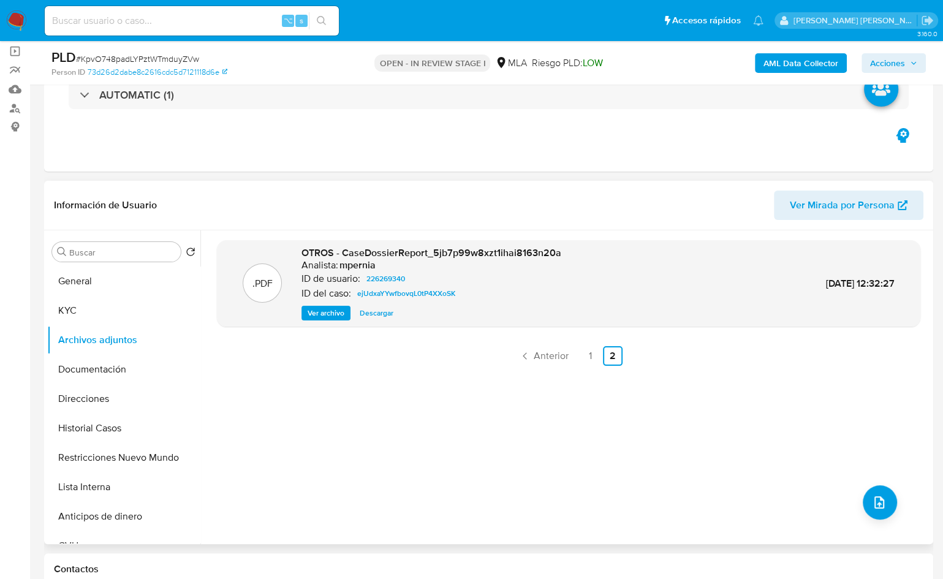
click at [382, 316] on span "Descargar" at bounding box center [377, 313] width 34 height 12
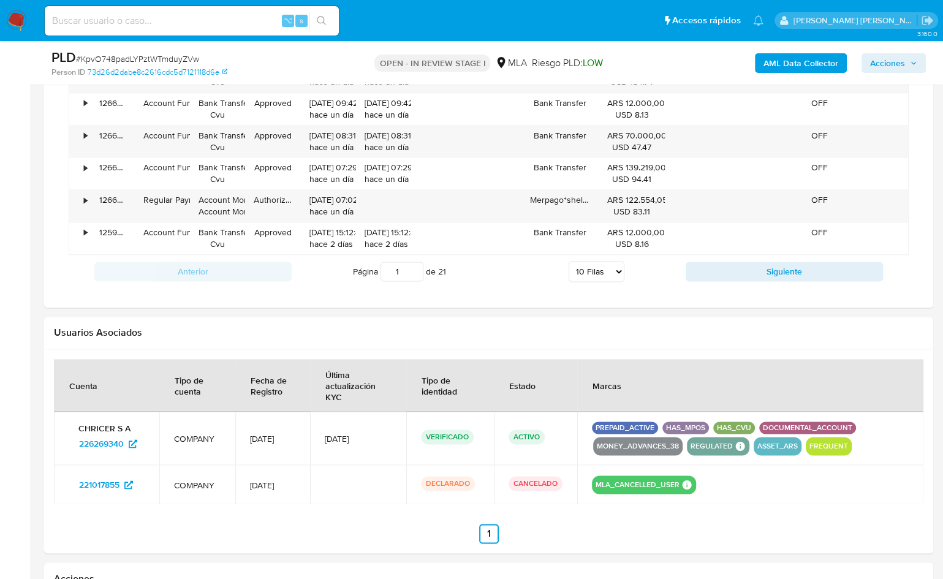
scroll to position [1324, 0]
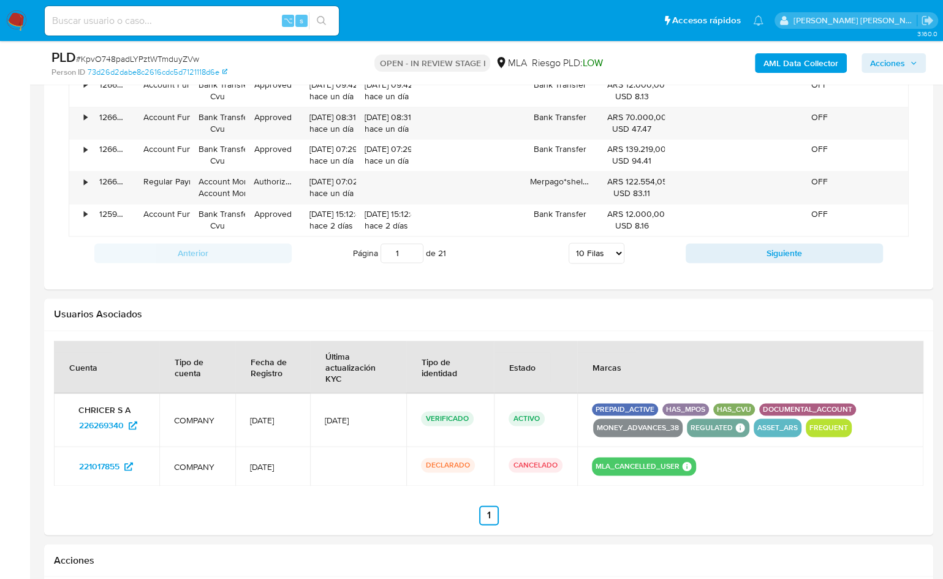
click at [812, 457] on div "MLA_CANCELLED_USER MLA CANCELLED USER MLA CANCELLED USER Mark Id - Compliant no…" at bounding box center [750, 466] width 317 height 18
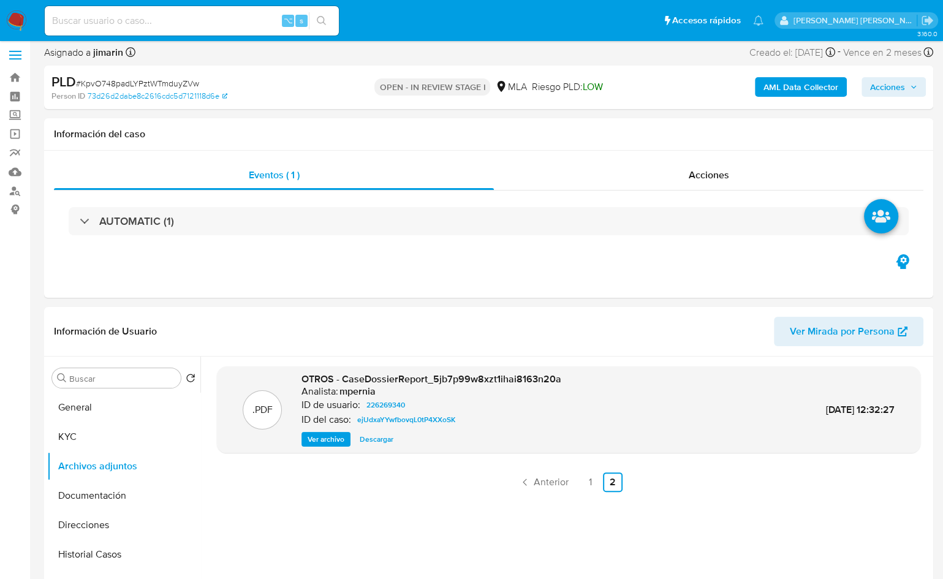
scroll to position [0, 0]
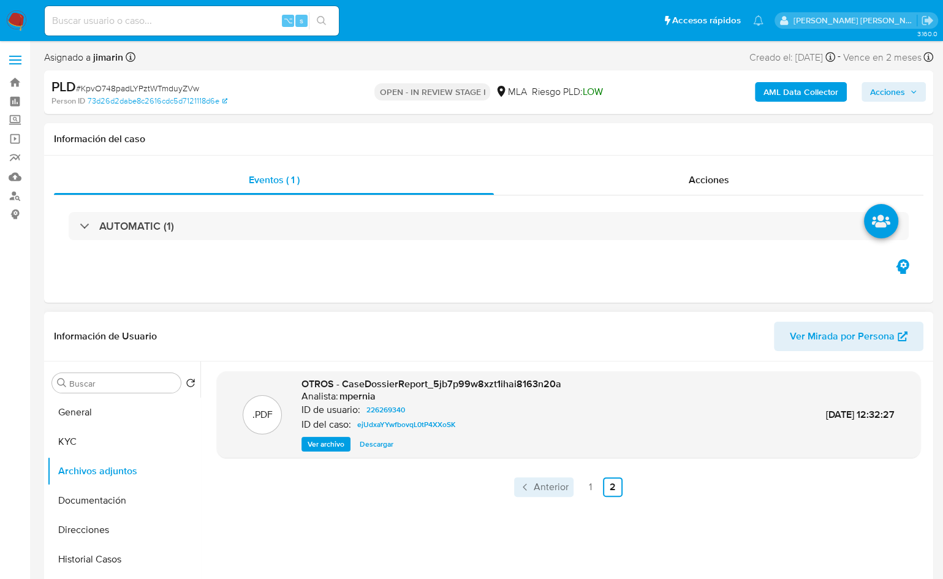
click at [557, 490] on span "Anterior" at bounding box center [551, 487] width 35 height 10
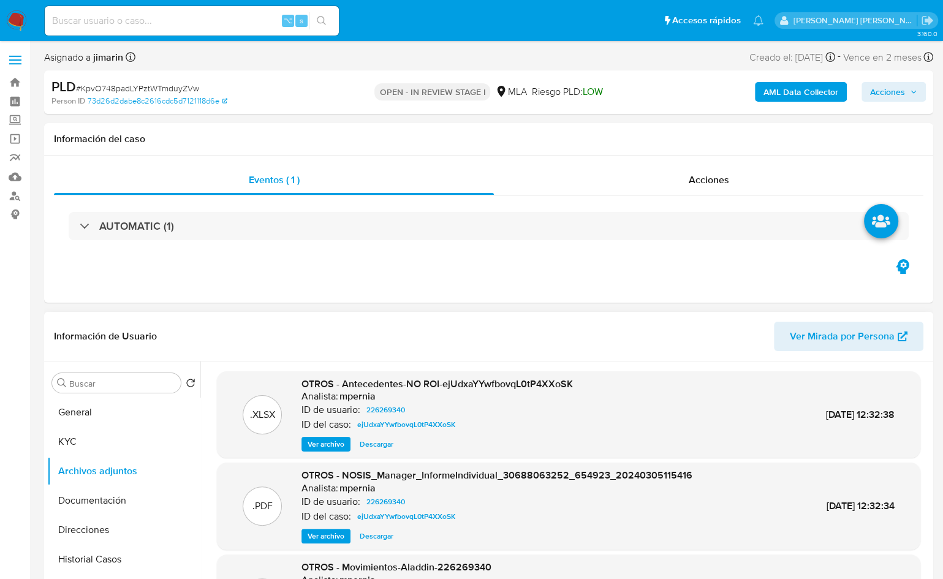
click at [322, 440] on span "Ver archivo" at bounding box center [326, 444] width 37 height 12
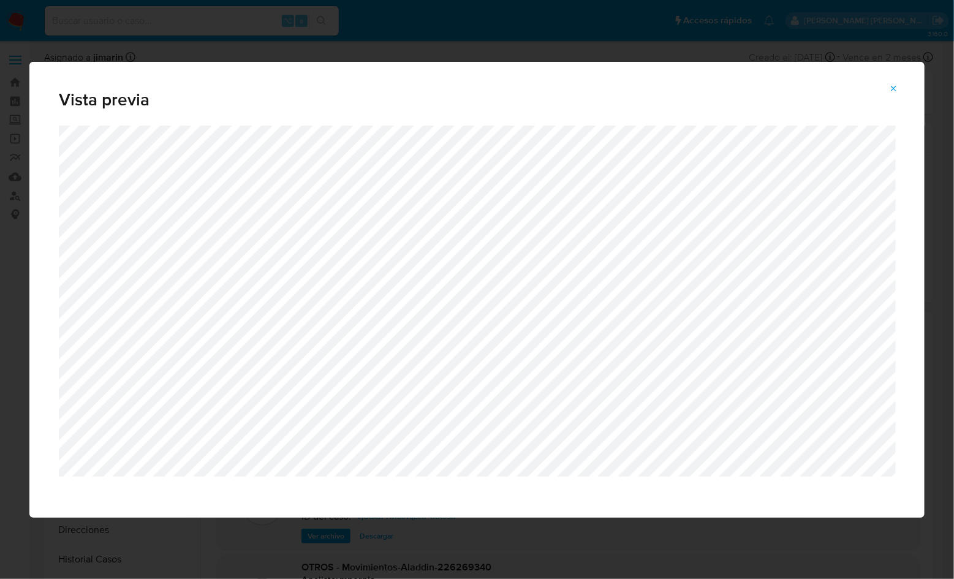
click at [900, 89] on button "Attachment preview" at bounding box center [894, 89] width 27 height 20
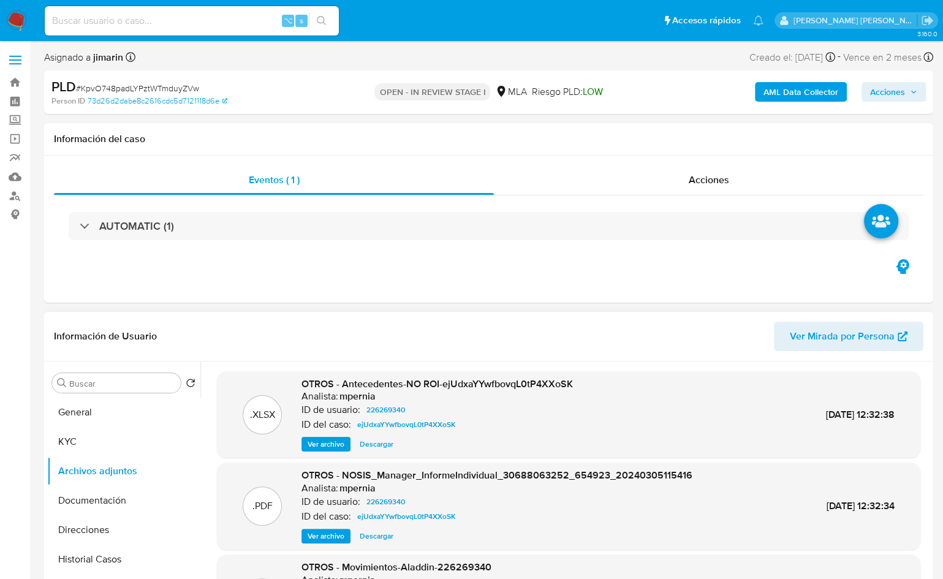
click at [383, 444] on span "Descargar" at bounding box center [377, 444] width 34 height 12
click at [758, 167] on div "Acciones" at bounding box center [709, 180] width 430 height 29
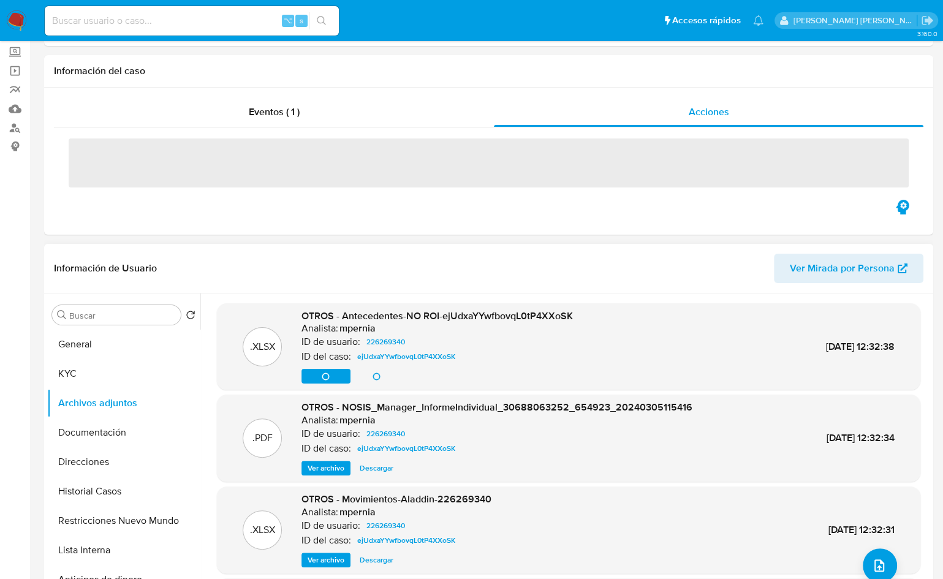
scroll to position [91, 0]
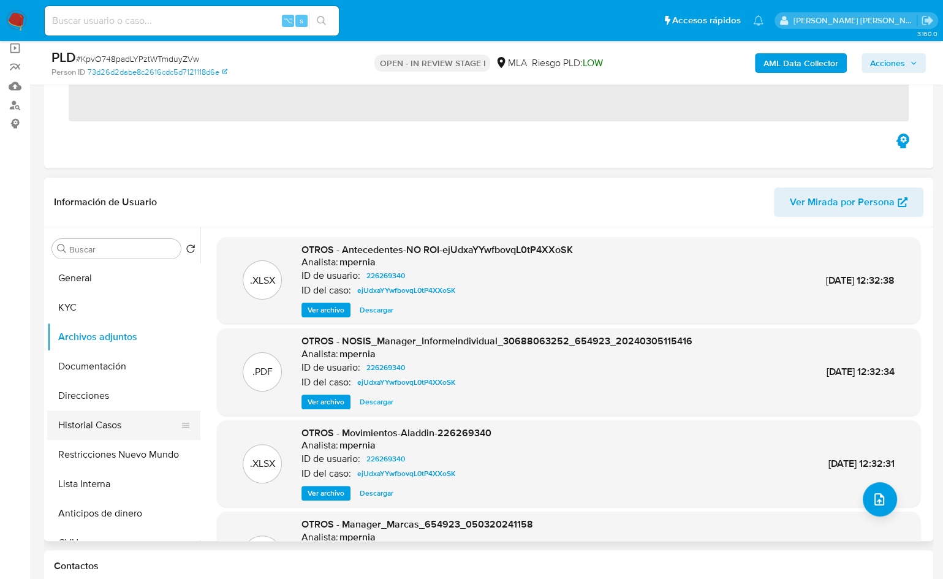
click at [117, 422] on button "Historial Casos" at bounding box center [118, 425] width 143 height 29
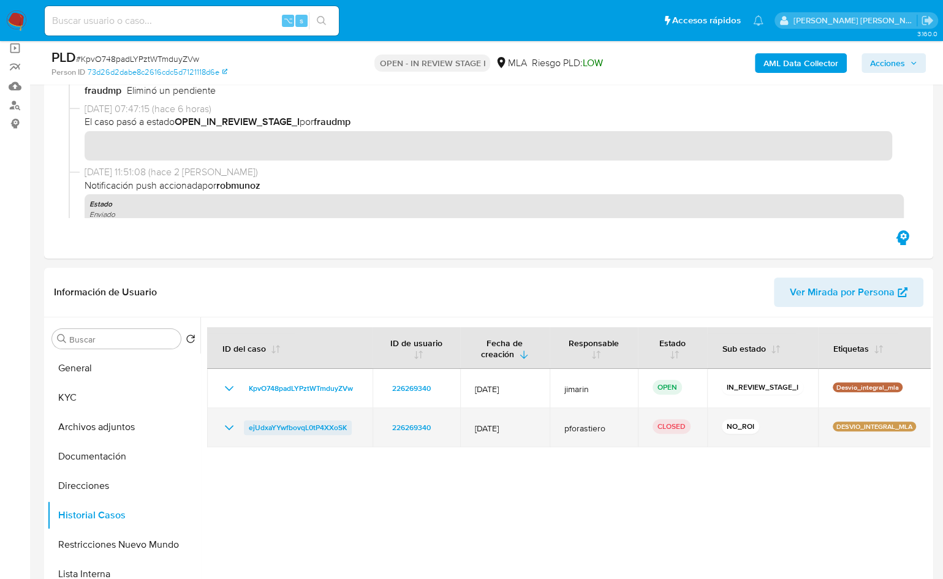
click at [320, 430] on span "ejUdxaYYwfbovqL0tP4XXoSK" at bounding box center [298, 428] width 98 height 15
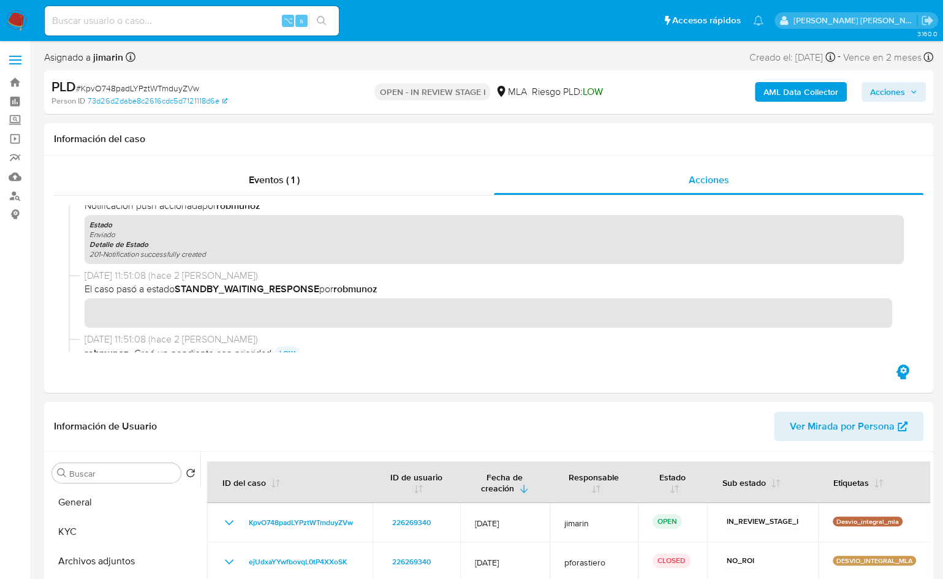
scroll to position [115, 0]
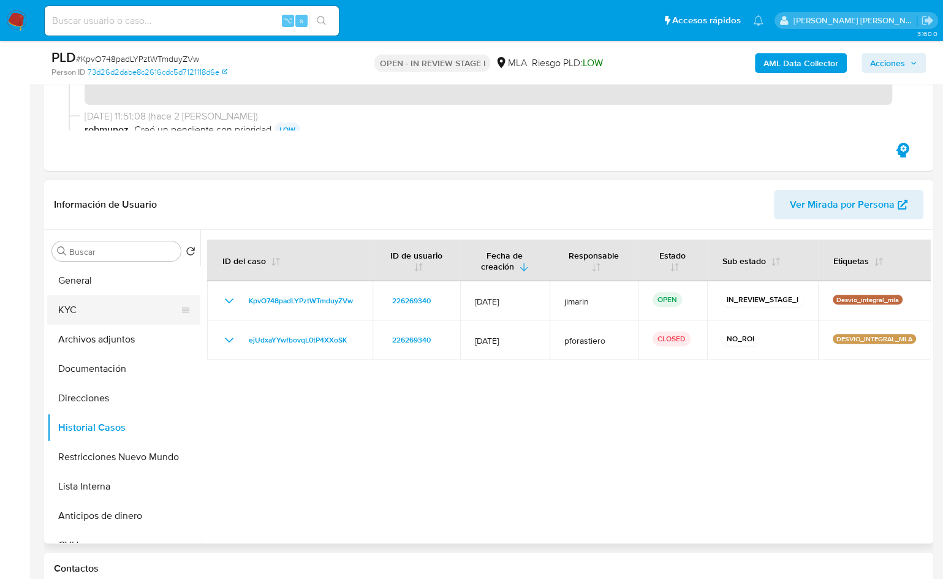
click at [90, 304] on button "KYC" at bounding box center [118, 309] width 143 height 29
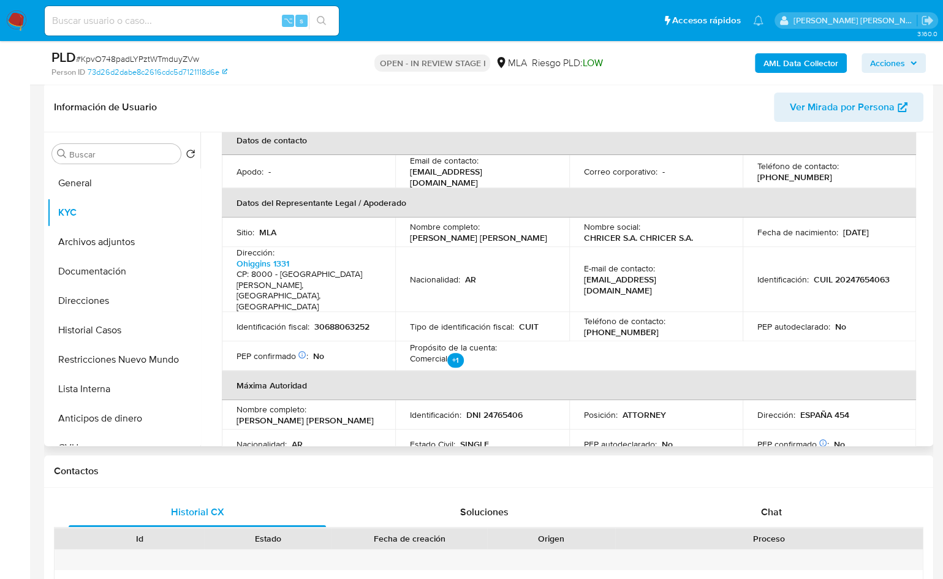
scroll to position [364, 0]
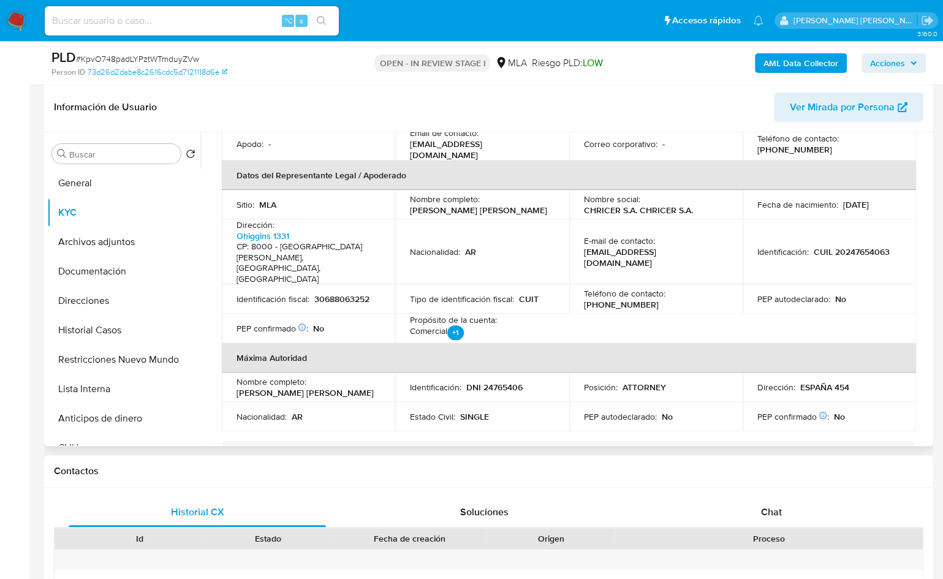
click at [854, 246] on p "CUIL 20247654063" at bounding box center [852, 251] width 76 height 11
click at [855, 246] on p "CUIL 20247654063" at bounding box center [852, 251] width 76 height 11
copy p "20247654063"
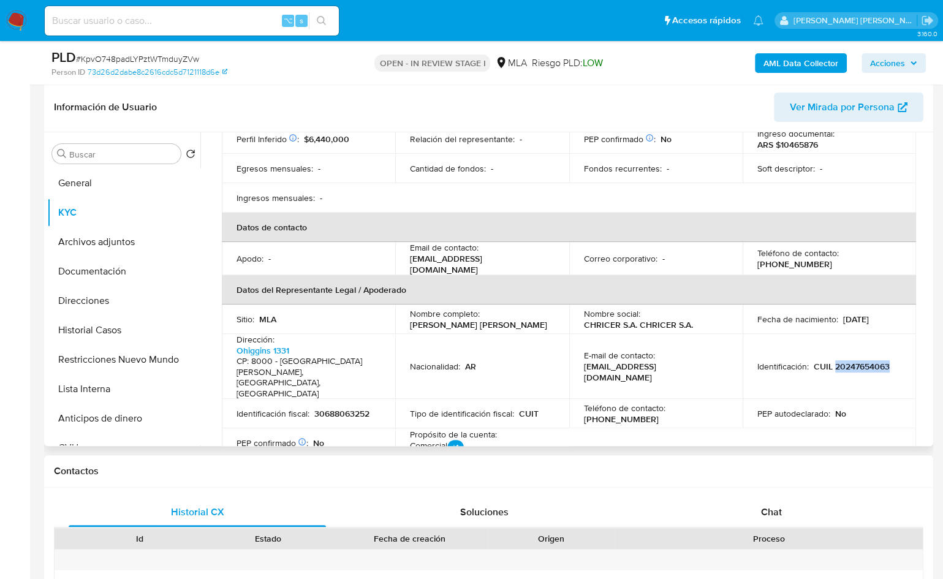
scroll to position [0, 0]
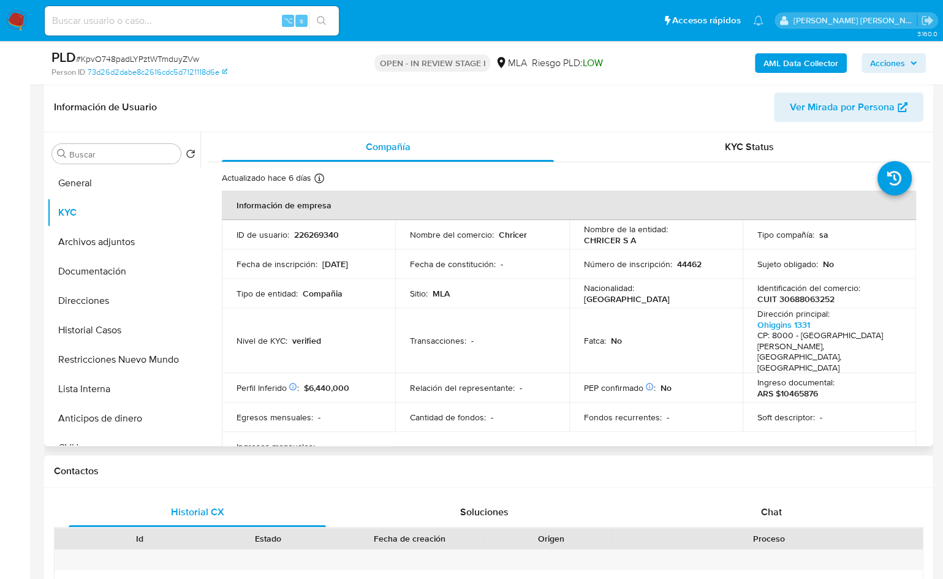
click at [826, 297] on p "CUIT 30688063252" at bounding box center [796, 299] width 77 height 11
copy p "30688063252"
click at [792, 504] on div "Chat" at bounding box center [771, 512] width 257 height 29
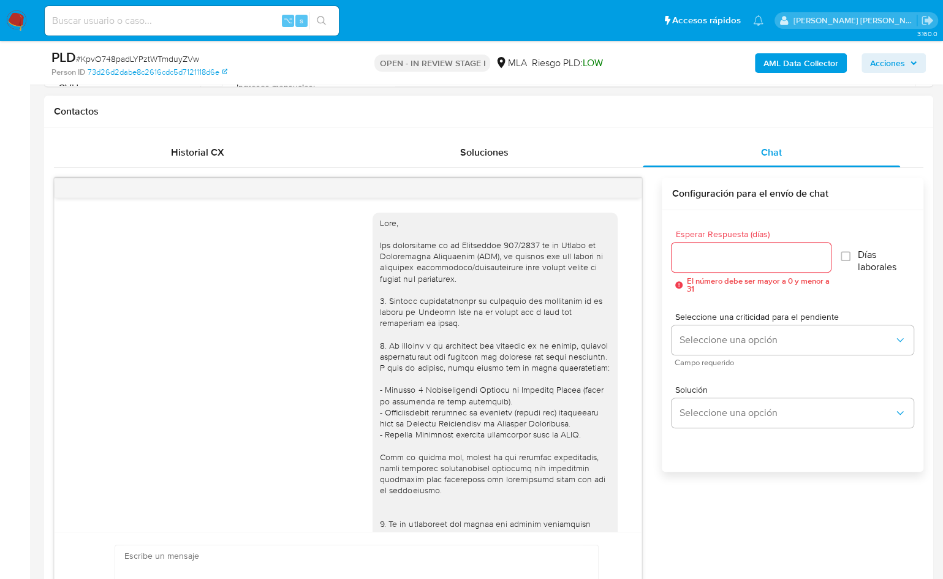
scroll to position [417, 0]
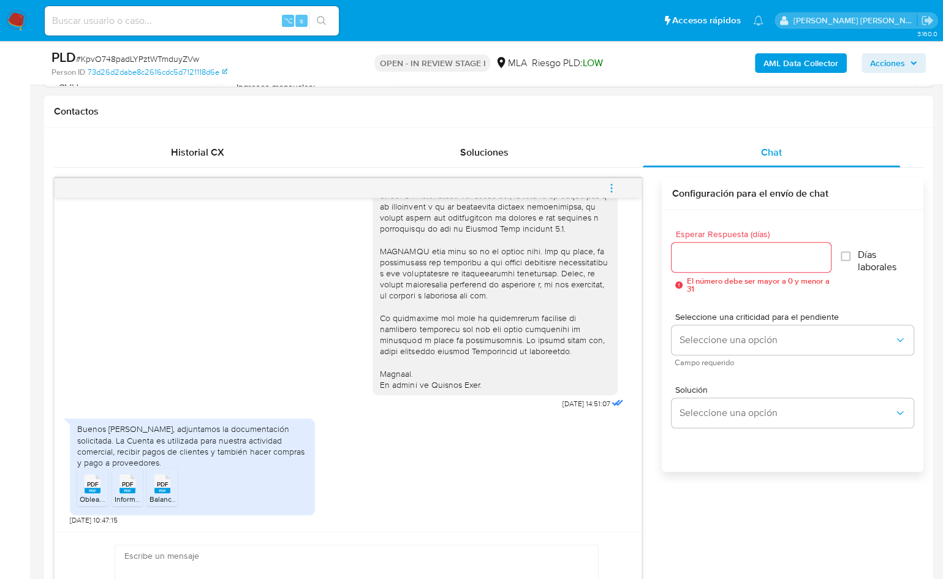
click at [94, 481] on span "PDF" at bounding box center [93, 485] width 12 height 8
click at [129, 481] on span "PDF" at bounding box center [128, 485] width 12 height 8
click at [164, 485] on span "PDF" at bounding box center [163, 485] width 12 height 8
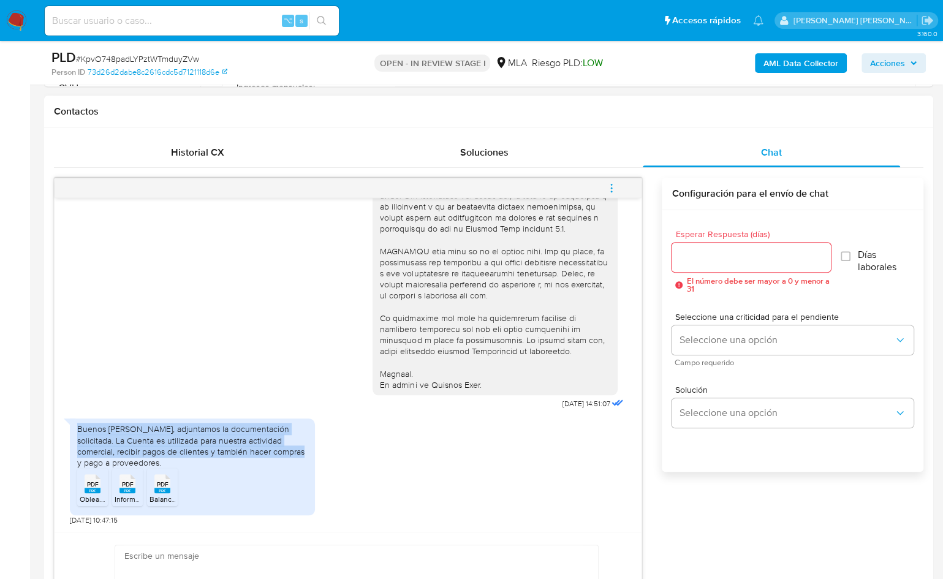
drag, startPoint x: 77, startPoint y: 432, endPoint x: 275, endPoint y: 452, distance: 199.7
click at [275, 452] on div "Buenos Días, adjuntamos la documentación solicitada. La Cuenta es utilizada par…" at bounding box center [192, 446] width 230 height 45
click at [280, 451] on div "Buenos Días, adjuntamos la documentación solicitada. La Cuenta es utilizada par…" at bounding box center [192, 446] width 230 height 45
drag, startPoint x: 281, startPoint y: 449, endPoint x: 130, endPoint y: 451, distance: 151.4
click at [130, 451] on div "Buenos Días, adjuntamos la documentación solicitada. La Cuenta es utilizada par…" at bounding box center [192, 446] width 230 height 45
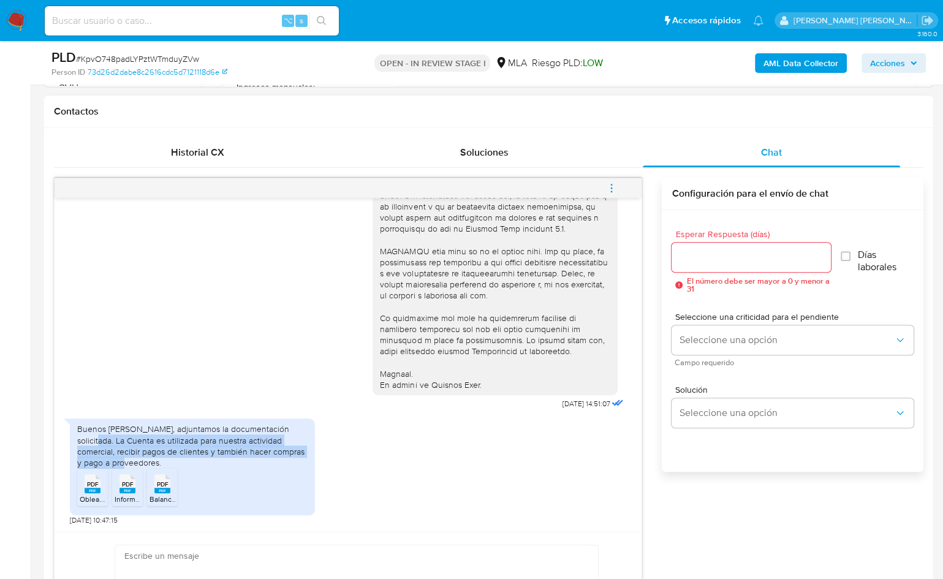
drag, startPoint x: 141, startPoint y: 464, endPoint x: 81, endPoint y: 441, distance: 64.4
click at [81, 441] on div "Buenos Días, adjuntamos la documentación solicitada. La Cuenta es utilizada par…" at bounding box center [192, 446] width 230 height 45
copy div "Cuenta es utilizada para nuestra actividad comercial, recibir pagos de clientes…"
paste textarea "Hola, ¡Muchas gracias por tu respuesta! Confirmamos la recepción de la document…"
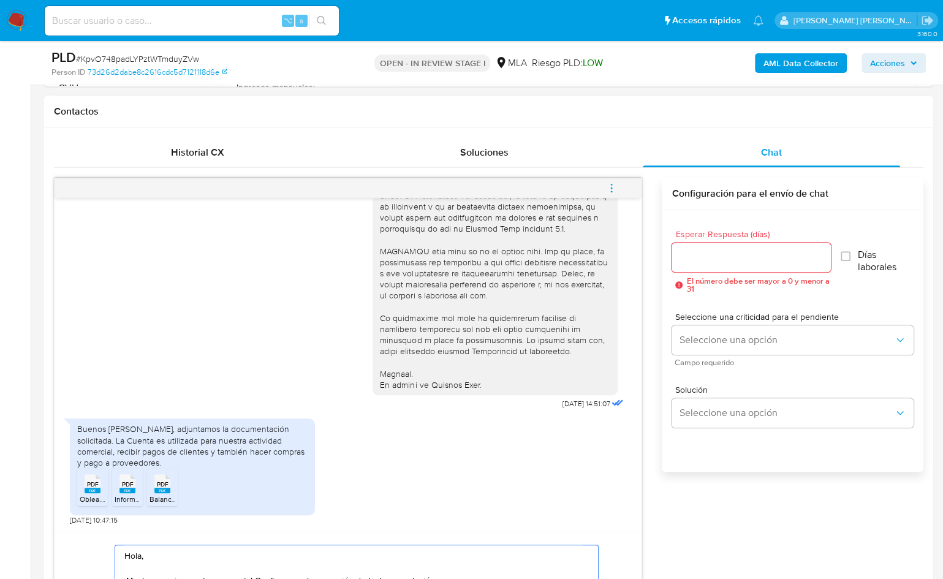
scroll to position [714, 0]
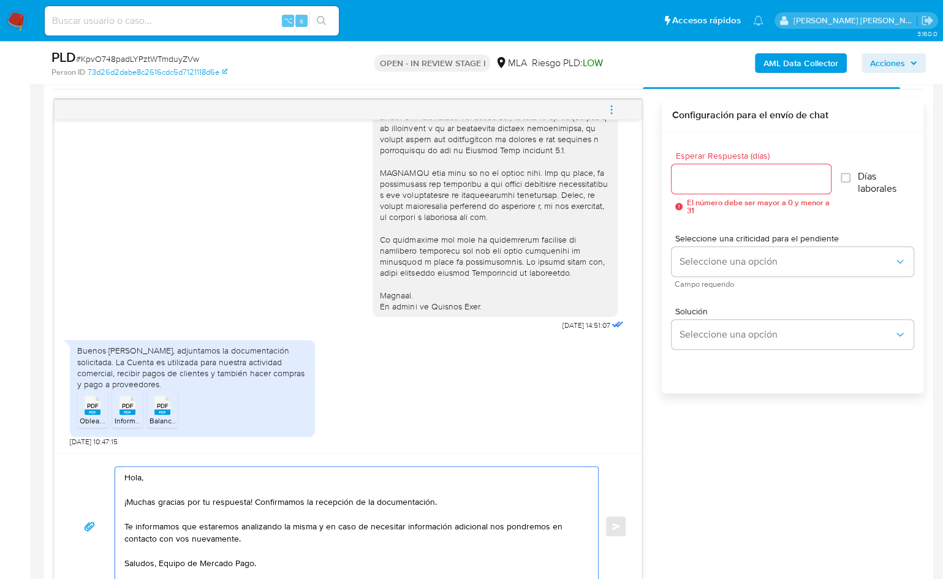
type textarea "Hola, ¡Muchas gracias por tu respuesta! Confirmamos la recepción de la document…"
click at [706, 179] on input "Esperar Respuesta (días)" at bounding box center [751, 179] width 159 height 16
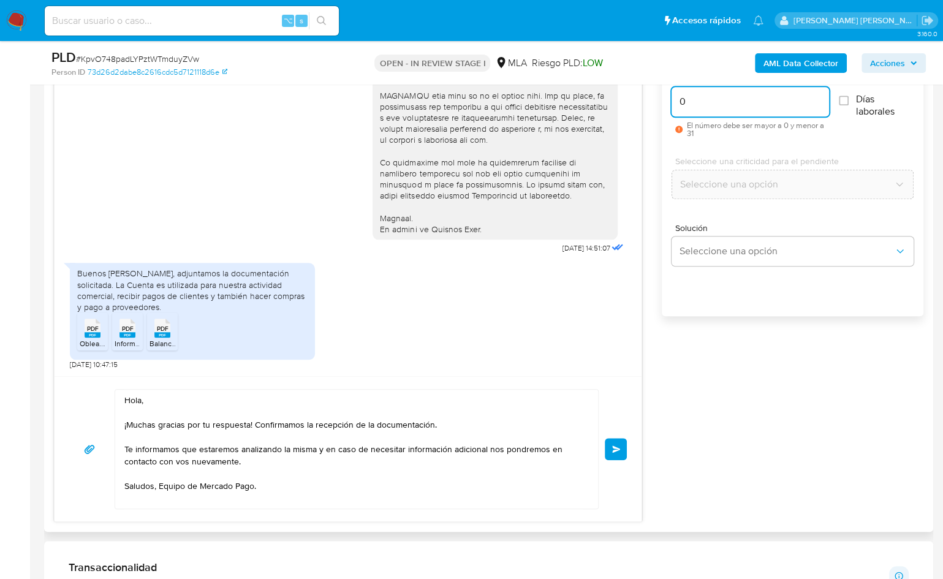
scroll to position [950, 0]
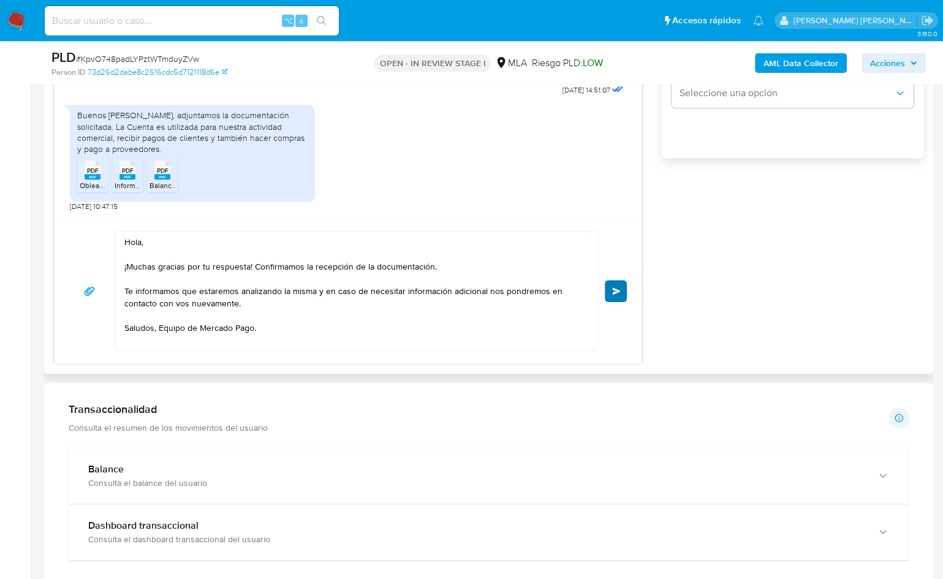
type input "0"
click at [615, 294] on button "Enviar" at bounding box center [616, 291] width 22 height 22
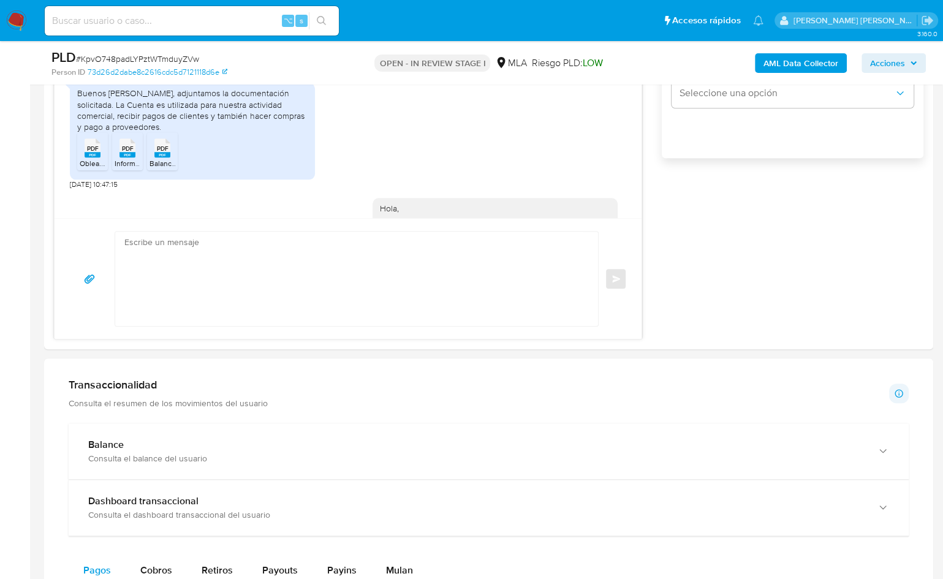
scroll to position [565, 0]
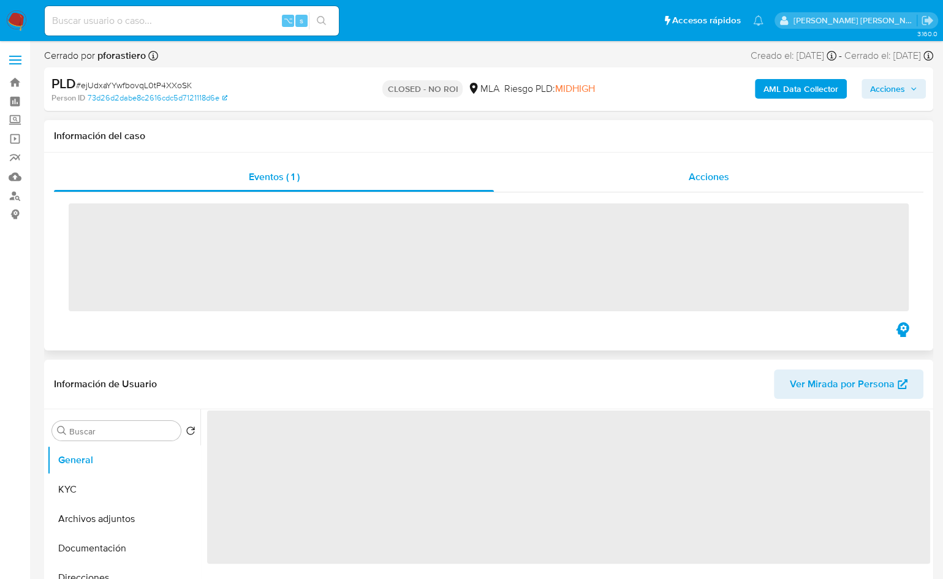
click at [693, 173] on span "Acciones" at bounding box center [709, 177] width 40 height 14
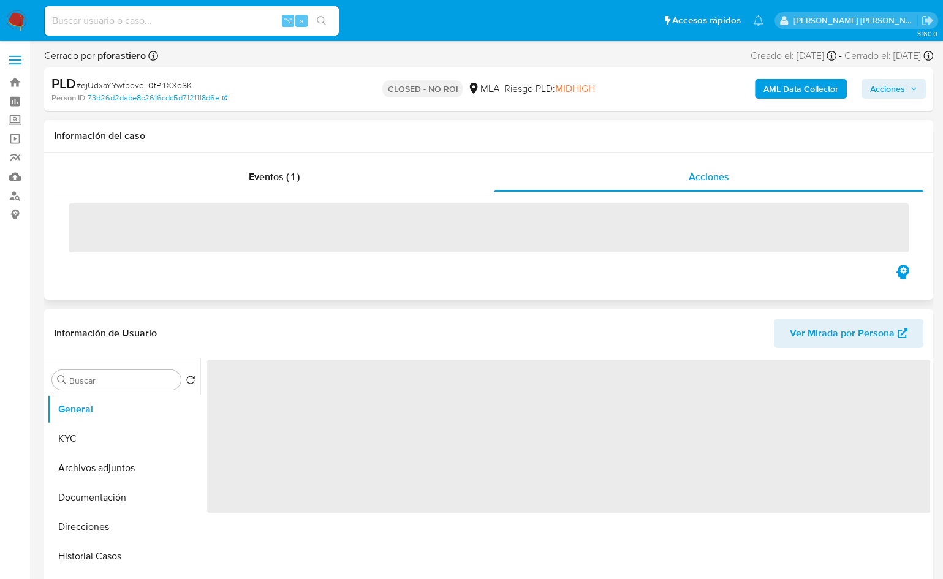
select select "10"
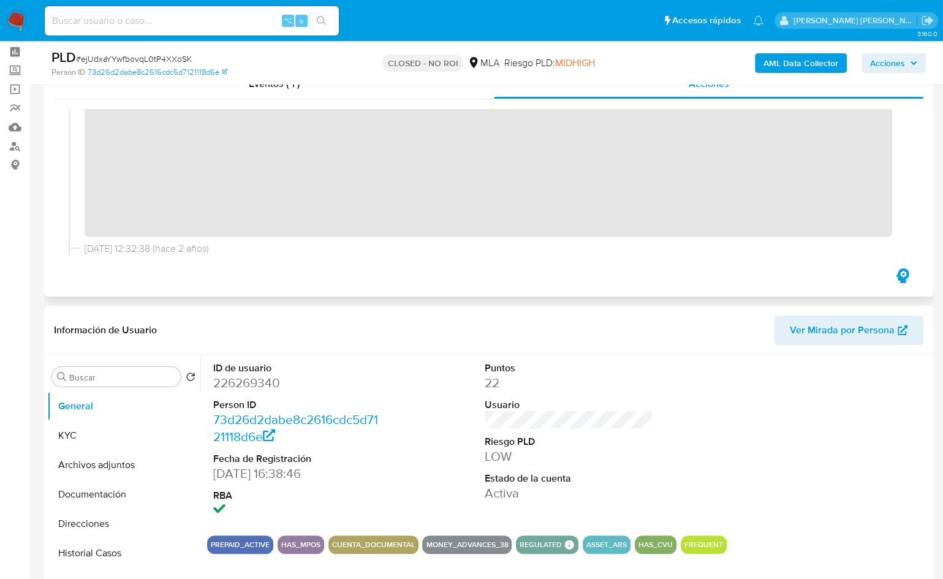
scroll to position [257, 0]
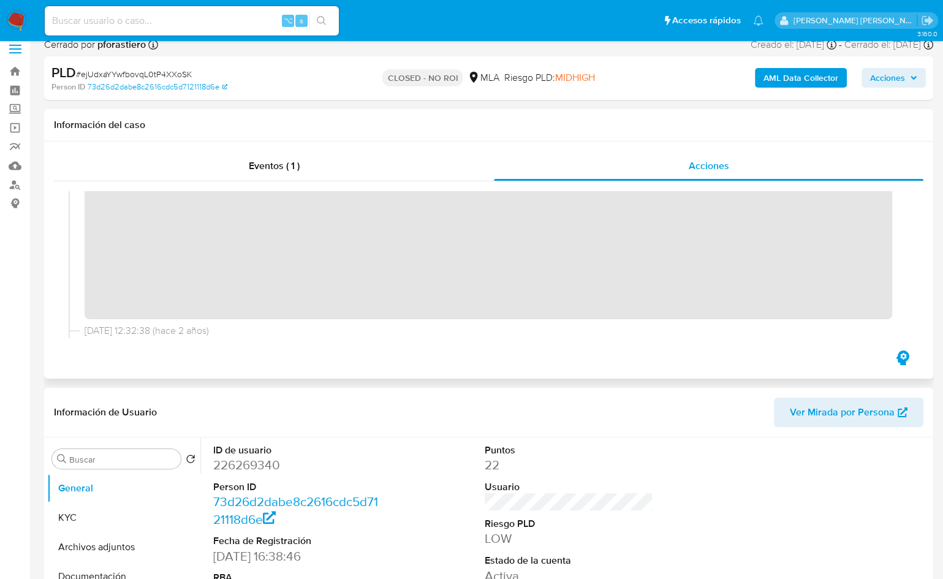
scroll to position [0, 0]
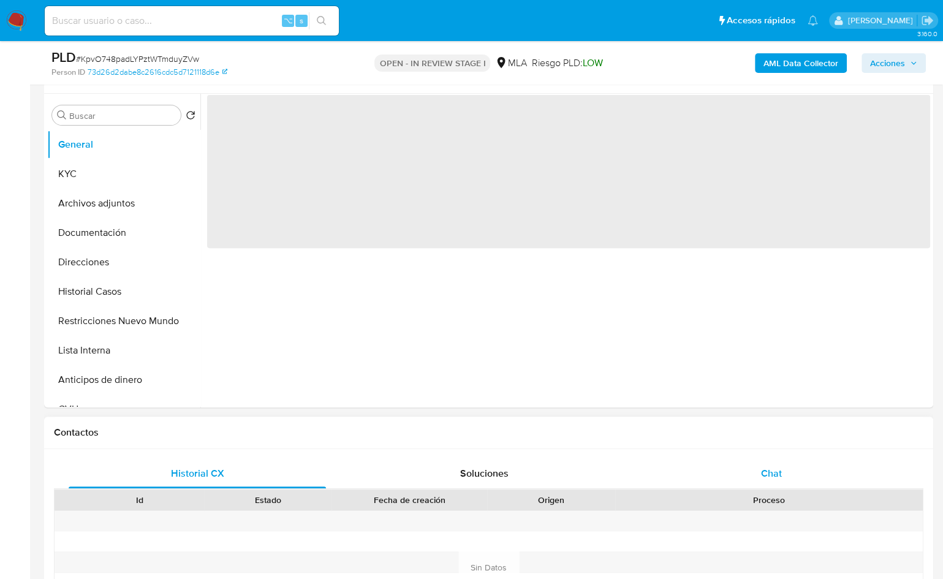
click at [769, 487] on div "Chat" at bounding box center [771, 473] width 257 height 29
select select "10"
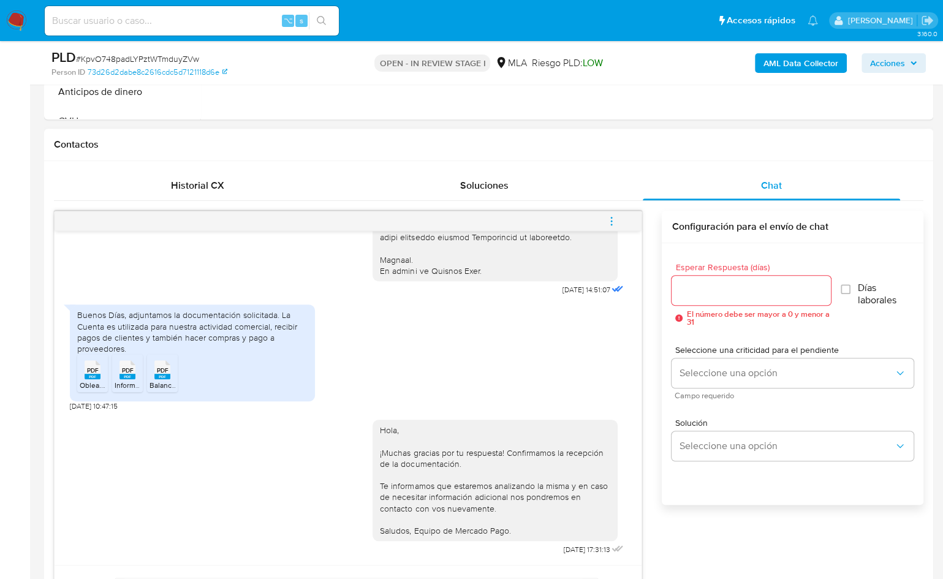
scroll to position [515, 0]
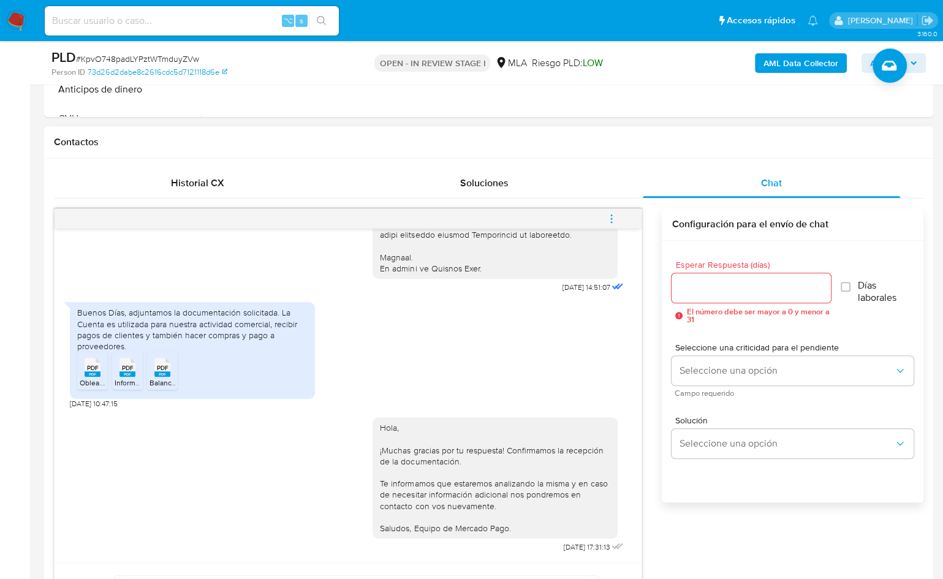
click at [612, 222] on icon "menu-action" at bounding box center [611, 218] width 11 height 11
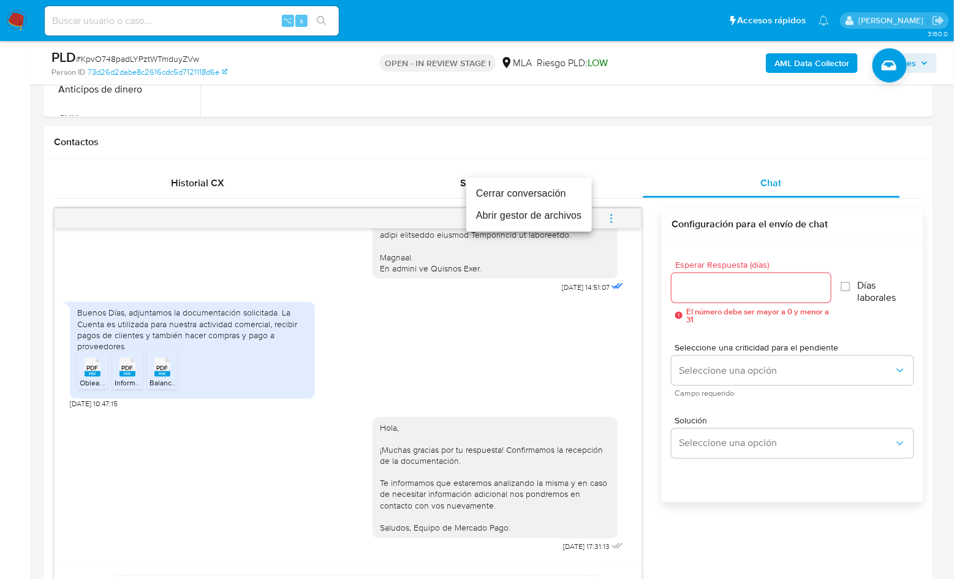
click at [500, 198] on li "Cerrar conversación" at bounding box center [530, 194] width 126 height 22
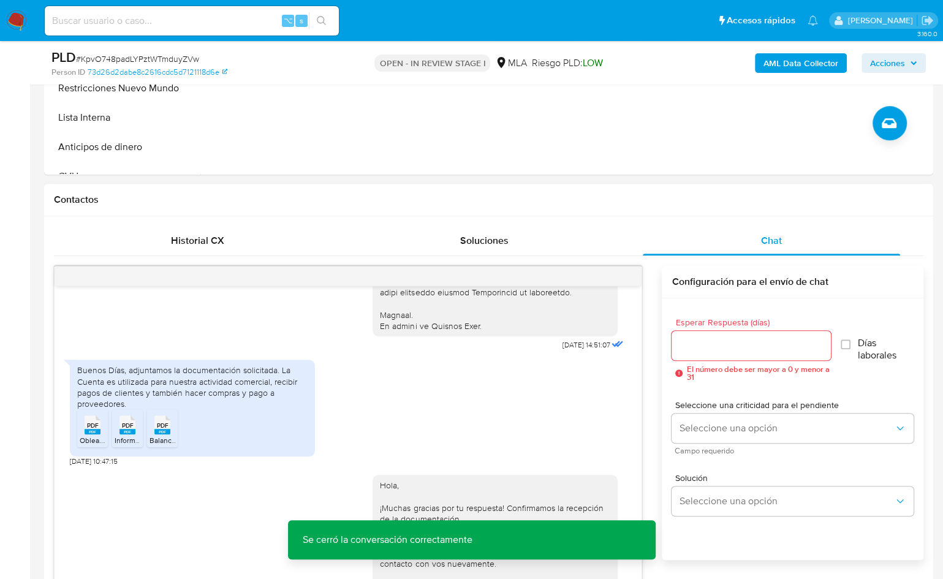
scroll to position [364, 0]
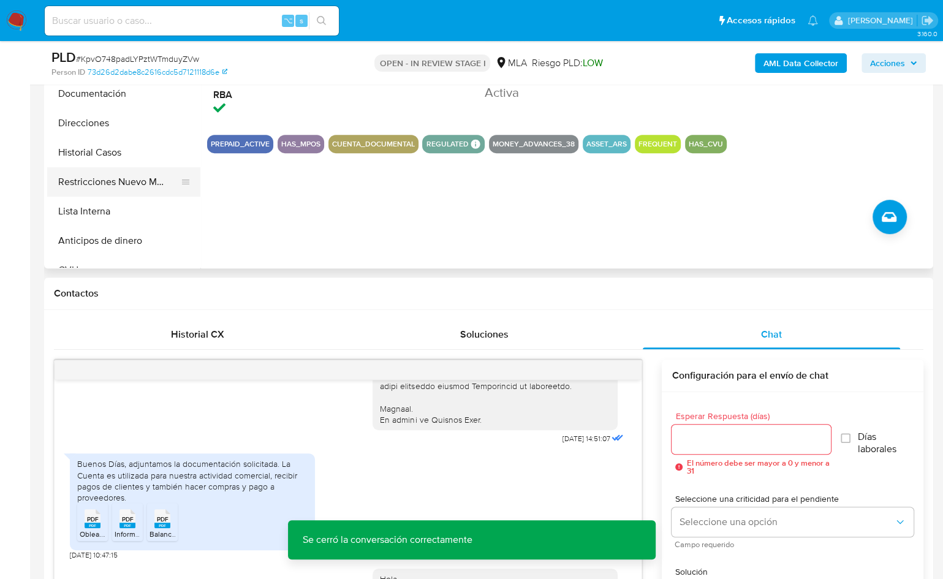
click at [119, 178] on button "Restricciones Nuevo Mundo" at bounding box center [118, 181] width 143 height 29
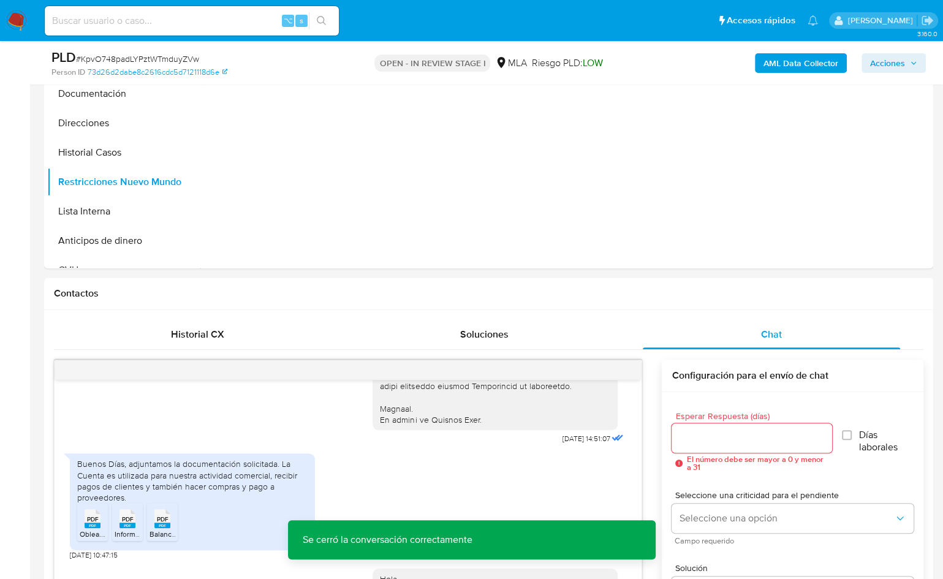
click at [791, 59] on b "AML Data Collector" at bounding box center [801, 63] width 75 height 20
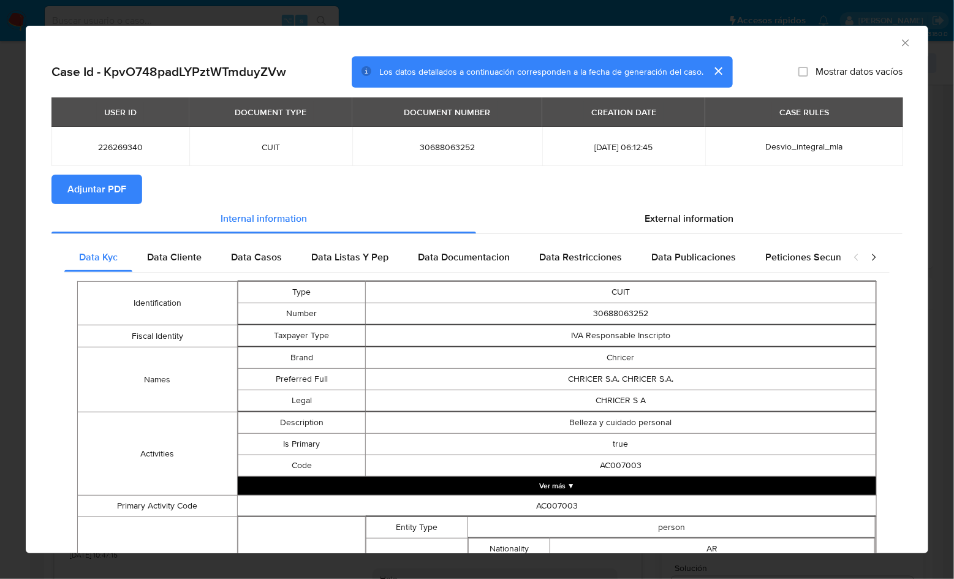
click at [104, 193] on span "Adjuntar PDF" at bounding box center [96, 189] width 59 height 27
click at [900, 40] on icon "Cerrar ventana" at bounding box center [906, 43] width 12 height 12
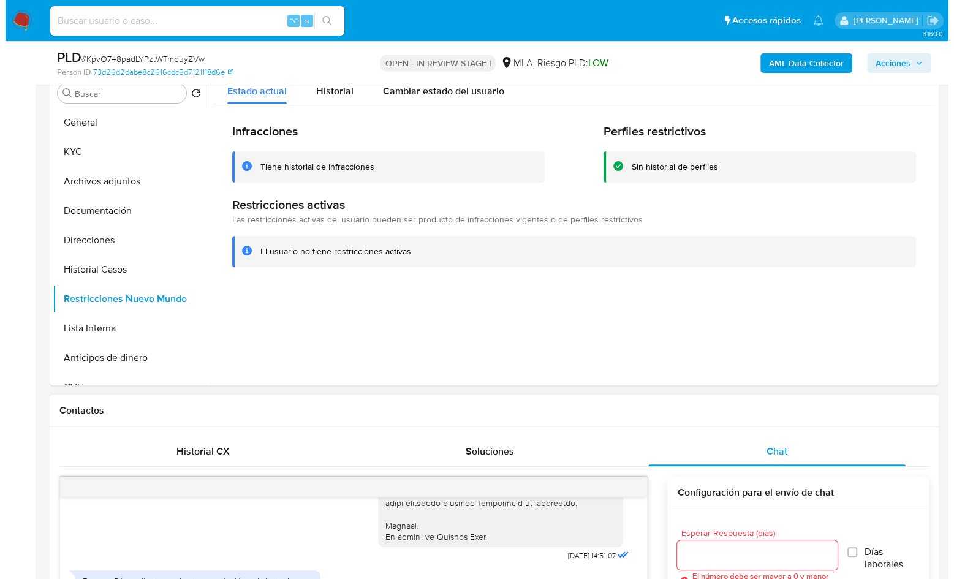
scroll to position [202, 0]
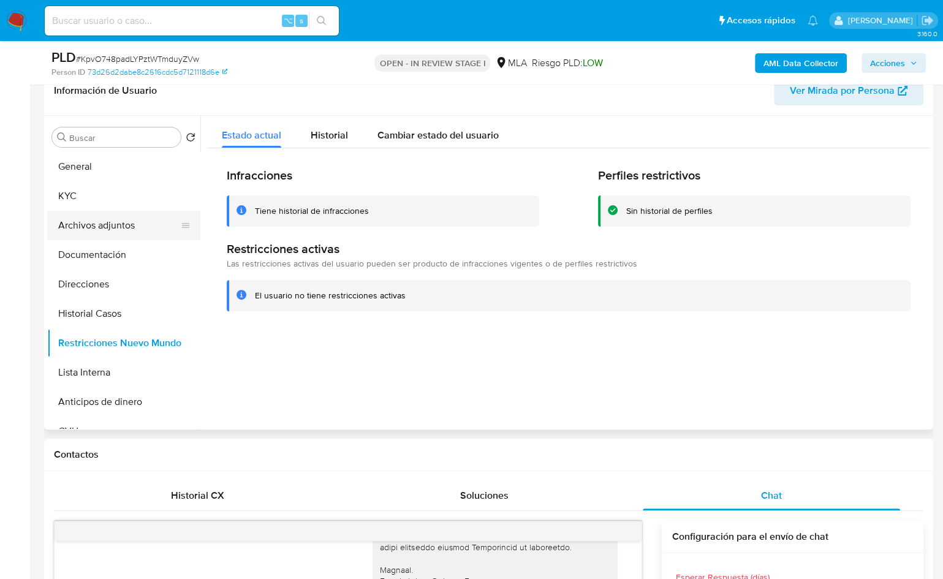
click at [105, 221] on button "Archivos adjuntos" at bounding box center [118, 225] width 143 height 29
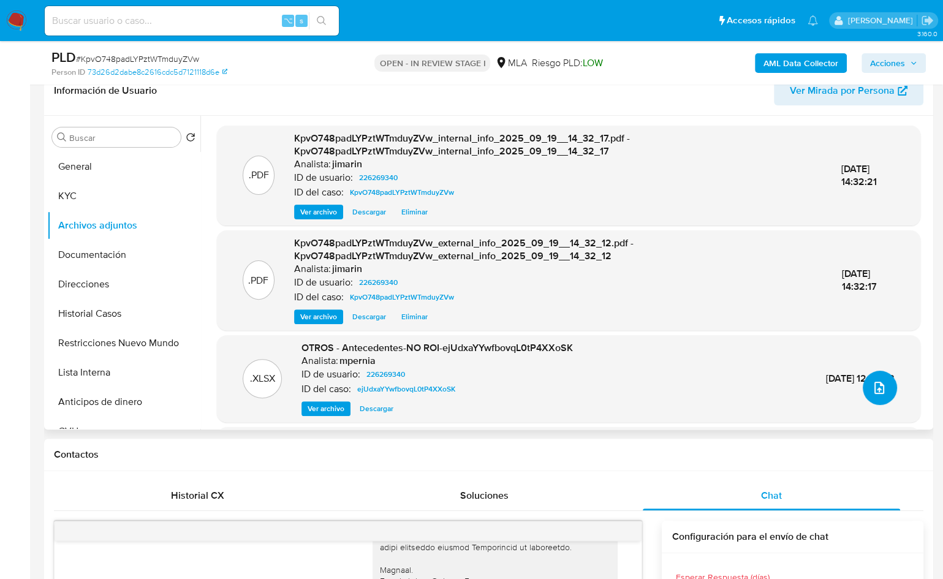
click at [882, 389] on button "upload-file" at bounding box center [880, 388] width 34 height 34
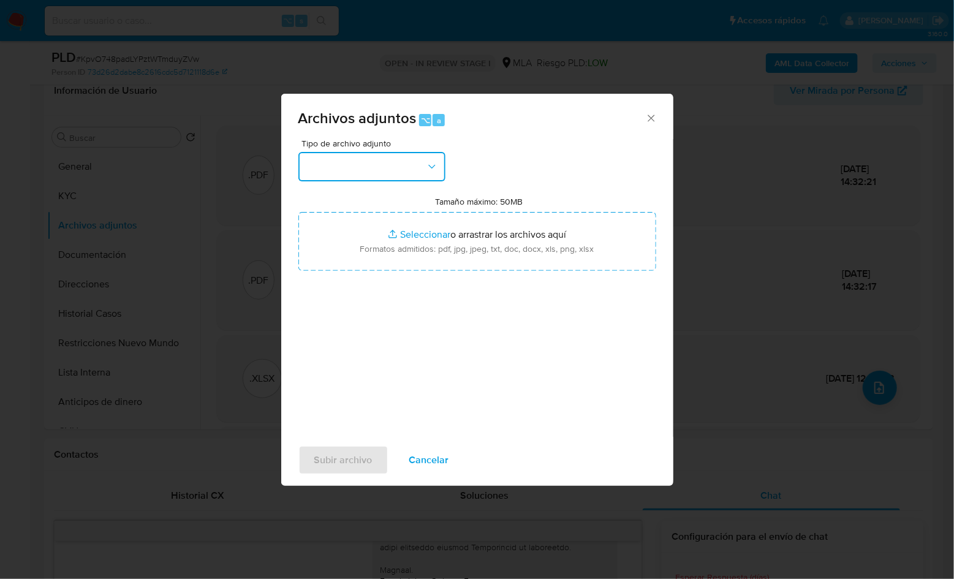
click at [402, 160] on button "button" at bounding box center [372, 166] width 147 height 29
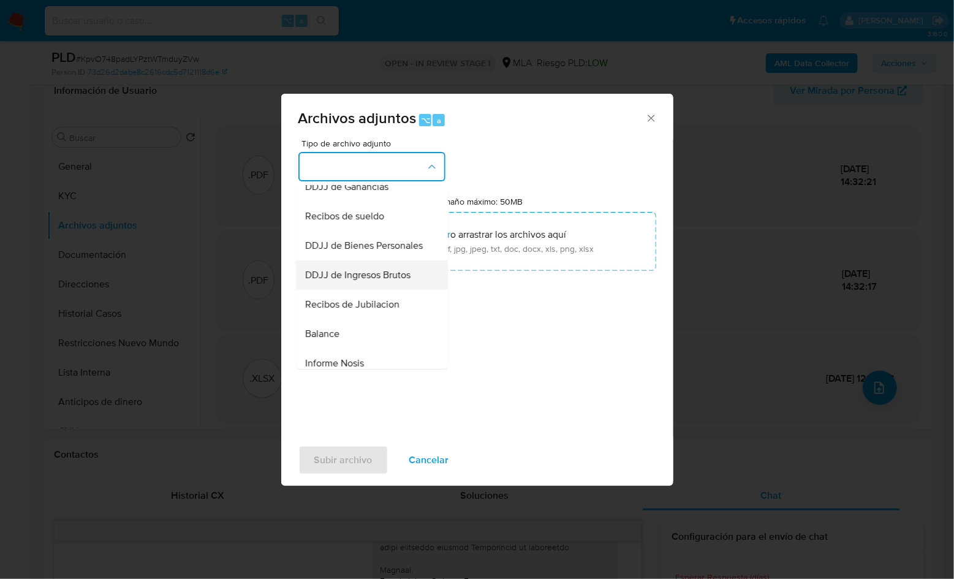
scroll to position [311, 0]
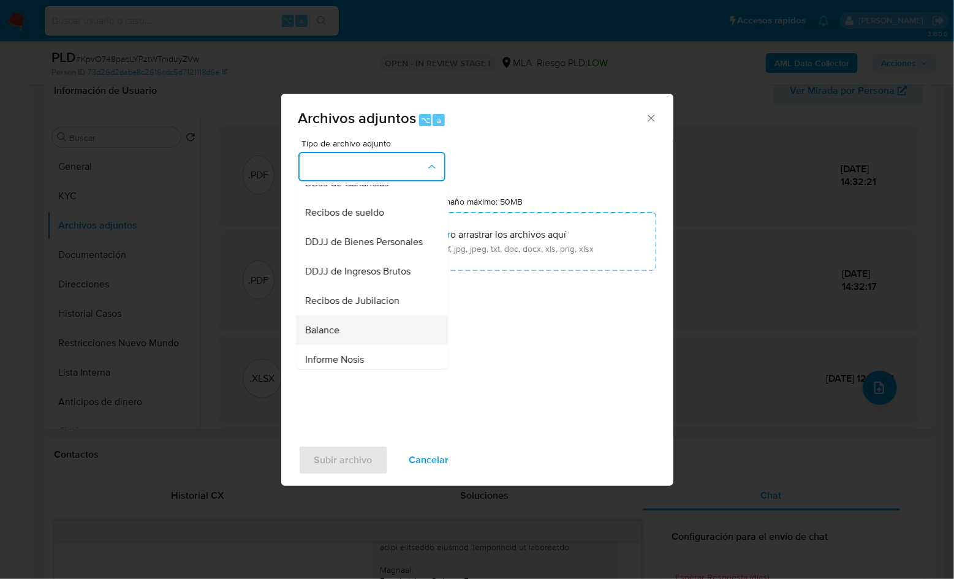
click at [354, 345] on div "Balance" at bounding box center [368, 330] width 125 height 29
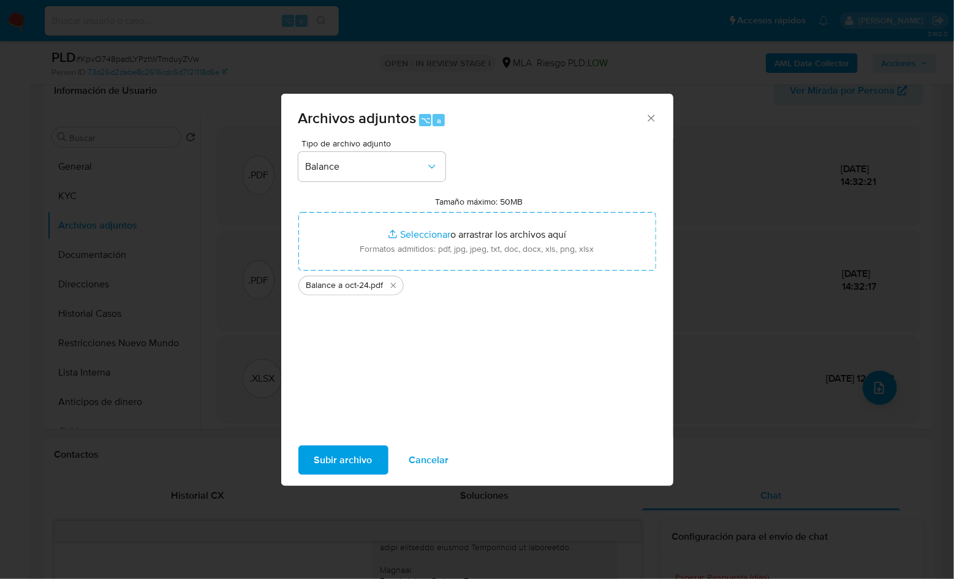
click at [338, 464] on span "Subir archivo" at bounding box center [343, 460] width 58 height 27
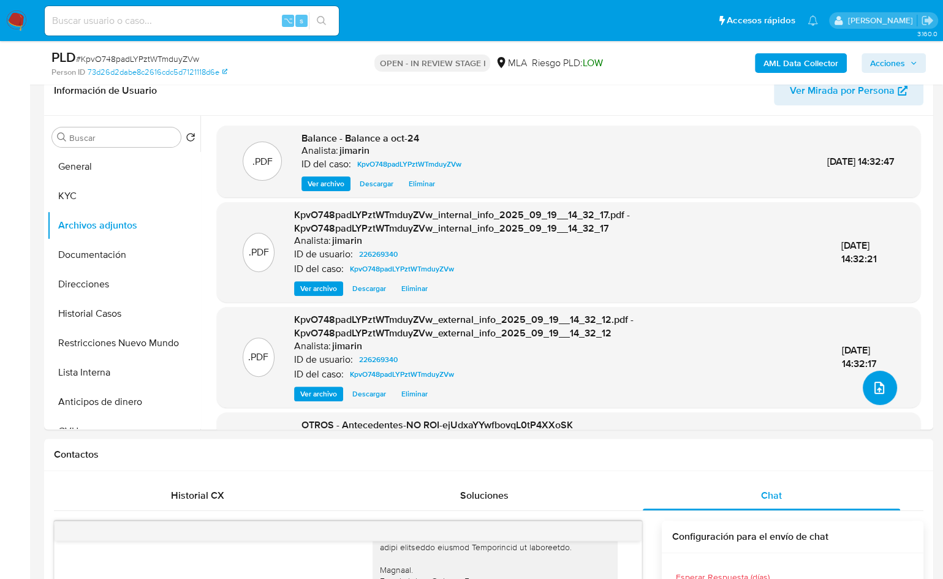
click at [877, 390] on icon "upload-file" at bounding box center [880, 388] width 10 height 12
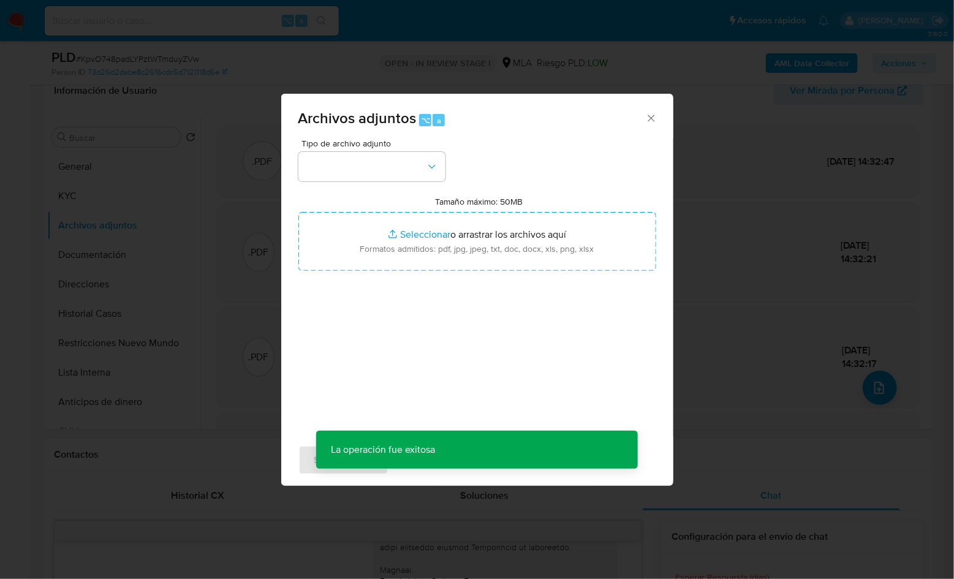
click at [355, 146] on span "Tipo de archivo adjunto" at bounding box center [375, 143] width 147 height 9
click at [354, 189] on div "Tipo de archivo adjunto Tamaño máximo: 50MB Seleccionar archivos Seleccionar o …" at bounding box center [478, 283] width 358 height 289
click at [354, 177] on button "button" at bounding box center [372, 166] width 147 height 29
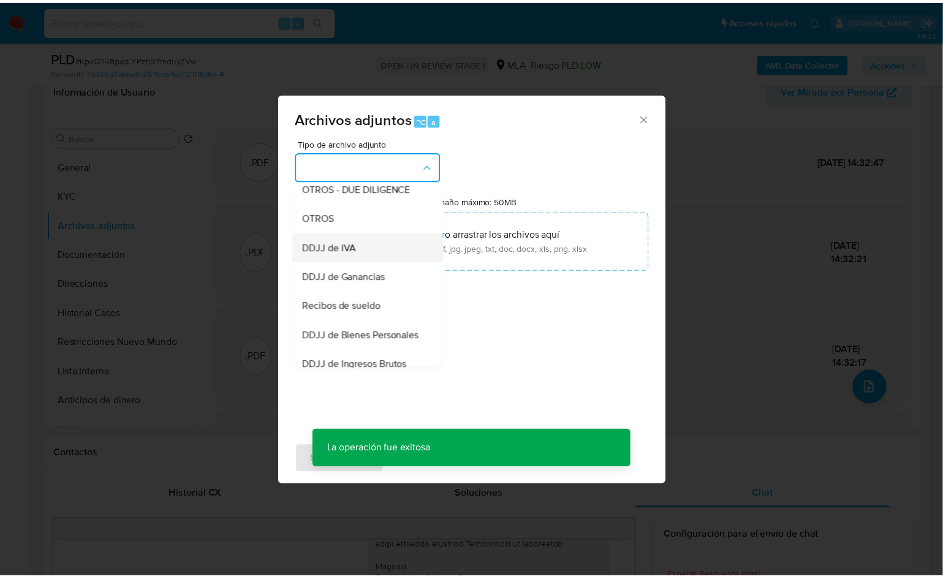
scroll to position [219, 0]
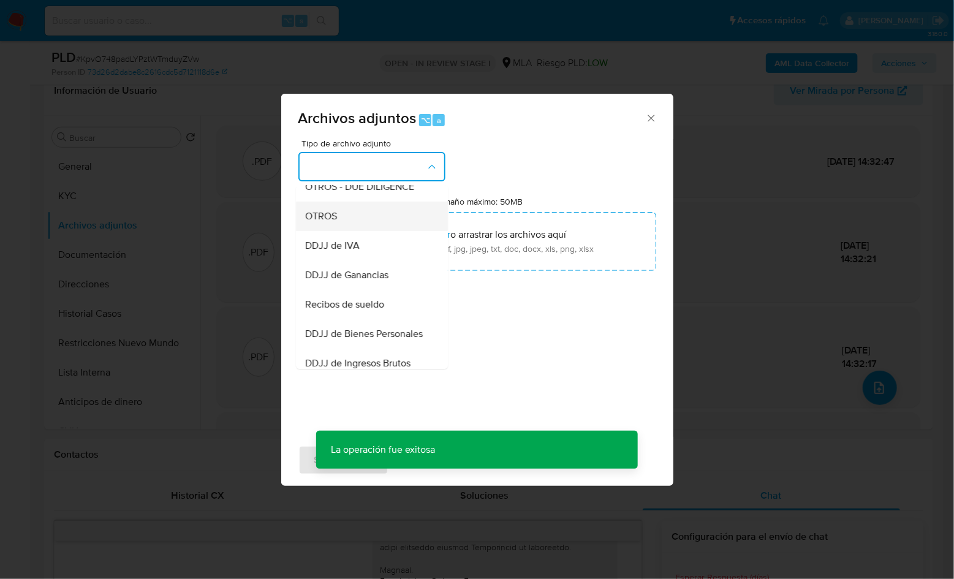
click at [349, 231] on div "OTROS" at bounding box center [368, 216] width 125 height 29
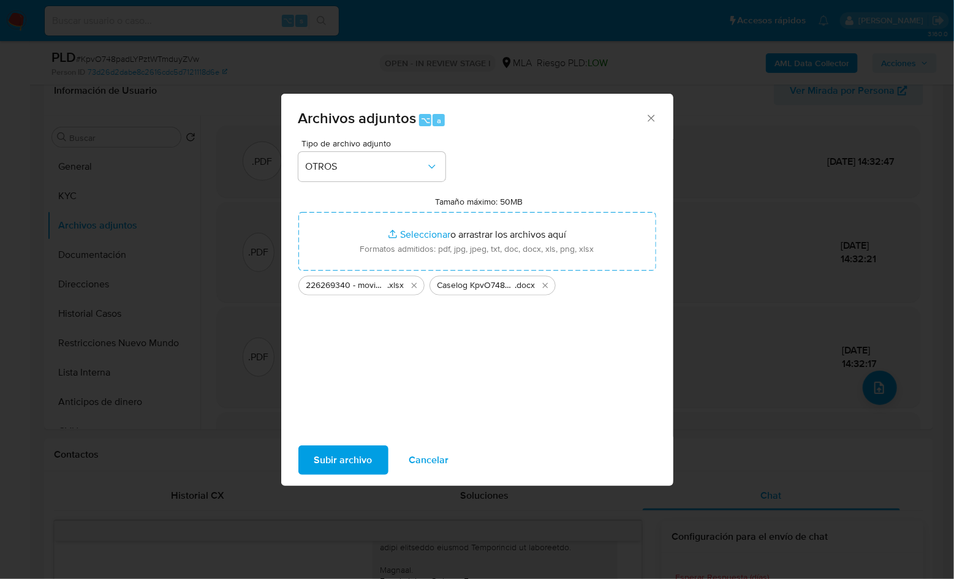
click at [336, 458] on span "Subir archivo" at bounding box center [343, 460] width 58 height 27
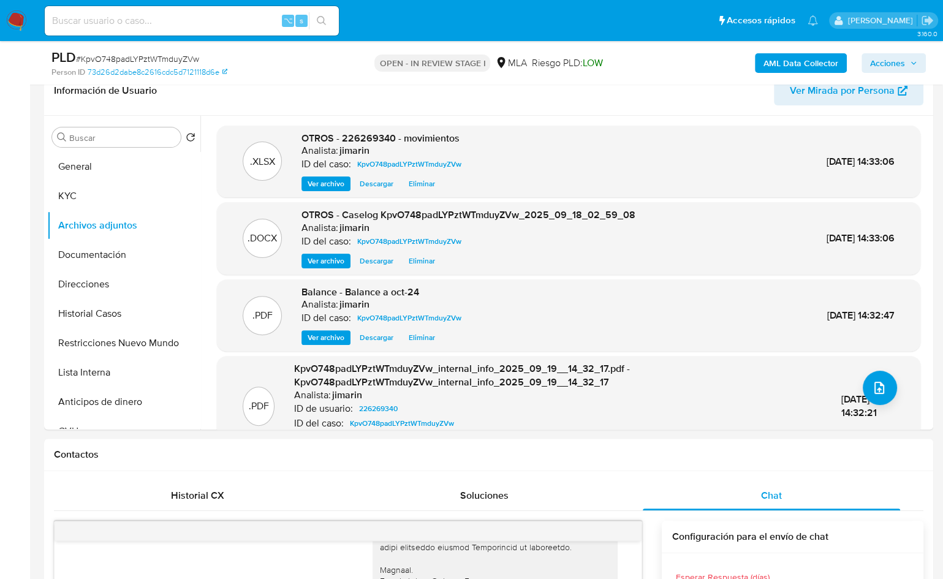
click at [917, 62] on button "Acciones" at bounding box center [894, 63] width 64 height 20
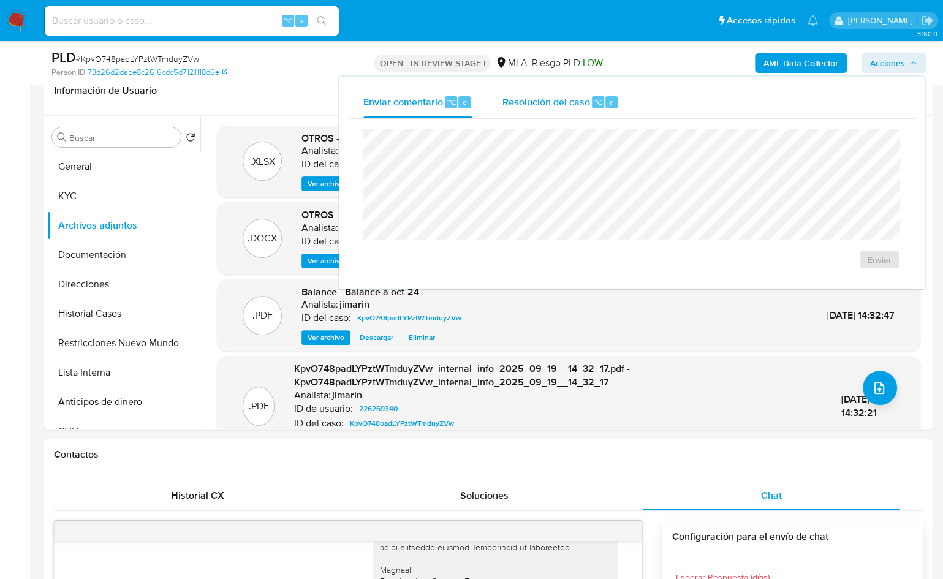
click at [564, 102] on span "Resolución del caso" at bounding box center [546, 101] width 88 height 14
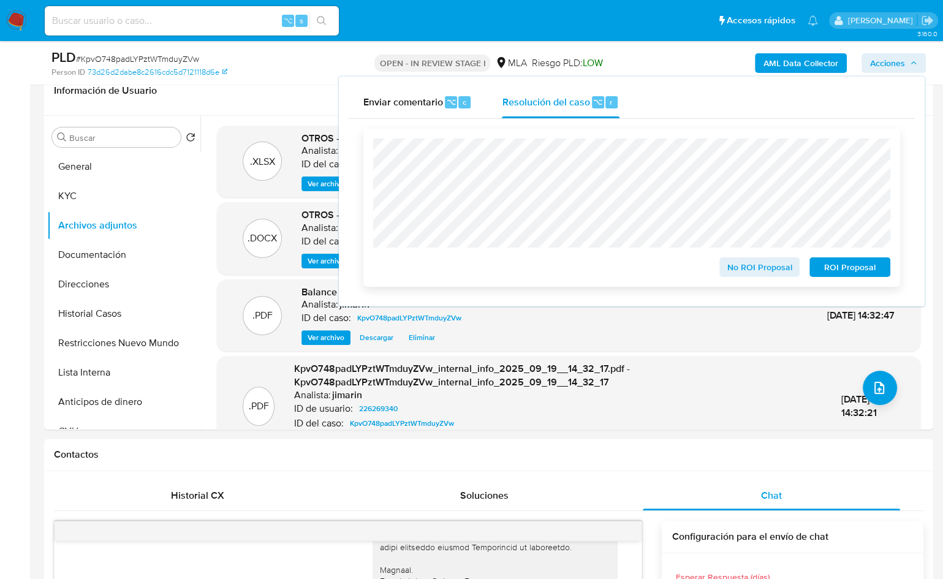
click at [738, 267] on span "No ROI Proposal" at bounding box center [760, 267] width 64 height 17
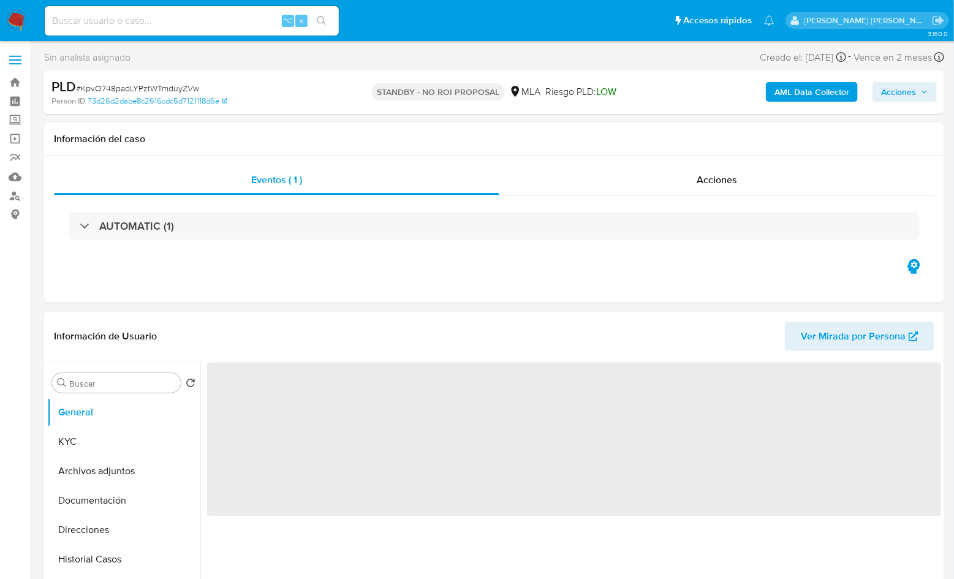
select select "10"
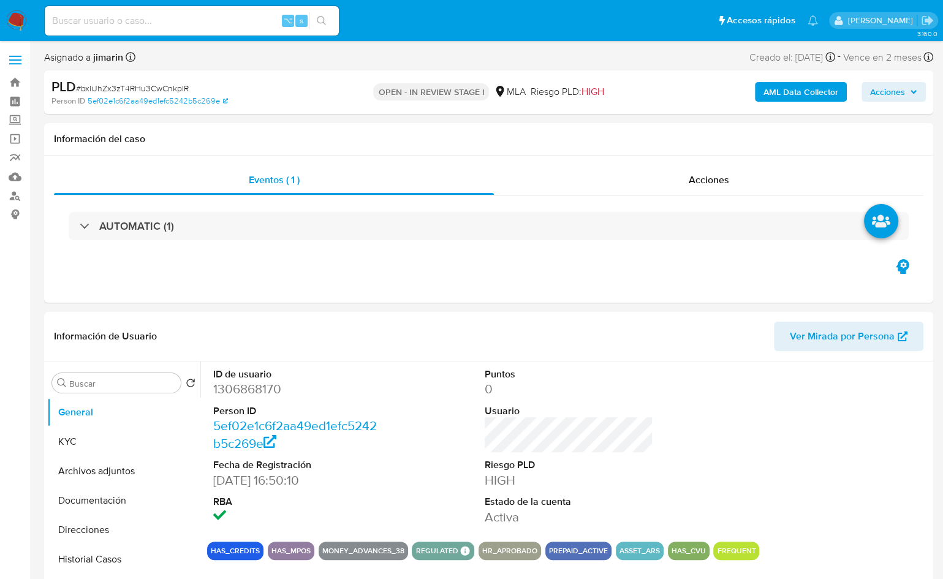
click at [188, 85] on div "PLD # bxliJhZx3zT4RHu3CwCnkpIR" at bounding box center [194, 87] width 287 height 18
click at [185, 88] on span "# bxliJhZx3zT4RHu3CwCnkpIR" at bounding box center [132, 88] width 113 height 12
click at [177, 88] on span "# bxliJhZx3zT4RHu3CwCnkpIR" at bounding box center [132, 88] width 113 height 12
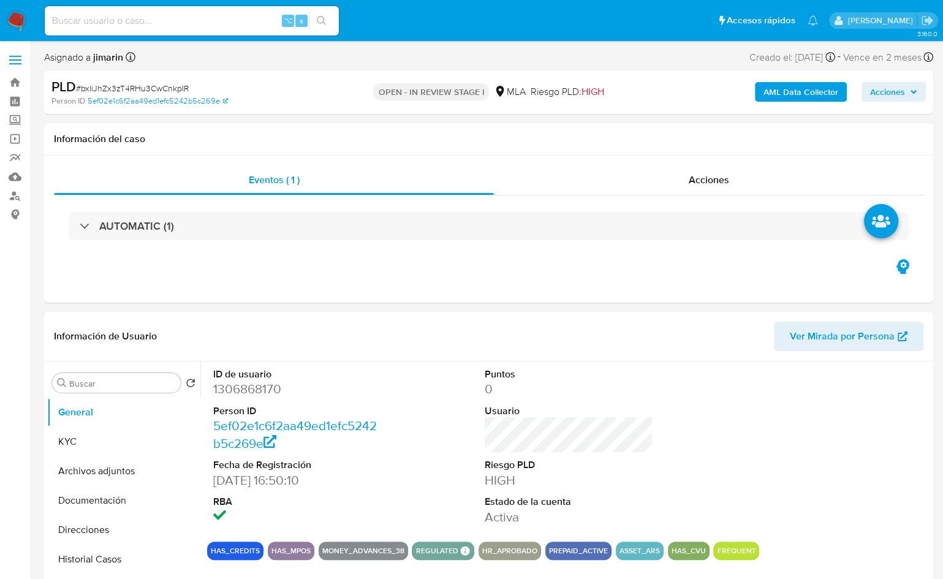
click at [174, 89] on span "# bxliJhZx3zT4RHu3CwCnkpIR" at bounding box center [132, 88] width 113 height 12
copy span "bxliJhZx3zT4RHu3CwCnkpIR"
click at [237, 391] on dd "1306868170" at bounding box center [297, 389] width 169 height 17
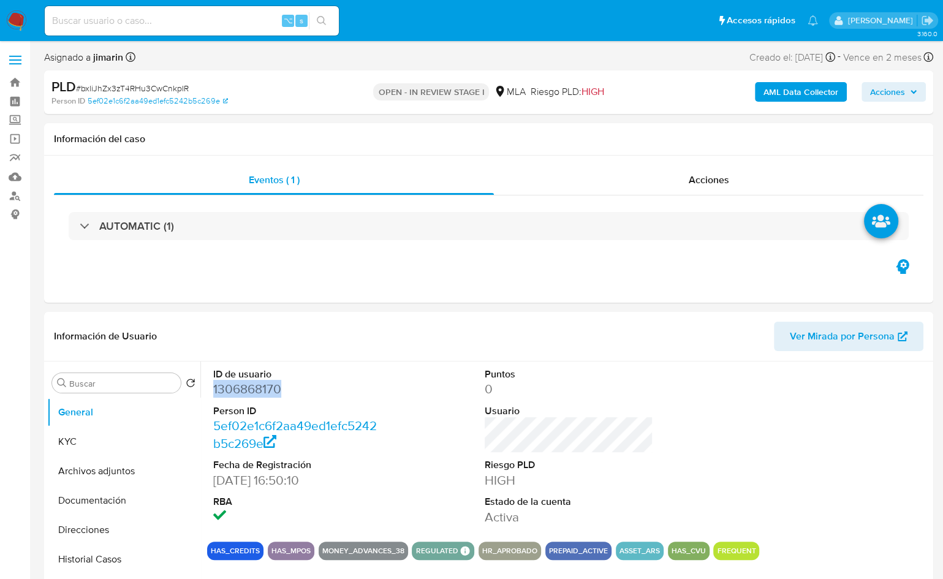
copy dd "1306868170"
click at [96, 436] on button "KYC" at bounding box center [118, 441] width 143 height 29
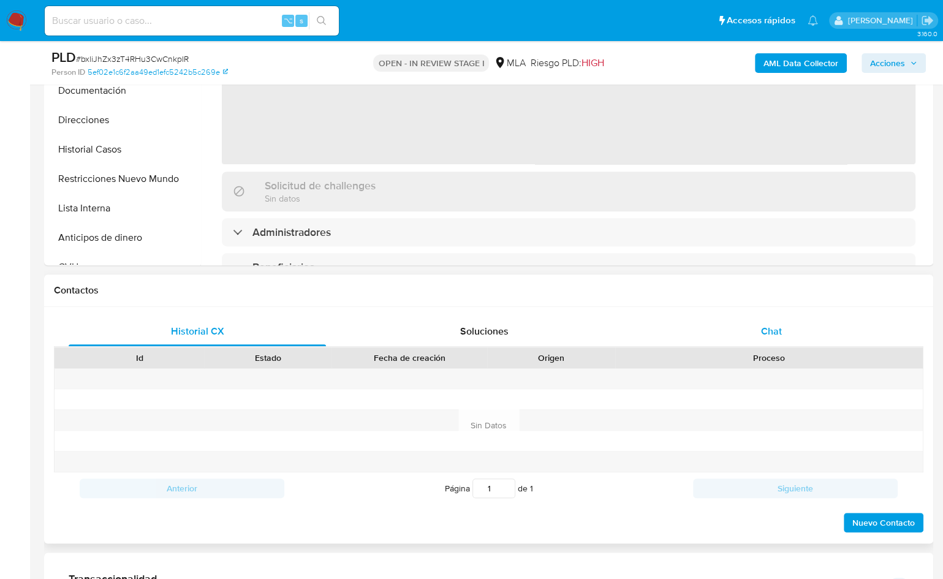
click at [786, 324] on div "Chat" at bounding box center [771, 331] width 257 height 29
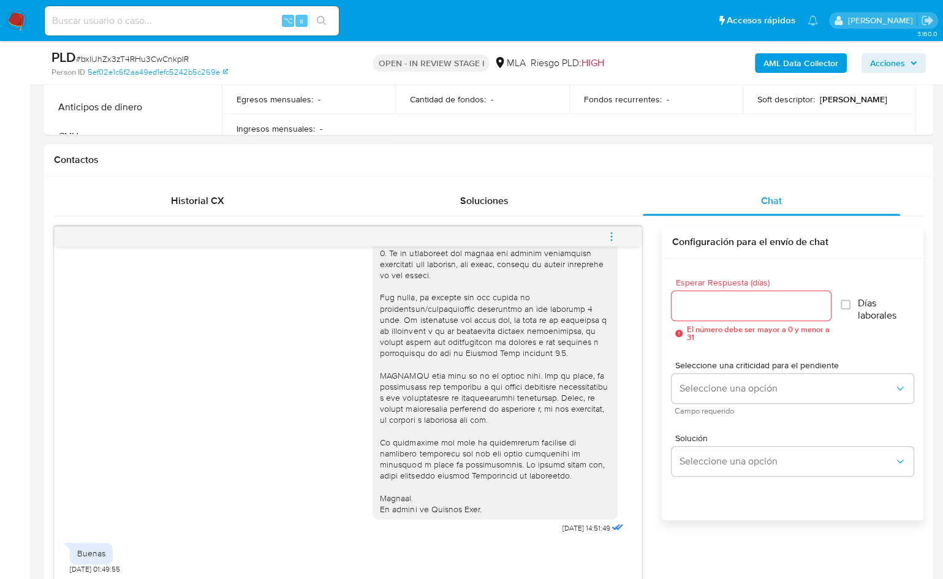
scroll to position [261, 0]
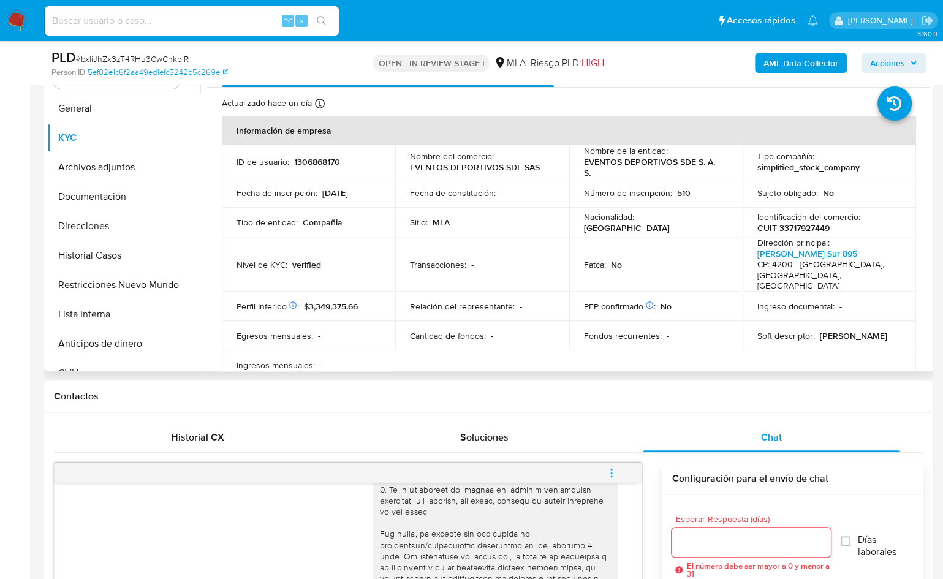
click at [810, 232] on p "CUIT 33717927449" at bounding box center [794, 228] width 72 height 11
click at [809, 232] on p "CUIT 33717927449" at bounding box center [794, 228] width 72 height 11
copy p "33717927449"
click at [802, 234] on td "Identificación del comercio : CUIT 33717927449" at bounding box center [829, 222] width 173 height 29
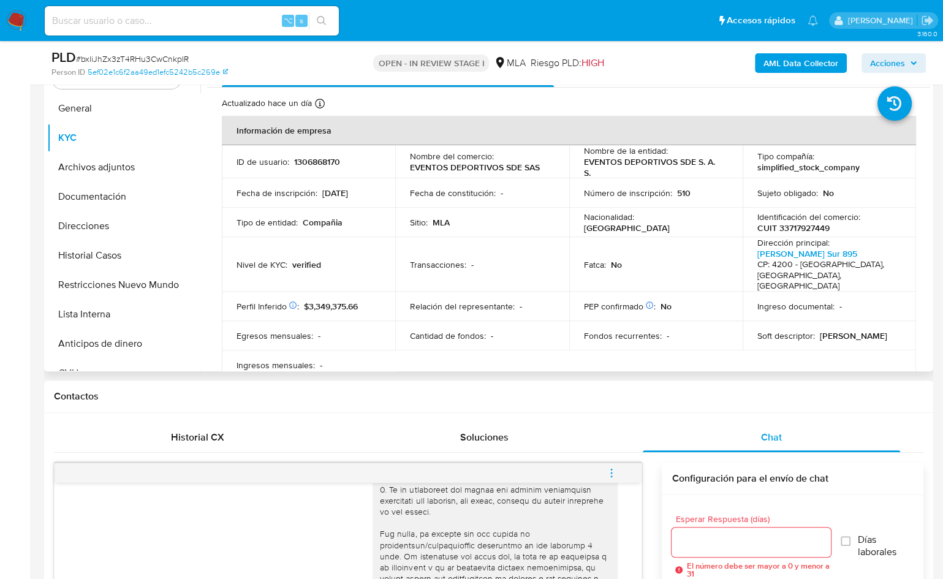
click at [803, 231] on p "CUIT 33717927449" at bounding box center [794, 228] width 72 height 11
copy p "33717927449"
click at [139, 189] on button "Documentación" at bounding box center [118, 196] width 143 height 29
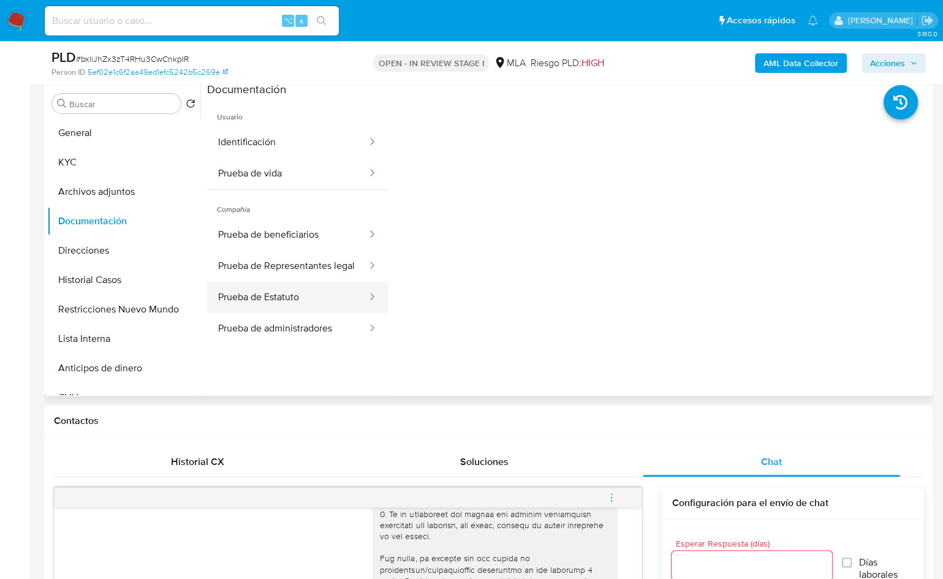
scroll to position [3, 0]
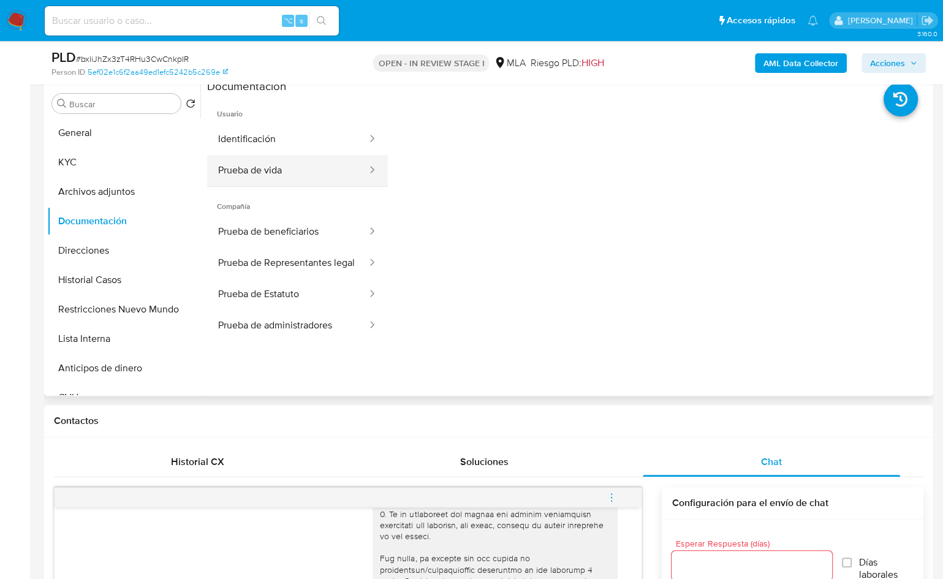
click at [292, 179] on button "Prueba de vida" at bounding box center [287, 170] width 161 height 31
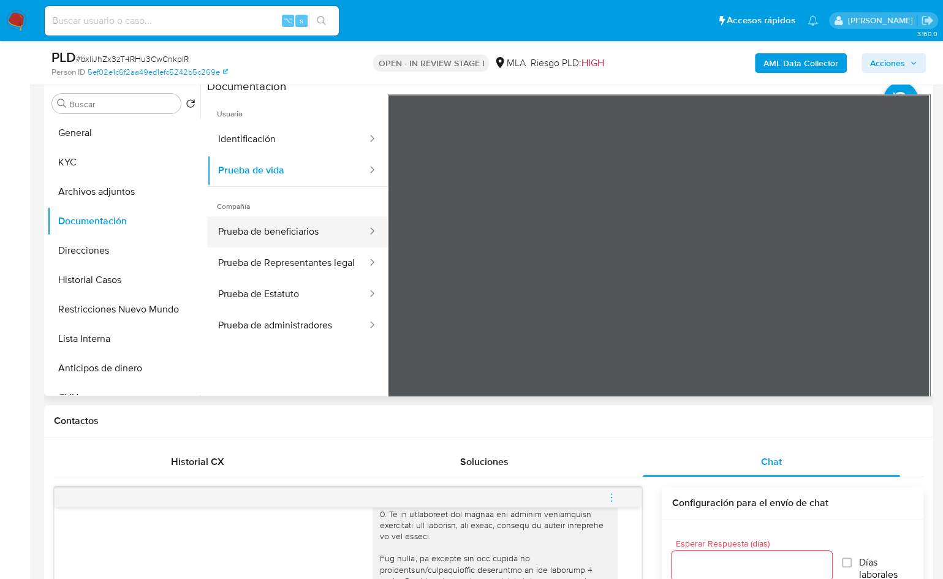
click at [259, 229] on button "Prueba de beneficiarios" at bounding box center [287, 231] width 161 height 31
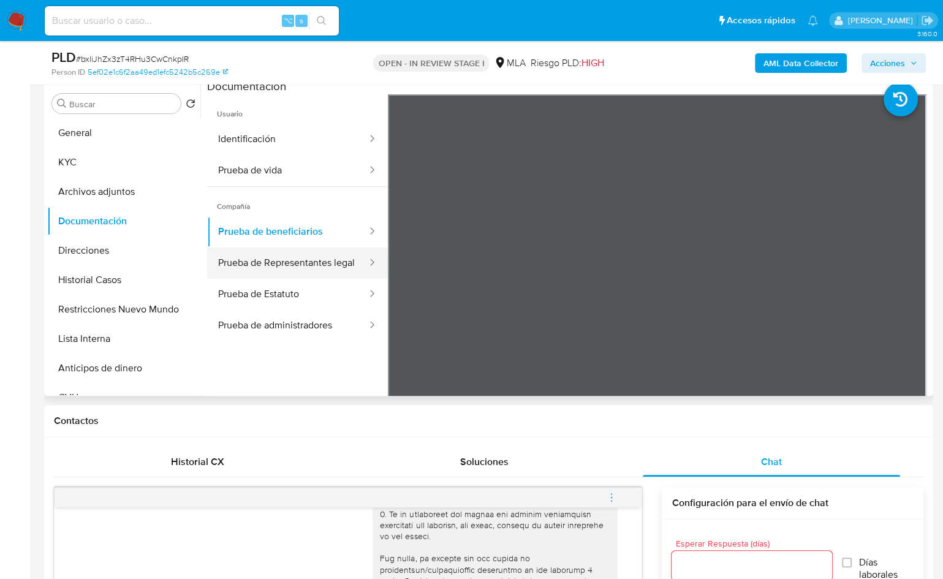
click at [263, 266] on button "Prueba de Representantes legal" at bounding box center [287, 263] width 161 height 31
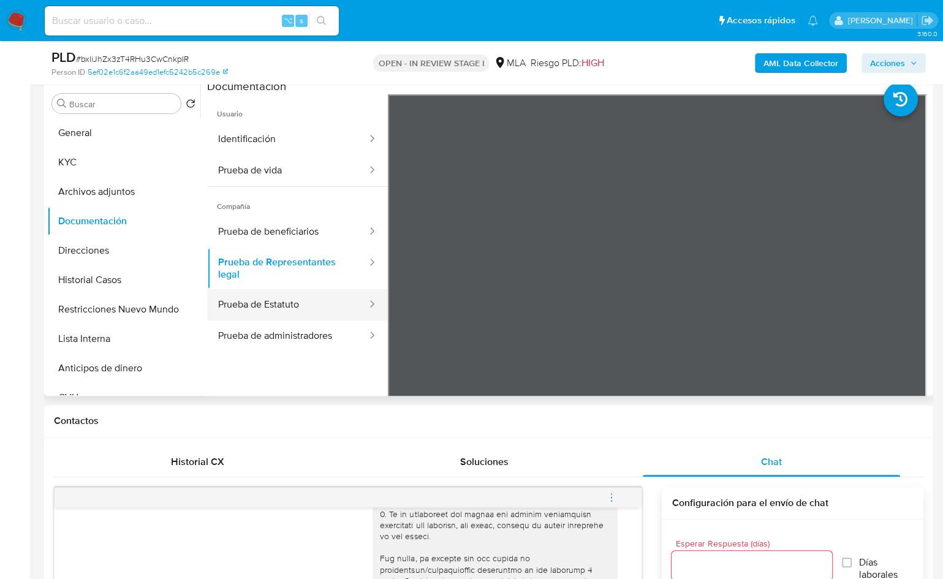
click at [284, 302] on button "Prueba de Estatuto" at bounding box center [287, 304] width 161 height 31
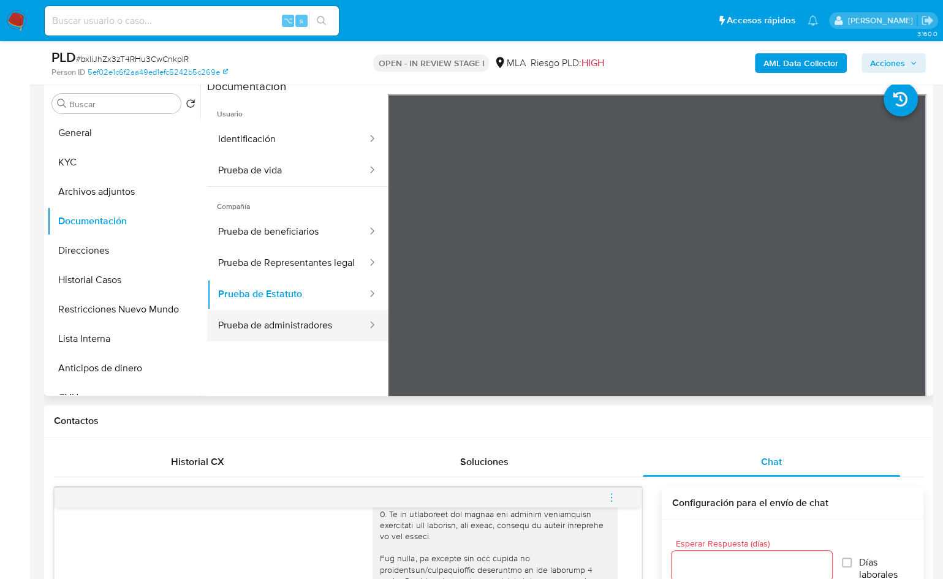
click at [292, 339] on button "Prueba de administradores" at bounding box center [287, 325] width 161 height 31
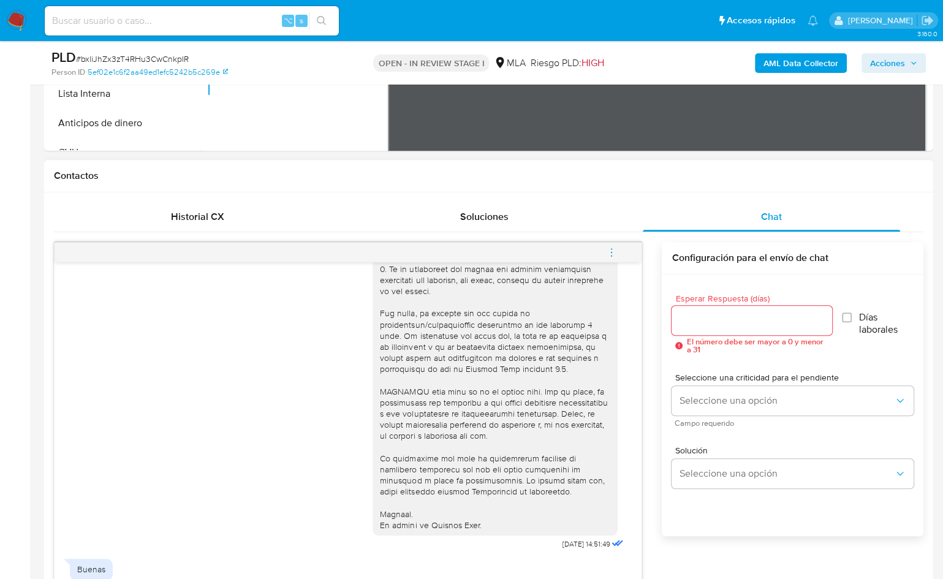
scroll to position [623, 0]
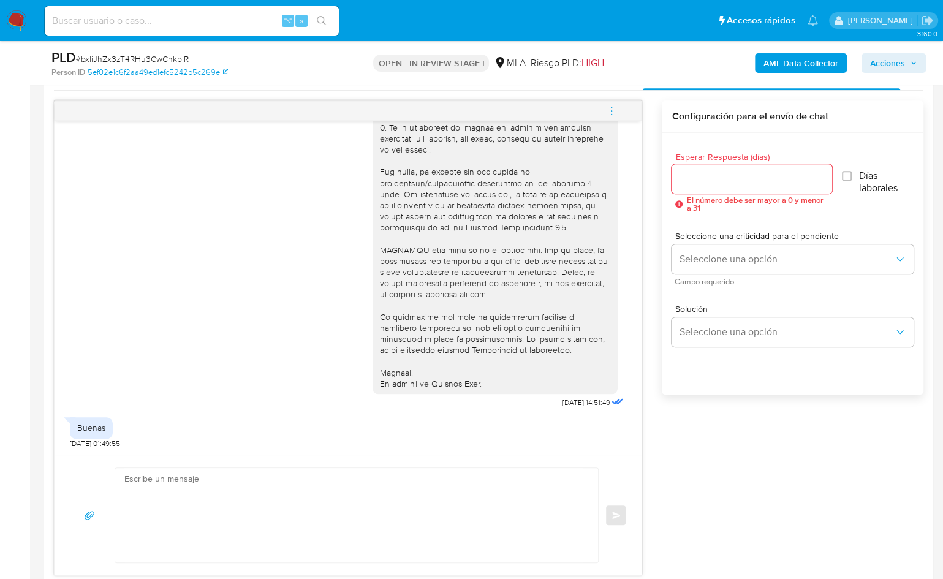
click at [418, 478] on textarea at bounding box center [353, 515] width 459 height 94
paste textarea "Hola XXX, En función de las operaciones registradas en la cuenta de la compañía…"
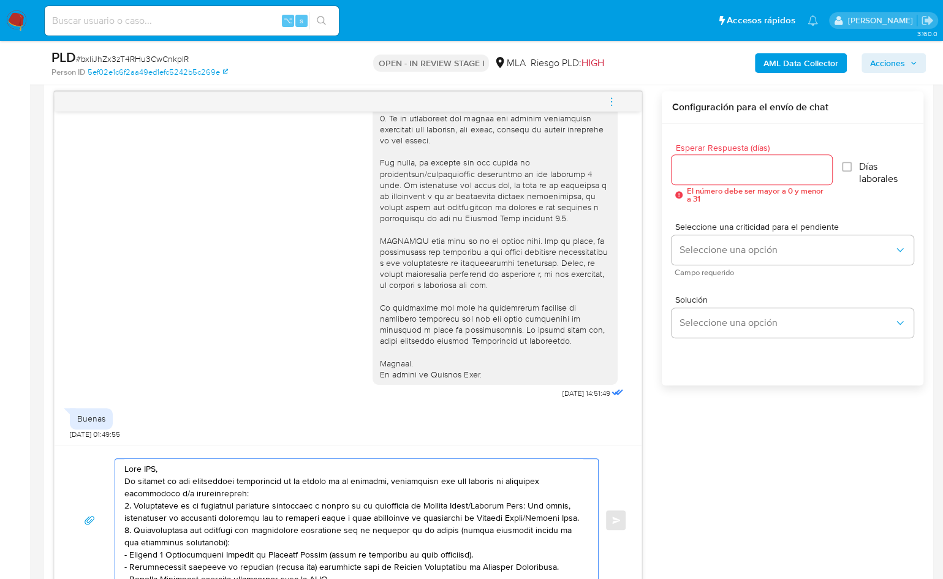
scroll to position [0, 0]
click at [149, 467] on textarea at bounding box center [353, 520] width 459 height 123
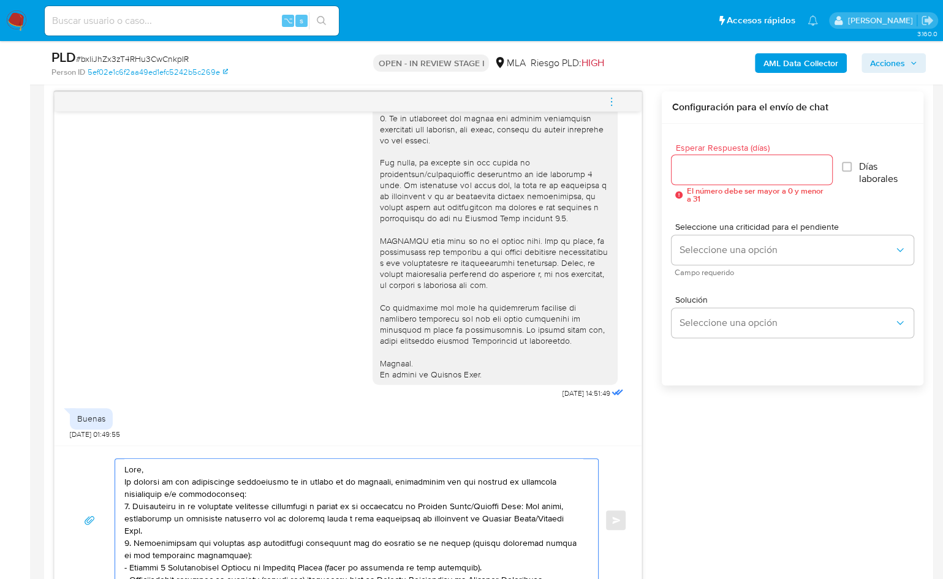
click at [161, 465] on textarea at bounding box center [353, 520] width 459 height 123
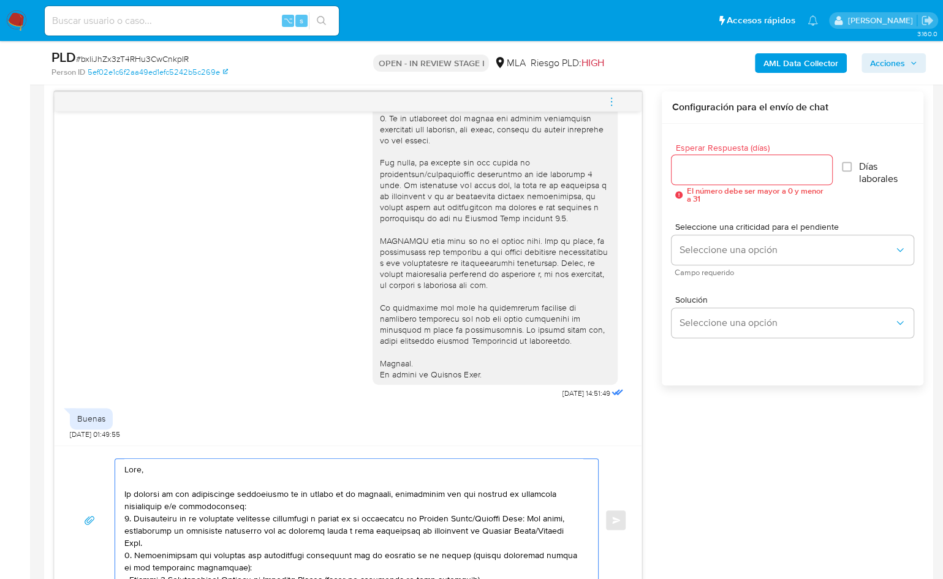
click at [250, 498] on textarea at bounding box center [353, 520] width 459 height 123
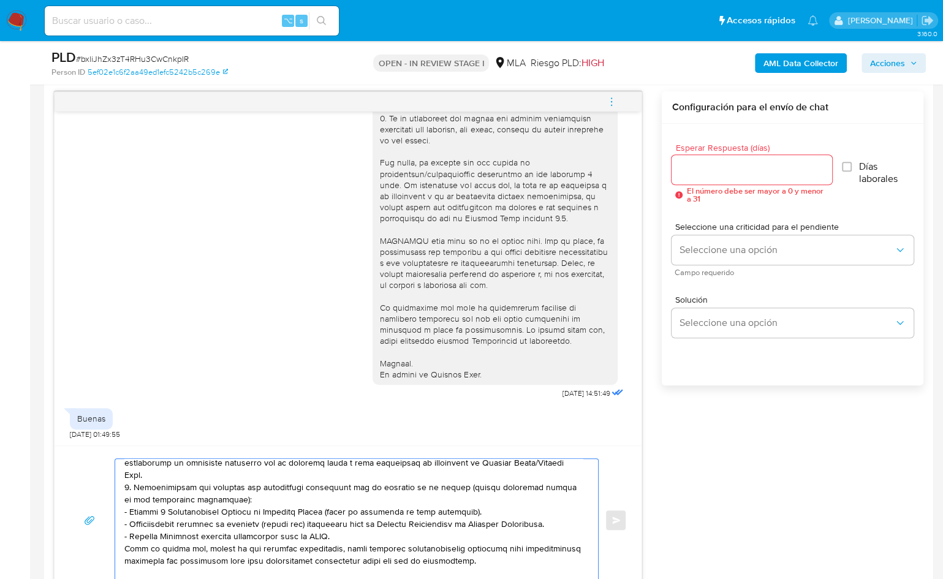
click at [215, 472] on textarea at bounding box center [353, 520] width 459 height 123
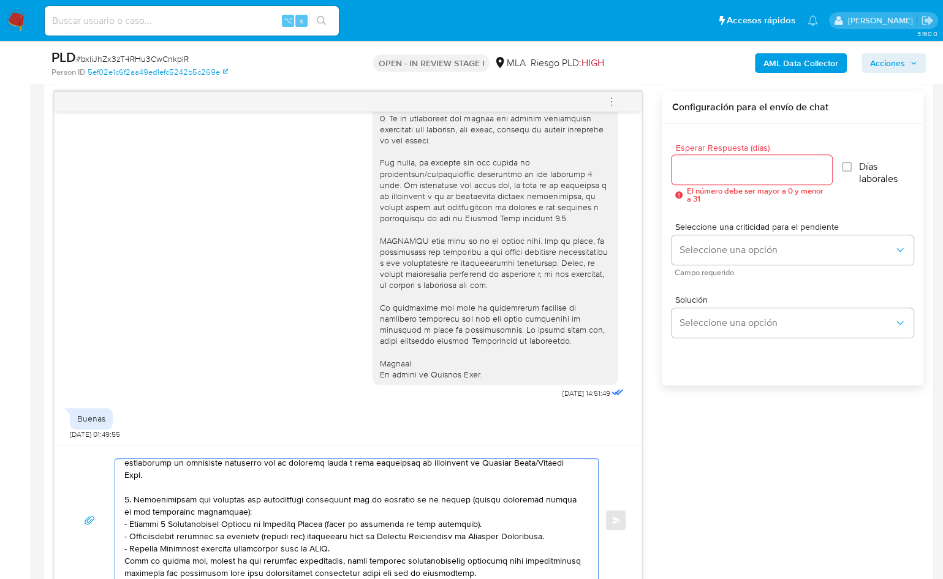
scroll to position [93, 0]
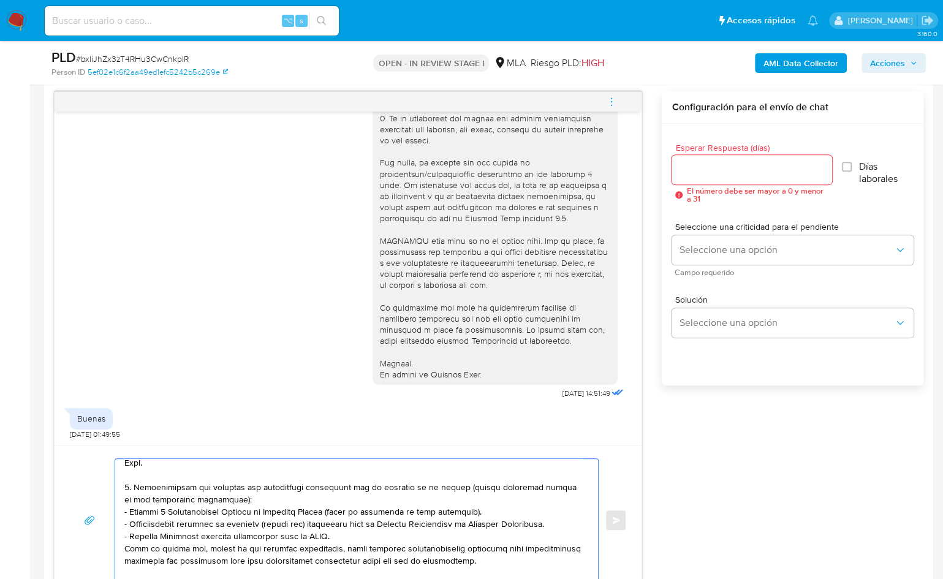
click at [235, 494] on textarea at bounding box center [353, 520] width 459 height 123
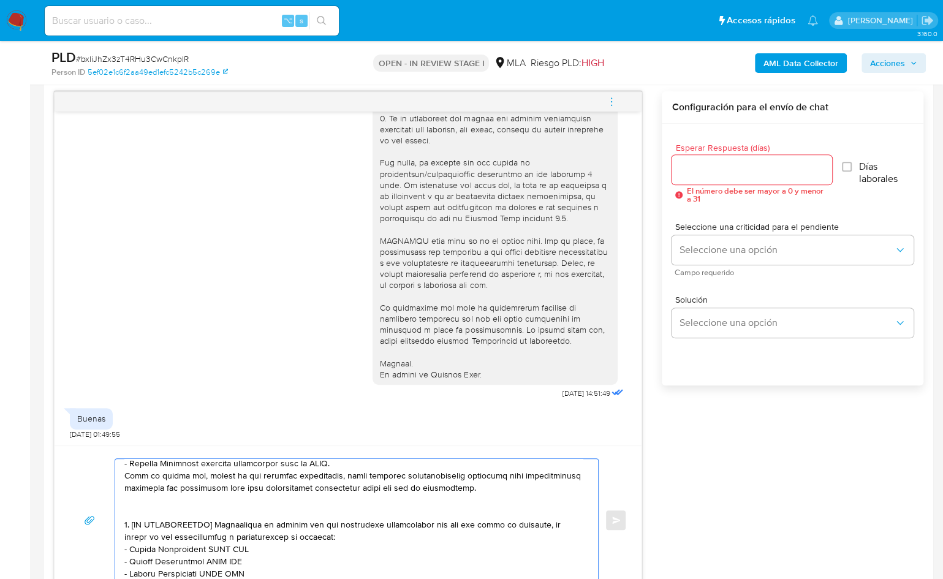
scroll to position [190, 0]
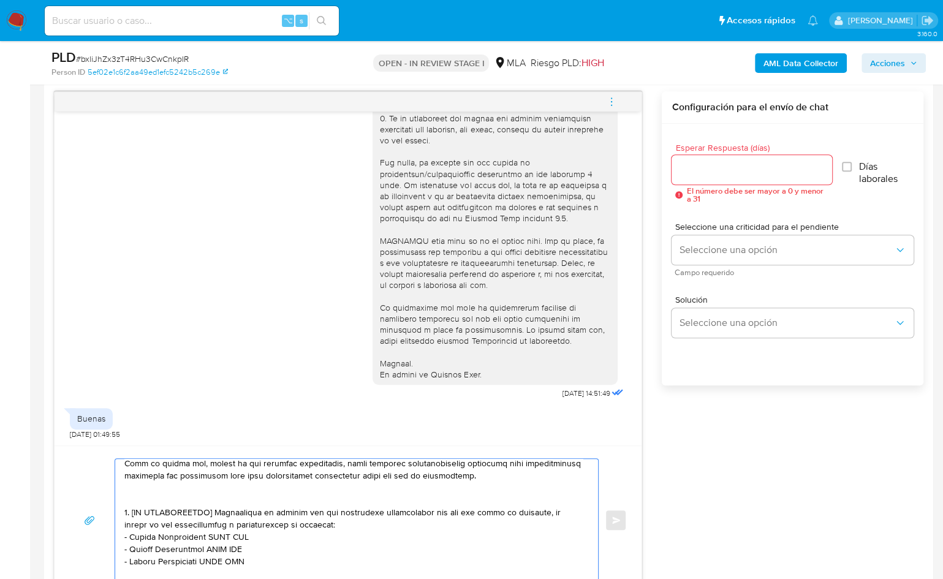
click at [185, 494] on textarea at bounding box center [353, 520] width 459 height 123
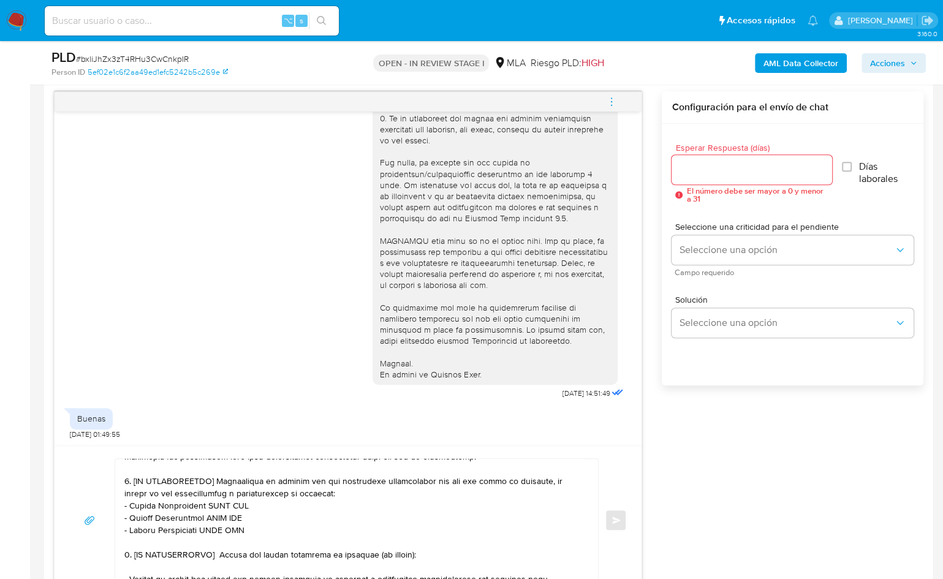
scroll to position [226, 0]
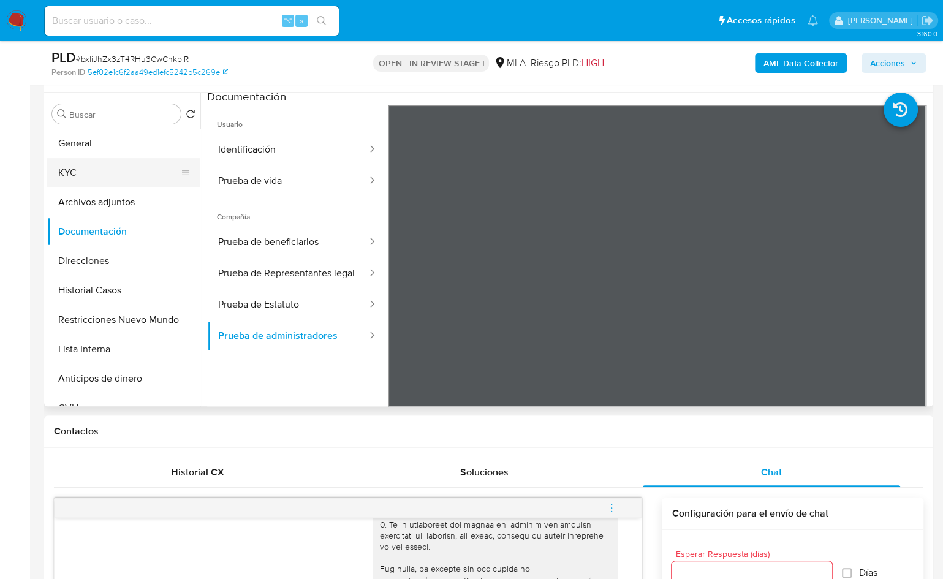
click at [63, 173] on button "KYC" at bounding box center [118, 172] width 143 height 29
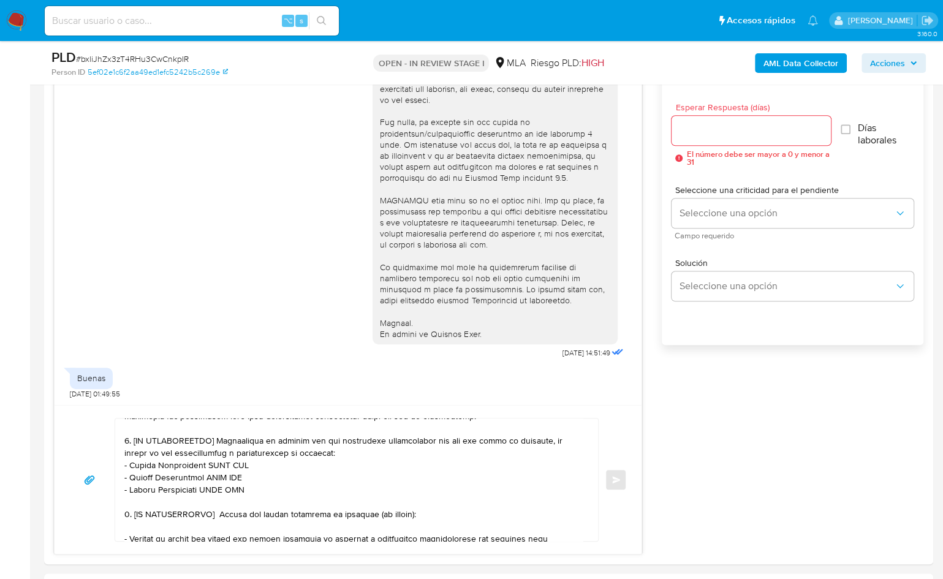
scroll to position [699, 0]
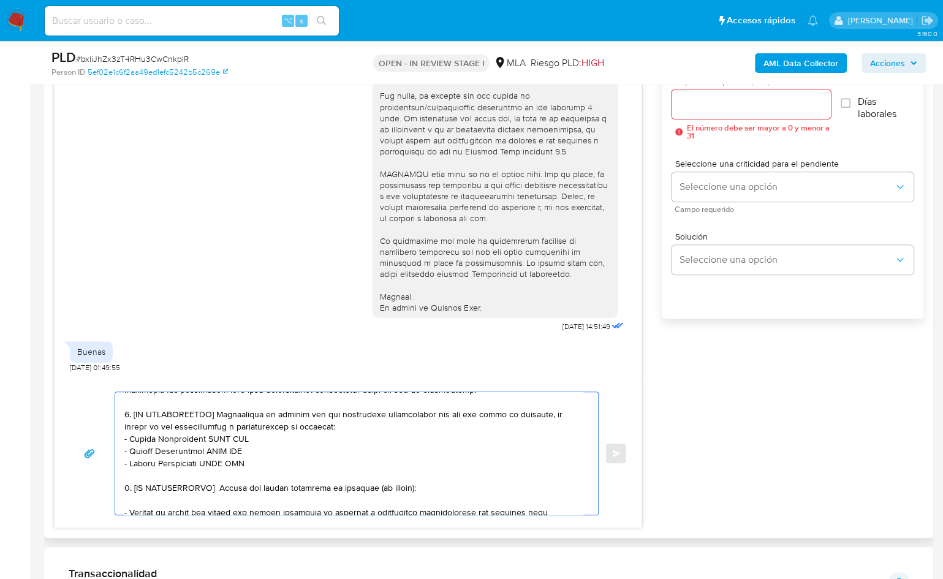
drag, startPoint x: 131, startPoint y: 436, endPoint x: 206, endPoint y: 438, distance: 75.4
click at [205, 438] on textarea at bounding box center [353, 453] width 459 height 123
paste textarea "CHIARAVIGLIO PAMELA ALEXANDRA"
drag, startPoint x: 219, startPoint y: 412, endPoint x: 134, endPoint y: 415, distance: 85.3
click at [134, 415] on textarea at bounding box center [353, 453] width 459 height 123
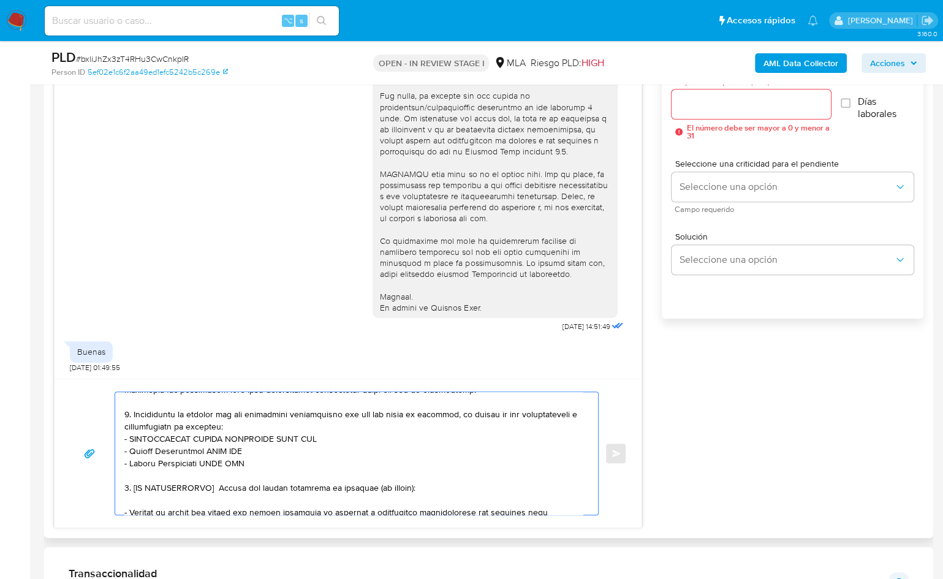
click at [303, 433] on textarea at bounding box center [353, 453] width 459 height 123
paste textarea "27323233956"
click at [283, 420] on textarea at bounding box center [353, 453] width 459 height 123
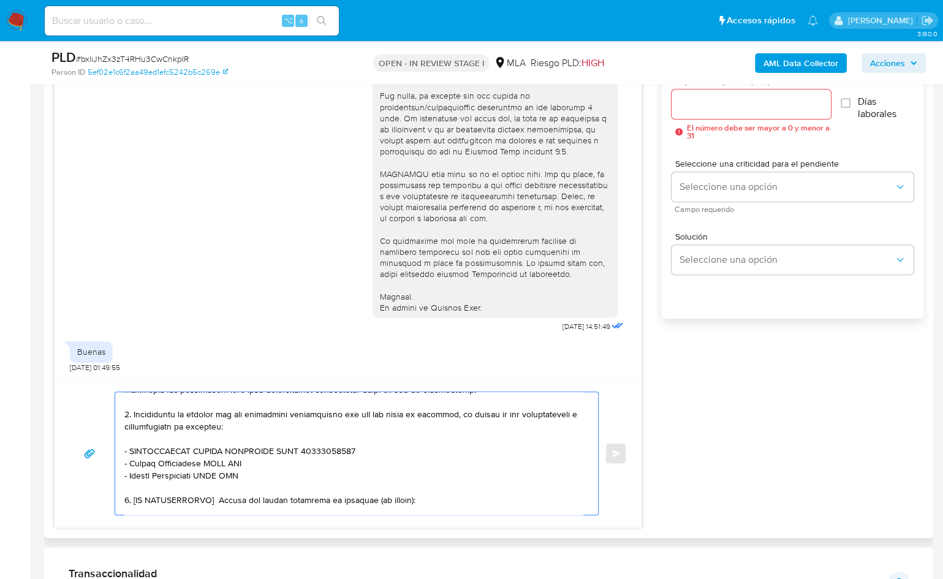
drag, startPoint x: 132, startPoint y: 463, endPoint x: 204, endPoint y: 464, distance: 72.3
click at [204, 464] on textarea at bounding box center [353, 453] width 459 height 123
paste textarea "OPUS MAGNUM SAS"
click at [238, 462] on textarea at bounding box center [353, 453] width 459 height 123
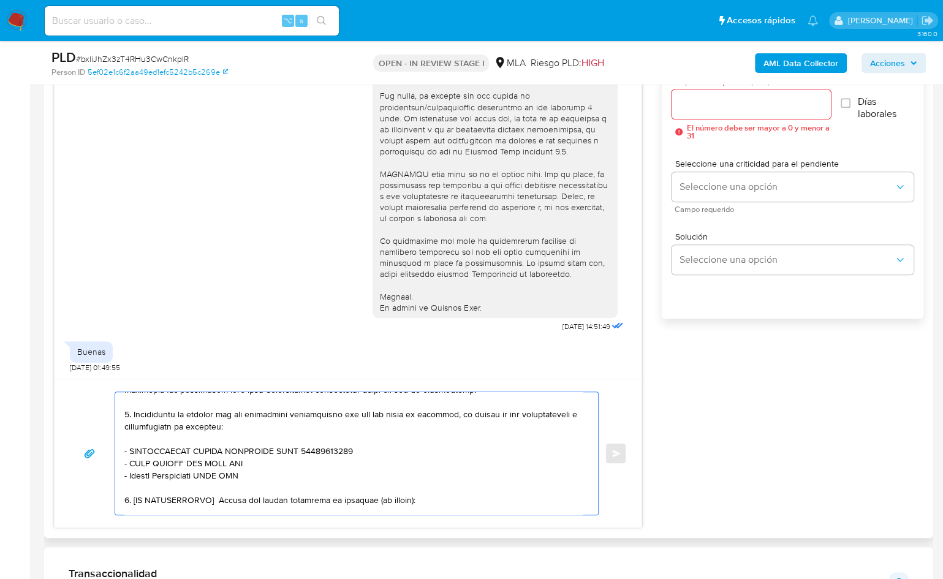
paste textarea "30716749920"
drag, startPoint x: 129, startPoint y: 473, endPoint x: 206, endPoint y: 474, distance: 76.6
click at [206, 474] on textarea at bounding box center [353, 453] width 459 height 123
paste textarea "Ruben Oscar Ibarra"
click at [243, 474] on textarea at bounding box center [353, 453] width 459 height 123
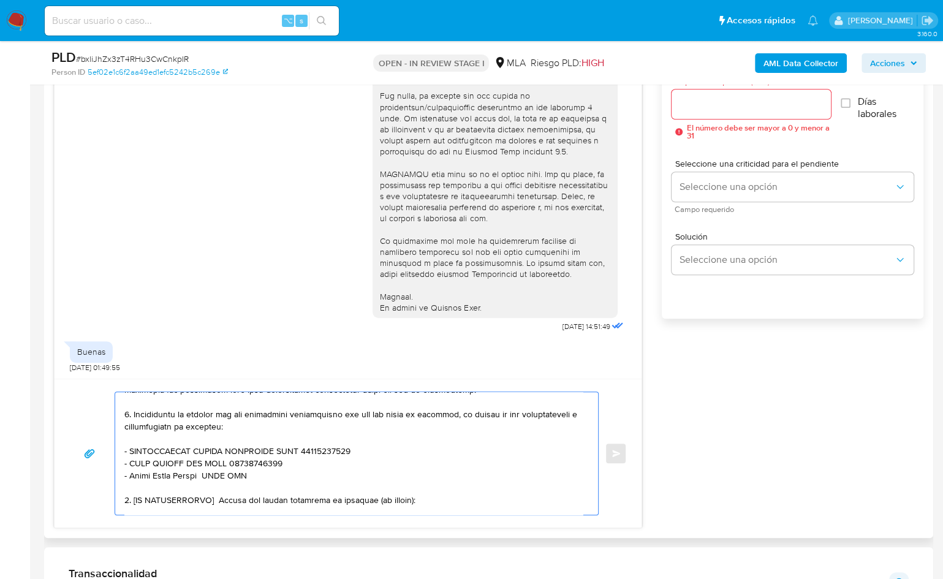
click at [243, 474] on textarea at bounding box center [353, 453] width 459 height 123
click at [230, 475] on textarea at bounding box center [353, 453] width 459 height 123
paste textarea "20303730010"
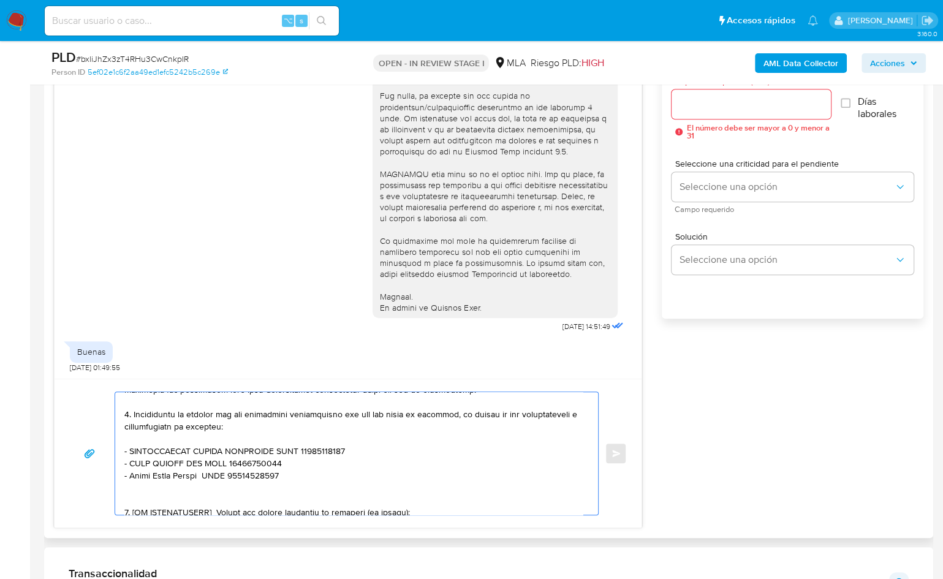
paste textarea "Abraham Enrique Abdala"
paste textarea "20350524003"
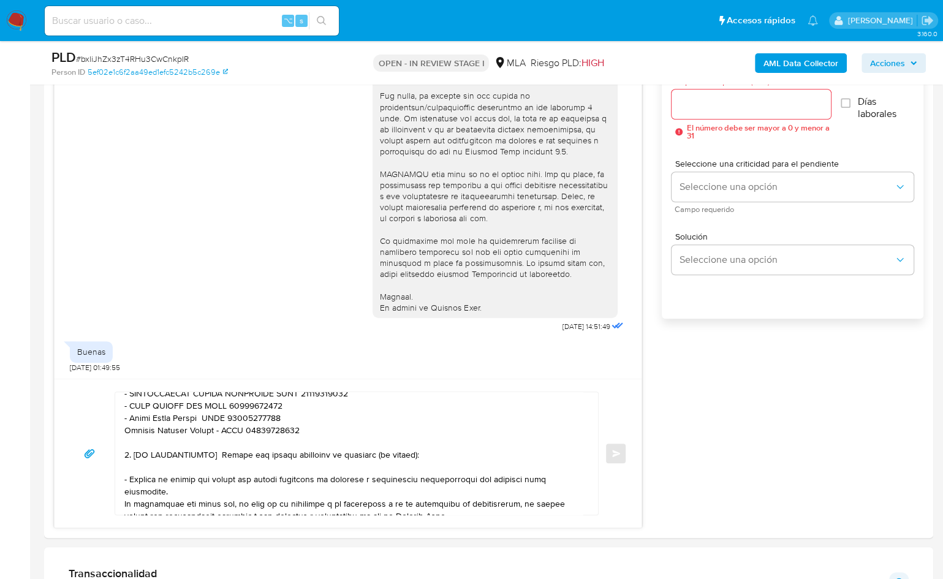
scroll to position [246, 0]
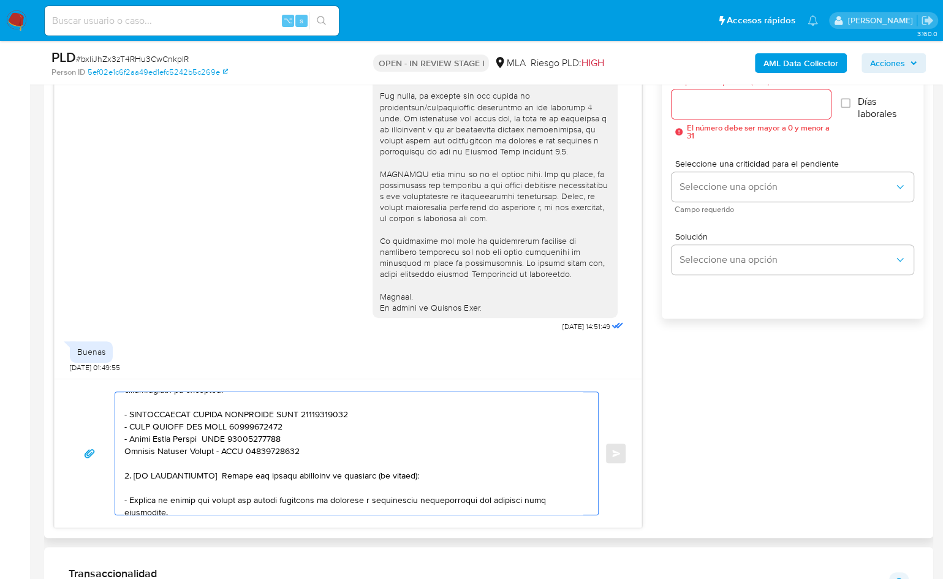
drag, startPoint x: 433, startPoint y: 470, endPoint x: 121, endPoint y: 478, distance: 312.1
click at [121, 478] on div at bounding box center [353, 453] width 477 height 123
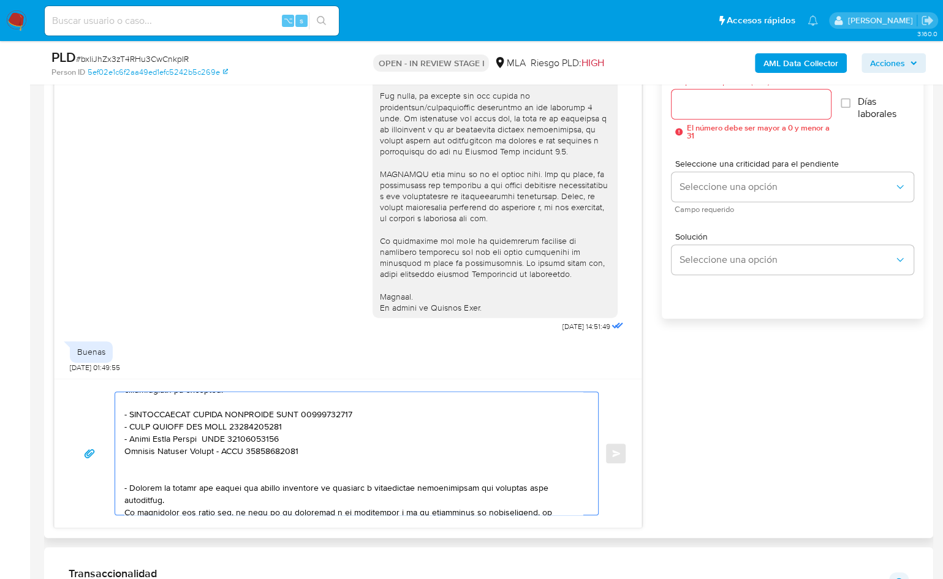
click at [137, 472] on textarea at bounding box center [353, 453] width 459 height 123
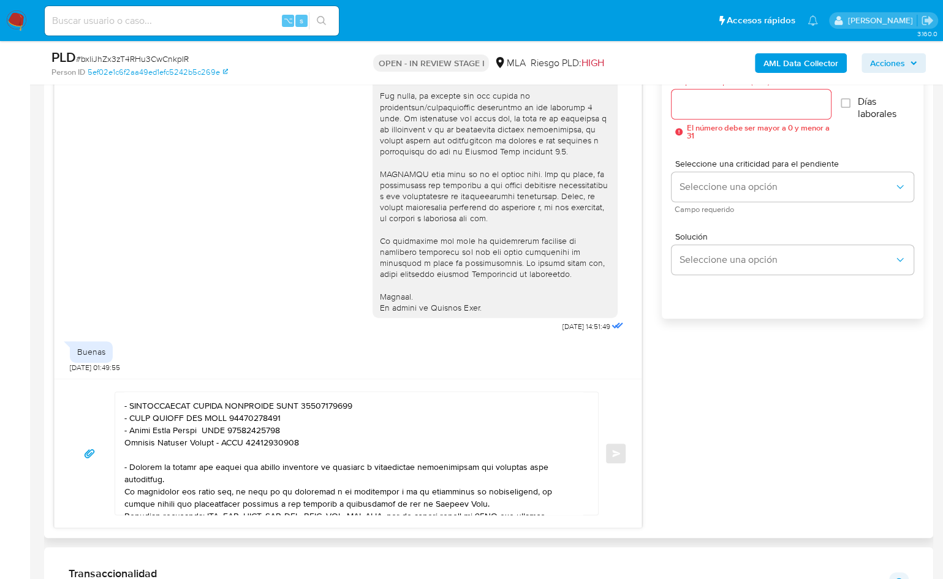
scroll to position [259, 0]
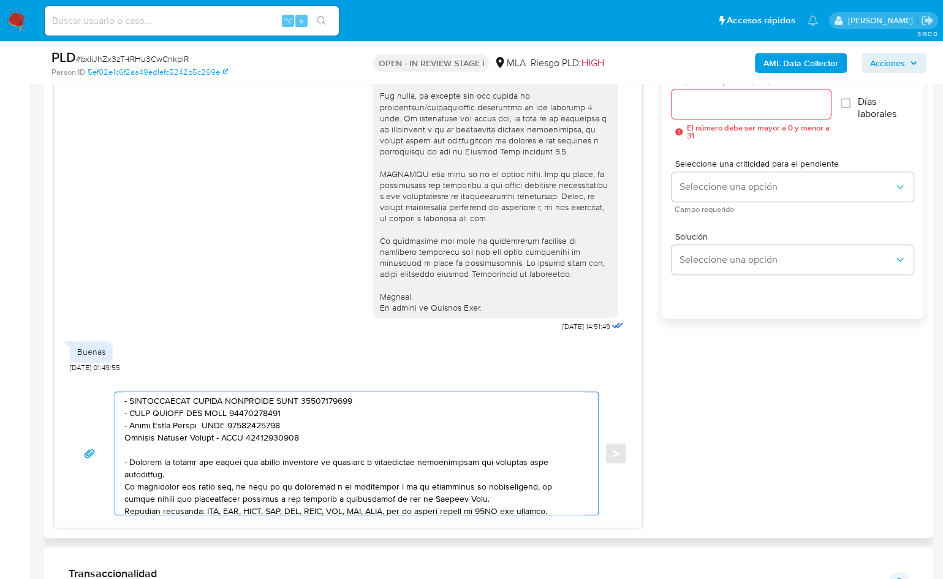
drag, startPoint x: 226, startPoint y: 470, endPoint x: 123, endPoint y: 459, distance: 103.6
click at [123, 459] on div at bounding box center [353, 453] width 477 height 123
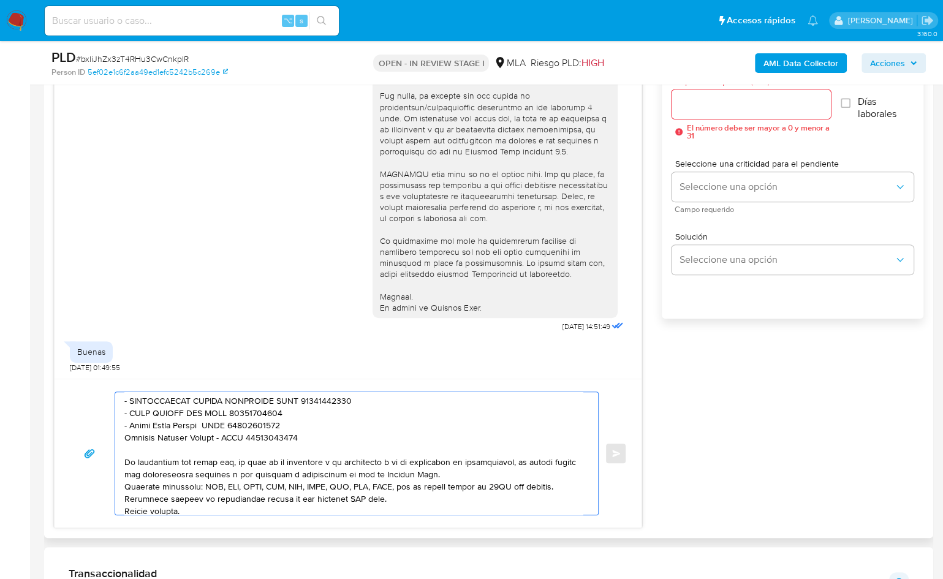
click at [460, 468] on textarea at bounding box center [353, 453] width 459 height 123
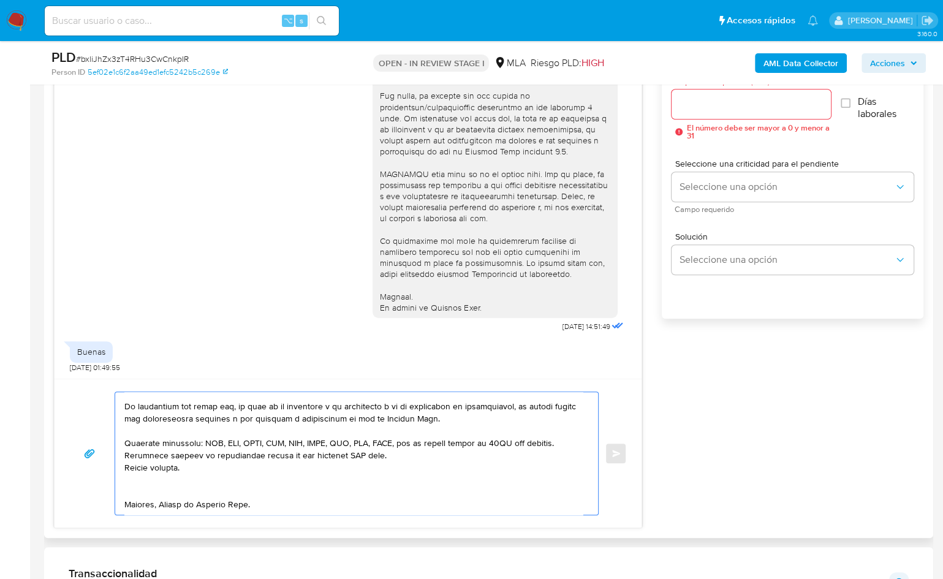
click at [161, 476] on textarea at bounding box center [353, 453] width 459 height 123
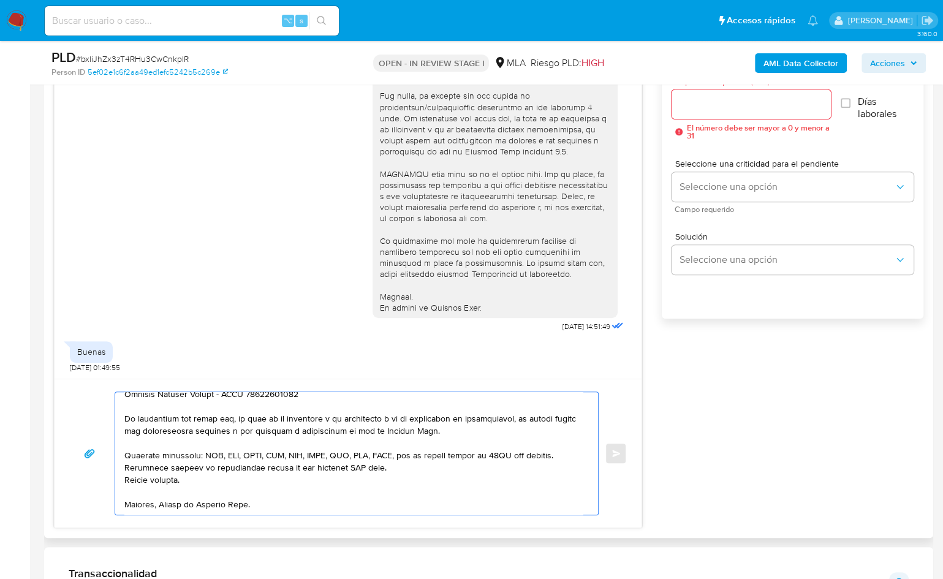
scroll to position [314, 0]
click at [395, 451] on textarea at bounding box center [353, 453] width 459 height 123
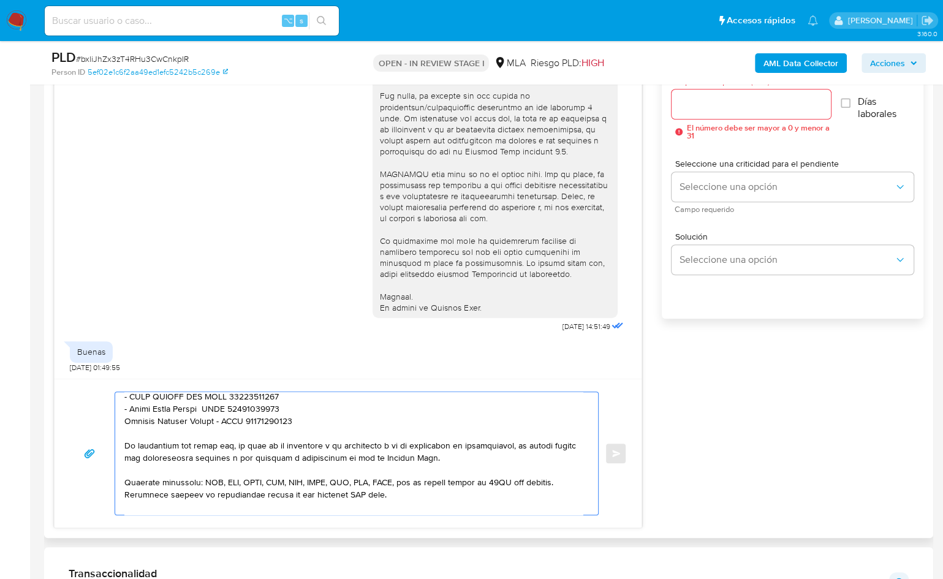
scroll to position [276, 0]
click at [126, 496] on textarea at bounding box center [353, 453] width 459 height 123
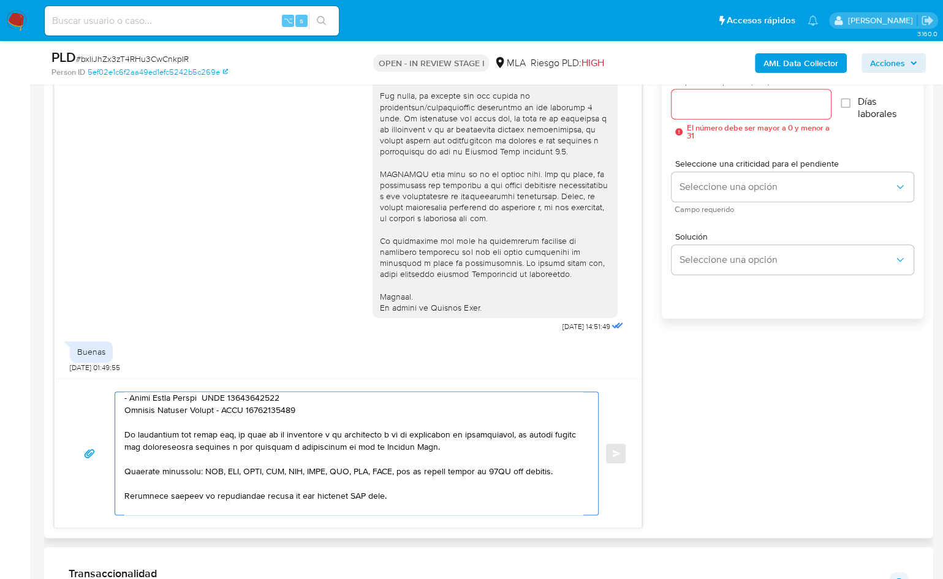
scroll to position [292, 0]
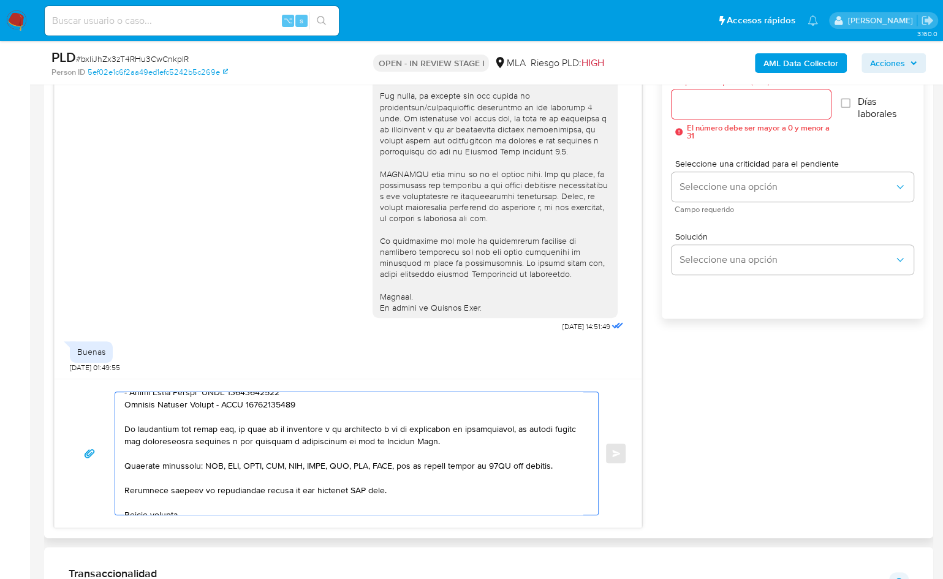
click at [346, 487] on textarea at bounding box center [353, 453] width 459 height 123
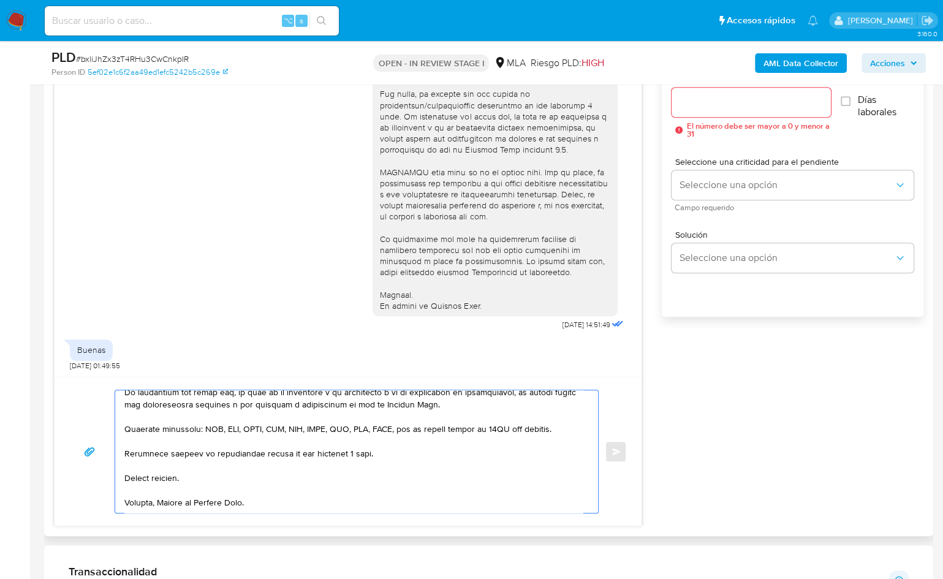
scroll to position [702, 0]
click at [152, 498] on textarea at bounding box center [353, 450] width 459 height 123
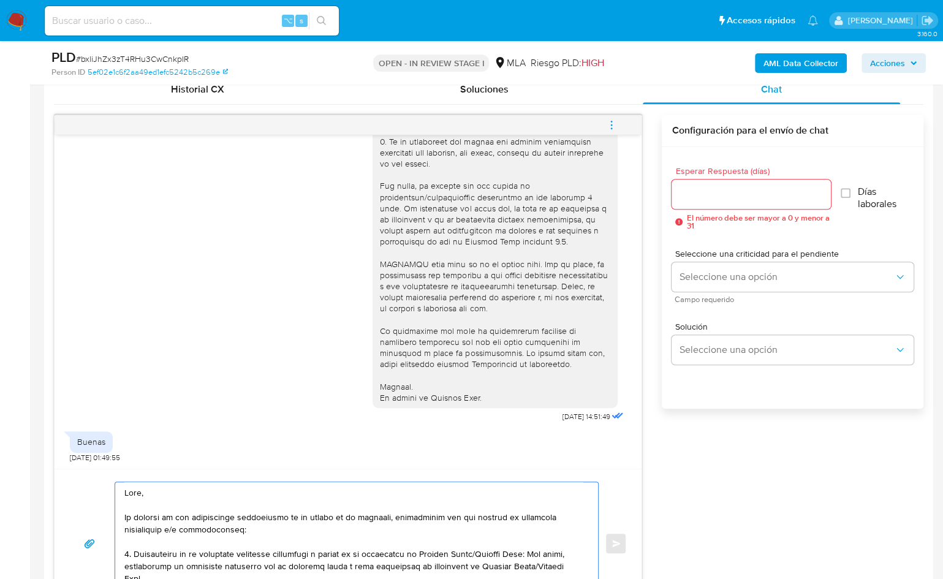
scroll to position [600, 0]
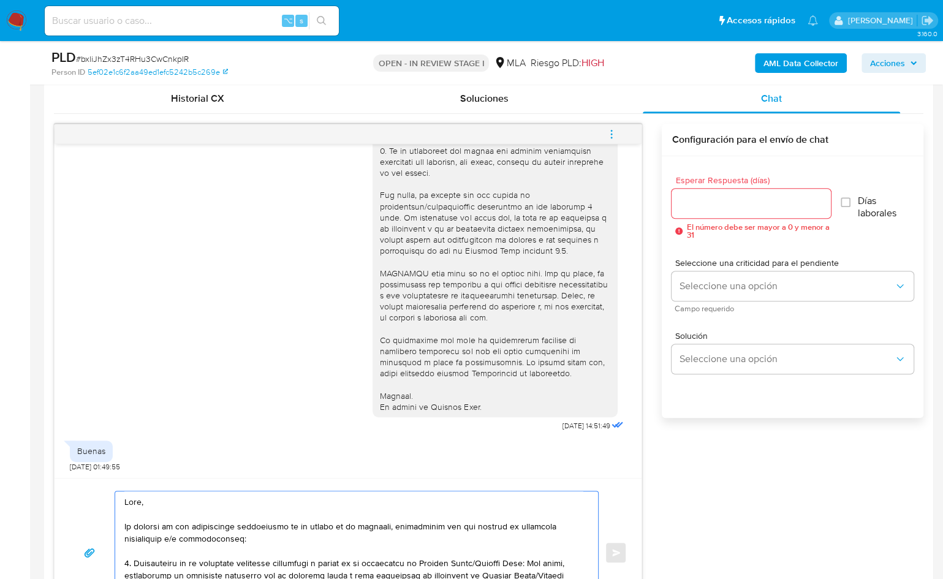
type textarea "Hola, En función de las operaciones registradas en la cuenta de la compañía, ne…"
click at [742, 206] on input "Esperar Respuesta (días)" at bounding box center [751, 204] width 159 height 16
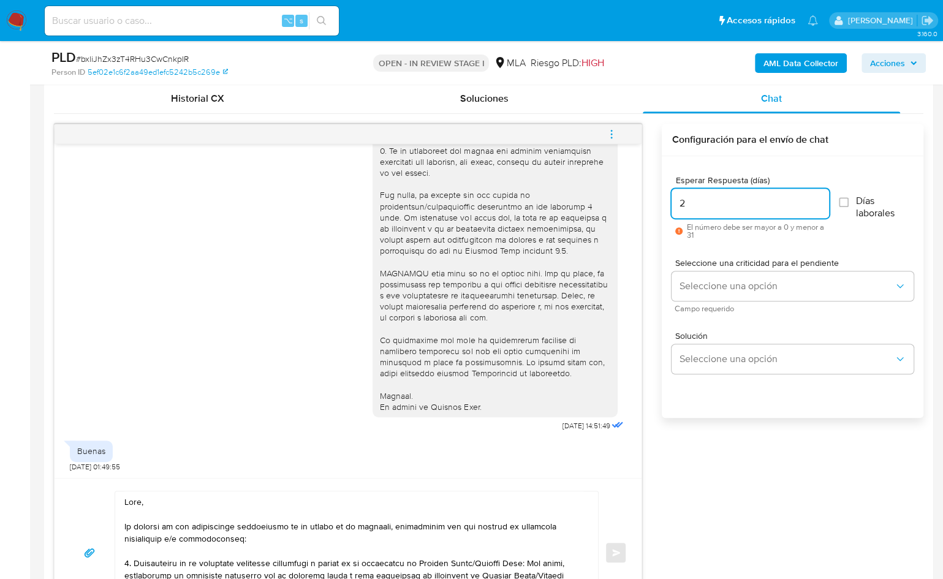
scroll to position [603, 0]
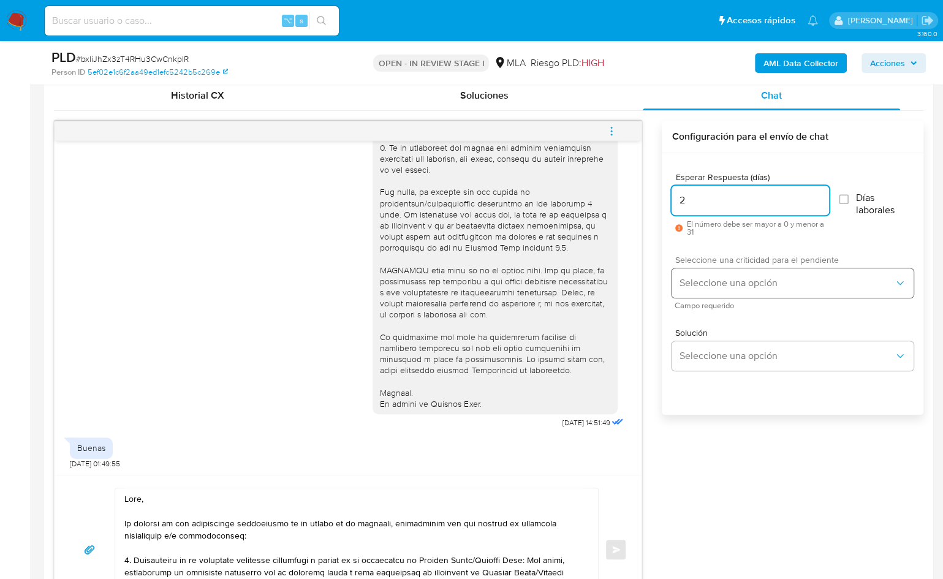
type input "2"
click at [707, 280] on span "Seleccione una opción" at bounding box center [786, 283] width 215 height 12
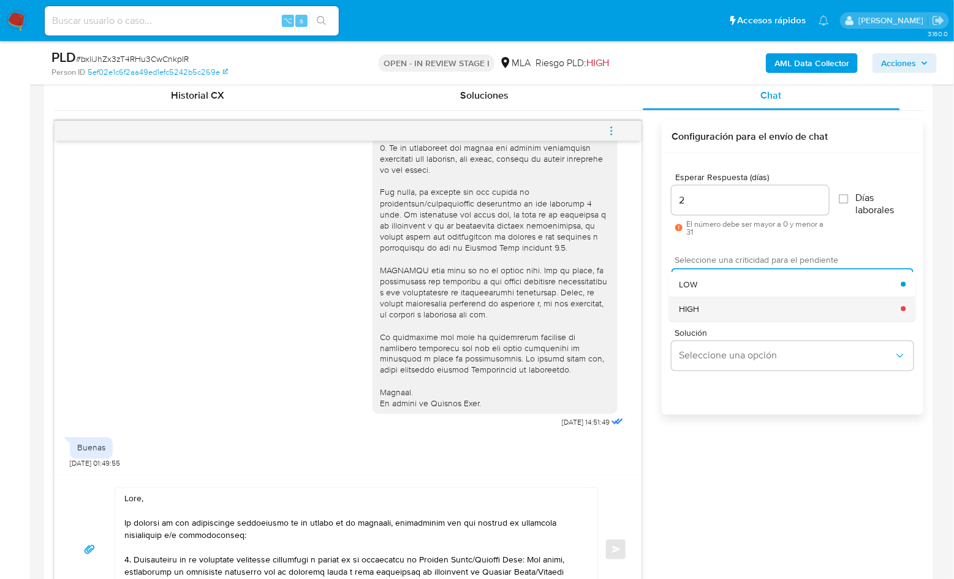
click at [721, 313] on div "HIGH" at bounding box center [790, 309] width 223 height 25
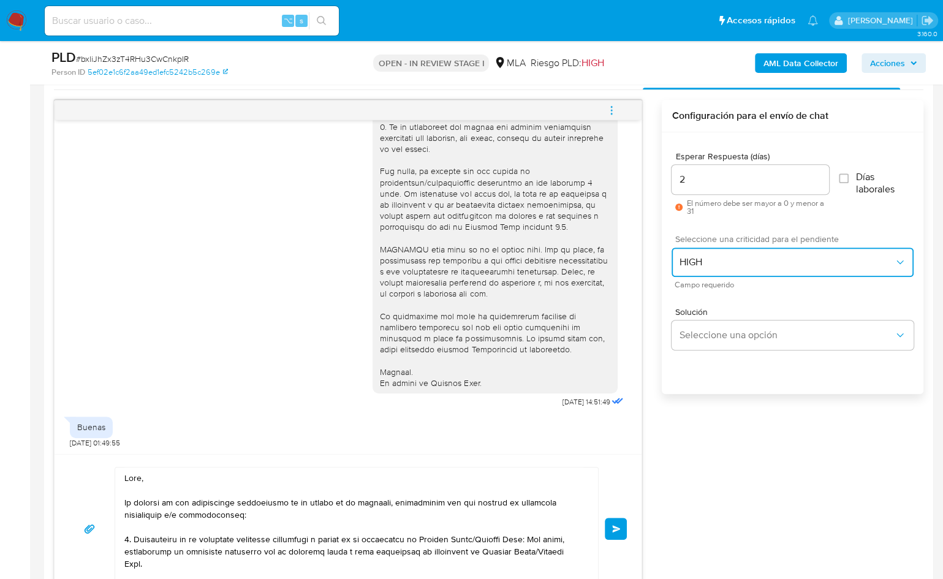
scroll to position [626, 0]
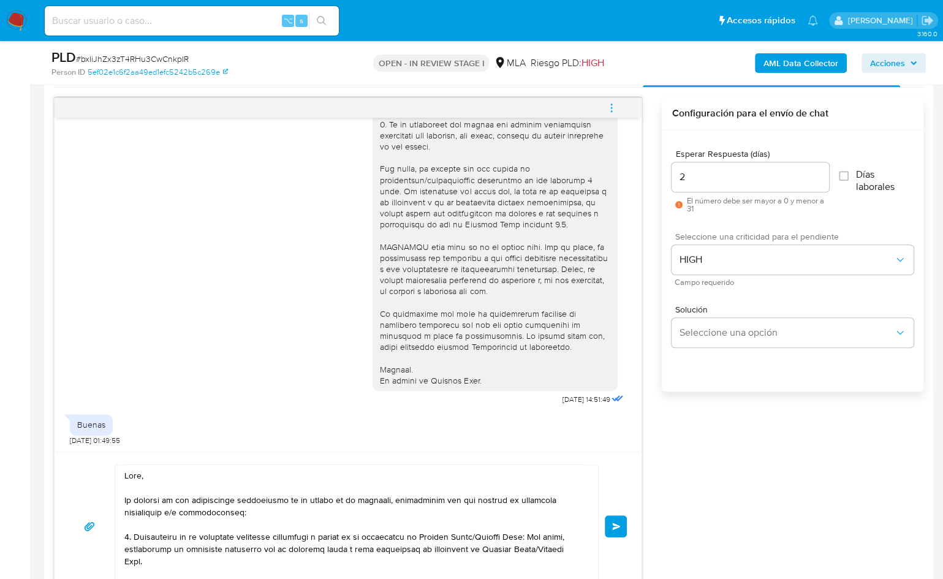
click at [617, 524] on span "Enviar" at bounding box center [616, 526] width 9 height 7
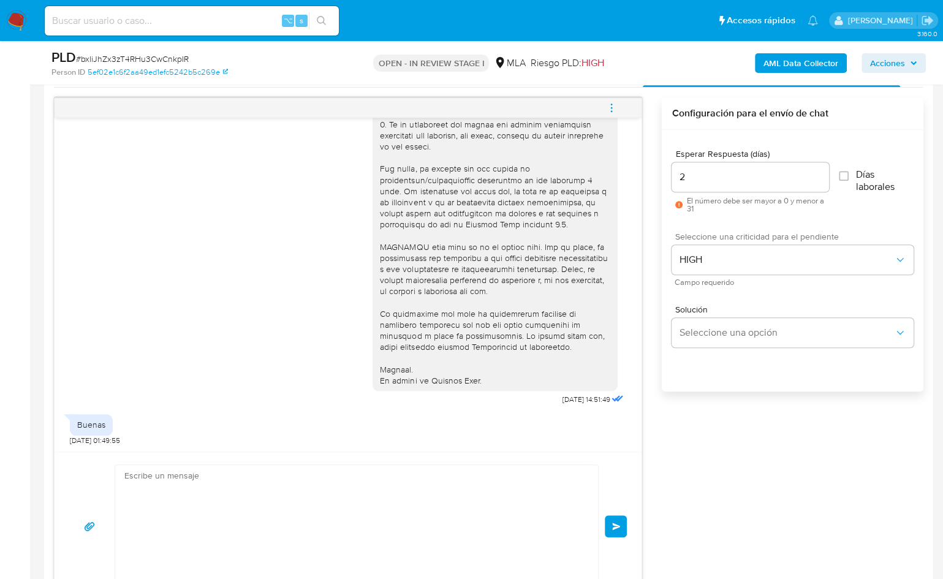
scroll to position [924, 0]
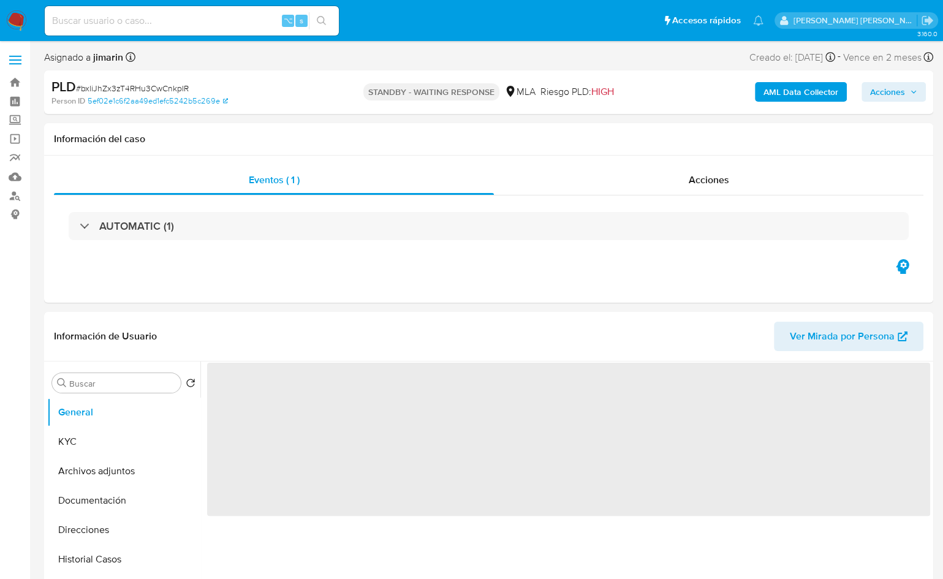
select select "10"
